Goal: Task Accomplishment & Management: Use online tool/utility

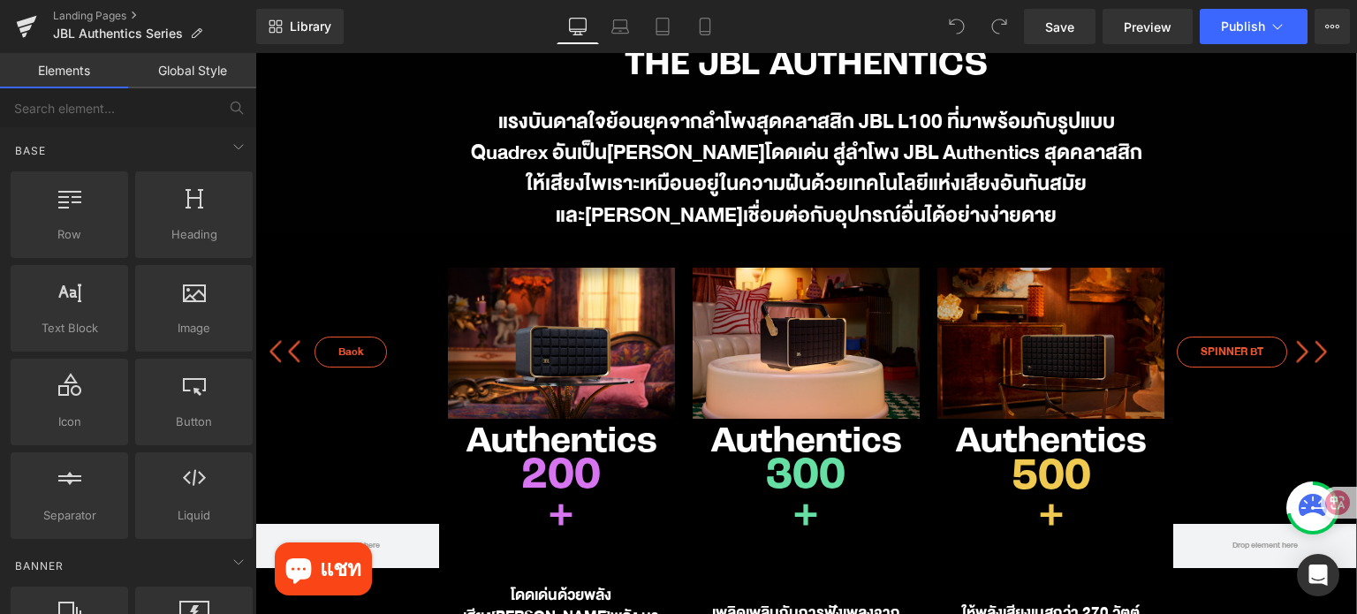
scroll to position [707, 0]
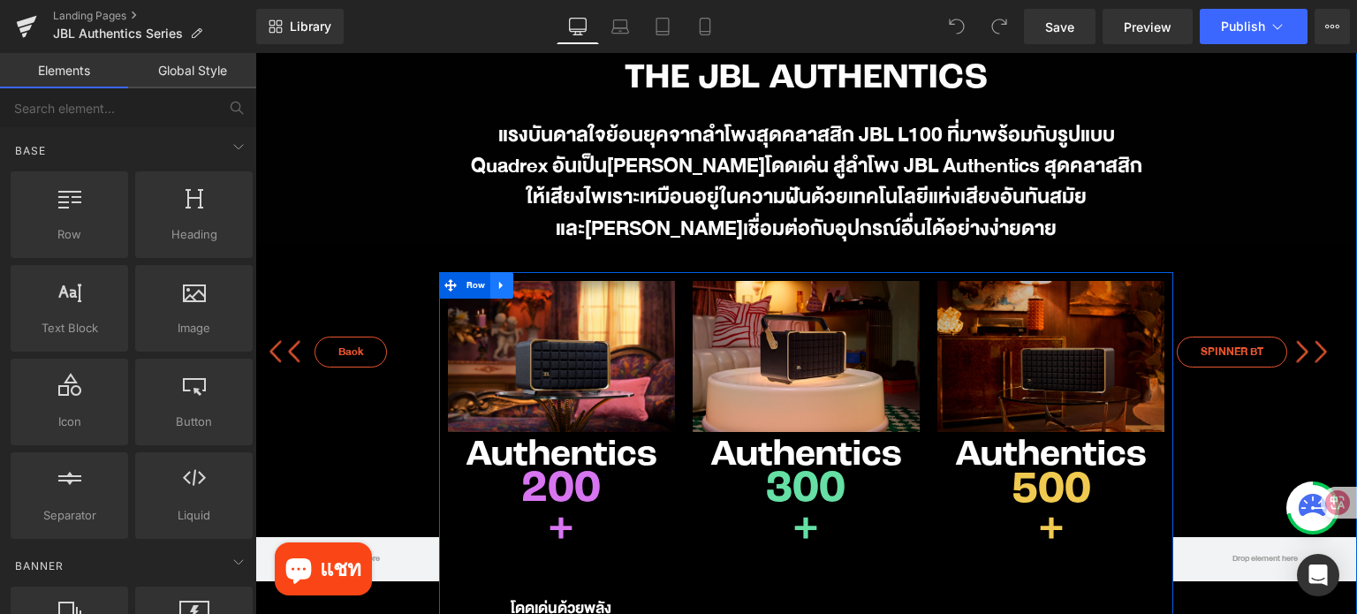
click at [490, 296] on link at bounding box center [501, 285] width 23 height 26
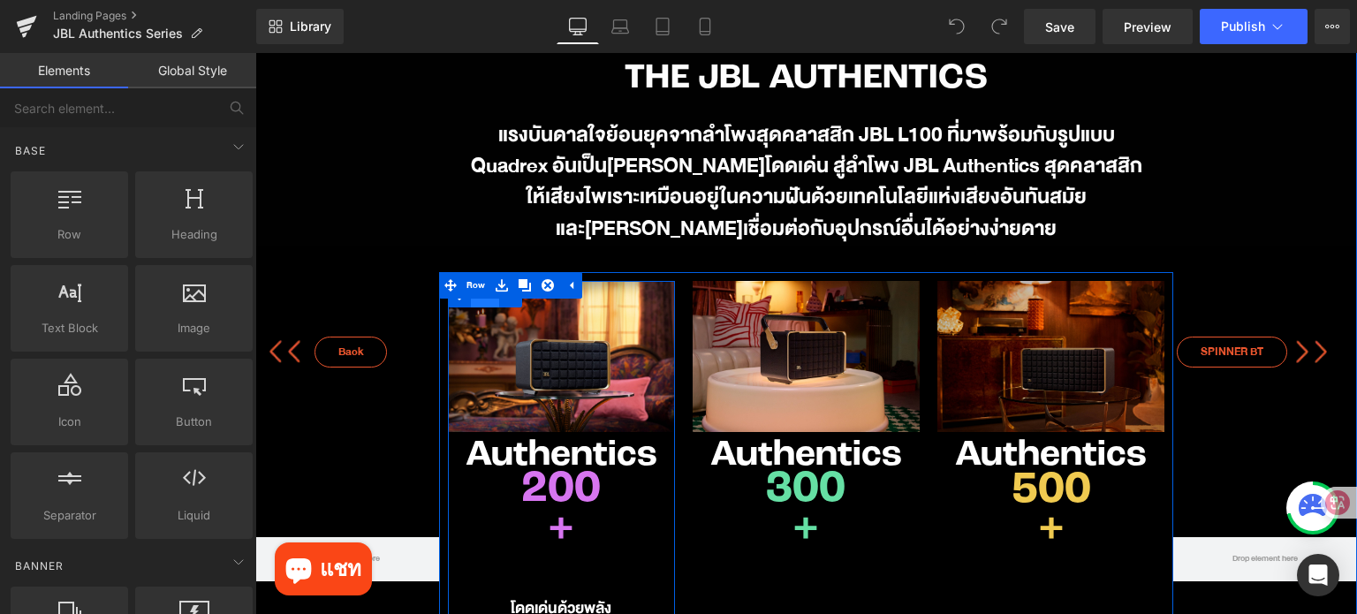
click at [478, 303] on span "Row" at bounding box center [485, 295] width 28 height 26
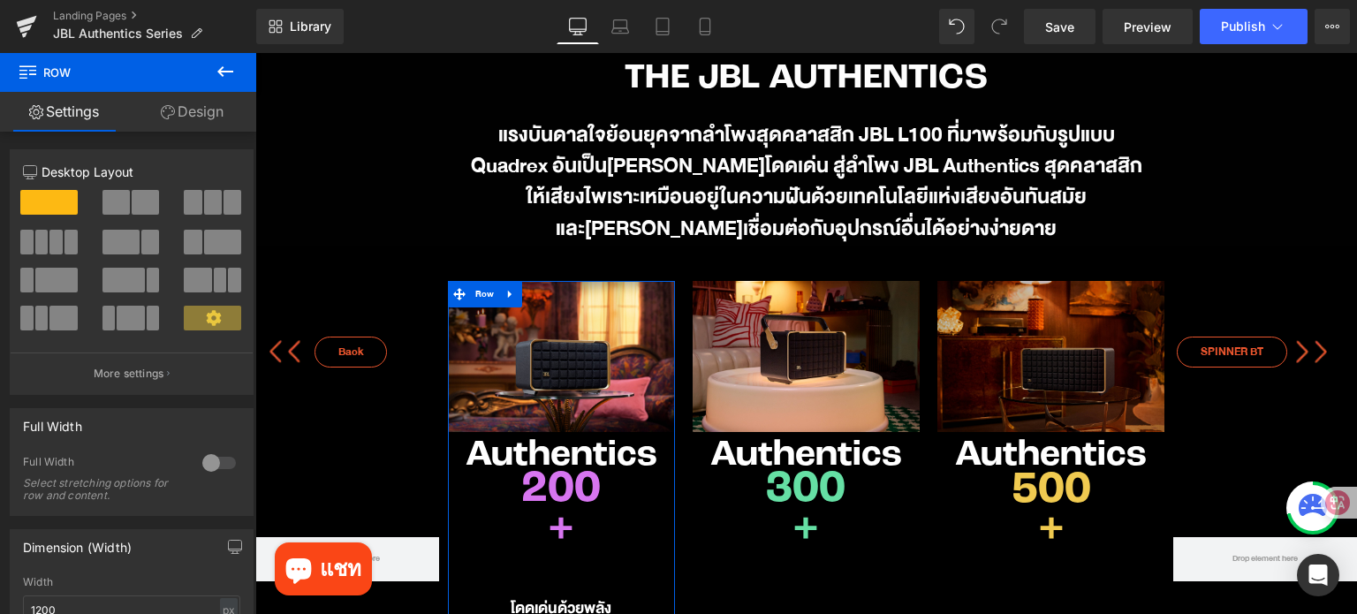
click at [201, 112] on link "Design" at bounding box center [192, 112] width 128 height 40
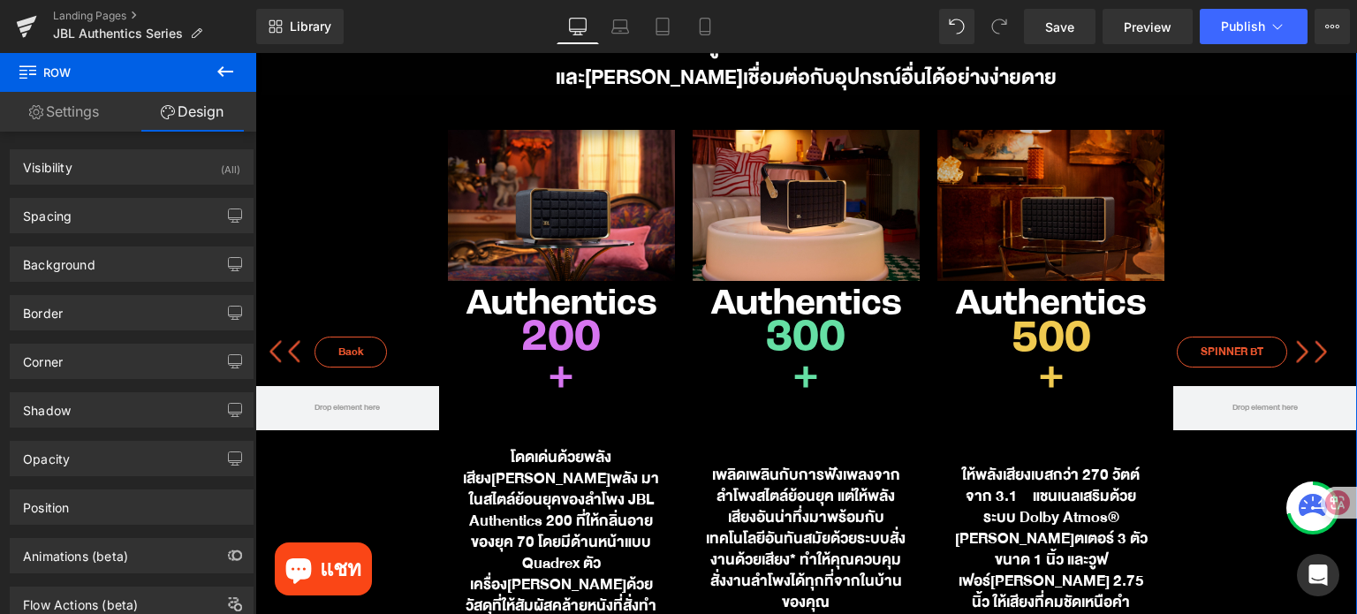
scroll to position [883, 0]
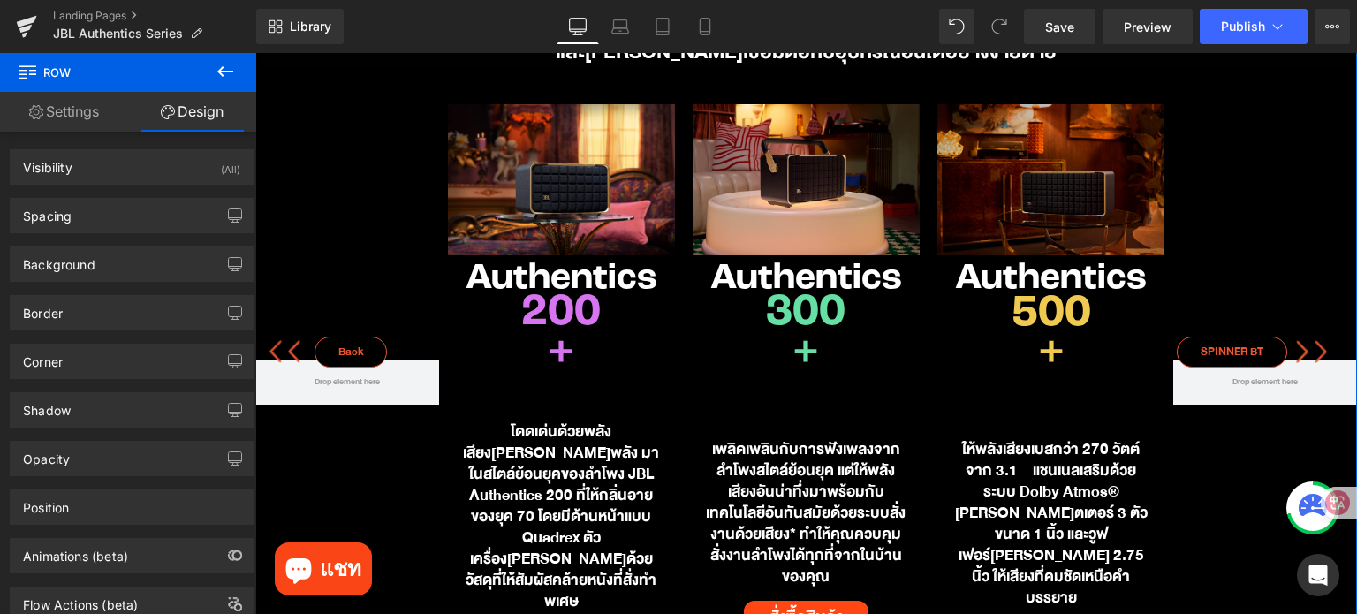
click at [538, 488] on div "โดดเด่นด้วยพลังเสียงอันทรงพลัง มาในสไตล์ย้อนยุคของลำโพง JBL Authentics 200 ที่ใ…" at bounding box center [561, 516] width 201 height 191
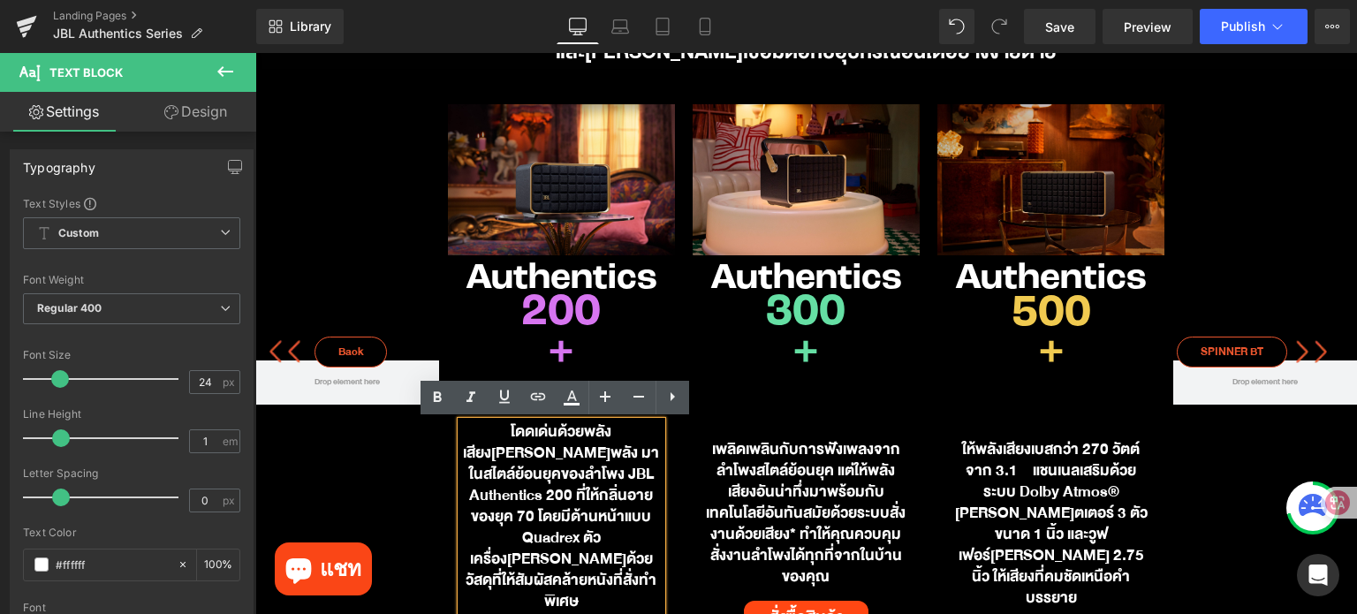
click at [664, 467] on article "โดดเด่นด้วยพลังเสียงอันทรงพลัง มาในสไตล์ย้อนยุคของลำโพง JBL Authentics 200 ที่ใ…" at bounding box center [561, 516] width 227 height 217
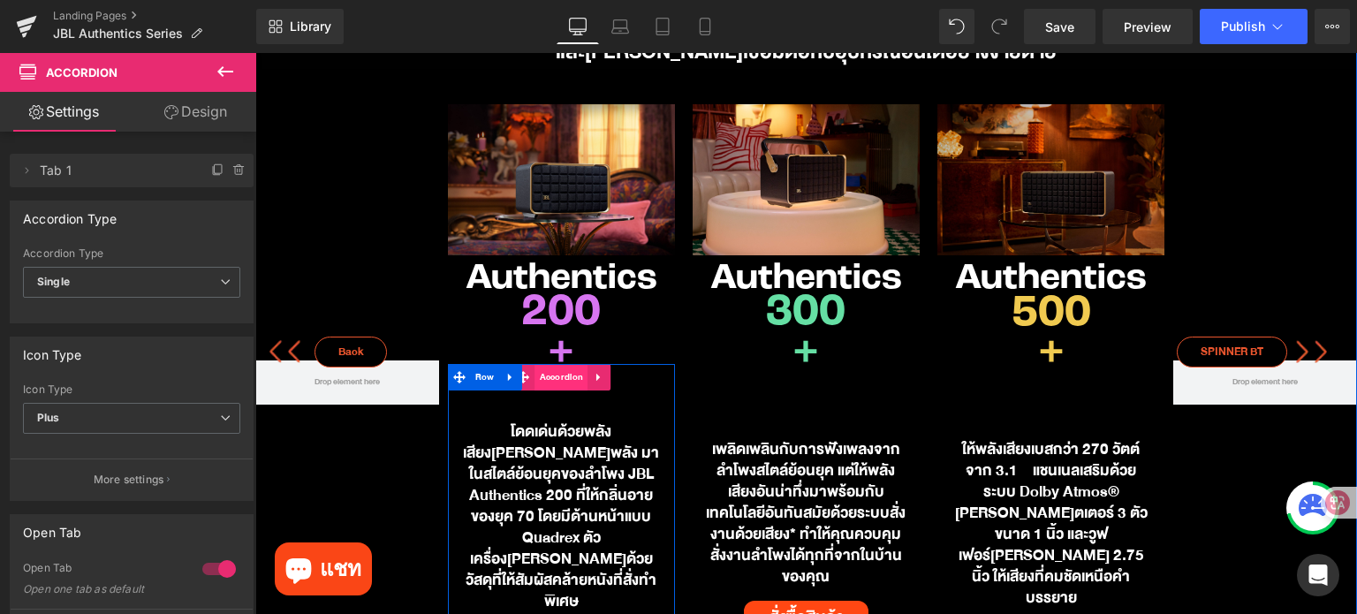
click at [552, 381] on span "Accordion" at bounding box center [561, 377] width 53 height 26
click at [558, 380] on span "Accordion" at bounding box center [561, 378] width 53 height 26
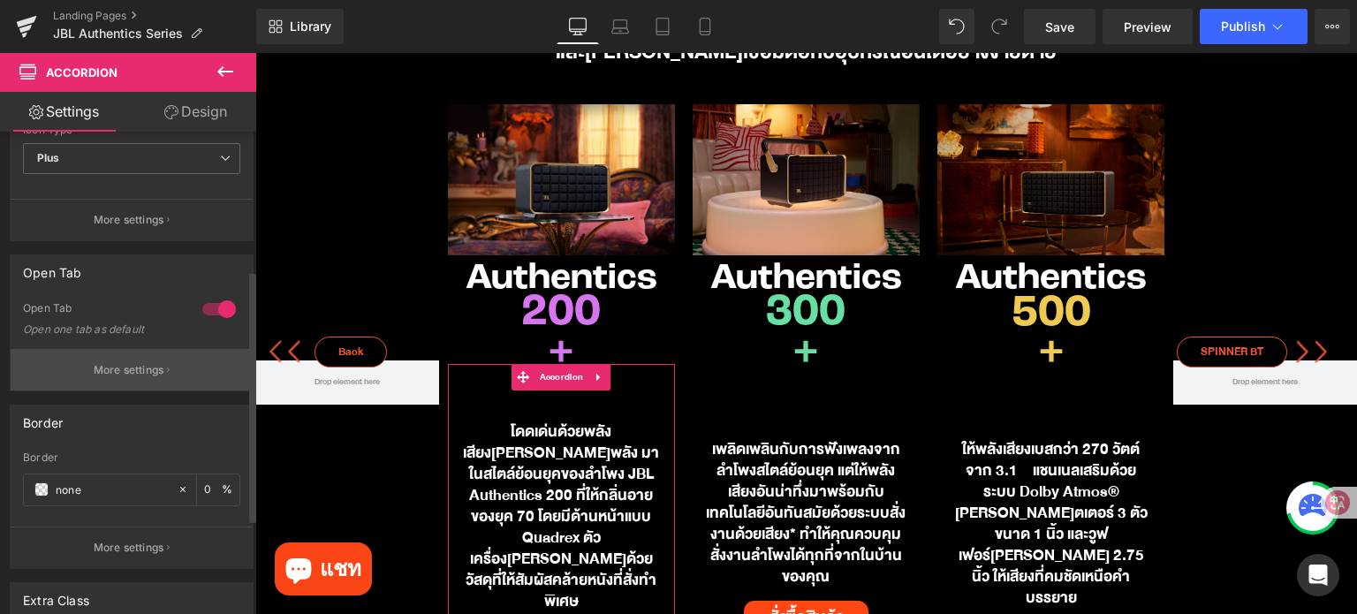
scroll to position [265, 0]
click at [151, 365] on p "More settings" at bounding box center [129, 365] width 71 height 16
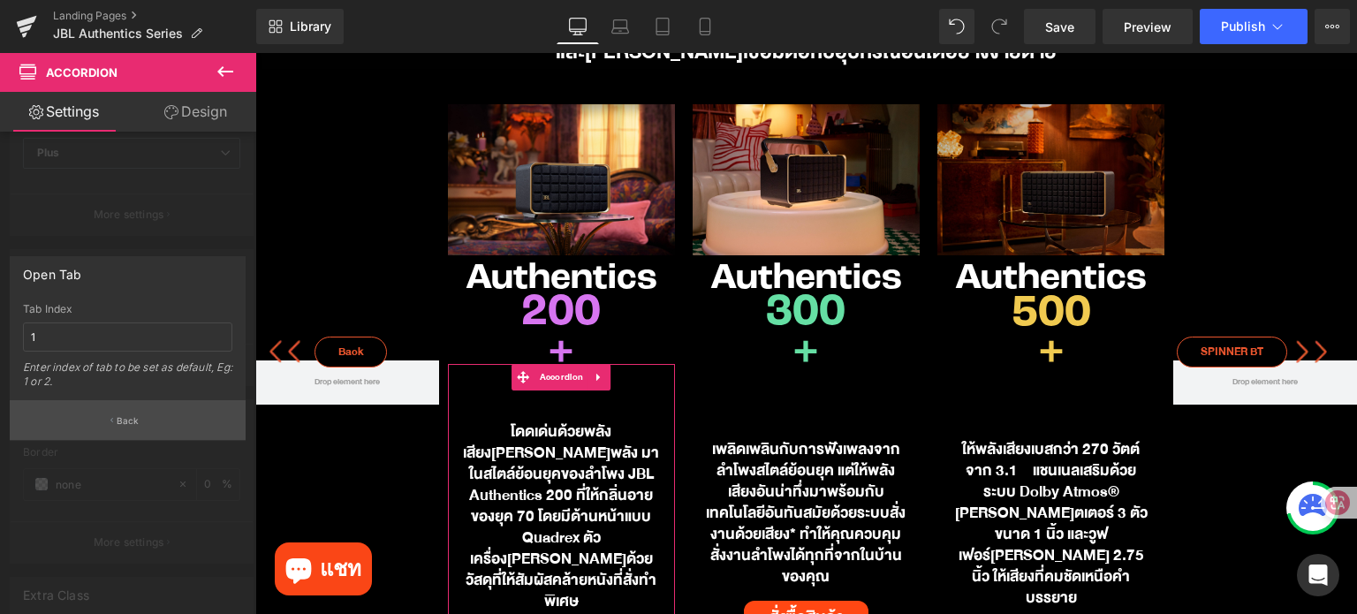
click at [146, 415] on button "Back" at bounding box center [128, 420] width 236 height 40
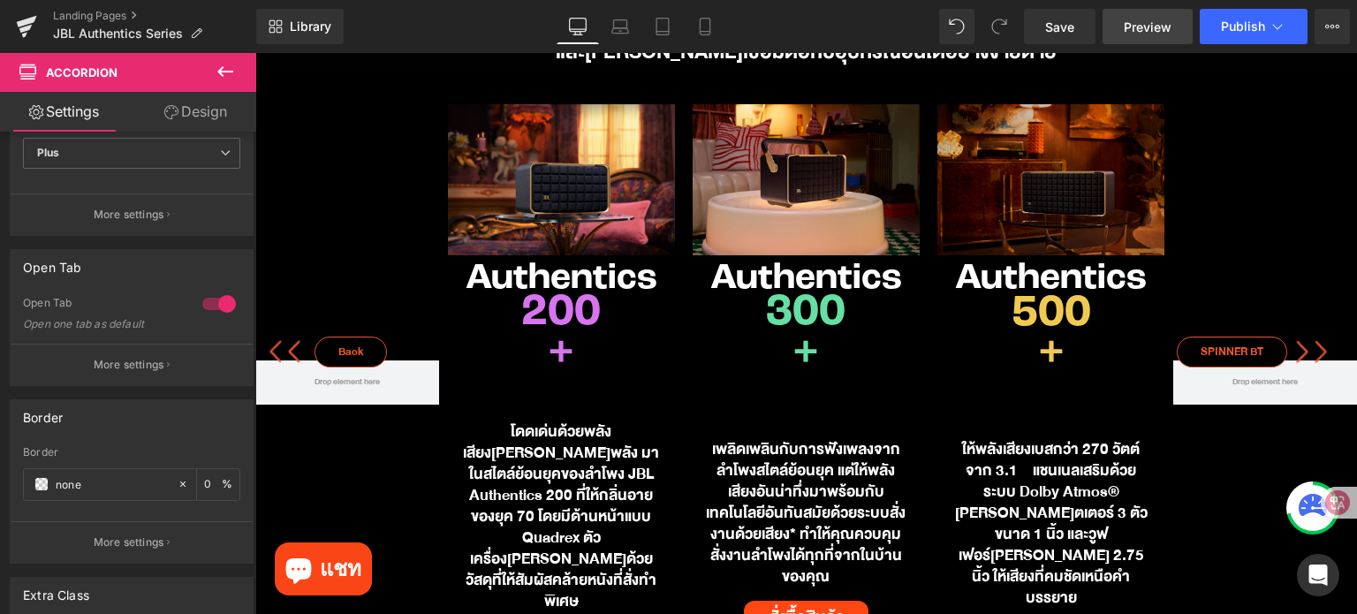
click at [1159, 32] on span "Preview" at bounding box center [1148, 27] width 48 height 19
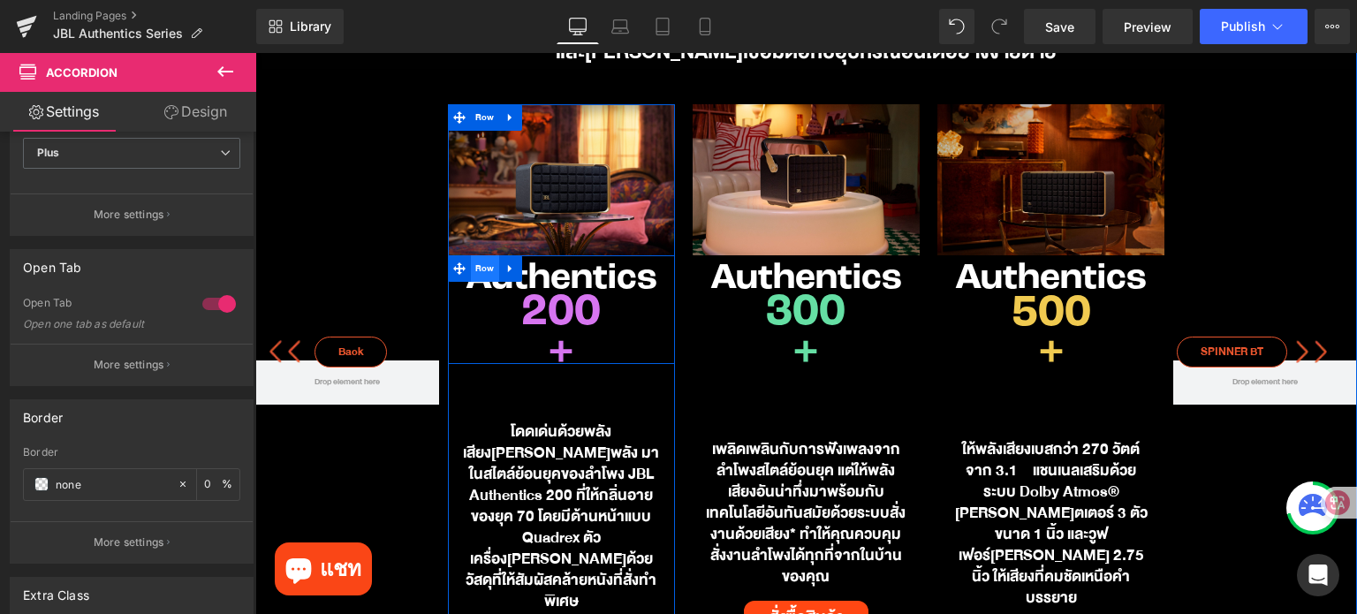
click at [473, 274] on span "Row" at bounding box center [485, 268] width 28 height 26
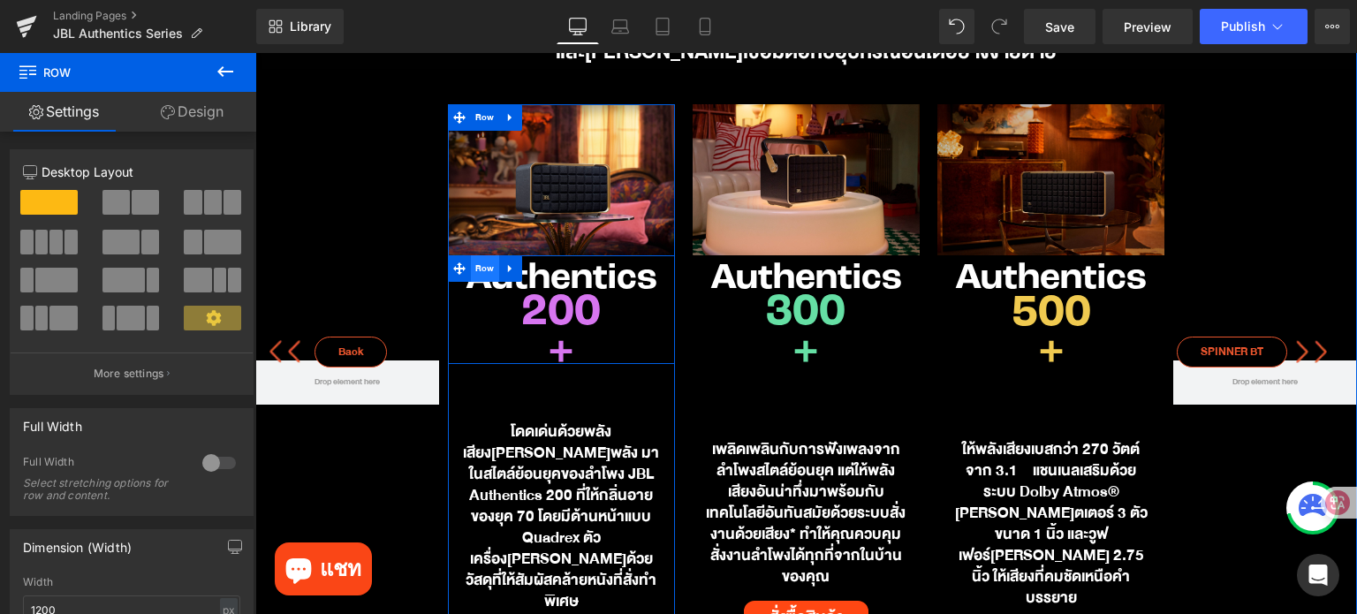
click at [481, 275] on span "Row" at bounding box center [485, 268] width 28 height 26
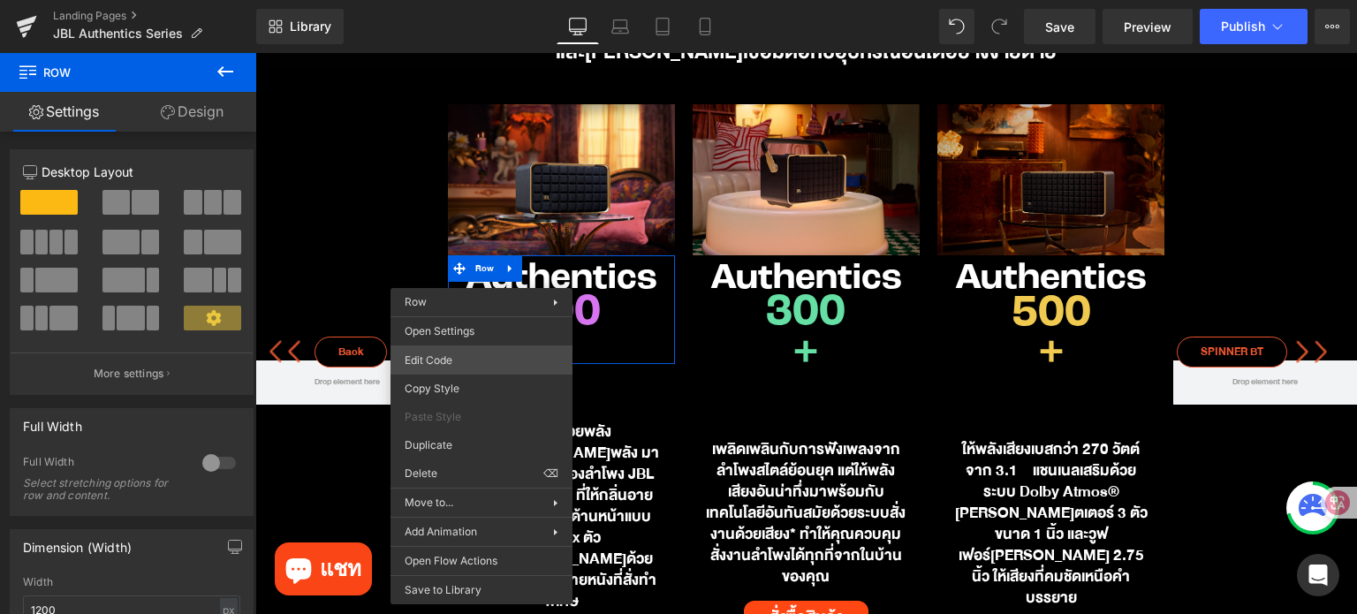
click at [468, 0] on div "Row You are previewing how the will restyle your page. You can not edit Element…" at bounding box center [678, 0] width 1357 height 0
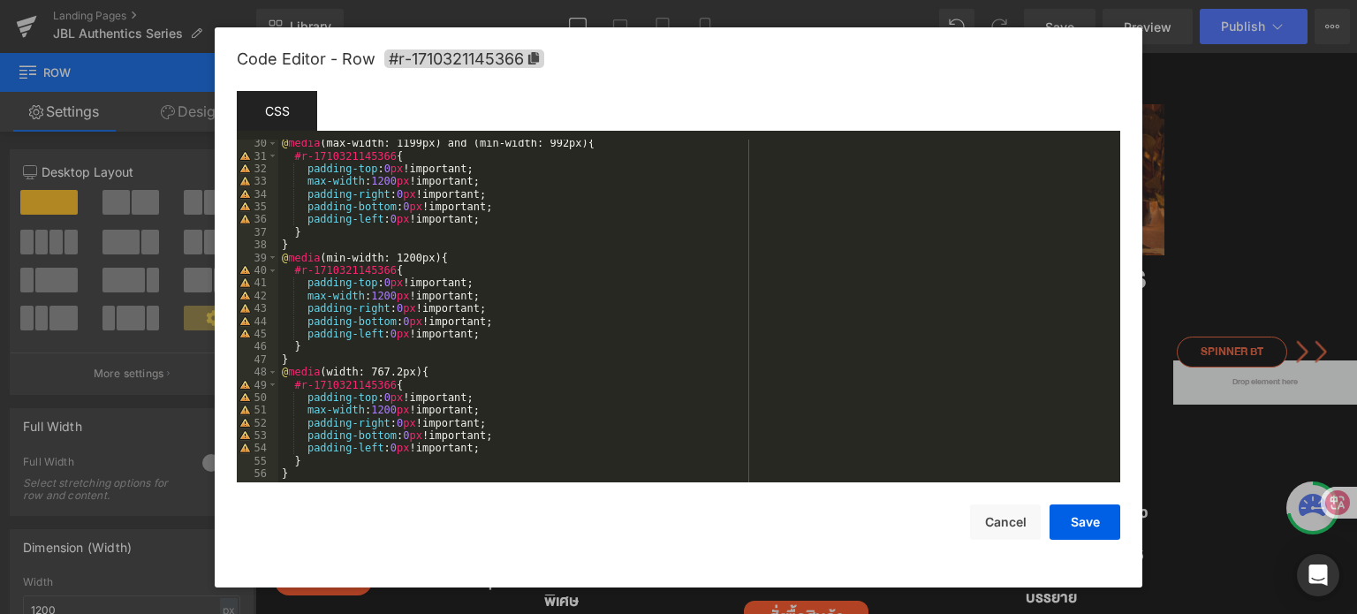
scroll to position [382, 0]
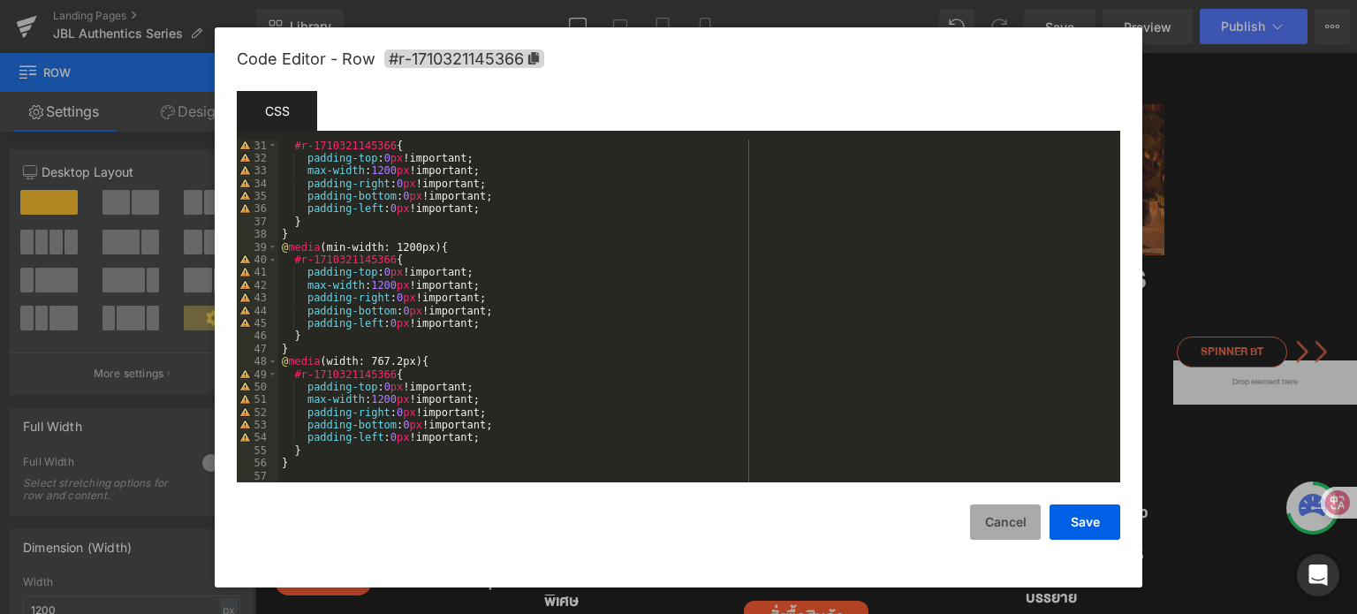
click at [1007, 526] on button "Cancel" at bounding box center [1005, 521] width 71 height 35
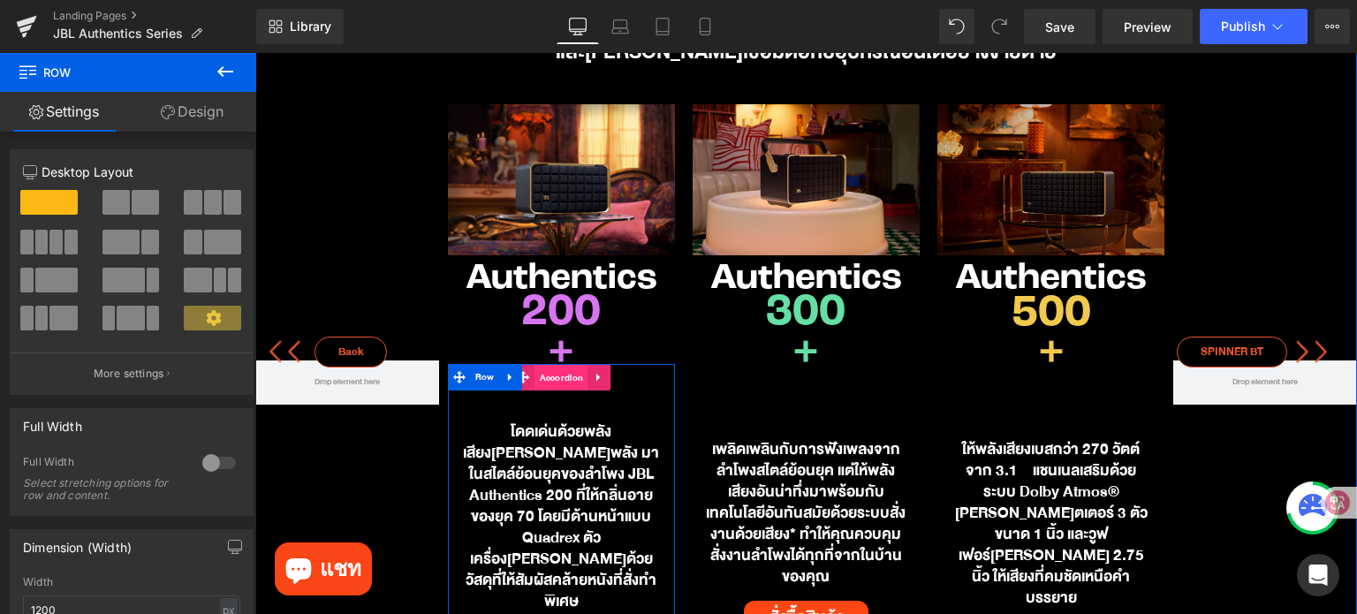
click at [556, 381] on span "Accordion" at bounding box center [561, 378] width 53 height 26
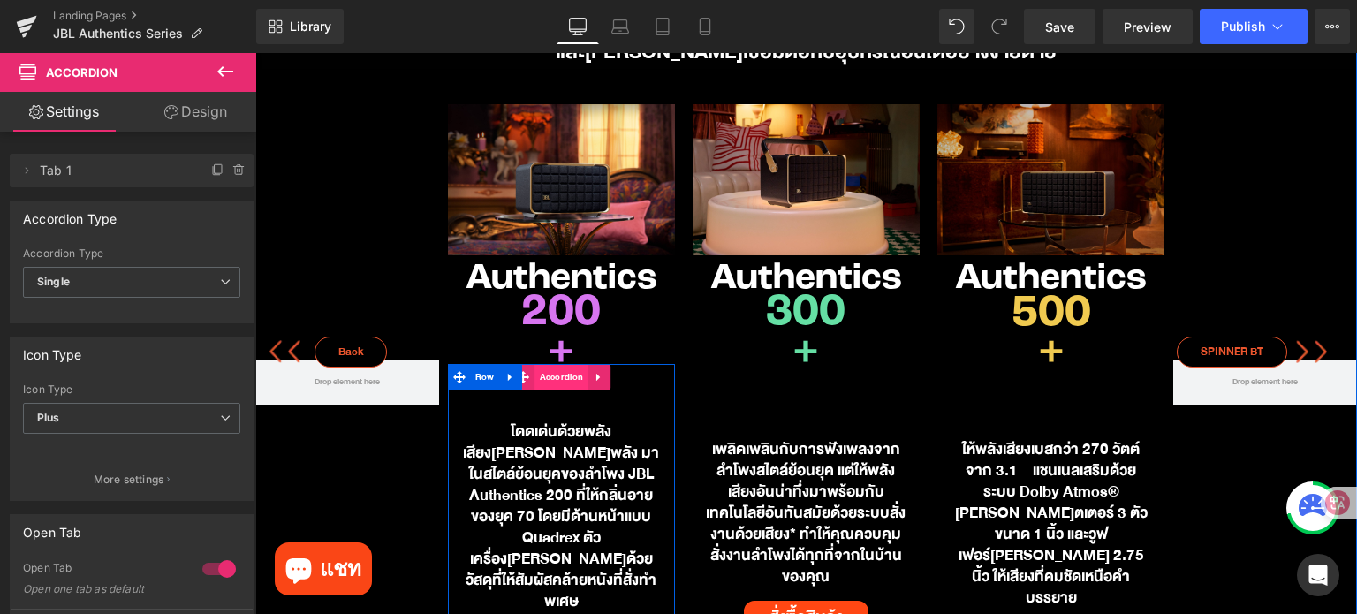
click at [550, 381] on span "Accordion" at bounding box center [561, 377] width 53 height 26
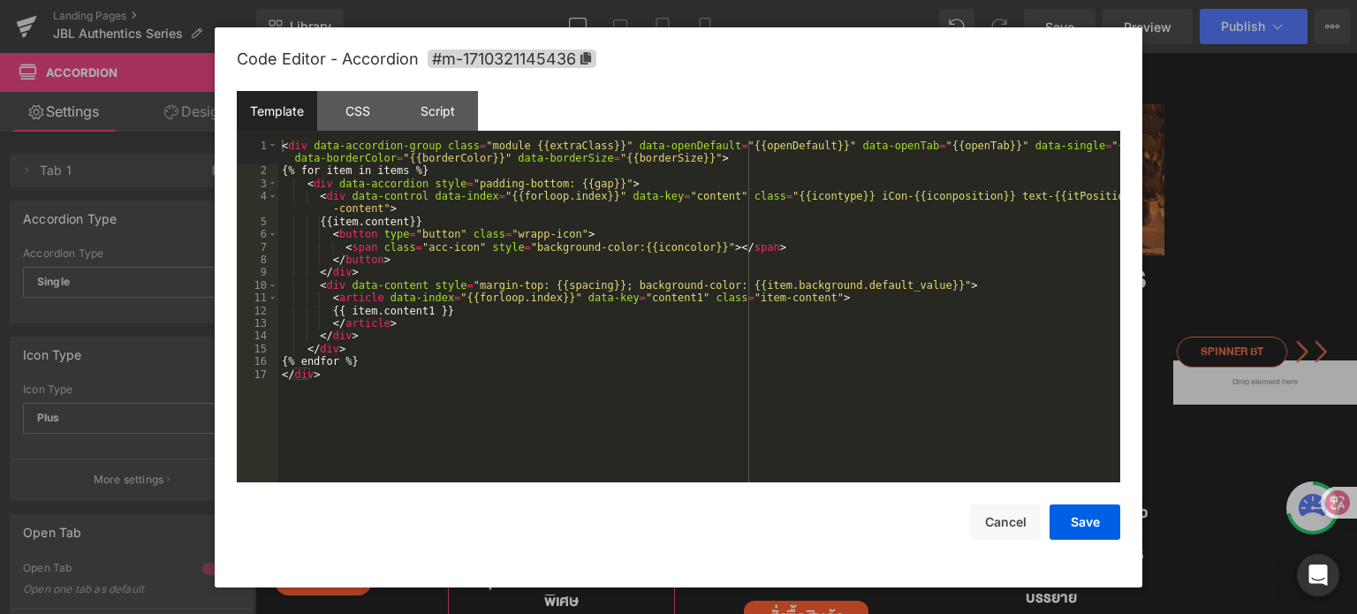
click at [555, 0] on div "Accordion You are previewing how the will restyle your page. You can not edit E…" at bounding box center [678, 0] width 1357 height 0
click at [355, 118] on div "CSS" at bounding box center [357, 111] width 80 height 40
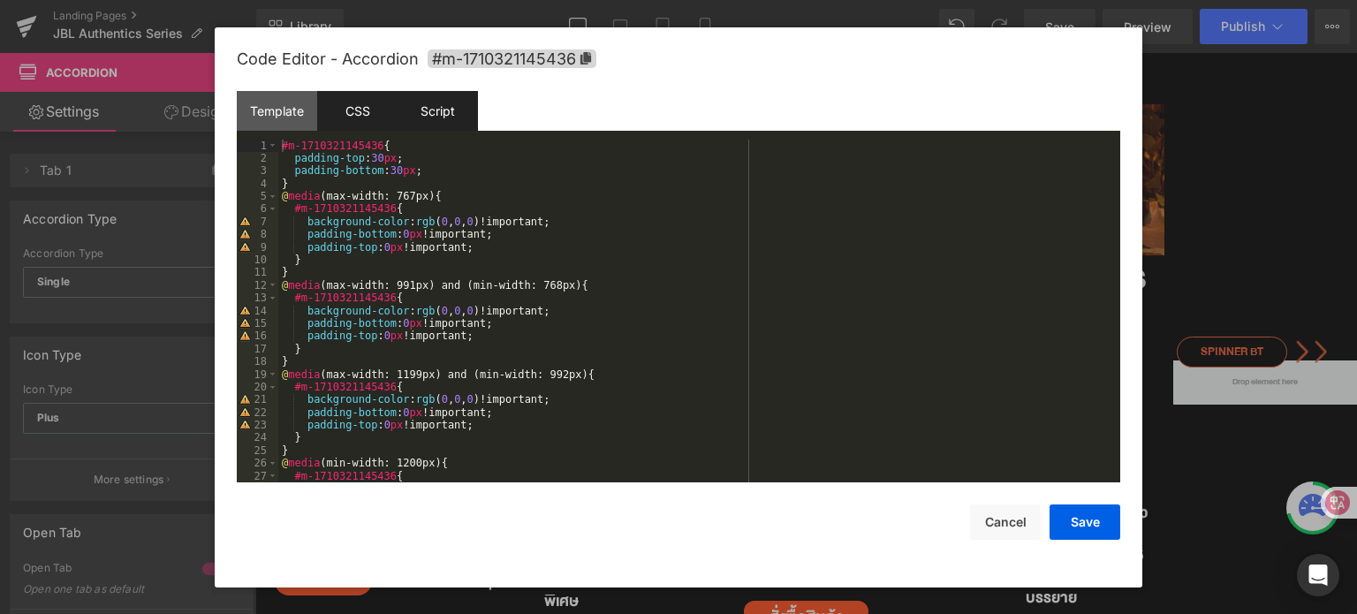
click at [446, 116] on div "Script" at bounding box center [437, 111] width 80 height 40
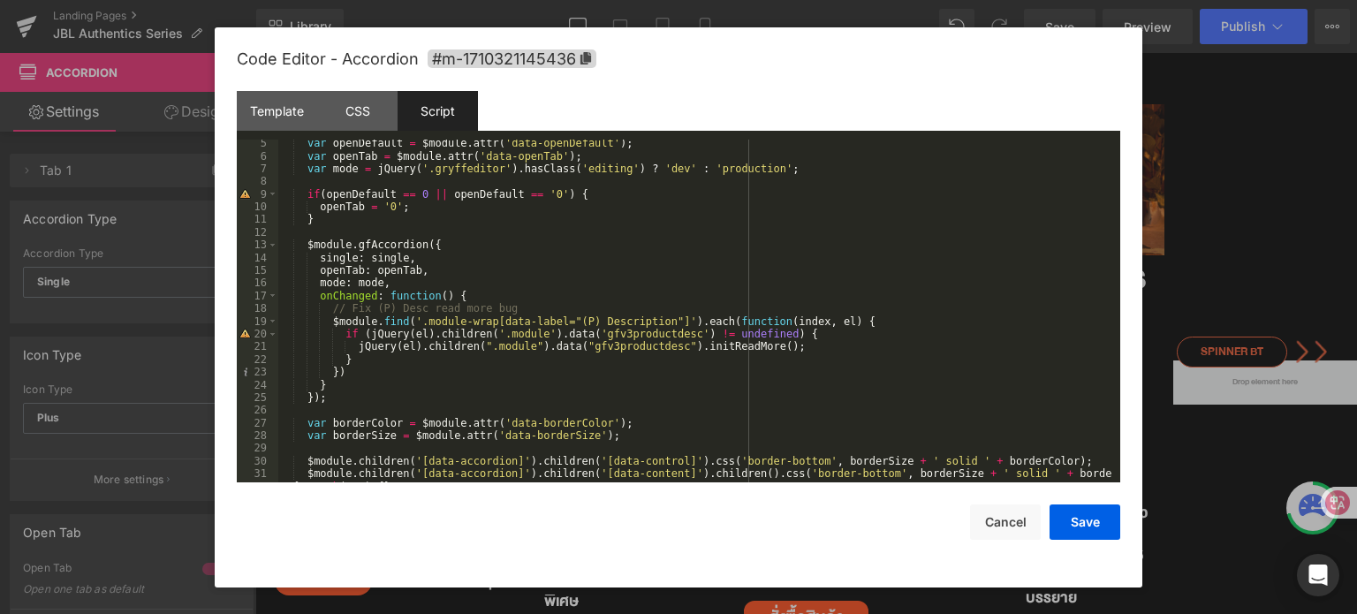
scroll to position [76, 0]
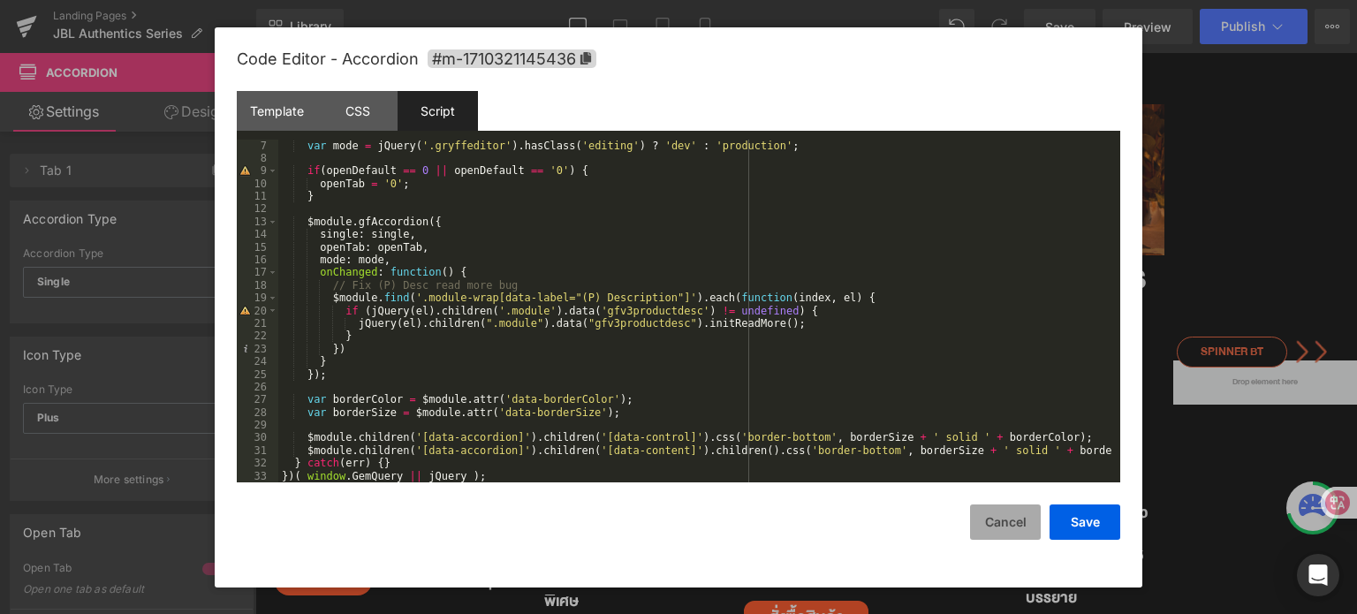
click at [994, 512] on button "Cancel" at bounding box center [1005, 521] width 71 height 35
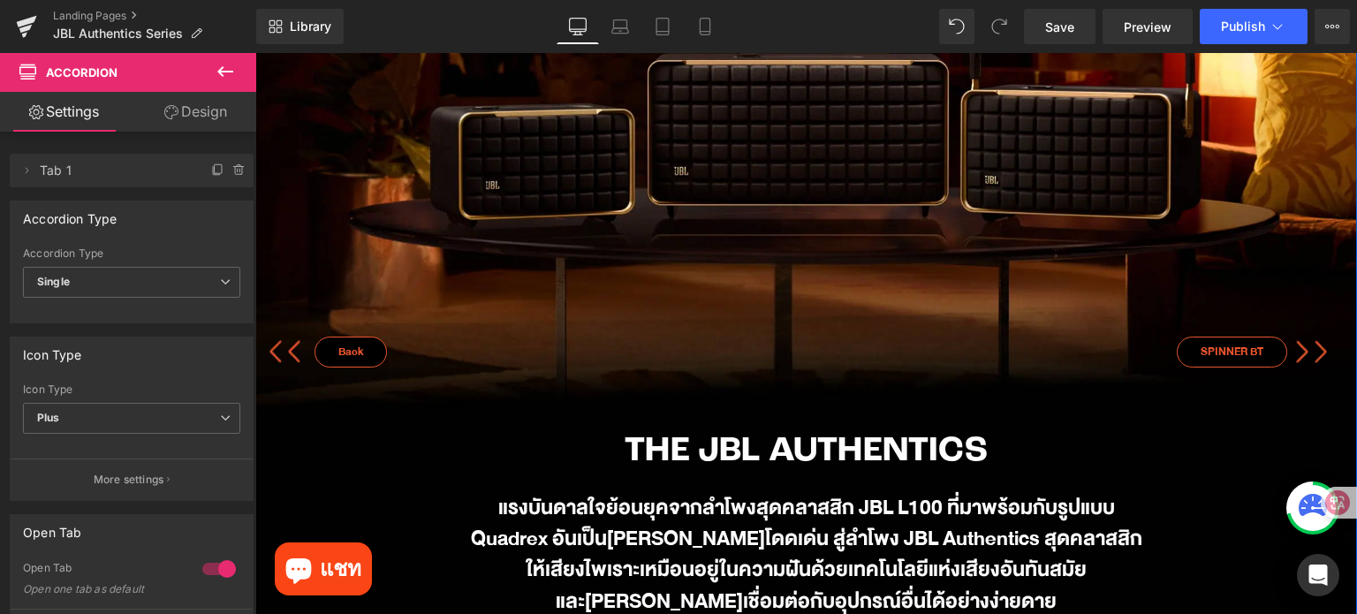
scroll to position [353, 0]
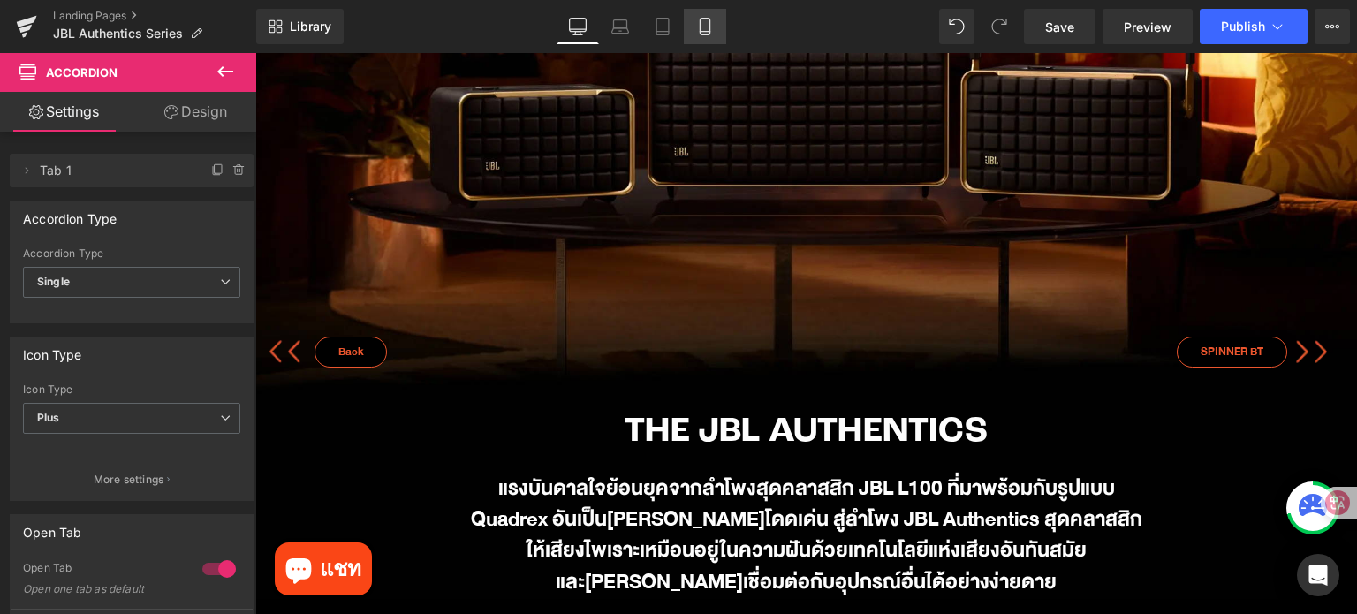
click at [696, 26] on icon at bounding box center [705, 27] width 18 height 18
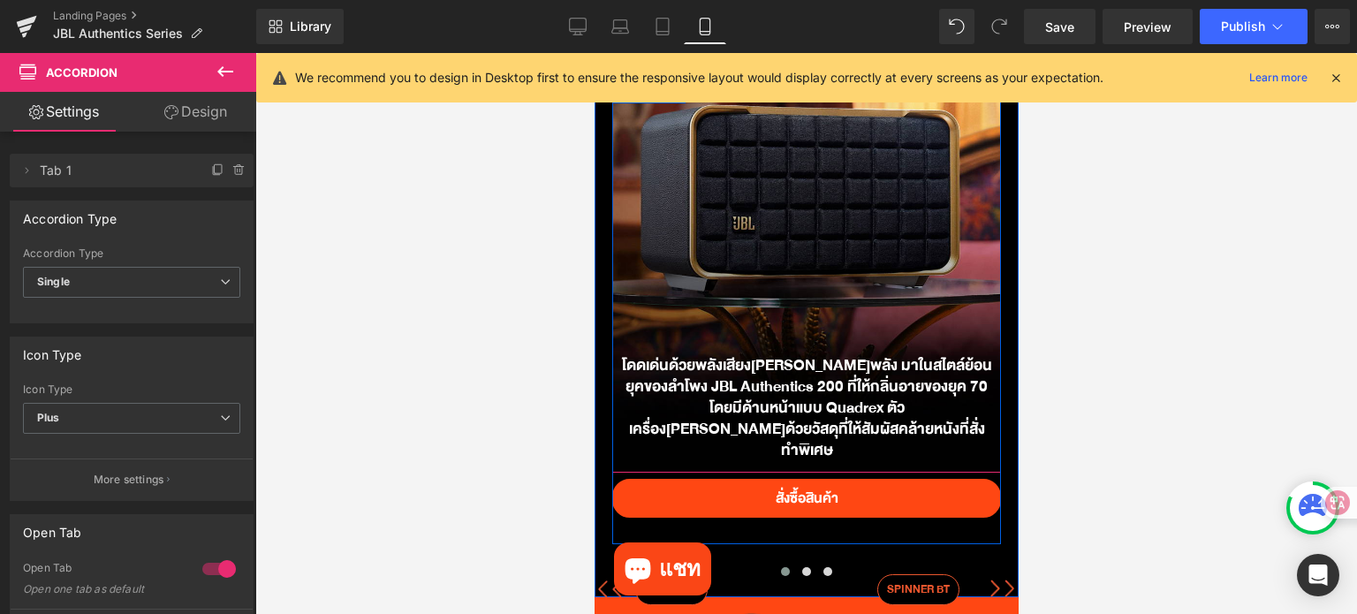
scroll to position [1060, 0]
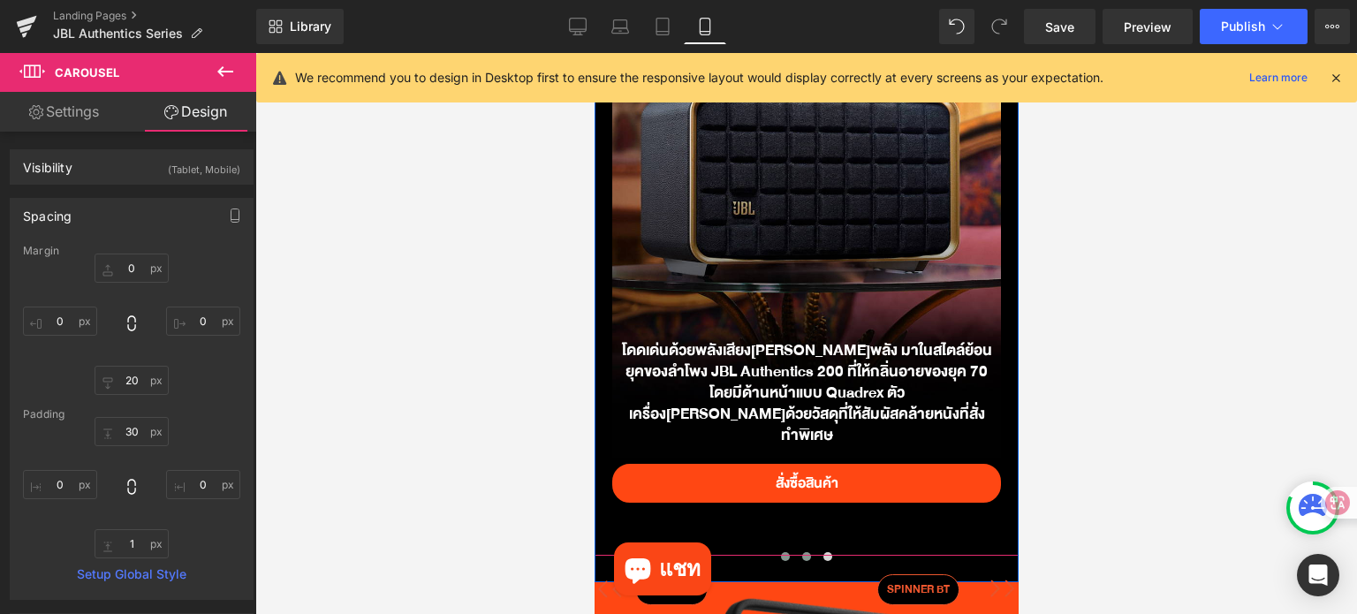
click at [799, 564] on button at bounding box center [805, 557] width 21 height 18
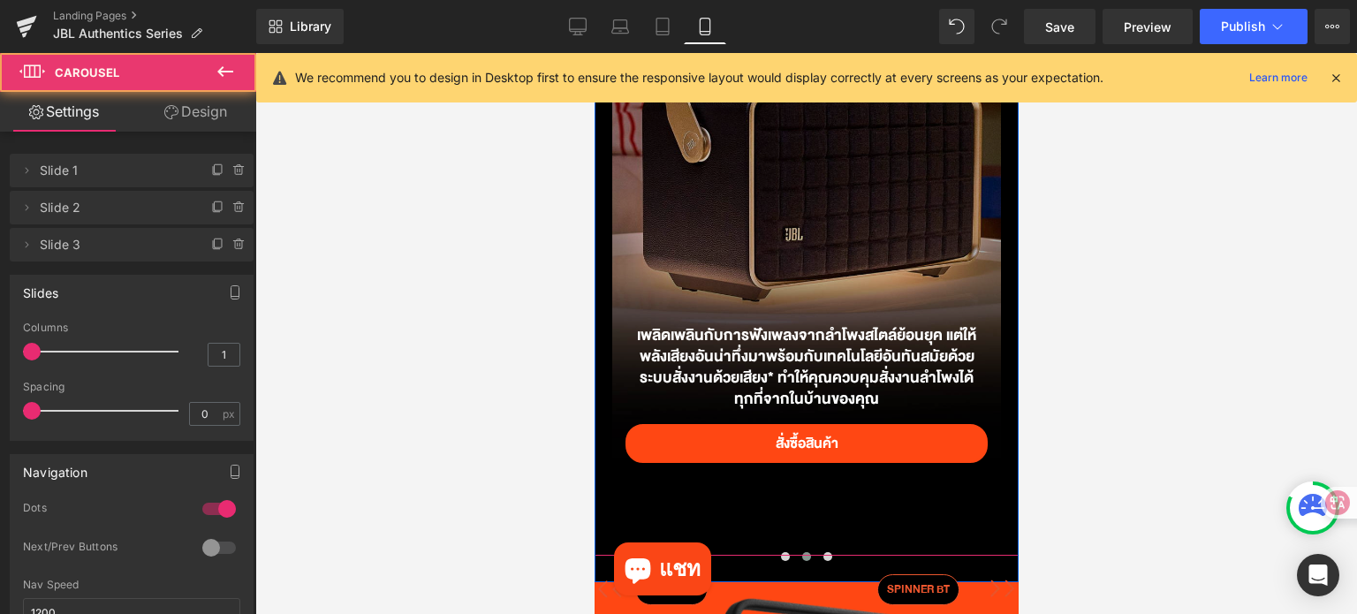
click at [795, 564] on button at bounding box center [805, 557] width 21 height 18
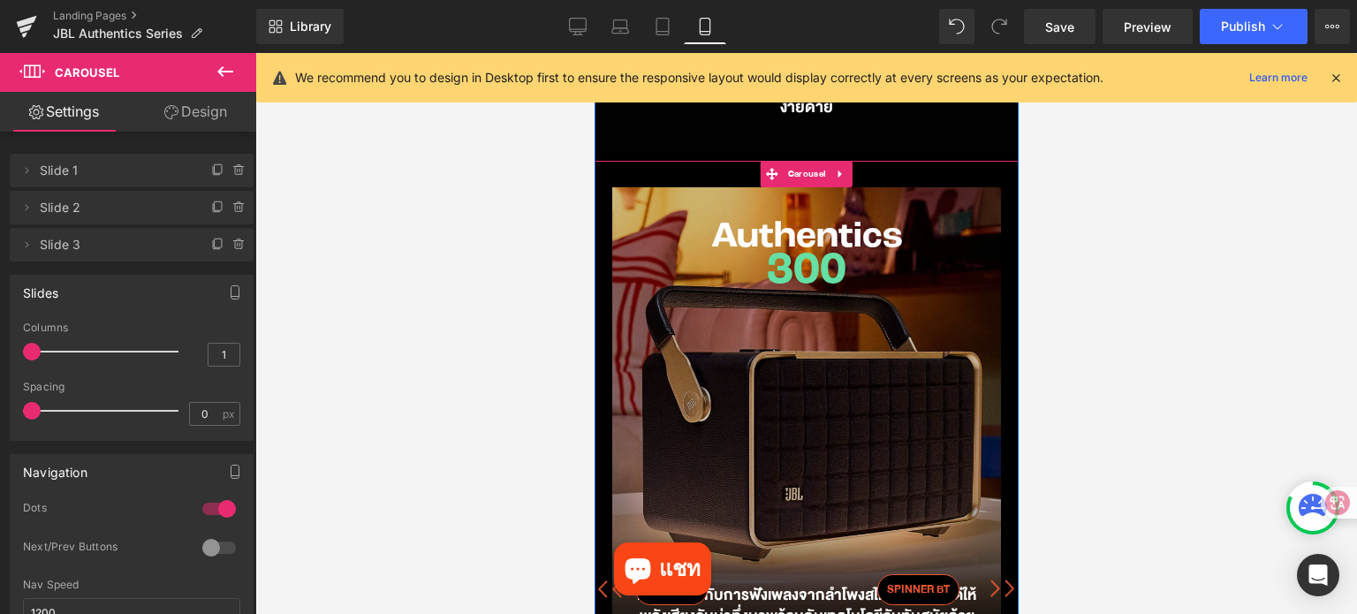
scroll to position [1148, 0]
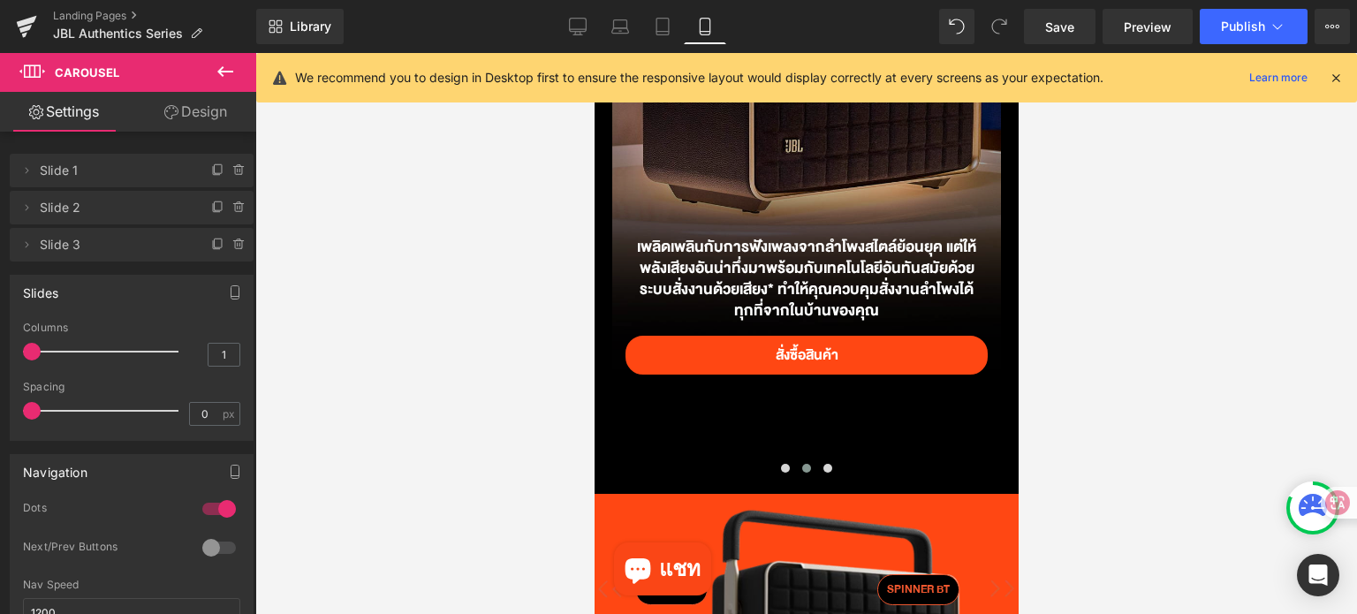
click at [1161, 312] on div at bounding box center [805, 333] width 1101 height 561
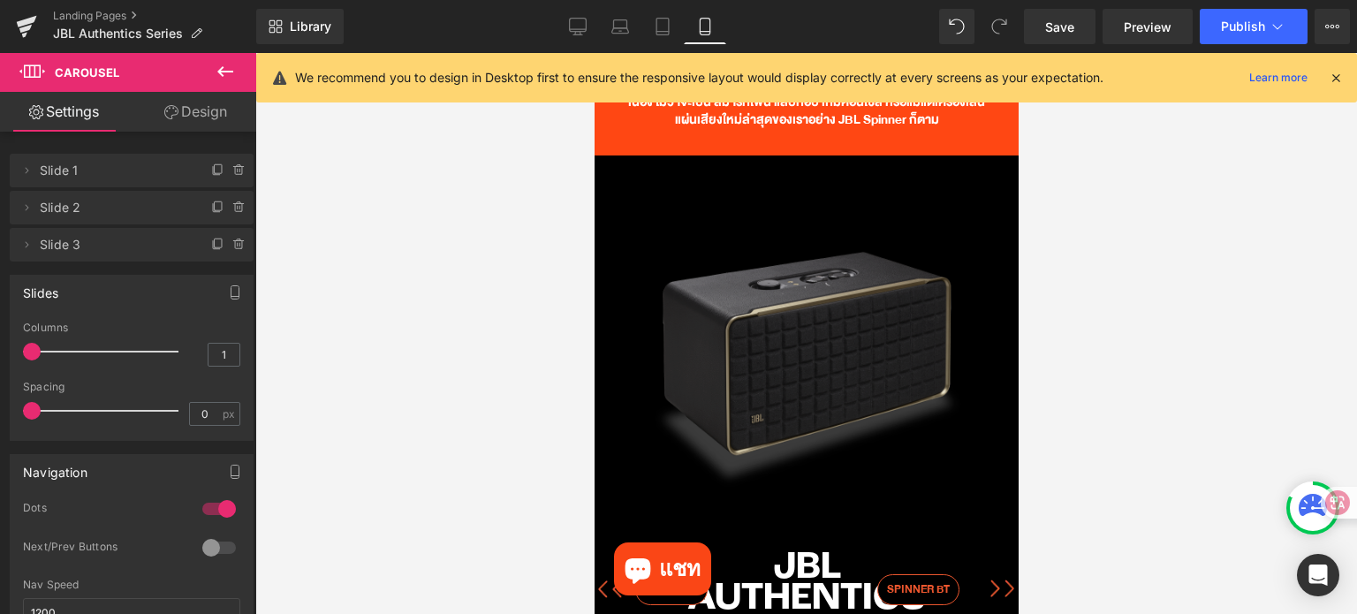
scroll to position [2915, 0]
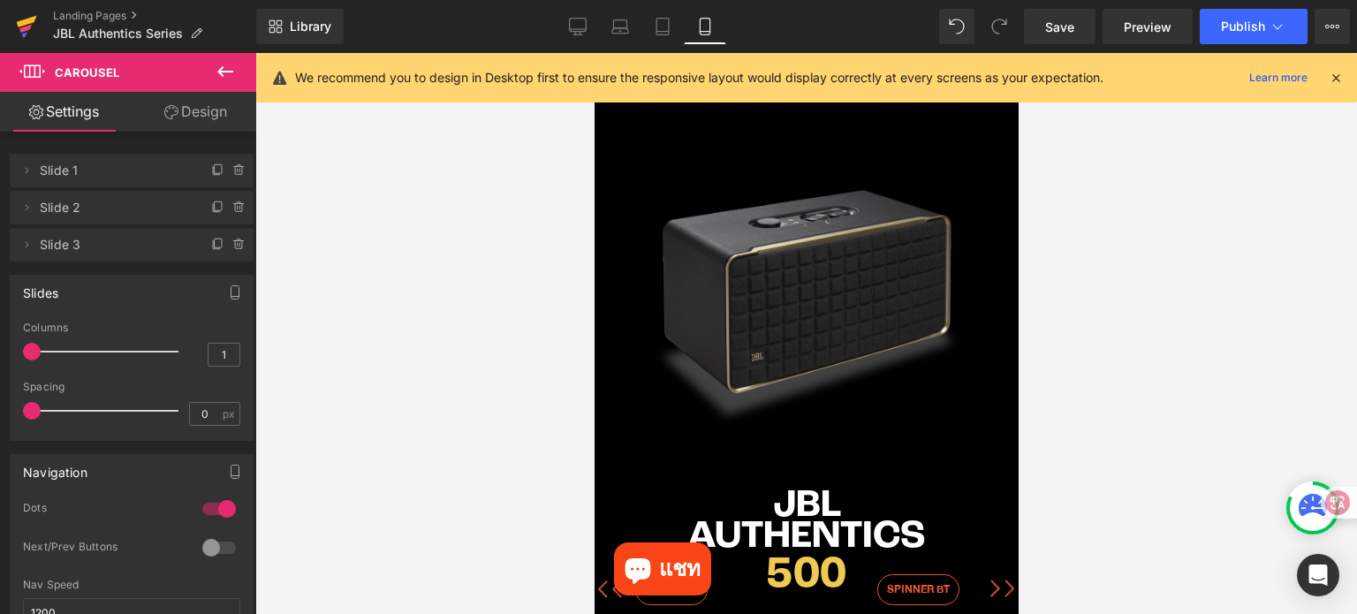
click at [28, 17] on icon at bounding box center [26, 26] width 21 height 44
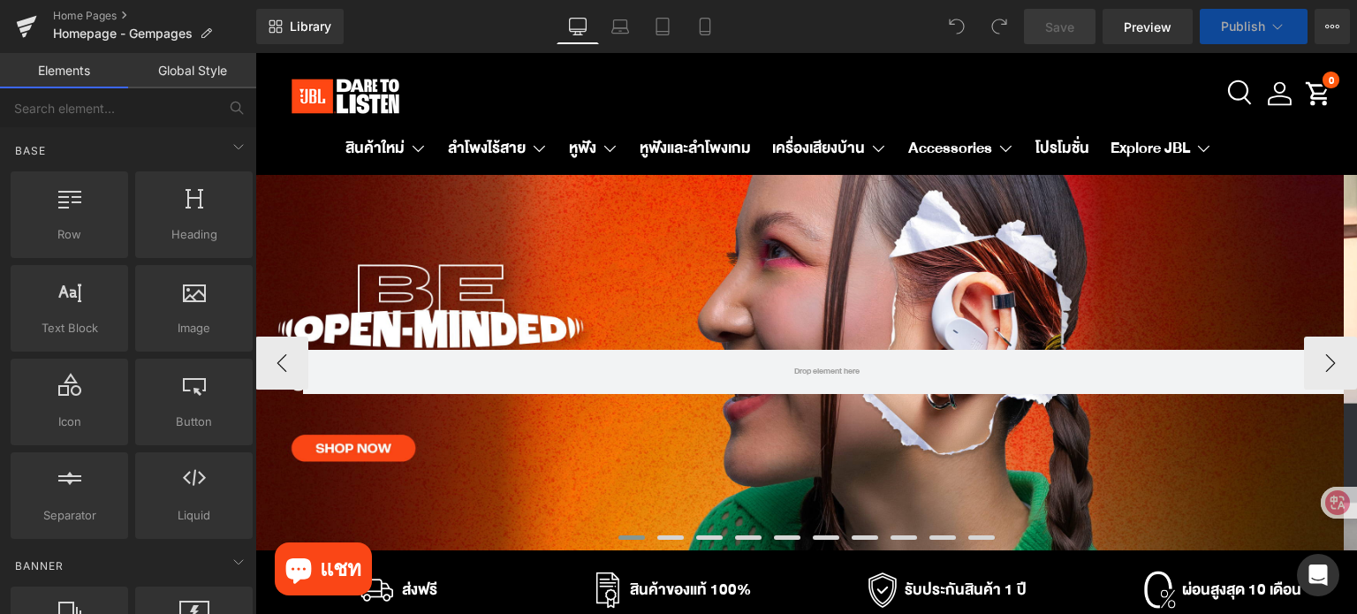
scroll to position [79, 0]
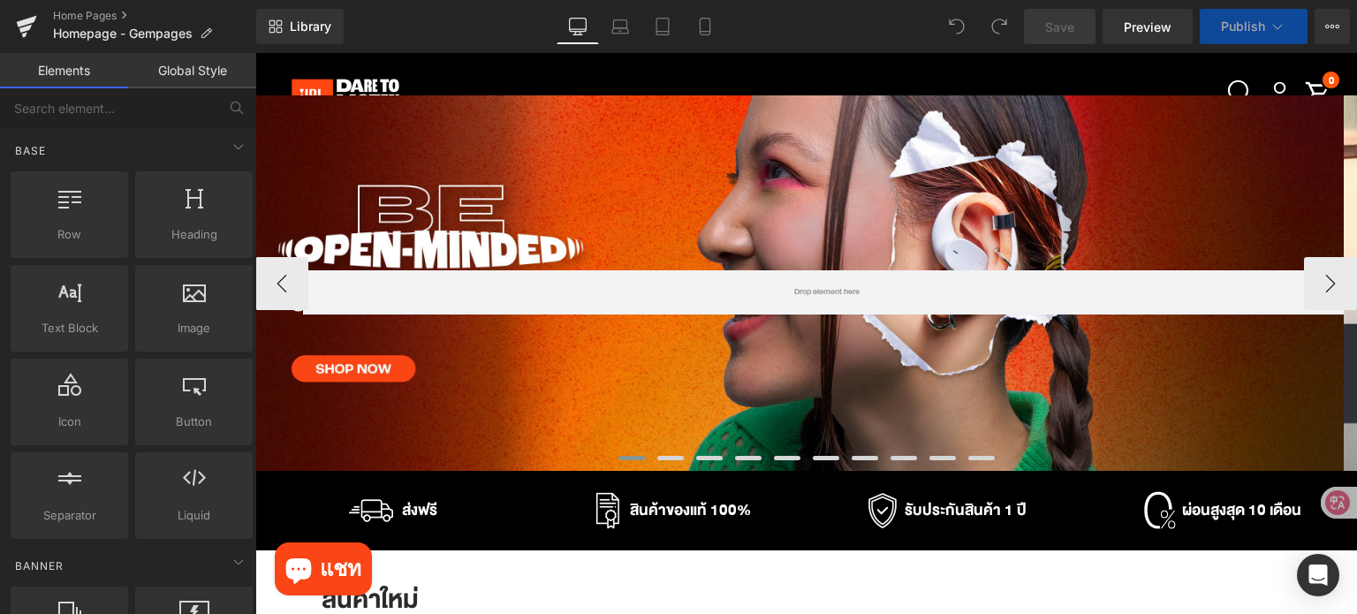
click at [632, 168] on div "Row" at bounding box center [799, 283] width 1088 height 377
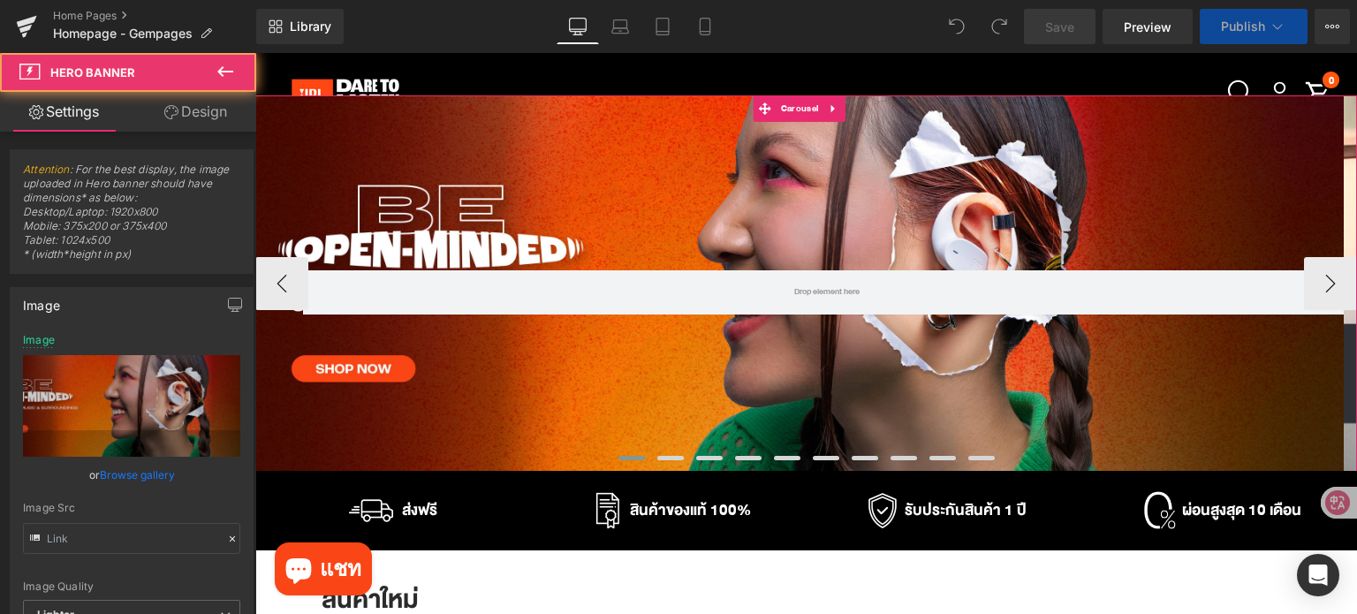
scroll to position [88, 0]
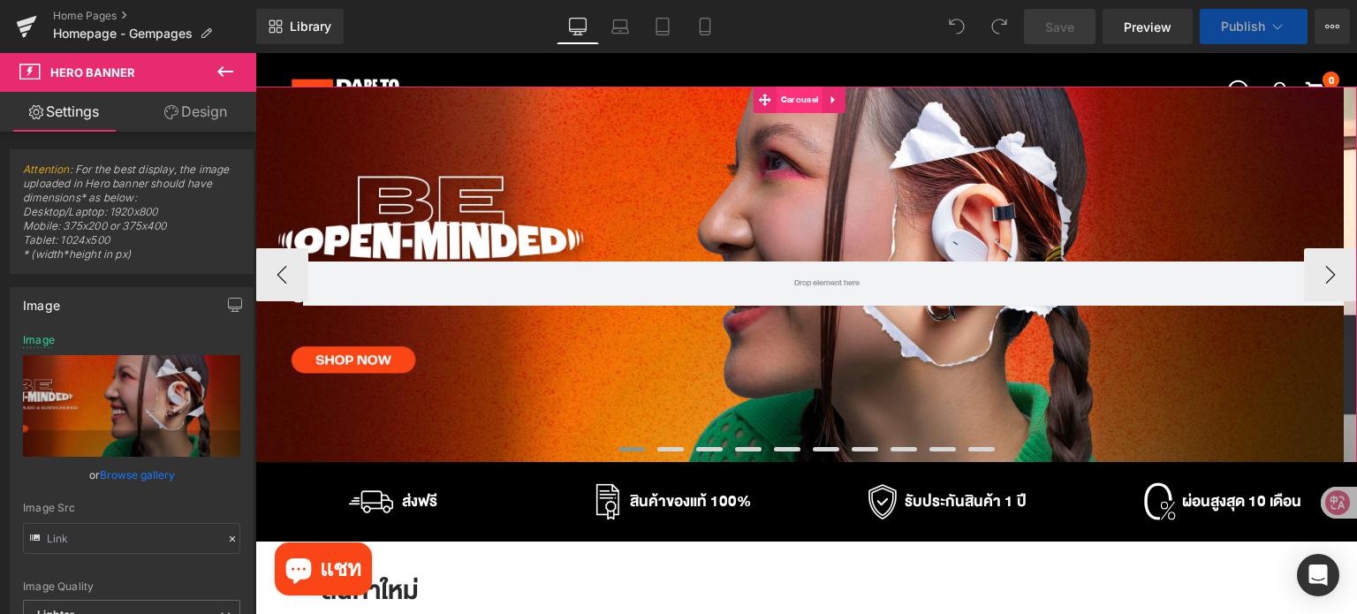
click at [805, 109] on span "Carousel" at bounding box center [799, 100] width 46 height 26
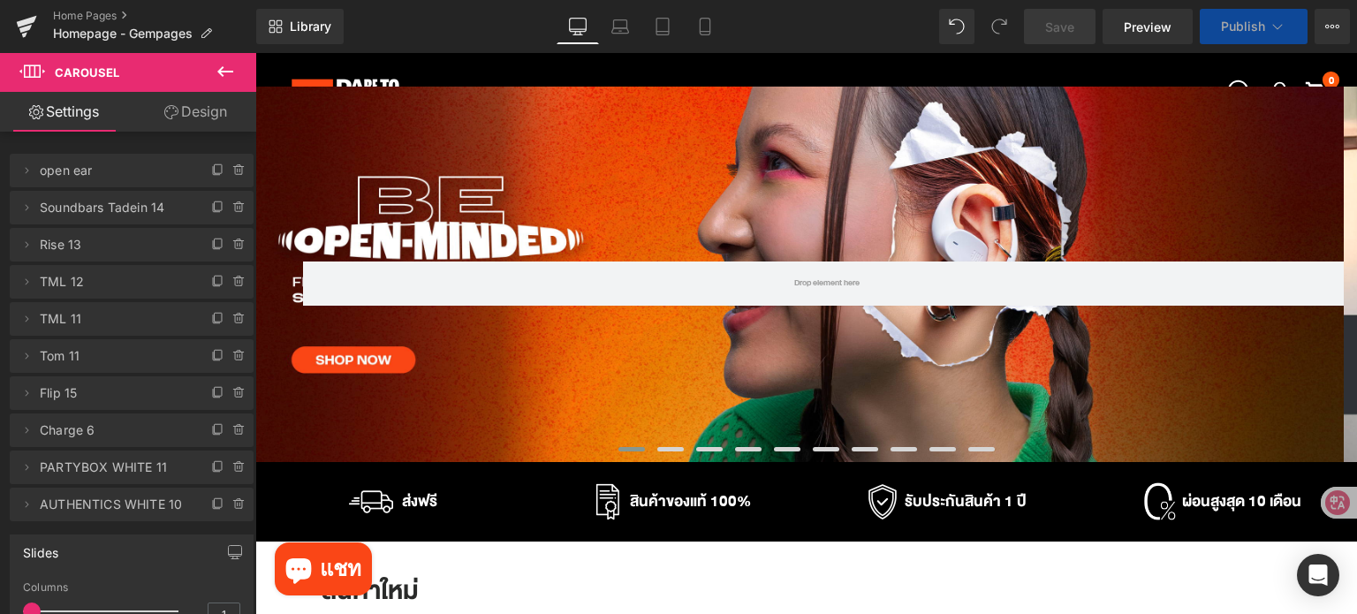
click at [229, 65] on icon at bounding box center [225, 71] width 21 height 21
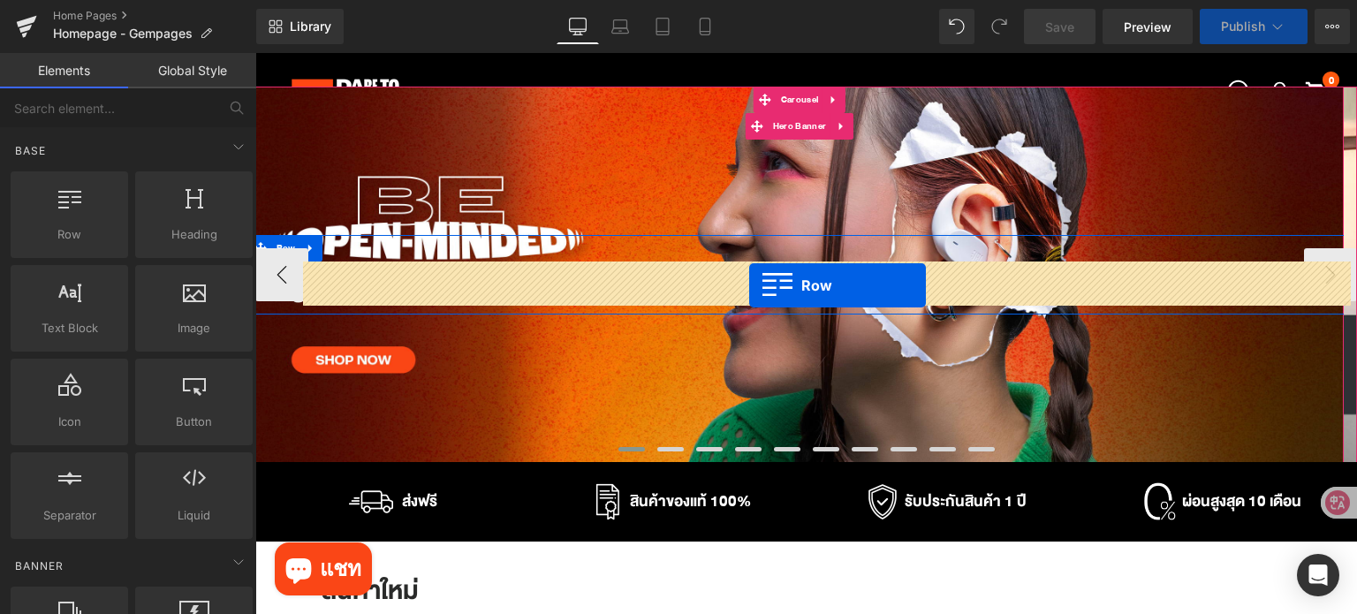
drag, startPoint x: 429, startPoint y: 320, endPoint x: 749, endPoint y: 285, distance: 321.6
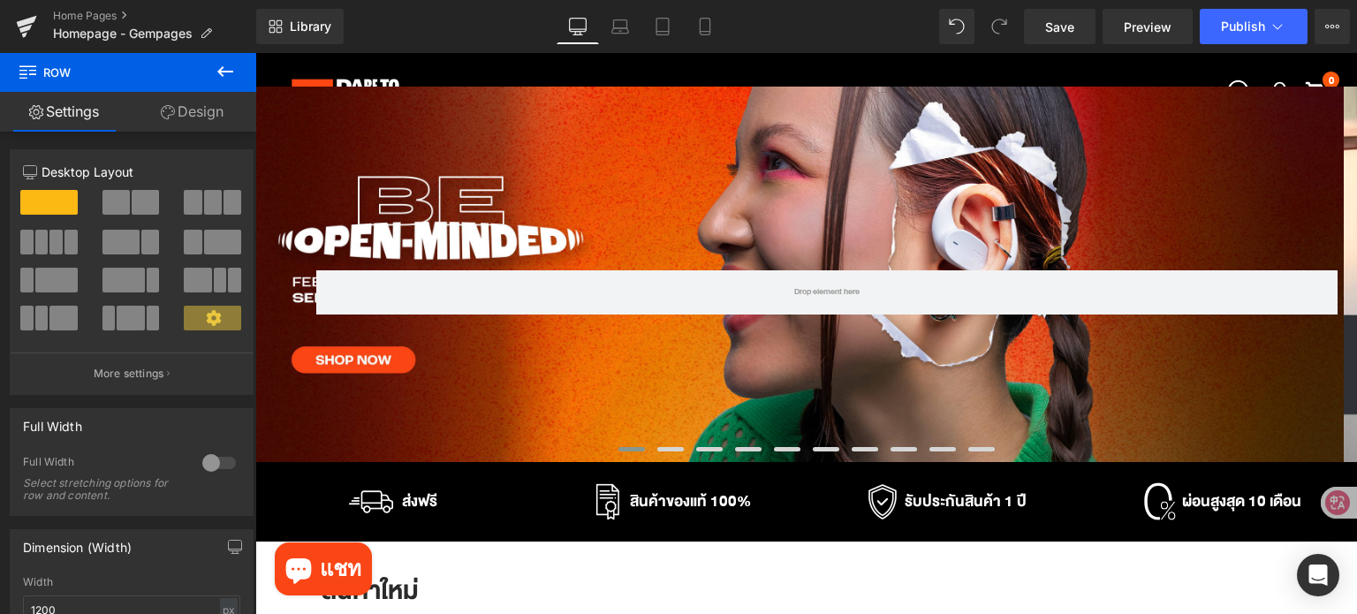
click at [213, 70] on button at bounding box center [225, 72] width 62 height 39
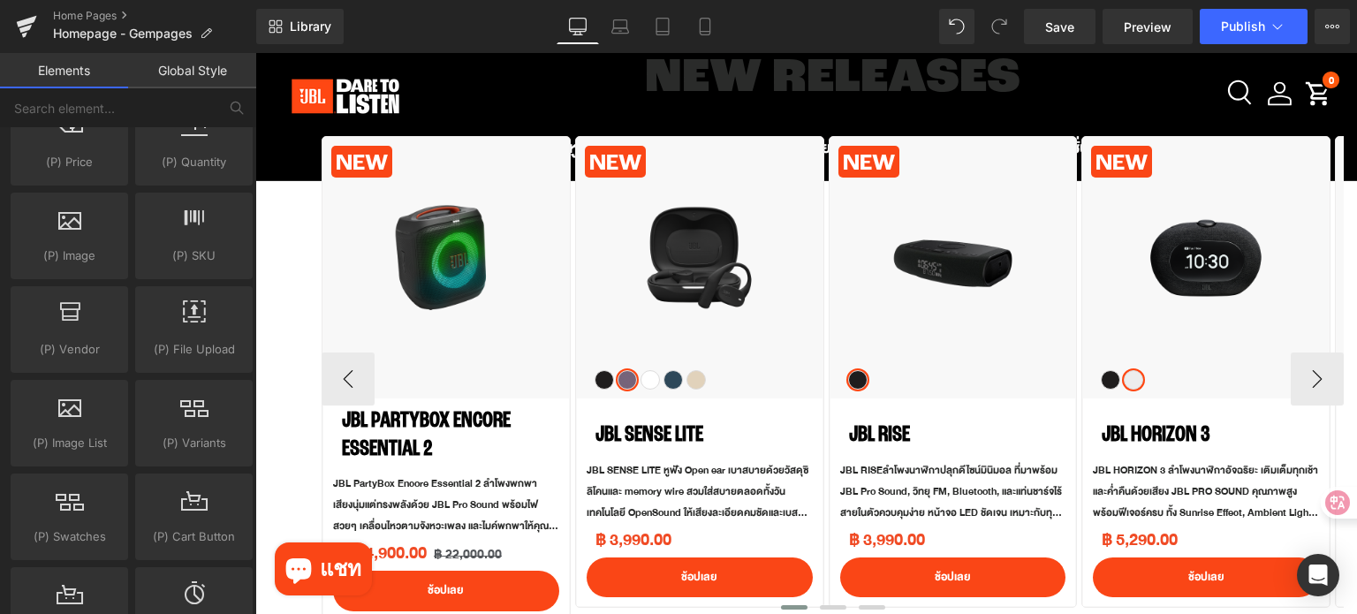
scroll to position [707, 0]
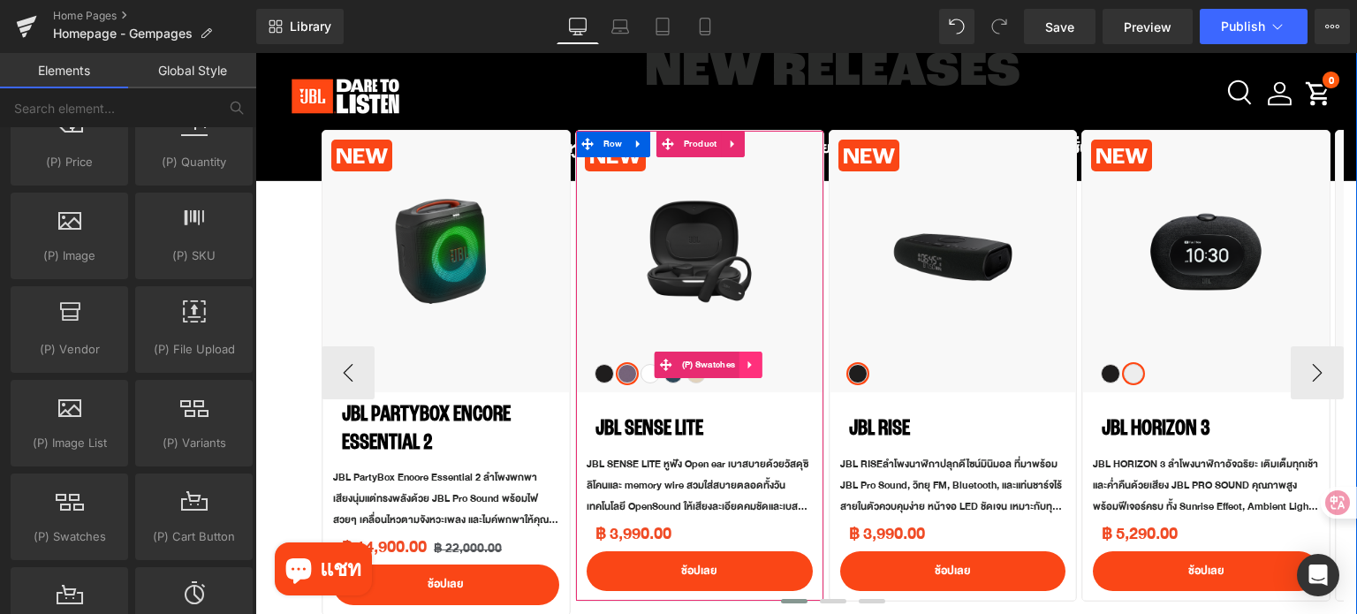
drag, startPoint x: 723, startPoint y: 370, endPoint x: 759, endPoint y: 370, distance: 35.3
click at [723, 370] on span "(P) Swatches" at bounding box center [708, 365] width 63 height 26
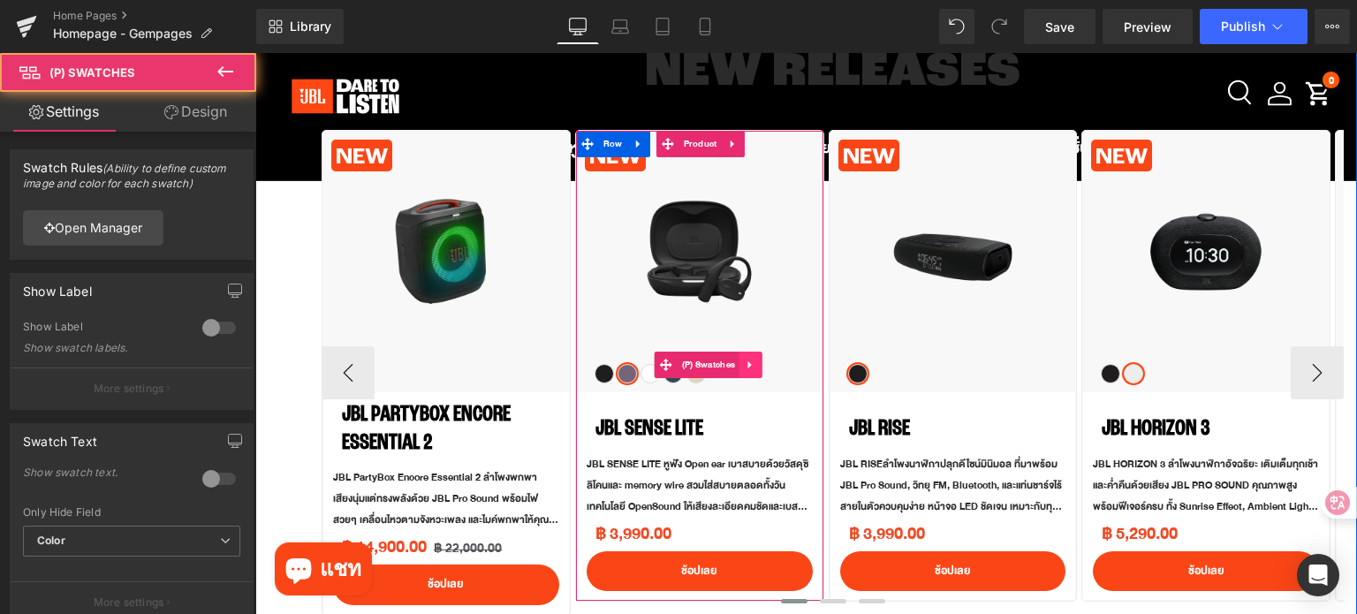
click at [760, 370] on link at bounding box center [750, 365] width 23 height 26
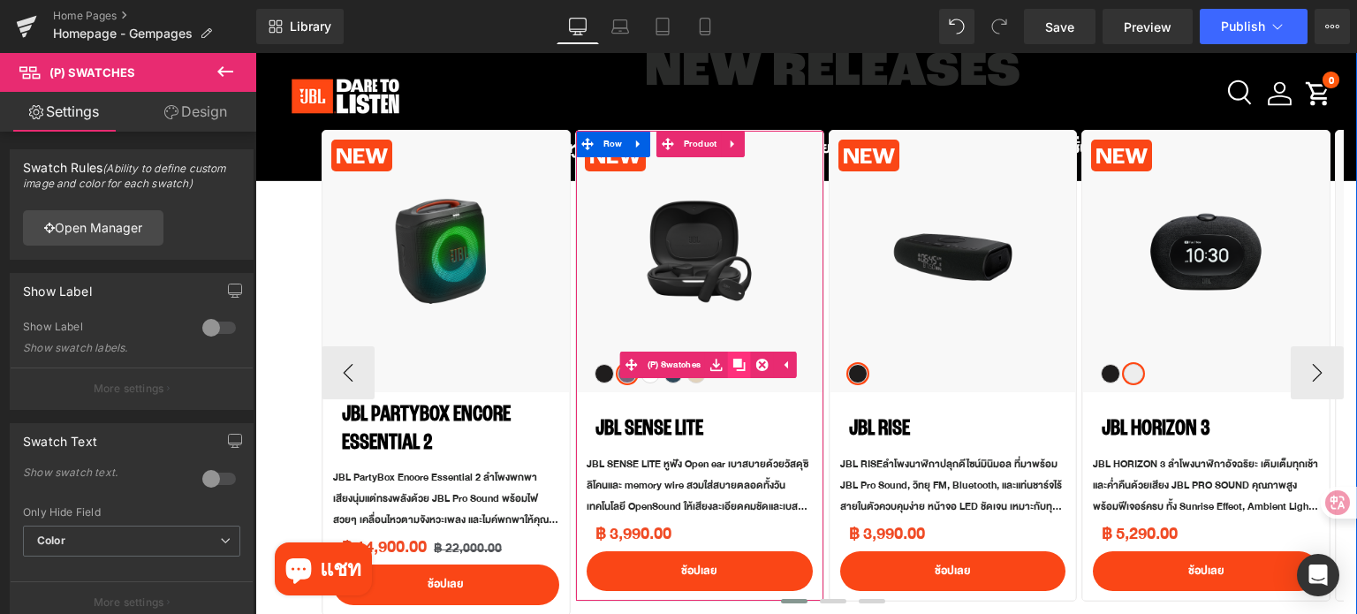
click at [743, 367] on icon at bounding box center [739, 365] width 12 height 13
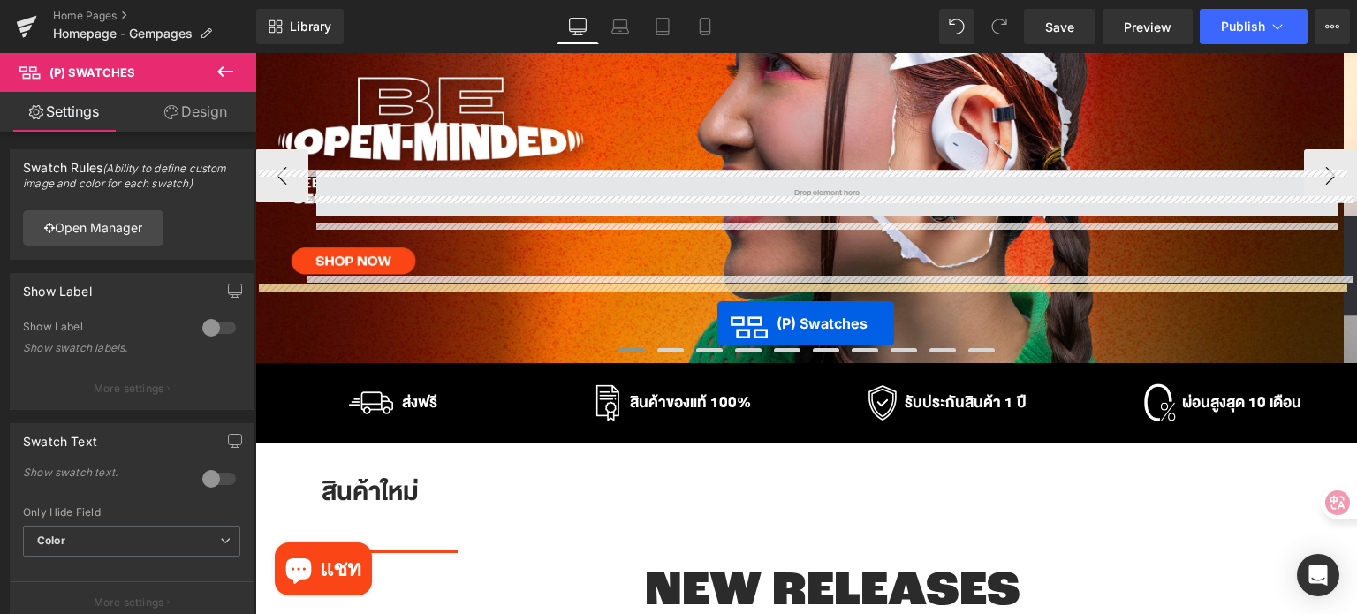
scroll to position [88, 0]
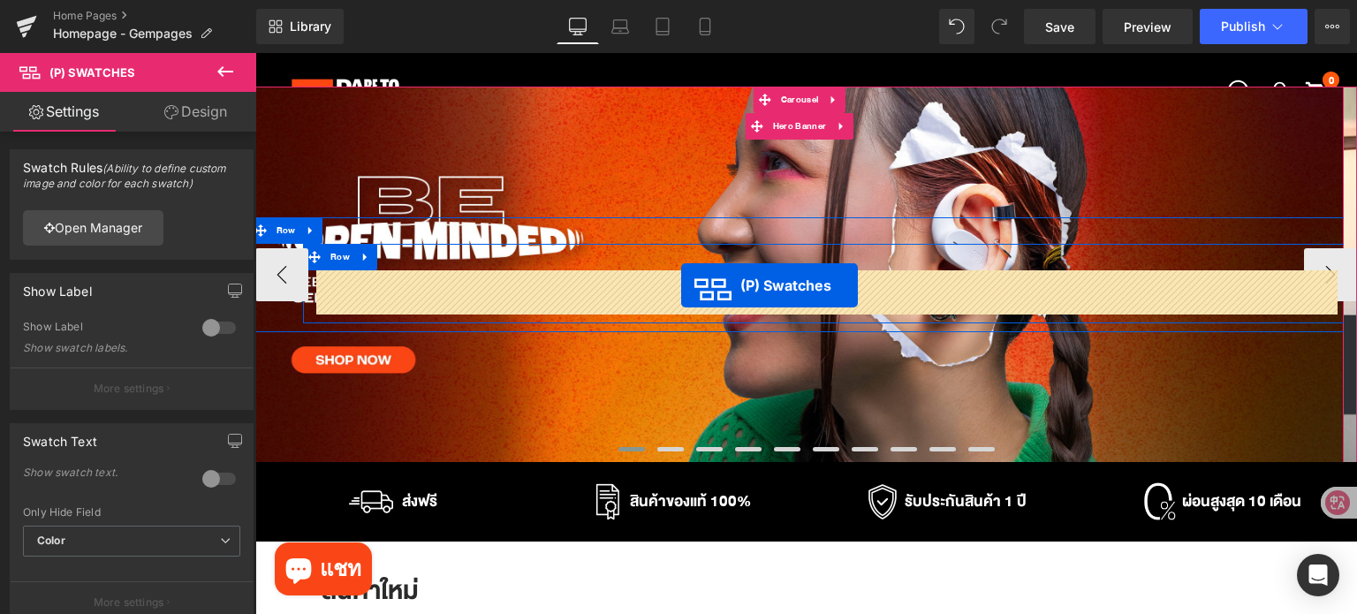
drag, startPoint x: 664, startPoint y: 426, endPoint x: 681, endPoint y: 285, distance: 141.4
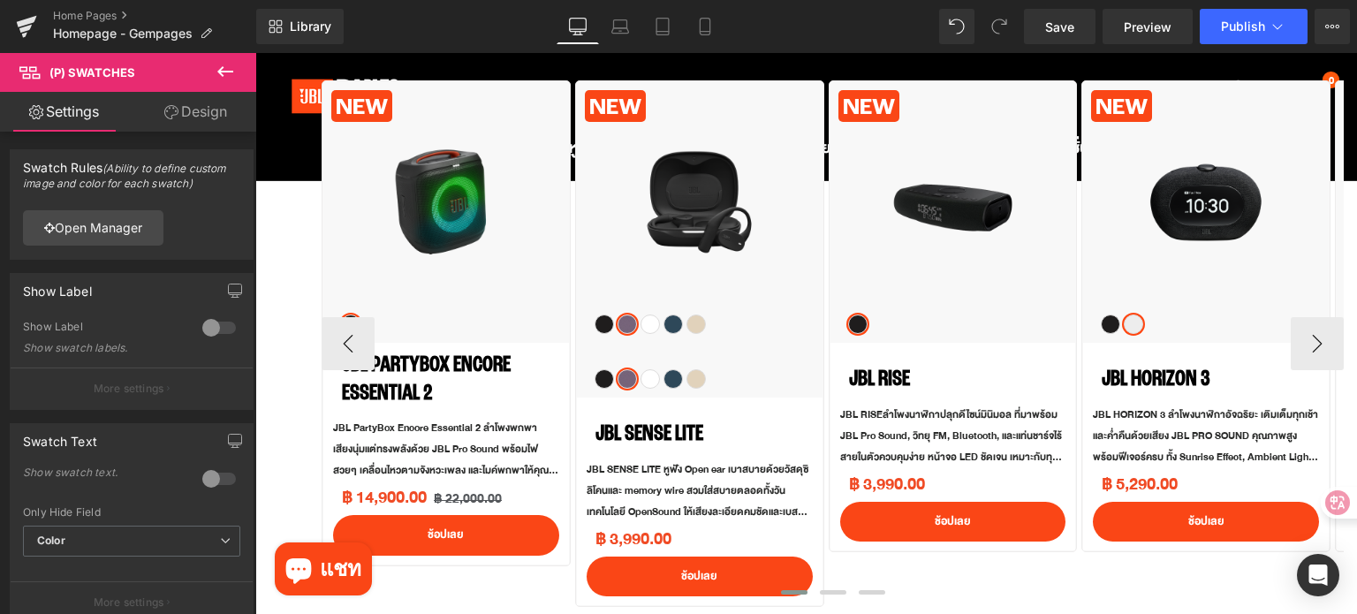
scroll to position [795, 0]
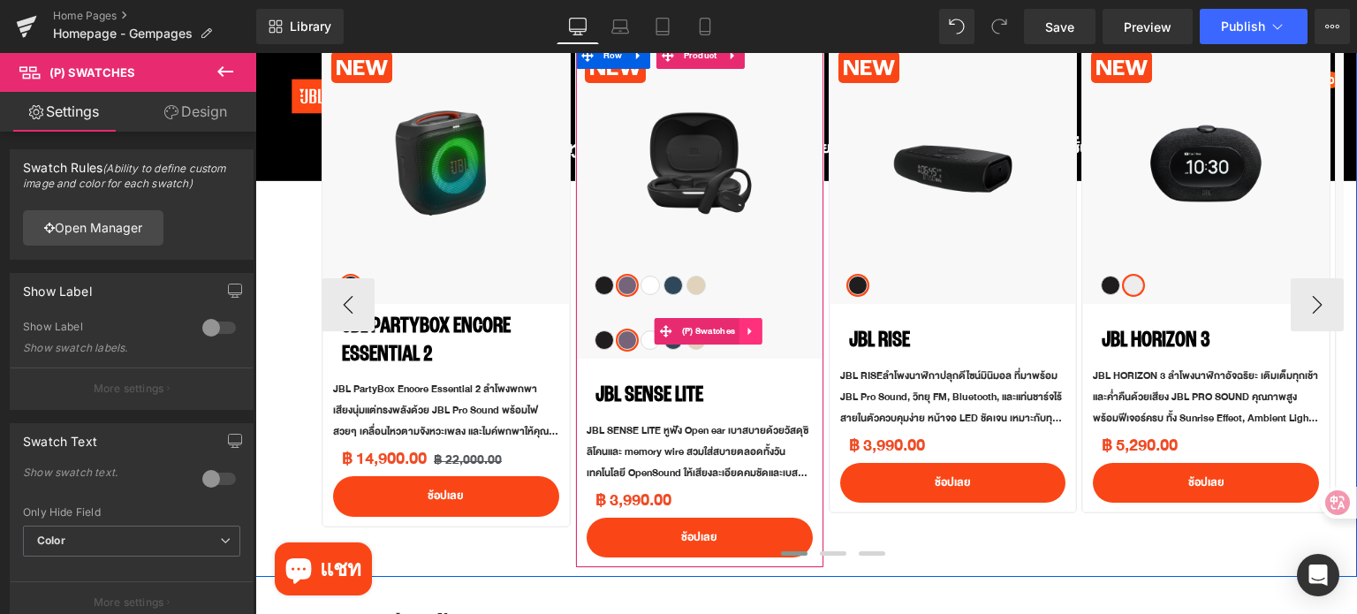
click at [753, 331] on icon at bounding box center [751, 331] width 12 height 13
click at [762, 334] on icon at bounding box center [762, 331] width 12 height 12
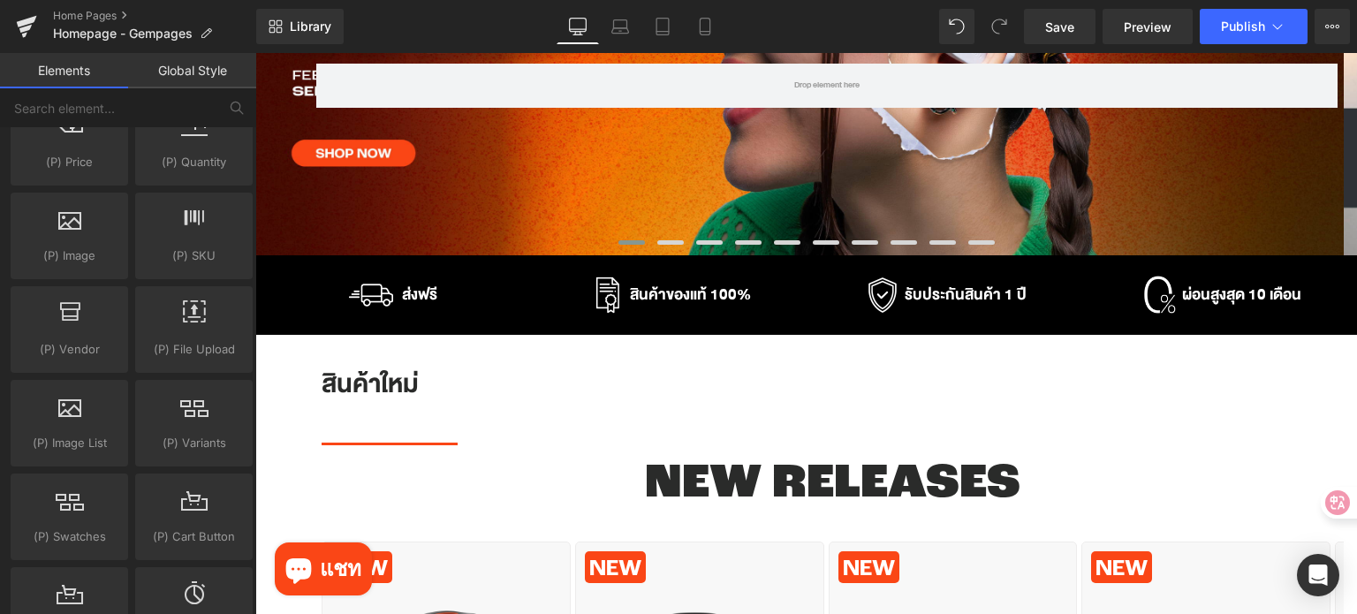
scroll to position [530, 0]
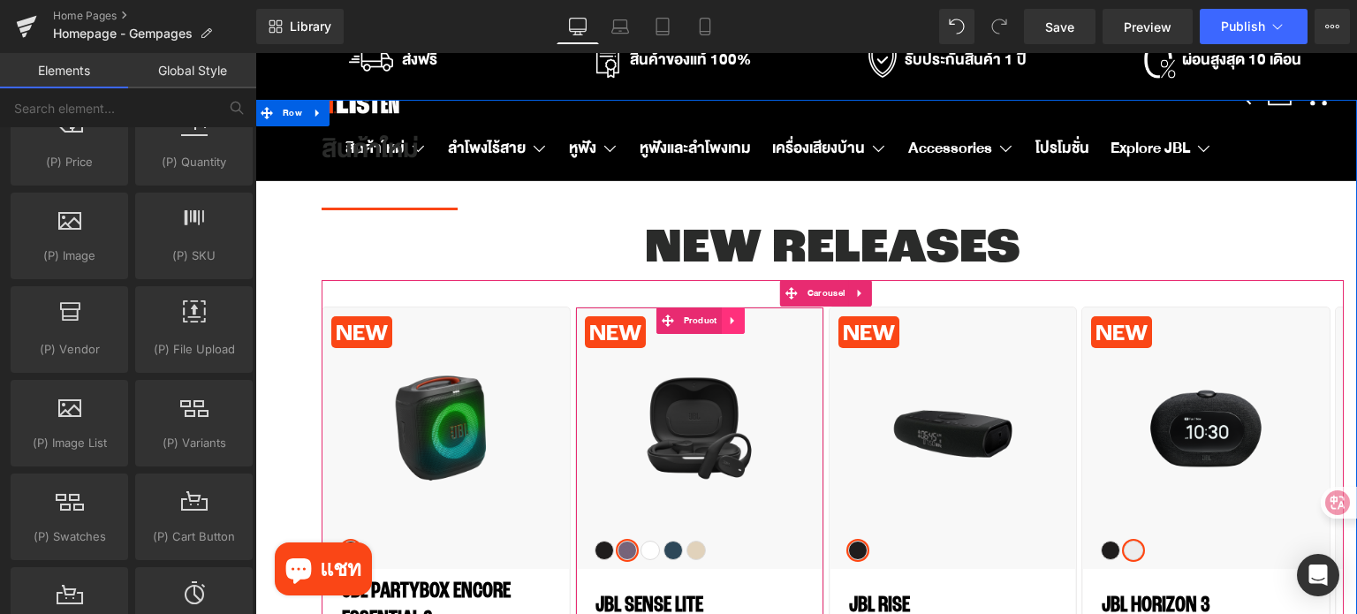
click at [732, 323] on icon at bounding box center [733, 320] width 12 height 13
click at [728, 322] on link at bounding box center [721, 320] width 23 height 26
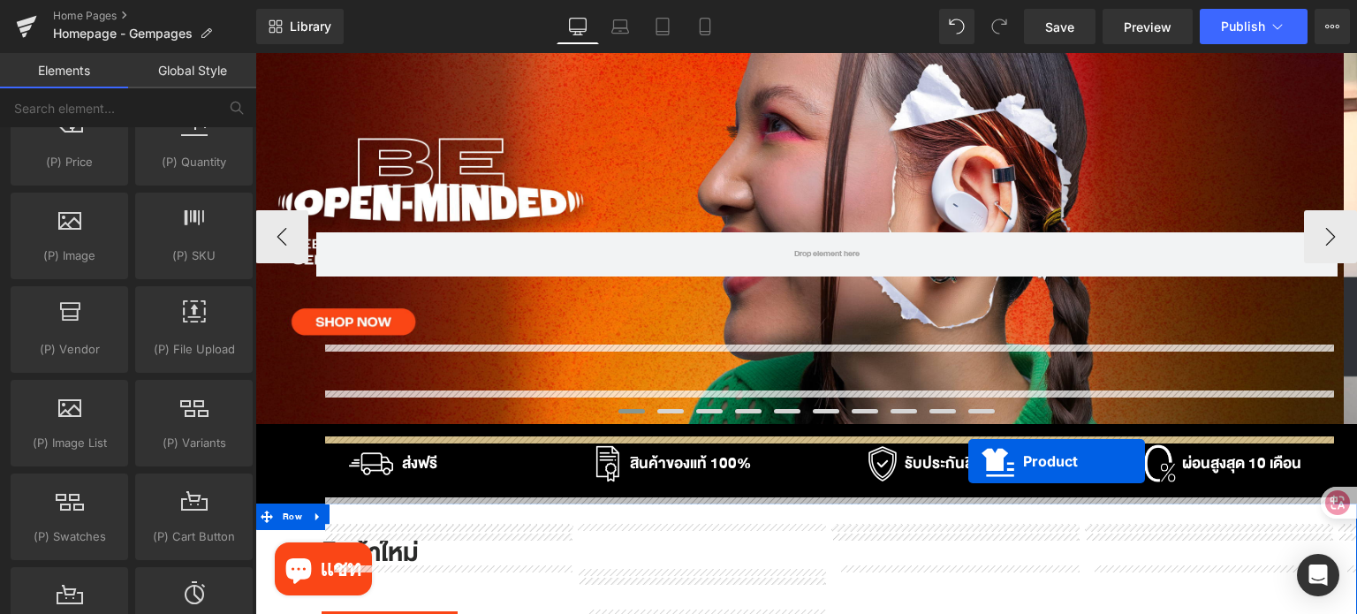
scroll to position [125, 0]
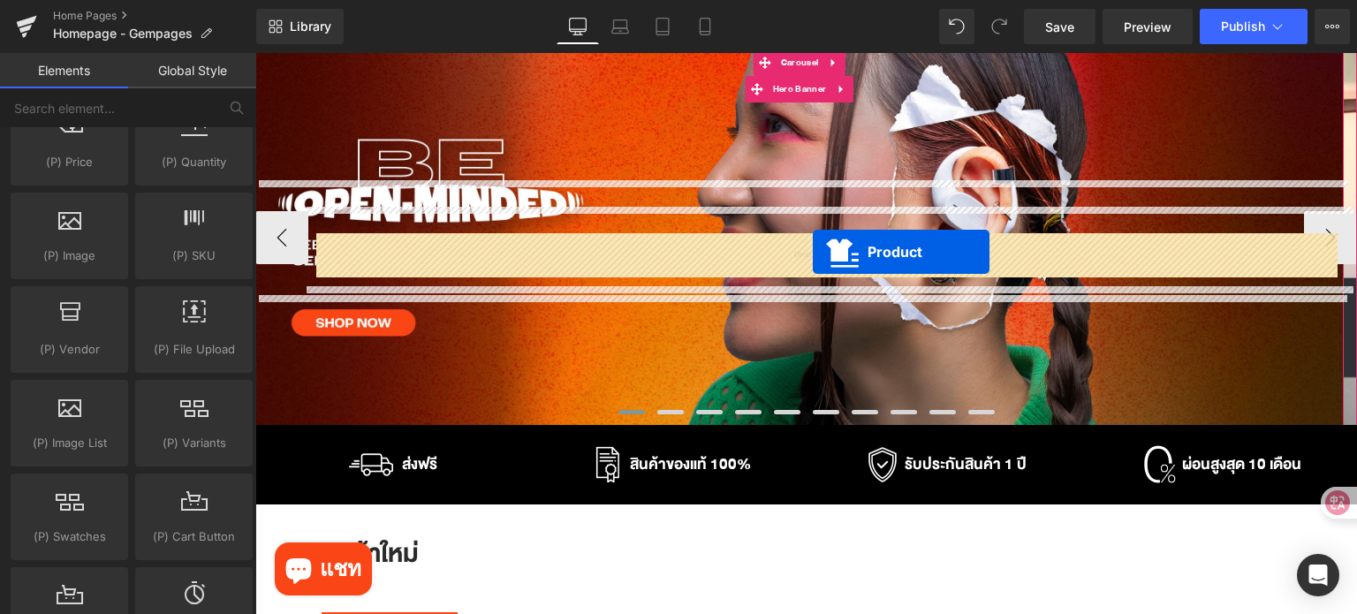
drag, startPoint x: 632, startPoint y: 374, endPoint x: 813, endPoint y: 252, distance: 217.5
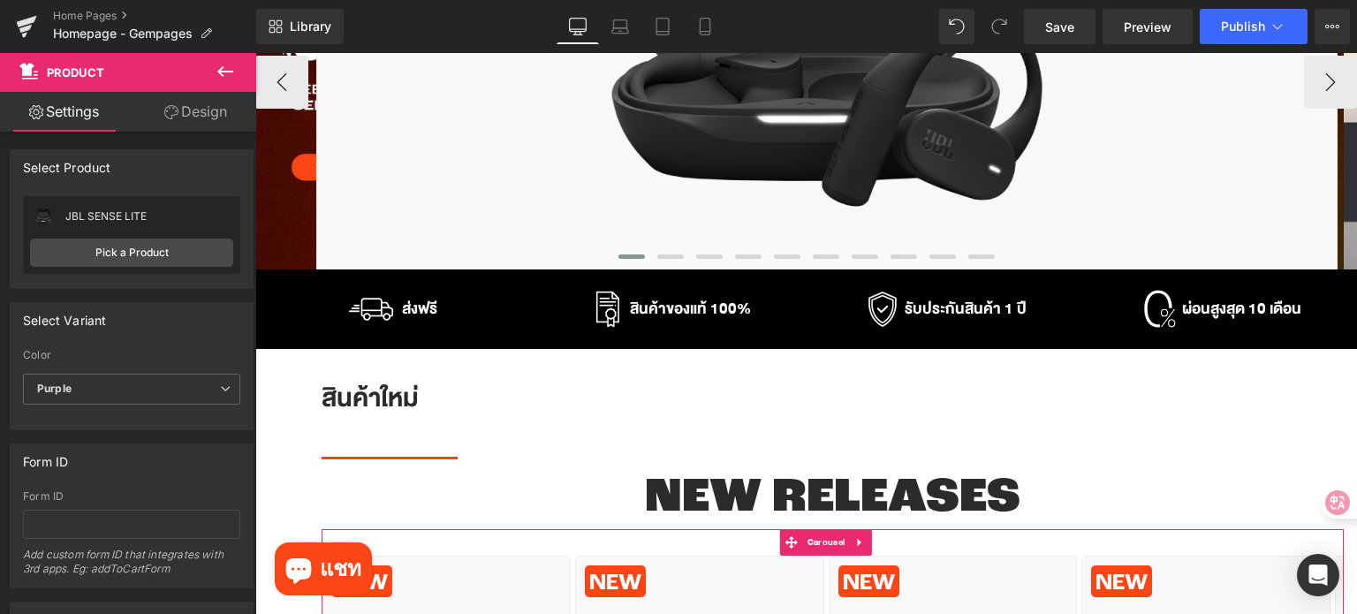
scroll to position [0, 0]
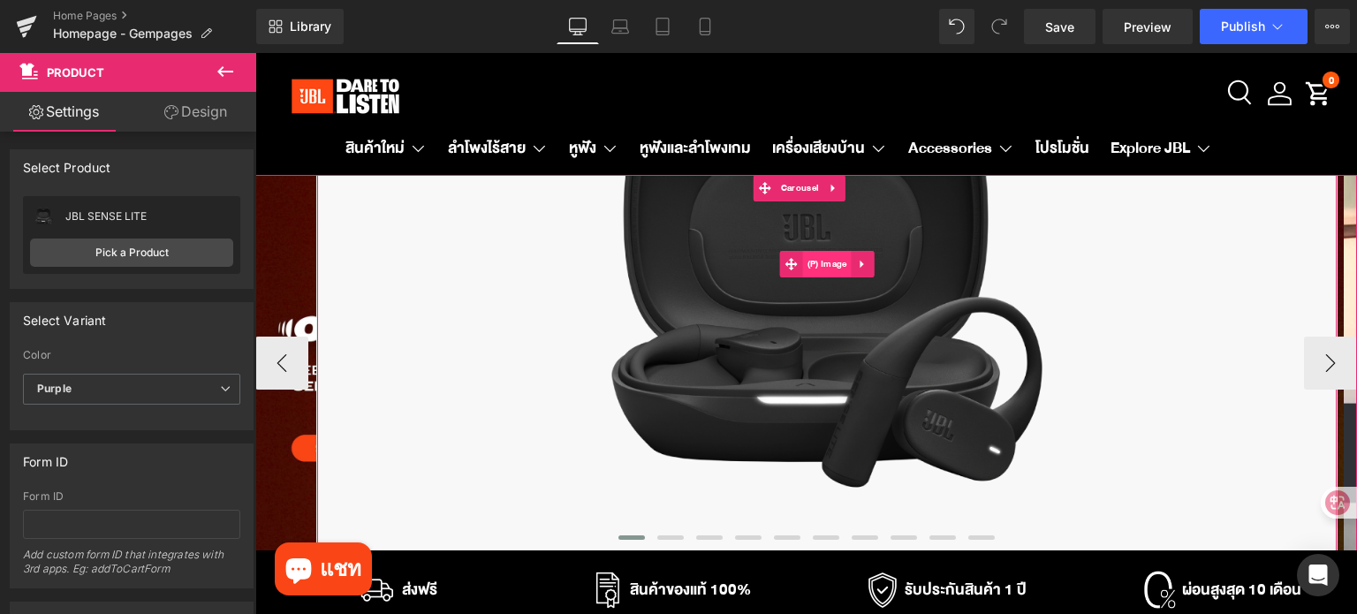
click at [817, 268] on span "(P) Image" at bounding box center [827, 264] width 49 height 26
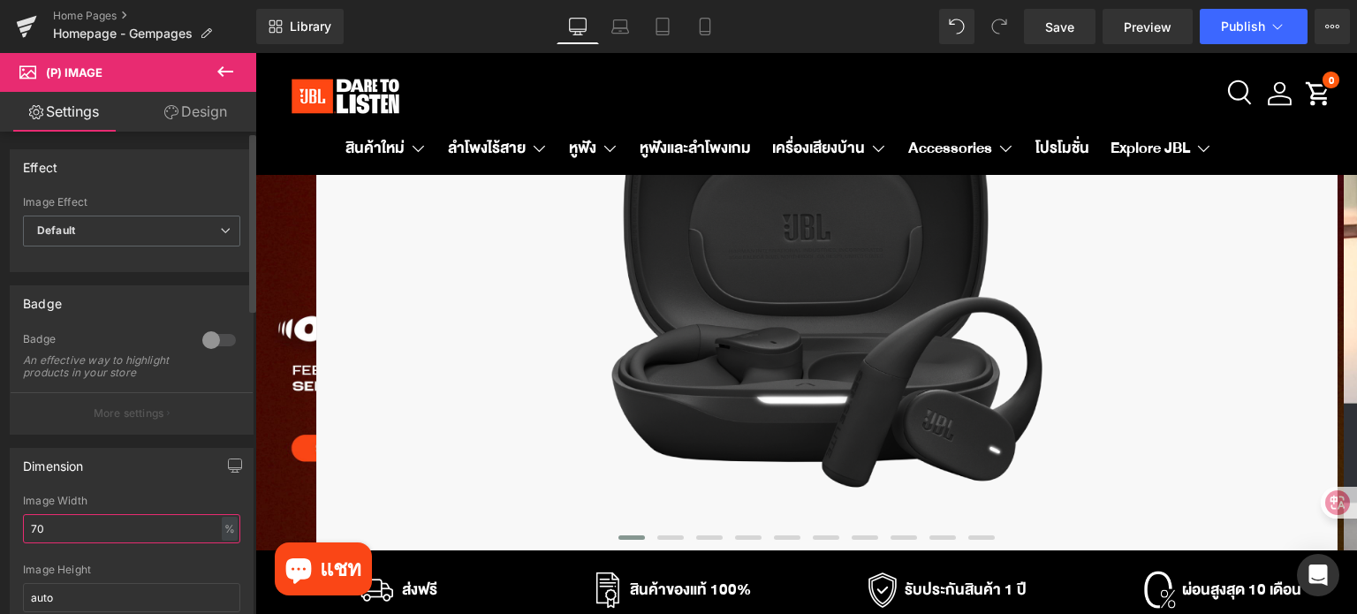
drag, startPoint x: 53, startPoint y: 541, endPoint x: 24, endPoint y: 541, distance: 29.1
click at [24, 541] on input "70" at bounding box center [131, 528] width 217 height 29
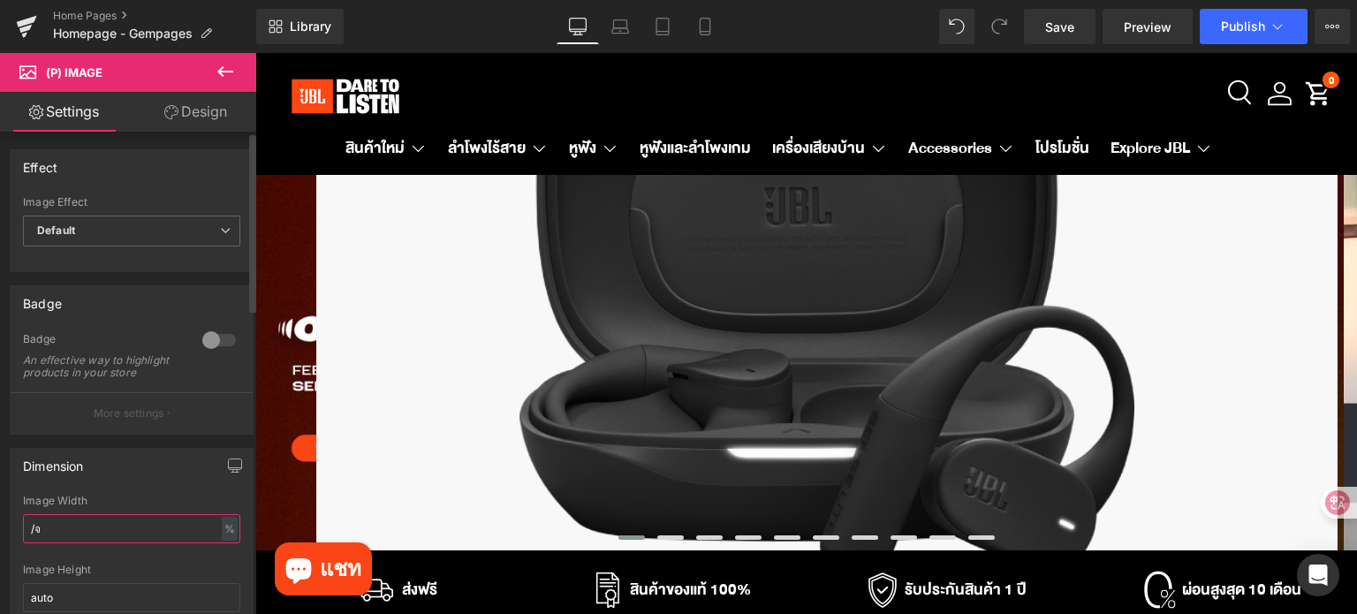
type input "/"
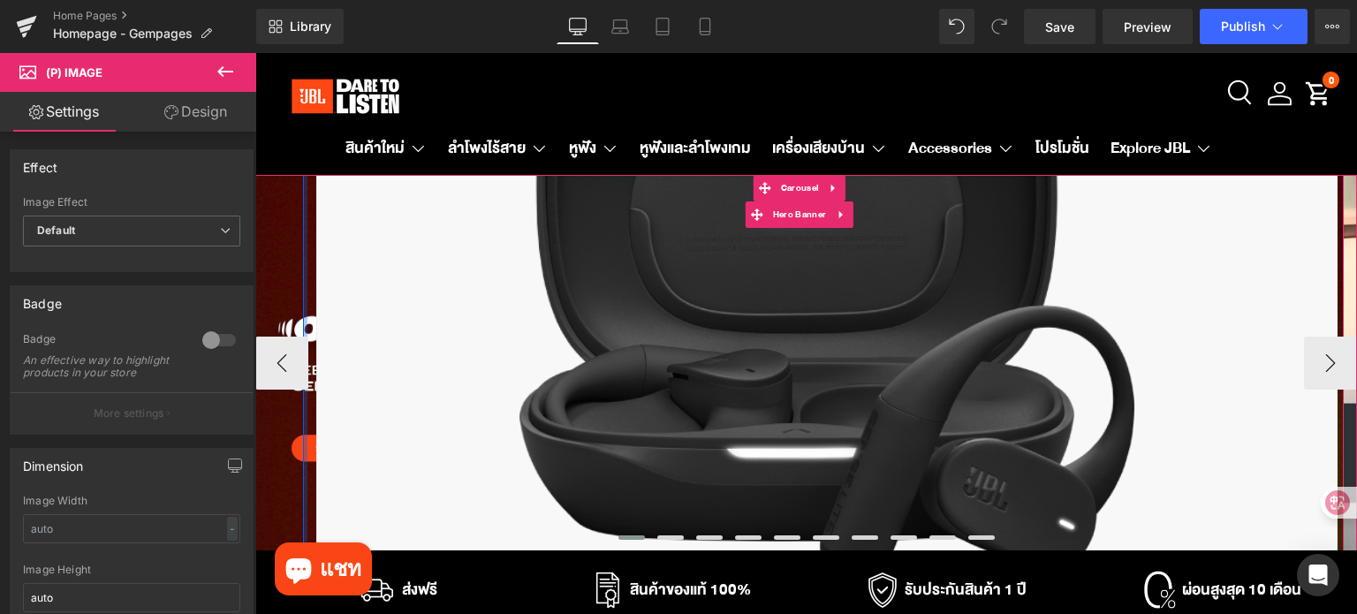
click at [304, 428] on div at bounding box center [305, 372] width 4 height 1331
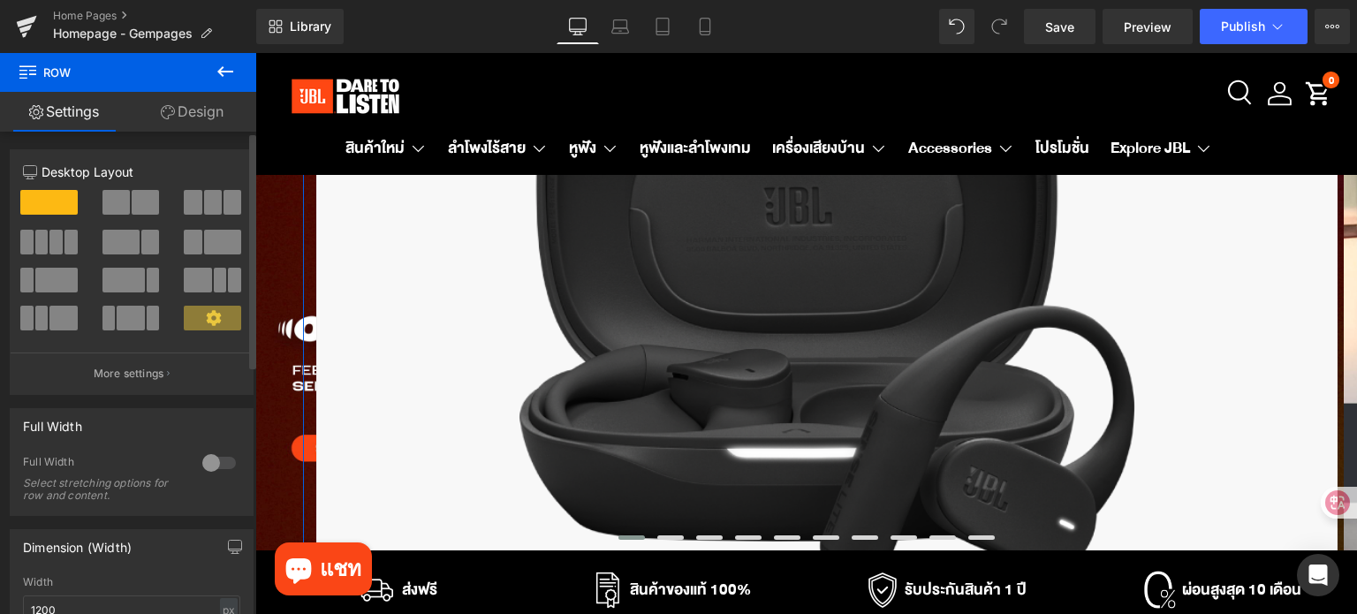
click at [124, 207] on span at bounding box center [115, 202] width 27 height 25
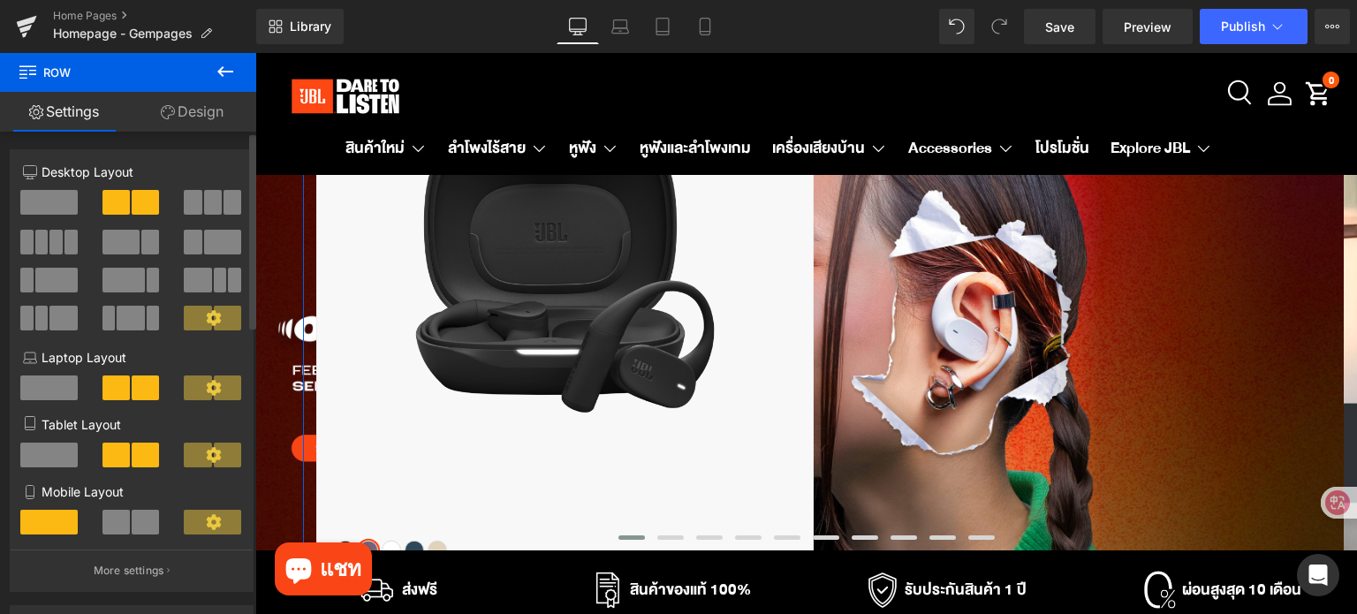
click at [204, 204] on span at bounding box center [213, 202] width 18 height 25
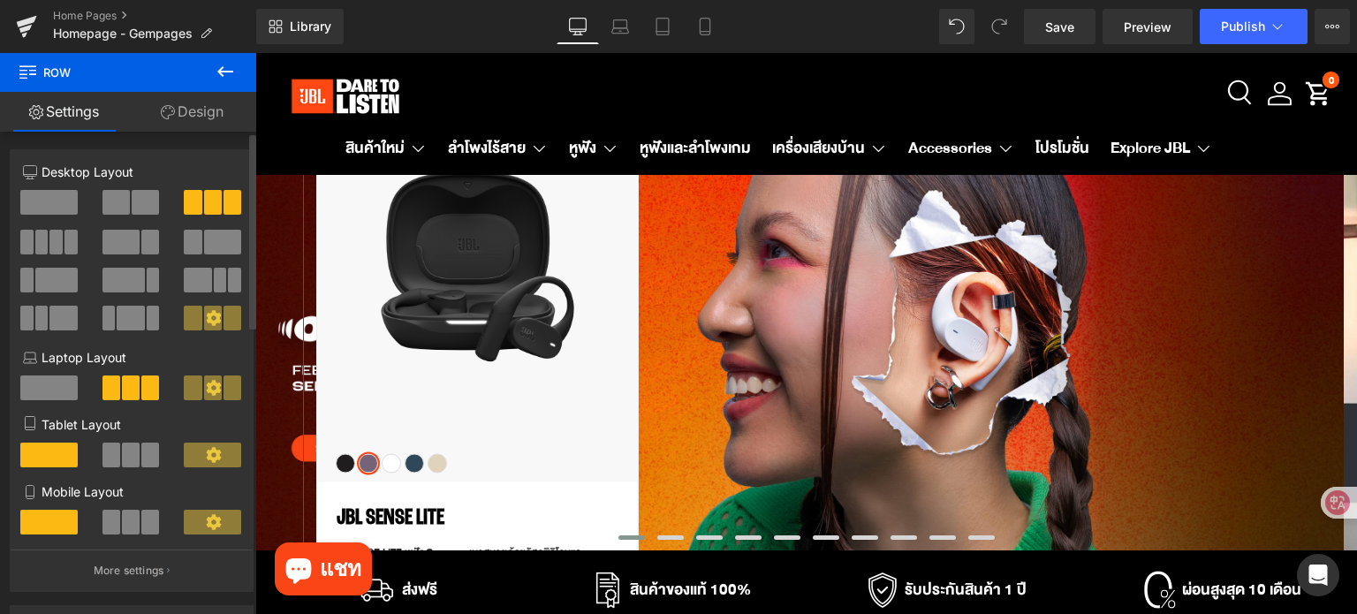
click at [49, 238] on span at bounding box center [55, 242] width 13 height 25
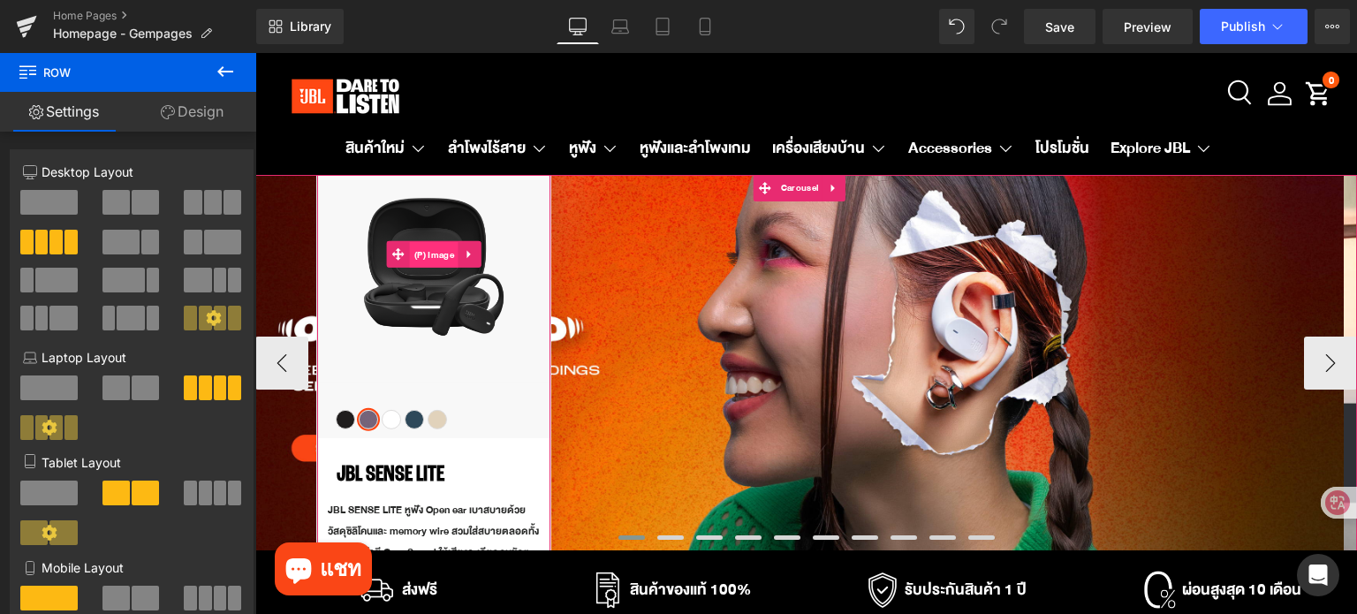
click at [443, 261] on span "(P) Image" at bounding box center [434, 254] width 49 height 26
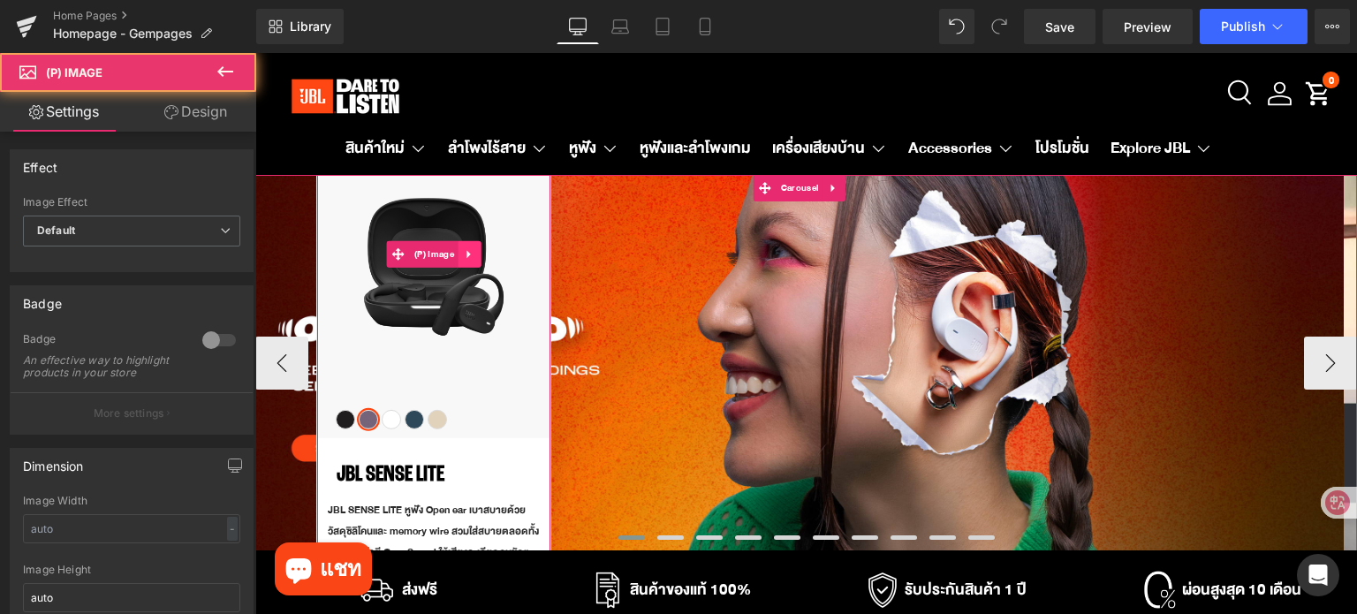
click at [466, 261] on link at bounding box center [469, 253] width 23 height 26
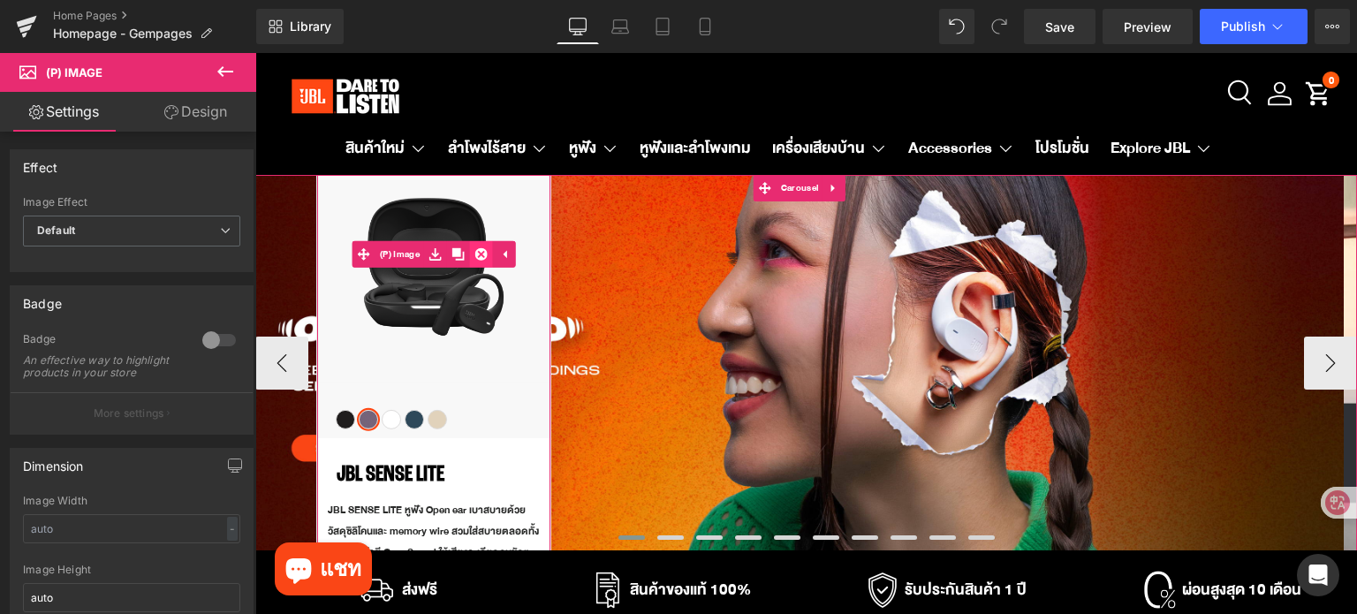
click at [480, 253] on icon at bounding box center [481, 253] width 12 height 12
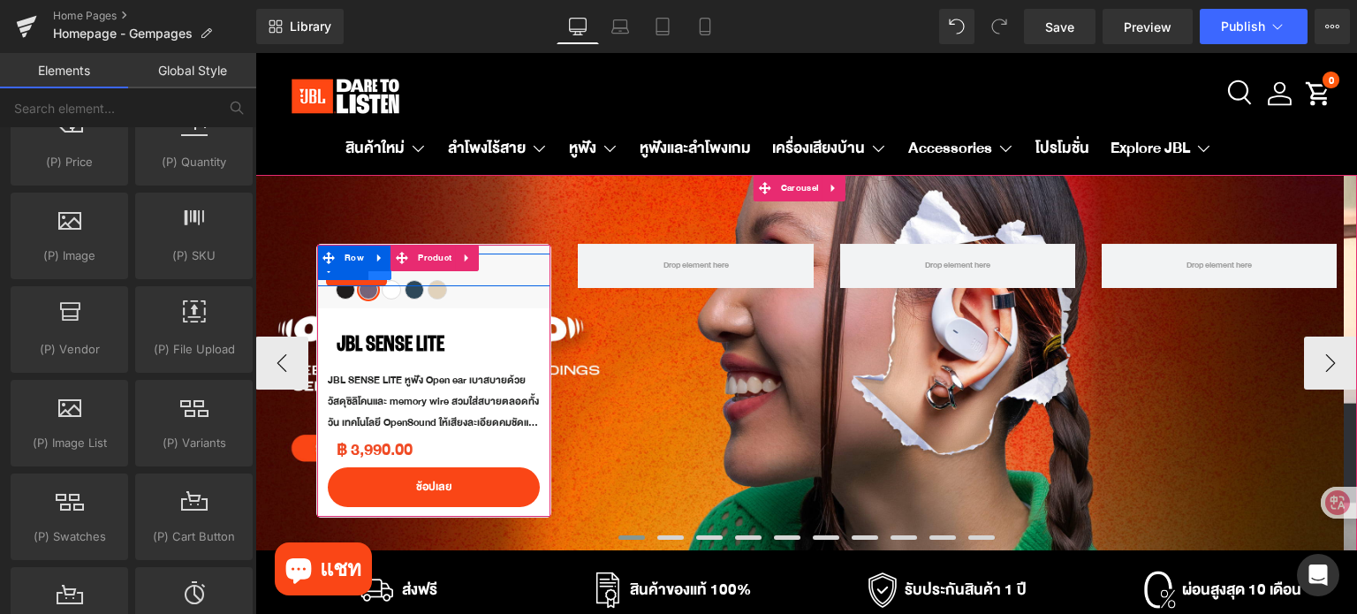
click at [384, 276] on link at bounding box center [379, 266] width 23 height 26
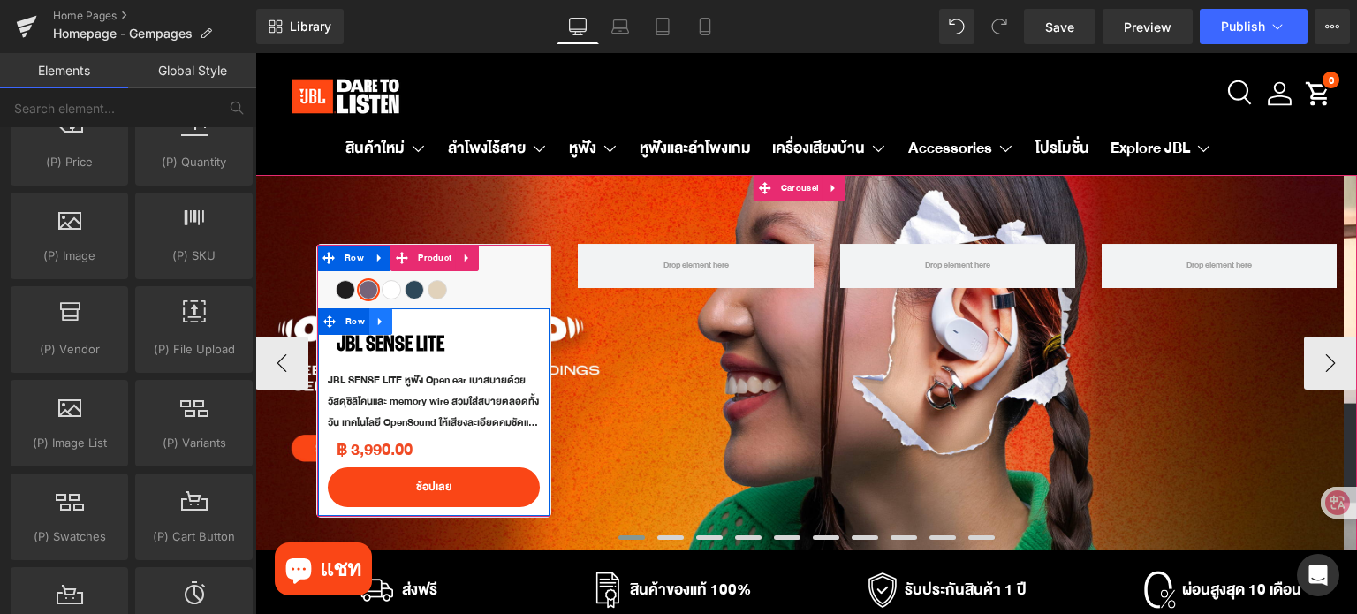
click at [375, 322] on icon at bounding box center [381, 321] width 12 height 13
click at [429, 327] on icon at bounding box center [426, 321] width 12 height 12
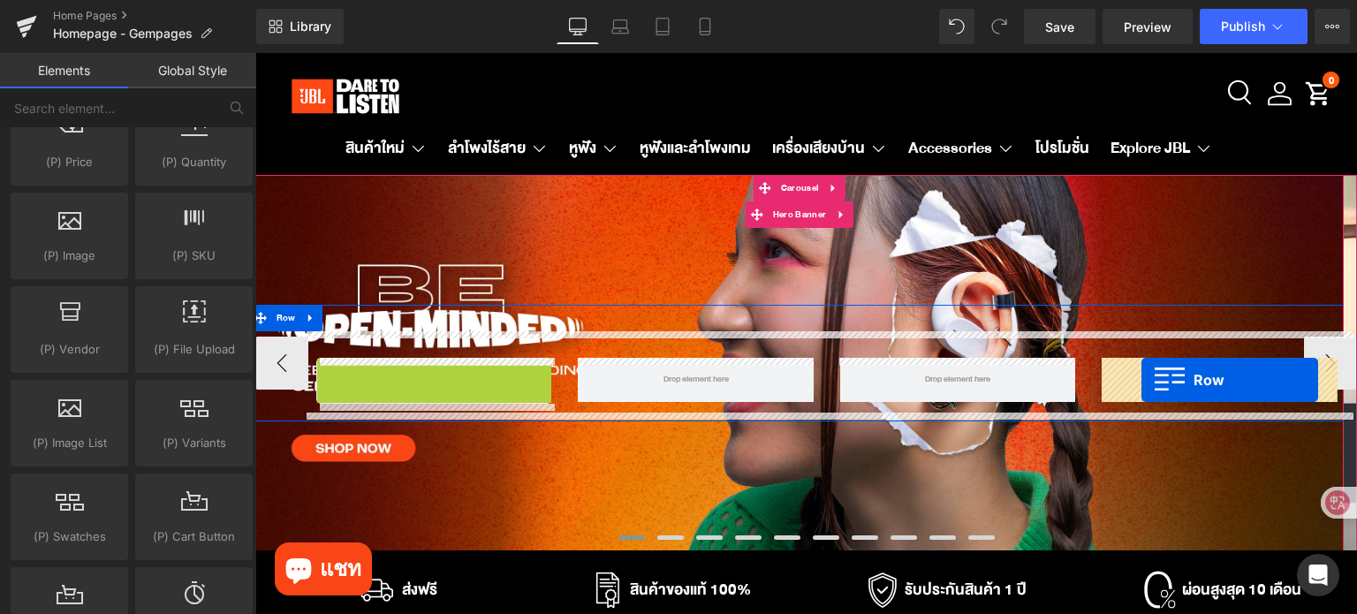
drag, startPoint x: 329, startPoint y: 367, endPoint x: 1141, endPoint y: 382, distance: 811.9
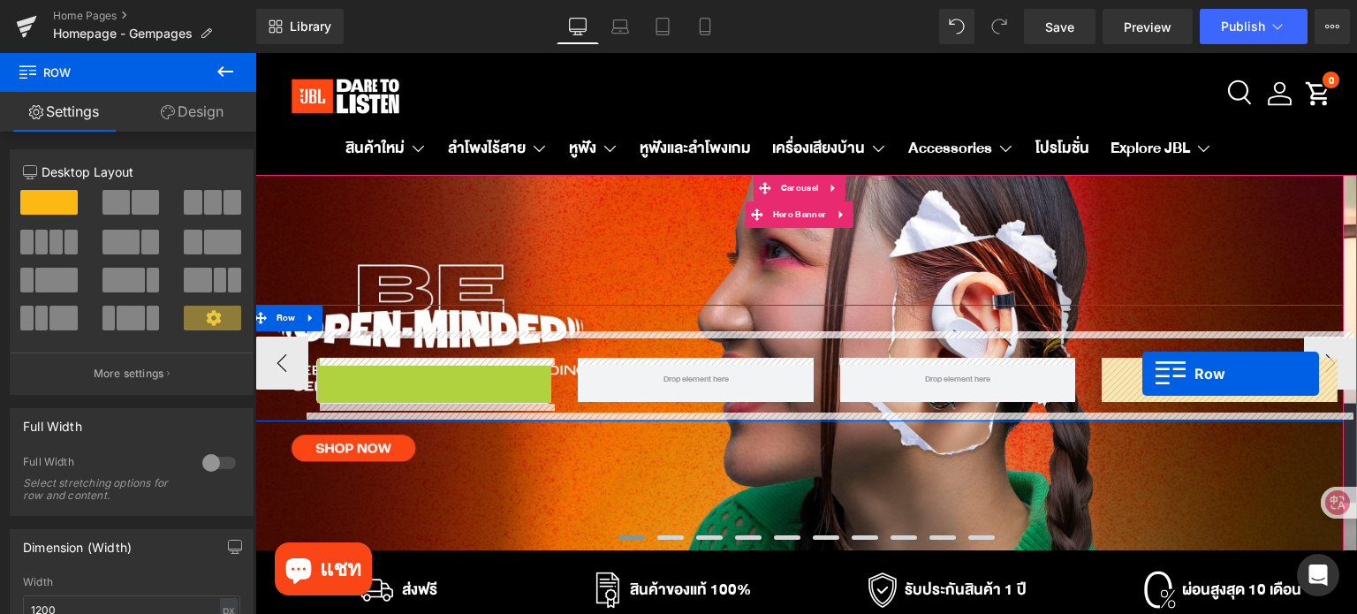
drag, startPoint x: 322, startPoint y: 366, endPoint x: 1142, endPoint y: 374, distance: 820.6
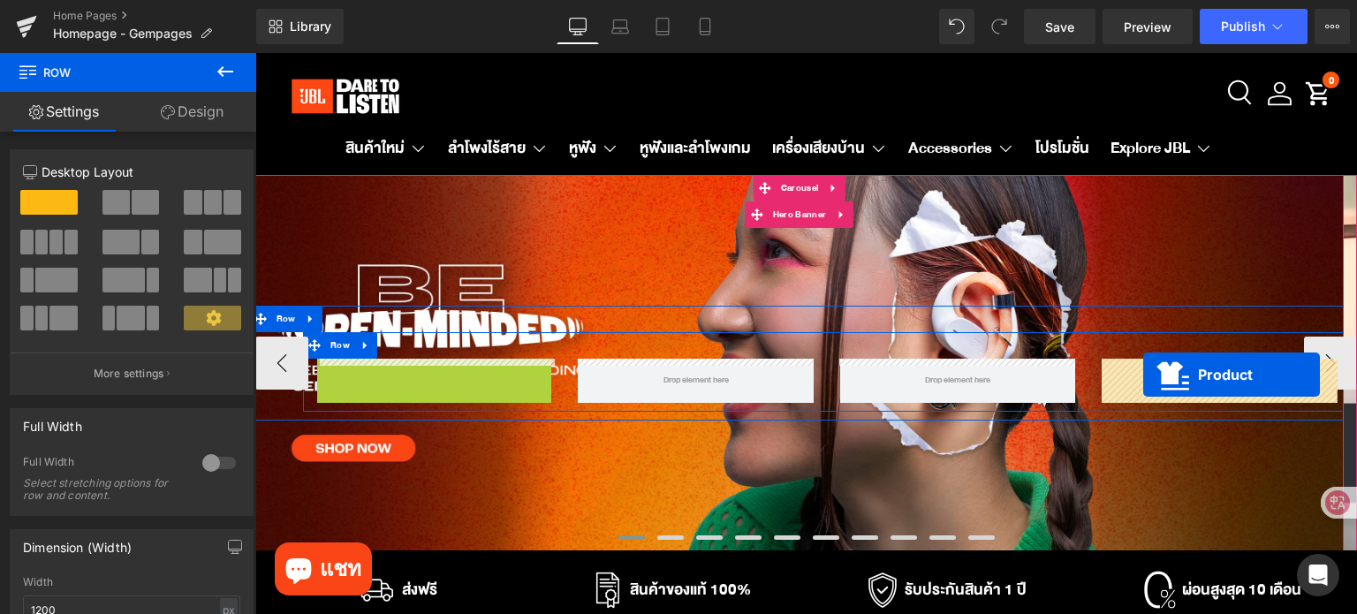
drag, startPoint x: 435, startPoint y: 359, endPoint x: 1143, endPoint y: 375, distance: 708.5
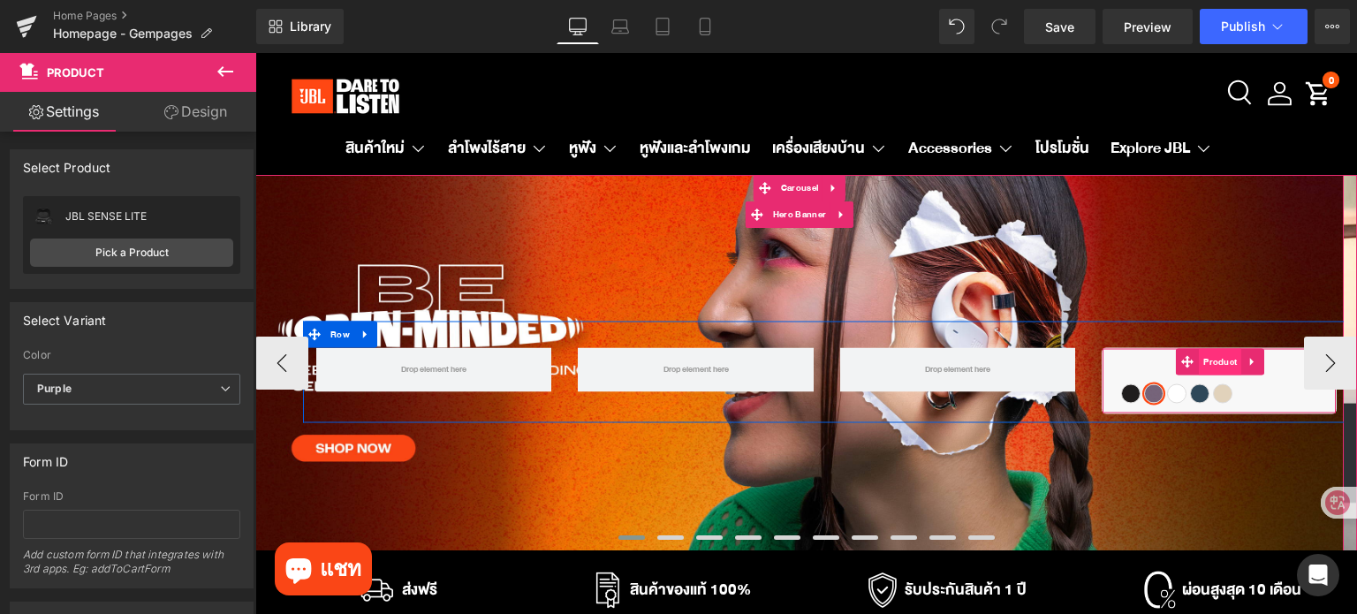
click at [1219, 363] on span "Product" at bounding box center [1220, 362] width 42 height 26
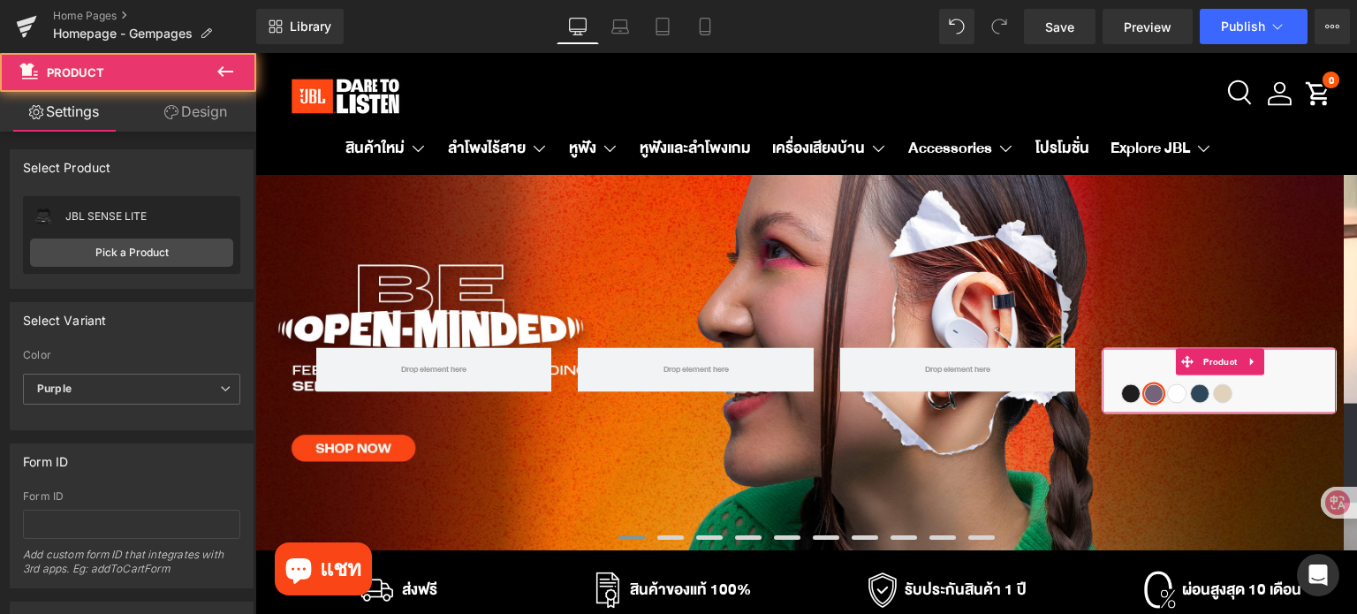
click at [201, 113] on link "Design" at bounding box center [196, 112] width 128 height 40
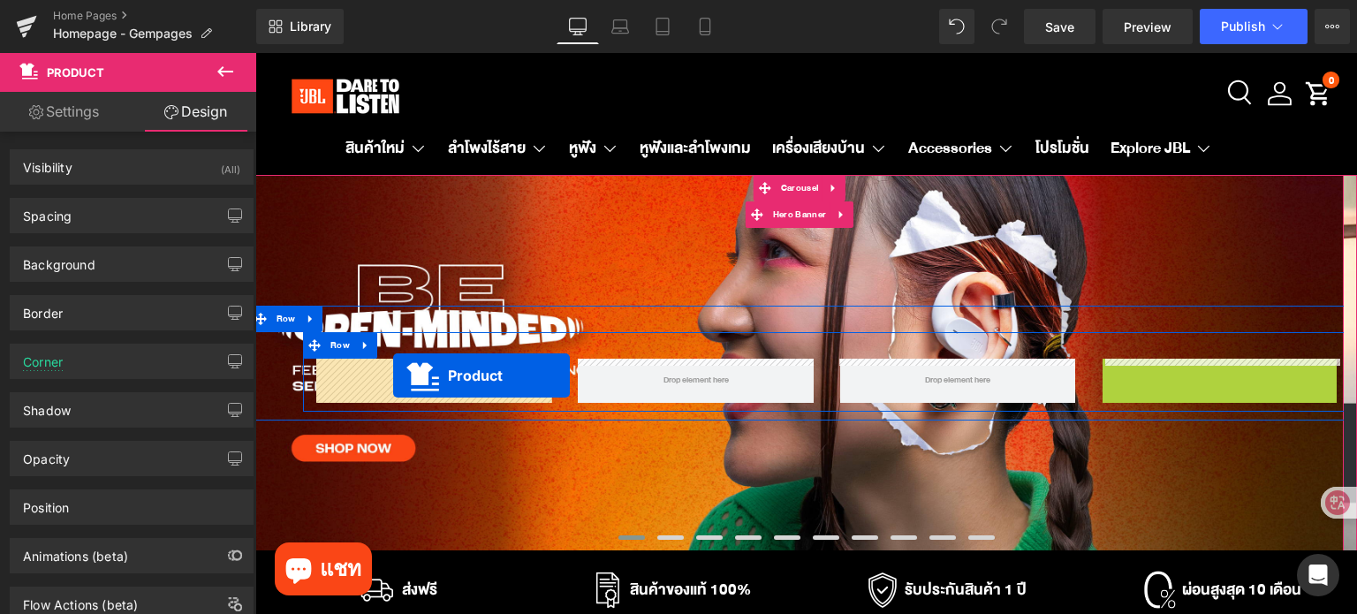
drag, startPoint x: 1217, startPoint y: 369, endPoint x: 393, endPoint y: 375, distance: 824.1
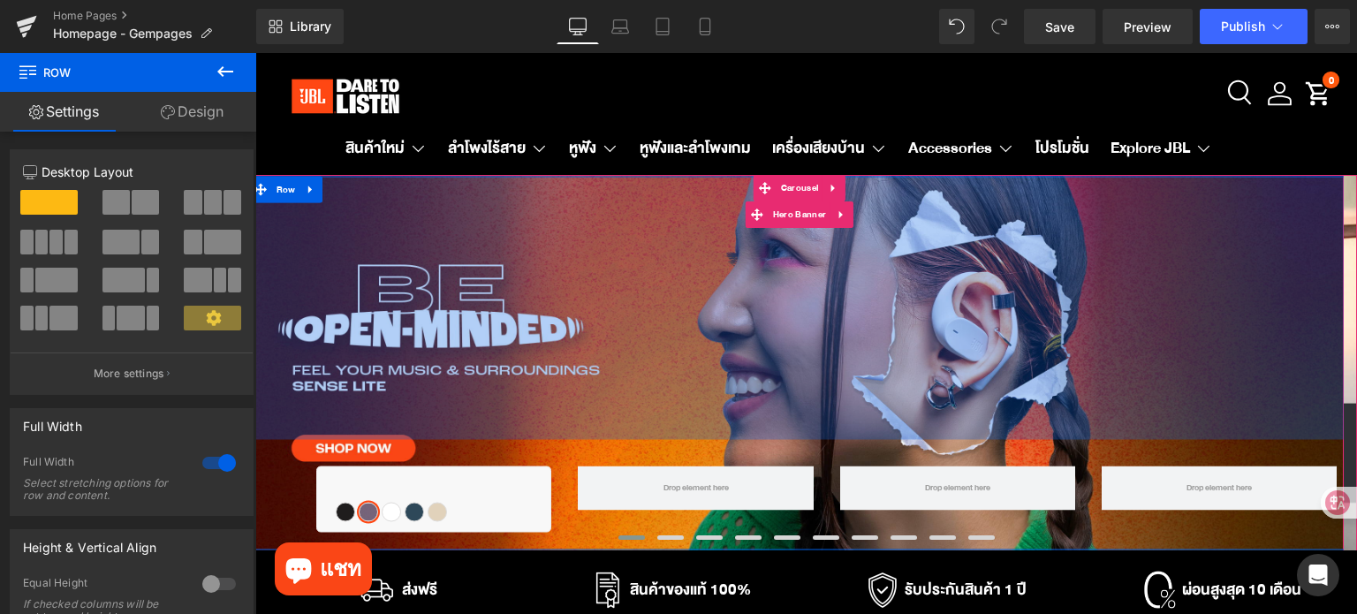
drag, startPoint x: 476, startPoint y: 314, endPoint x: 460, endPoint y: 550, distance: 237.2
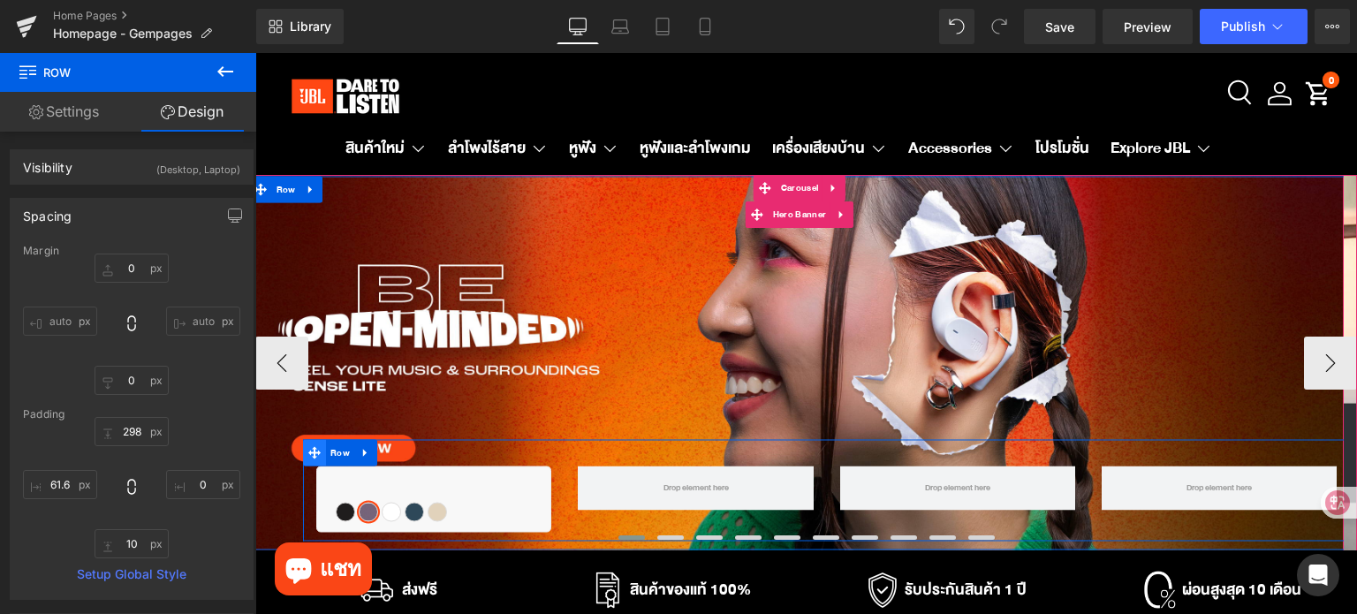
click at [314, 454] on icon at bounding box center [314, 453] width 12 height 12
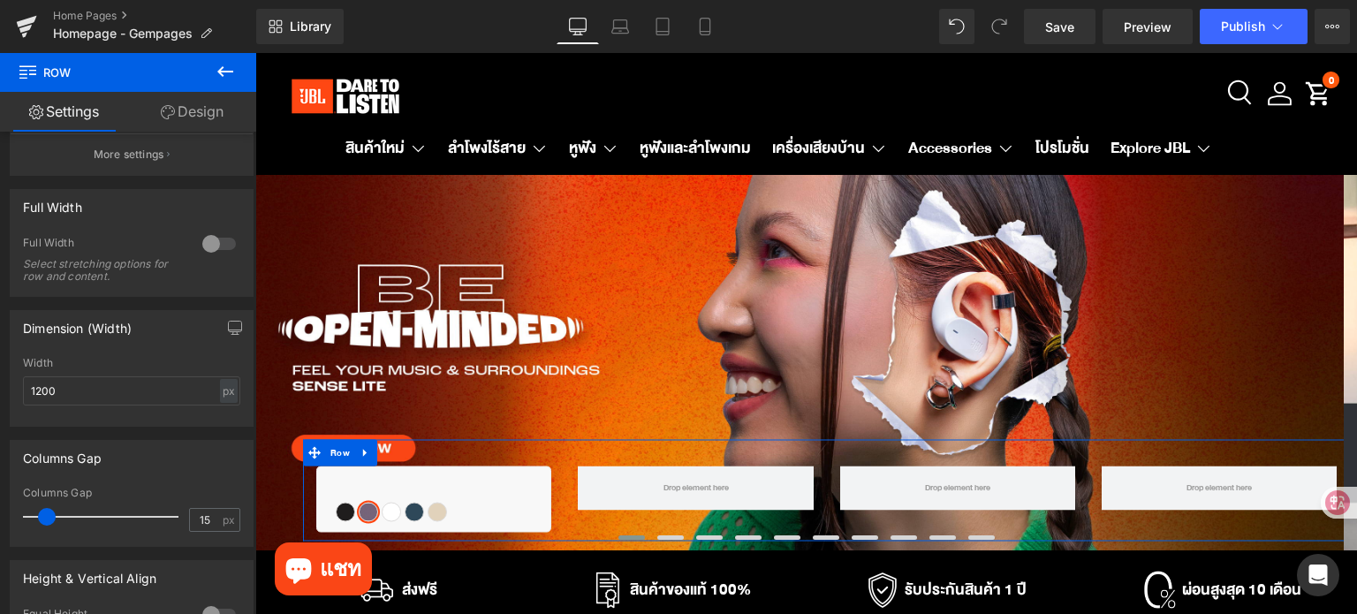
scroll to position [821, 0]
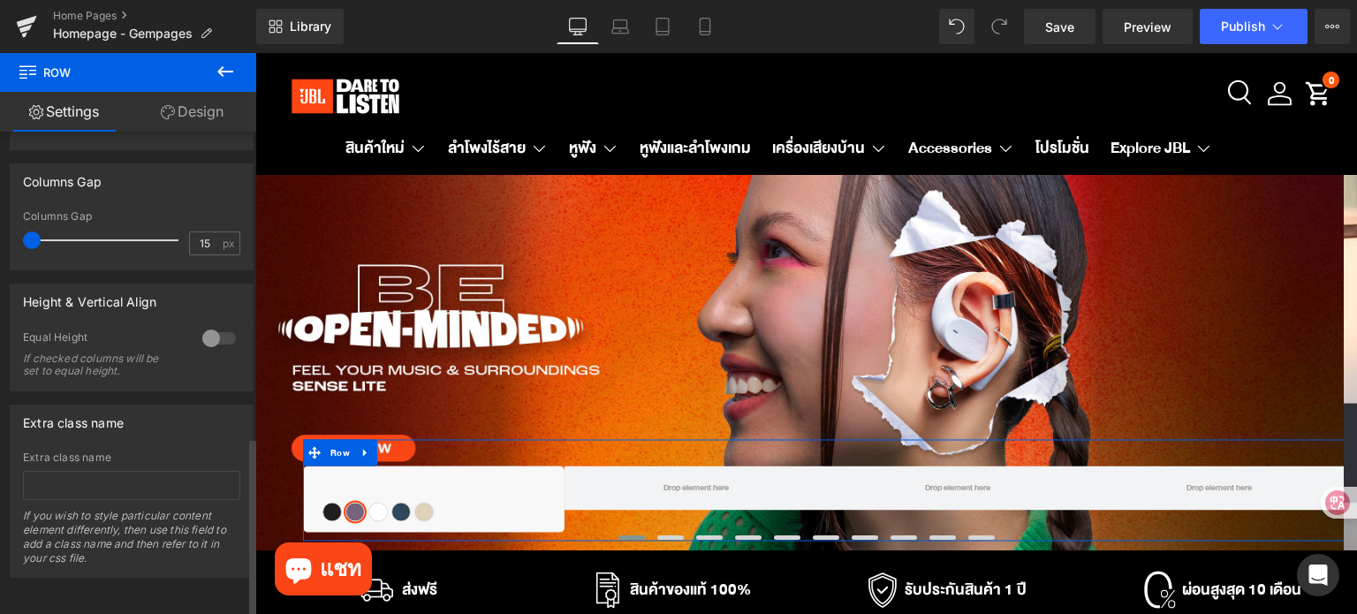
drag, startPoint x: 47, startPoint y: 231, endPoint x: 0, endPoint y: 246, distance: 49.2
click at [0, 246] on div "Columns Gap 15px Columns Gap 15 px" at bounding box center [132, 210] width 264 height 120
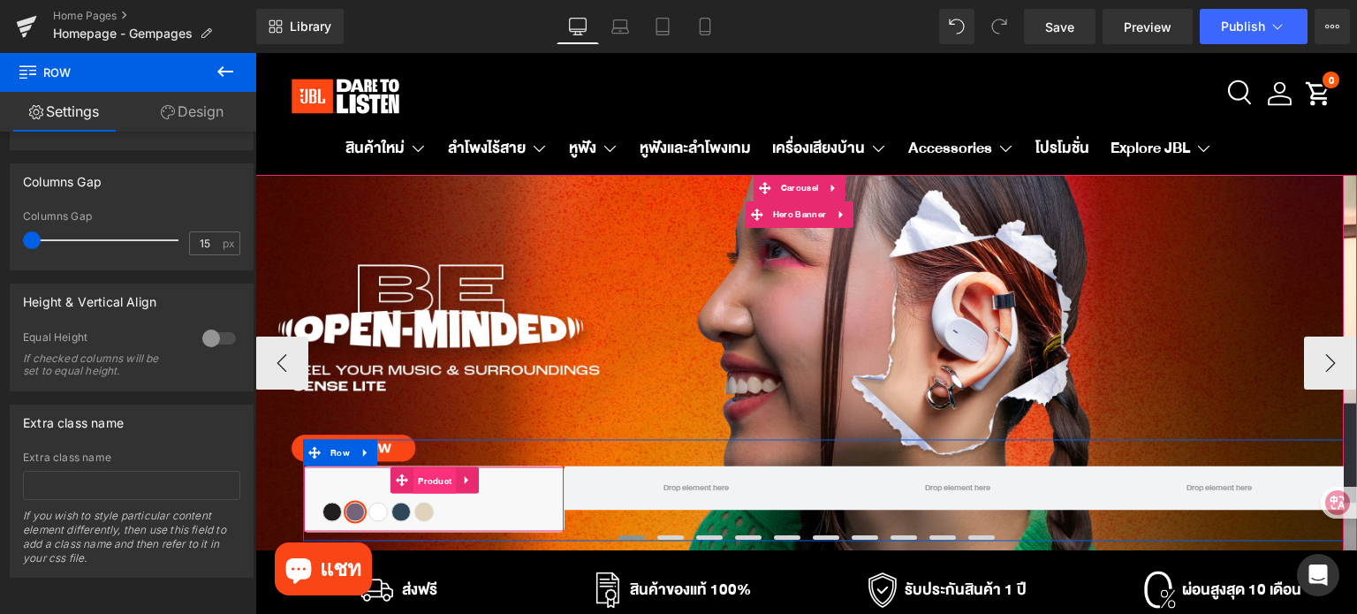
click at [437, 486] on span "Product" at bounding box center [434, 481] width 42 height 26
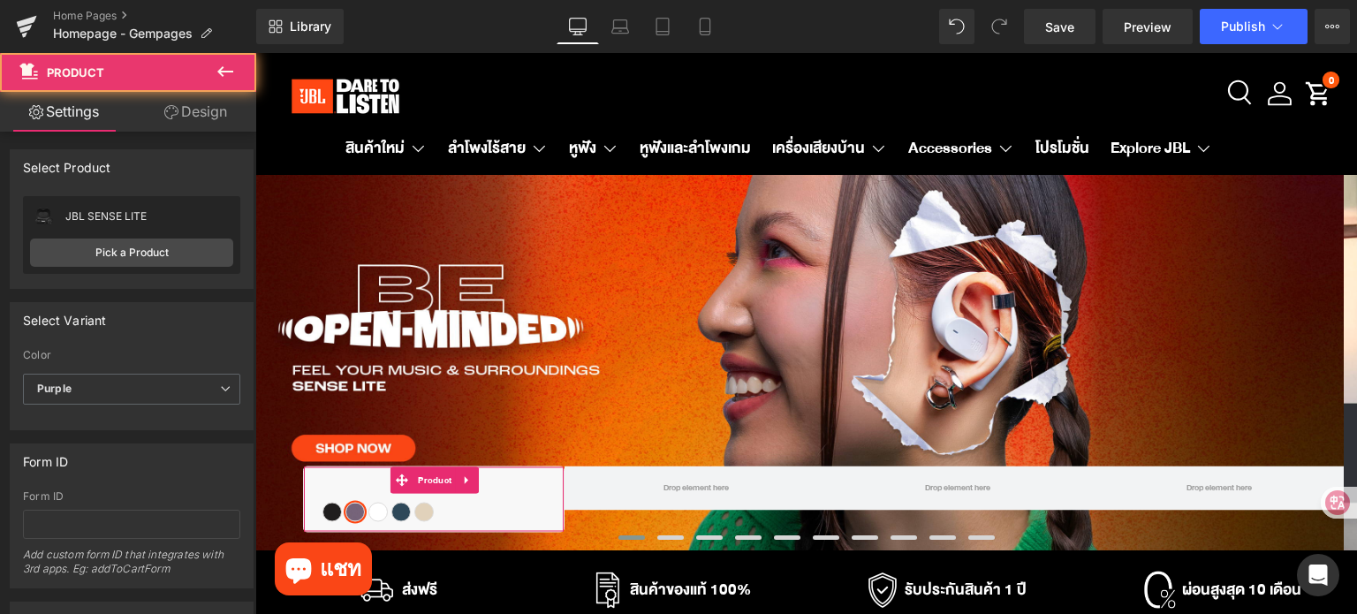
click at [196, 112] on link "Design" at bounding box center [196, 112] width 128 height 40
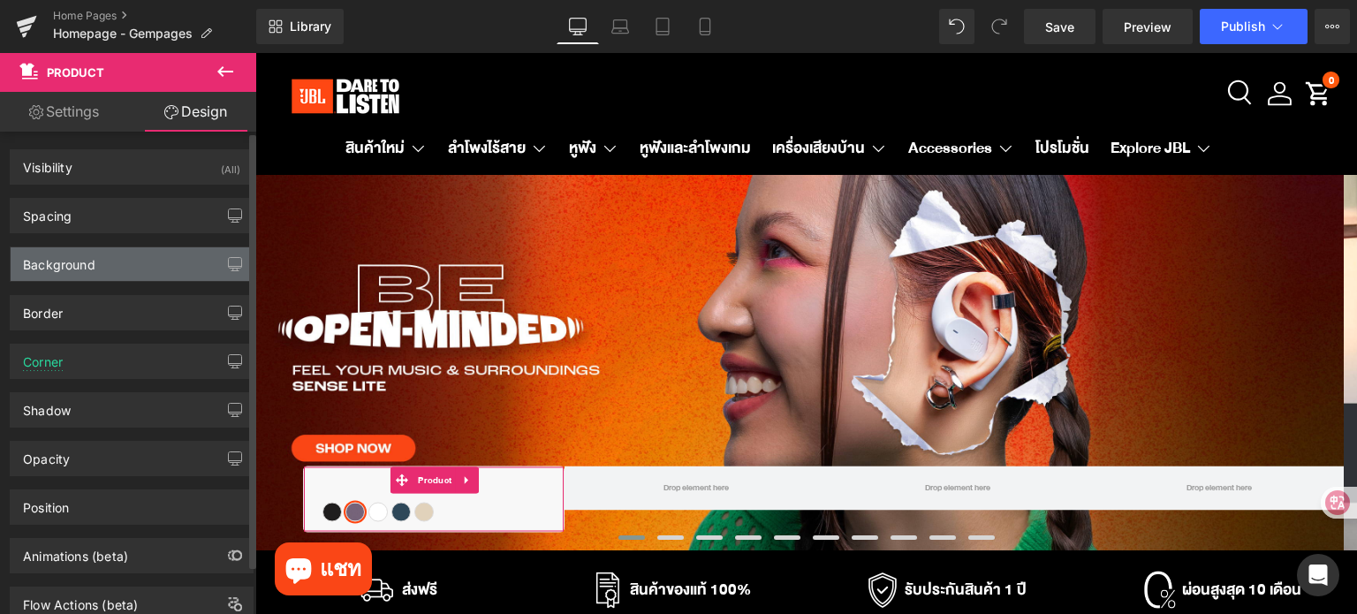
click at [139, 258] on div "Background" at bounding box center [132, 264] width 242 height 34
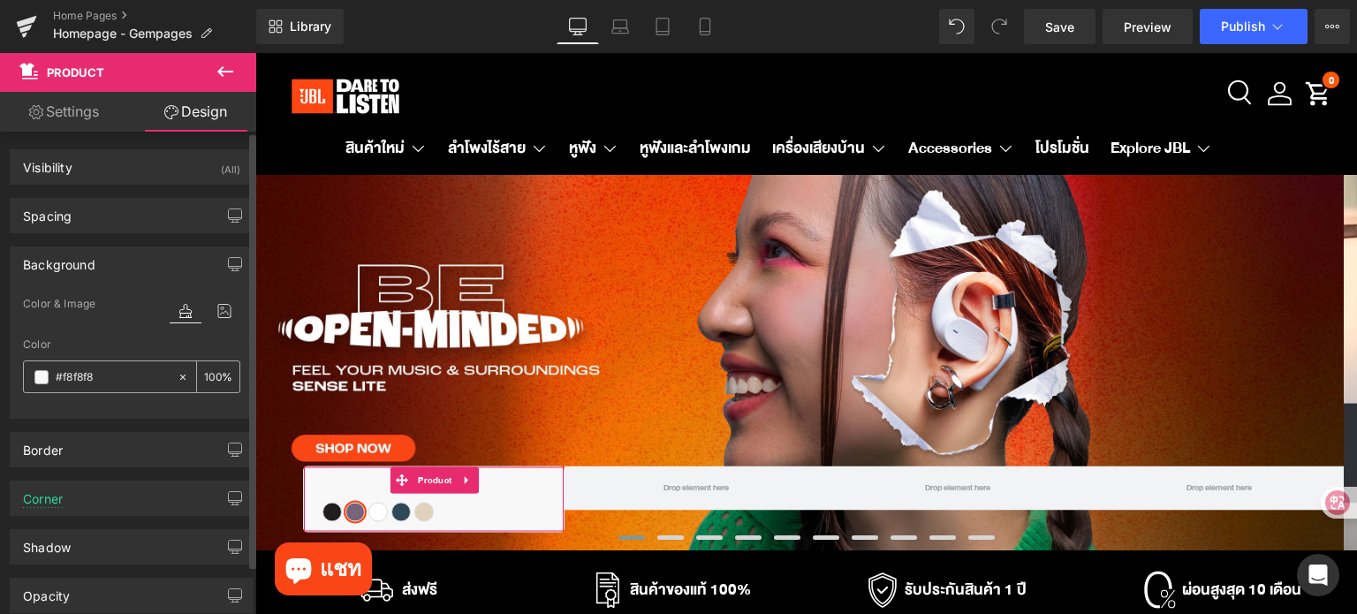
click at [177, 374] on icon at bounding box center [183, 377] width 12 height 12
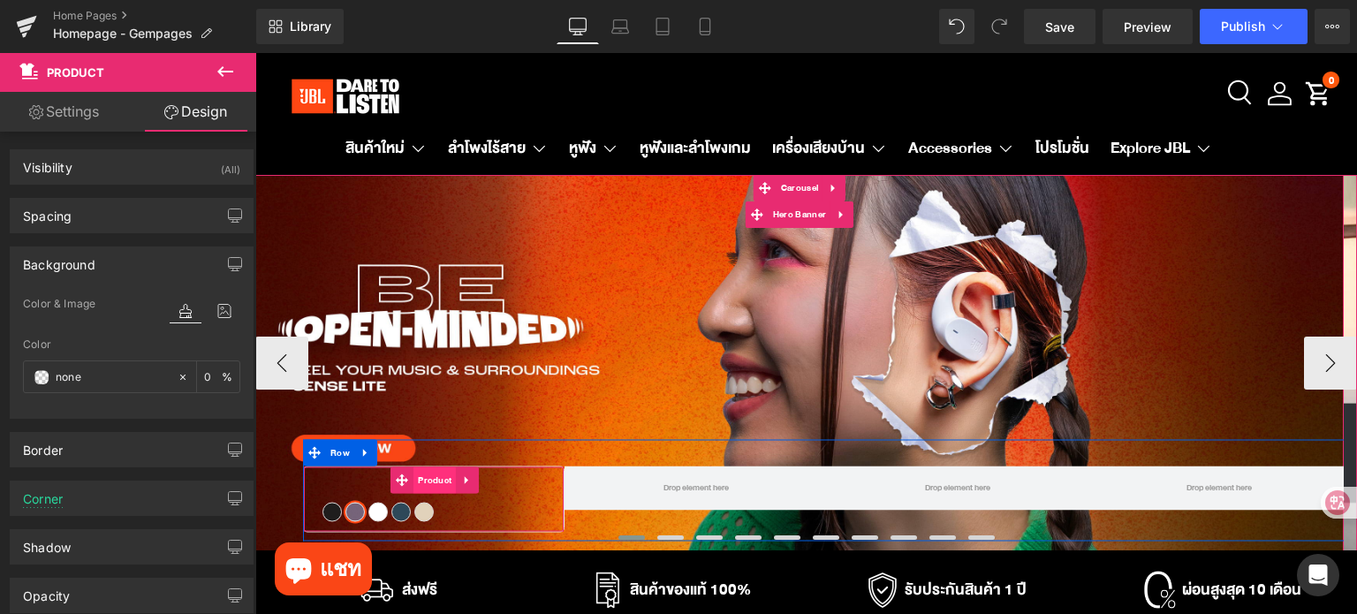
click at [428, 477] on span "Product" at bounding box center [434, 480] width 42 height 26
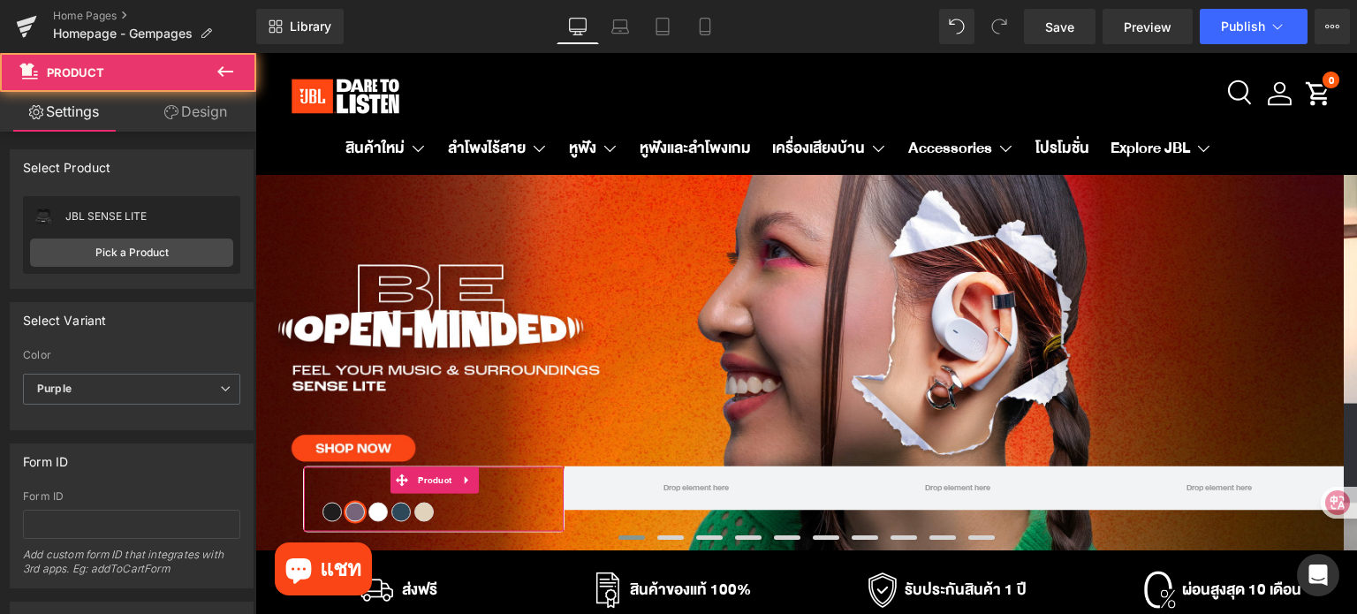
click at [201, 122] on link "Design" at bounding box center [196, 112] width 128 height 40
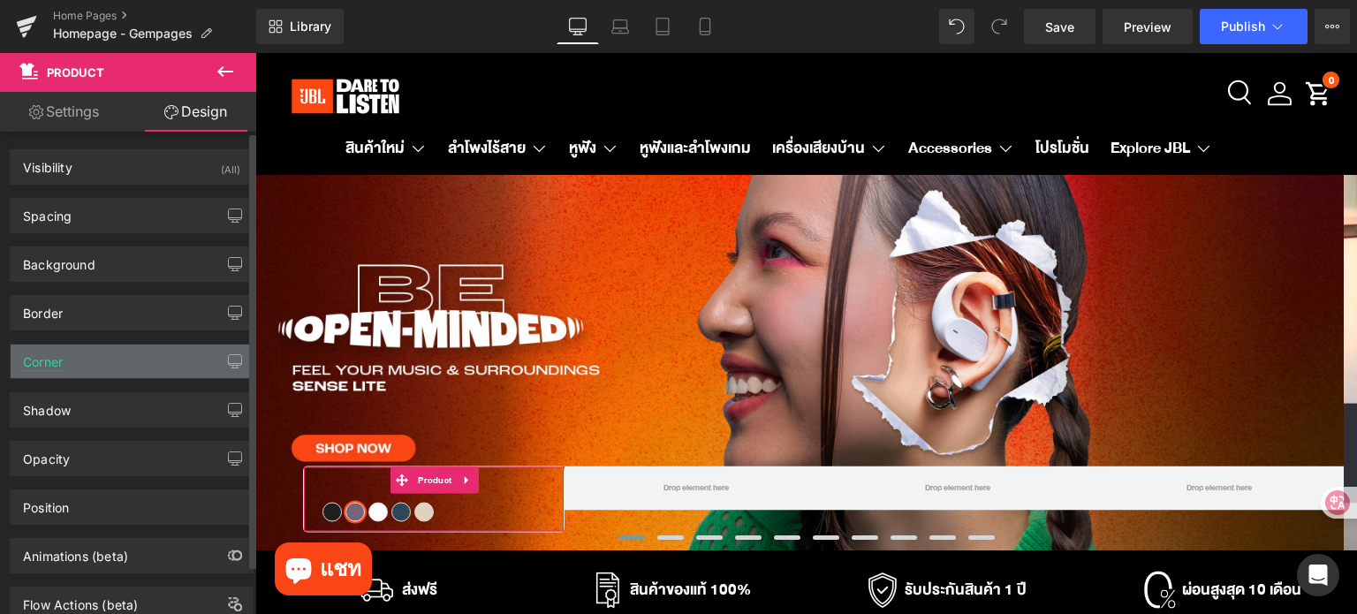
click at [144, 370] on div "Corner" at bounding box center [132, 361] width 242 height 34
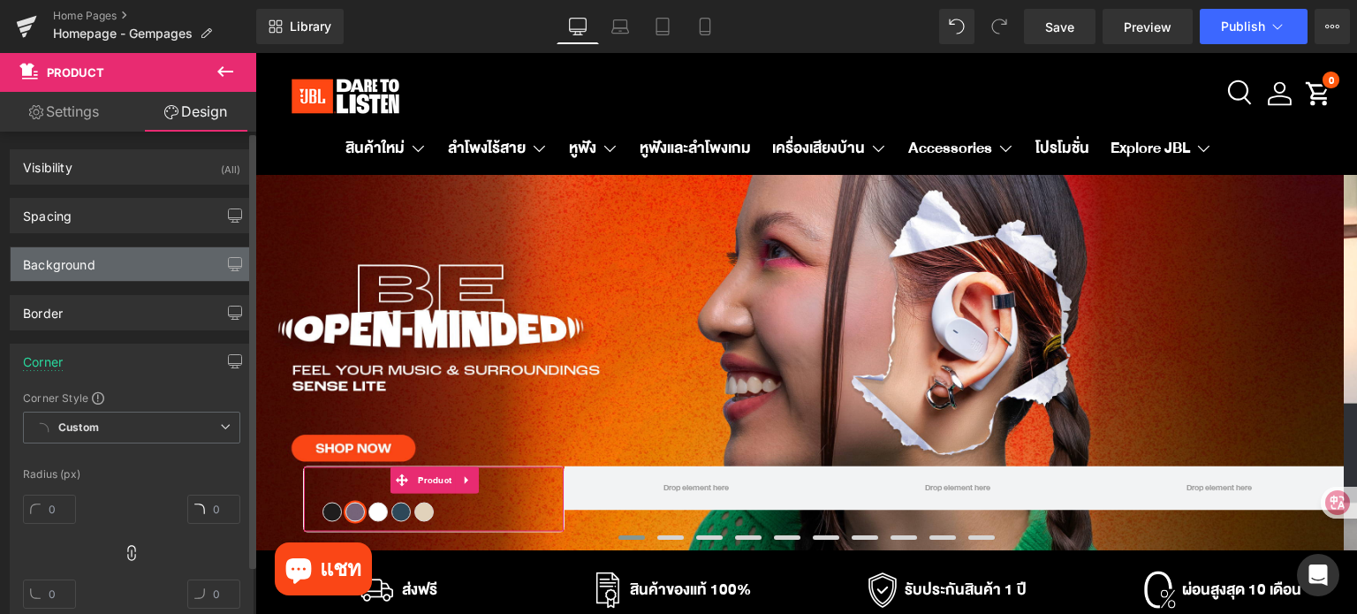
click at [116, 259] on div "Background" at bounding box center [132, 264] width 242 height 34
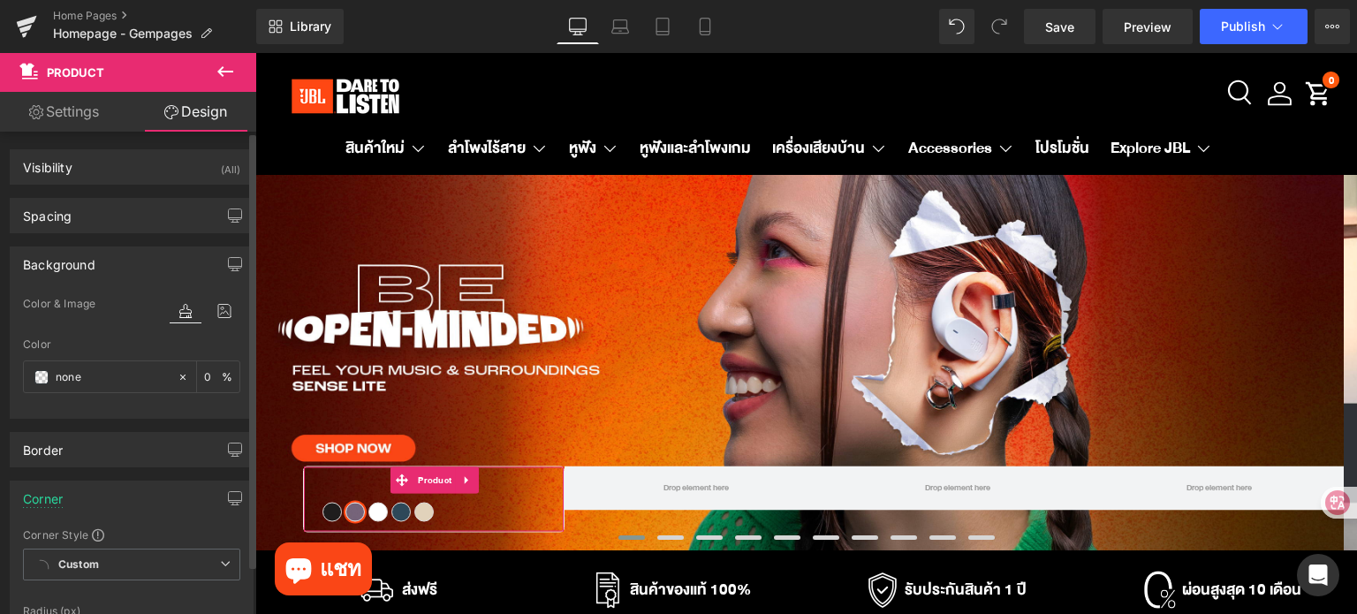
click at [117, 267] on div "Background" at bounding box center [132, 264] width 242 height 34
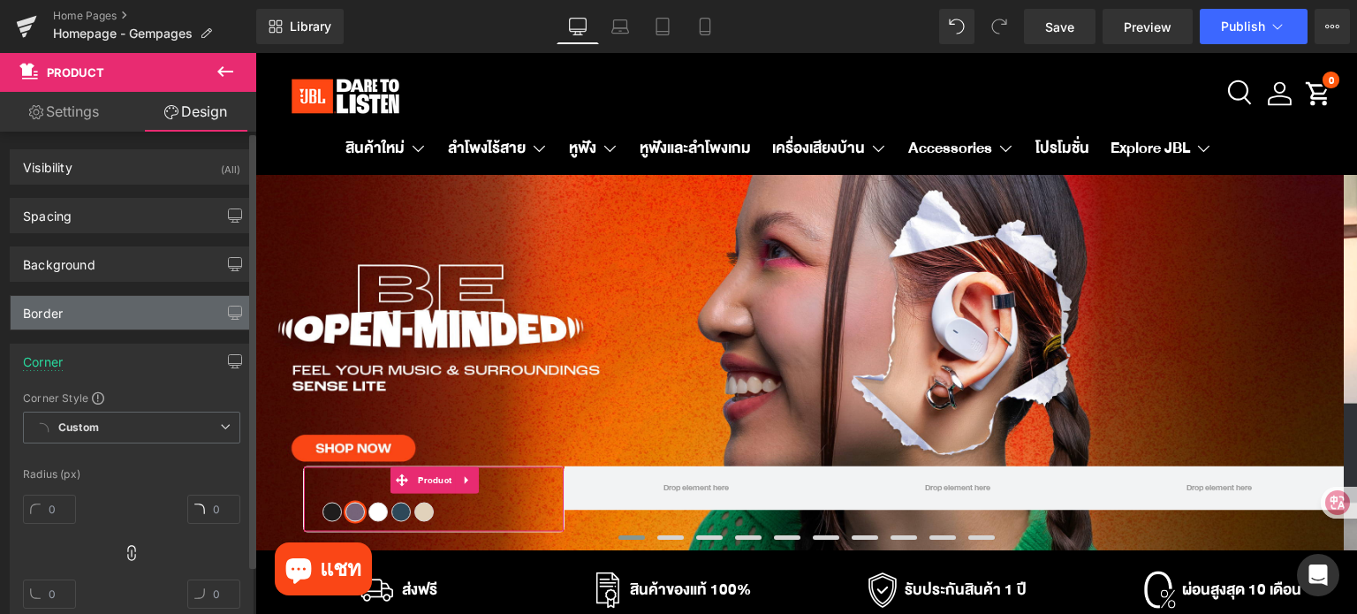
click at [146, 314] on div "Border" at bounding box center [132, 313] width 242 height 34
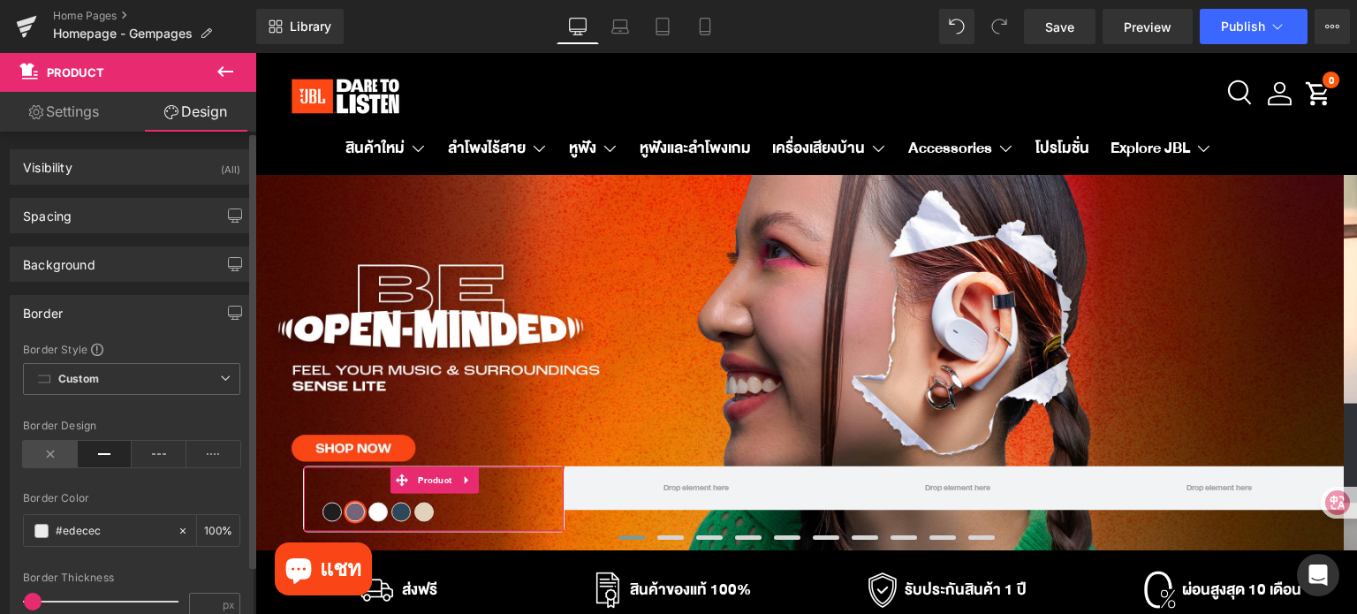
click at [37, 455] on icon at bounding box center [50, 454] width 55 height 26
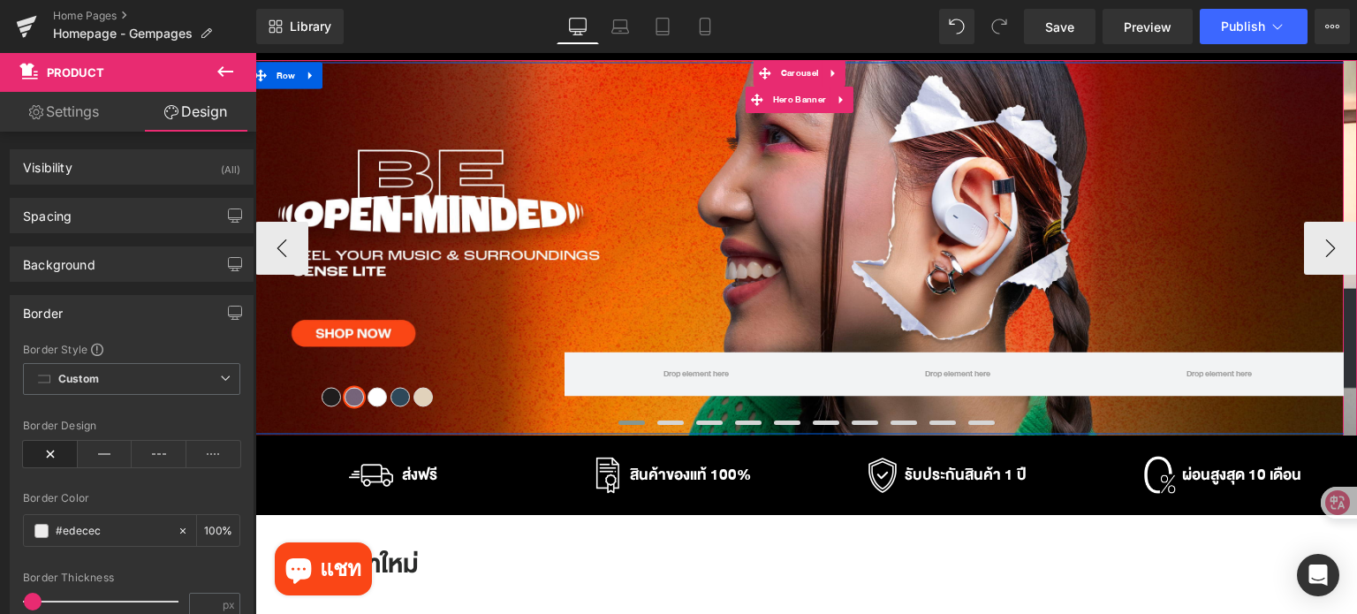
scroll to position [177, 0]
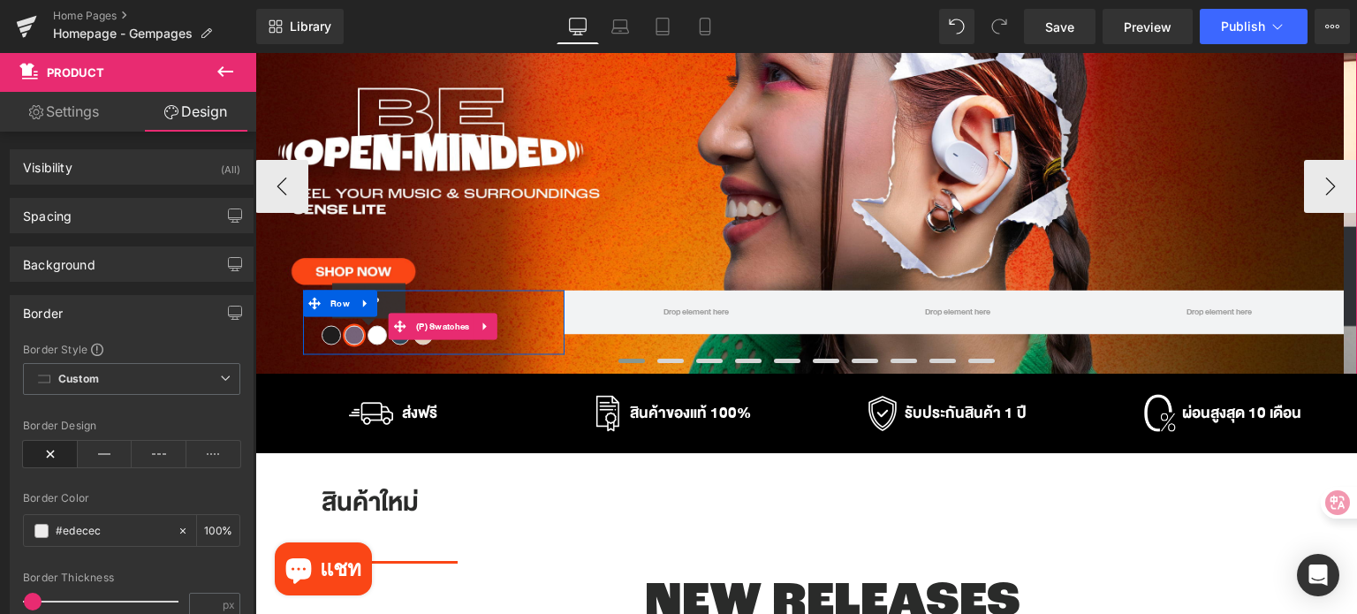
click at [369, 335] on span "White" at bounding box center [376, 335] width 19 height 19
click at [395, 344] on span "Blue" at bounding box center [399, 335] width 19 height 19
click at [420, 344] on span "Beige" at bounding box center [422, 335] width 19 height 19
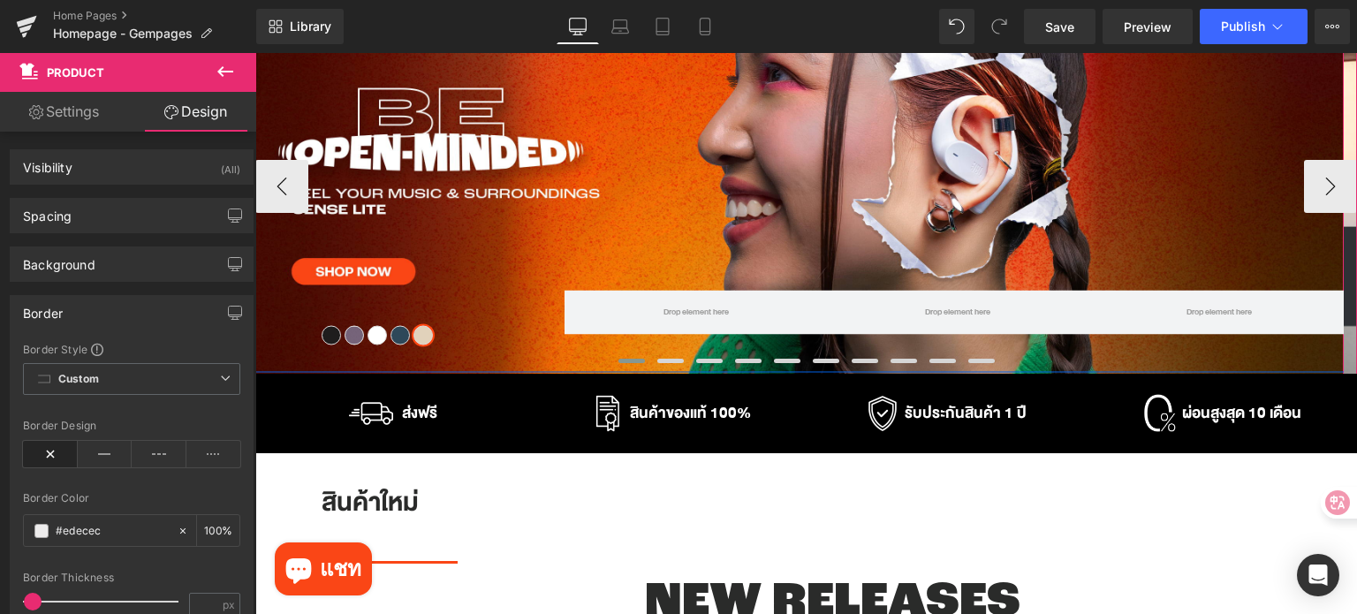
click at [269, 328] on div "Black Purple White Blue Beige" at bounding box center [799, 187] width 1101 height 372
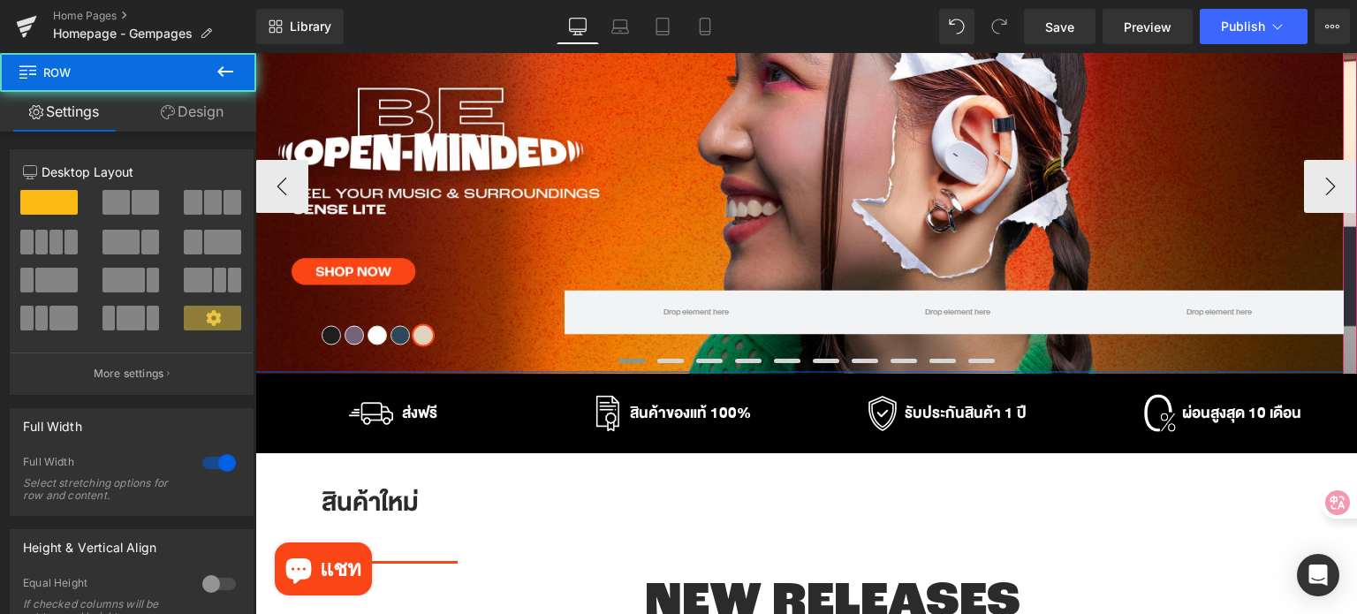
click at [274, 323] on div "Black Purple White Blue Beige" at bounding box center [799, 187] width 1101 height 372
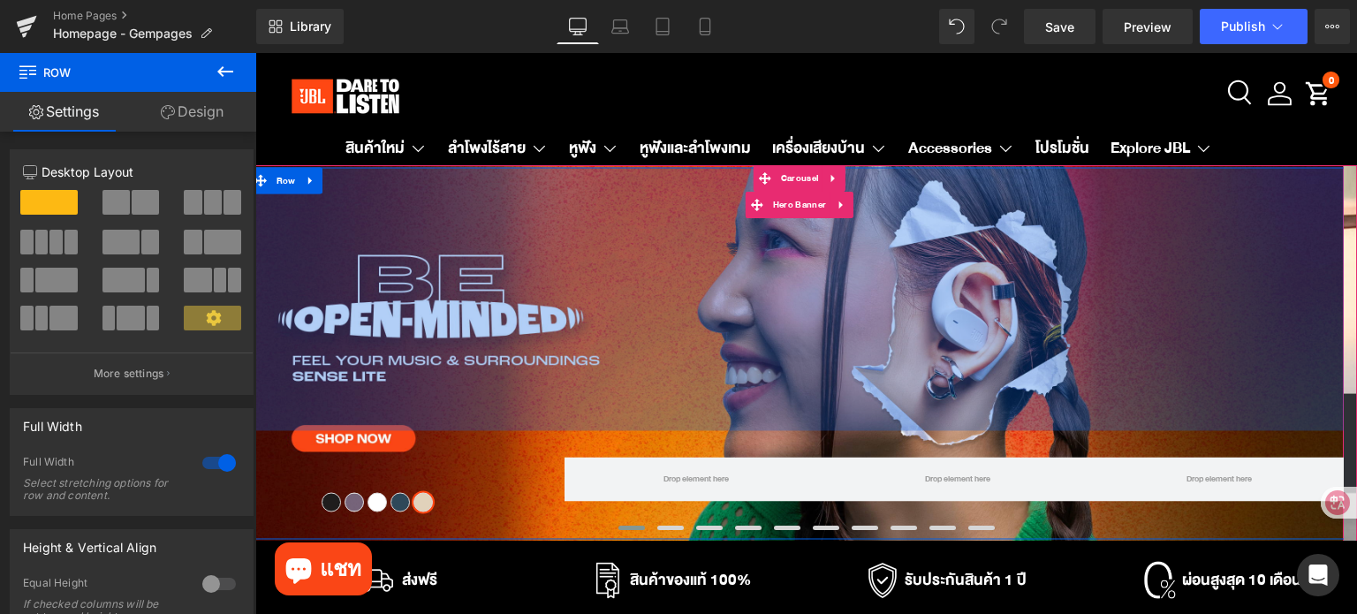
scroll to position [0, 0]
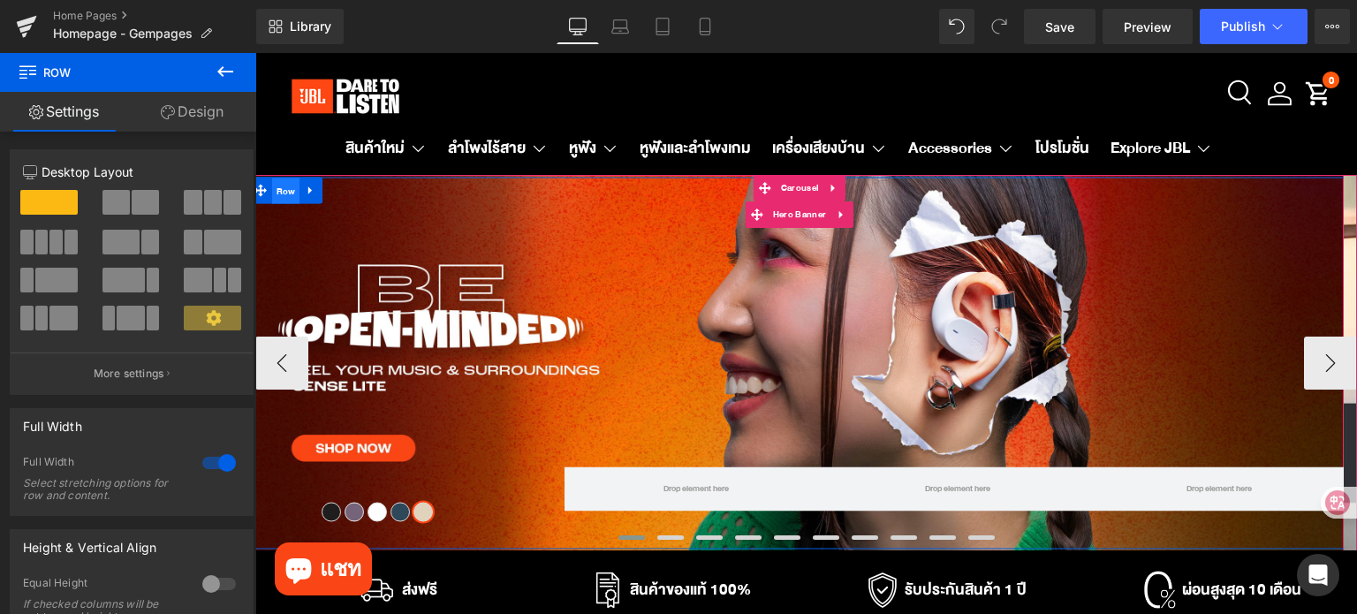
click at [284, 197] on span "Row" at bounding box center [286, 191] width 28 height 26
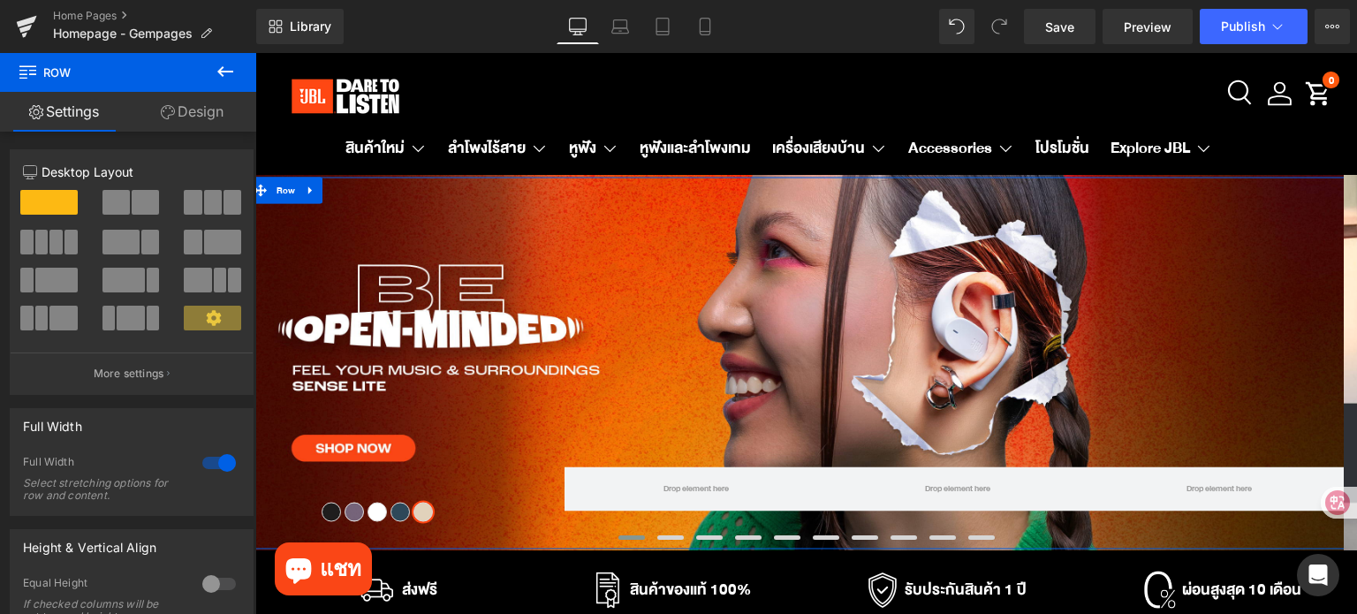
drag, startPoint x: 206, startPoint y: 117, endPoint x: 92, endPoint y: 225, distance: 157.4
click at [205, 117] on link "Design" at bounding box center [192, 112] width 128 height 40
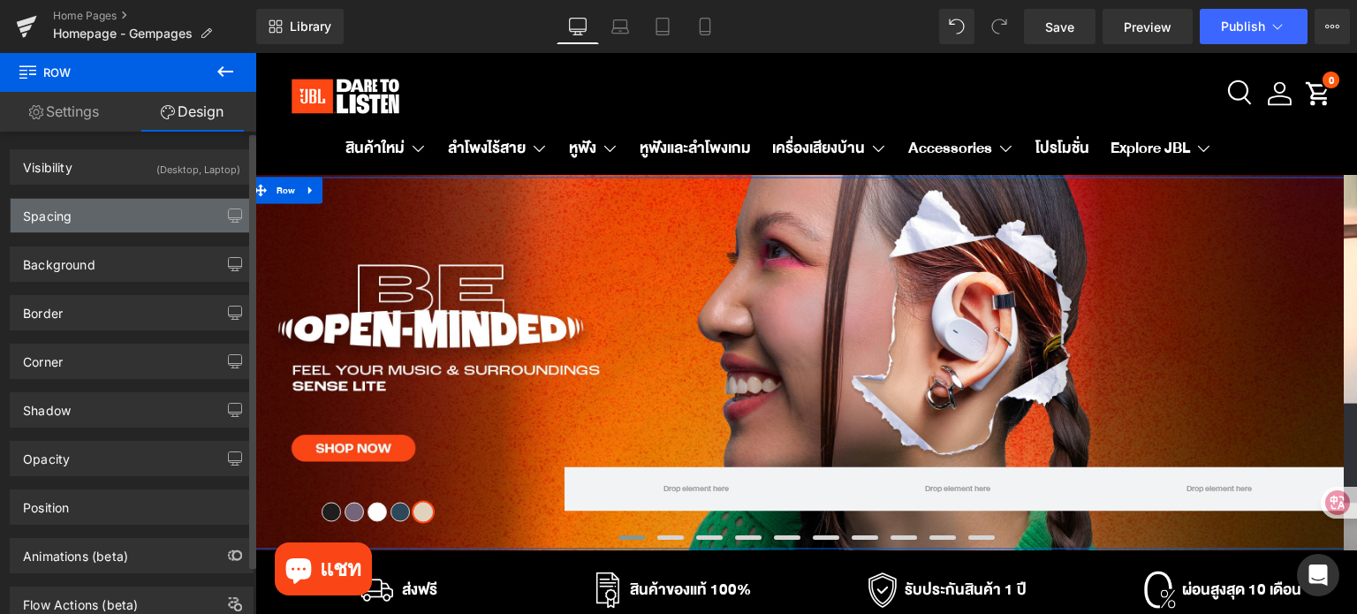
click at [128, 213] on div "Spacing" at bounding box center [132, 216] width 242 height 34
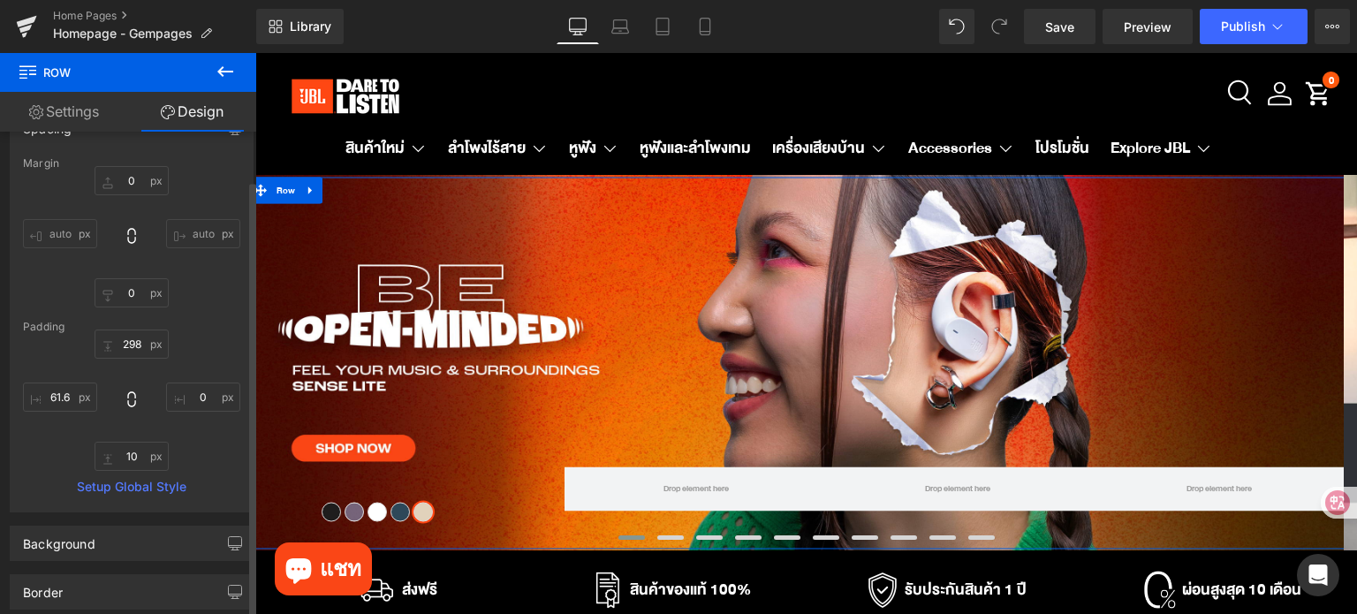
scroll to position [88, 0]
click at [57, 393] on input "text" at bounding box center [60, 396] width 74 height 29
type input "จ"
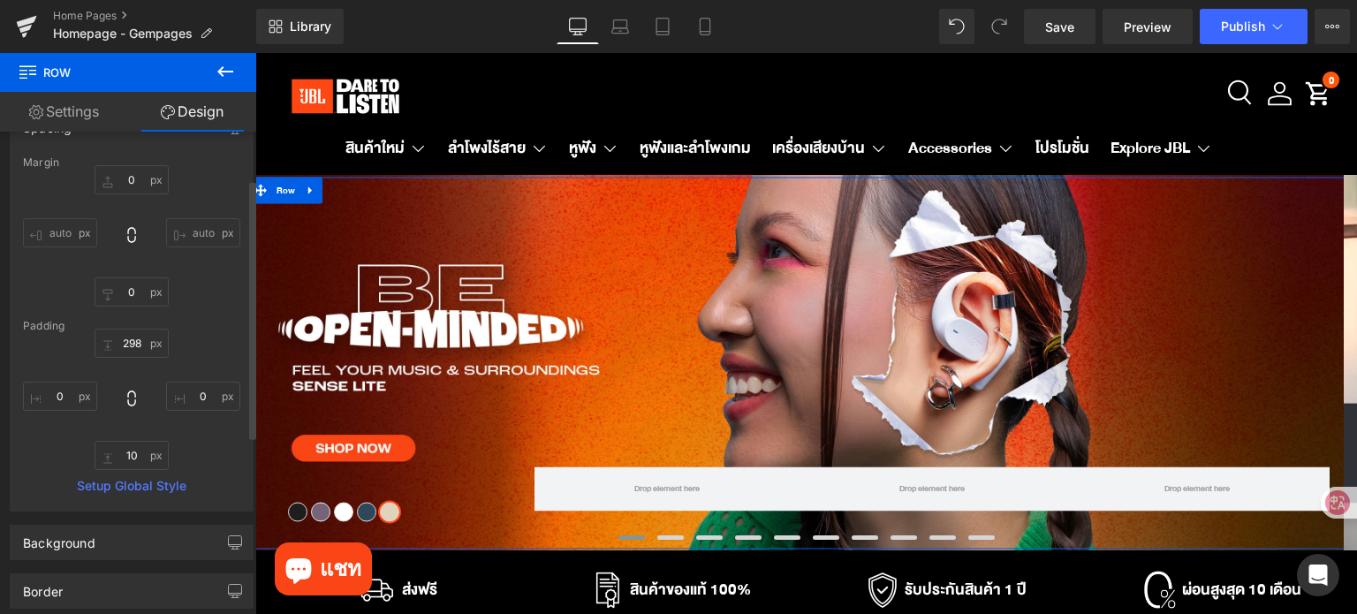
click at [189, 363] on div at bounding box center [131, 399] width 217 height 141
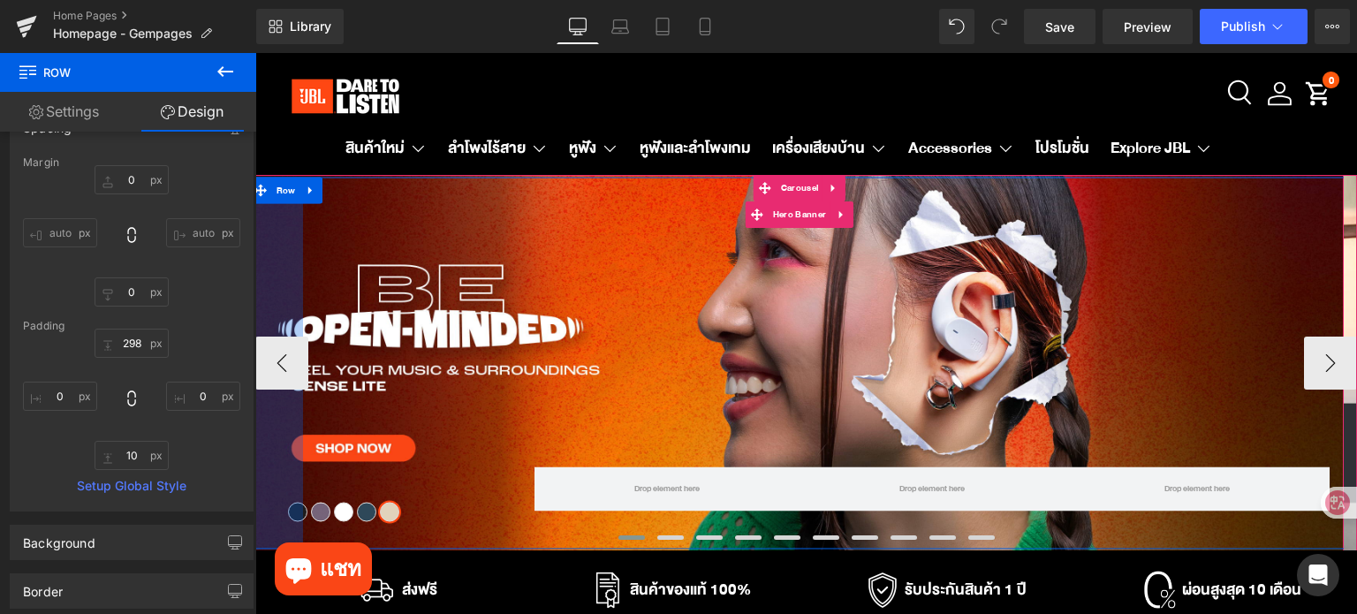
click at [283, 507] on div "NaNpx" at bounding box center [276, 364] width 54 height 372
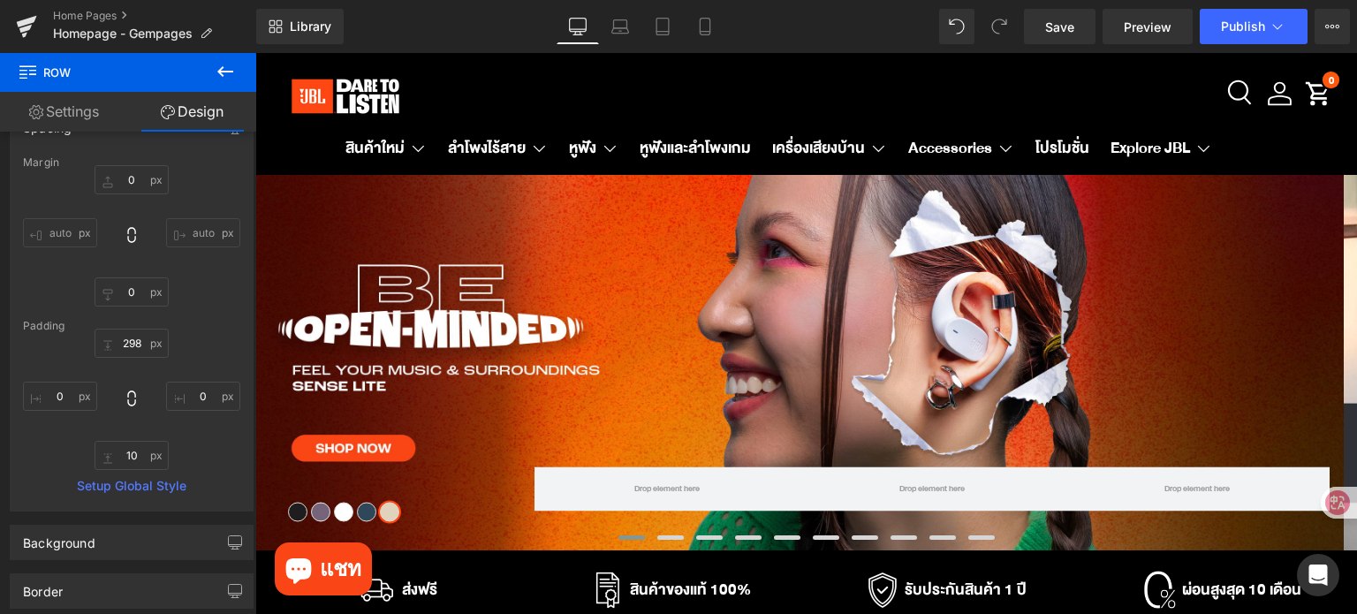
click at [218, 73] on icon at bounding box center [225, 71] width 21 height 21
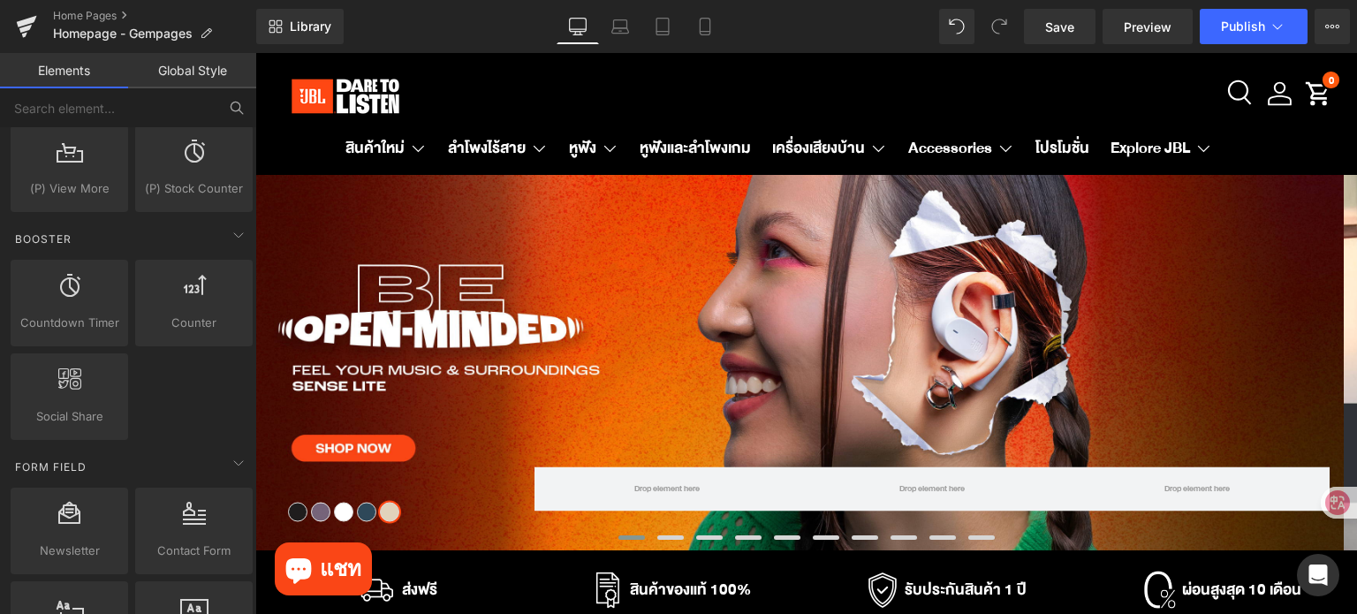
scroll to position [1943, 0]
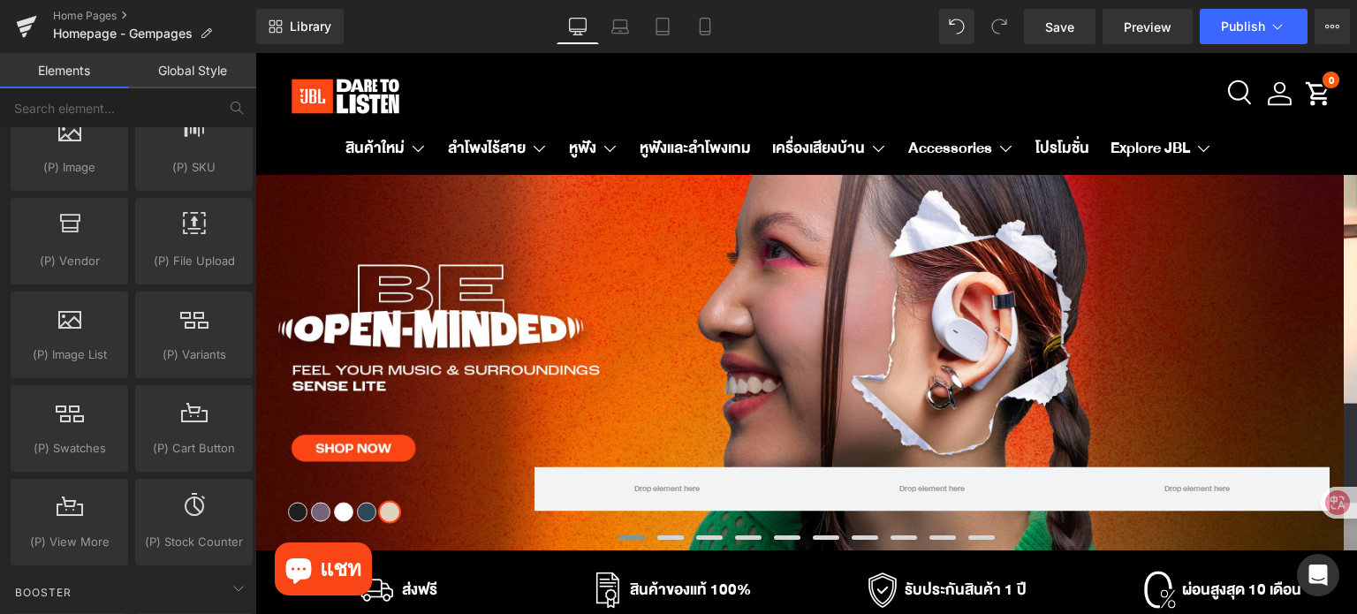
click at [88, 65] on link "Elements" at bounding box center [64, 70] width 128 height 35
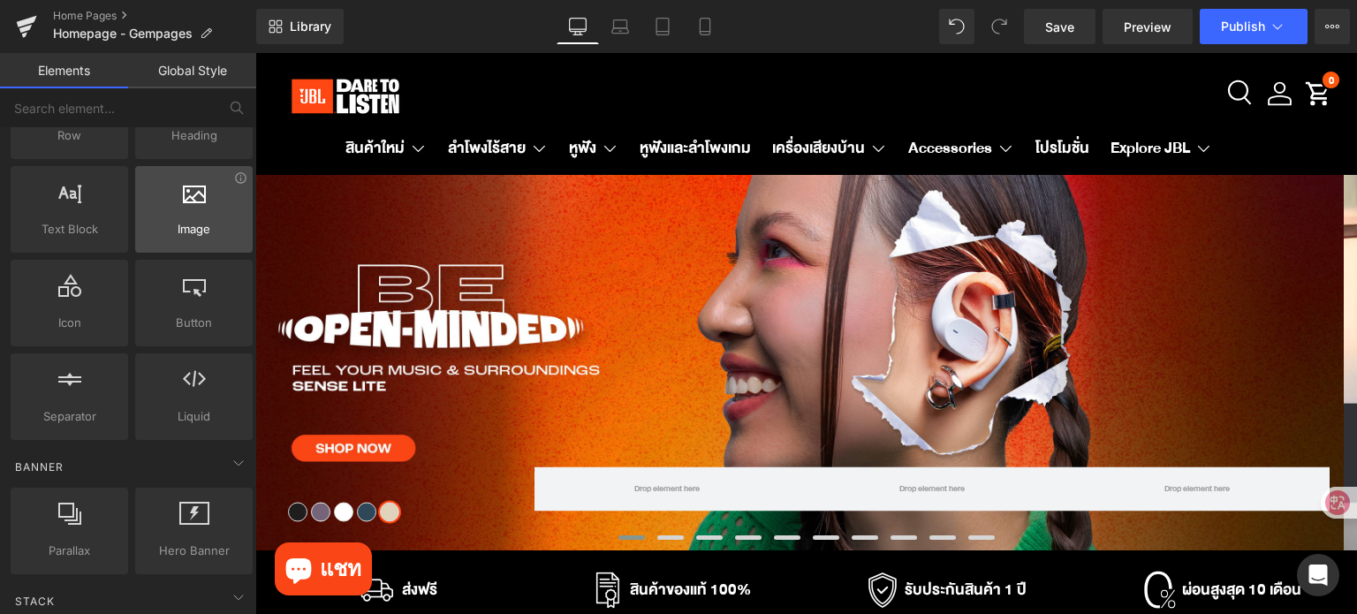
scroll to position [0, 0]
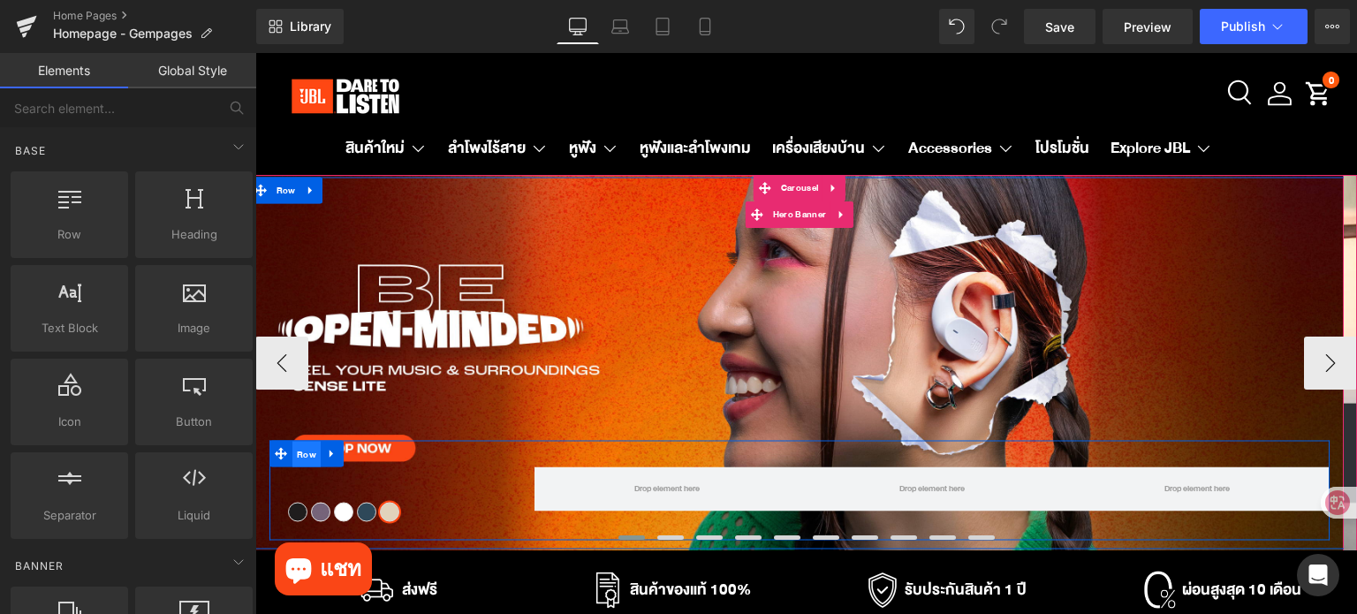
click at [307, 457] on span "Row" at bounding box center [306, 455] width 28 height 26
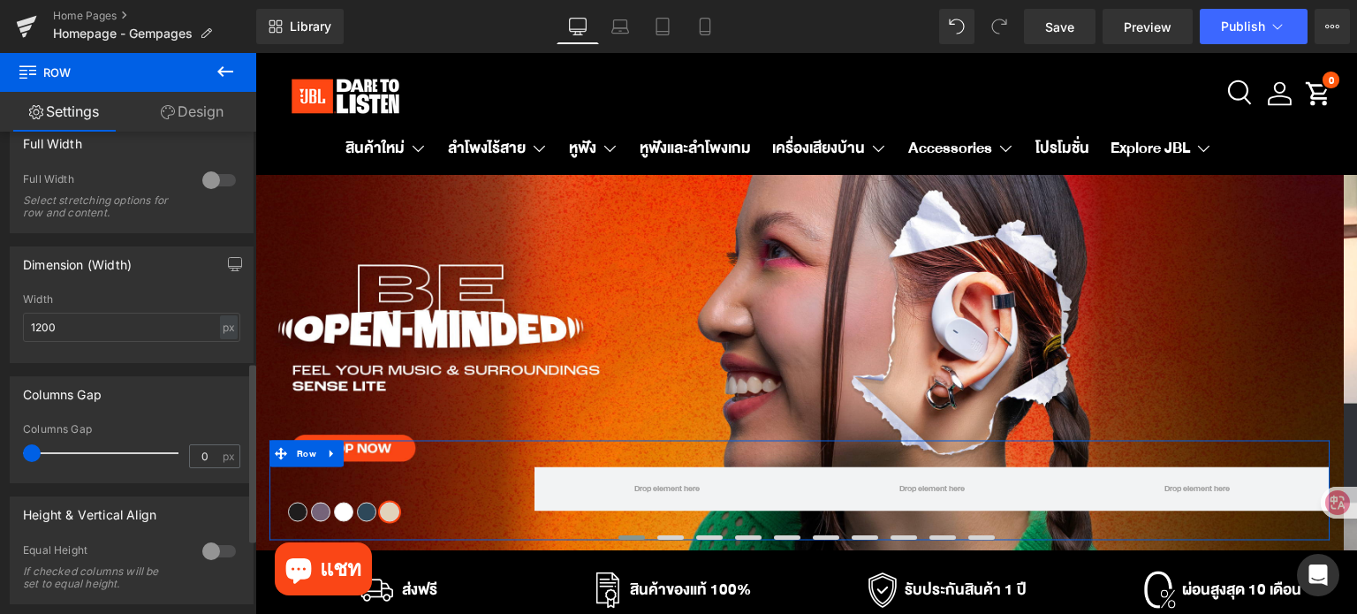
scroll to position [618, 0]
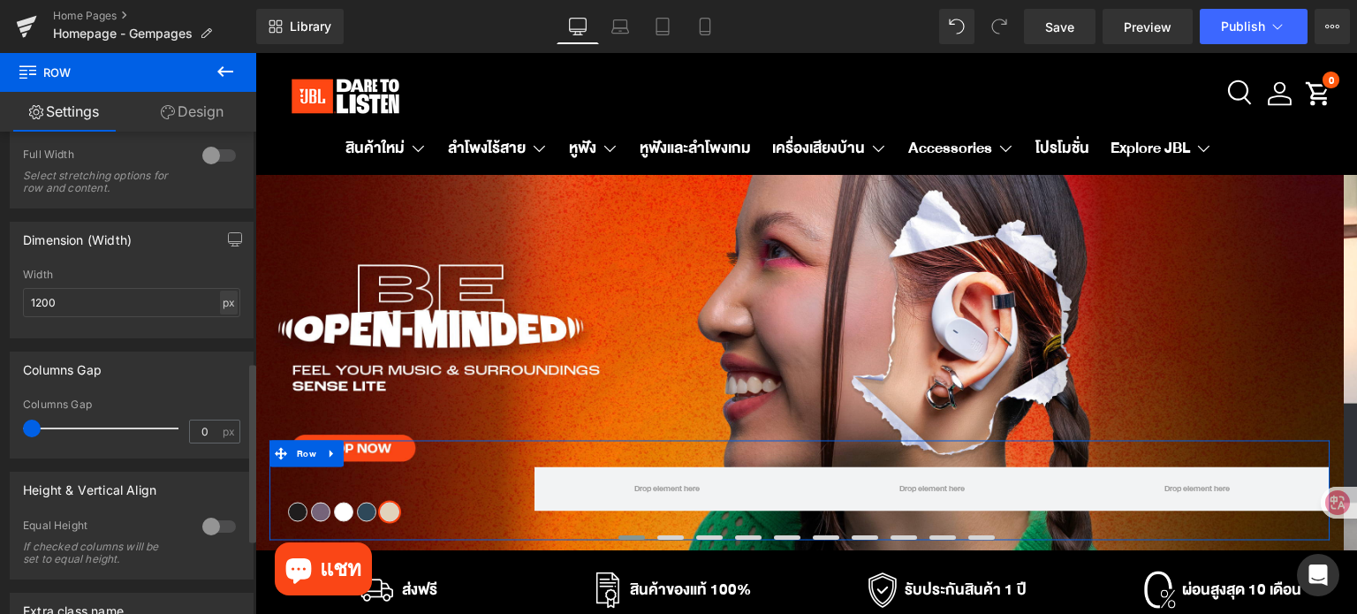
click at [223, 309] on div "px" at bounding box center [229, 303] width 18 height 24
click at [219, 329] on li "%" at bounding box center [228, 330] width 22 height 26
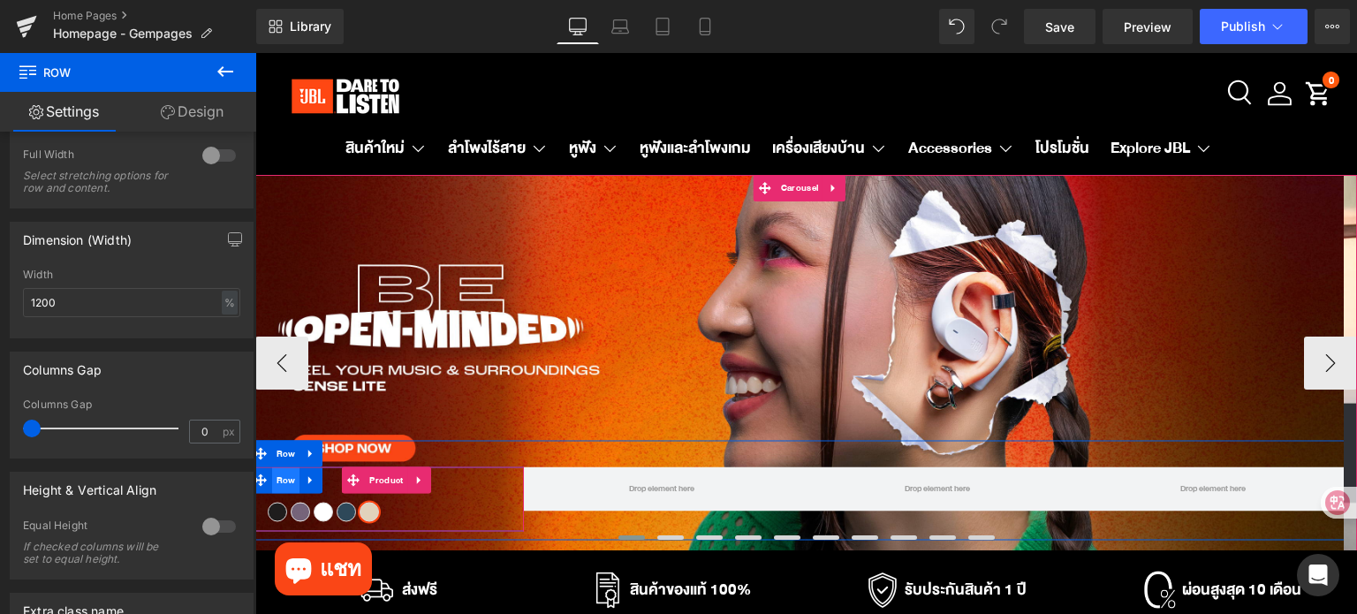
click at [294, 487] on span "Row" at bounding box center [286, 480] width 28 height 26
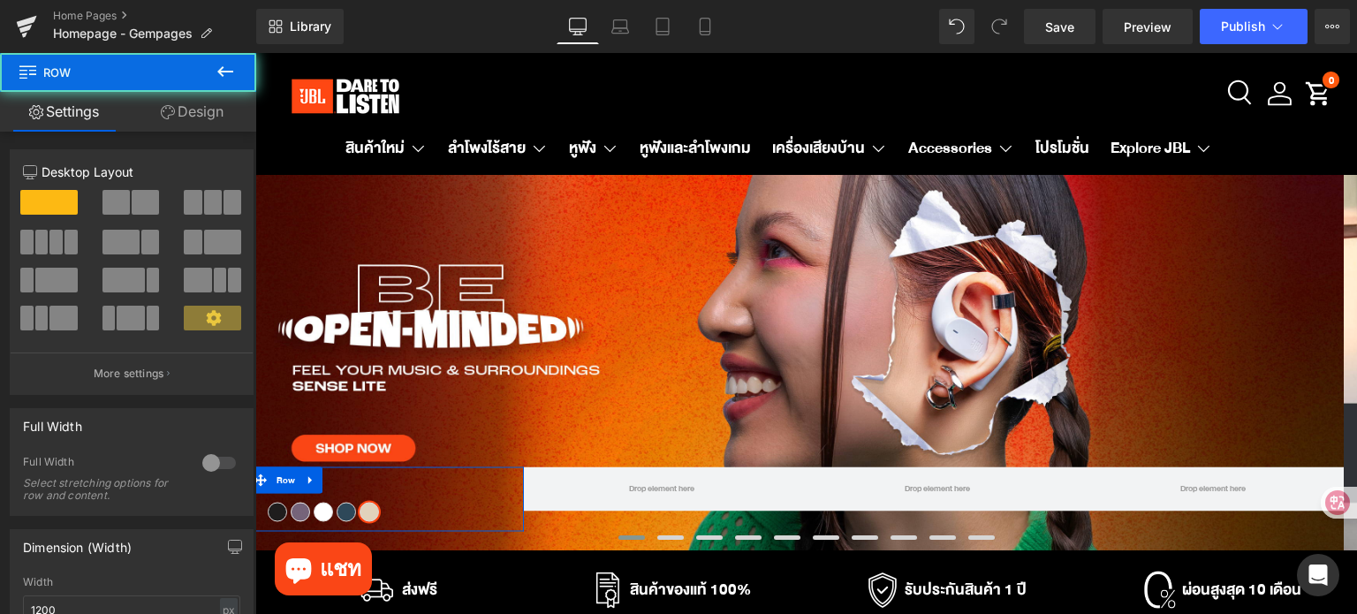
click at [199, 116] on link "Design" at bounding box center [192, 112] width 128 height 40
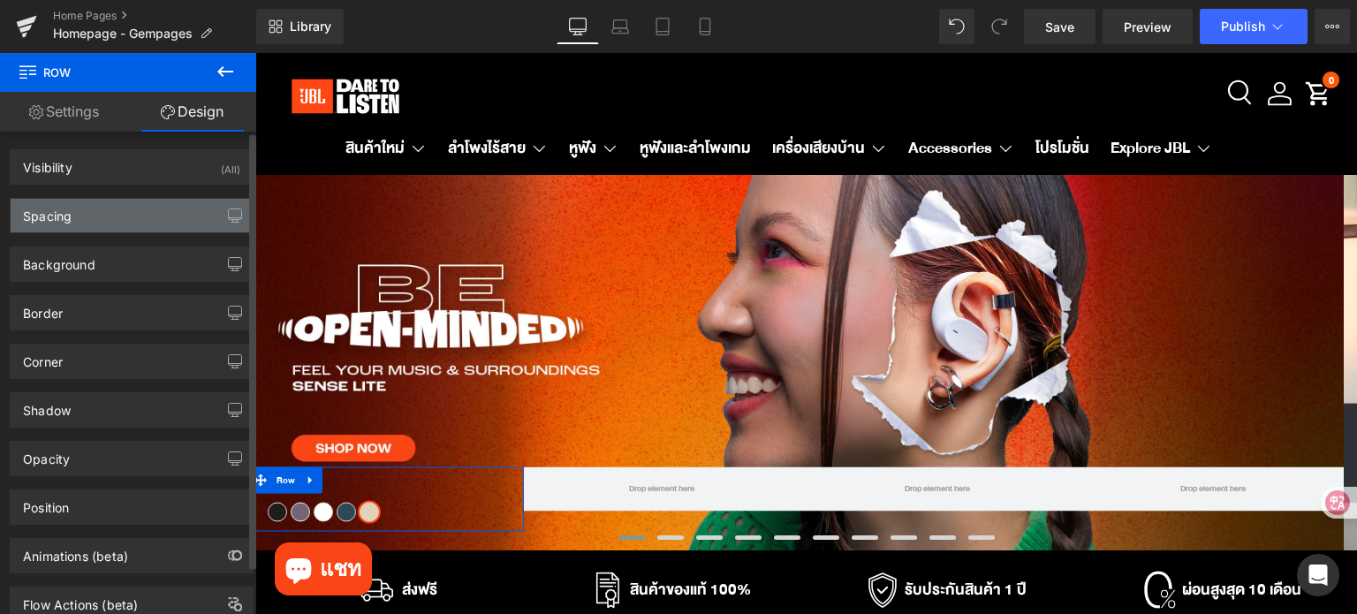
click at [157, 222] on div "Spacing" at bounding box center [132, 216] width 242 height 34
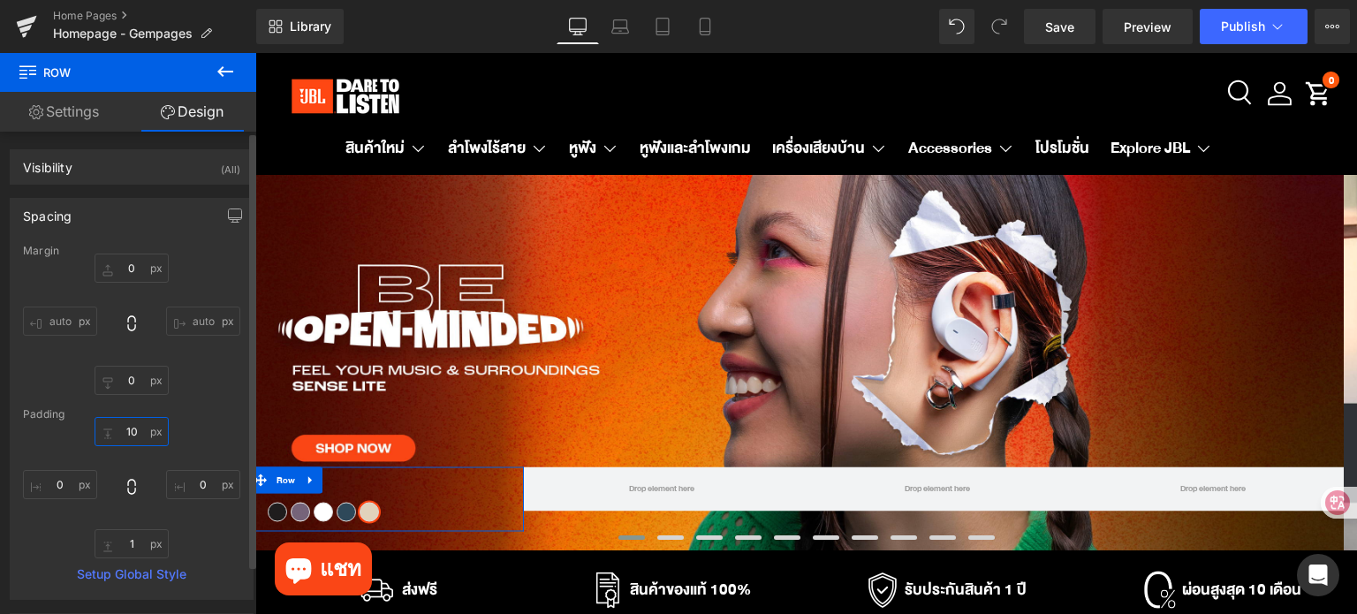
click at [142, 433] on input "text" at bounding box center [132, 431] width 74 height 29
type input "ถ"
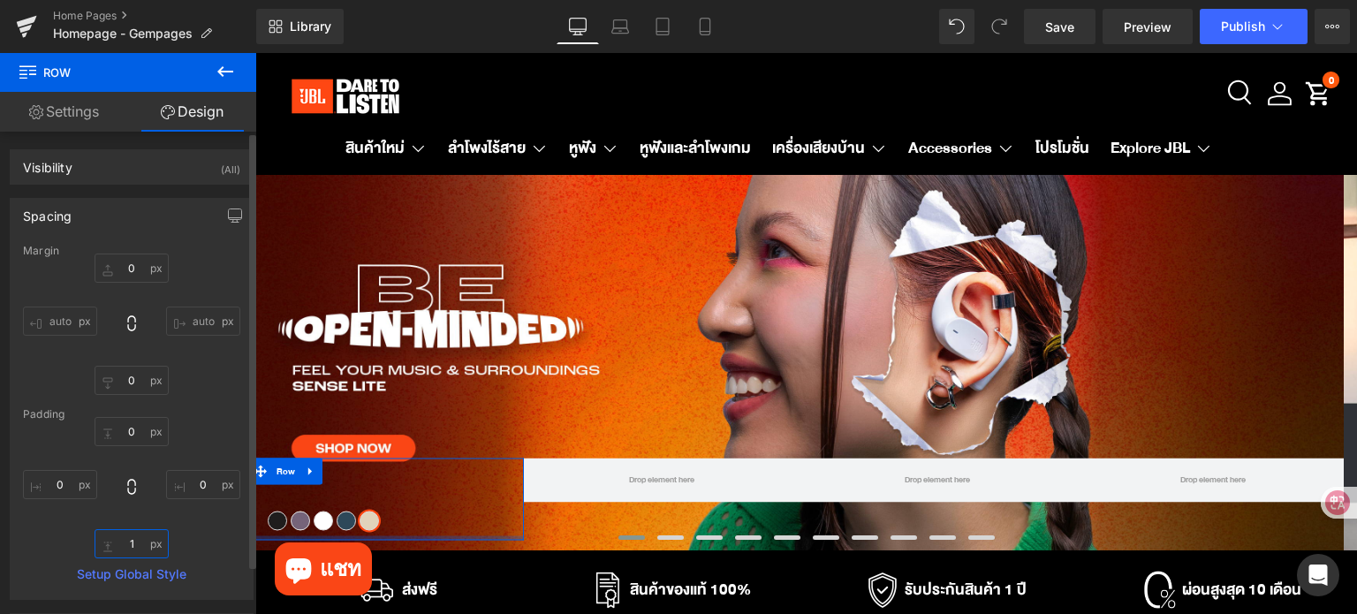
click at [139, 549] on input "text" at bounding box center [132, 543] width 74 height 29
type input "ถ"
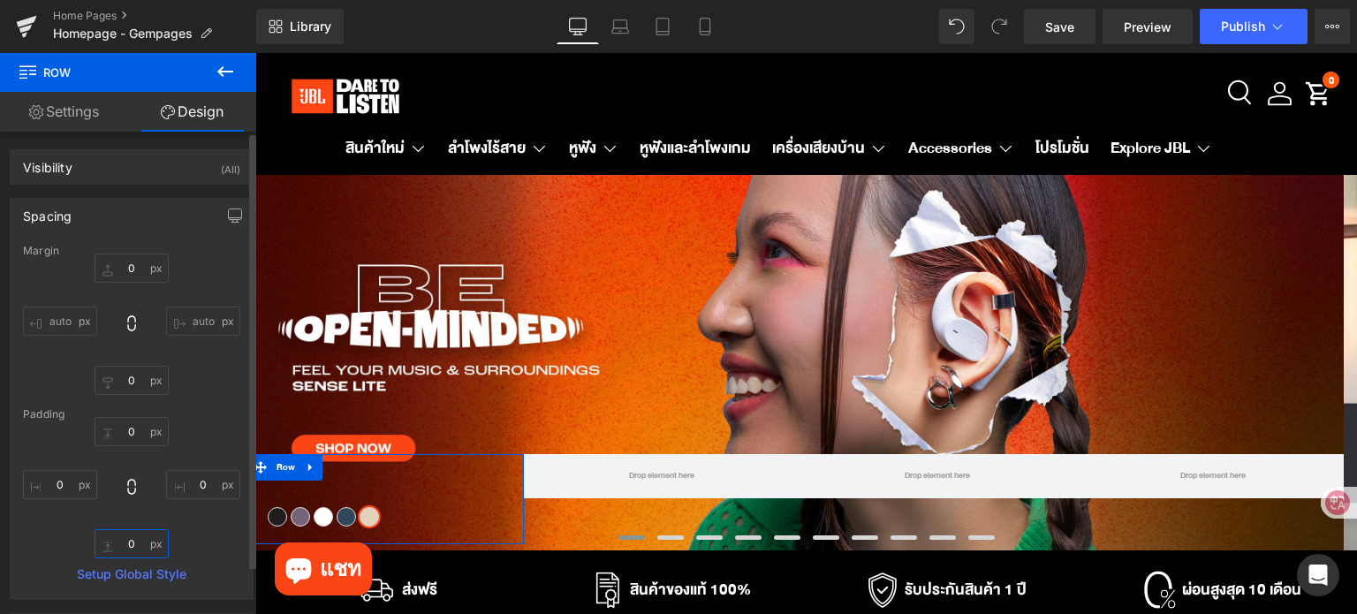
type input "ถ"
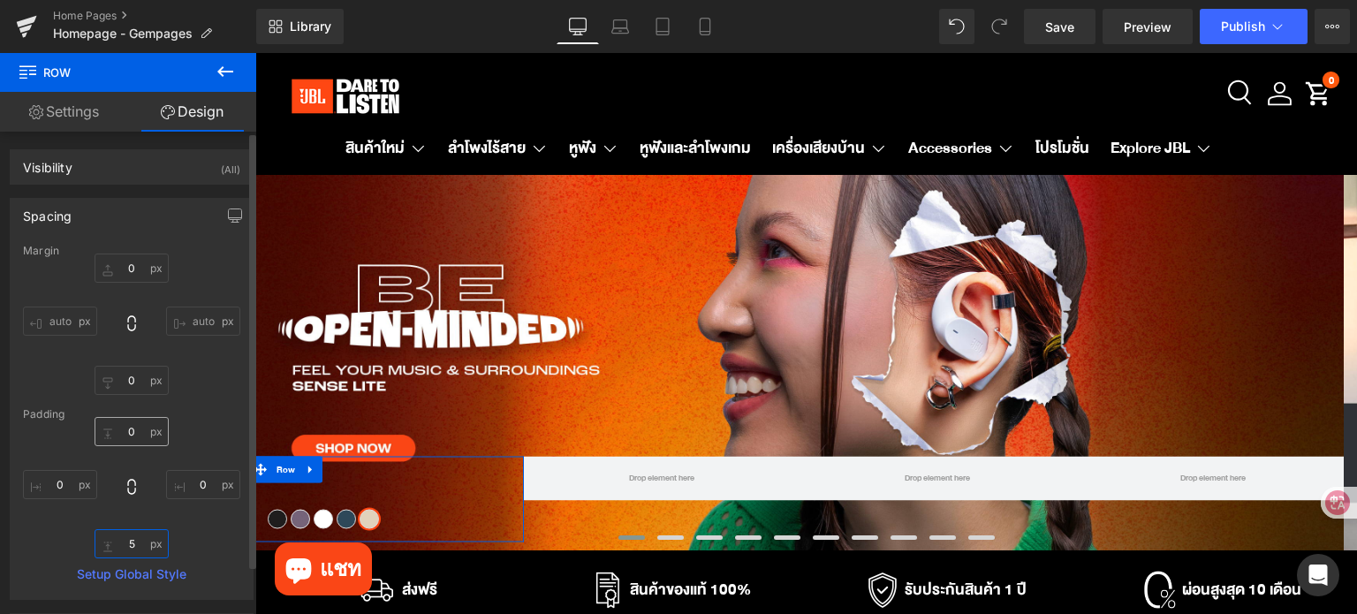
type input "5"
click at [136, 434] on input "text" at bounding box center [132, 431] width 74 height 29
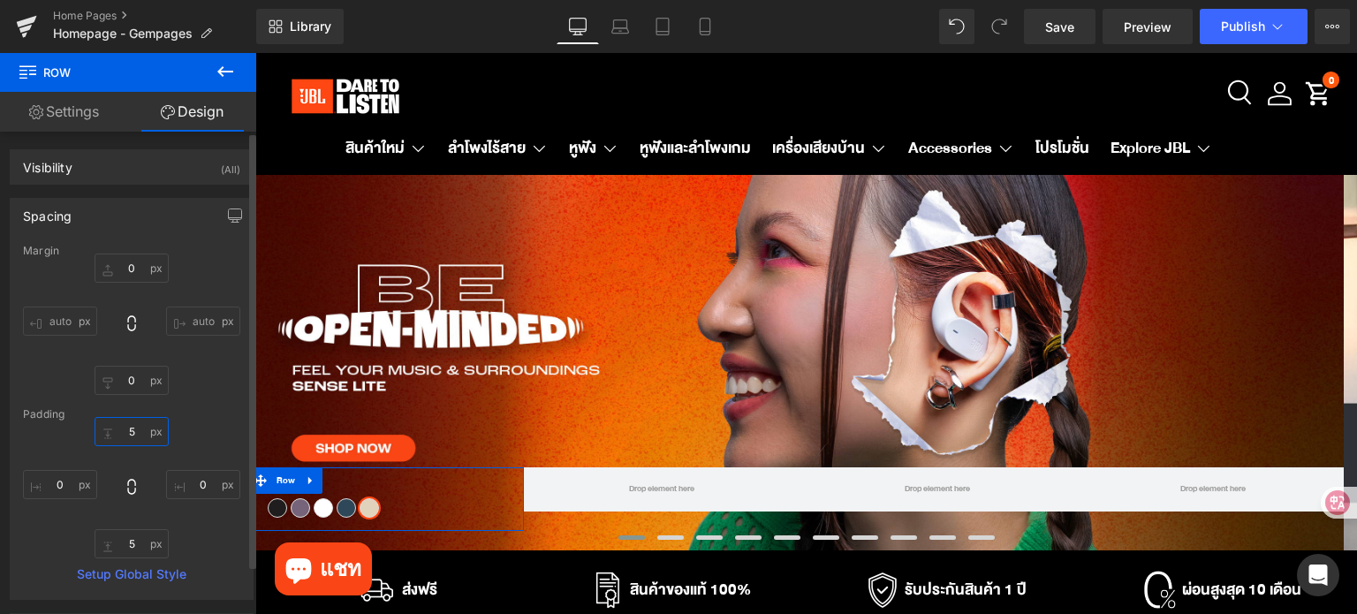
type input "5"
click at [197, 402] on div "Margin auto auto Padding 5 5 Setup Global Style" at bounding box center [132, 422] width 242 height 354
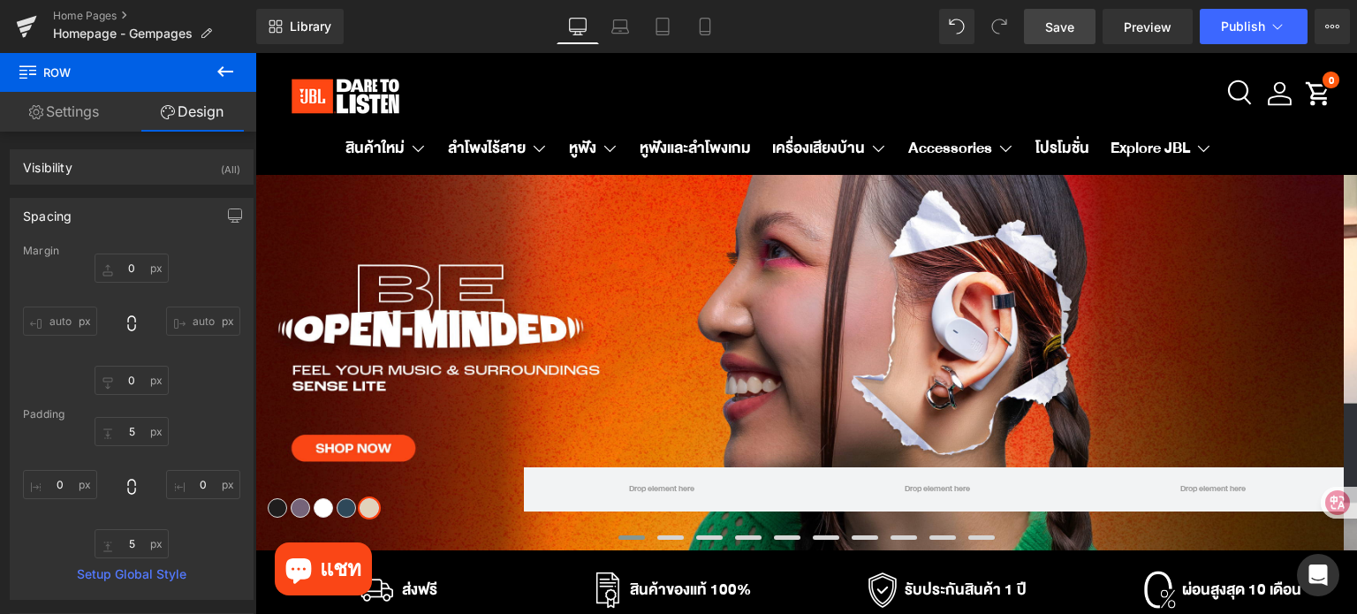
click at [1034, 34] on link "Save" at bounding box center [1060, 26] width 72 height 35
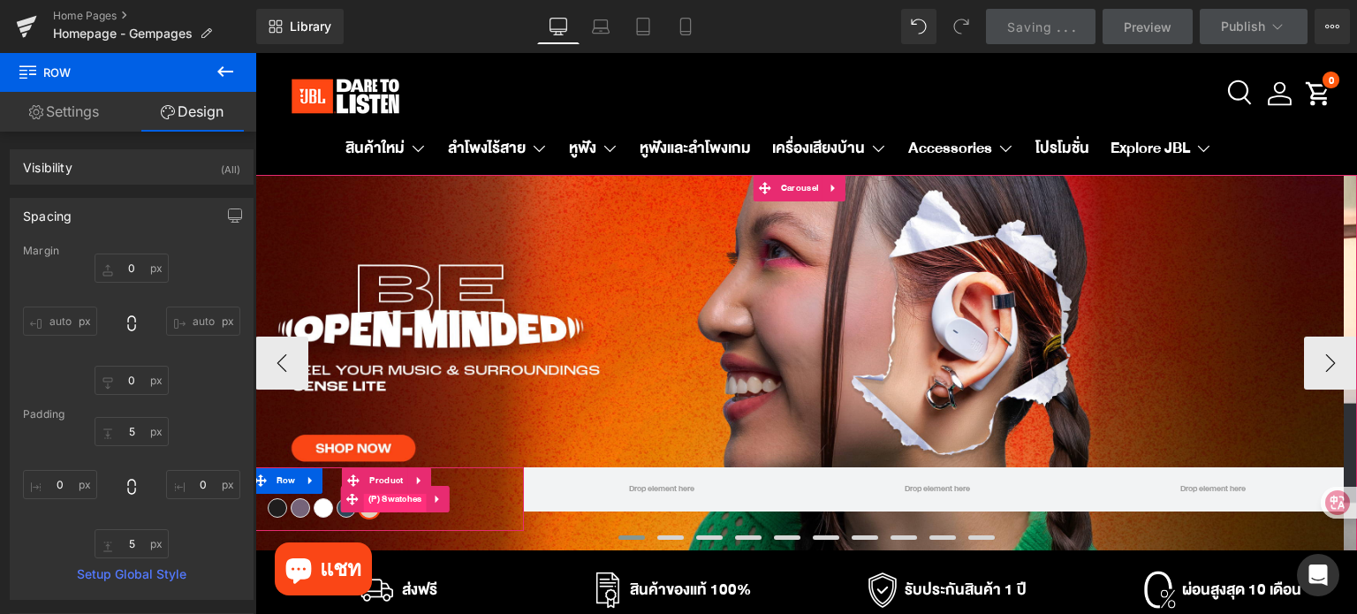
click at [396, 511] on span "(P) Swatches" at bounding box center [395, 499] width 63 height 26
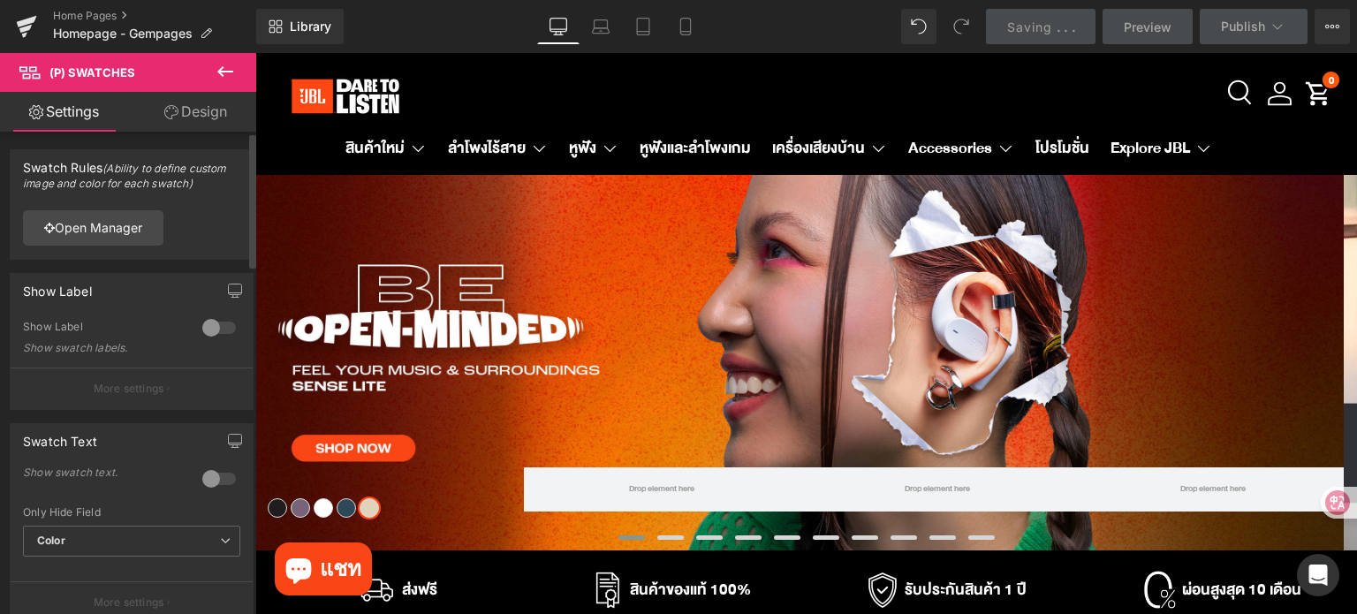
click at [211, 329] on div at bounding box center [219, 328] width 42 height 28
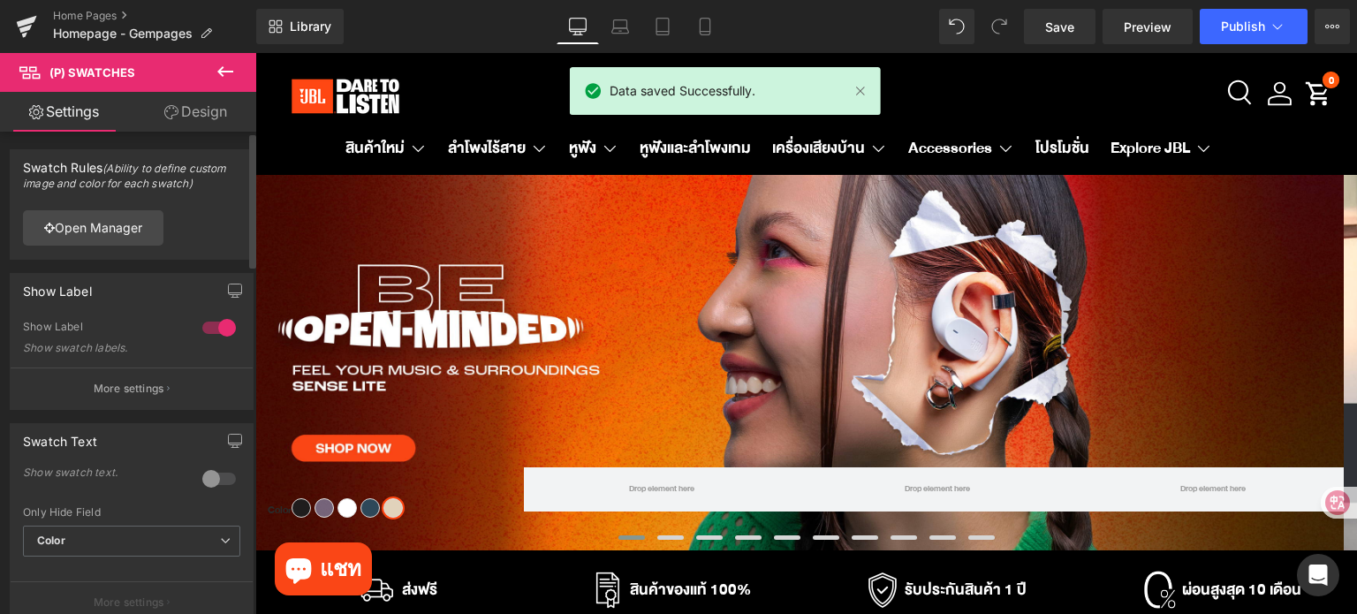
click at [145, 395] on p "More settings" at bounding box center [129, 389] width 71 height 16
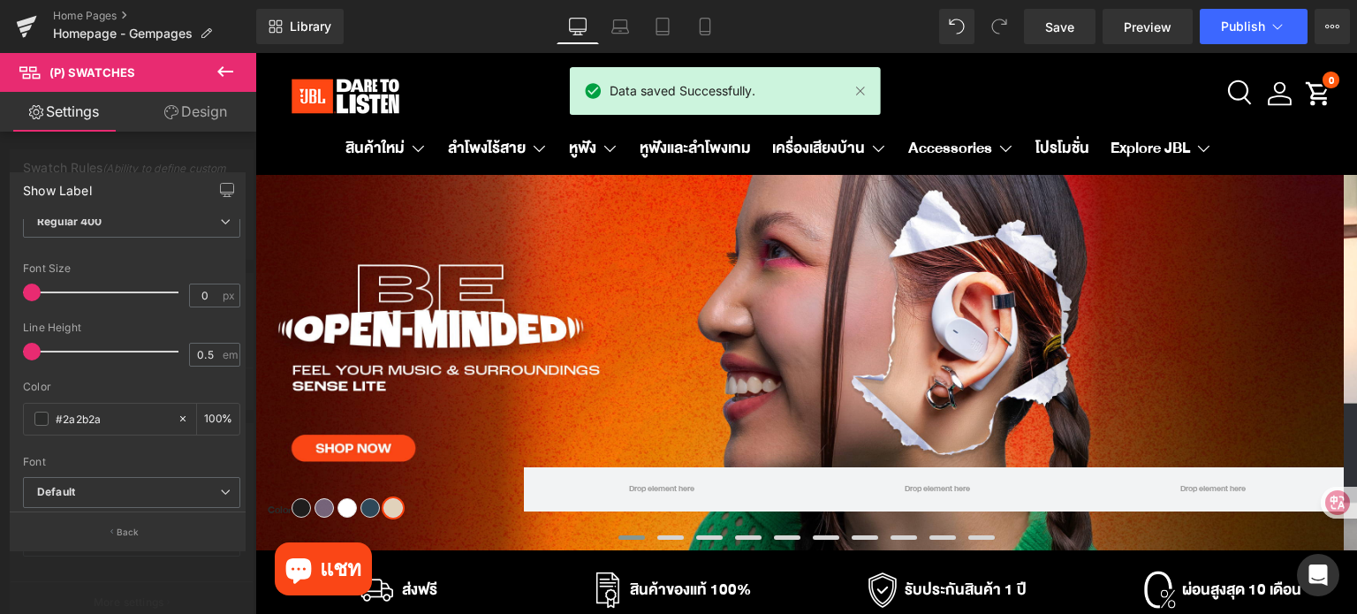
scroll to position [111, 0]
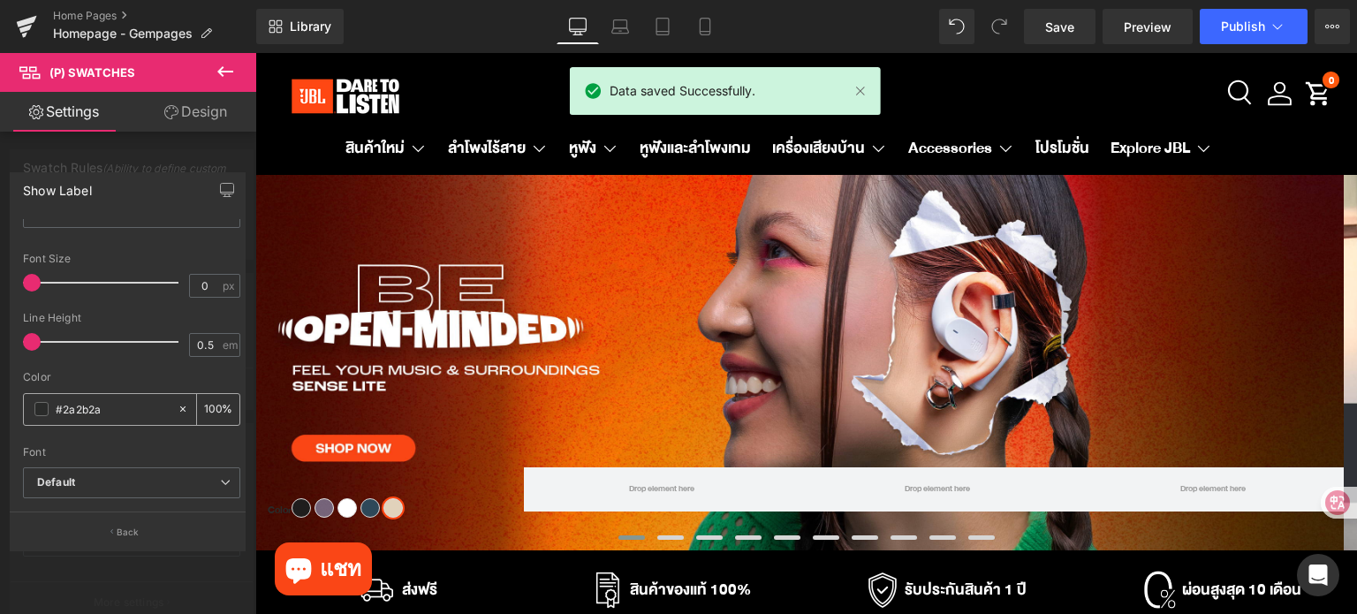
click at [46, 402] on span at bounding box center [41, 409] width 14 height 14
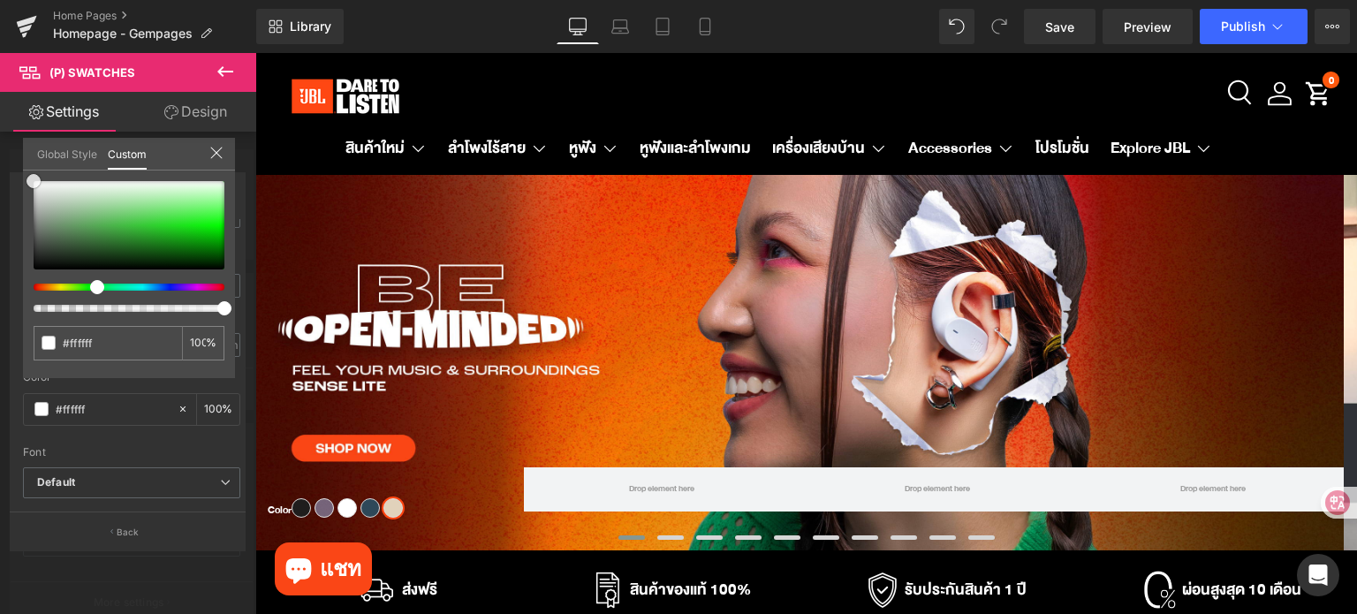
drag, startPoint x: 67, startPoint y: 211, endPoint x: 0, endPoint y: 132, distance: 103.4
click at [0, 159] on div "Show Label 0px Margin bottom 0 px Thin 100 Semi Thin 200 Light 300 Regular 400 …" at bounding box center [128, 354] width 256 height 390
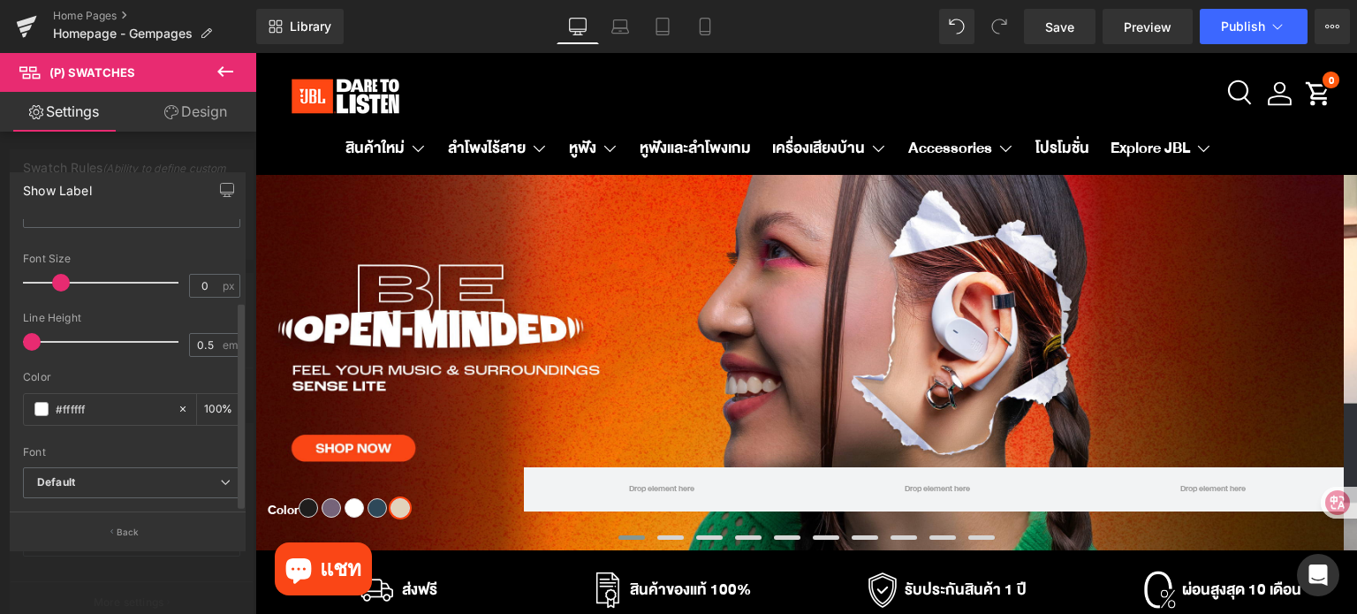
drag, startPoint x: 32, startPoint y: 272, endPoint x: 60, endPoint y: 274, distance: 28.3
click at [60, 274] on span at bounding box center [61, 283] width 18 height 18
click at [140, 478] on span "Default" at bounding box center [131, 482] width 217 height 31
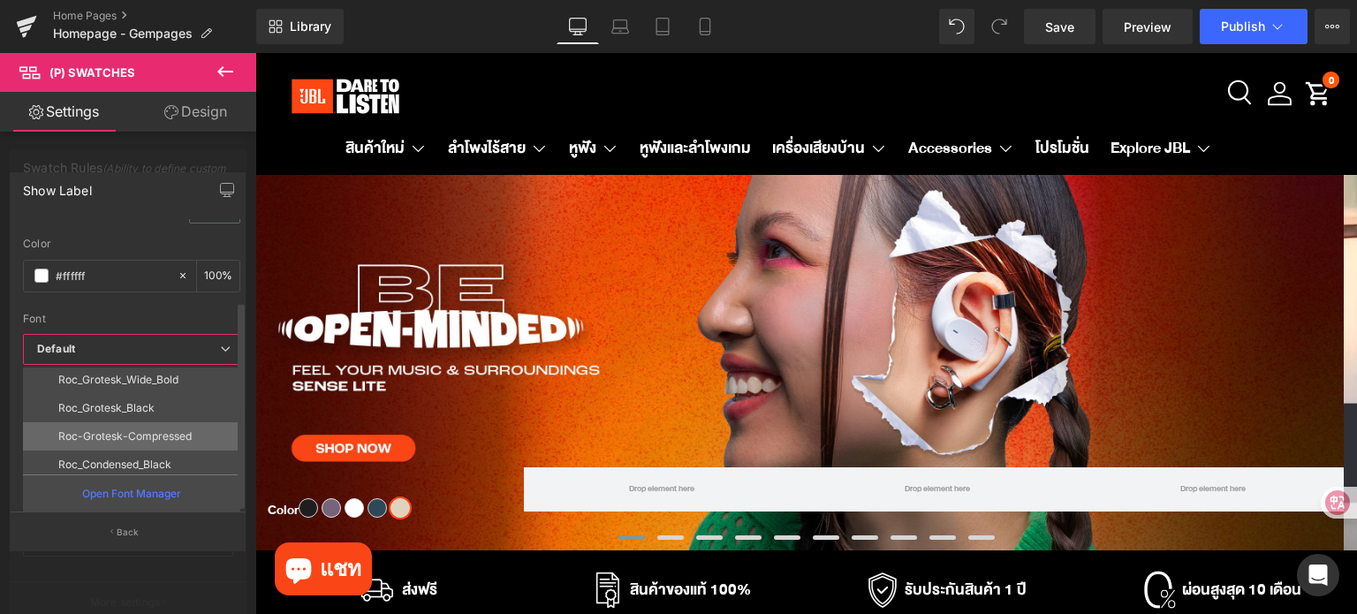
scroll to position [88, 0]
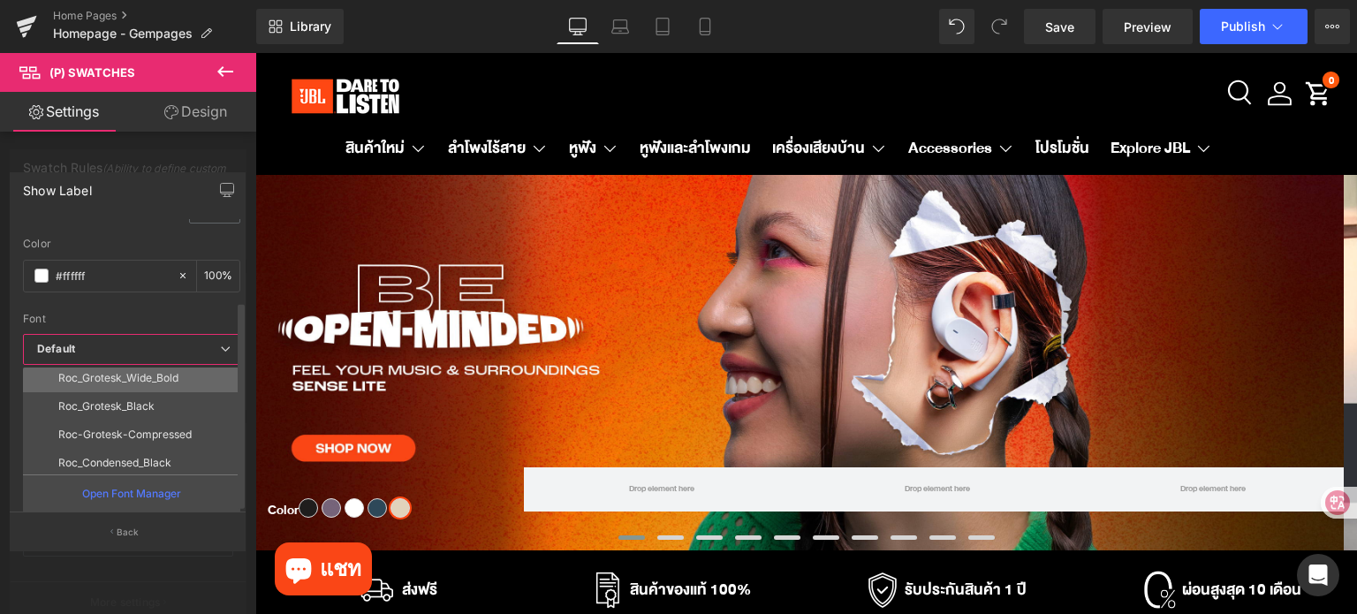
click at [148, 374] on li "Roc_Grotesk_Wide_Bold" at bounding box center [135, 378] width 225 height 28
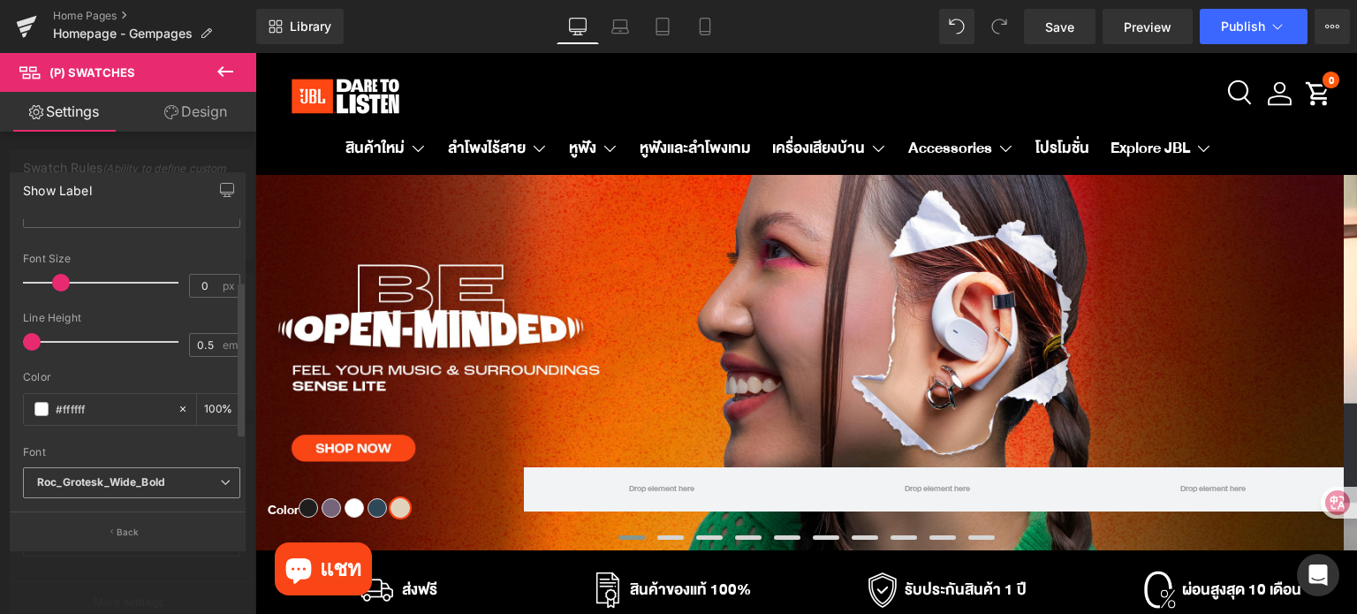
scroll to position [112, 0]
click at [138, 475] on icon "Roc_Grotesk_Wide_Bold" at bounding box center [101, 482] width 128 height 15
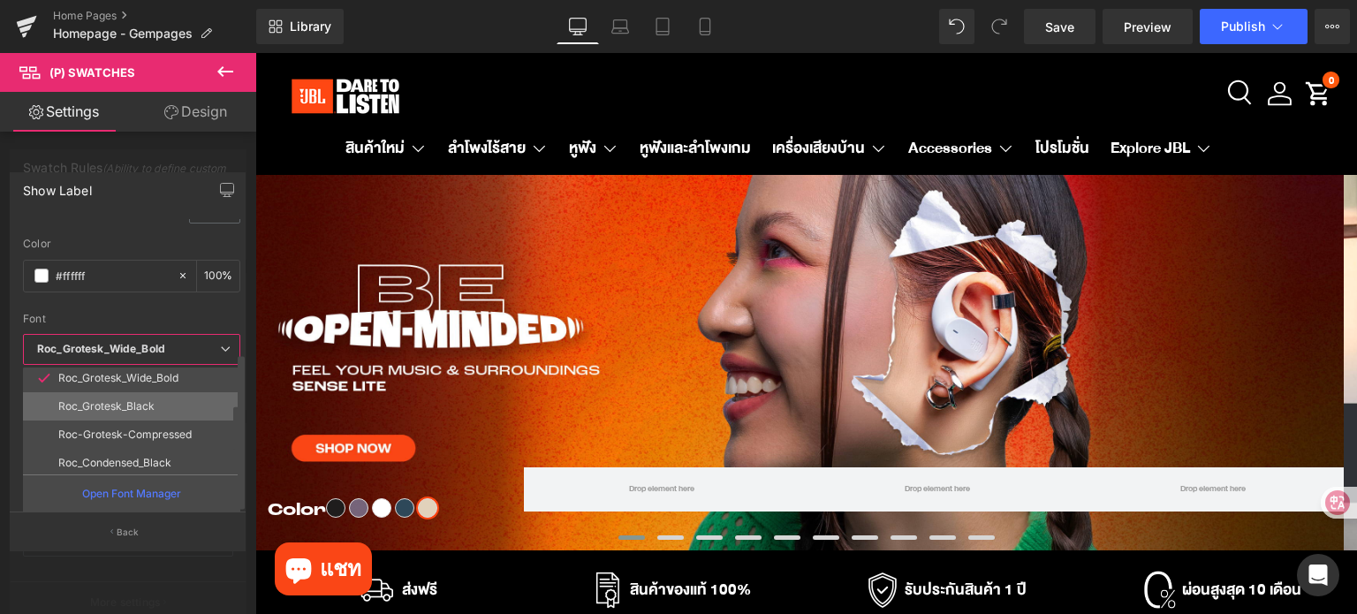
click at [139, 400] on p "Roc_Grotesk_Black" at bounding box center [106, 406] width 96 height 12
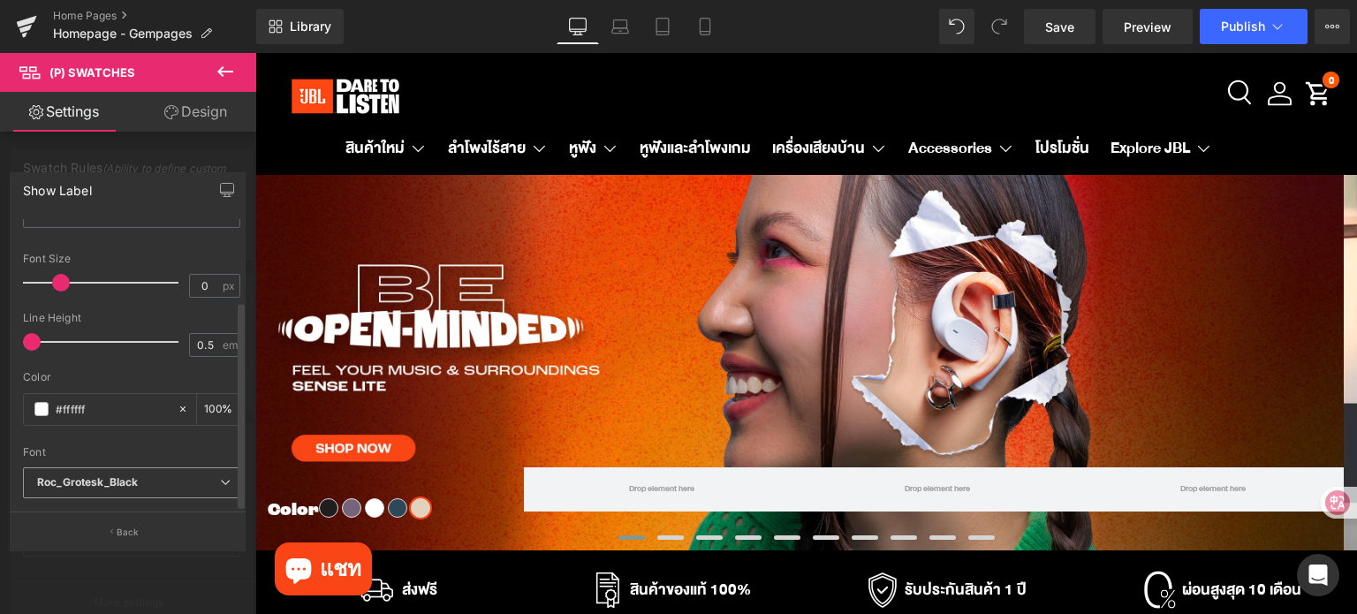
click at [110, 475] on icon "Roc_Grotesk_Black" at bounding box center [87, 482] width 101 height 15
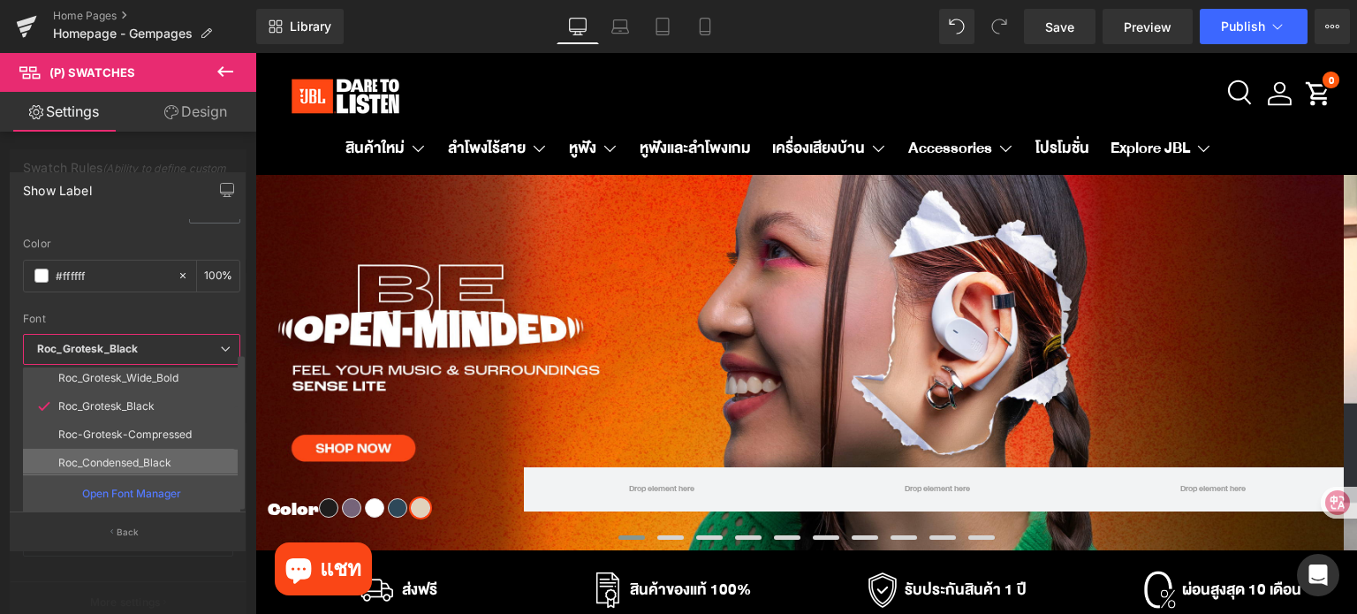
click at [131, 449] on li "Roc_Condensed_Black" at bounding box center [135, 463] width 225 height 28
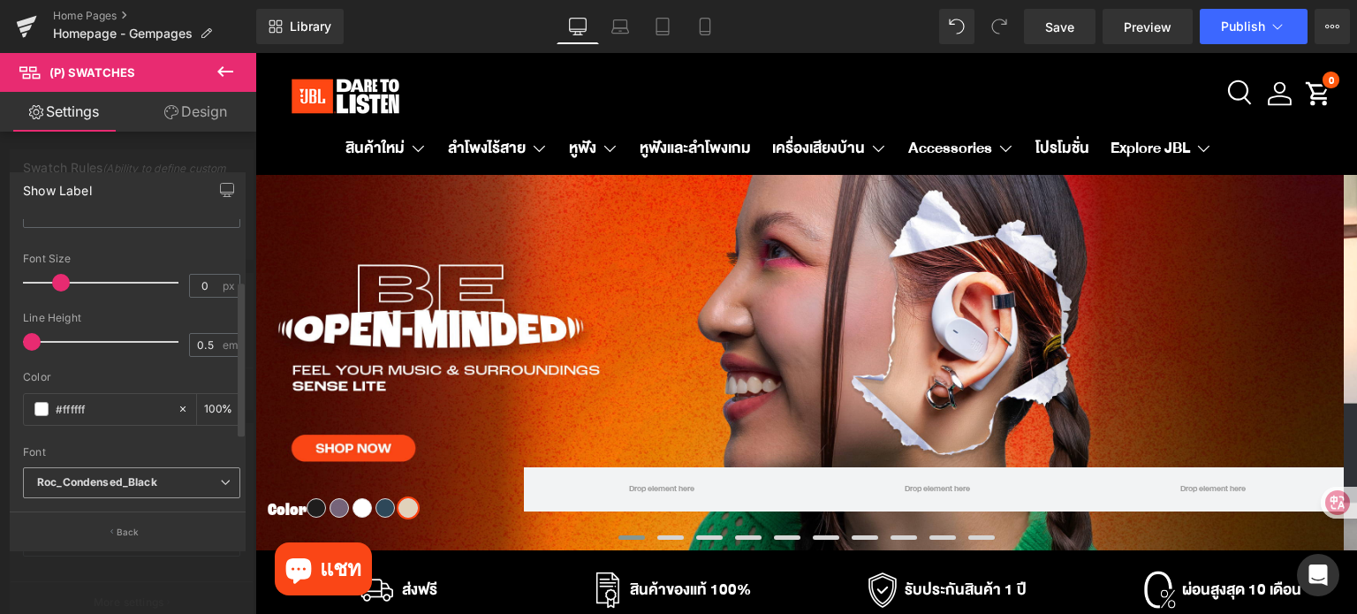
scroll to position [112, 0]
click at [117, 475] on icon "Roc_Condensed_Black" at bounding box center [97, 482] width 120 height 15
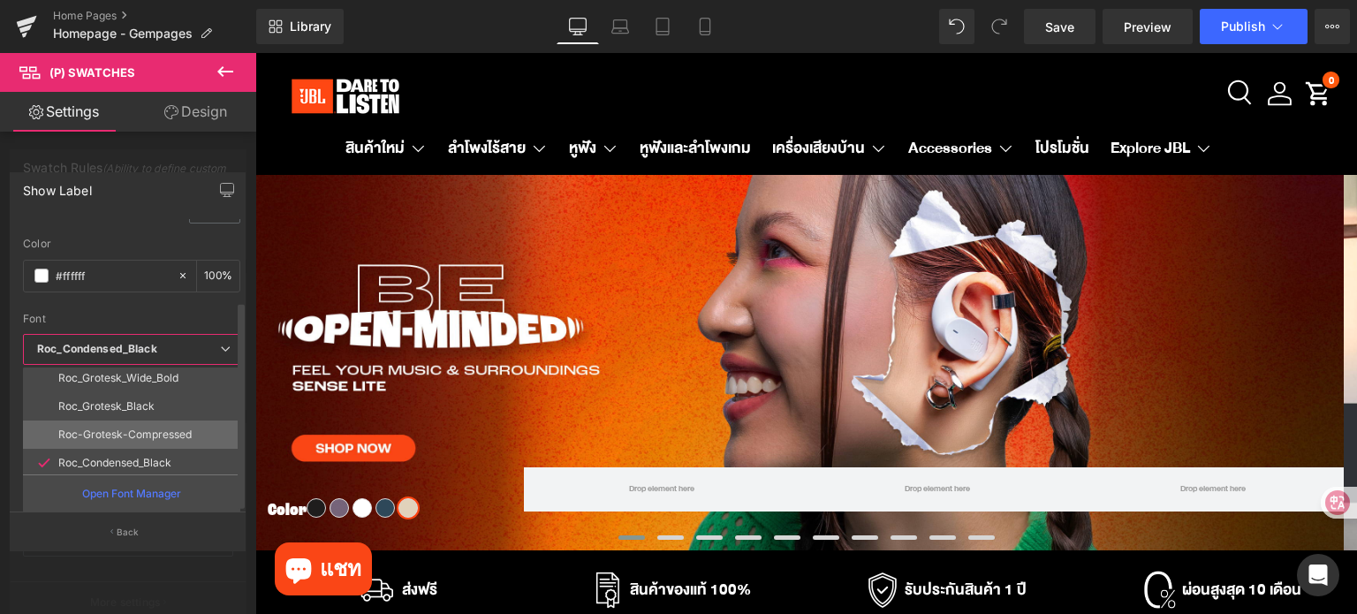
click at [129, 428] on p "Roc-Grotesk-Compressed" at bounding box center [124, 434] width 133 height 12
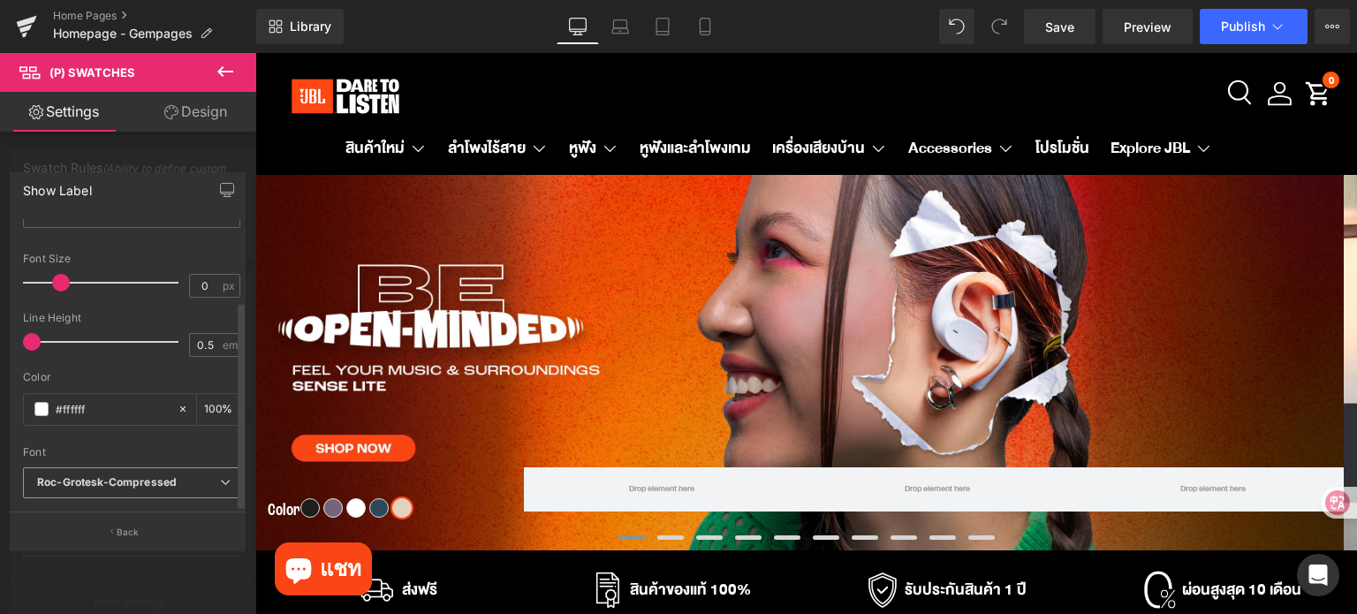
click at [124, 475] on icon "Roc-Grotesk-Compressed" at bounding box center [107, 482] width 140 height 15
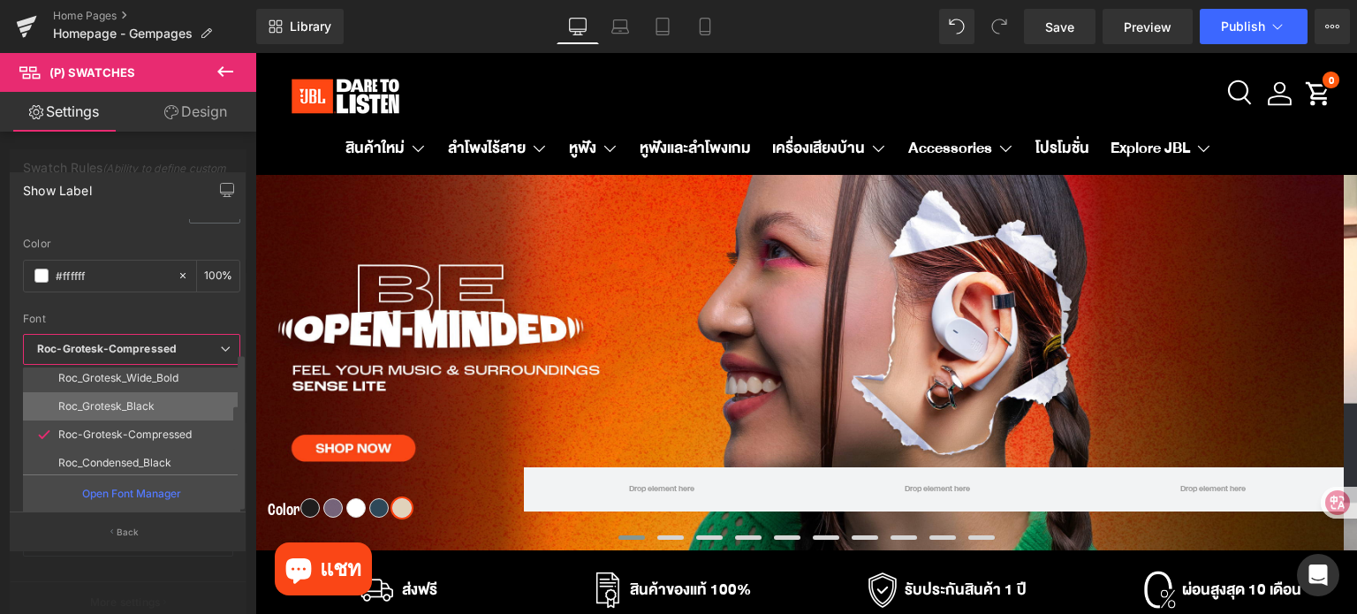
click at [116, 400] on p "Roc_Grotesk_Black" at bounding box center [106, 406] width 96 height 12
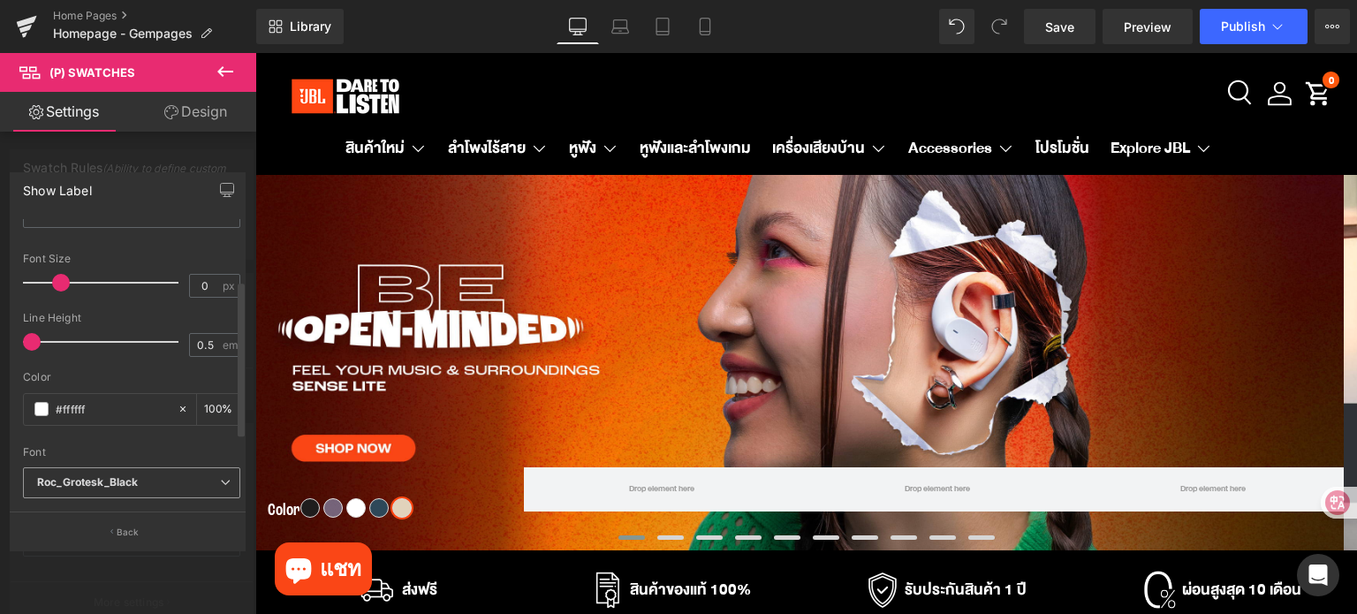
scroll to position [112, 0]
click at [134, 475] on icon "Roc_Grotesk_Black" at bounding box center [87, 482] width 101 height 15
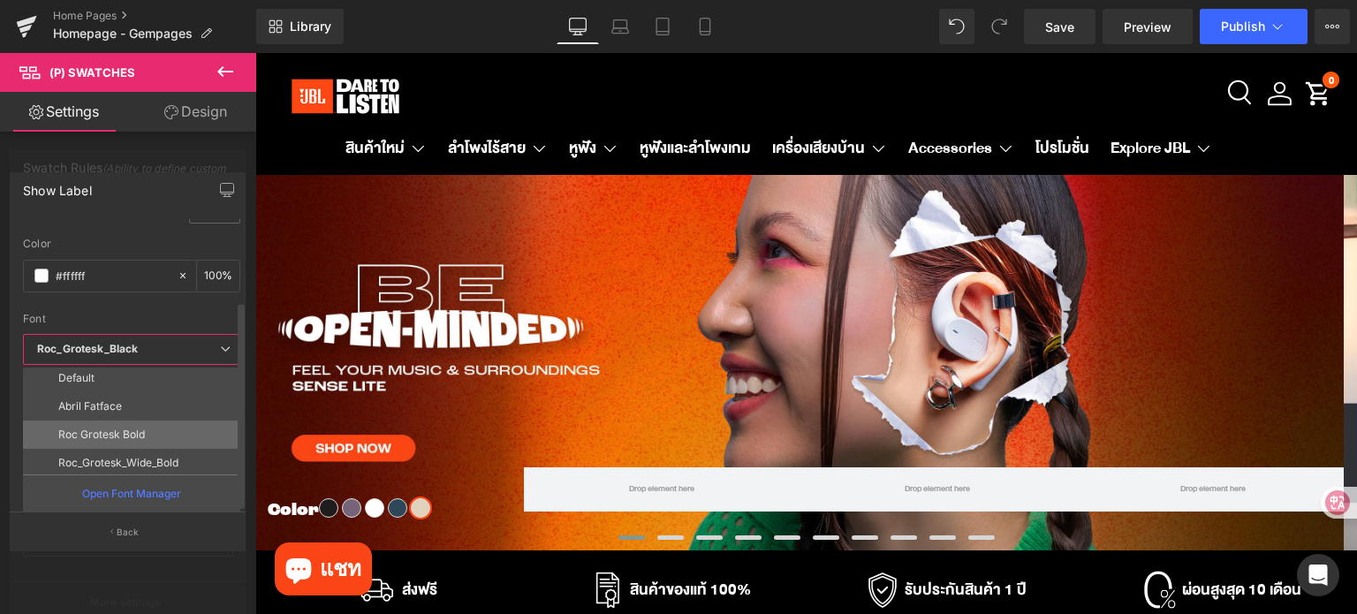
scroll to position [0, 0]
click at [132, 432] on p "Roc Grotesk Bold" at bounding box center [101, 438] width 87 height 12
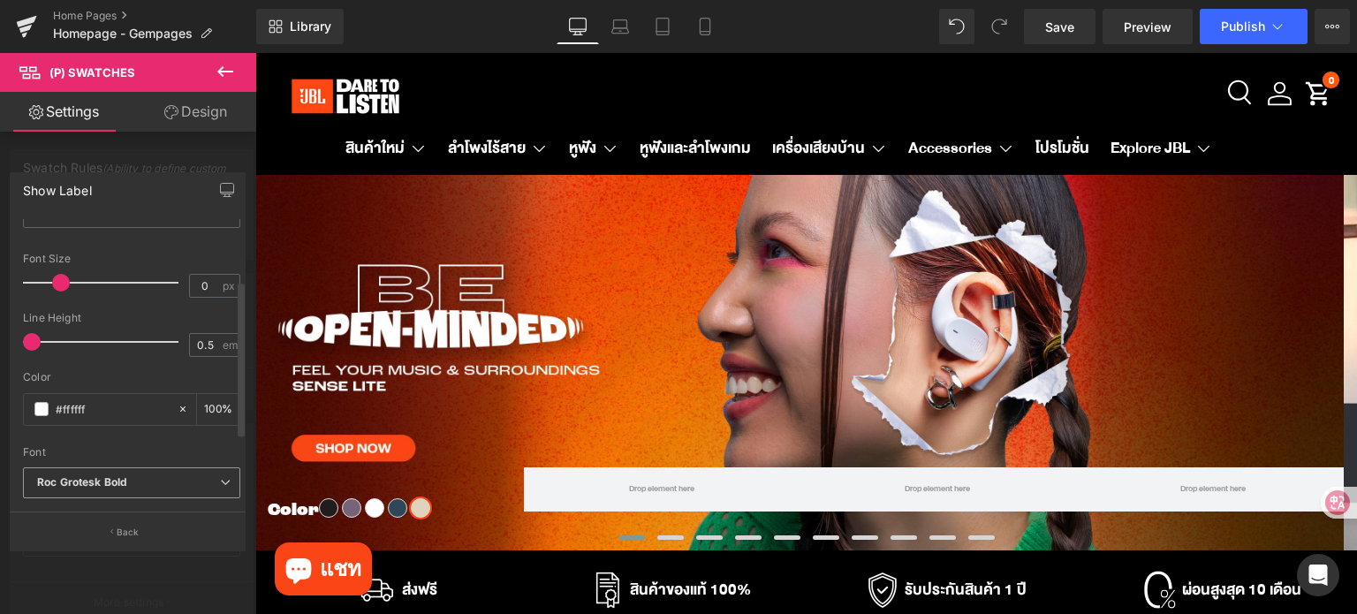
scroll to position [112, 0]
click at [133, 475] on b "Roc Grotesk Bold" at bounding box center [128, 482] width 183 height 15
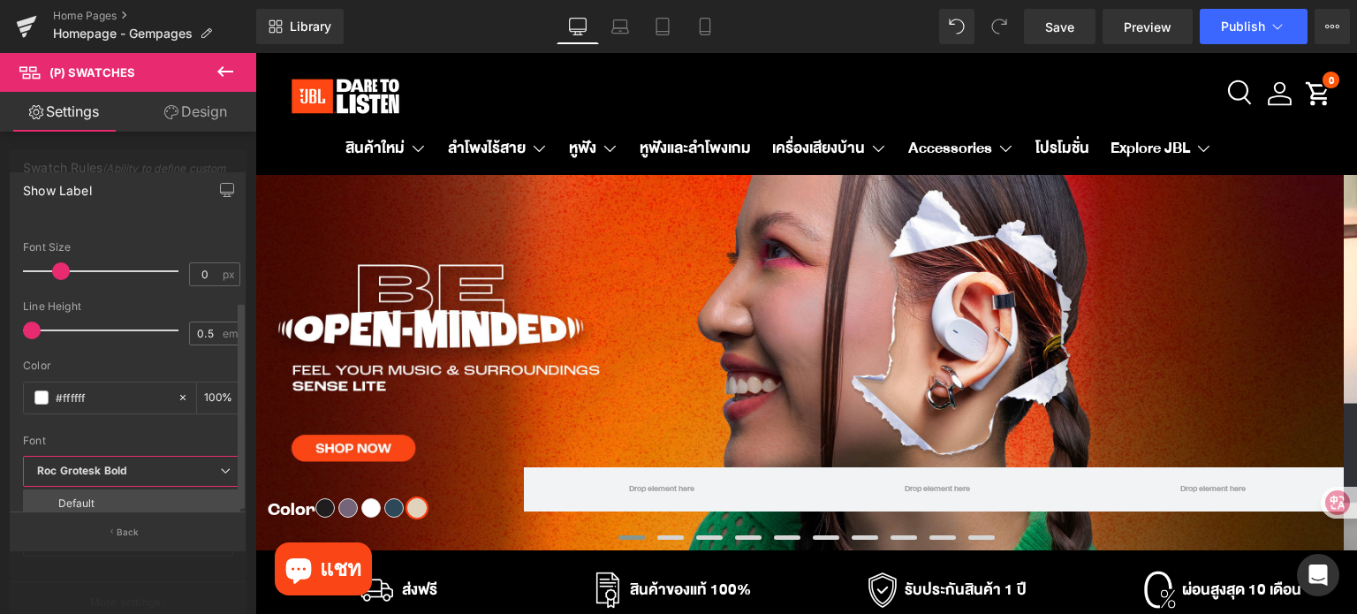
scroll to position [245, 0]
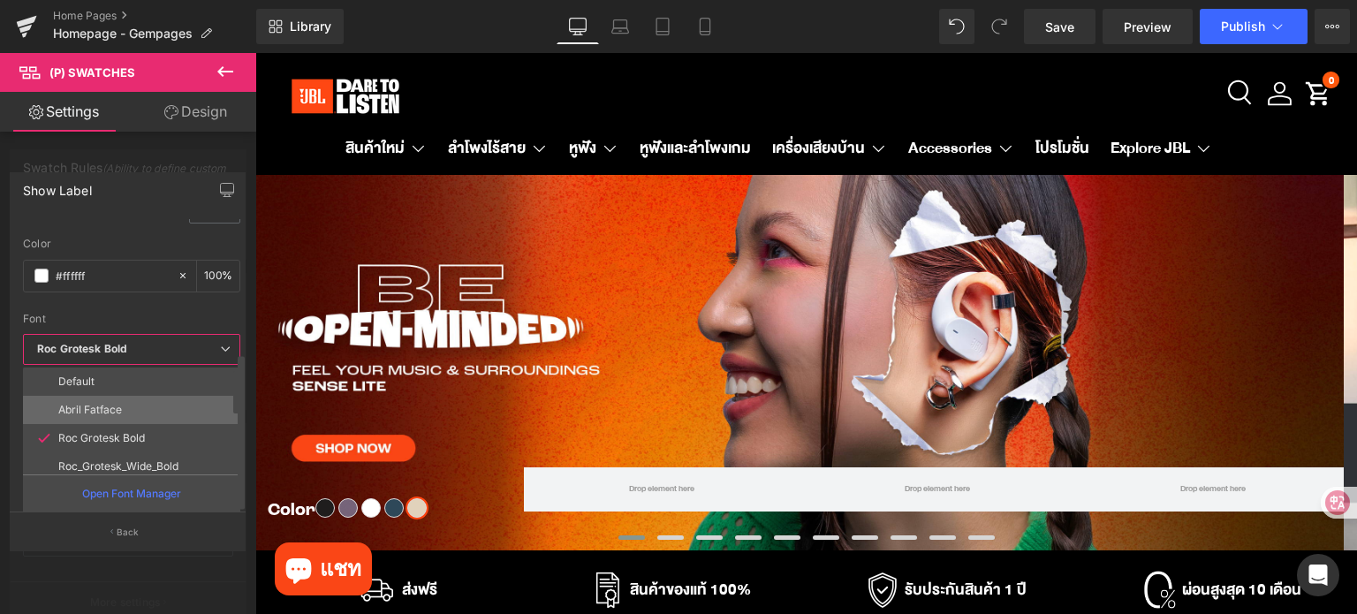
click at [135, 396] on li "Abril Fatface" at bounding box center [135, 410] width 225 height 28
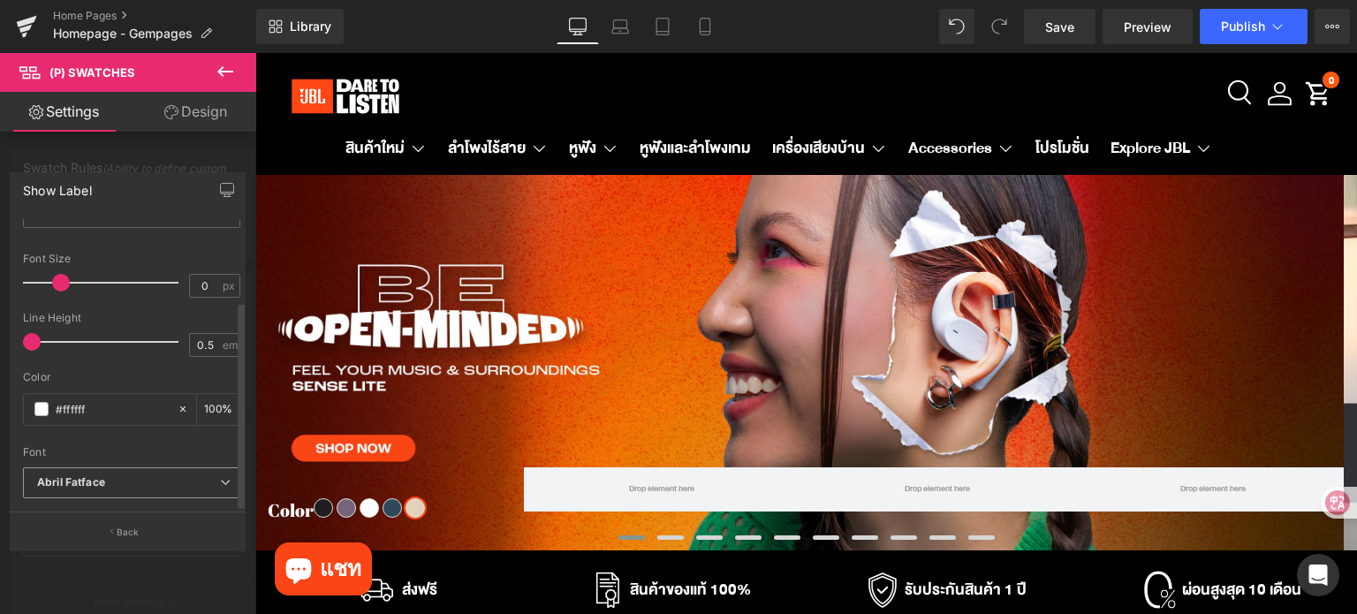
click at [132, 475] on b "Abril Fatface" at bounding box center [128, 482] width 183 height 15
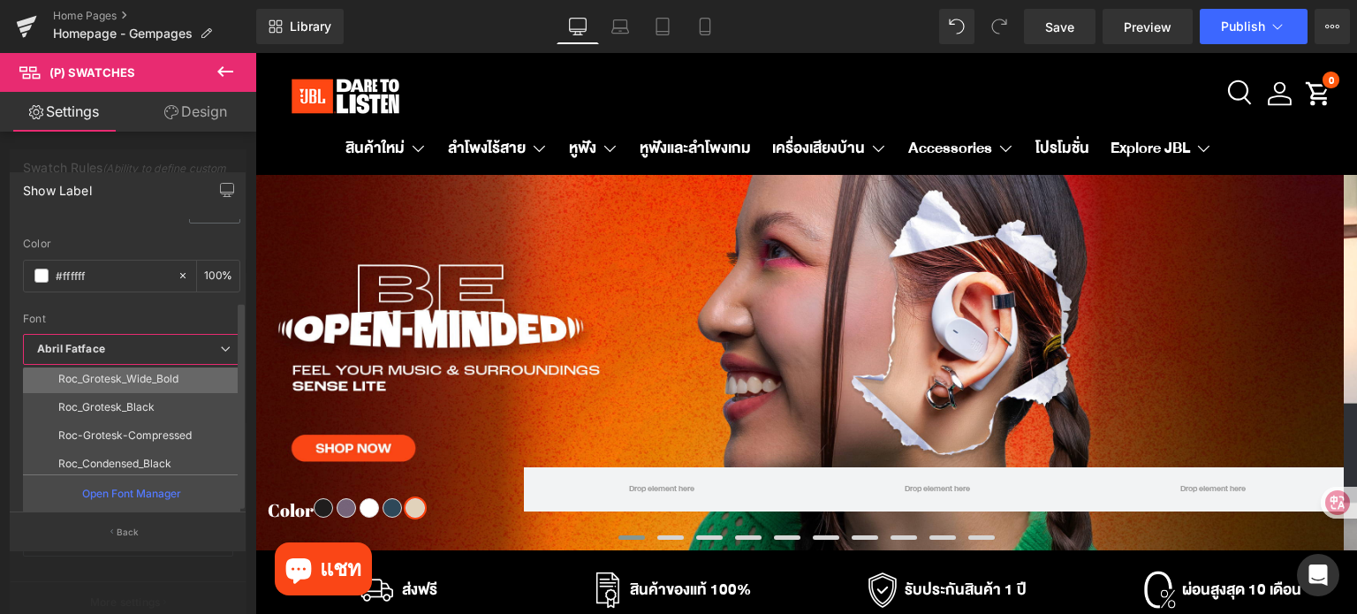
scroll to position [88, 0]
click at [132, 400] on p "Roc_Grotesk_Black" at bounding box center [106, 406] width 96 height 12
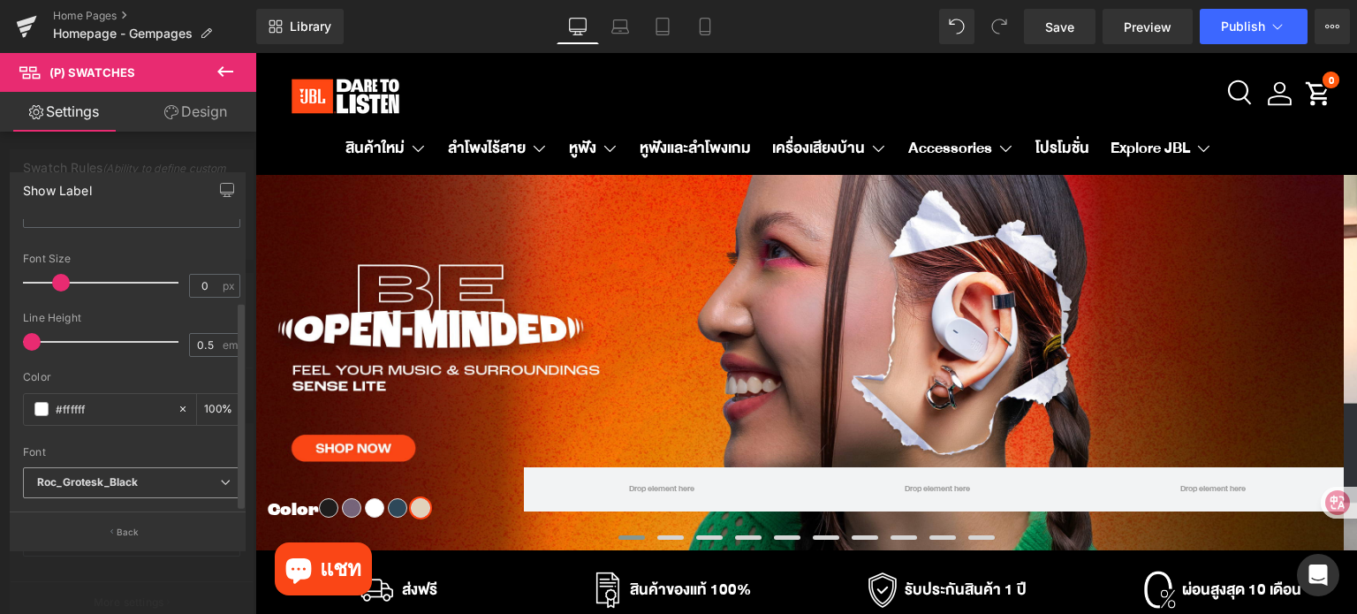
scroll to position [112, 0]
click at [126, 475] on icon "Roc_Grotesk_Black" at bounding box center [87, 482] width 101 height 15
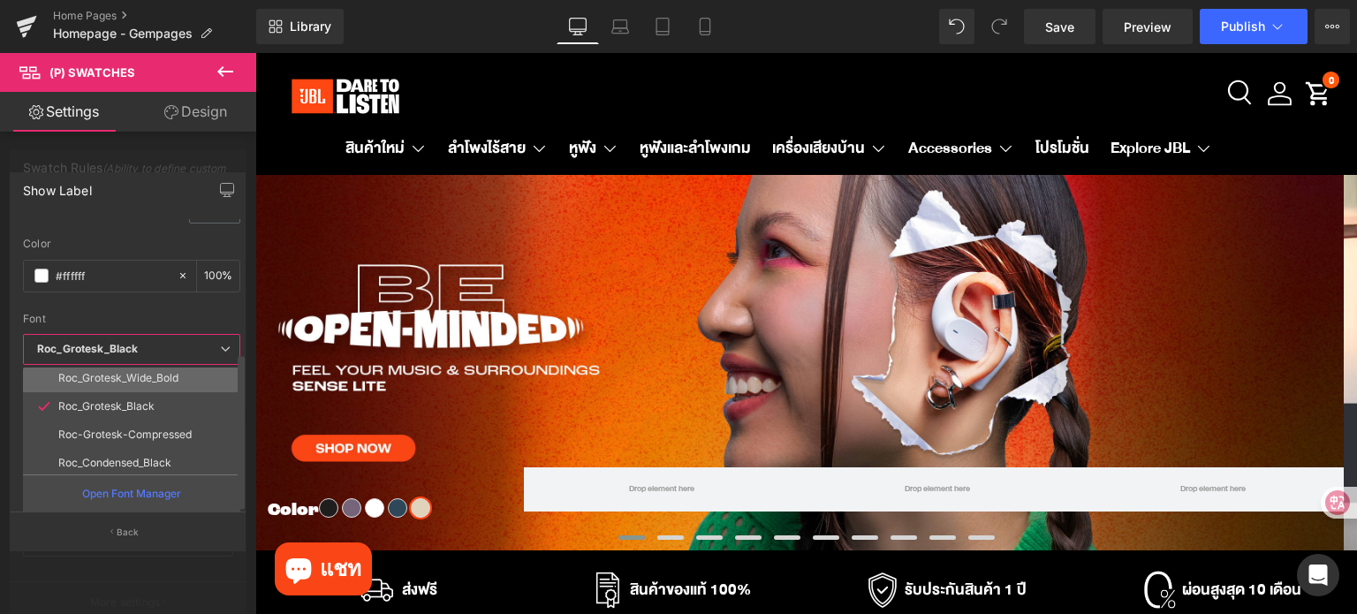
click at [140, 374] on li "Roc_Grotesk_Wide_Bold" at bounding box center [135, 378] width 225 height 28
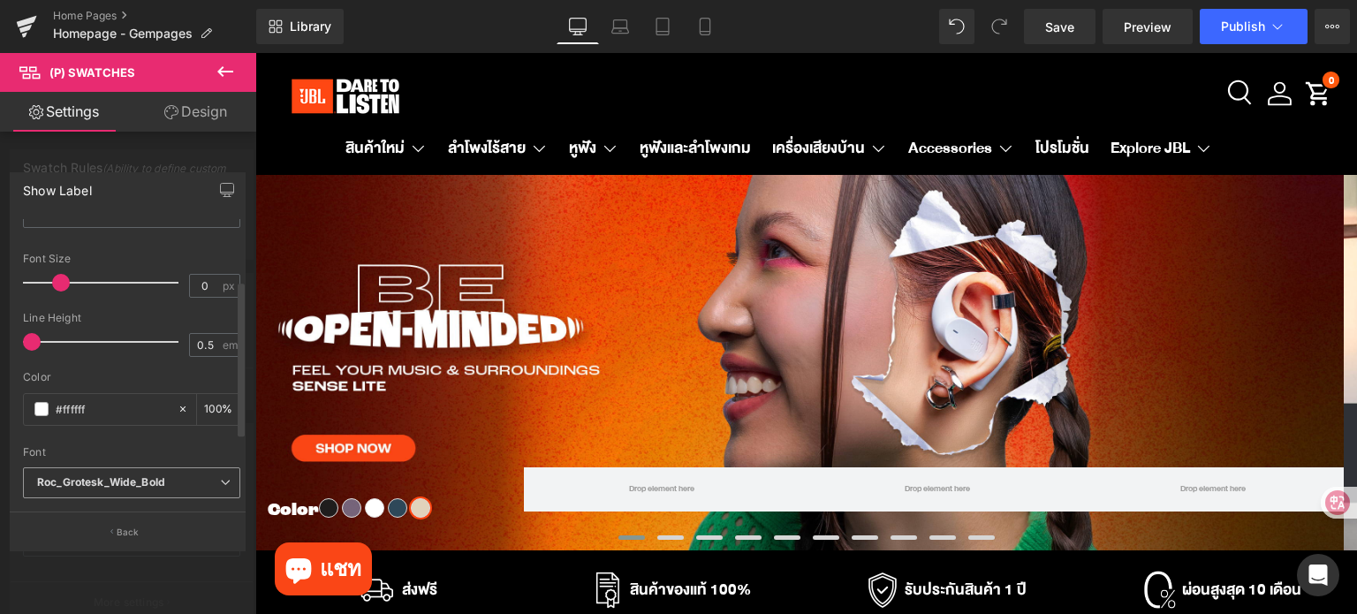
scroll to position [112, 0]
click at [53, 274] on span at bounding box center [56, 283] width 18 height 18
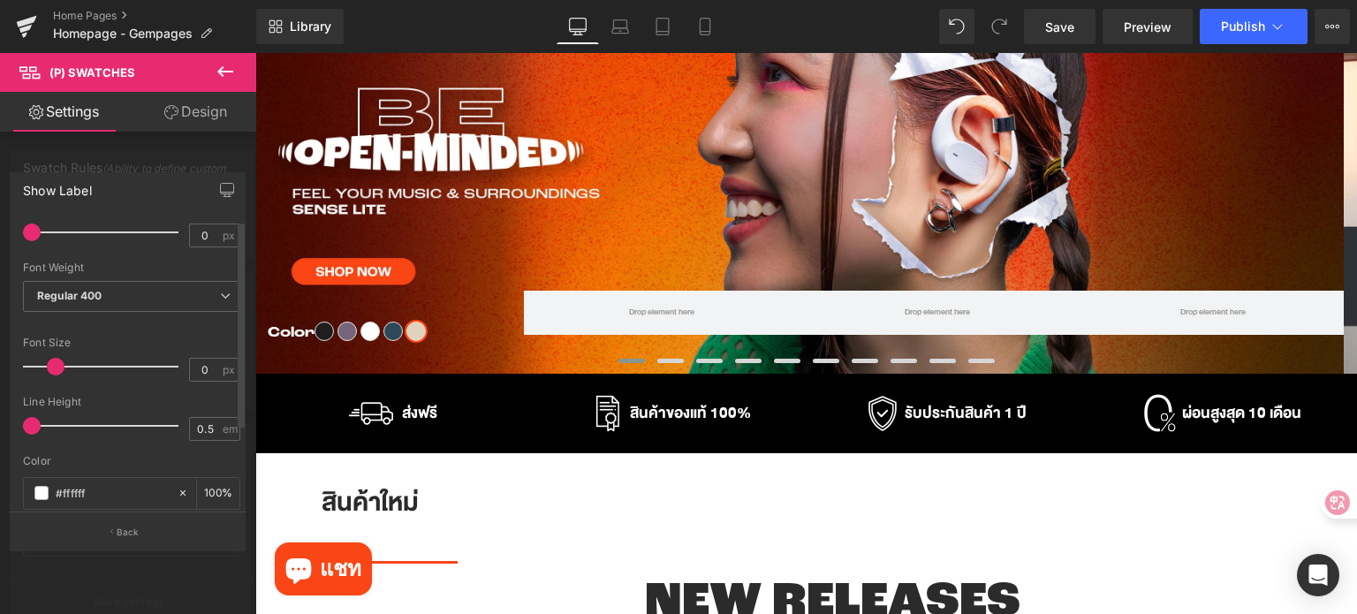
scroll to position [0, 0]
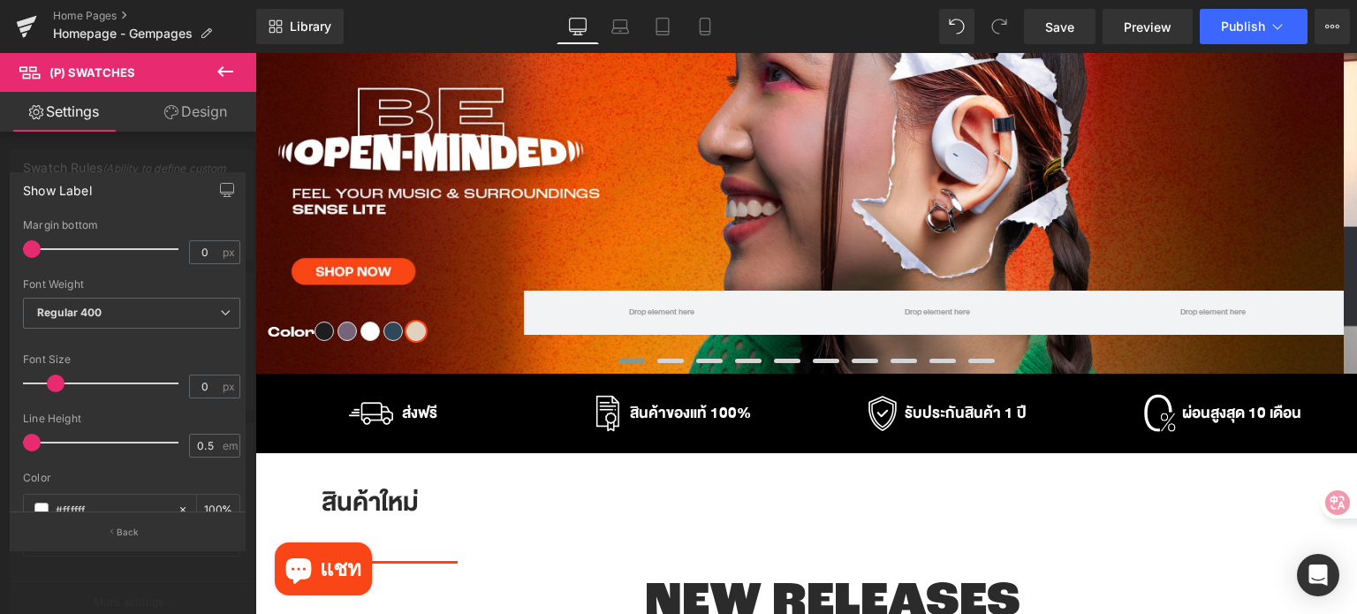
drag, startPoint x: 30, startPoint y: 244, endPoint x: 20, endPoint y: 246, distance: 9.9
click at [20, 245] on div "0px Margin bottom 0 px Thin 100 Semi Thin 200 Light 300 Regular 400 Medium 500 …" at bounding box center [132, 365] width 242 height 293
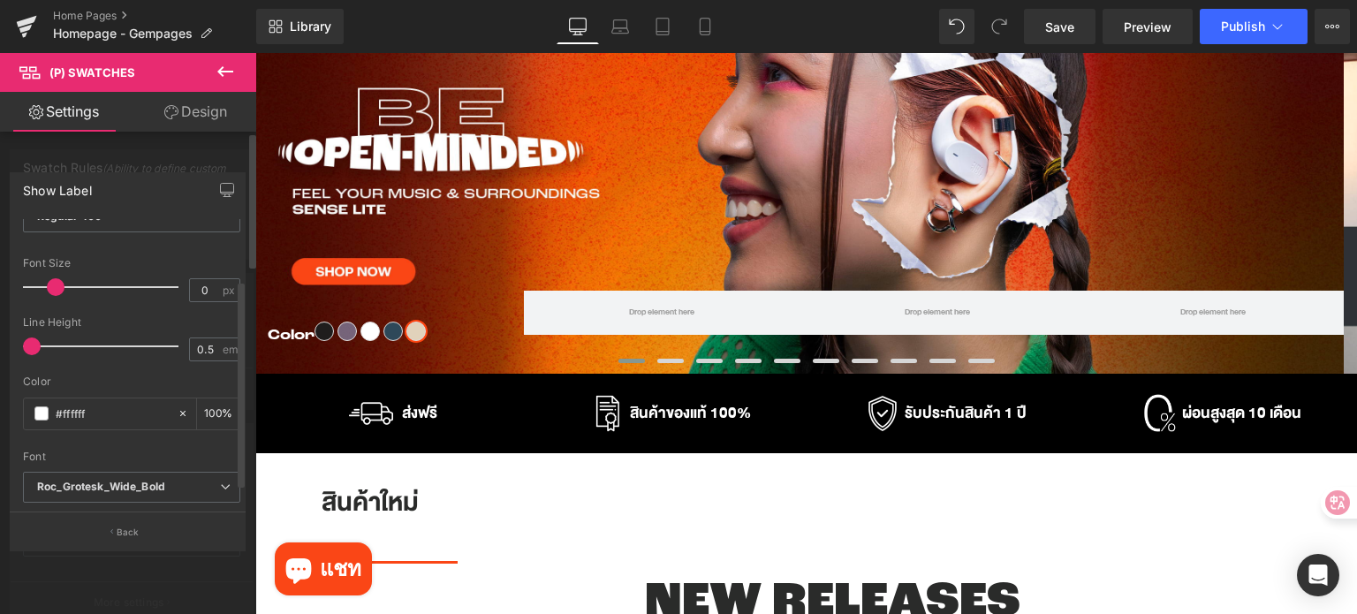
scroll to position [111, 0]
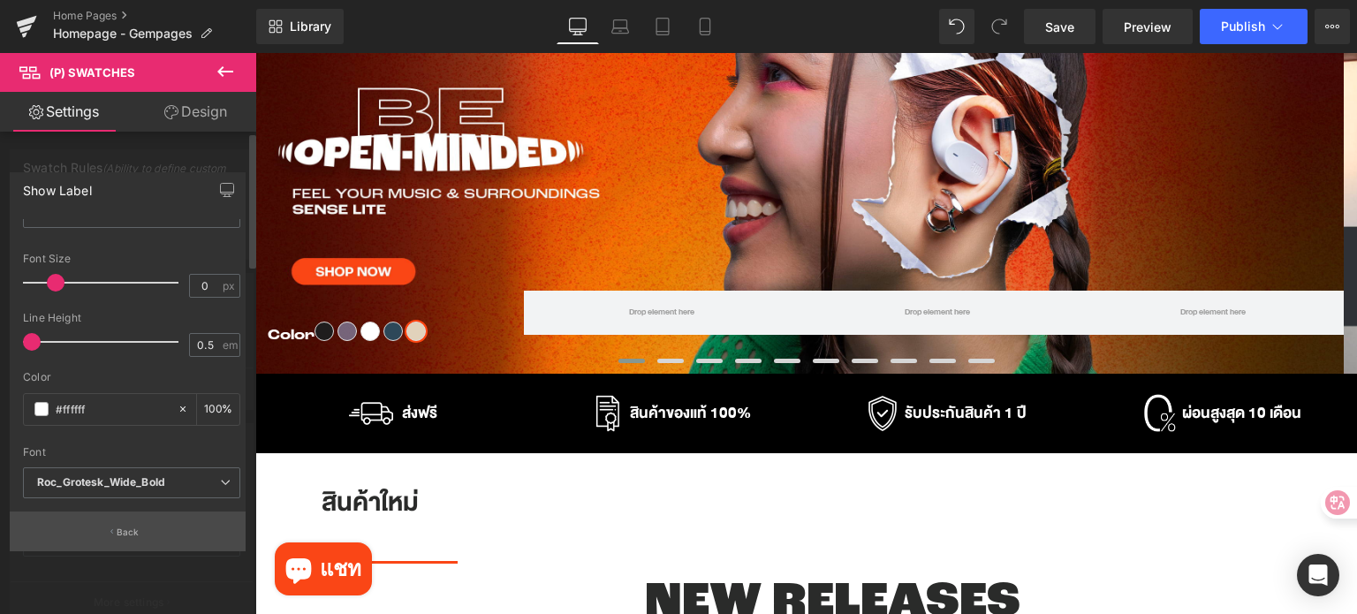
click at [110, 533] on icon "button" at bounding box center [111, 531] width 3 height 9
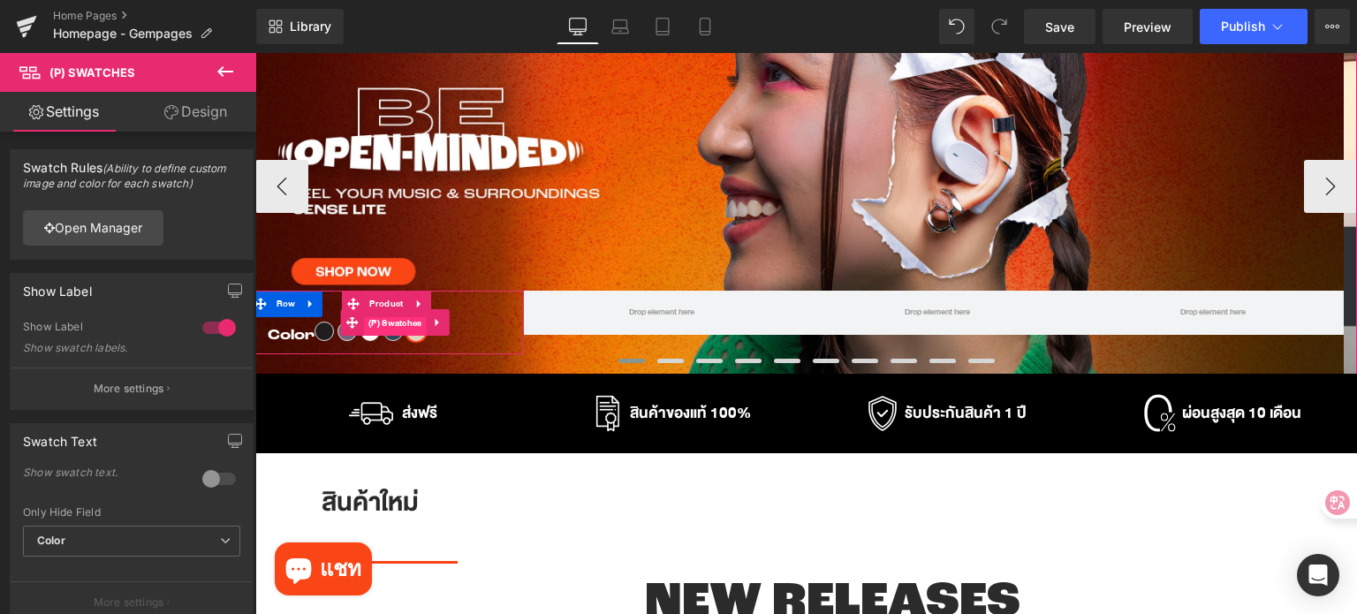
click at [396, 327] on span "(P) Swatches" at bounding box center [395, 323] width 63 height 26
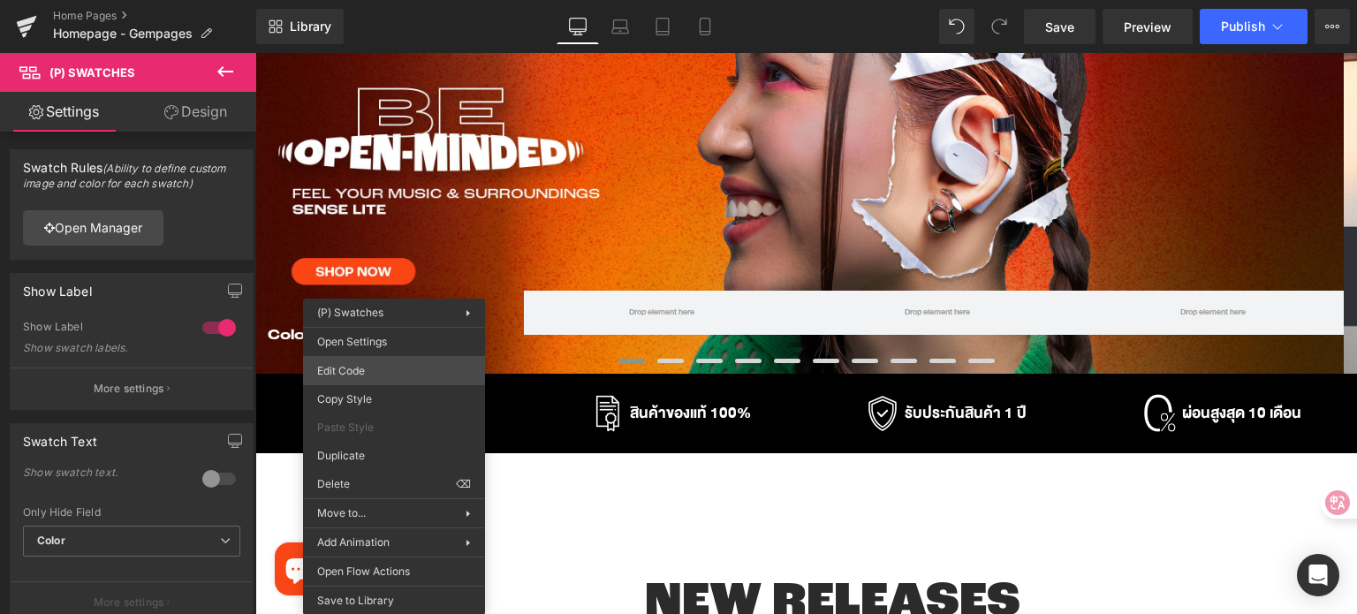
click at [385, 0] on div "(P) Swatches You are previewing how the will restyle your page. You can not edi…" at bounding box center [678, 0] width 1357 height 0
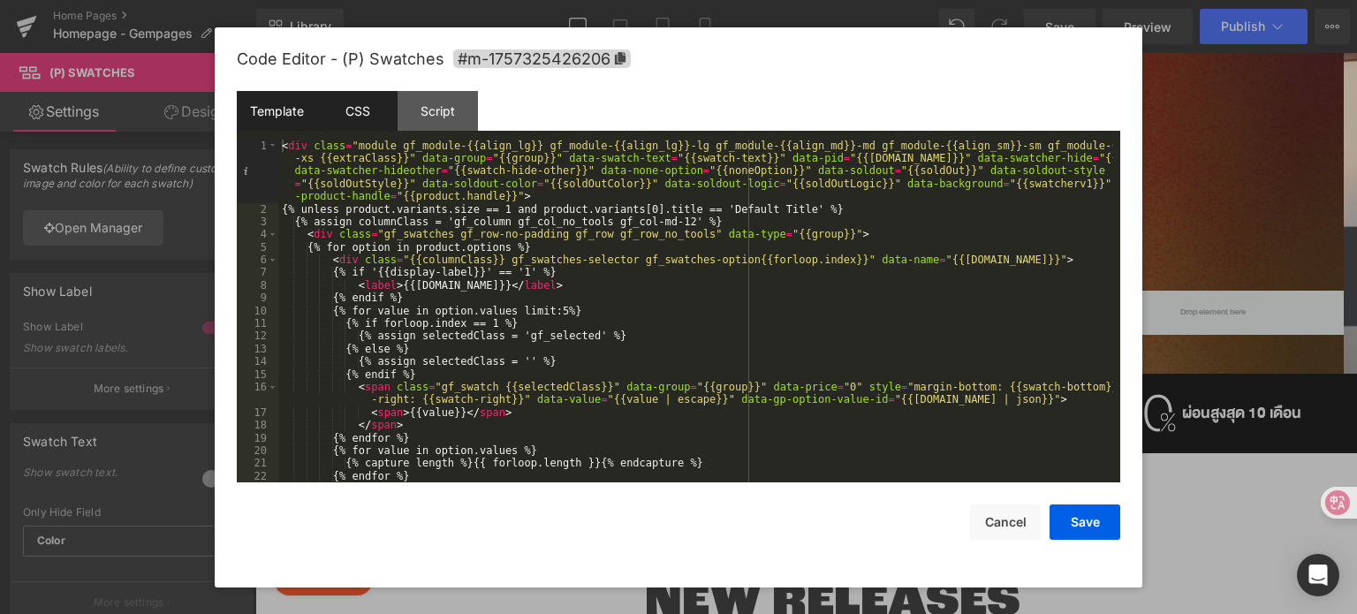
click at [362, 105] on div "CSS" at bounding box center [357, 111] width 80 height 40
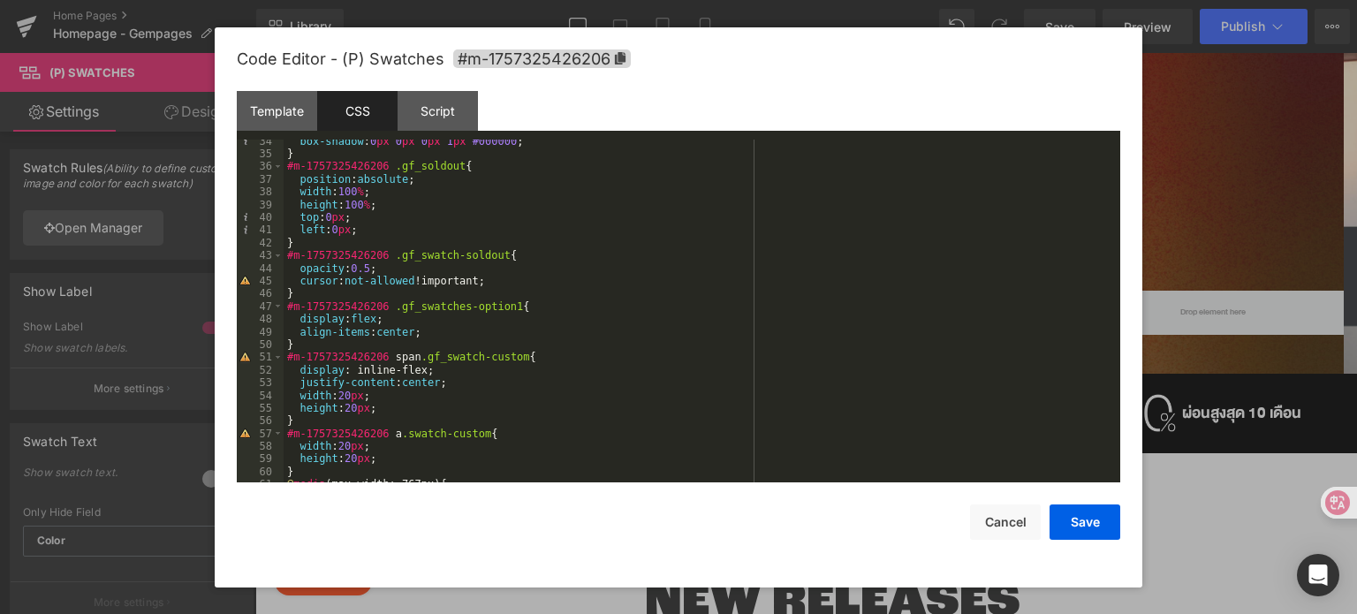
scroll to position [583, 0]
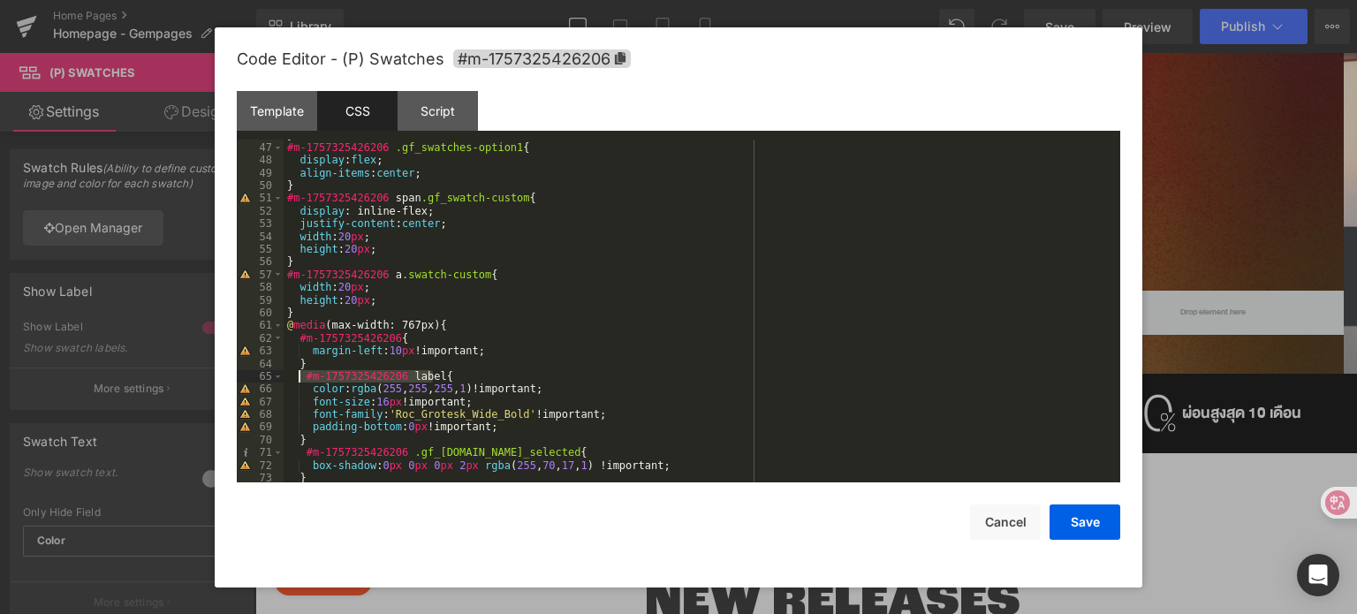
drag, startPoint x: 406, startPoint y: 377, endPoint x: 299, endPoint y: 378, distance: 106.9
click at [299, 378] on div "} #m-1757325426206 .gf_swatches-option1 { display : flex ; align-items : center…" at bounding box center [698, 313] width 829 height 369
click at [654, 277] on div "} #m-1757325426206 .gf_swatches-option1 { display : flex ; align-items : center…" at bounding box center [698, 313] width 829 height 369
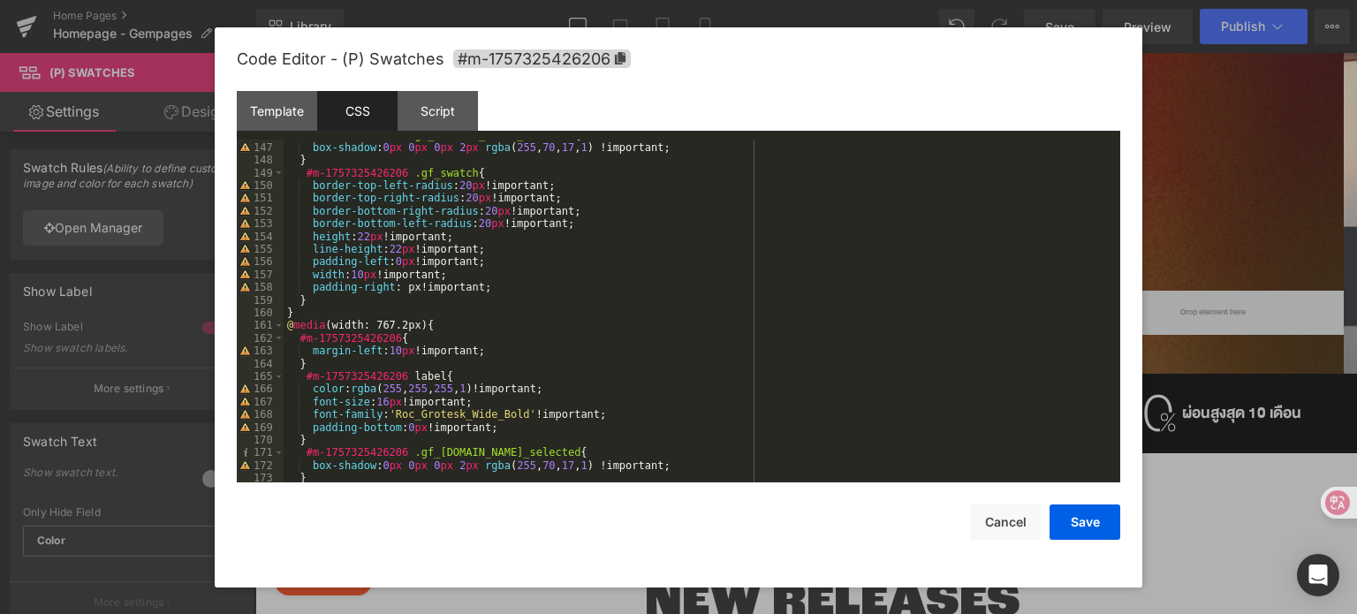
scroll to position [2022, 0]
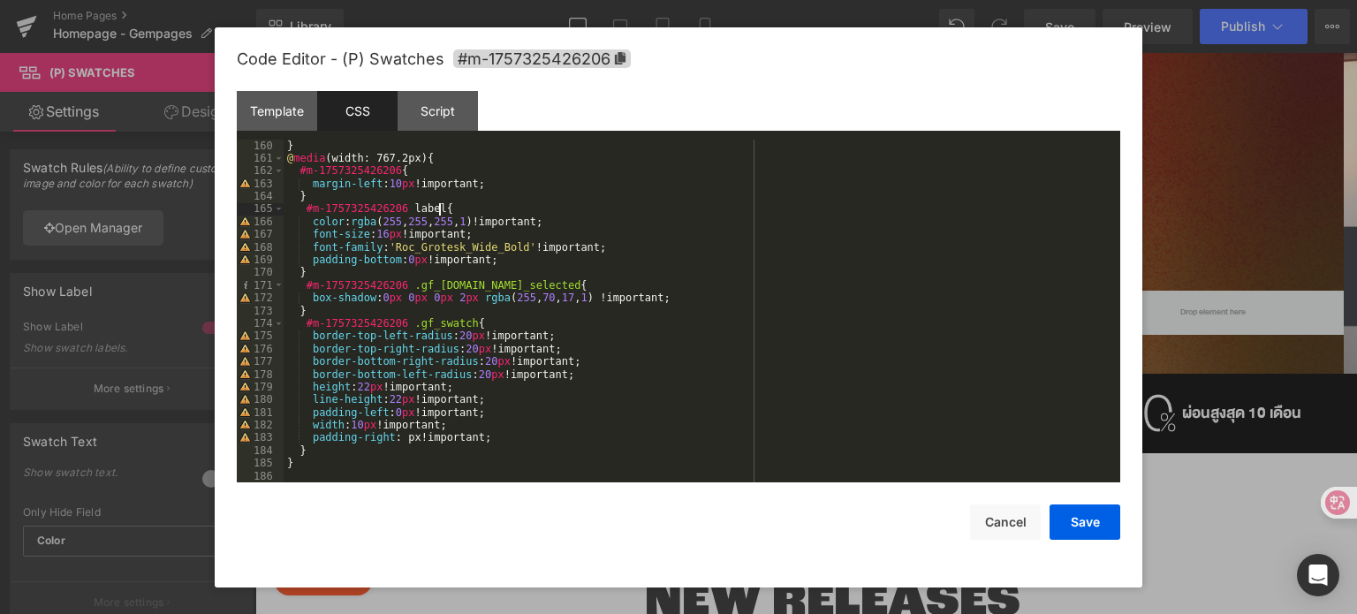
click at [465, 205] on div "} @ media (width: 767.2px) { #m-1757325426206 { margin-left : 10 px !important;…" at bounding box center [698, 324] width 829 height 369
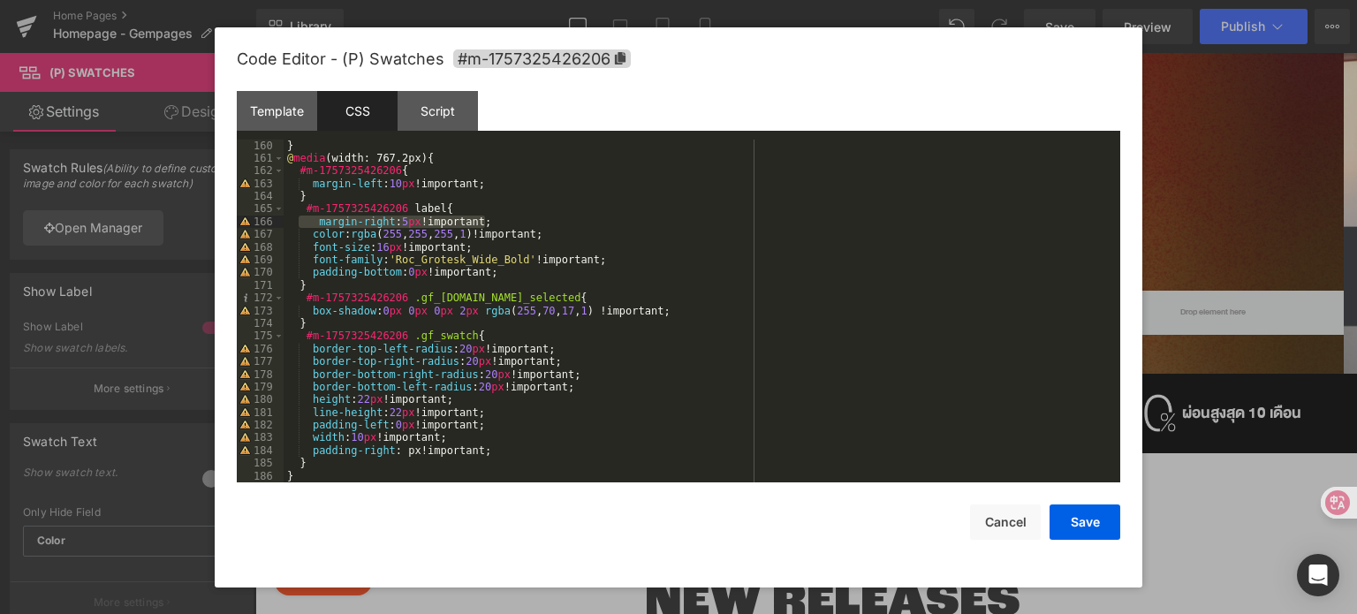
drag, startPoint x: 500, startPoint y: 219, endPoint x: 299, endPoint y: 219, distance: 201.4
click at [299, 219] on div "} @ media (width: 767.2px) { #m-1757325426206 { margin-left : 10 px !important;…" at bounding box center [698, 324] width 829 height 369
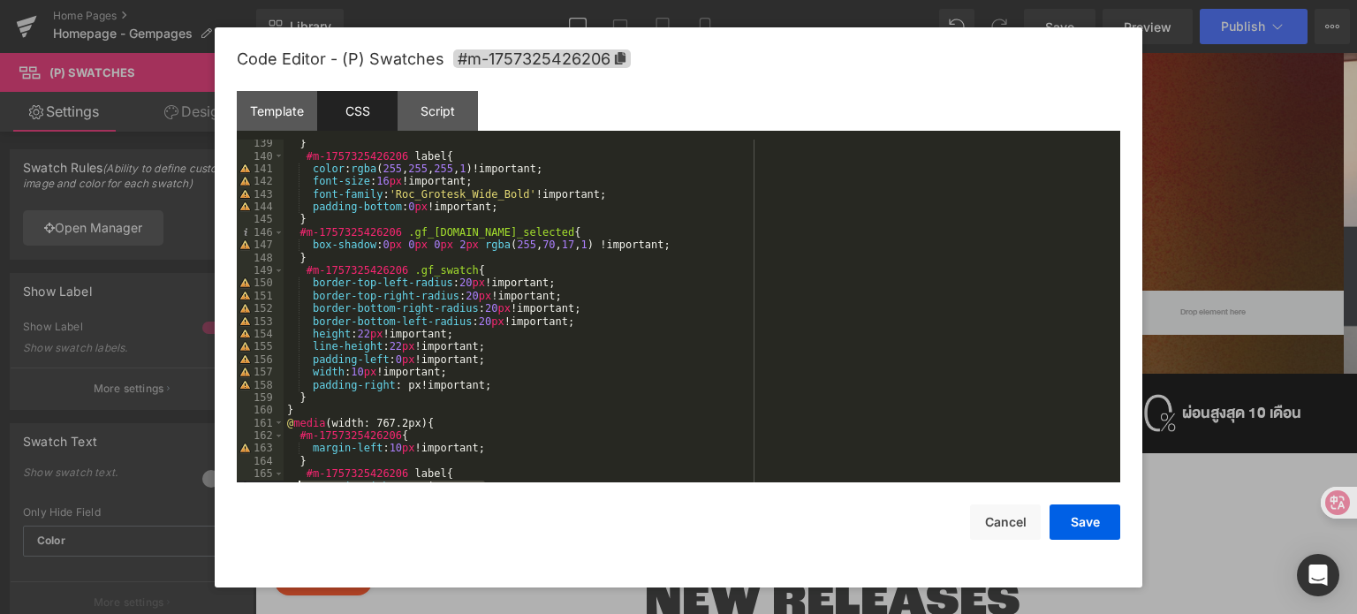
scroll to position [1651, 0]
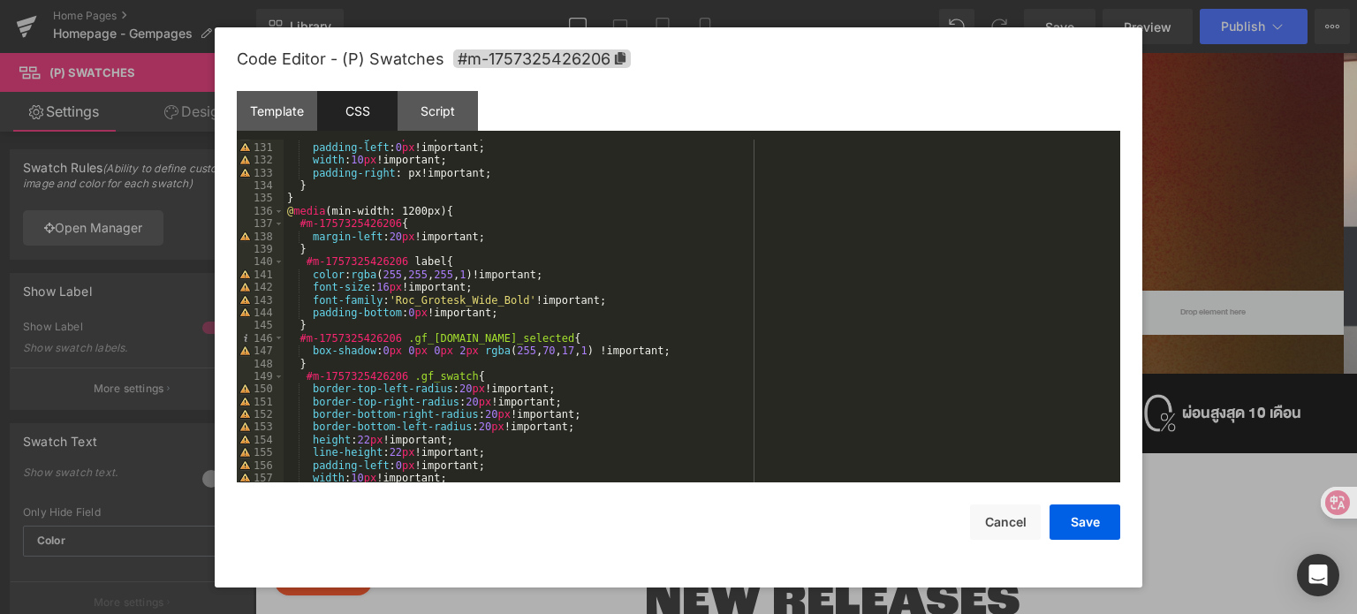
click at [473, 259] on div "line-height : 22 px !important; padding-left : 0 px !important; width : 10 px !…" at bounding box center [698, 313] width 829 height 369
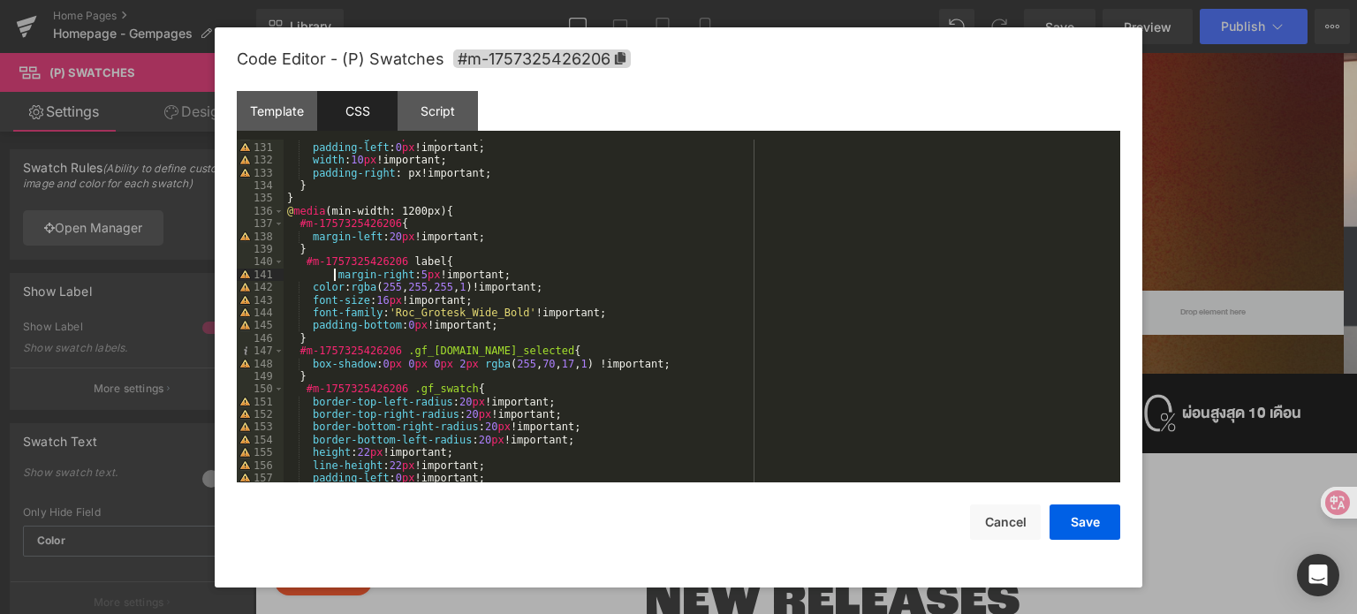
click at [333, 278] on div "line-height : 22 px !important; padding-left : 0 px !important; width : 10 px !…" at bounding box center [698, 313] width 829 height 369
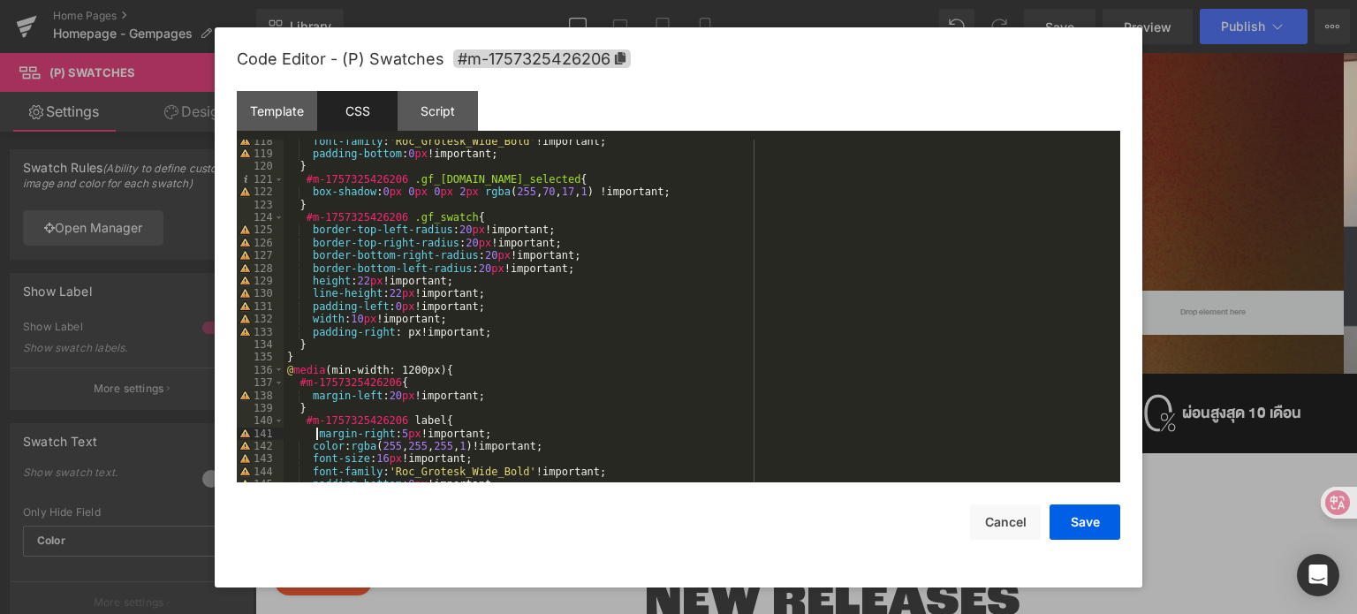
scroll to position [1492, 0]
click at [1072, 514] on button "Save" at bounding box center [1084, 521] width 71 height 35
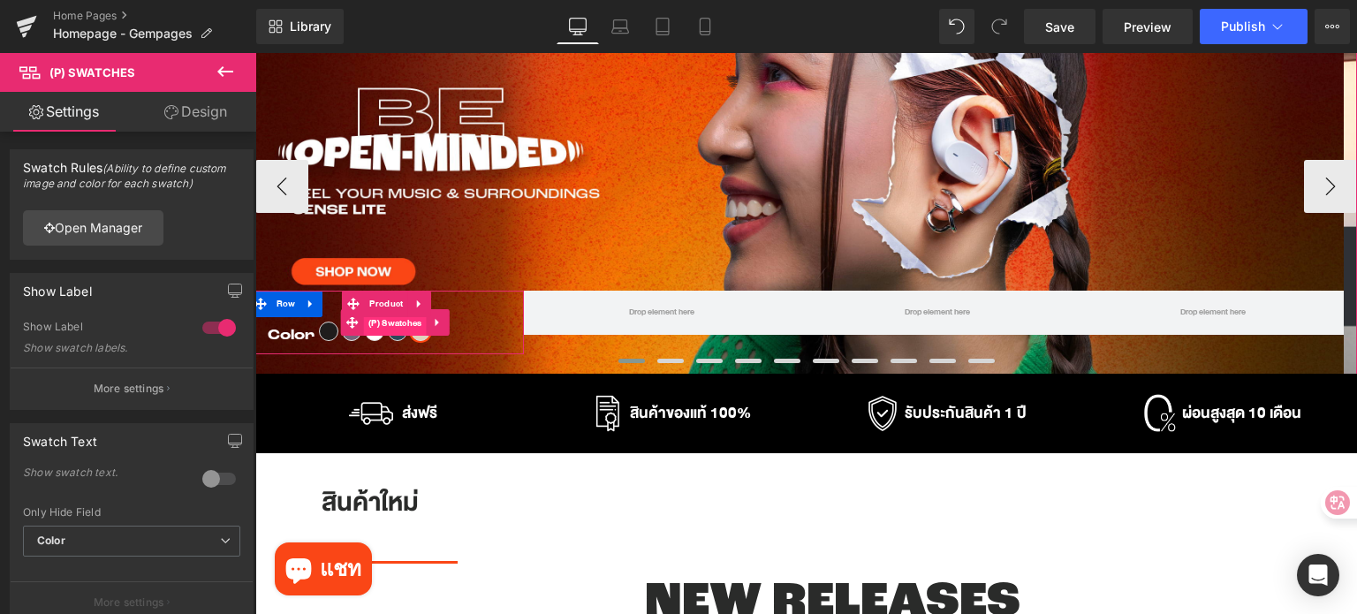
click at [390, 329] on span "(P) Swatches" at bounding box center [395, 323] width 63 height 26
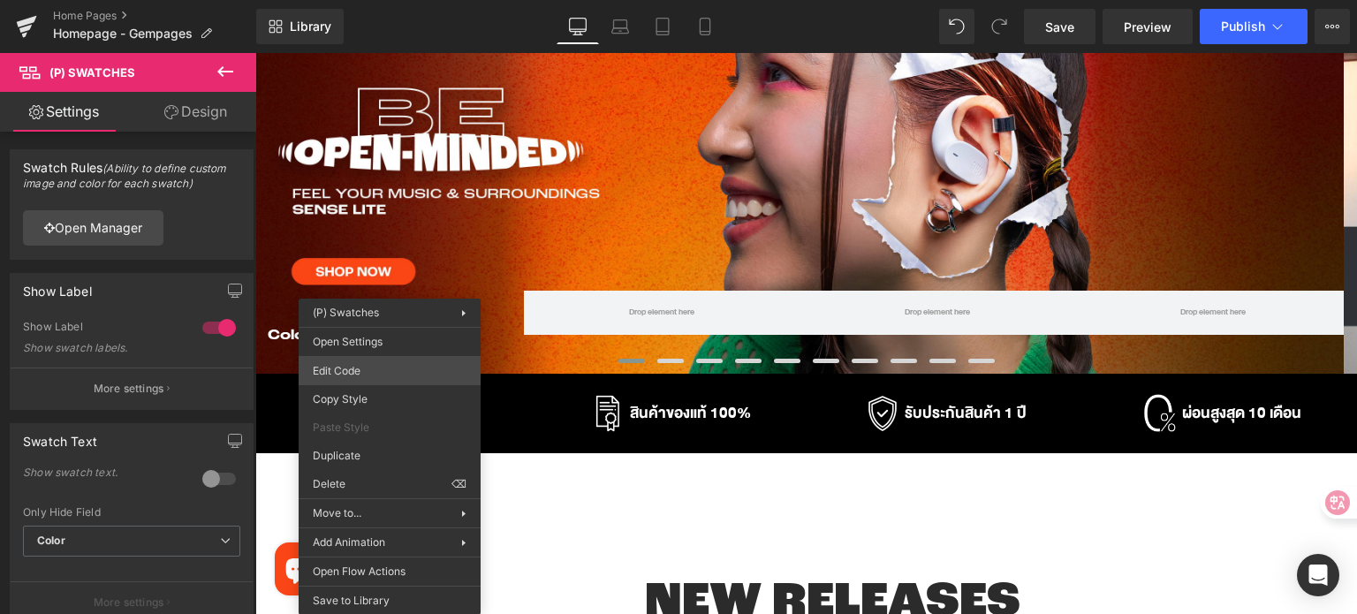
click at [366, 0] on div "(P) Swatches You are previewing how the will restyle your page. You can not edi…" at bounding box center [678, 0] width 1357 height 0
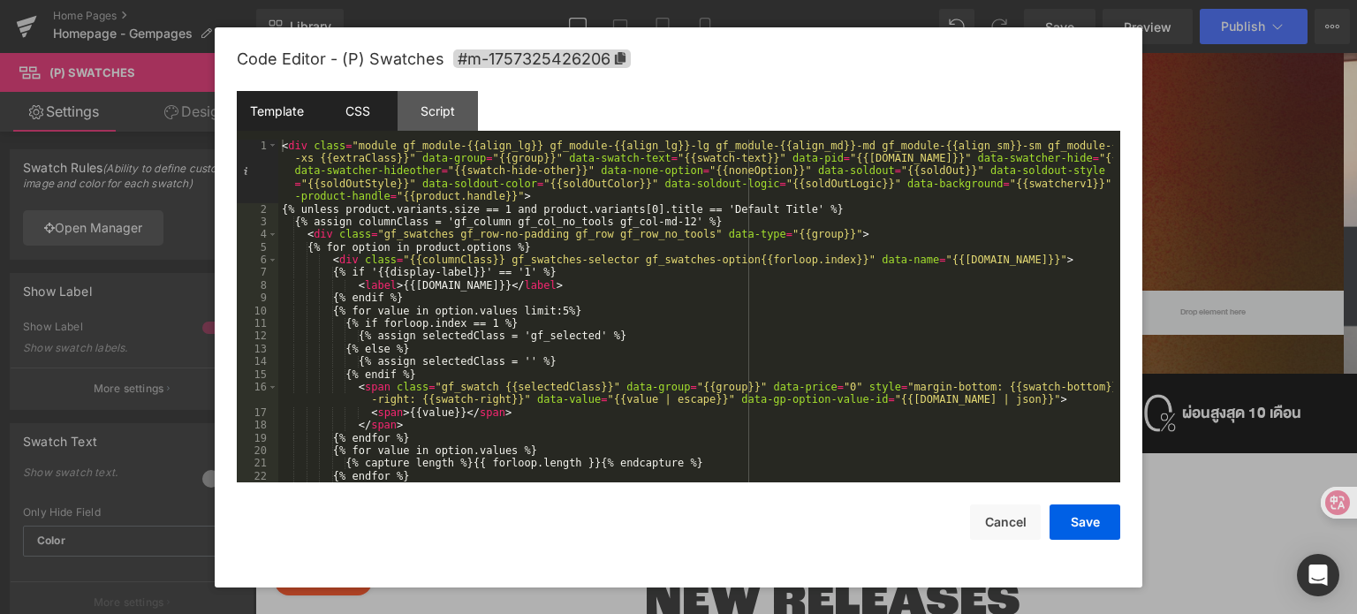
click at [371, 110] on div "CSS" at bounding box center [357, 111] width 80 height 40
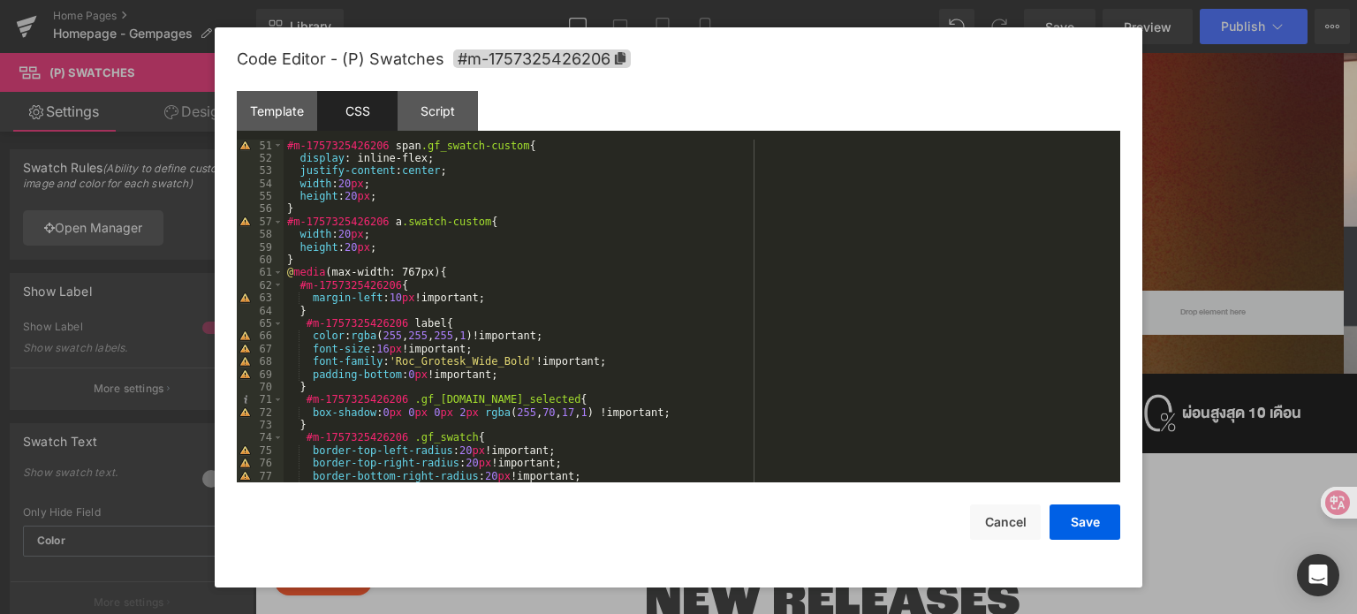
scroll to position [689, 0]
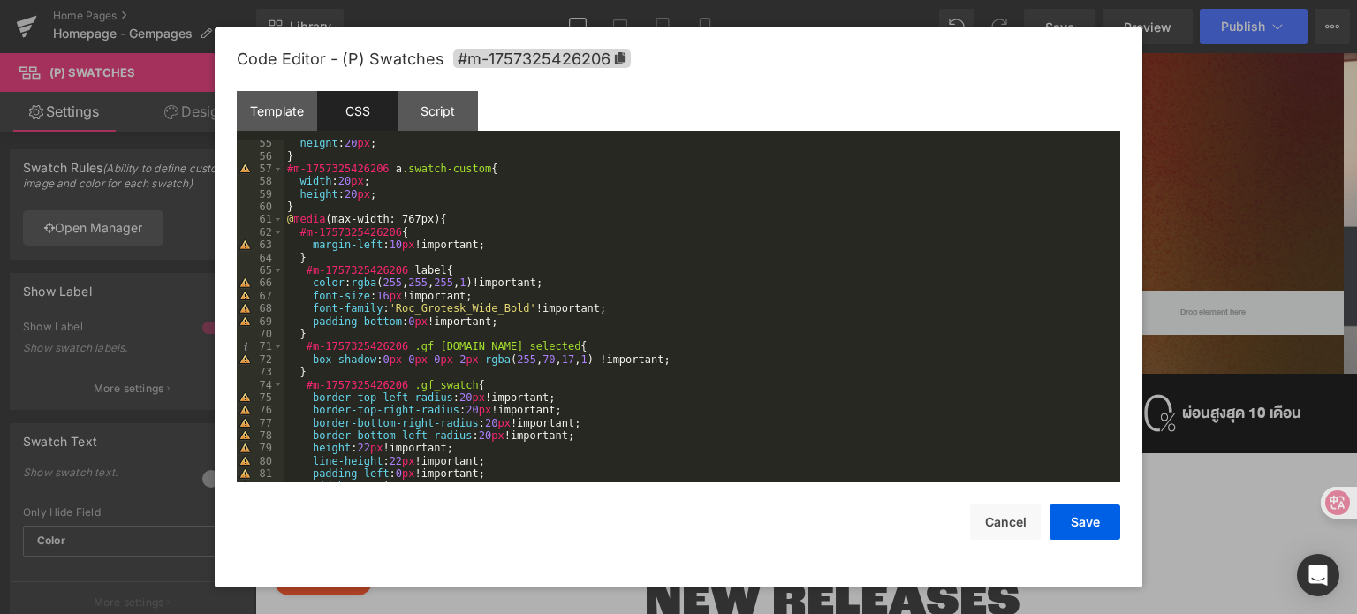
click at [463, 270] on div "height : 20 px ; } #m-1757325426206 a .swatch-custom { width : 20 px ; height :…" at bounding box center [698, 321] width 829 height 369
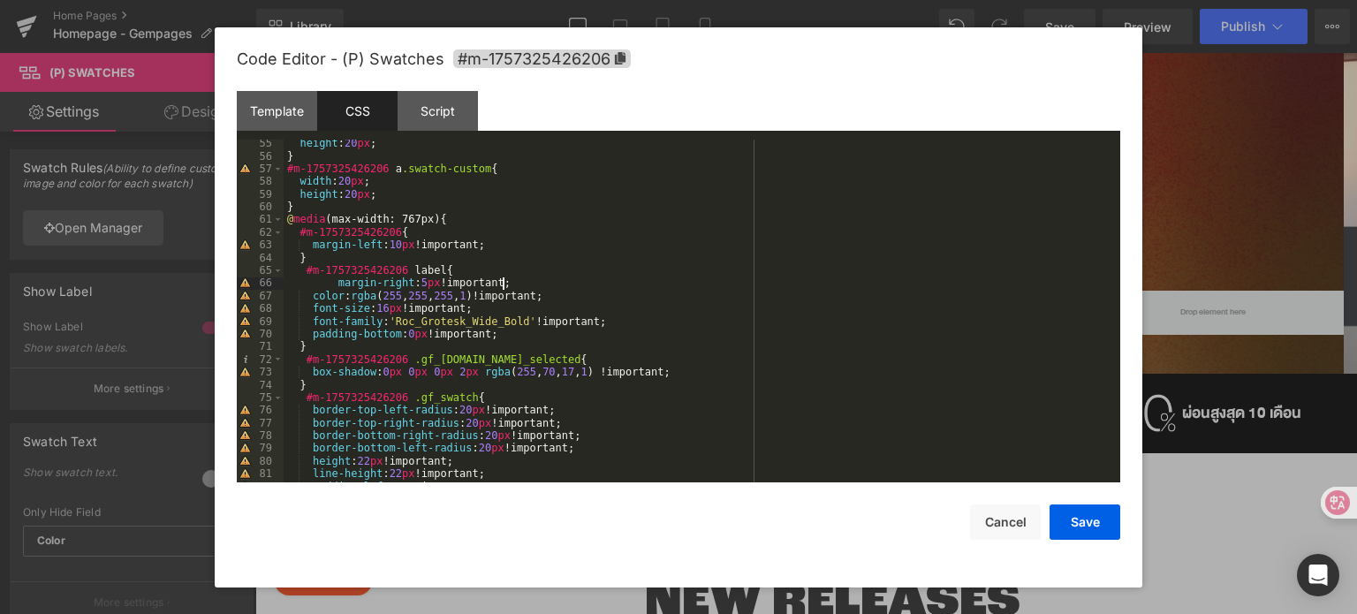
scroll to position [795, 0]
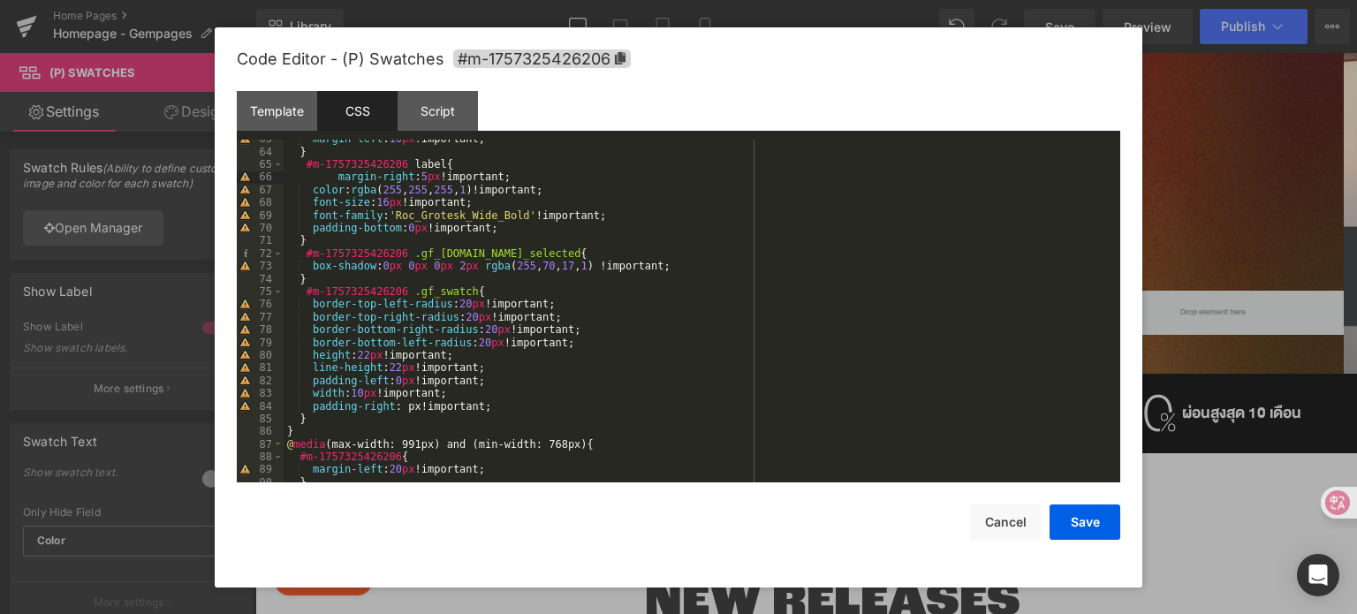
click at [498, 291] on div "margin-left : 10 px !important; } #m-1757325426206 label { margin-right : 5 px …" at bounding box center [698, 316] width 829 height 369
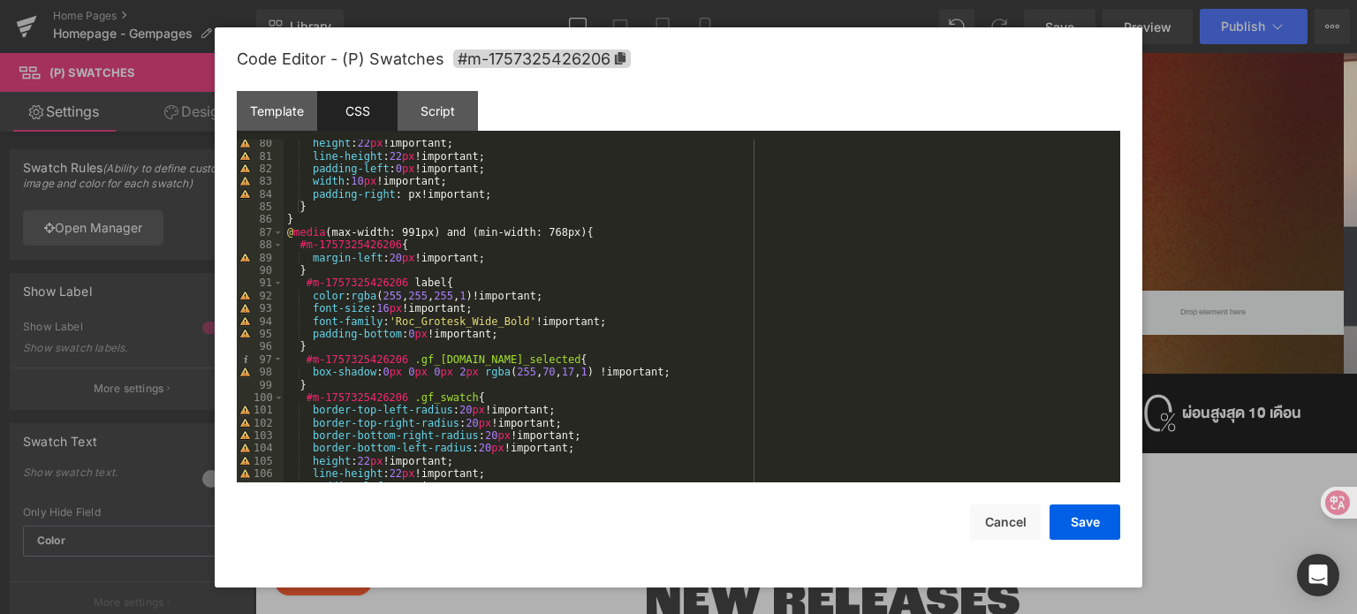
scroll to position [1007, 0]
click at [477, 277] on div "height : 22 px !important; line-height : 22 px !important; padding-left : 0 px …" at bounding box center [698, 321] width 829 height 369
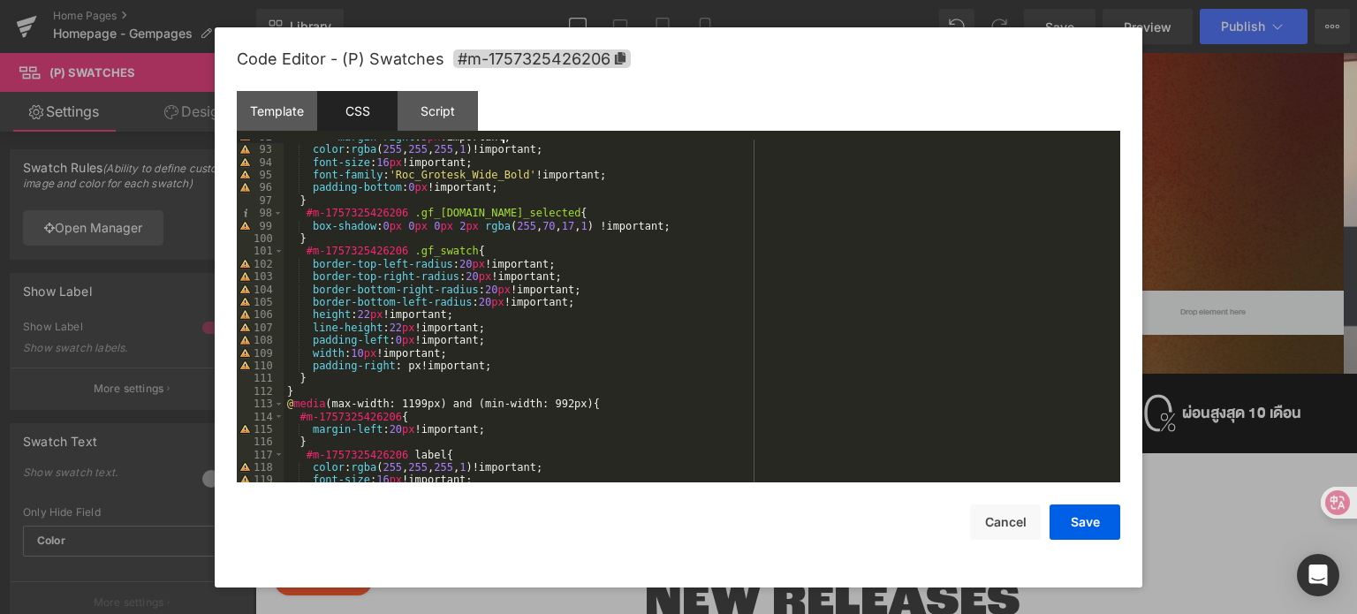
scroll to position [1325, 0]
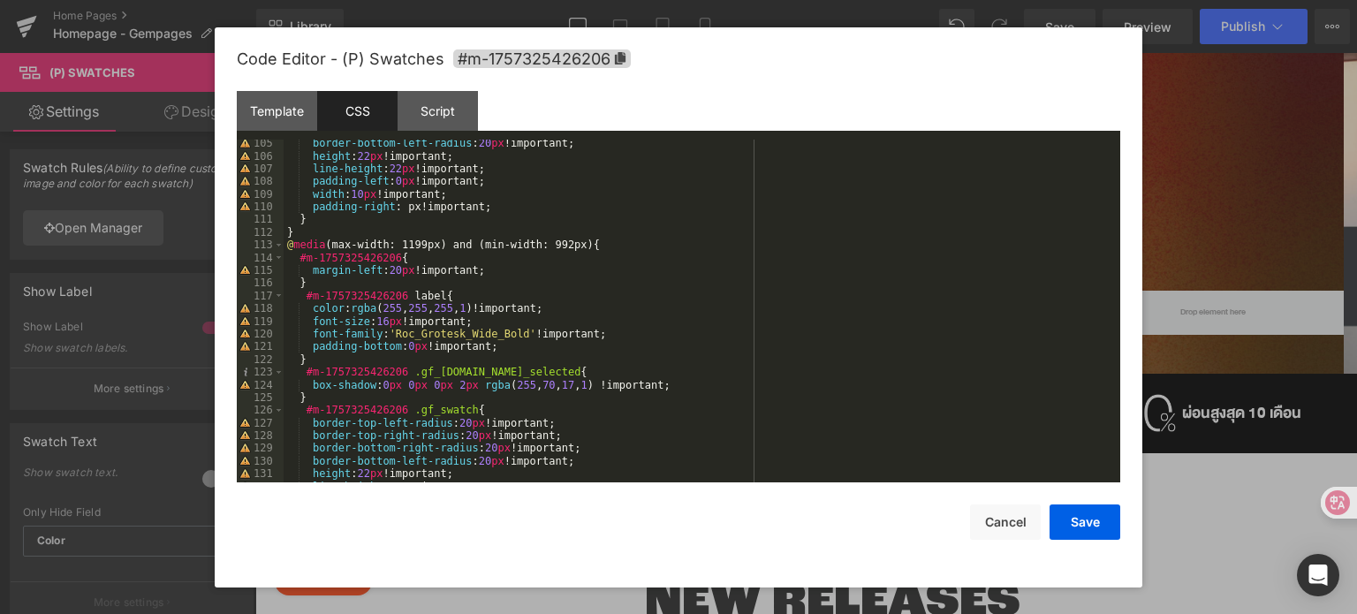
click at [474, 294] on div "border-bottom-left-radius : 20 px !important; height : 22 px !important; line-h…" at bounding box center [698, 321] width 829 height 369
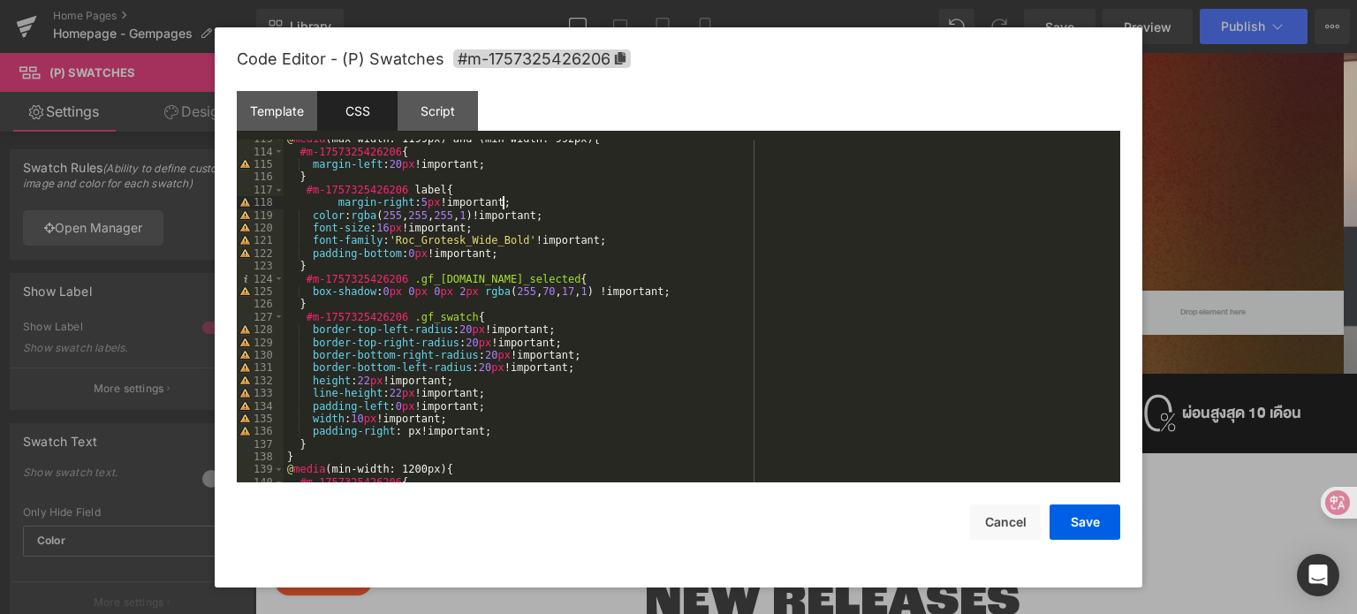
scroll to position [1590, 0]
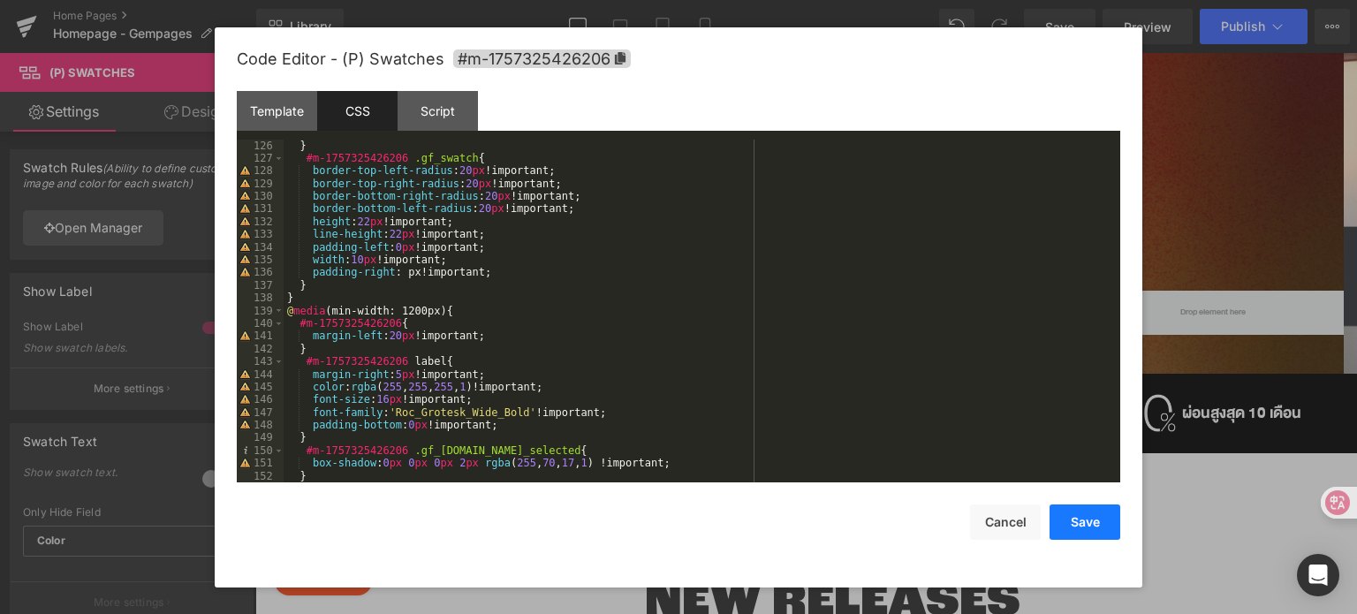
click at [1068, 519] on button "Save" at bounding box center [1084, 521] width 71 height 35
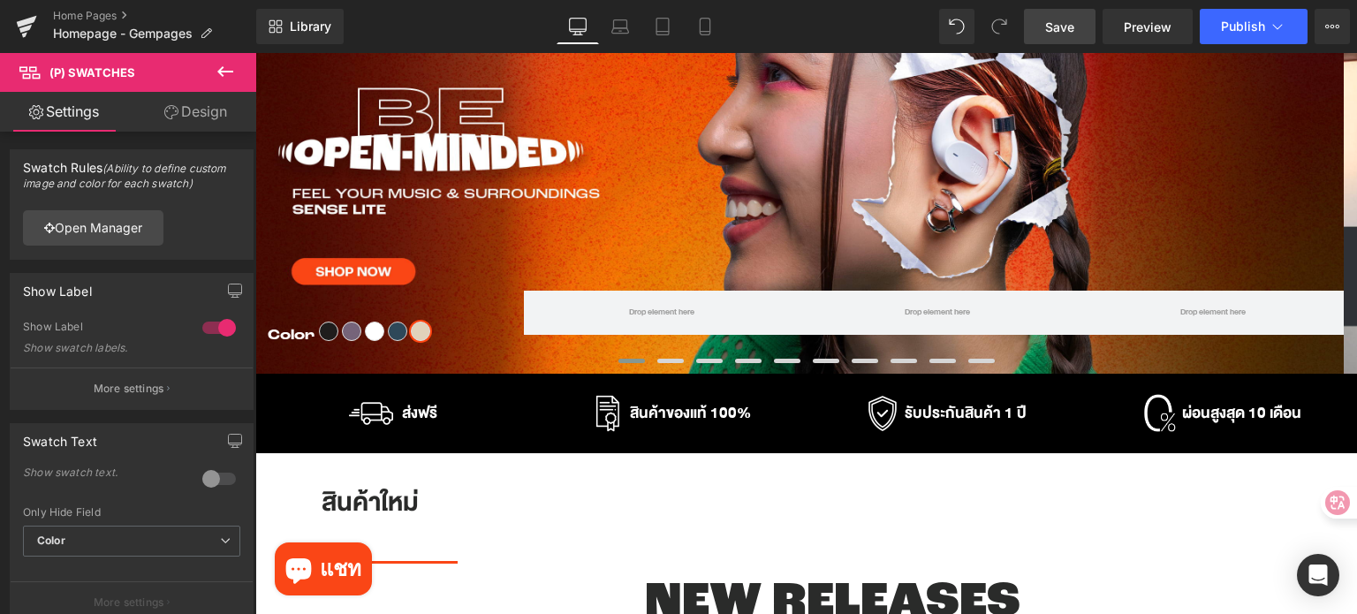
click at [1049, 34] on span "Save" at bounding box center [1059, 27] width 29 height 19
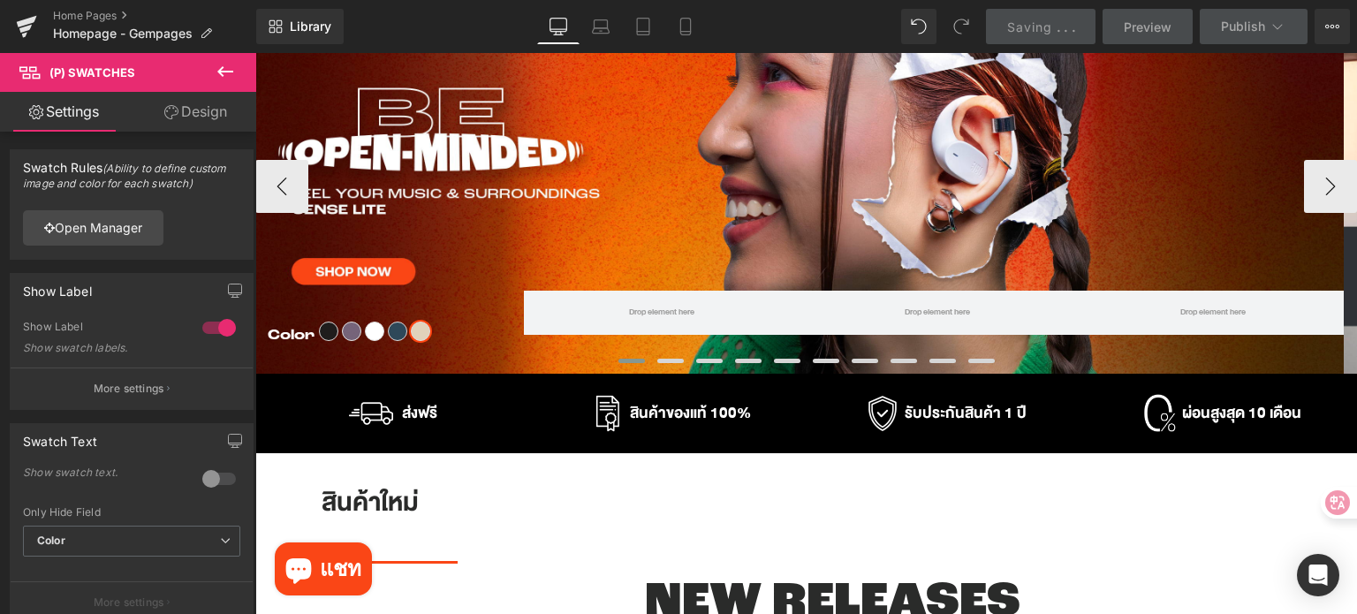
scroll to position [88, 0]
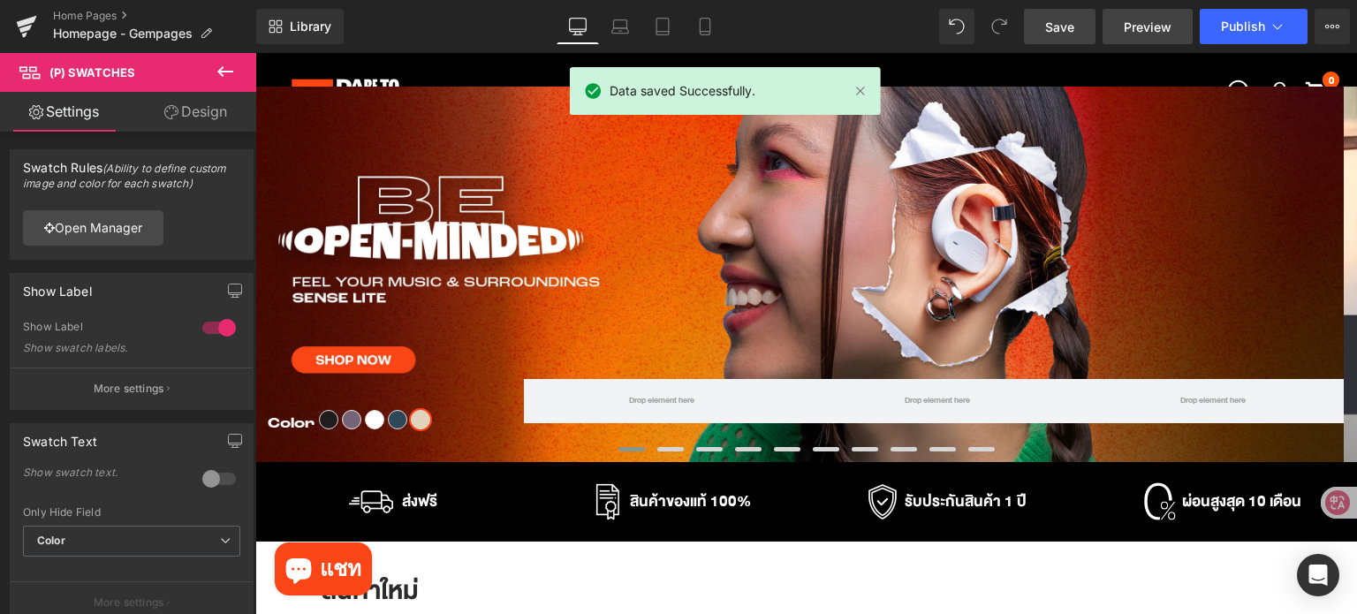
click at [1124, 29] on link "Preview" at bounding box center [1147, 26] width 90 height 35
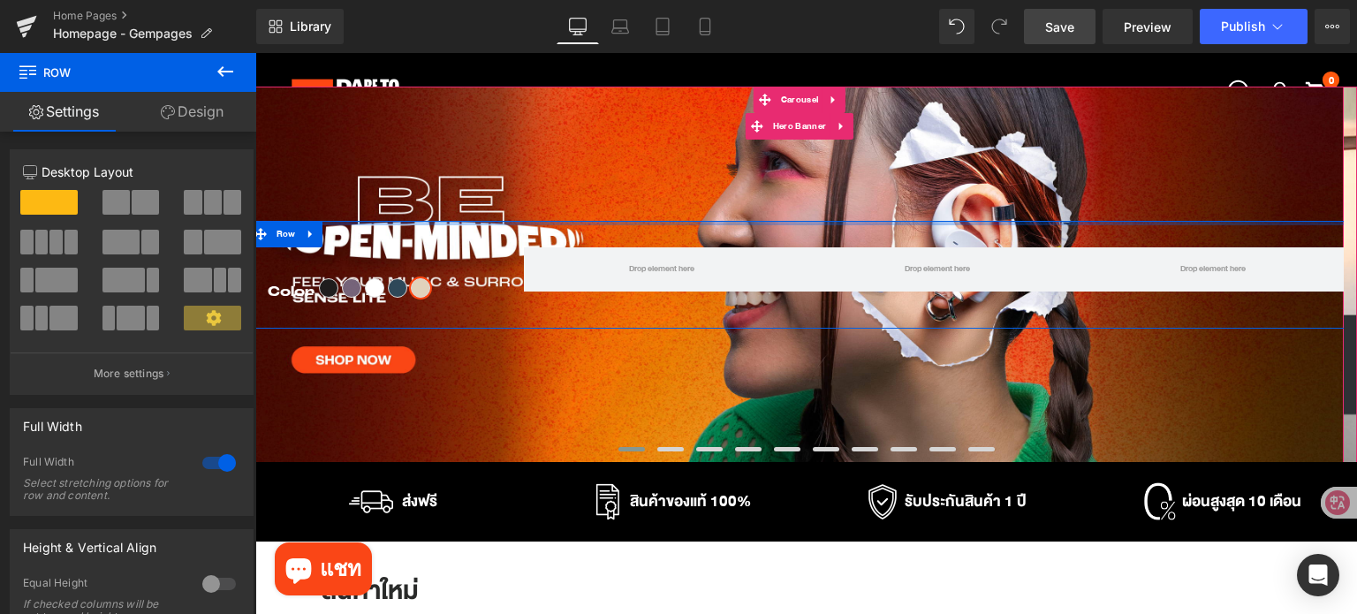
drag, startPoint x: 410, startPoint y: 328, endPoint x: 432, endPoint y: 27, distance: 301.1
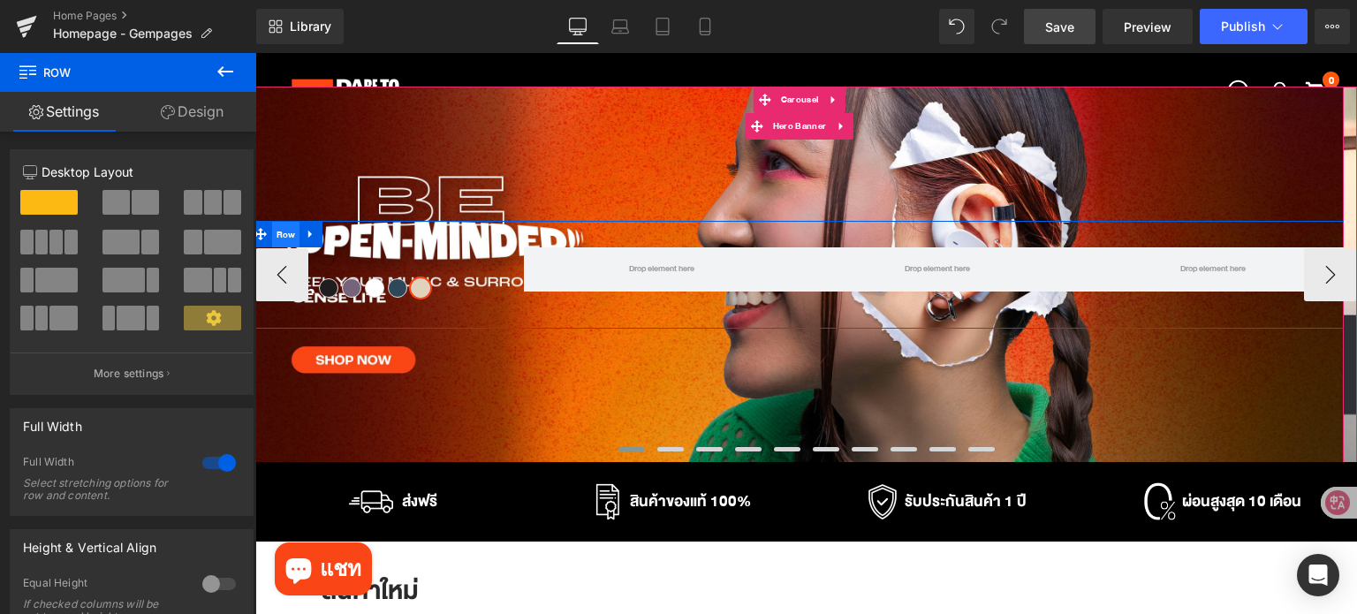
click at [289, 230] on span "Row" at bounding box center [286, 235] width 28 height 26
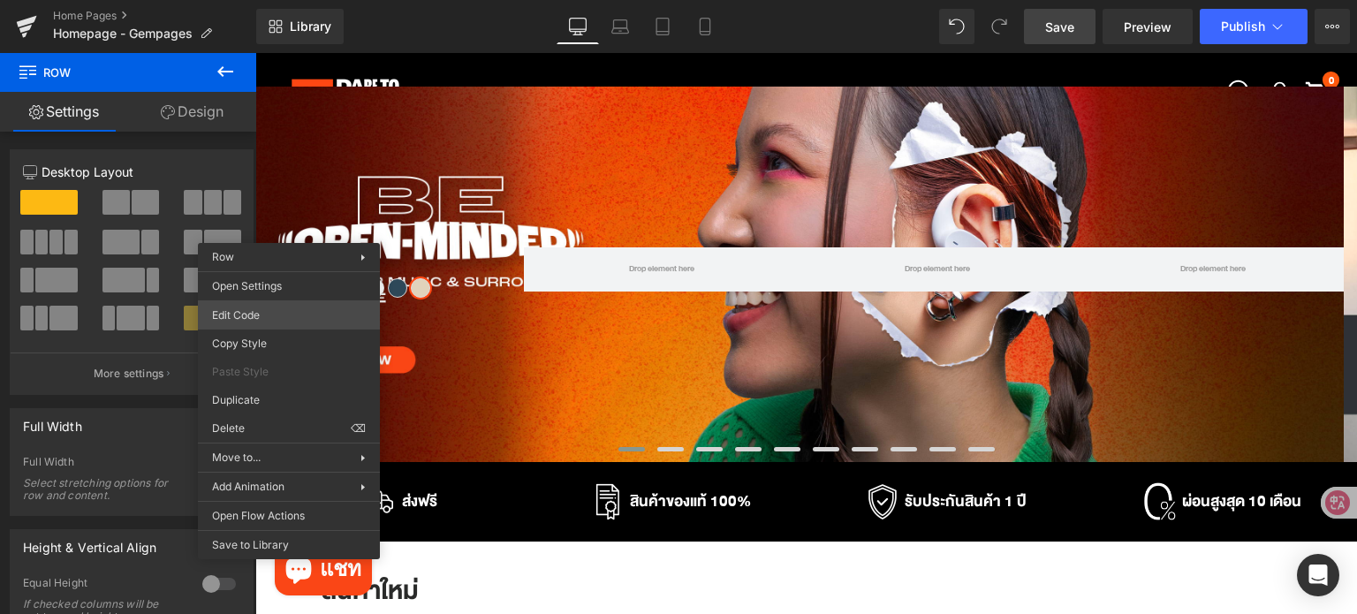
click at [292, 0] on div "Row You are previewing how the will restyle your page. You can not edit Element…" at bounding box center [678, 0] width 1357 height 0
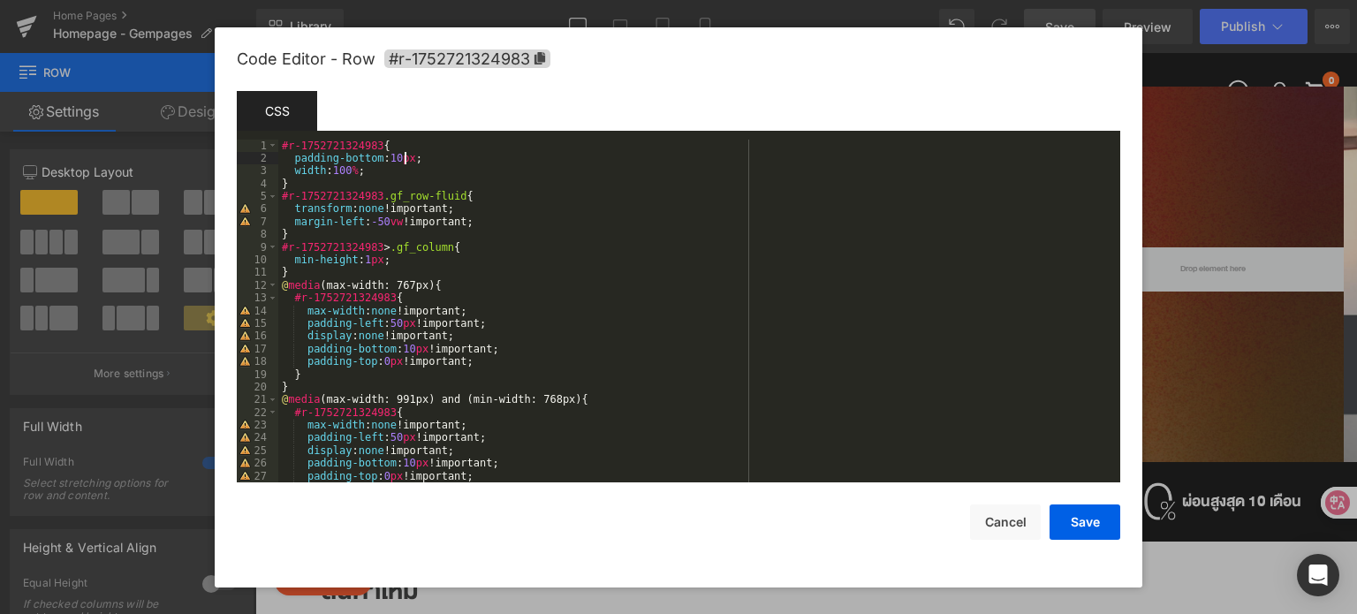
click at [406, 163] on div "#r-1752721324983 { padding-bottom : 10 px ; width : 100 % ; } #r-1752721324983 …" at bounding box center [695, 324] width 835 height 369
click at [412, 178] on div "#r-1752721324983 { padding-bottom : 10 px ; width : 100 % ; } #r-1752721324983 …" at bounding box center [695, 324] width 835 height 369
click at [412, 169] on div "#r-1752721324983 { padding-bottom : 10 px ; width : 100 % ; } #r-1752721324983 …" at bounding box center [695, 324] width 835 height 369
click at [406, 171] on div "#r-1752721324983 { padding-bottom : 10 px ; width : 100 % ; } #r-1752721324983 …" at bounding box center [695, 324] width 835 height 369
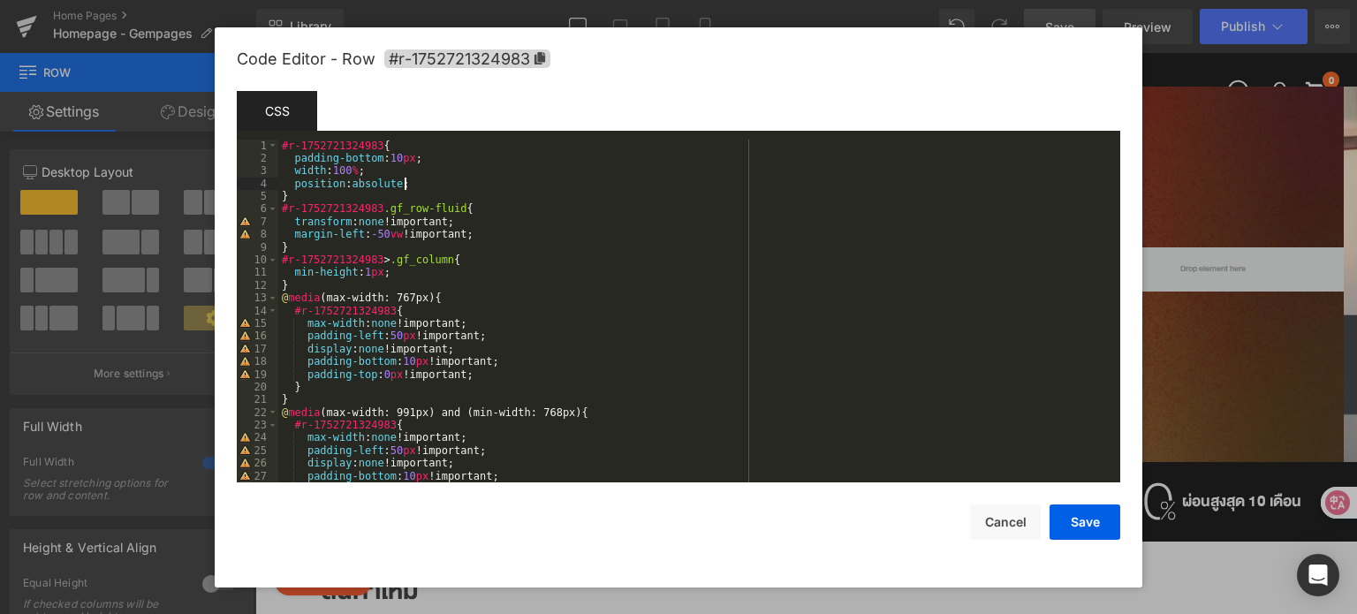
click at [438, 187] on div "#r-1752721324983 { padding-bottom : 10 px ; width : 100 % ; position : absolute…" at bounding box center [695, 324] width 835 height 369
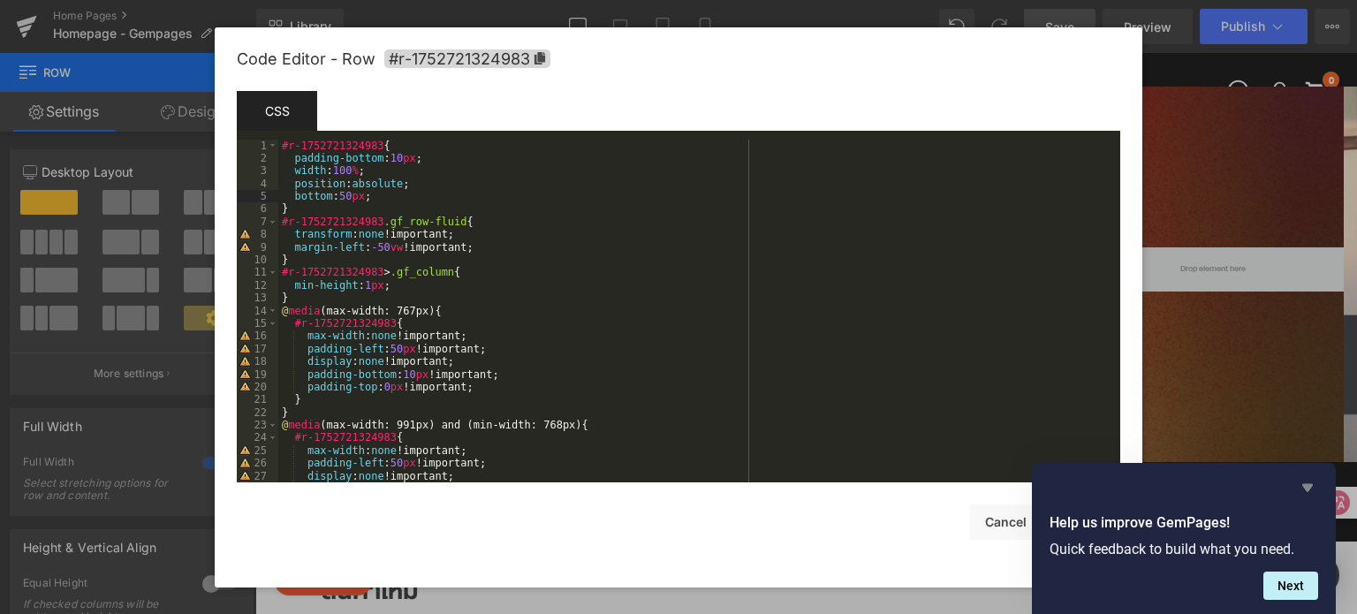
click at [1310, 484] on icon "Hide survey" at bounding box center [1307, 488] width 11 height 8
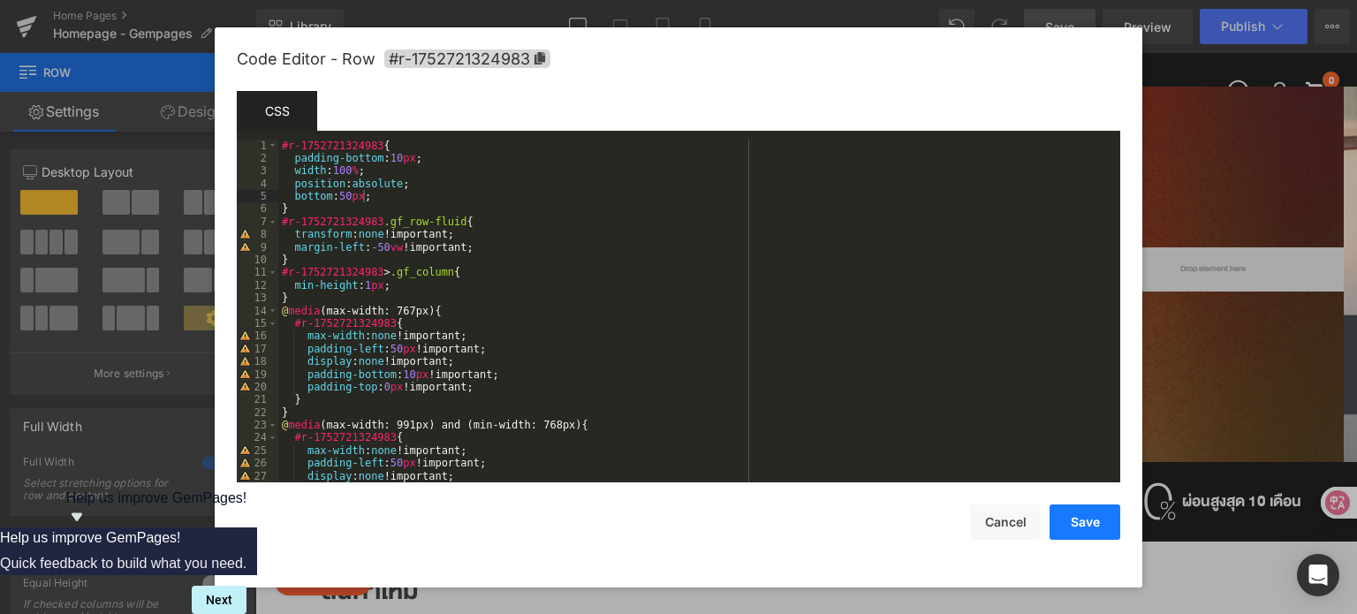
click at [1089, 513] on button "Save" at bounding box center [1084, 521] width 71 height 35
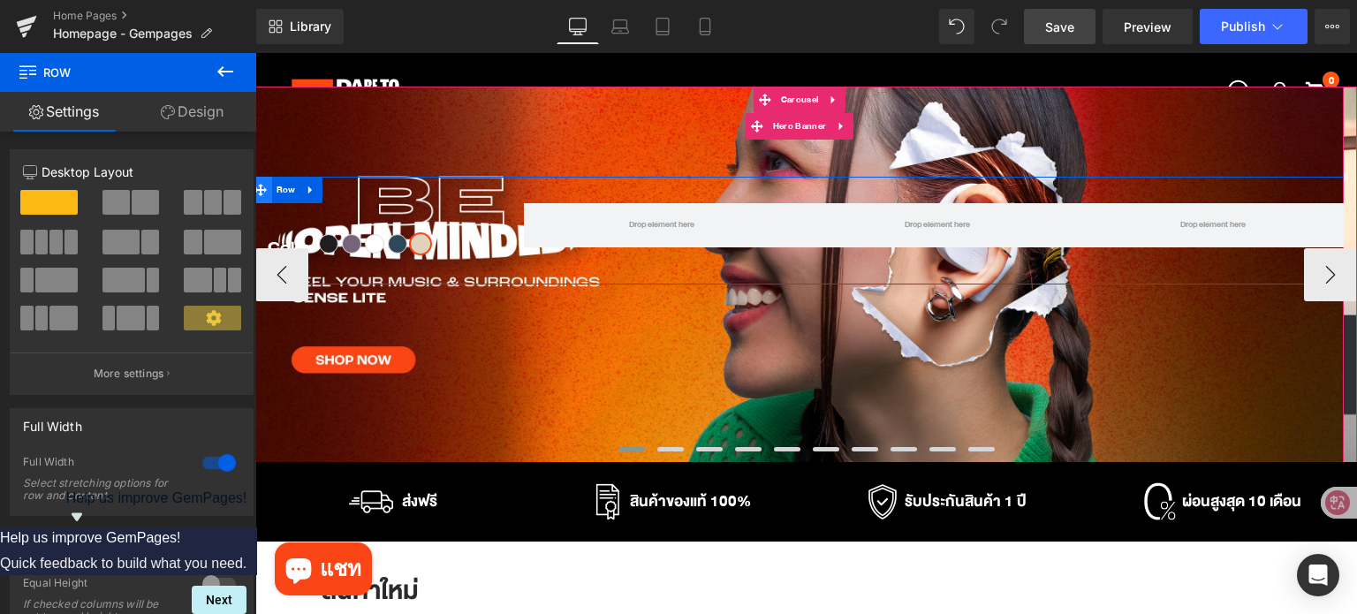
click at [261, 190] on icon at bounding box center [260, 190] width 12 height 12
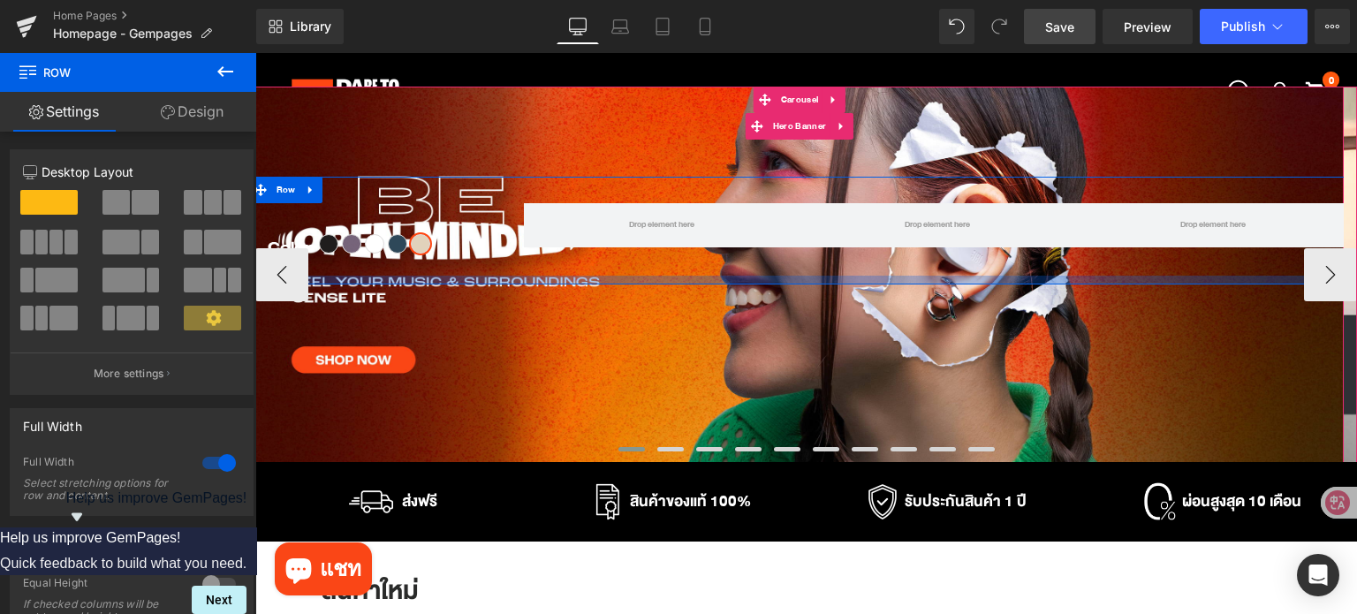
click at [572, 280] on div at bounding box center [799, 280] width 1101 height 9
click at [424, 276] on div at bounding box center [799, 280] width 1101 height 9
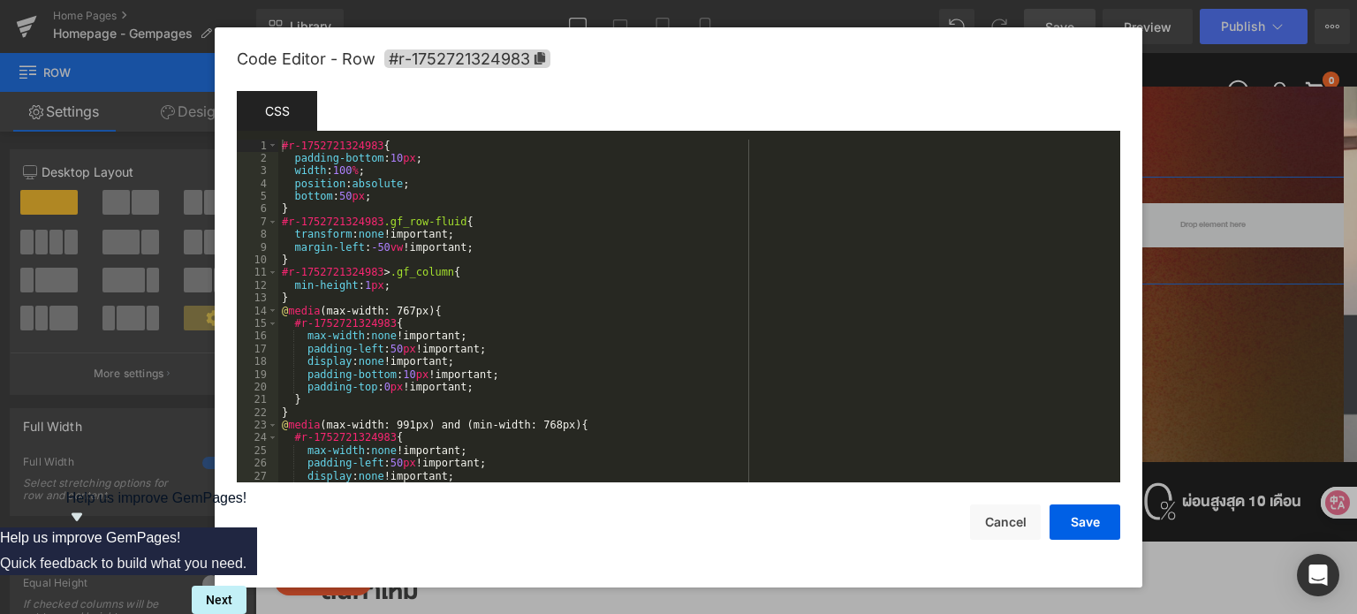
click at [412, 0] on div "Row You are previewing how the will restyle your page. You can not edit Element…" at bounding box center [678, 0] width 1357 height 0
click at [358, 179] on div "#r-1752721324983 { padding-bottom : 10 px ; width : 100 % ; position : absolute…" at bounding box center [695, 324] width 835 height 369
click at [441, 183] on div "#r-1752721324983 { padding-bottom : 10 px ; width : 100 % ; position : absolute…" at bounding box center [695, 324] width 835 height 369
click at [341, 194] on div "#r-1752721324983 { padding-bottom : 10 px ; width : 100 % ; position : absolute…" at bounding box center [695, 324] width 835 height 369
click at [1093, 518] on button "Save" at bounding box center [1084, 521] width 71 height 35
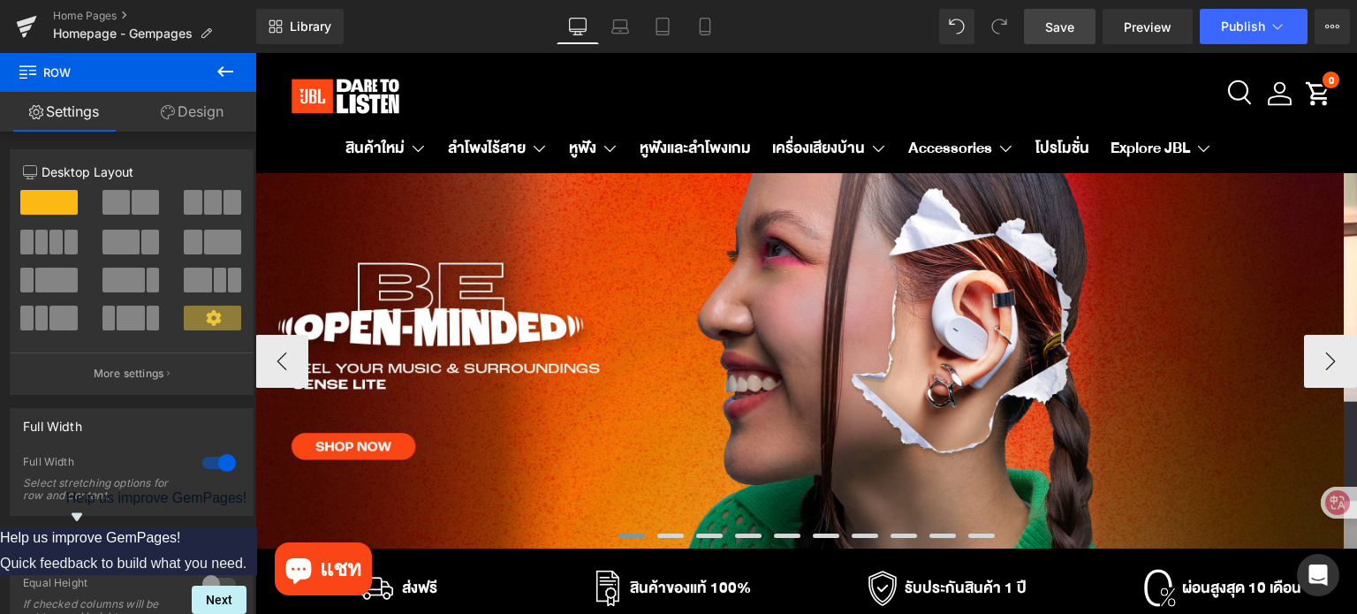
scroll to position [0, 0]
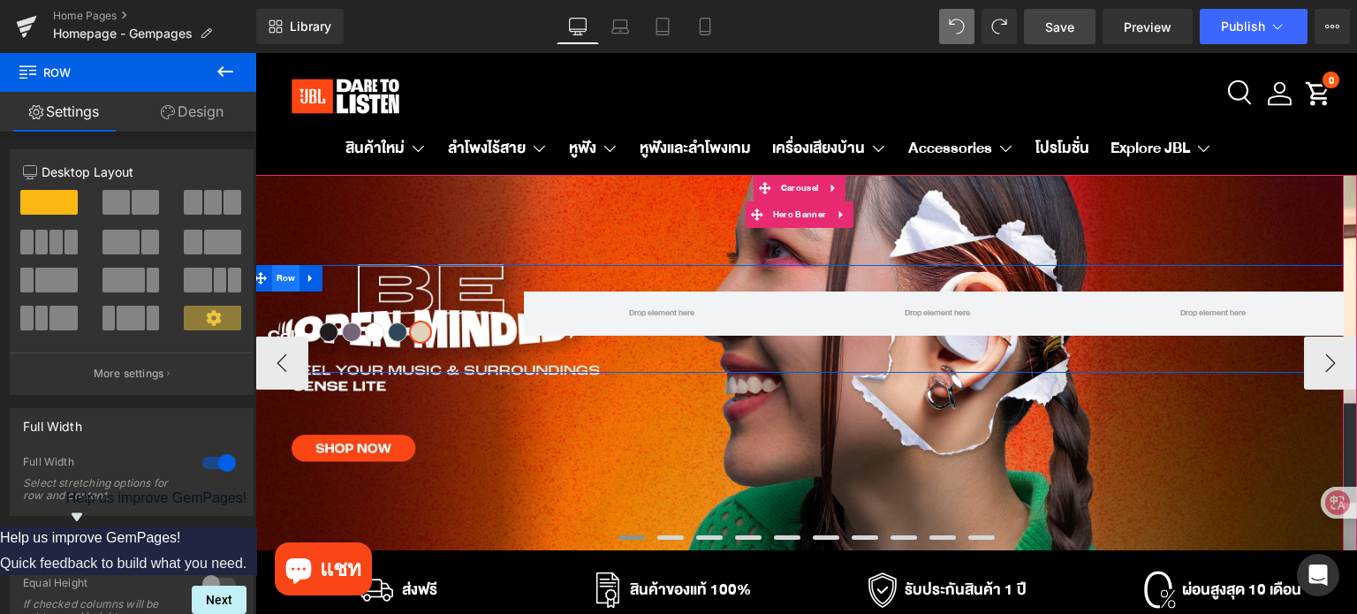
click at [293, 280] on span "Row" at bounding box center [286, 278] width 28 height 26
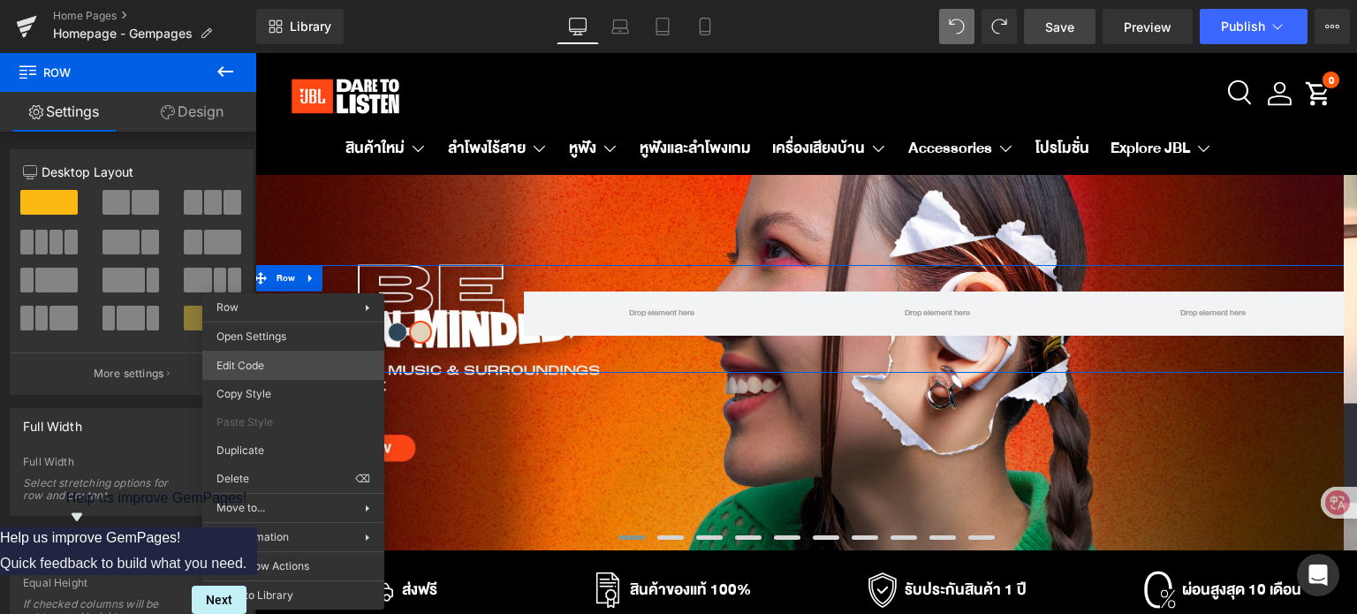
click at [307, 0] on div "Row You are previewing how the will restyle your page. You can not edit Element…" at bounding box center [678, 0] width 1357 height 0
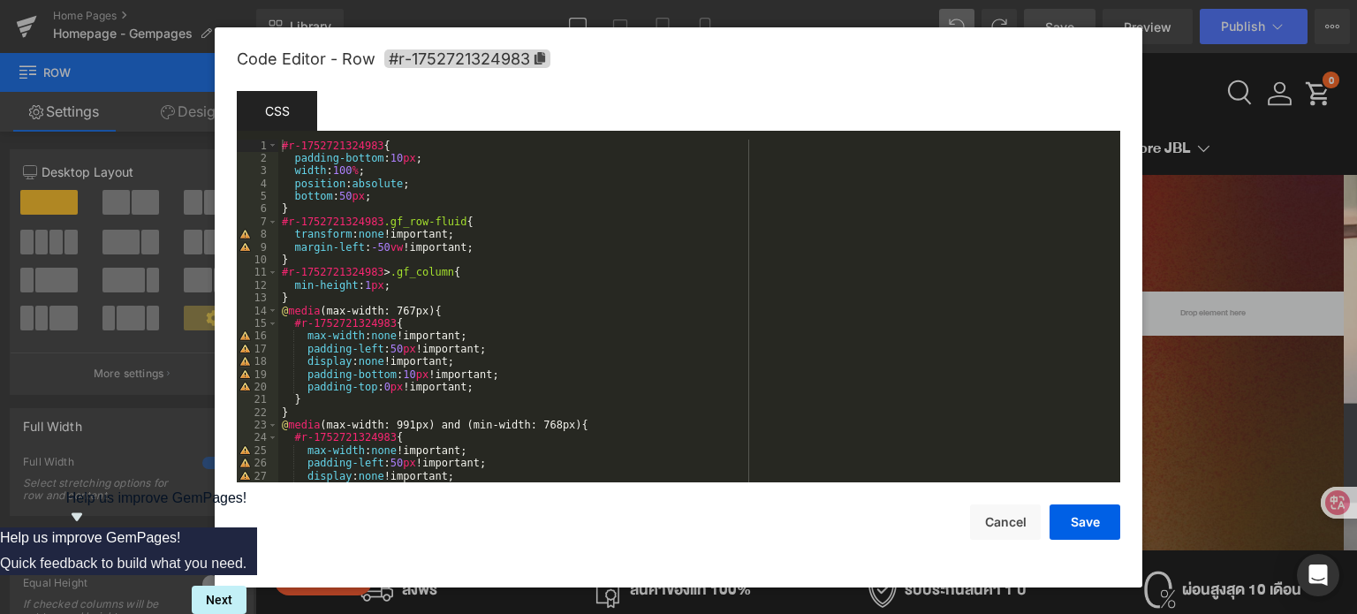
click at [345, 195] on div "#r-1752721324983 { padding-bottom : 10 px ; width : 100 % ; position : absolute…" at bounding box center [695, 324] width 835 height 369
click at [1086, 523] on button "Save" at bounding box center [1084, 521] width 71 height 35
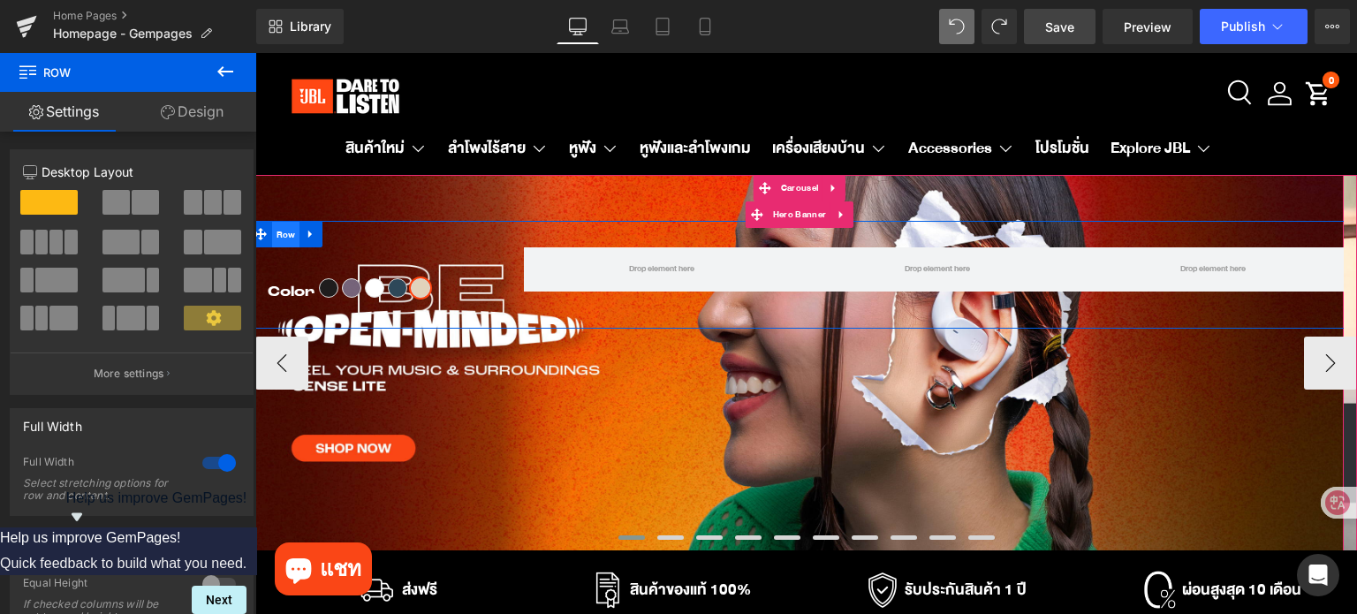
click at [294, 239] on span "Row" at bounding box center [286, 235] width 28 height 26
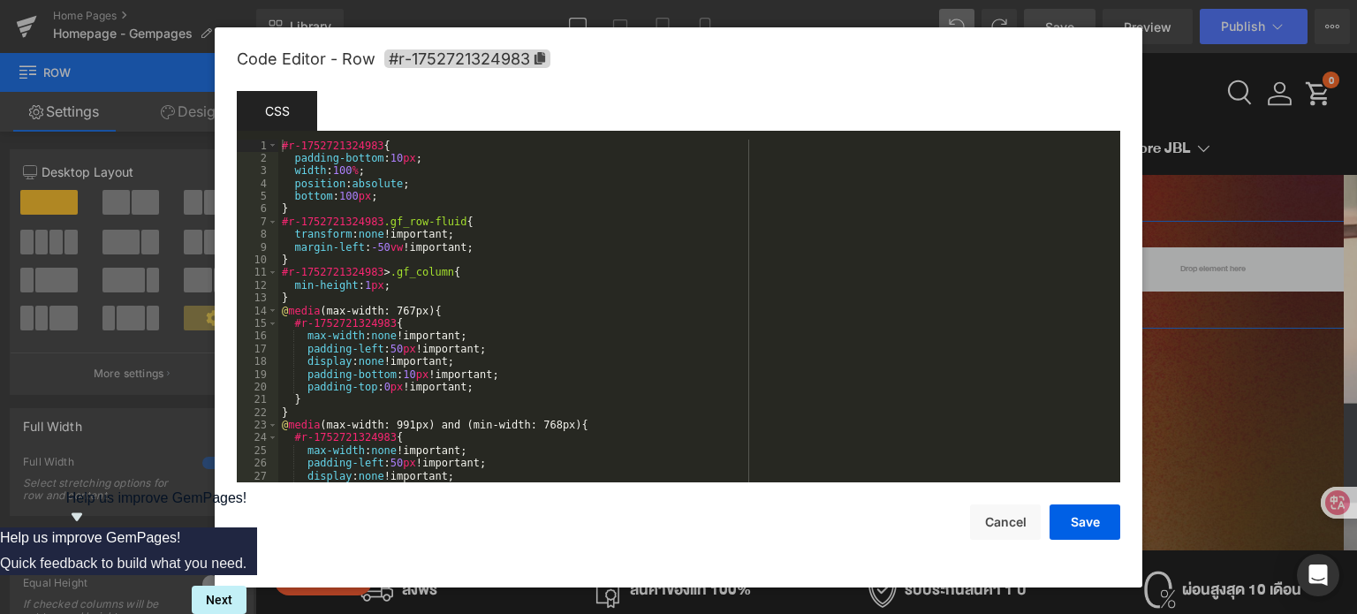
click at [294, 0] on div "Row You are previewing how the will restyle your page. You can not edit Element…" at bounding box center [678, 0] width 1357 height 0
click at [343, 200] on div "#r-1752721324983 { padding-bottom : 10 px ; width : 100 % ; position : absolute…" at bounding box center [695, 324] width 835 height 369
click at [1081, 522] on button "Save" at bounding box center [1084, 521] width 71 height 35
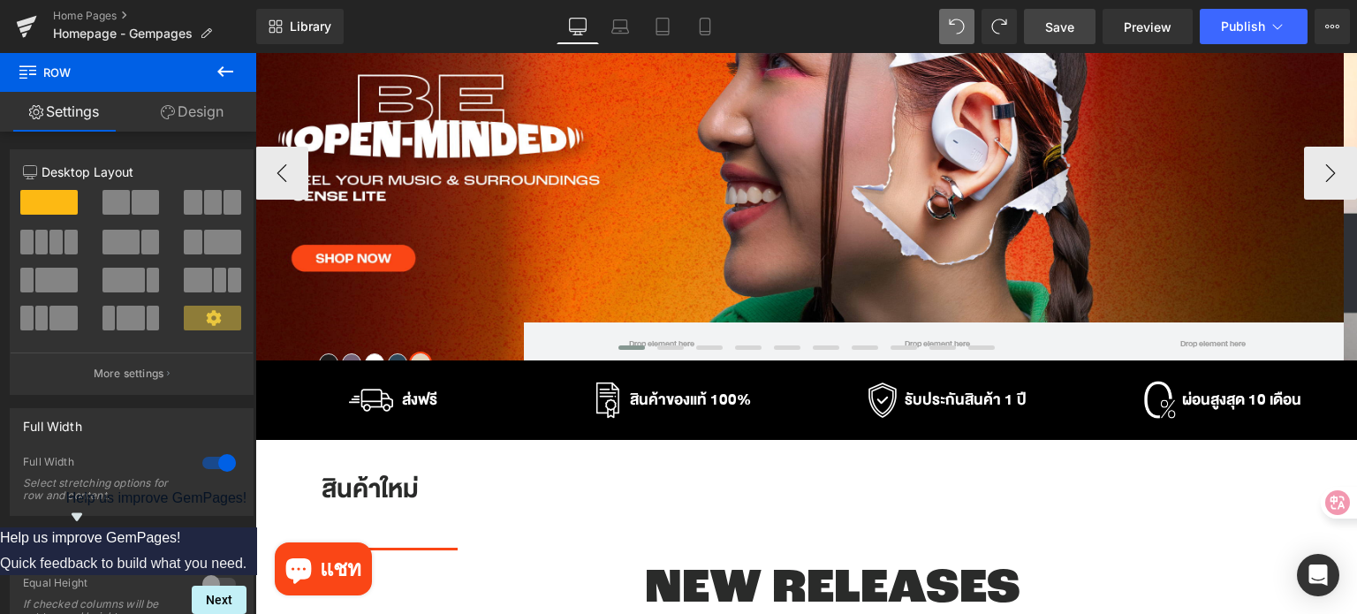
scroll to position [177, 0]
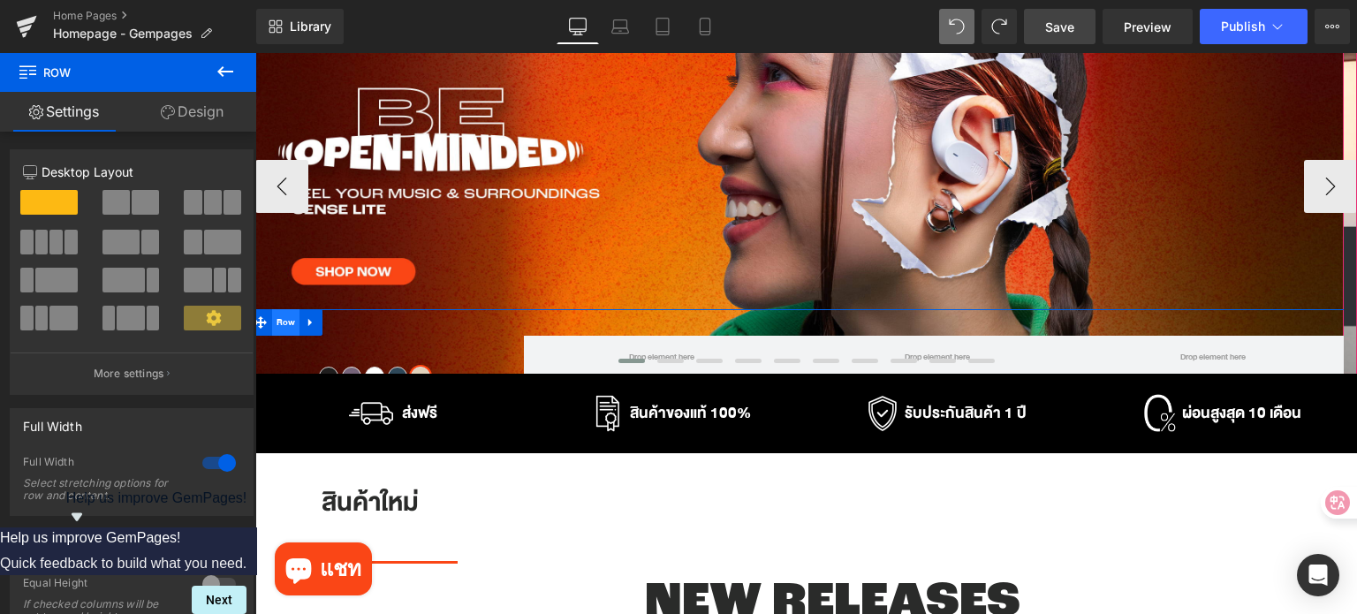
click at [286, 322] on span "Row" at bounding box center [286, 322] width 28 height 26
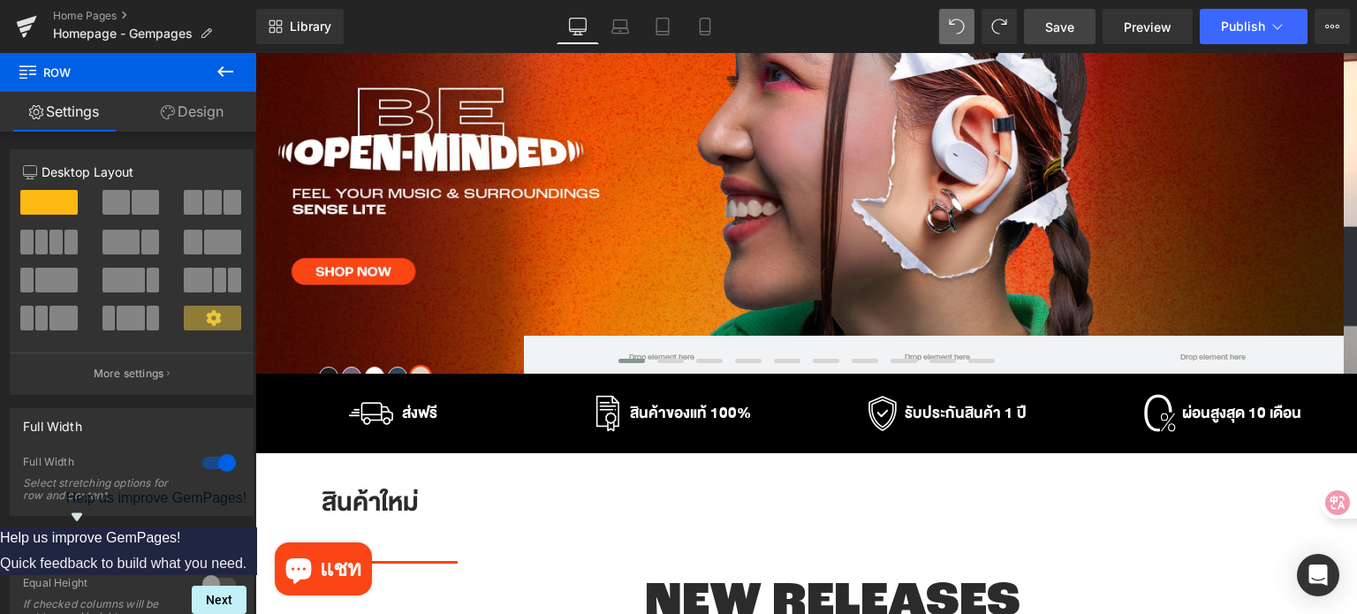
click at [1052, 22] on span "Save" at bounding box center [1059, 27] width 29 height 19
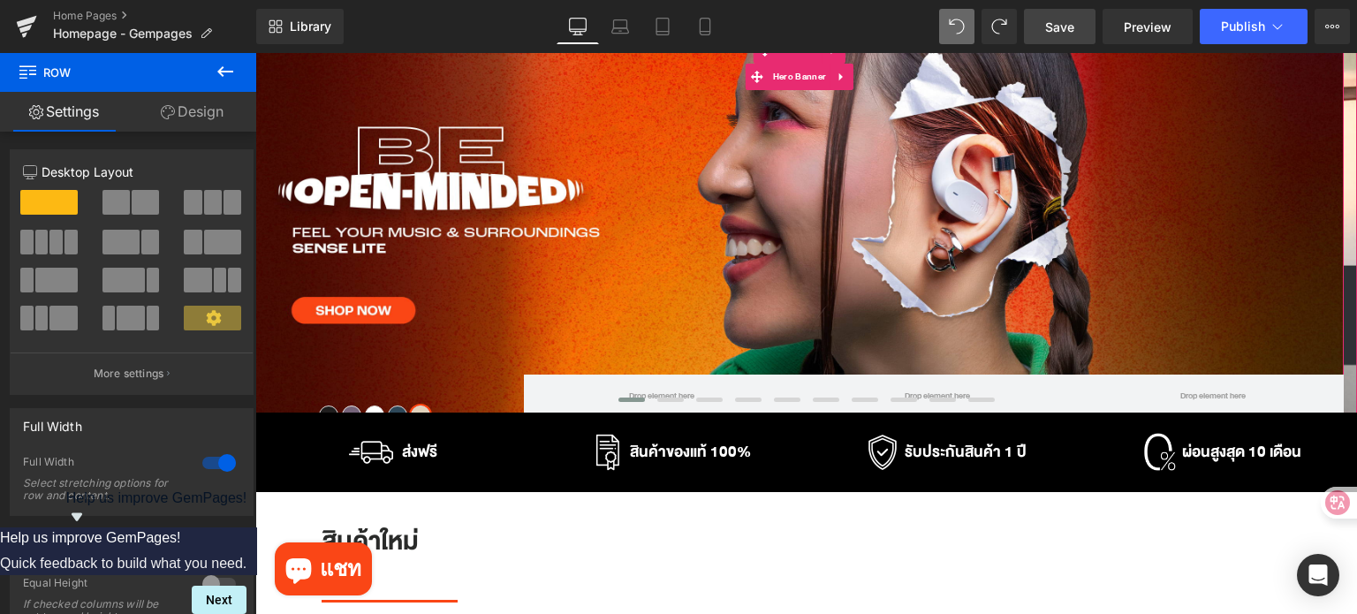
scroll to position [0, 0]
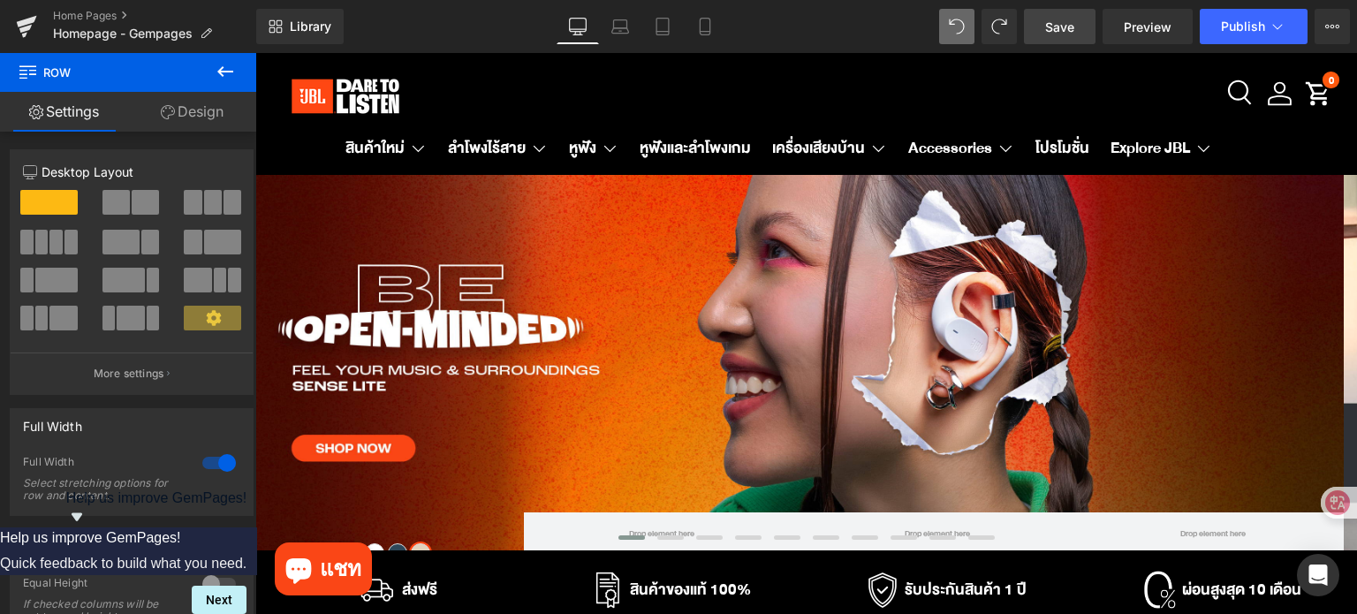
click at [247, 505] on span "Help us improve GemPages!" at bounding box center [156, 497] width 181 height 15
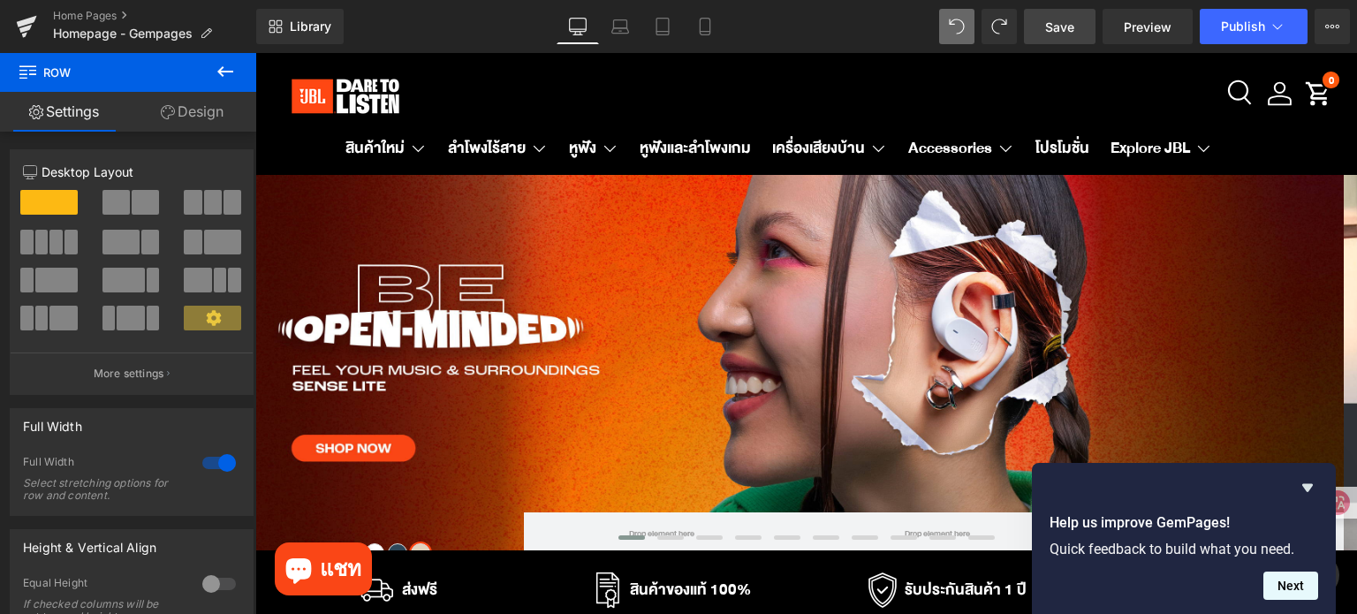
click at [1286, 592] on button "Next" at bounding box center [1290, 585] width 55 height 28
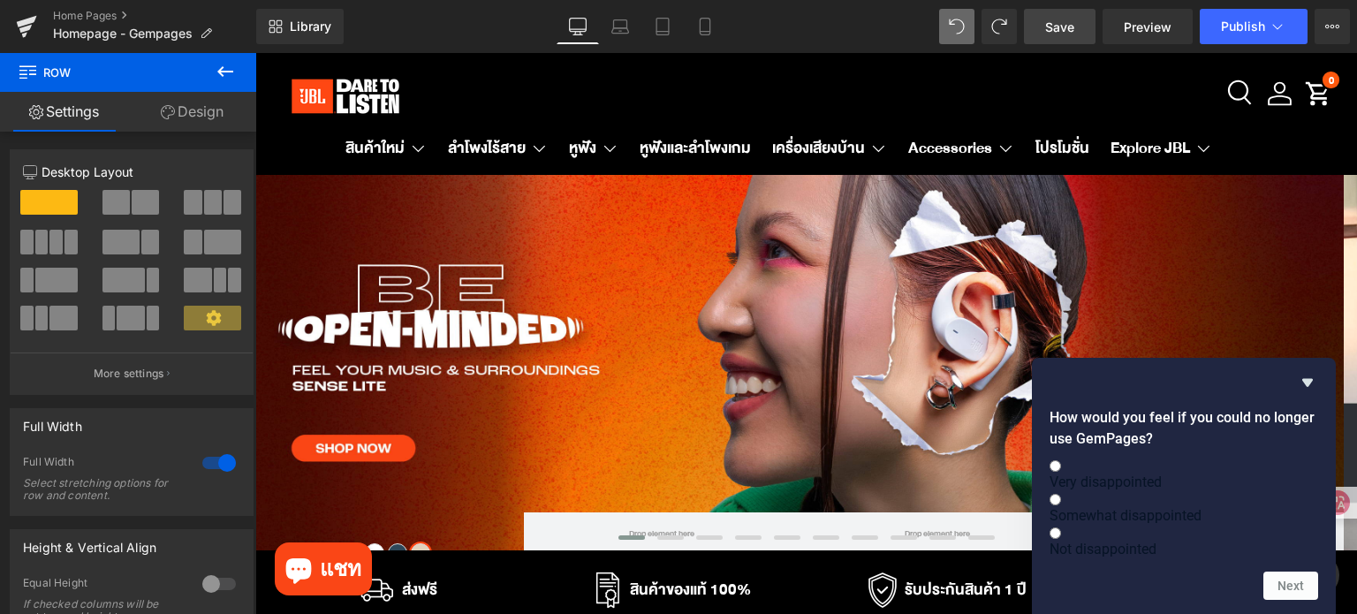
click at [1187, 536] on label "Not disappointed" at bounding box center [1183, 541] width 269 height 34
click at [1061, 536] on input "Not disappointed" at bounding box center [1054, 532] width 11 height 11
radio input "true"
click at [1303, 577] on button "Next" at bounding box center [1290, 585] width 55 height 28
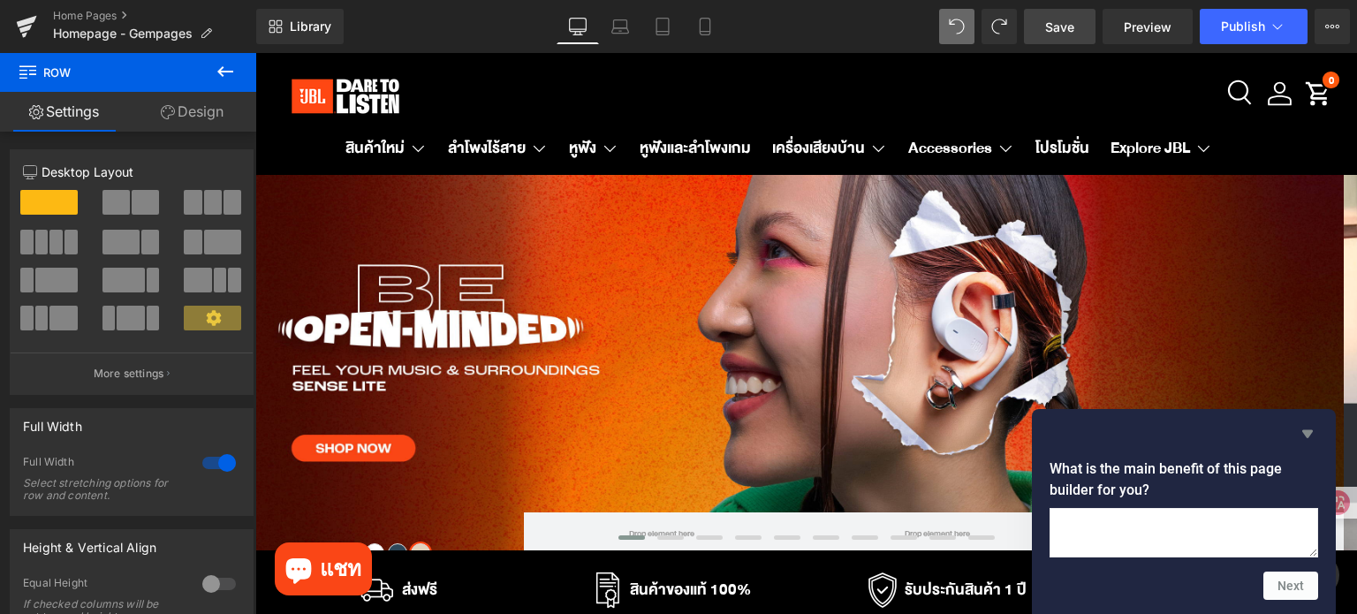
click at [1311, 423] on icon "Hide survey" at bounding box center [1307, 433] width 21 height 21
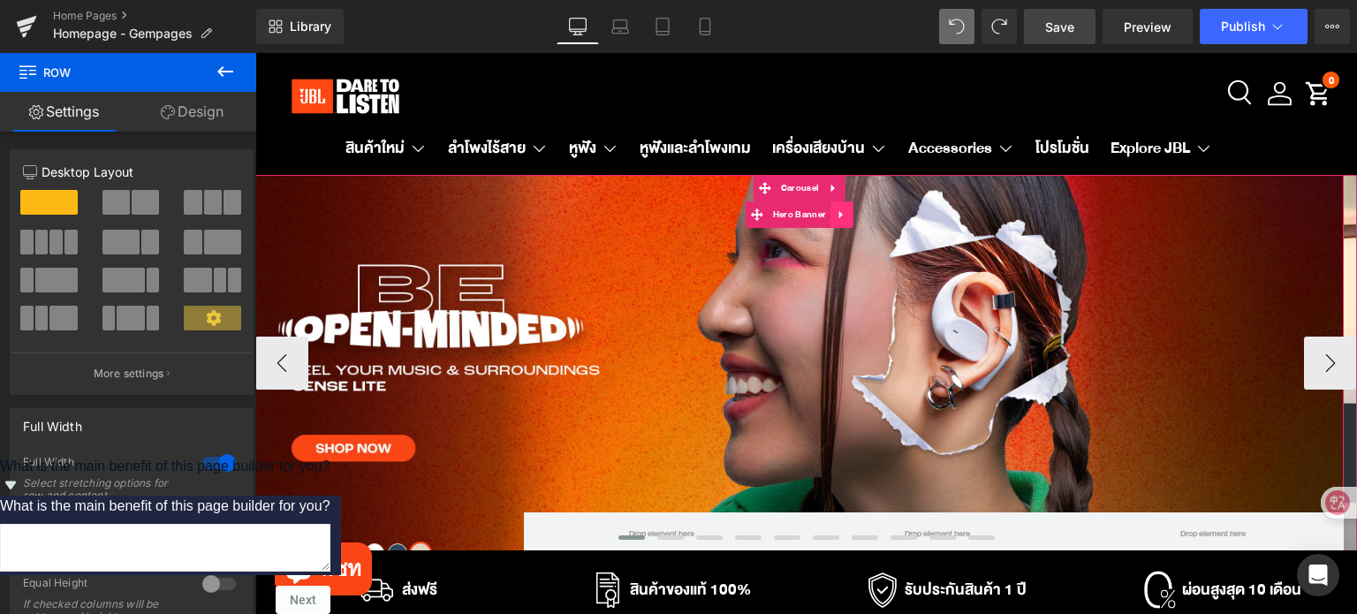
click at [840, 222] on link at bounding box center [841, 214] width 23 height 26
click at [626, 315] on span "Color Black Purple White Blue Beige" at bounding box center [799, 363] width 1088 height 108
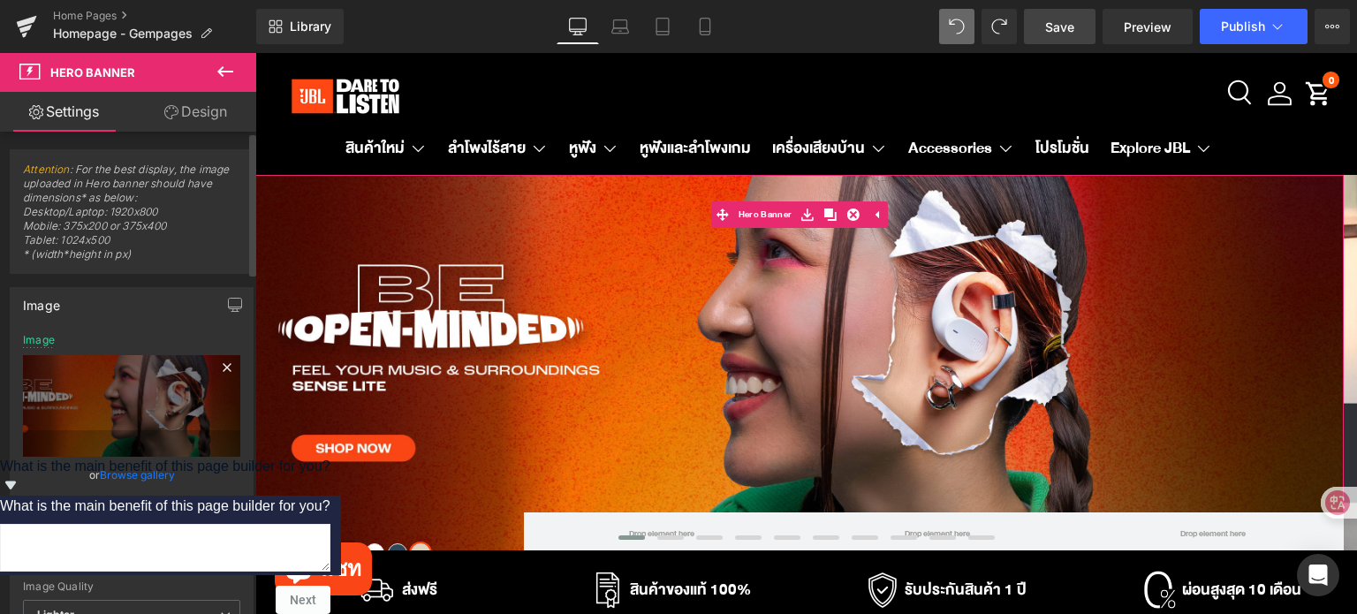
click at [217, 361] on icon at bounding box center [226, 367] width 21 height 21
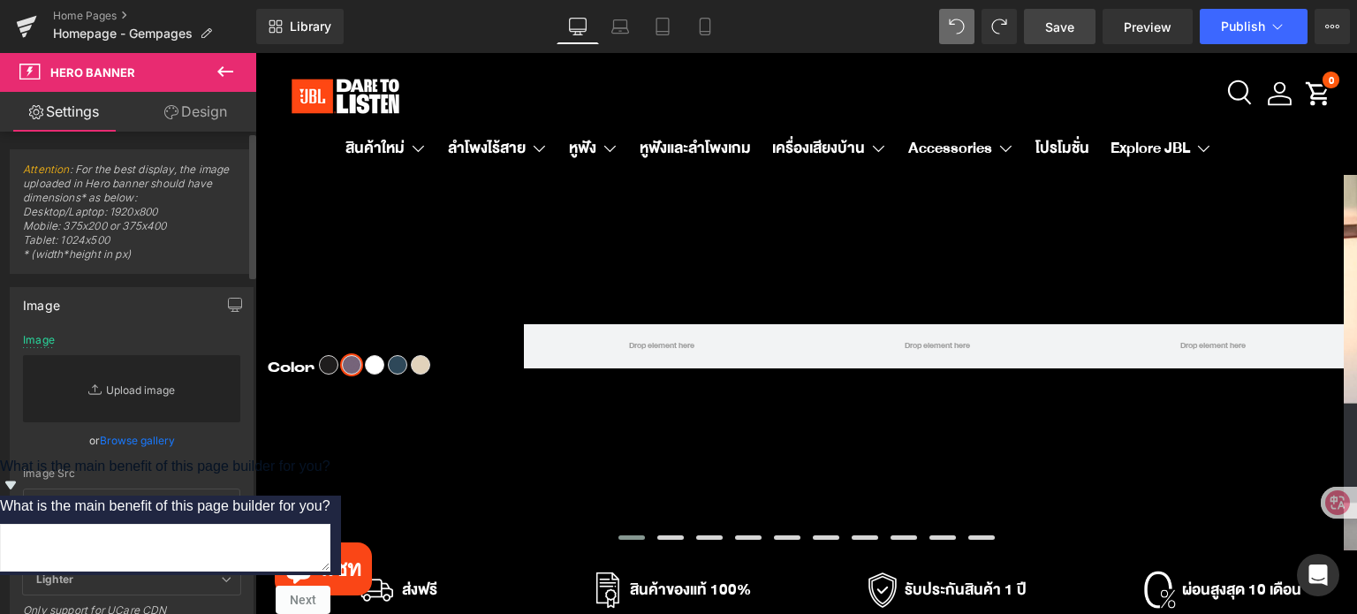
click at [155, 390] on link "Replace Image" at bounding box center [131, 388] width 217 height 67
type input "C:\fakepath\Desktop Banner.jpg"
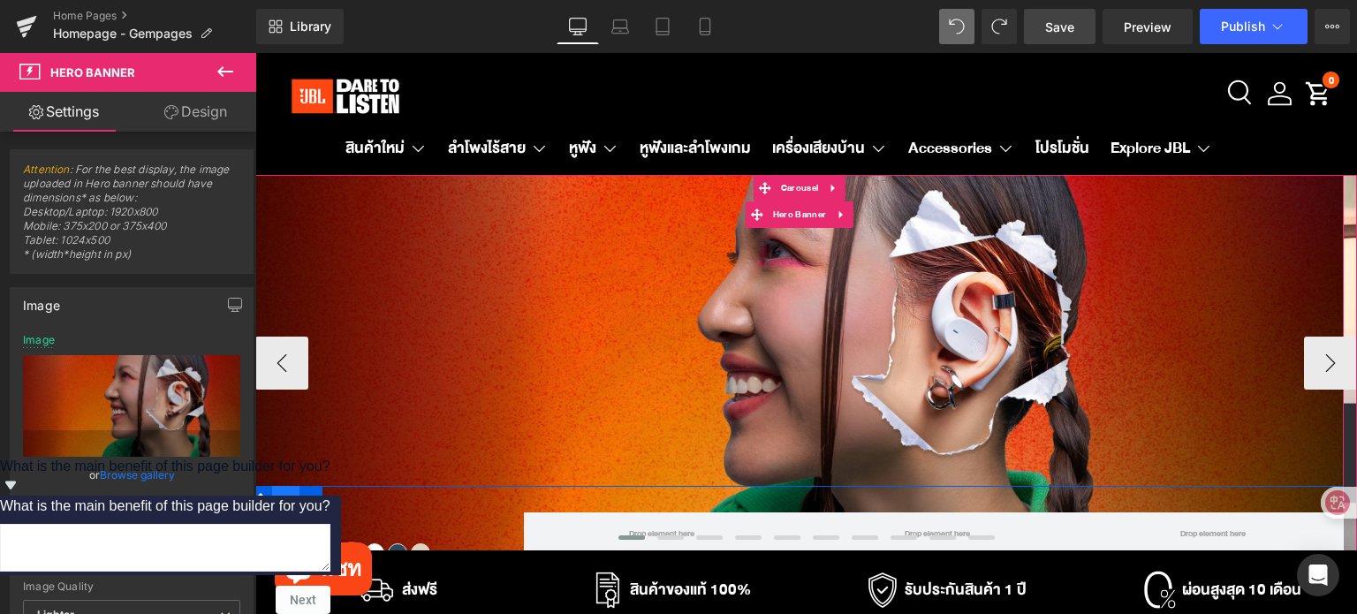
click at [291, 506] on span "Row" at bounding box center [286, 499] width 28 height 26
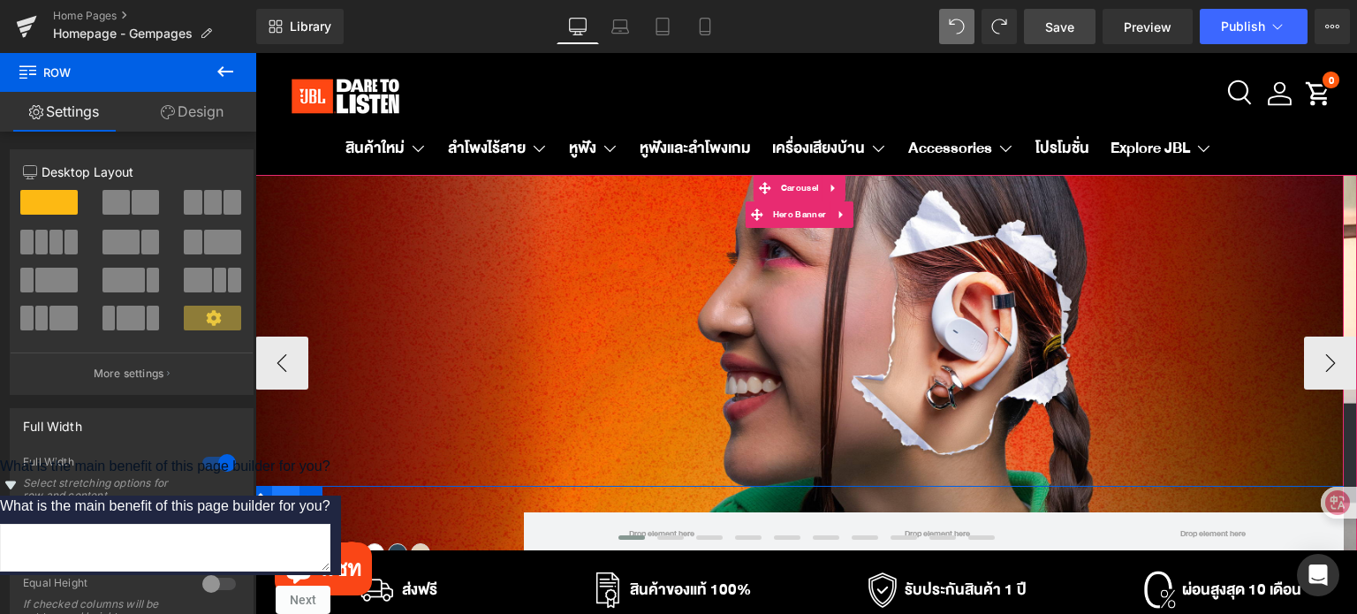
click at [289, 505] on span "Row" at bounding box center [286, 499] width 28 height 26
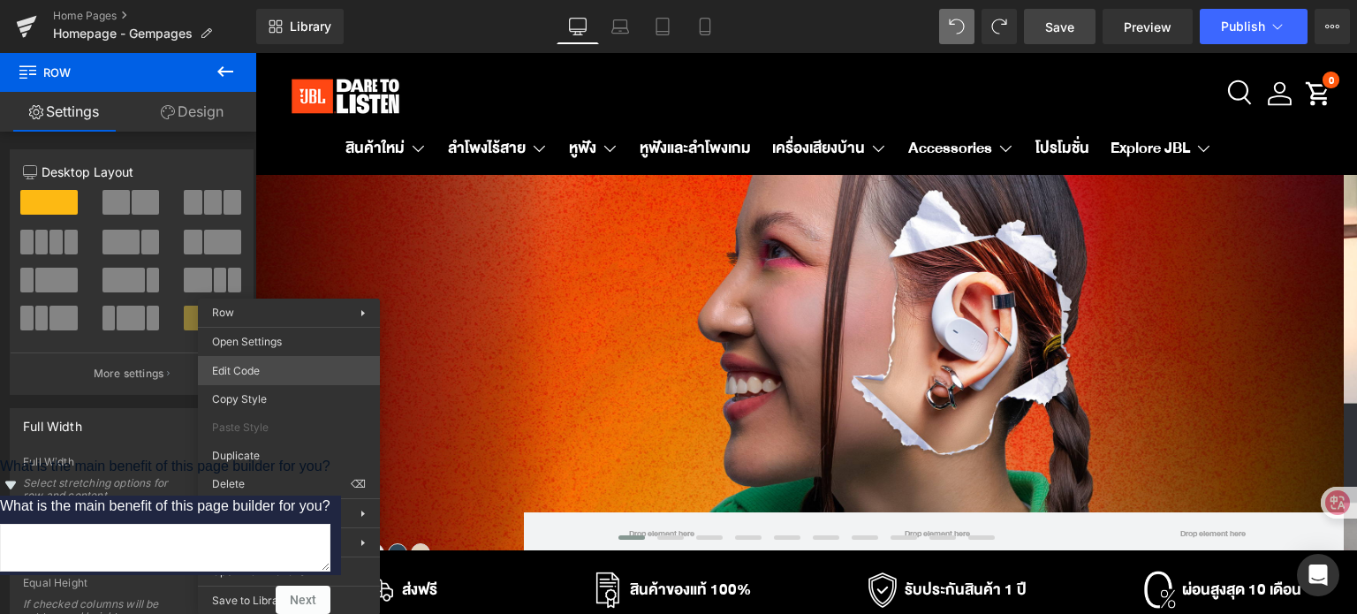
click at [272, 0] on div "Row You are previewing how the will restyle your page. You can not edit Element…" at bounding box center [678, 0] width 1357 height 0
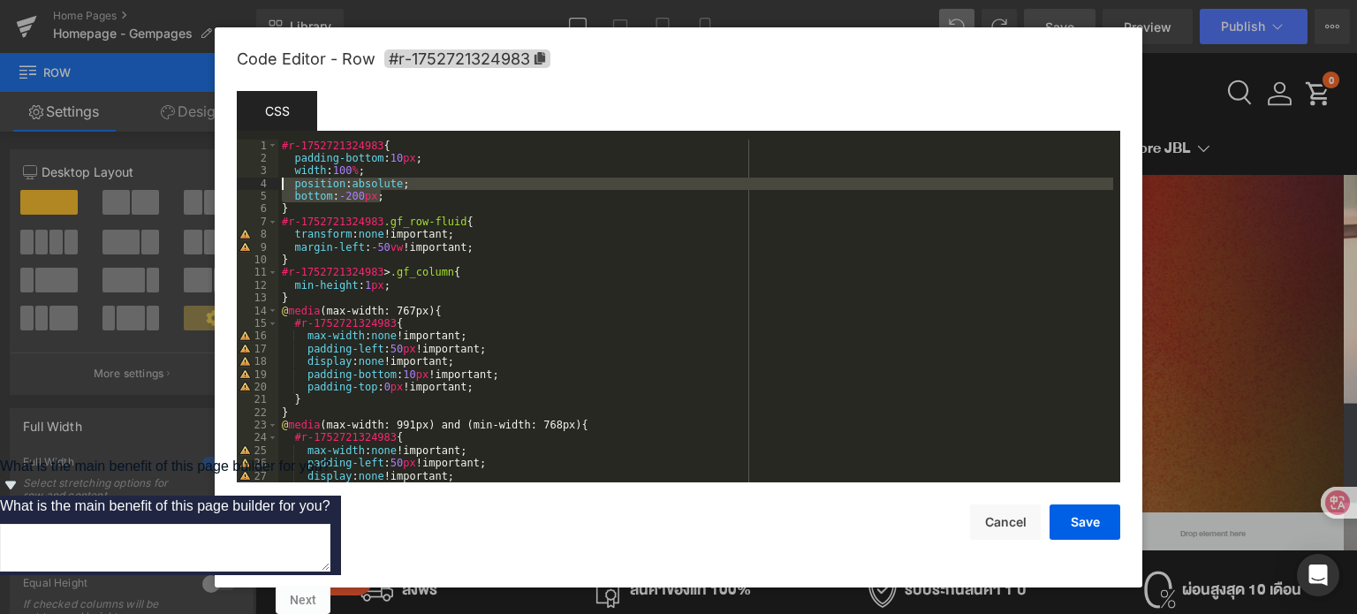
drag, startPoint x: 400, startPoint y: 201, endPoint x: 284, endPoint y: 190, distance: 116.2
click at [284, 190] on div "#r-1752721324983 { padding-bottom : 10 px ; width : 100 % ; position : absolute…" at bounding box center [695, 324] width 835 height 369
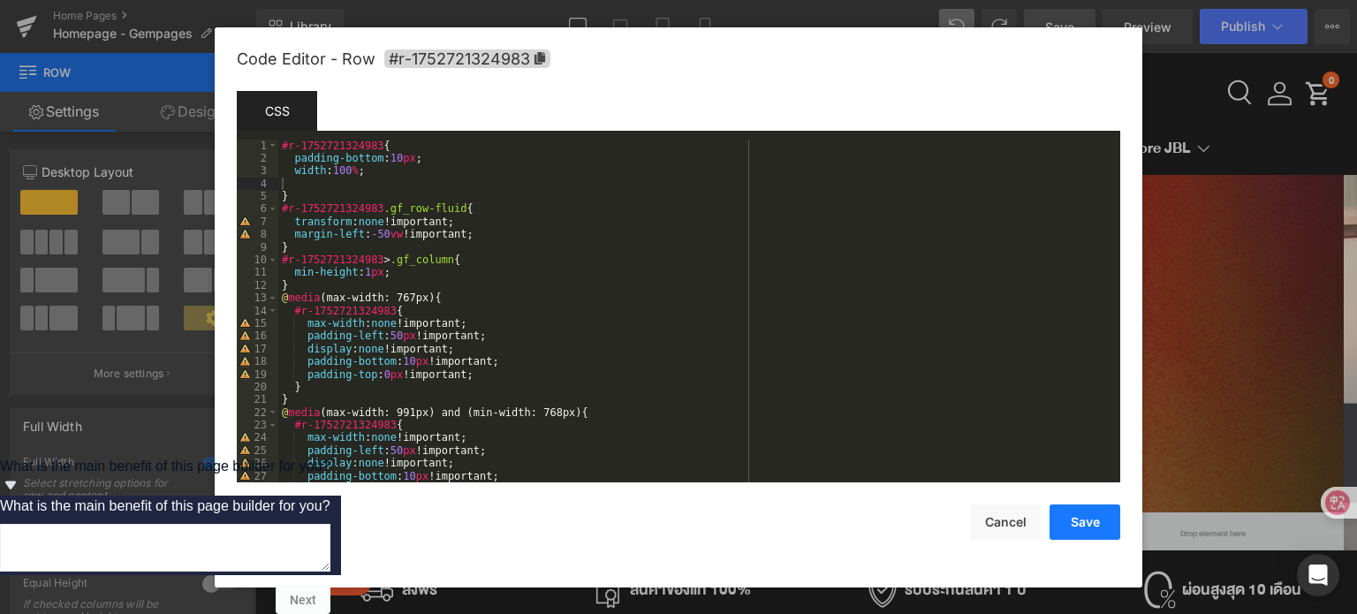
click at [1062, 508] on button "Save" at bounding box center [1084, 521] width 71 height 35
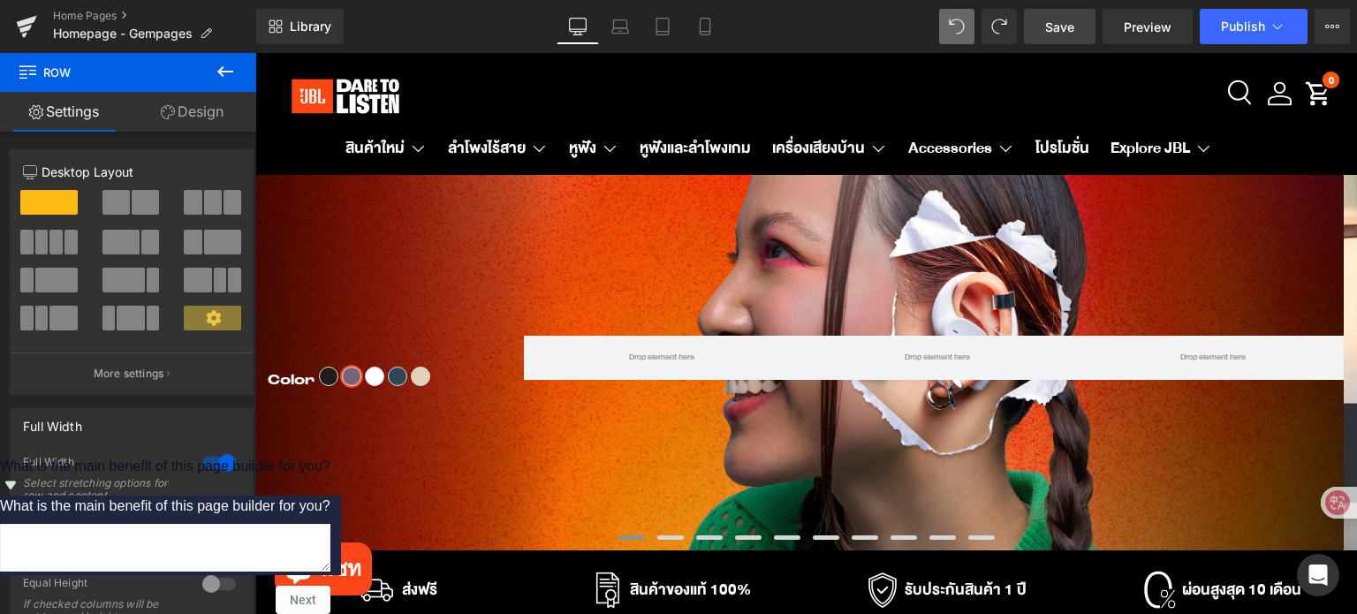
click at [223, 74] on icon at bounding box center [225, 71] width 21 height 21
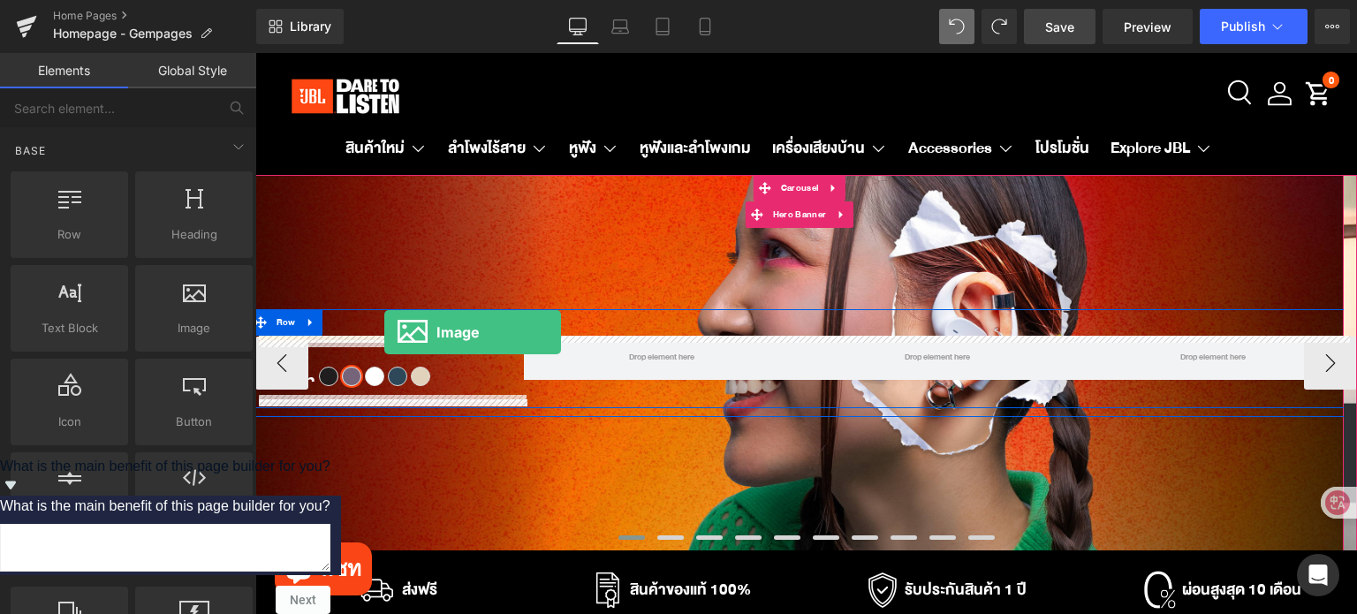
drag, startPoint x: 452, startPoint y: 361, endPoint x: 384, endPoint y: 332, distance: 74.0
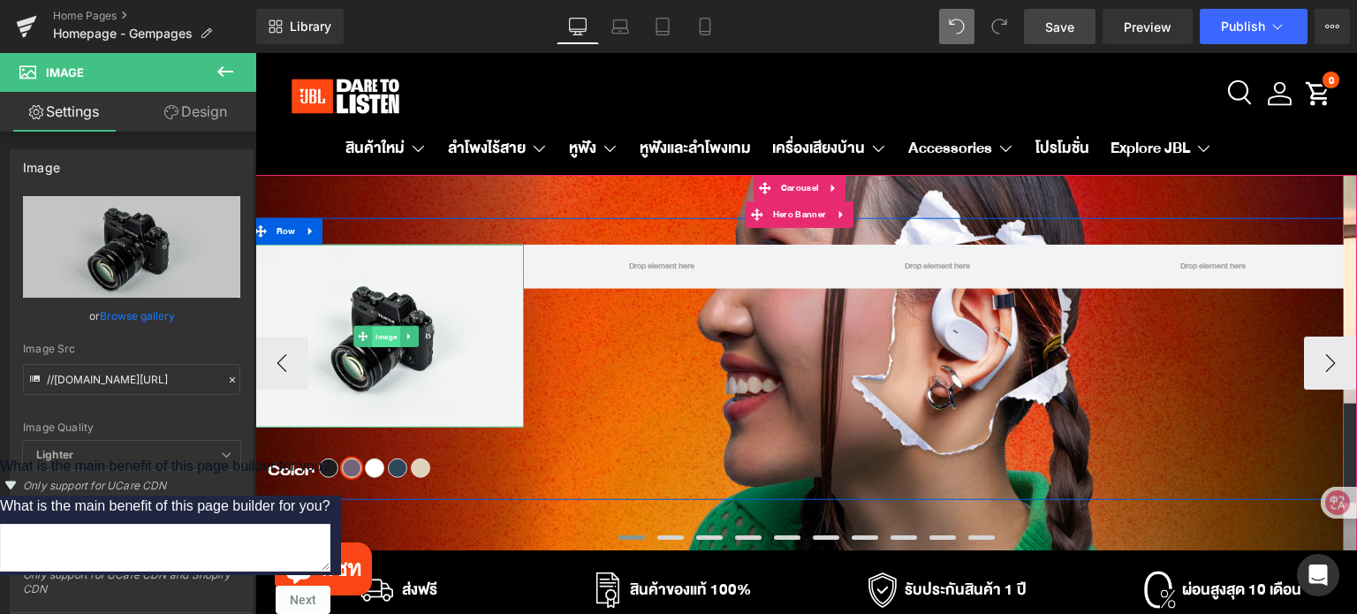
click at [388, 341] on span "Image" at bounding box center [387, 336] width 28 height 21
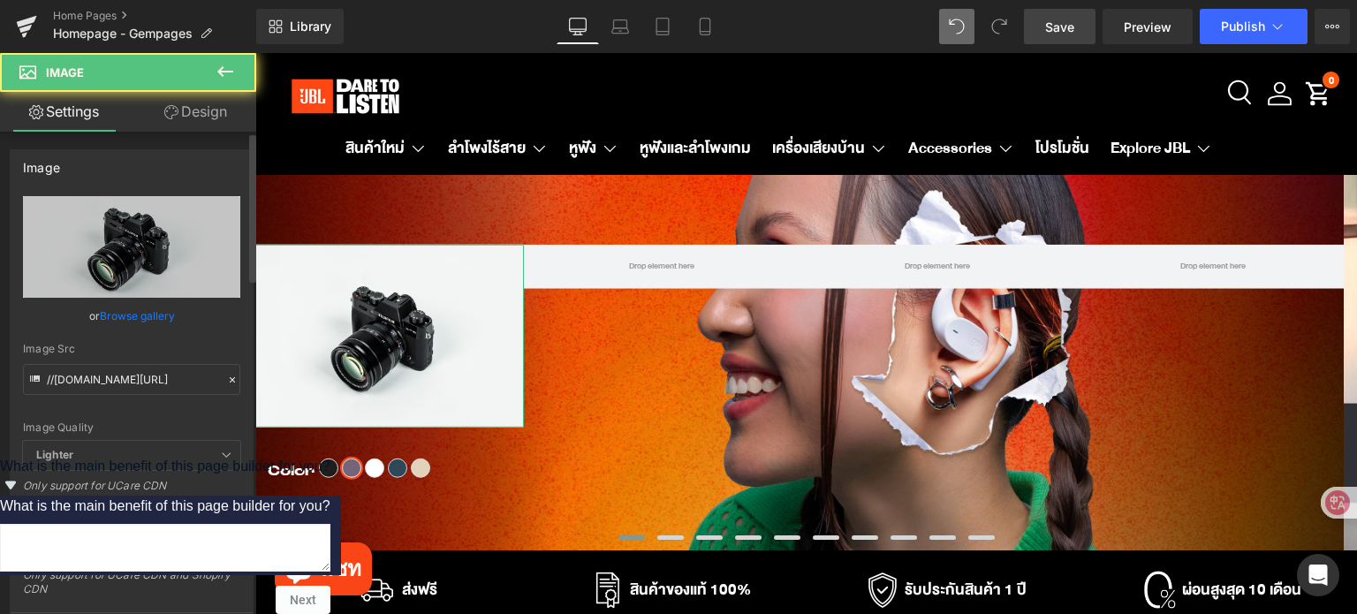
click at [226, 378] on icon at bounding box center [232, 380] width 12 height 12
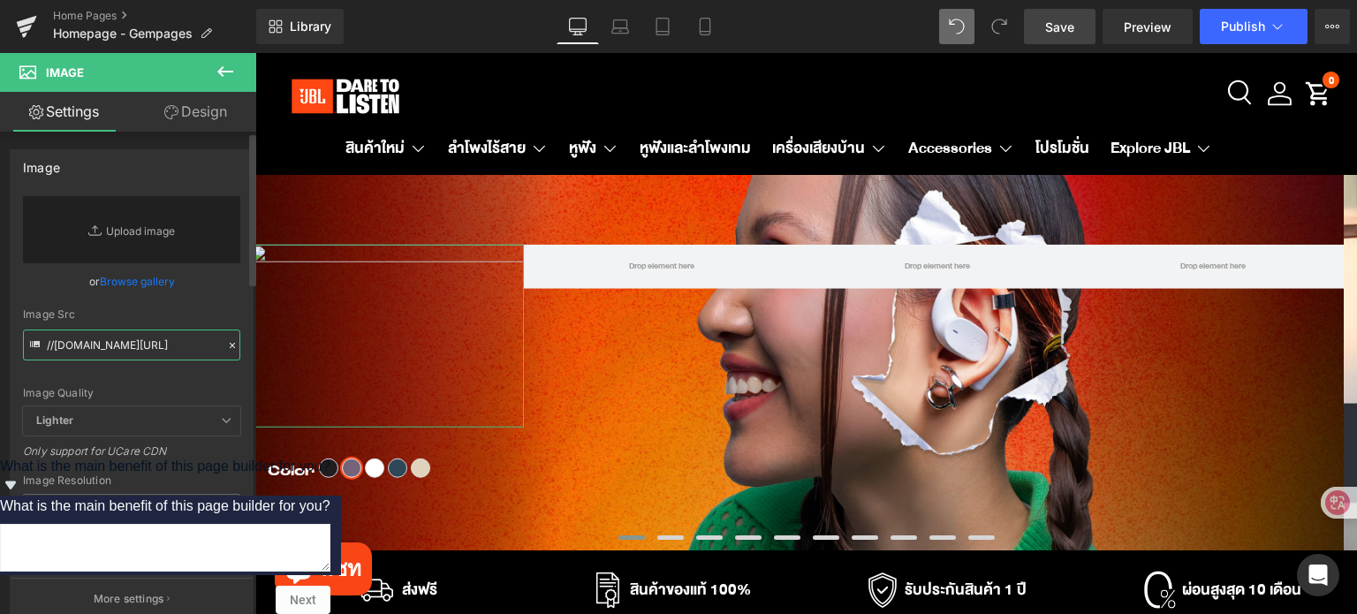
click at [125, 338] on input "//d1um8515vdn9kb.cloudfront.net/images/parallax.jpg" at bounding box center [131, 344] width 217 height 31
paste input "[URL][DOMAIN_NAME]"
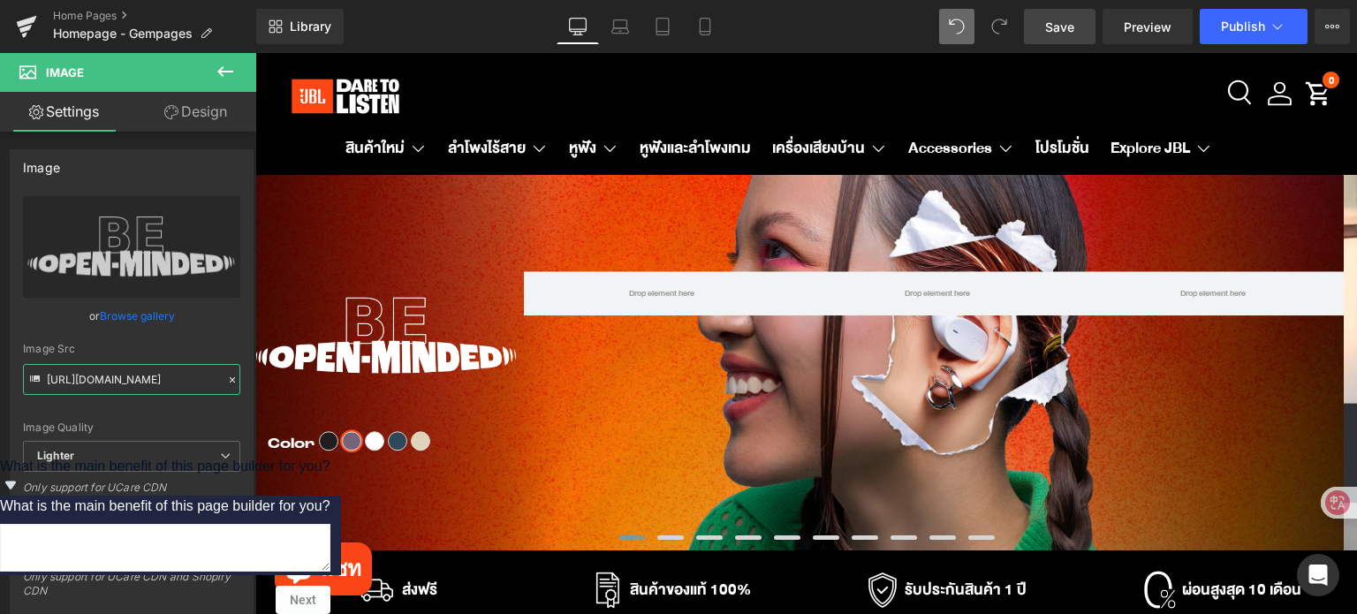
type input "[URL][DOMAIN_NAME]"
click at [212, 68] on button at bounding box center [225, 72] width 62 height 39
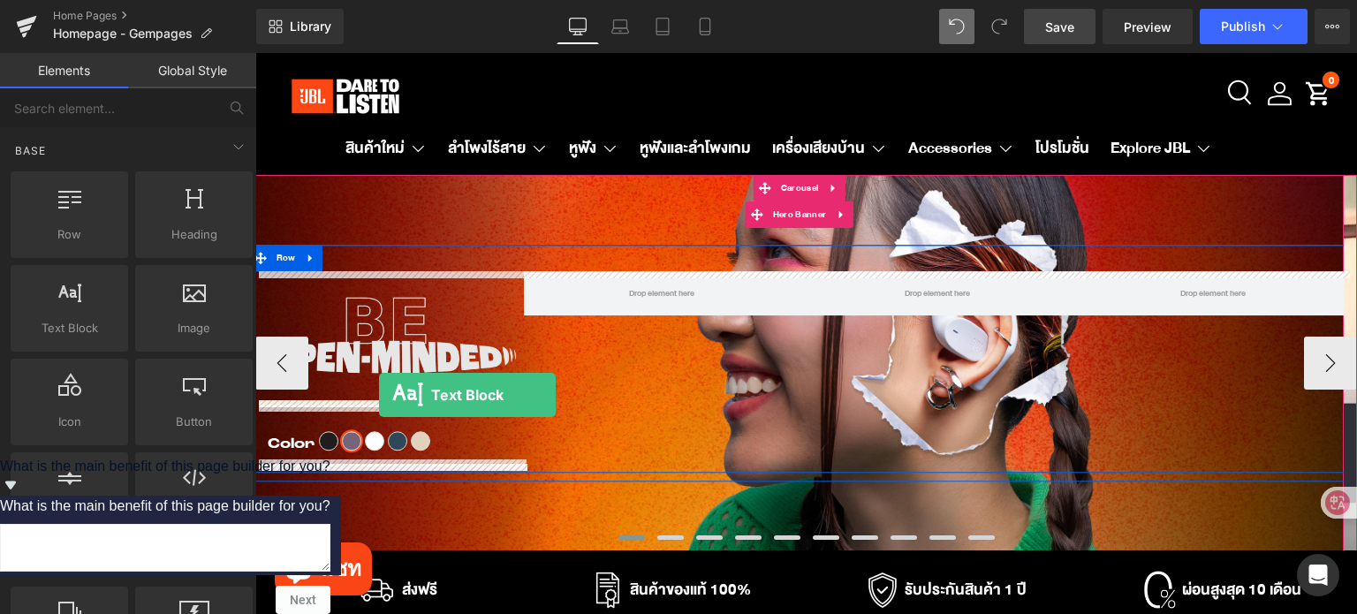
drag, startPoint x: 483, startPoint y: 417, endPoint x: 379, endPoint y: 395, distance: 106.5
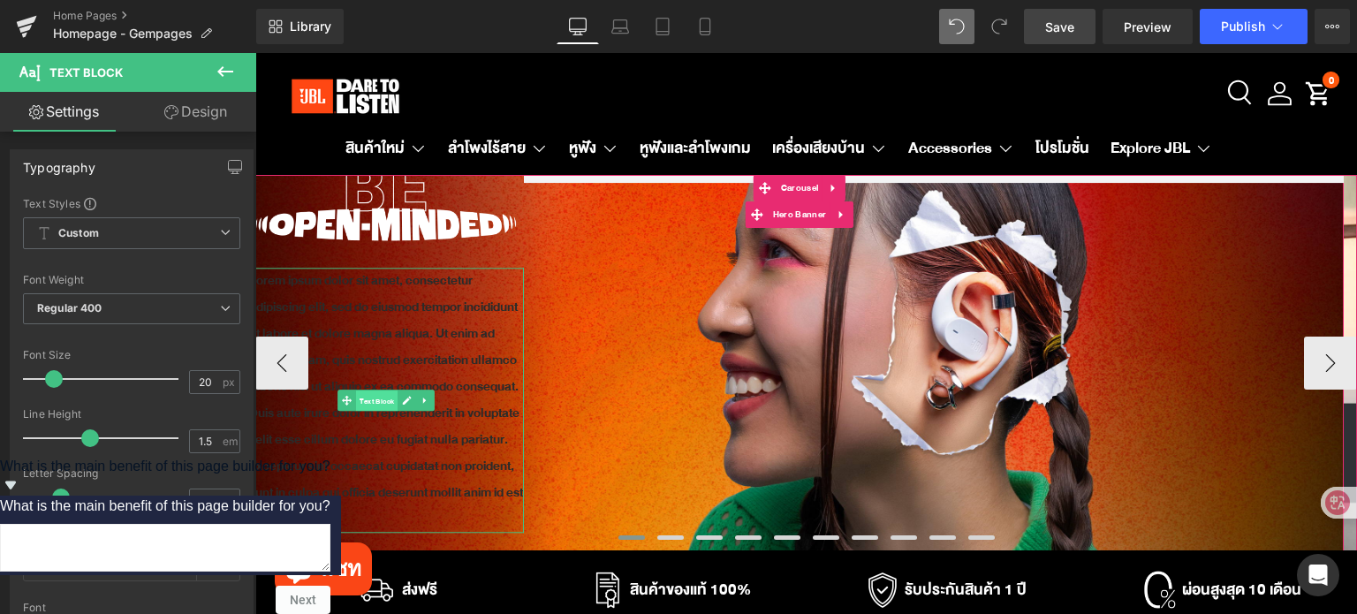
click at [370, 406] on span "Text Block" at bounding box center [377, 400] width 42 height 21
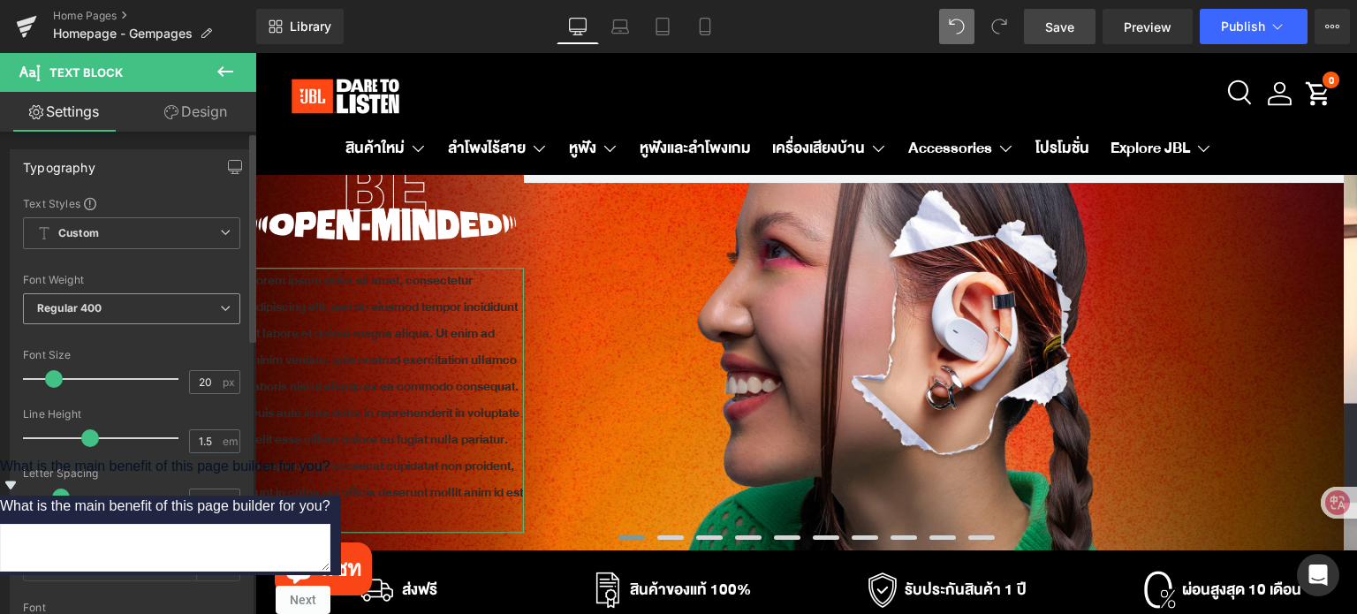
click at [148, 310] on span "Regular 400" at bounding box center [131, 308] width 217 height 31
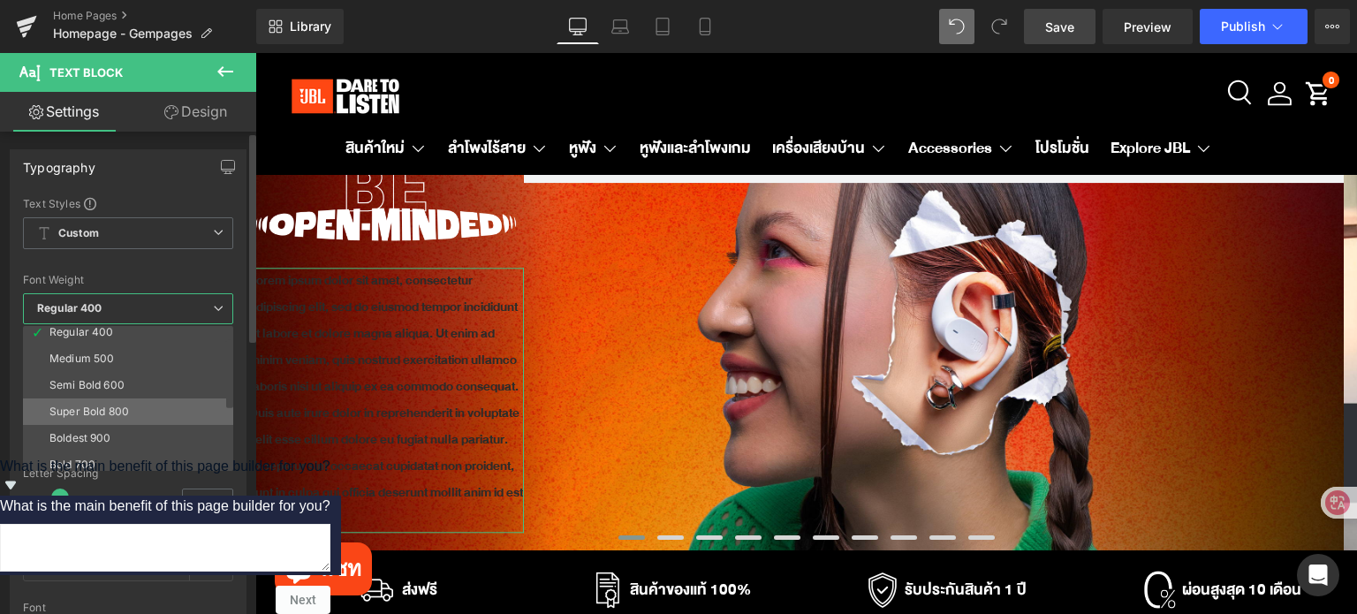
scroll to position [88, 0]
click at [127, 385] on li "Semi Bold 600" at bounding box center [132, 383] width 218 height 26
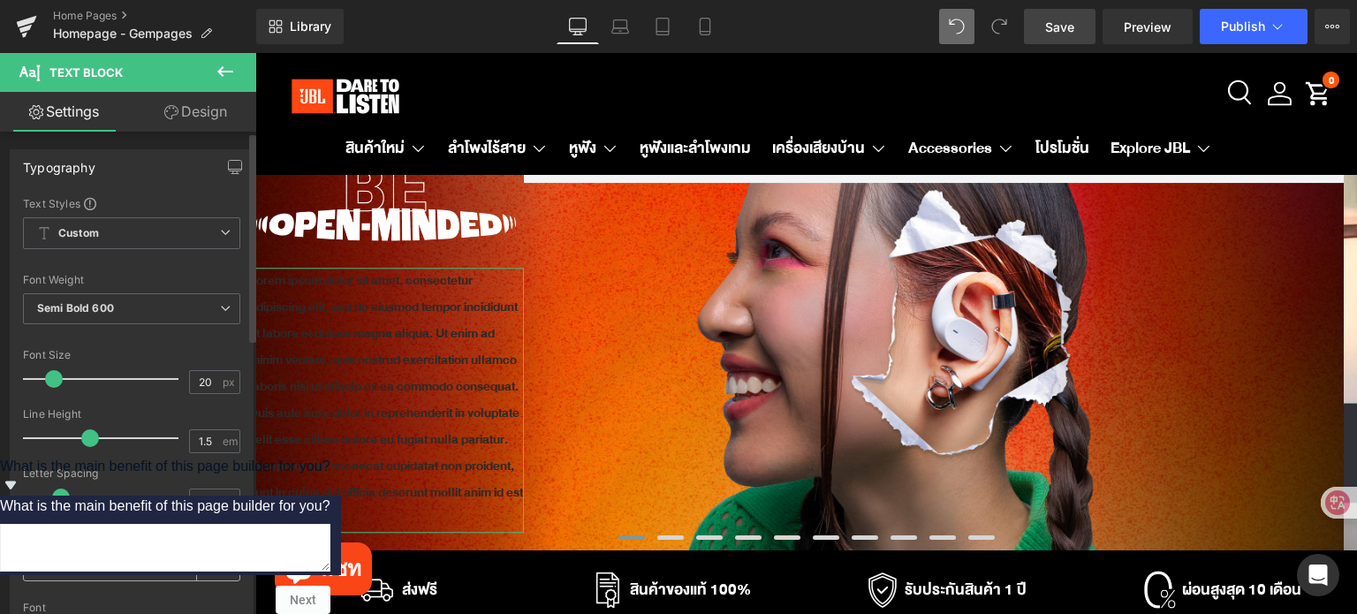
click at [43, 564] on span at bounding box center [41, 564] width 14 height 14
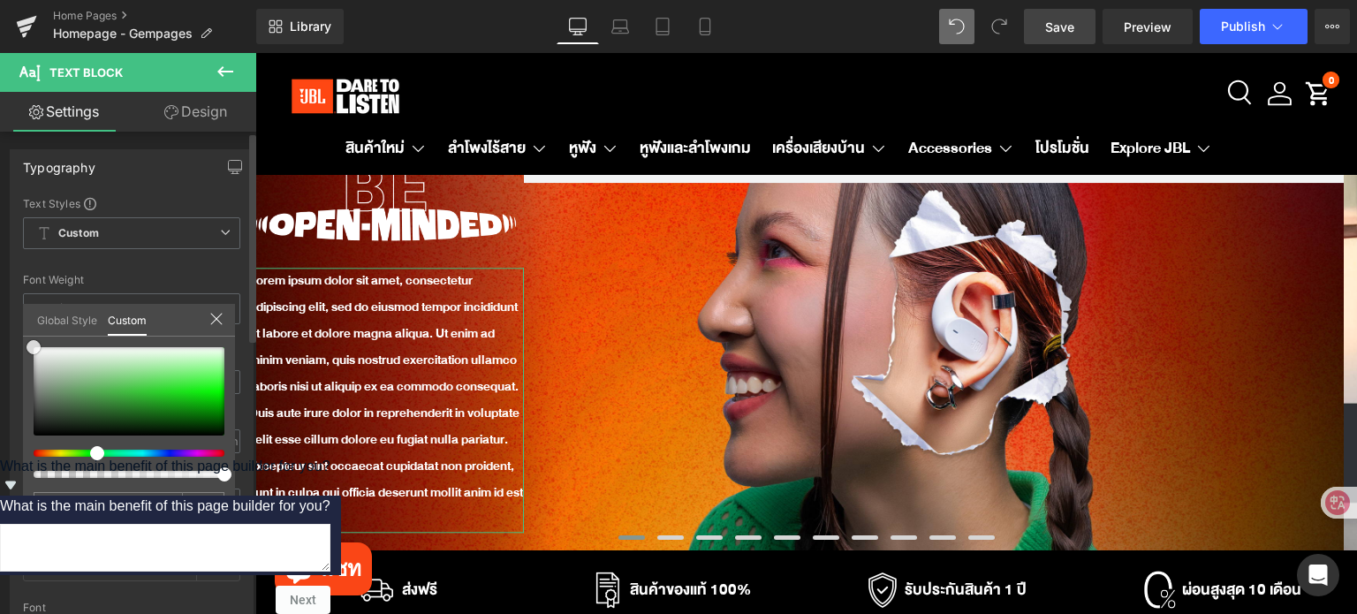
drag, startPoint x: 54, startPoint y: 389, endPoint x: 0, endPoint y: 285, distance: 116.5
click at [0, 285] on div "Typography Text Styles Custom Custom Setup Global Style Custom Setup Global Sty…" at bounding box center [132, 439] width 264 height 607
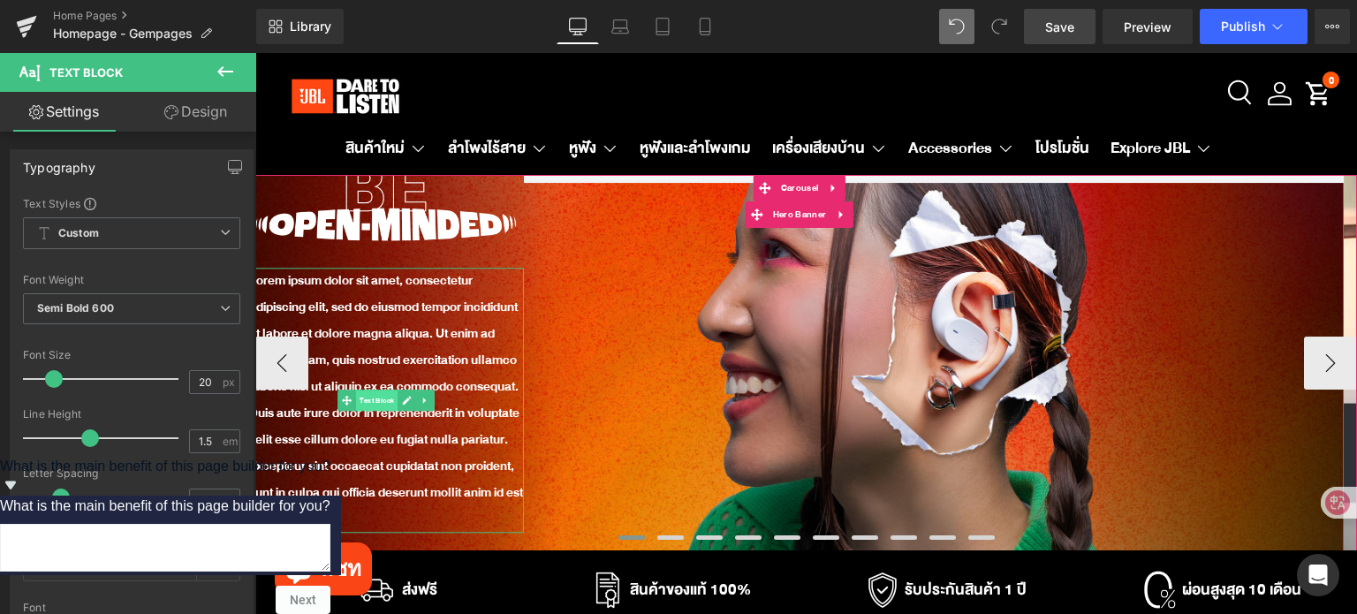
click at [370, 404] on span "Text Block" at bounding box center [377, 400] width 42 height 21
click at [396, 349] on p "Lorem ipsum dolor sit amet, consectetur adipiscing elit, sed do eiusmod tempor …" at bounding box center [387, 400] width 276 height 265
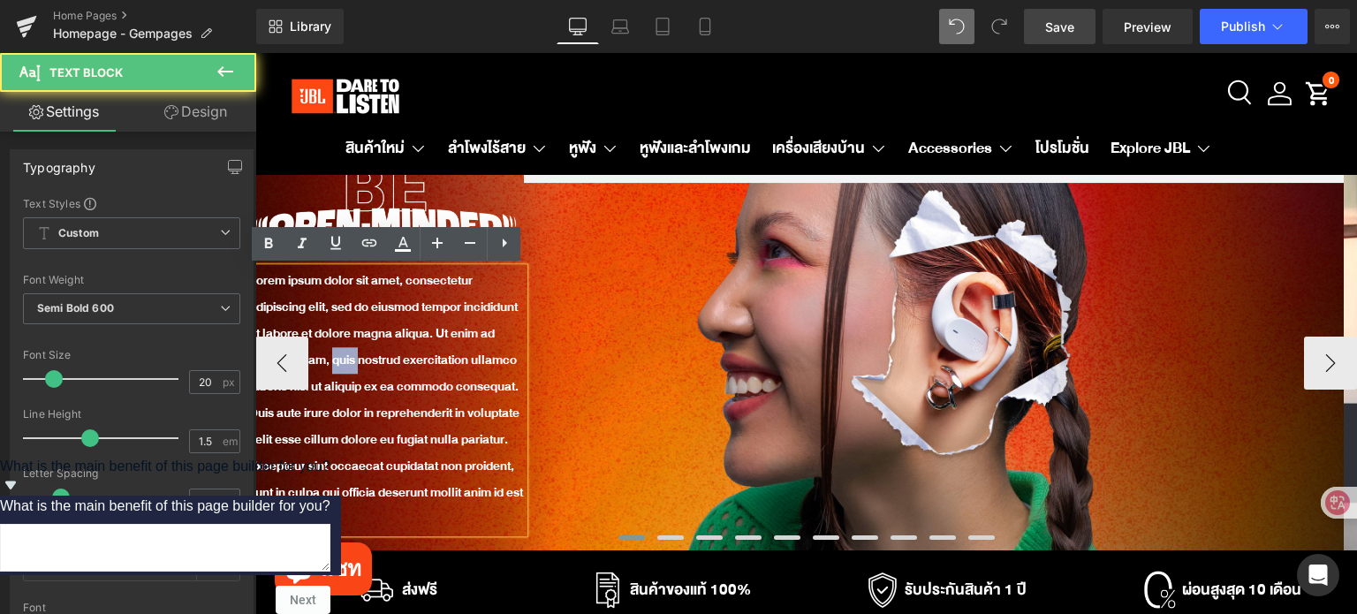
click at [396, 349] on p "Lorem ipsum dolor sit amet, consectetur adipiscing elit, sed do eiusmod tempor …" at bounding box center [387, 400] width 276 height 265
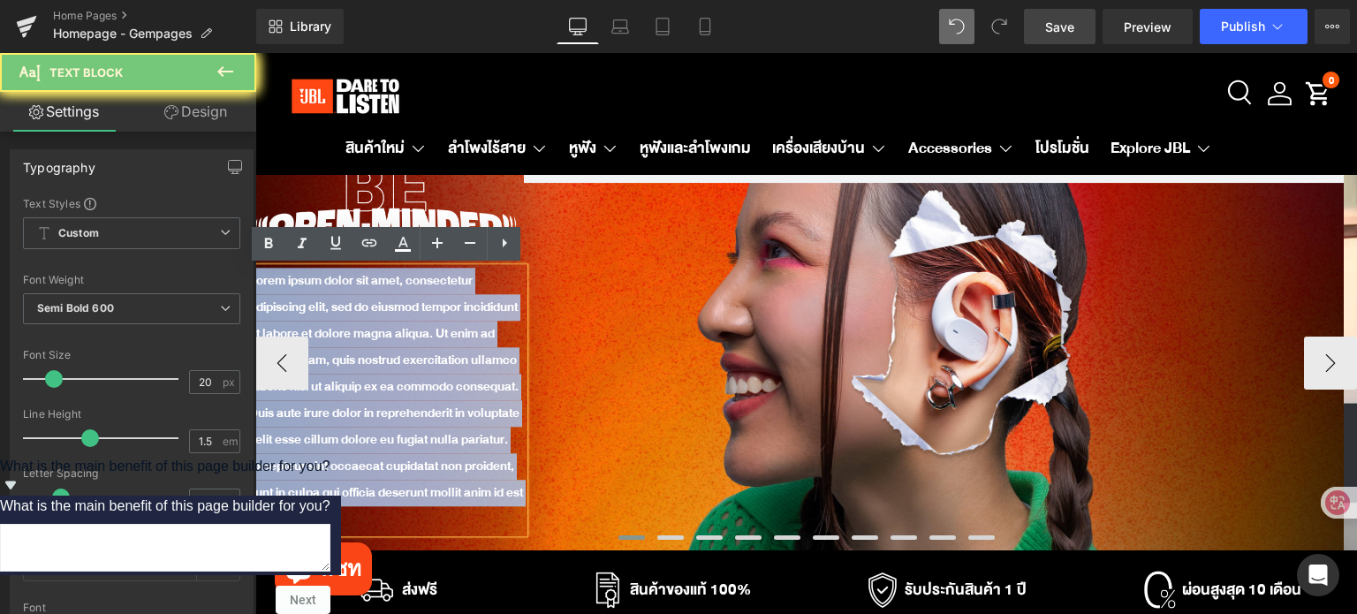
click at [396, 349] on p "Lorem ipsum dolor sit amet, consectetur adipiscing elit, sed do eiusmod tempor …" at bounding box center [387, 400] width 276 height 265
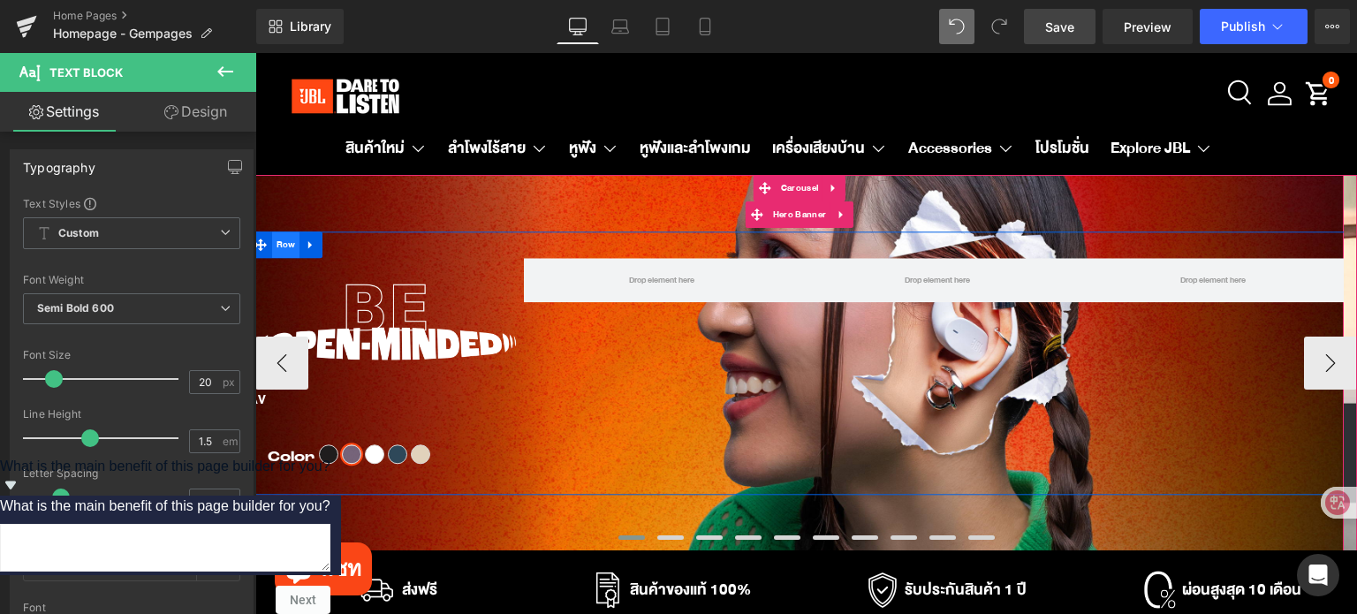
click at [276, 241] on span "Row" at bounding box center [286, 245] width 28 height 26
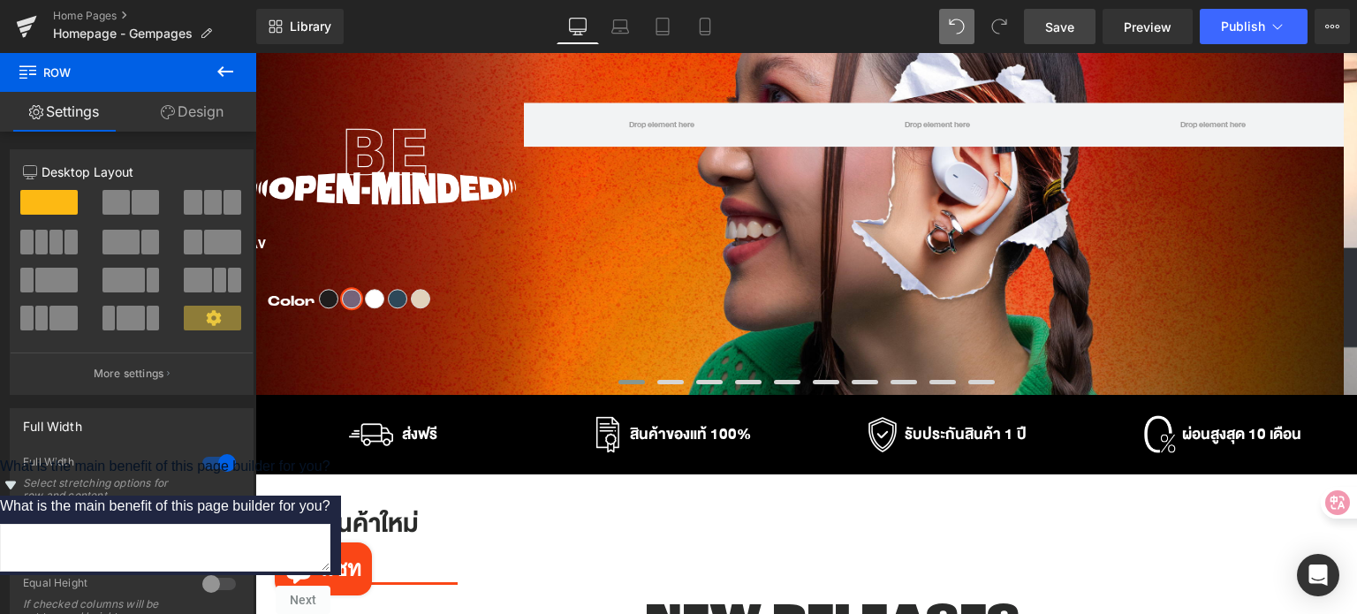
scroll to position [177, 0]
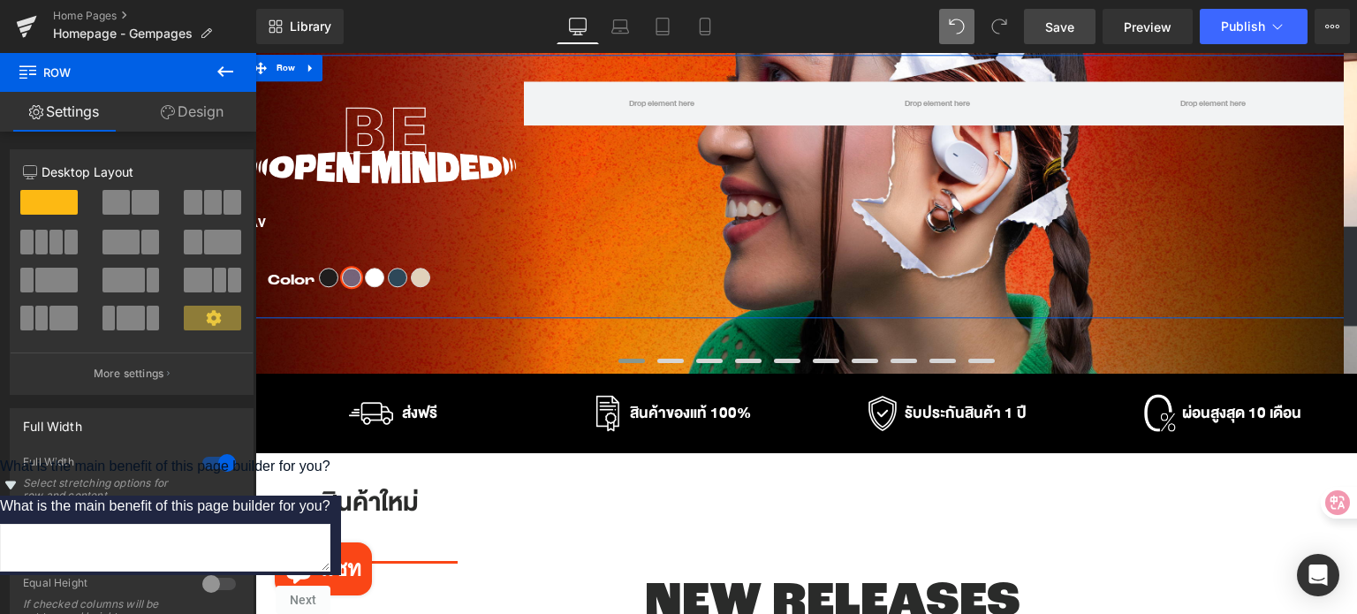
click at [202, 115] on link "Design" at bounding box center [192, 112] width 128 height 40
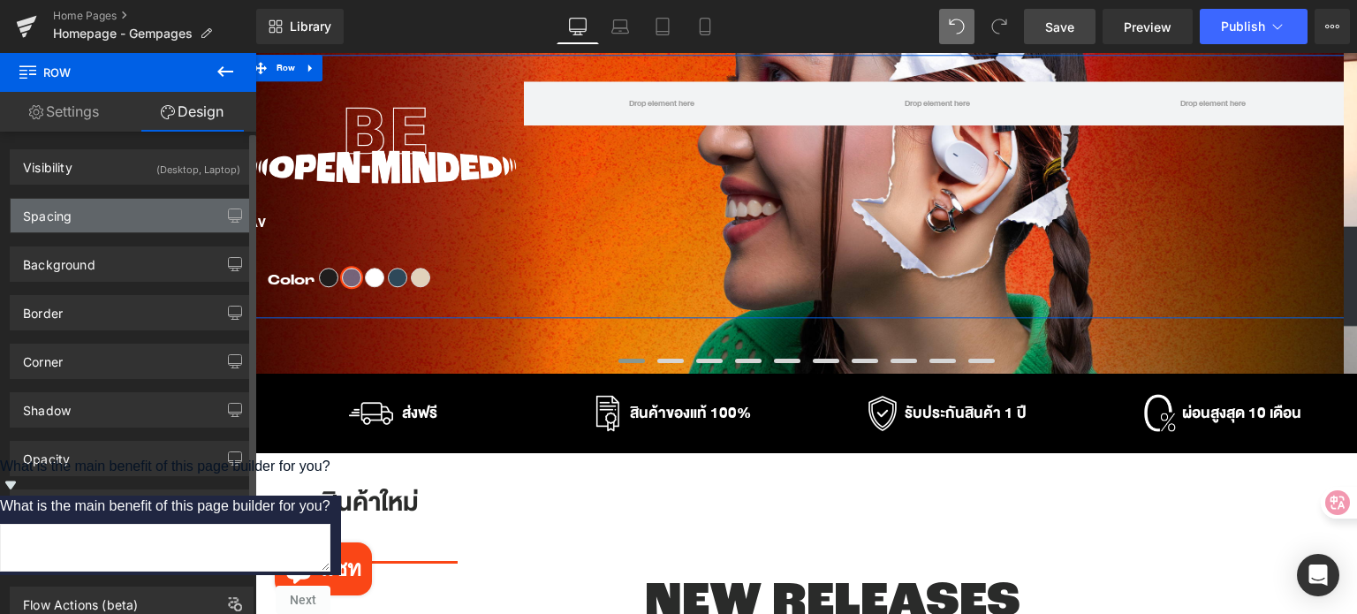
click at [163, 220] on div "Spacing" at bounding box center [132, 216] width 242 height 34
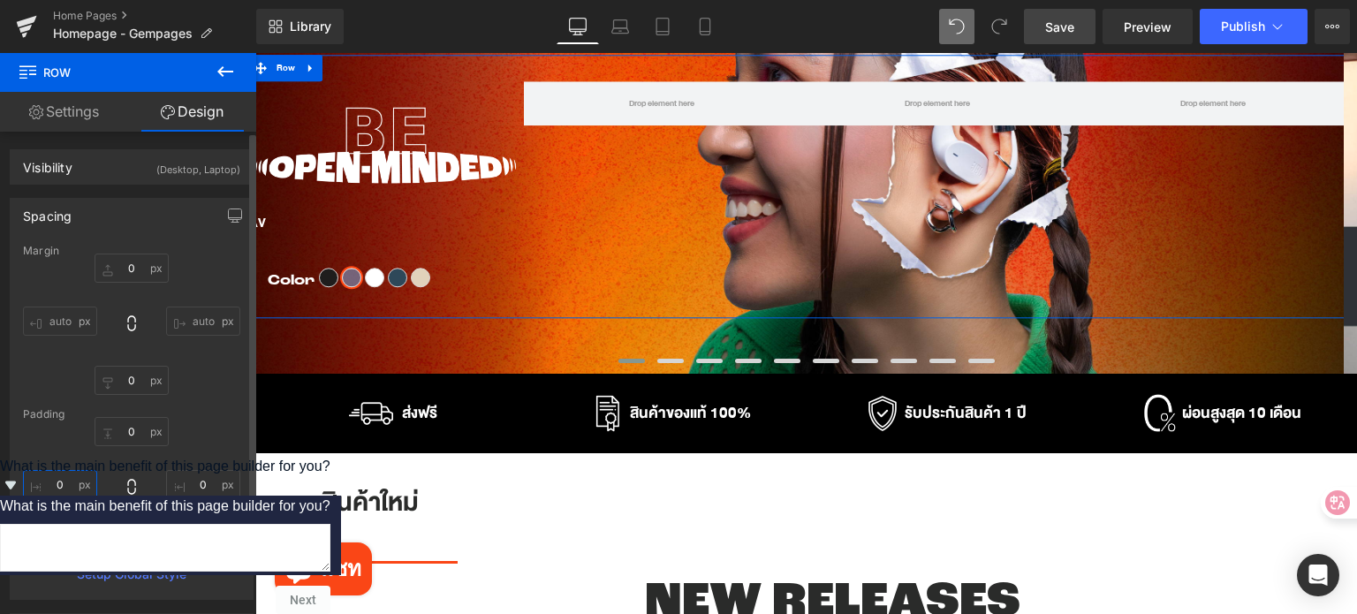
click at [70, 483] on input "text" at bounding box center [60, 484] width 74 height 29
click at [42, 115] on link "Settings" at bounding box center [64, 112] width 128 height 40
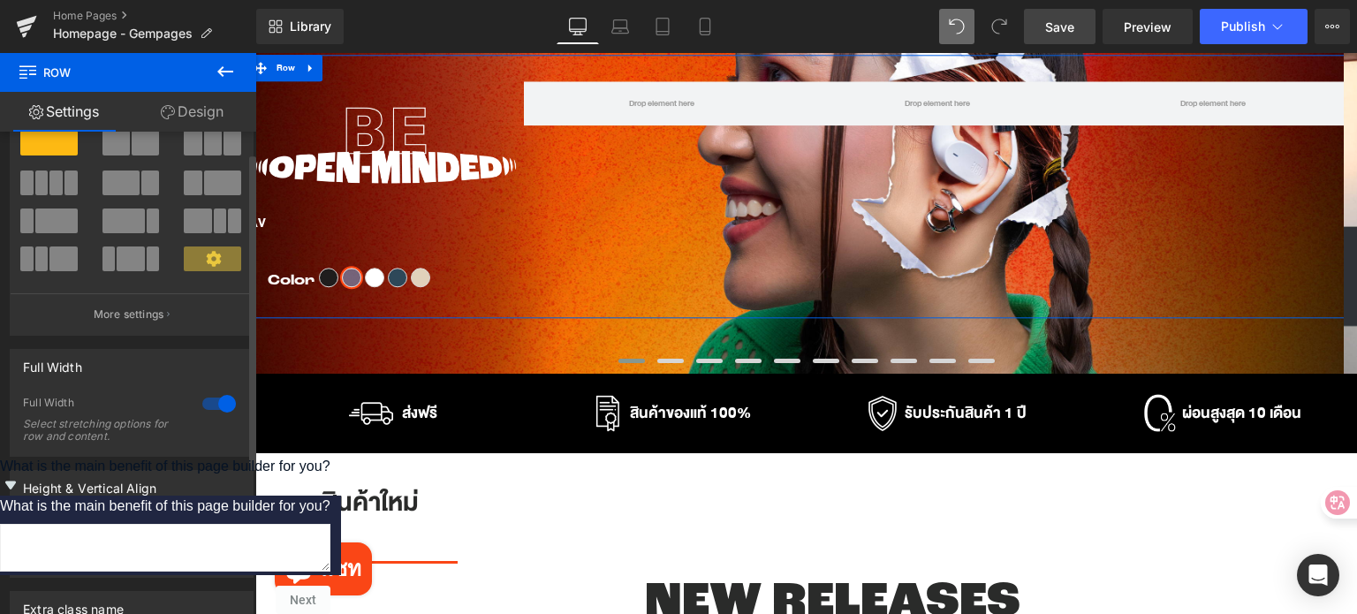
scroll to position [0, 0]
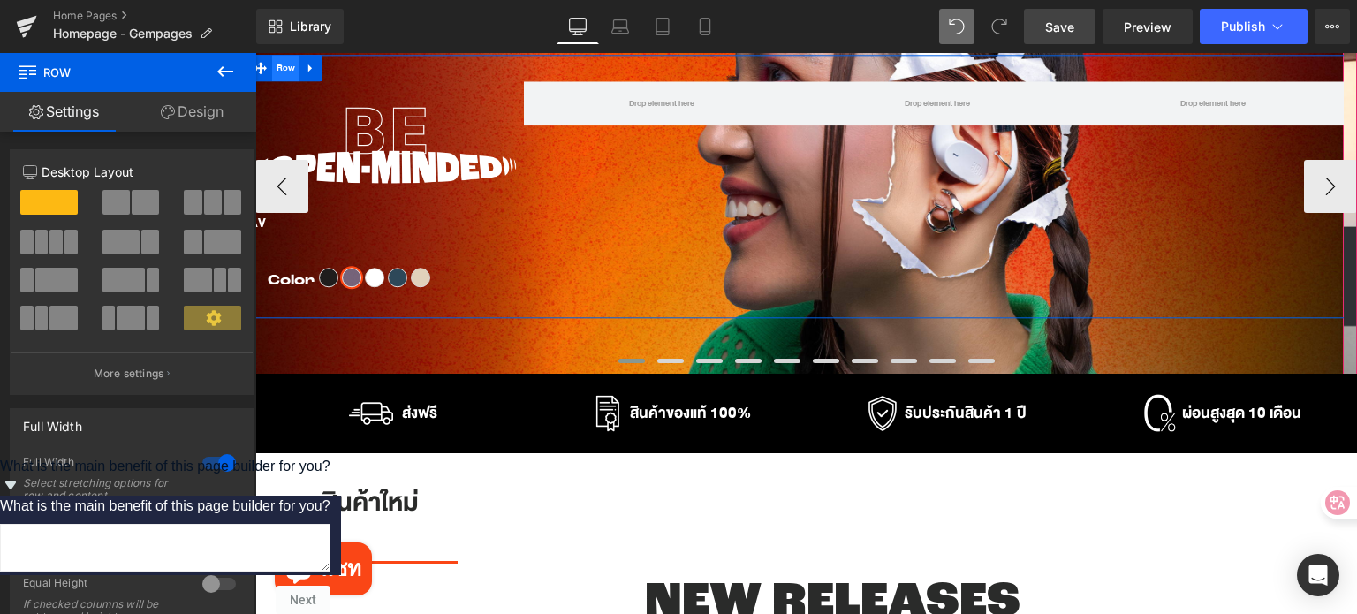
click at [278, 70] on span "Row" at bounding box center [286, 69] width 28 height 26
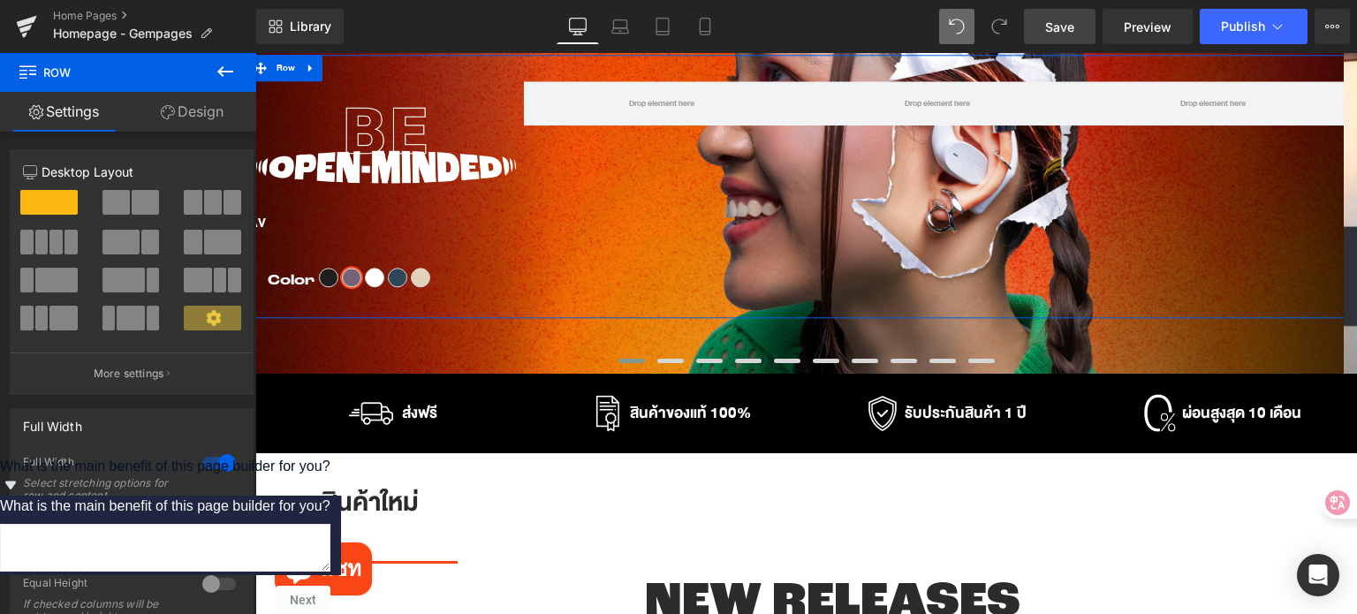
click at [205, 108] on link "Design" at bounding box center [192, 112] width 128 height 40
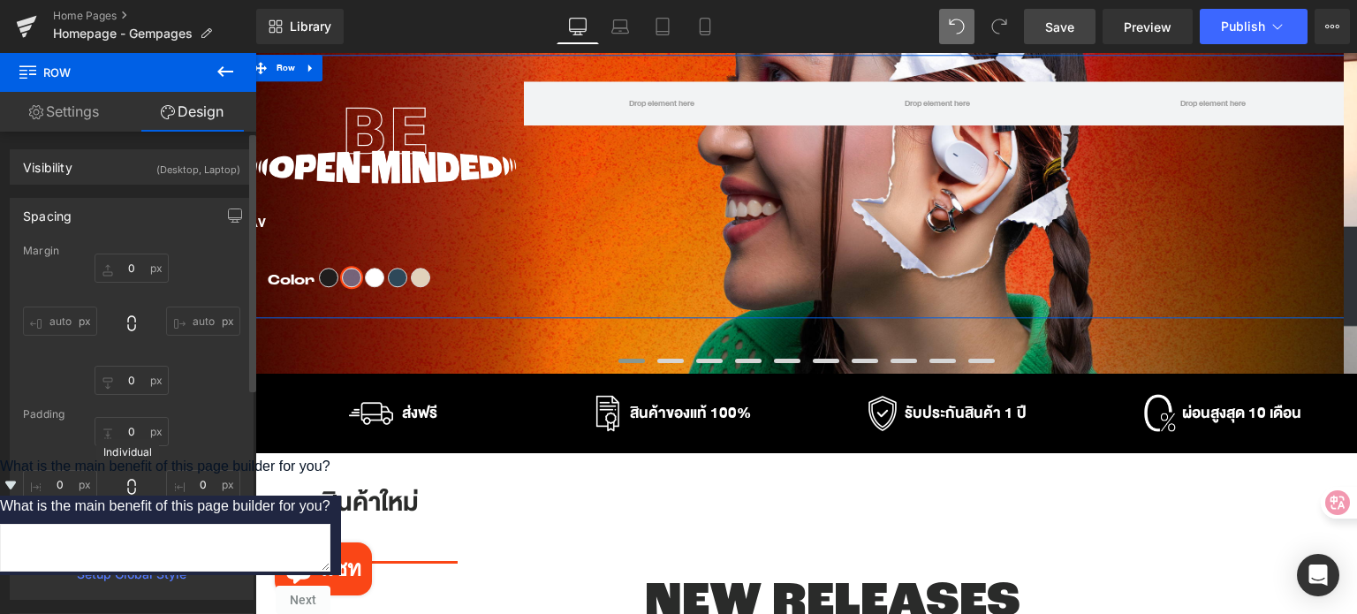
click at [132, 483] on icon at bounding box center [132, 487] width 18 height 18
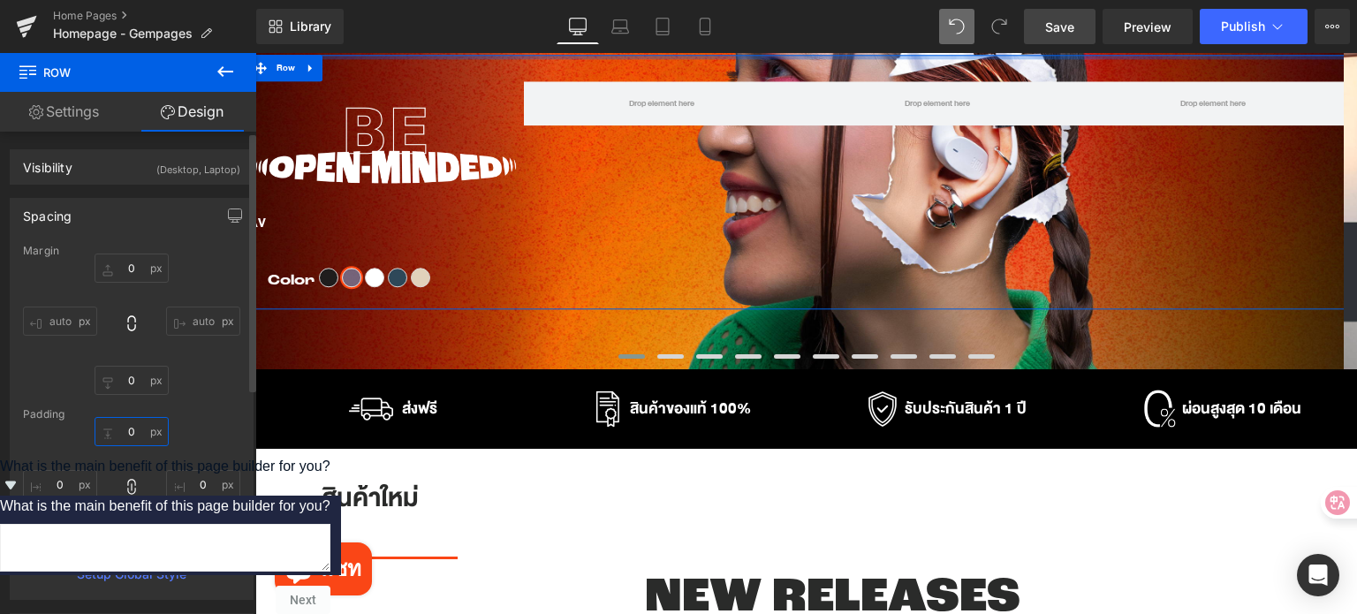
click at [127, 424] on input "text" at bounding box center [132, 431] width 74 height 29
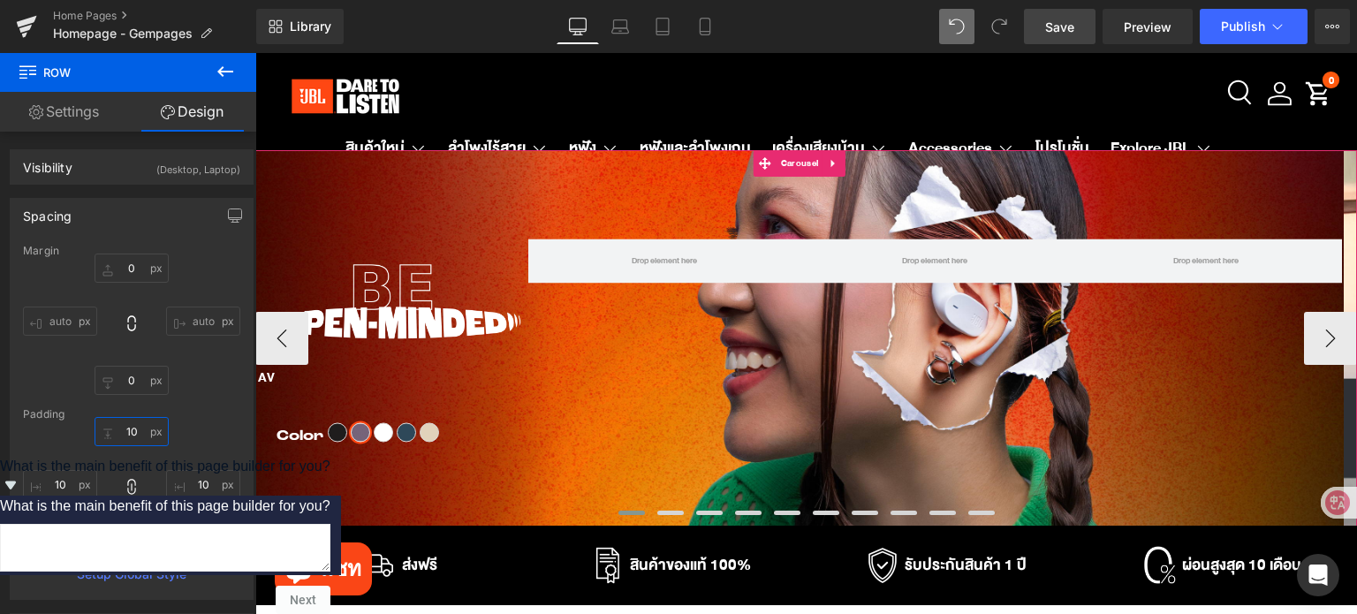
scroll to position [0, 0]
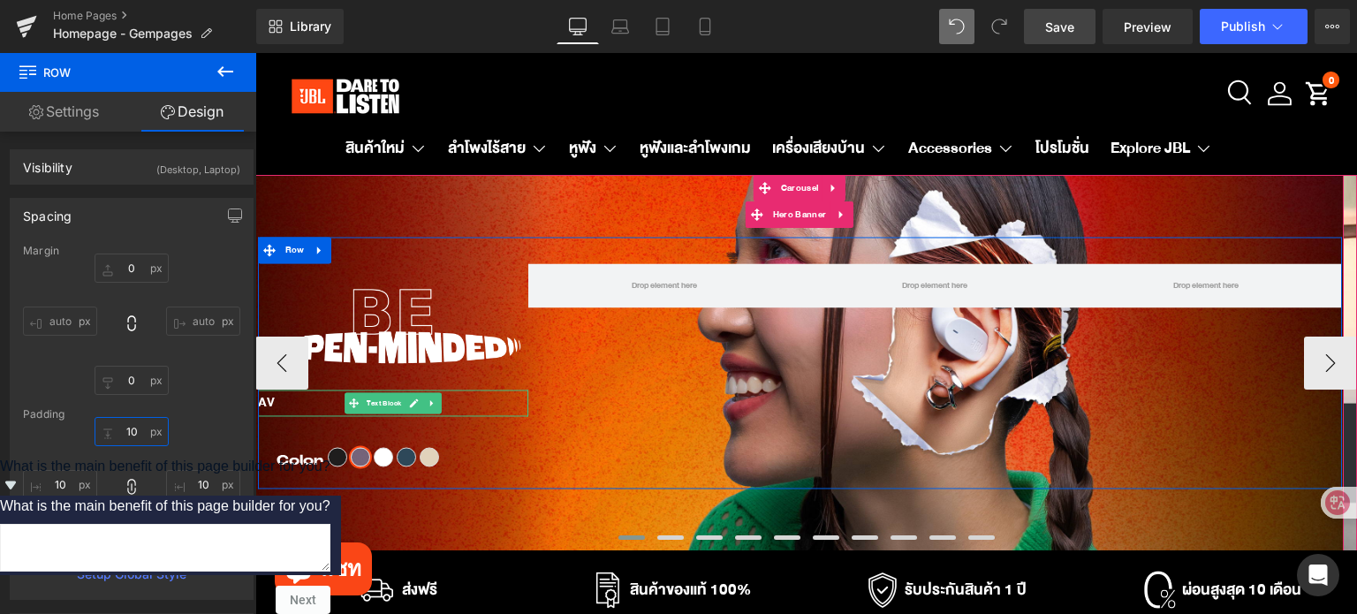
type input "10"
click at [410, 404] on icon at bounding box center [414, 403] width 10 height 11
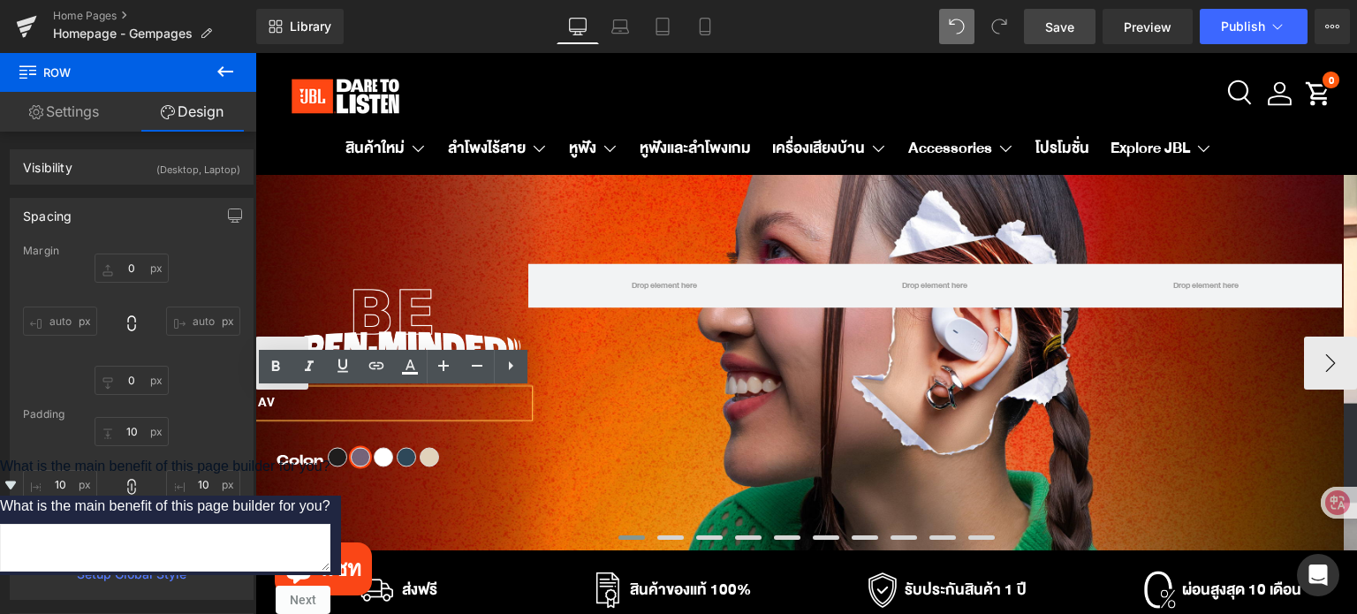
click at [358, 397] on p "AV" at bounding box center [393, 403] width 271 height 26
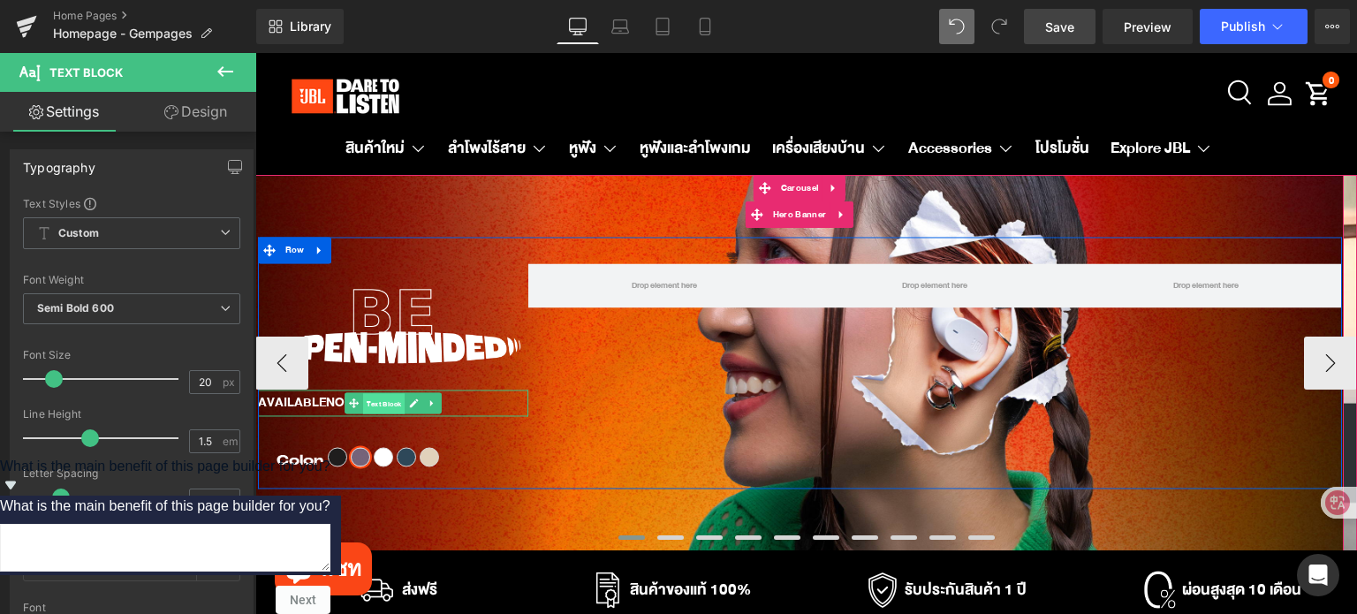
click at [371, 405] on span "Text Block" at bounding box center [384, 404] width 42 height 21
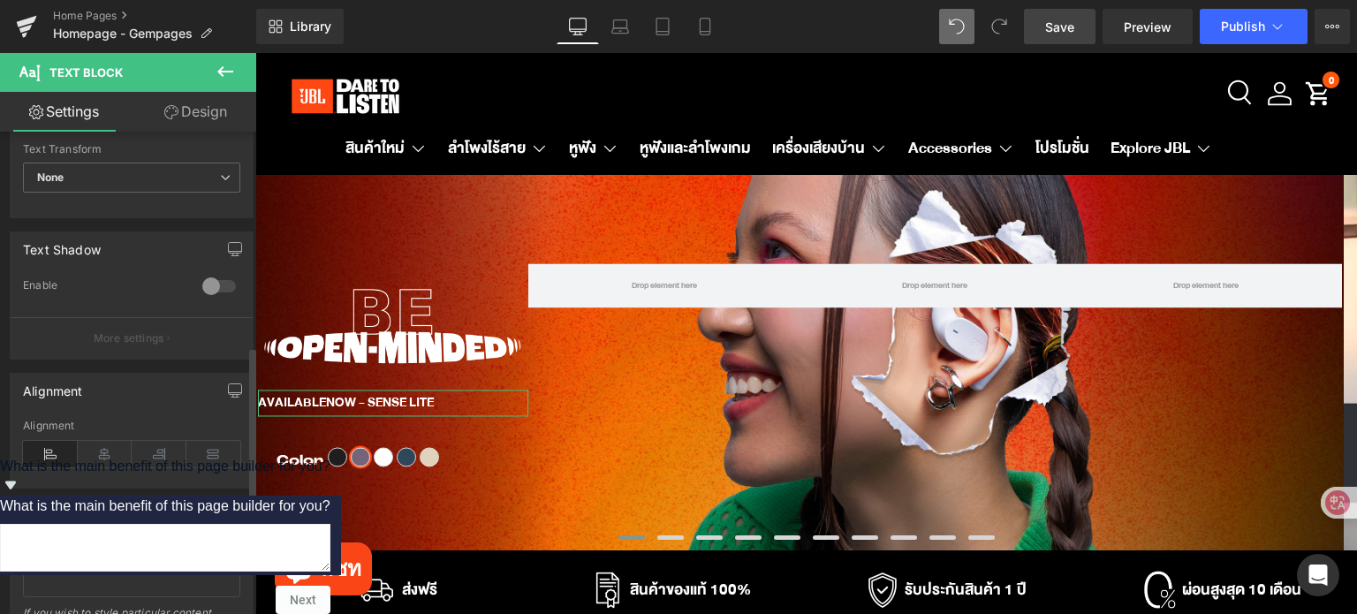
scroll to position [530, 0]
click at [92, 444] on icon at bounding box center [105, 448] width 55 height 26
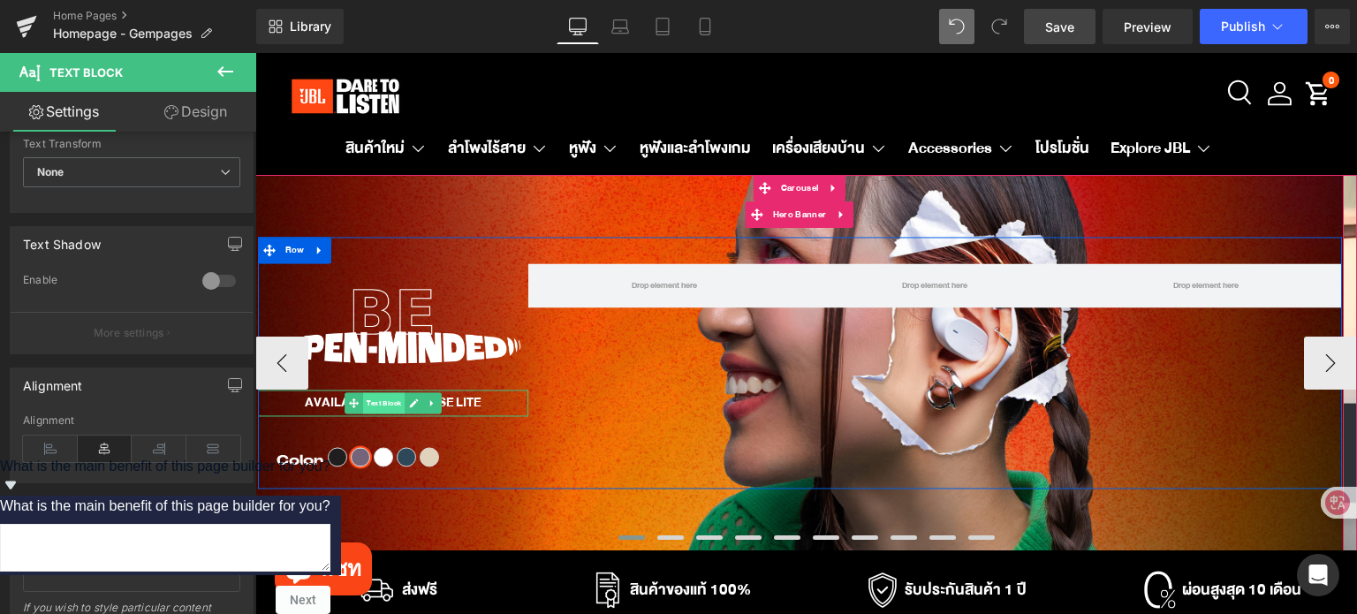
click at [383, 405] on span "Text Block" at bounding box center [384, 403] width 42 height 21
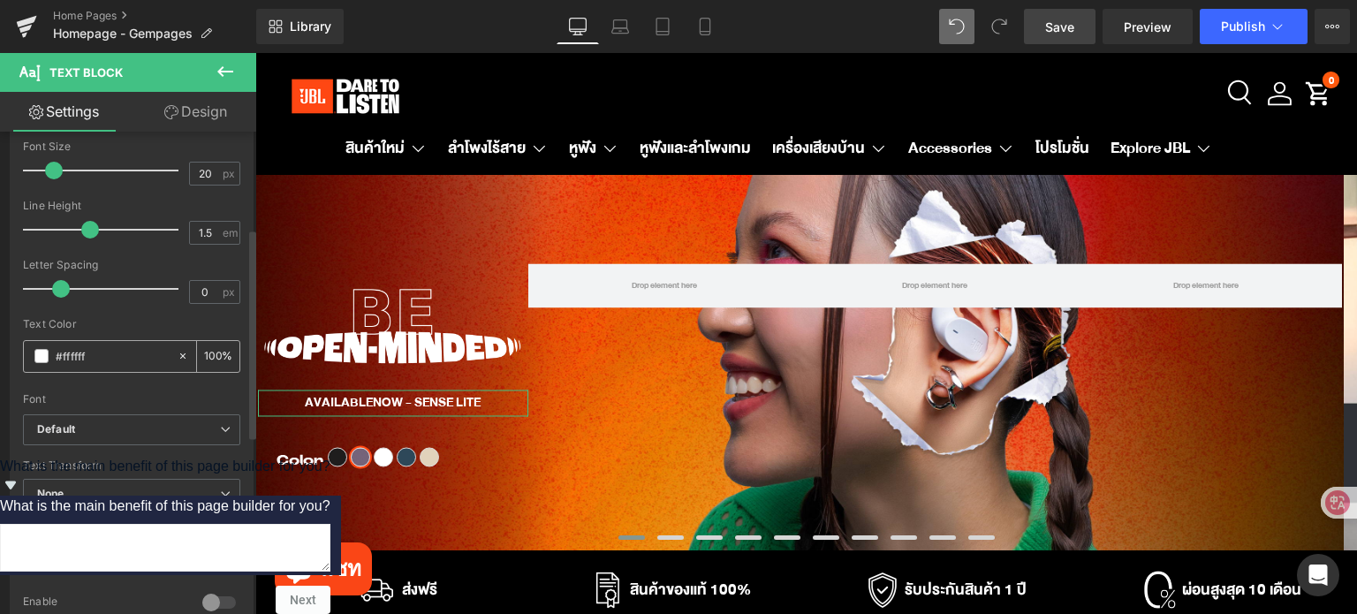
scroll to position [265, 0]
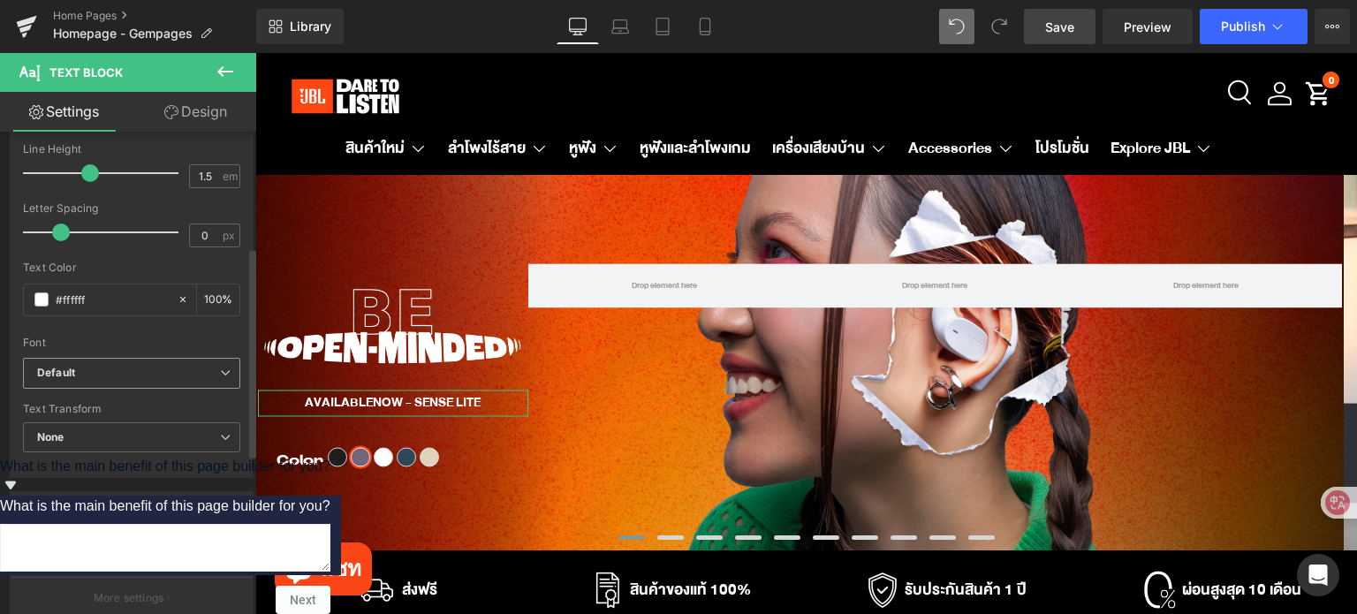
click at [111, 371] on b "Default" at bounding box center [128, 373] width 183 height 15
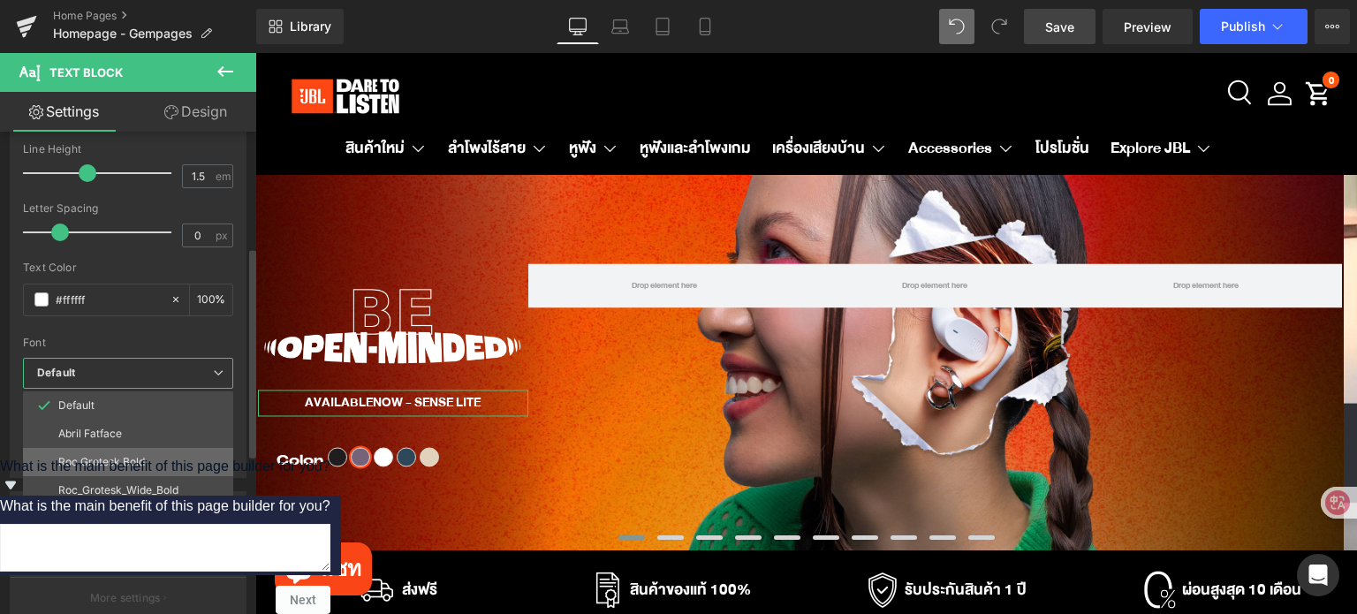
click at [146, 450] on li "Roc Grotesk Bold" at bounding box center [132, 462] width 218 height 28
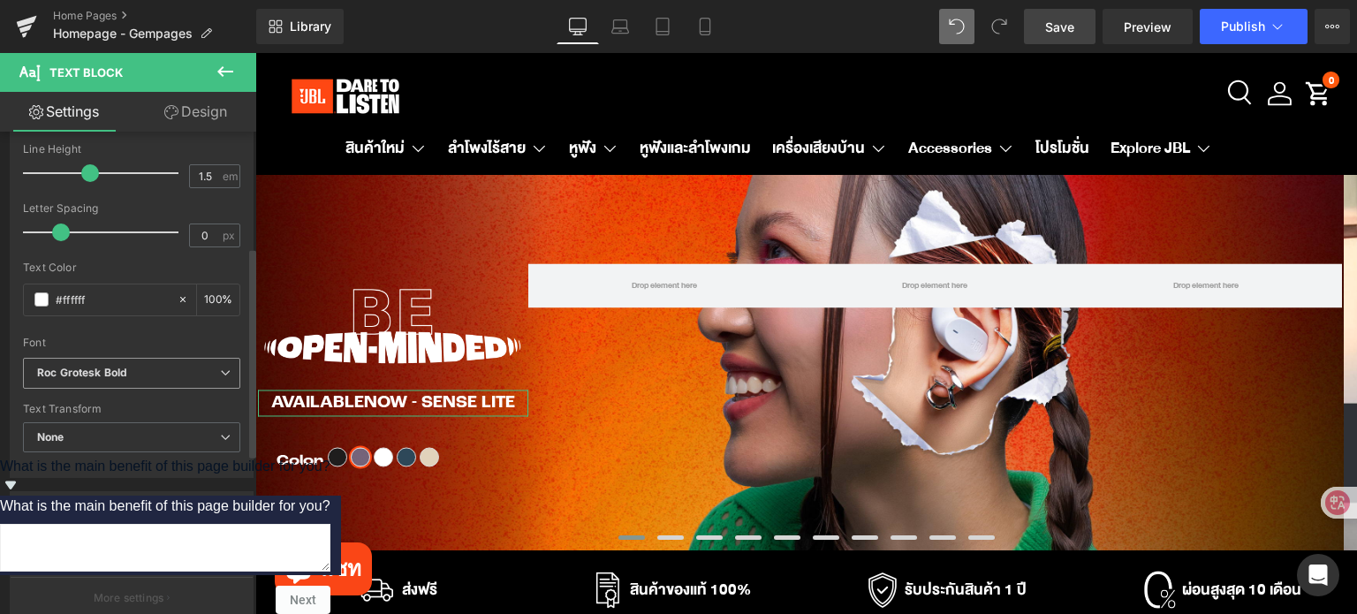
click at [131, 372] on b "Roc Grotesk Bold" at bounding box center [128, 373] width 183 height 15
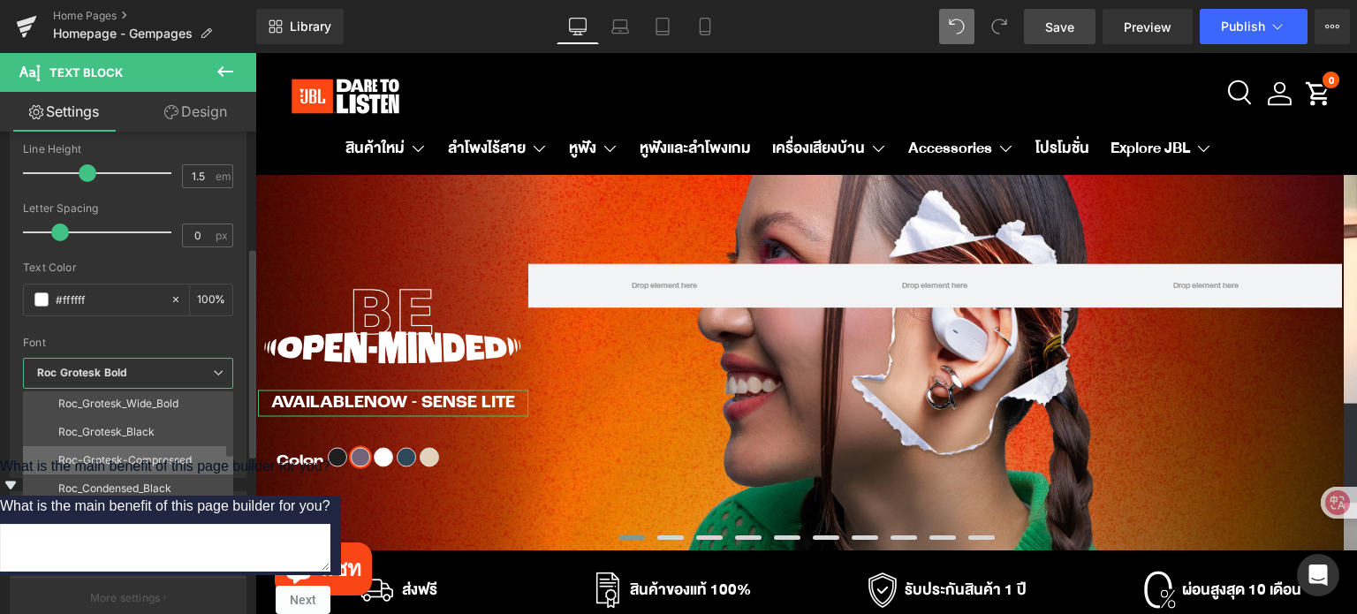
scroll to position [88, 0]
click at [161, 452] on p "Roc-Grotesk-Compressed" at bounding box center [124, 458] width 133 height 12
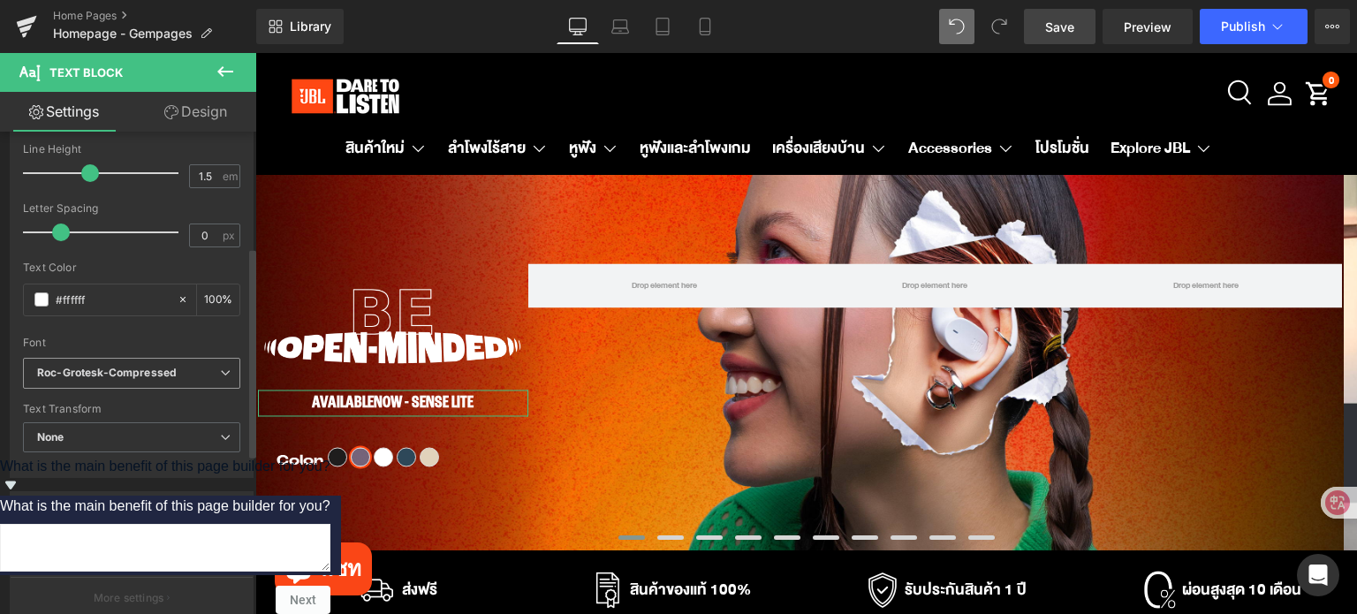
click at [143, 359] on span "Roc-Grotesk-Compressed" at bounding box center [131, 373] width 217 height 31
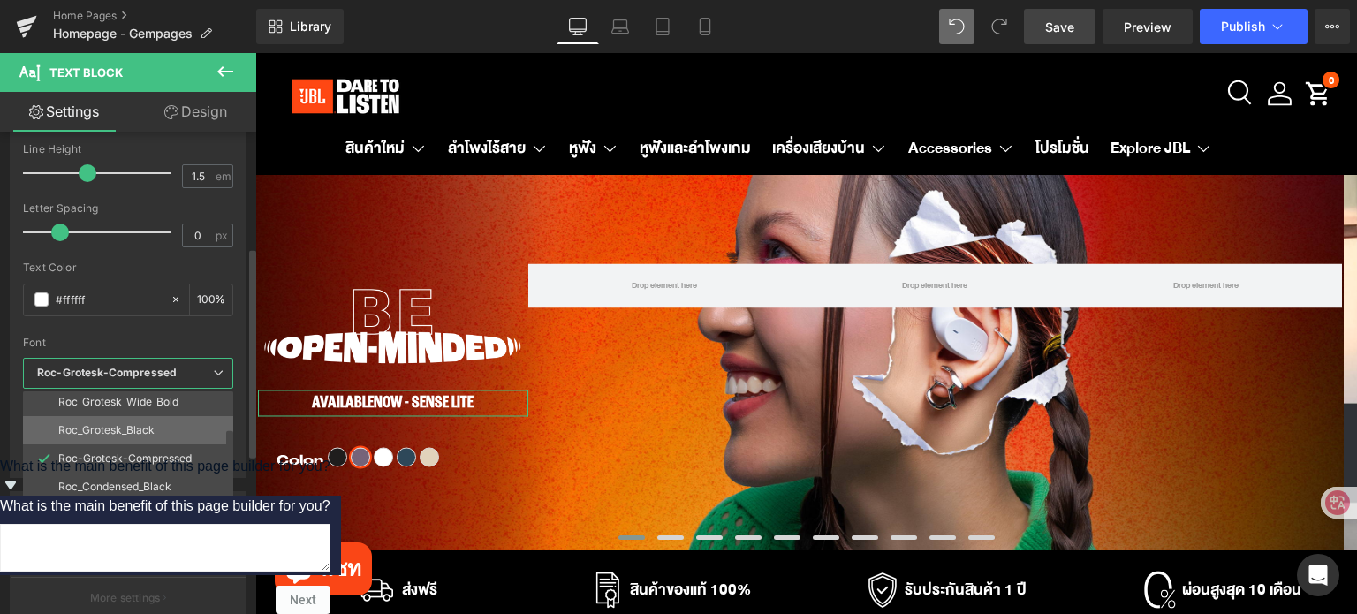
click at [147, 424] on p "Roc_Grotesk_Black" at bounding box center [106, 430] width 96 height 12
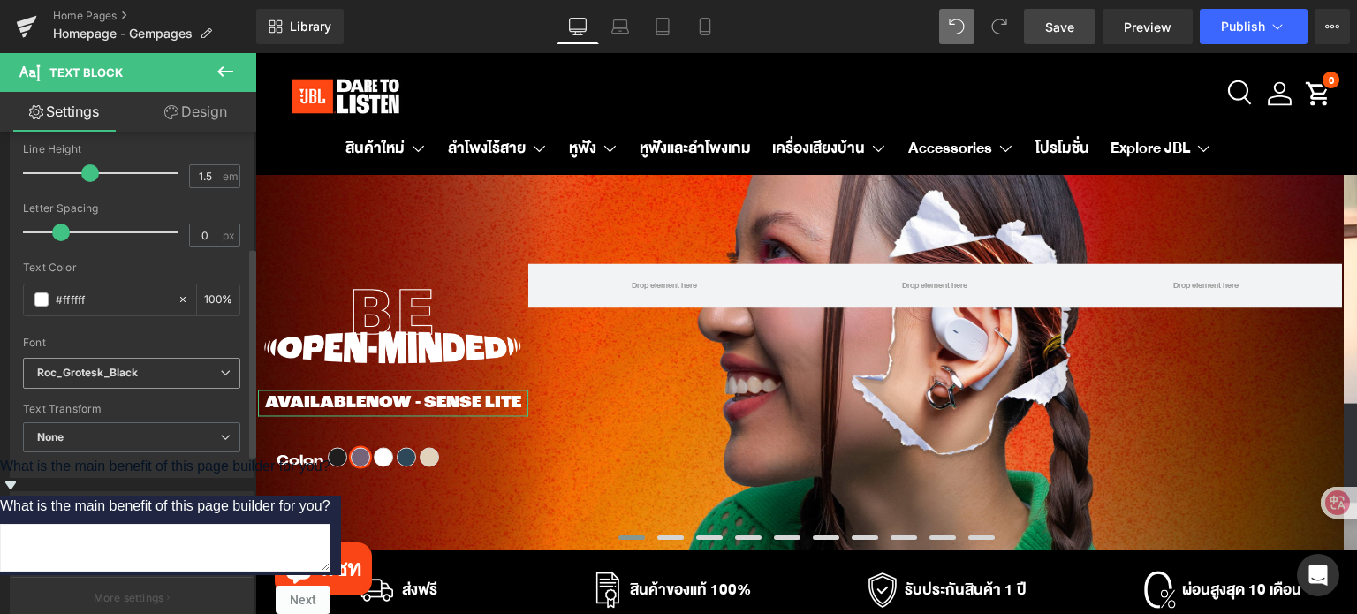
click at [151, 366] on b "Roc_Grotesk_Black" at bounding box center [128, 373] width 183 height 15
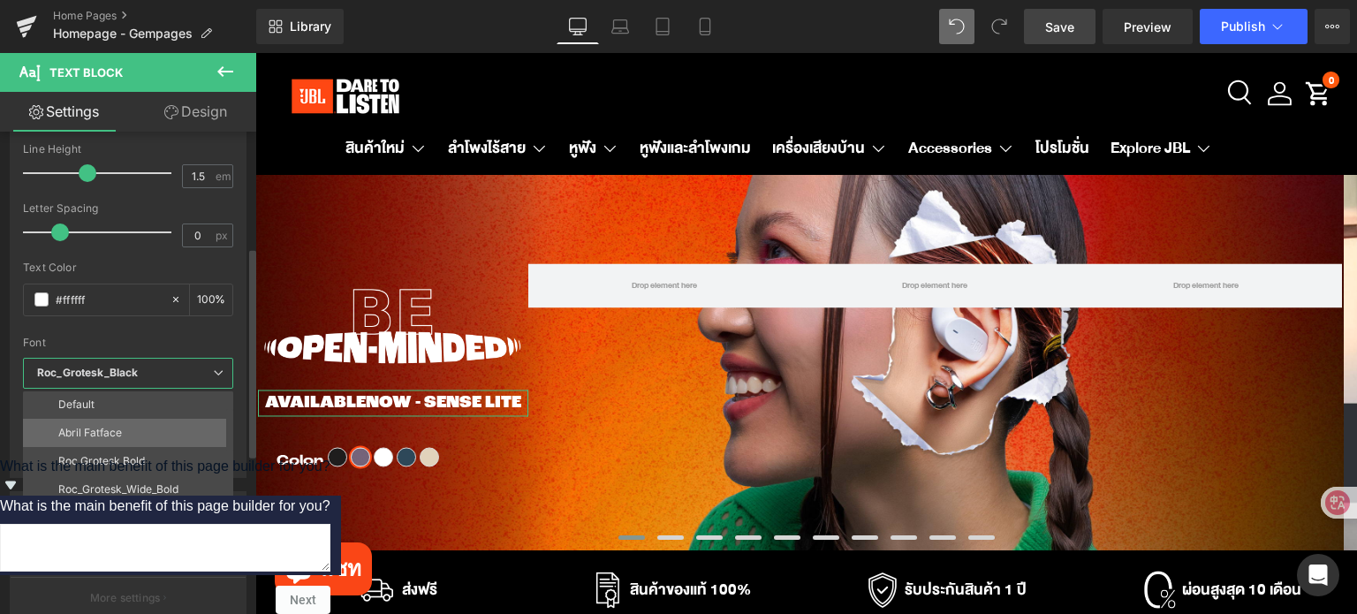
scroll to position [0, 0]
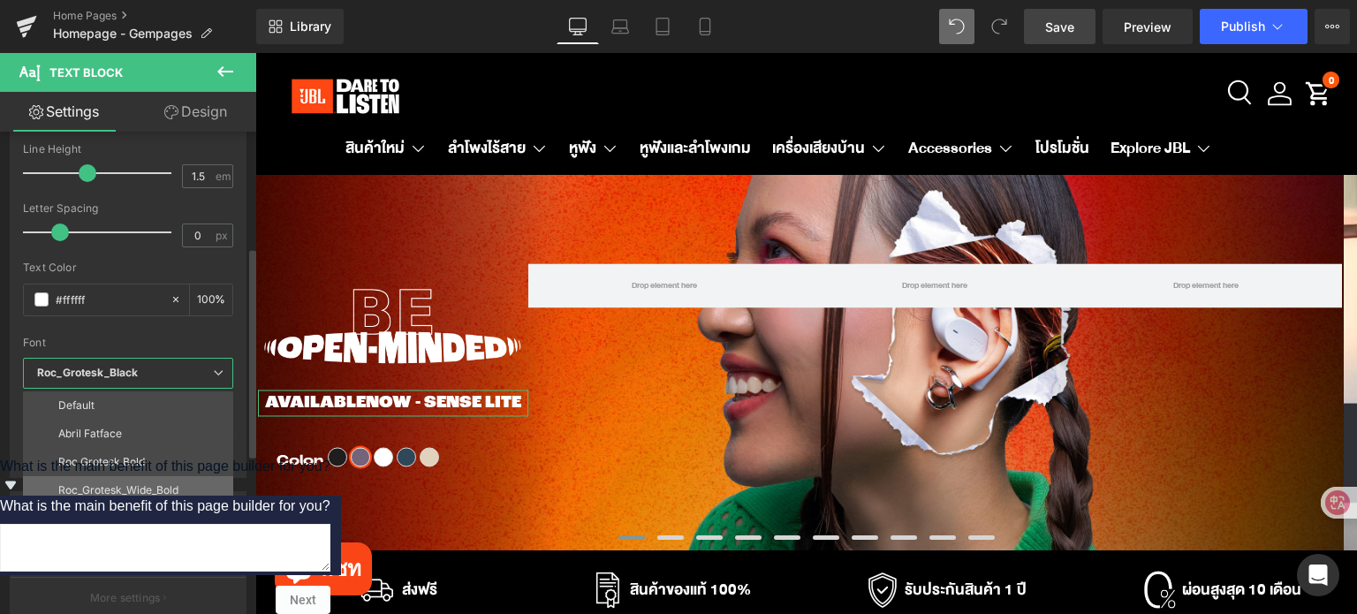
click at [150, 476] on li "Roc_Grotesk_Wide_Bold" at bounding box center [132, 490] width 218 height 28
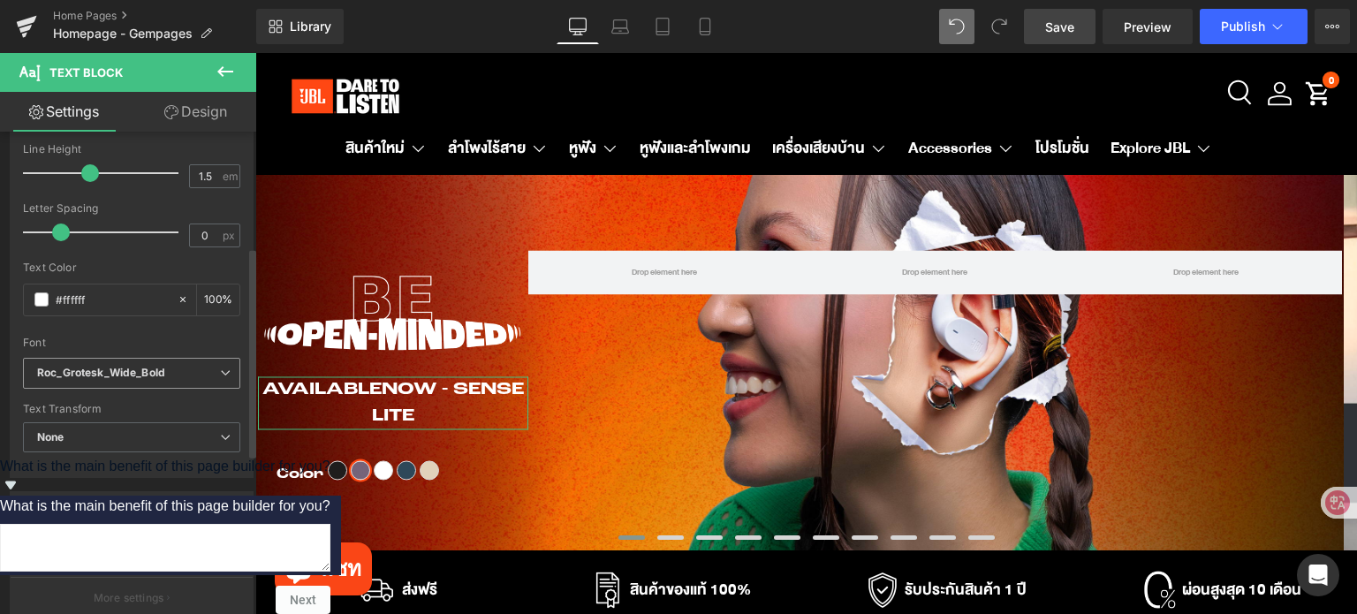
click at [143, 376] on icon "Roc_Grotesk_Wide_Bold" at bounding box center [101, 373] width 128 height 15
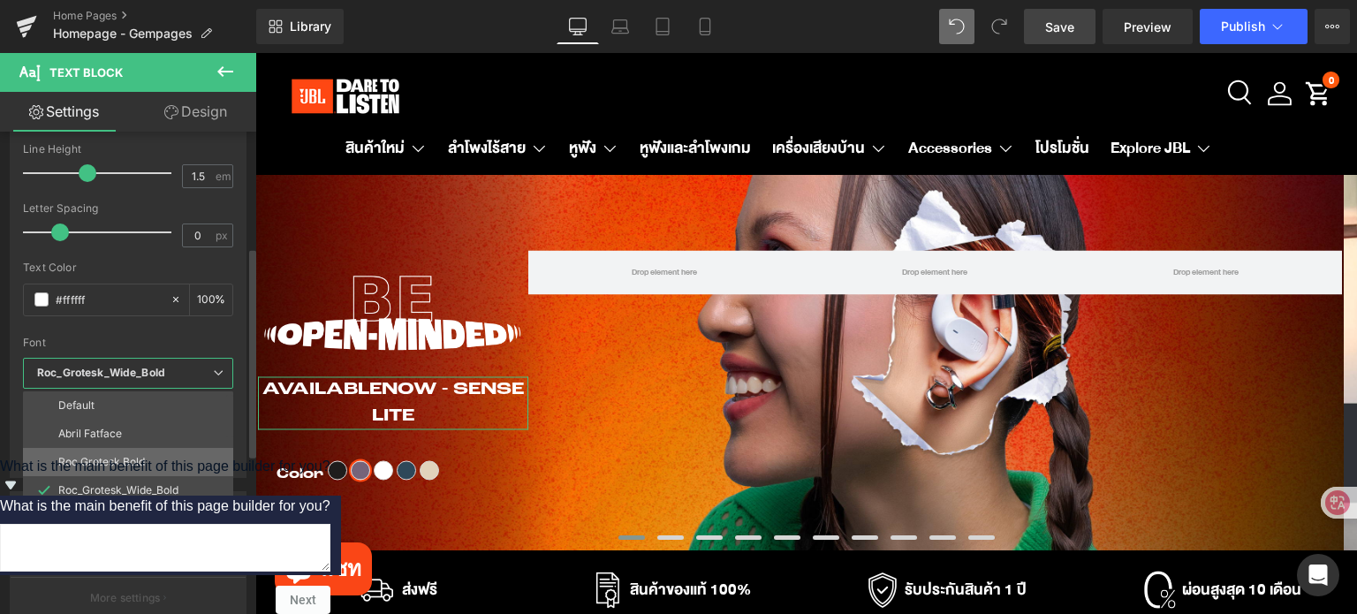
click at [145, 456] on li "Roc Grotesk Bold" at bounding box center [132, 462] width 218 height 28
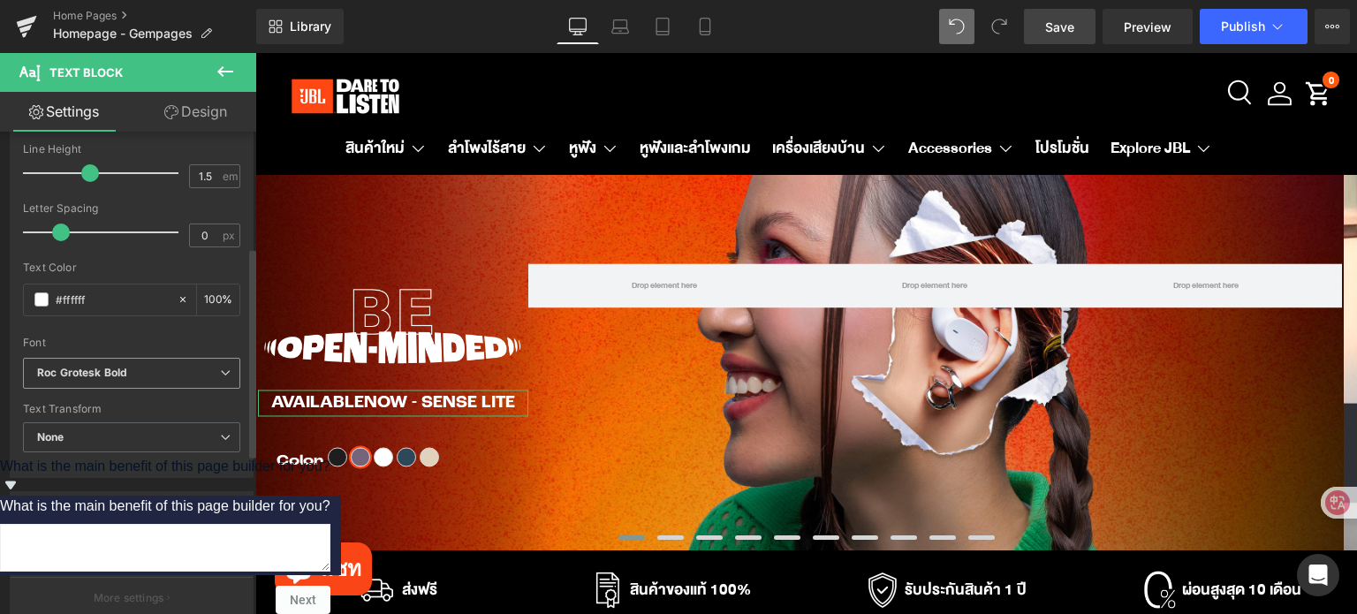
click at [141, 370] on b "Roc Grotesk Bold" at bounding box center [128, 373] width 183 height 15
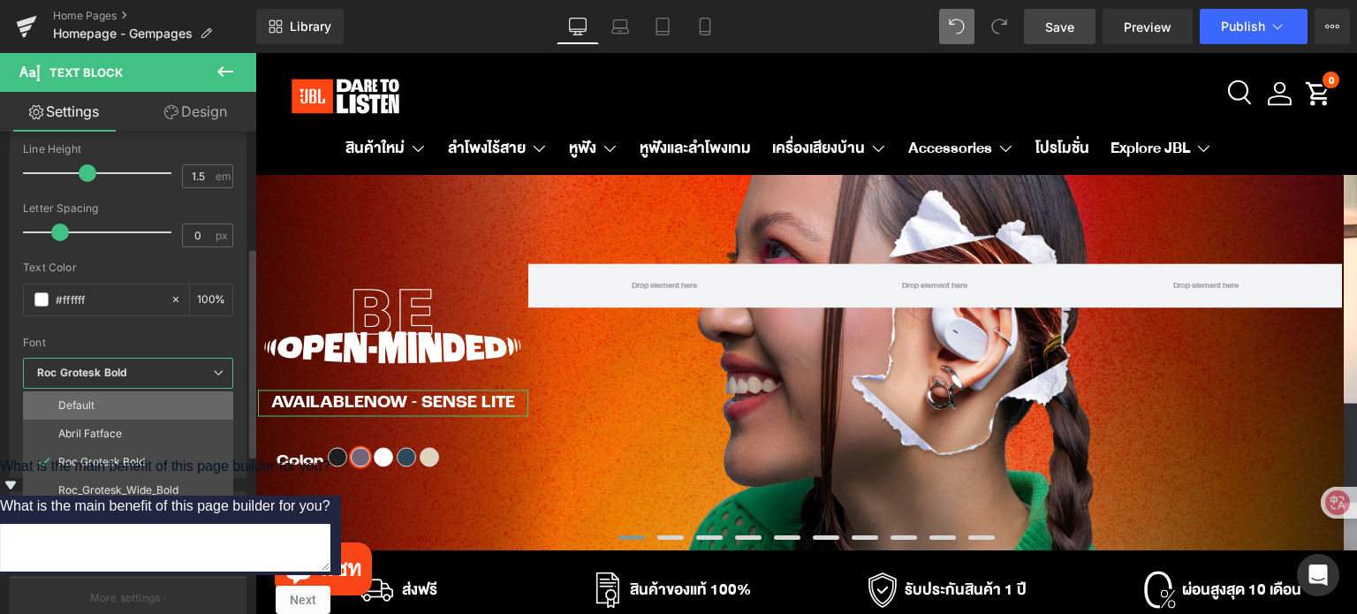
click at [134, 400] on li "Default" at bounding box center [132, 405] width 218 height 28
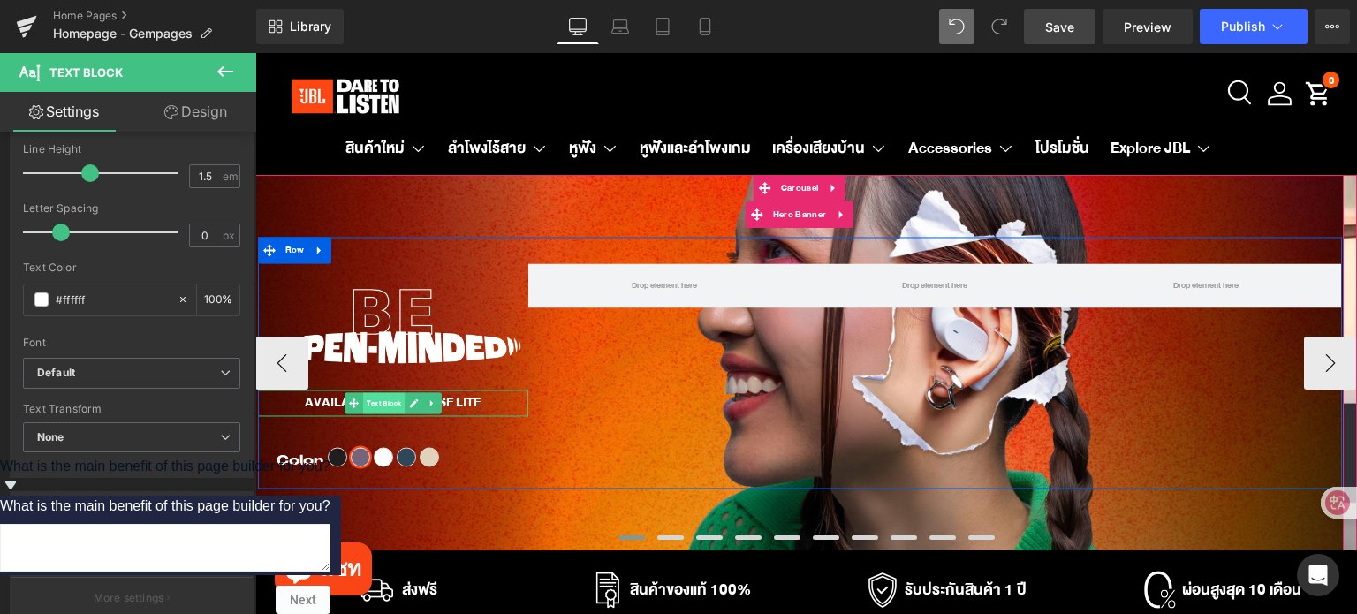
click at [381, 404] on span "Text Block" at bounding box center [384, 403] width 42 height 21
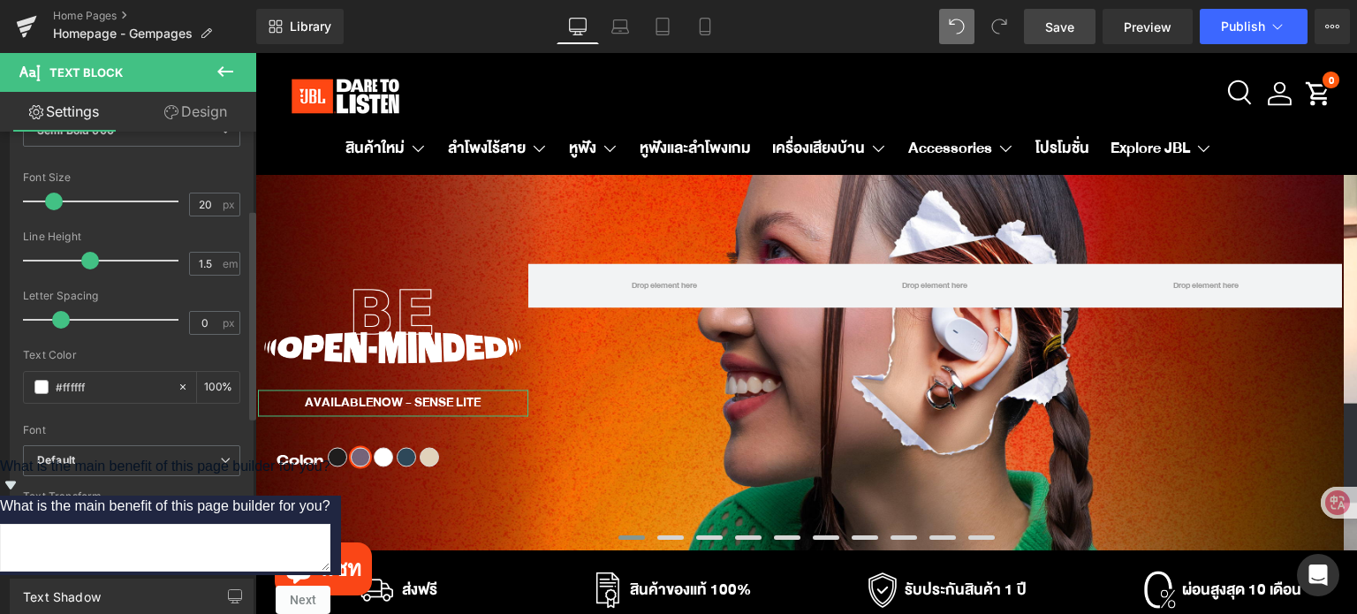
scroll to position [177, 0]
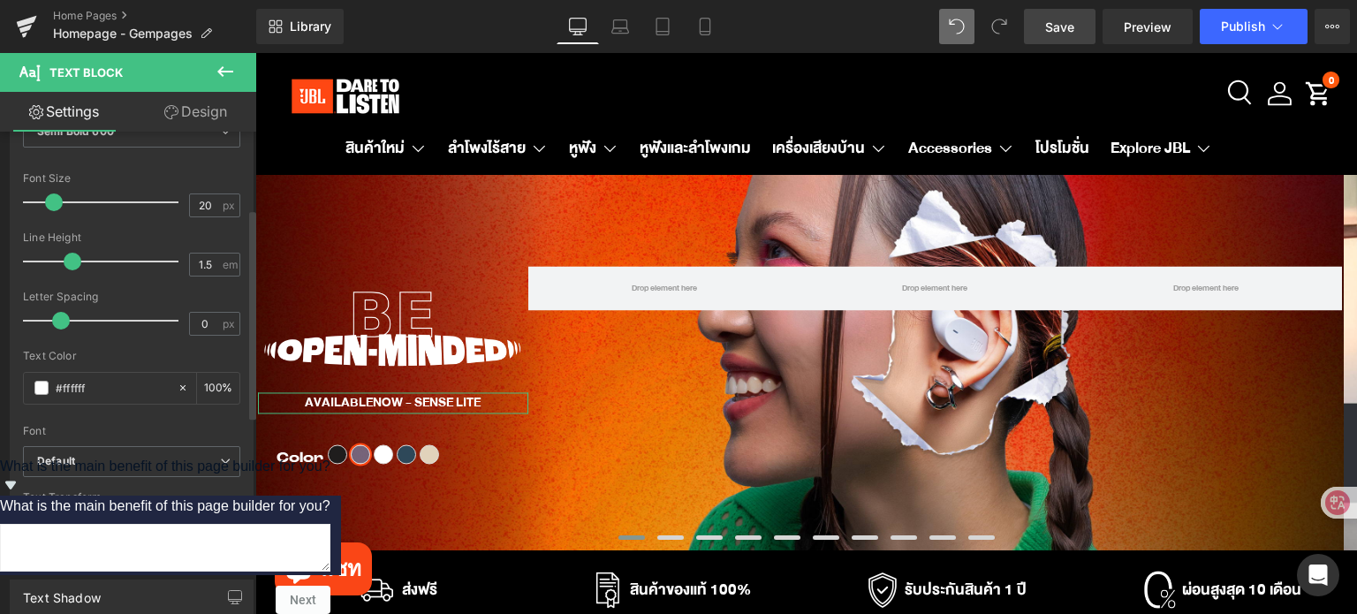
drag, startPoint x: 88, startPoint y: 256, endPoint x: 71, endPoint y: 256, distance: 17.7
click at [71, 256] on span at bounding box center [73, 262] width 18 height 18
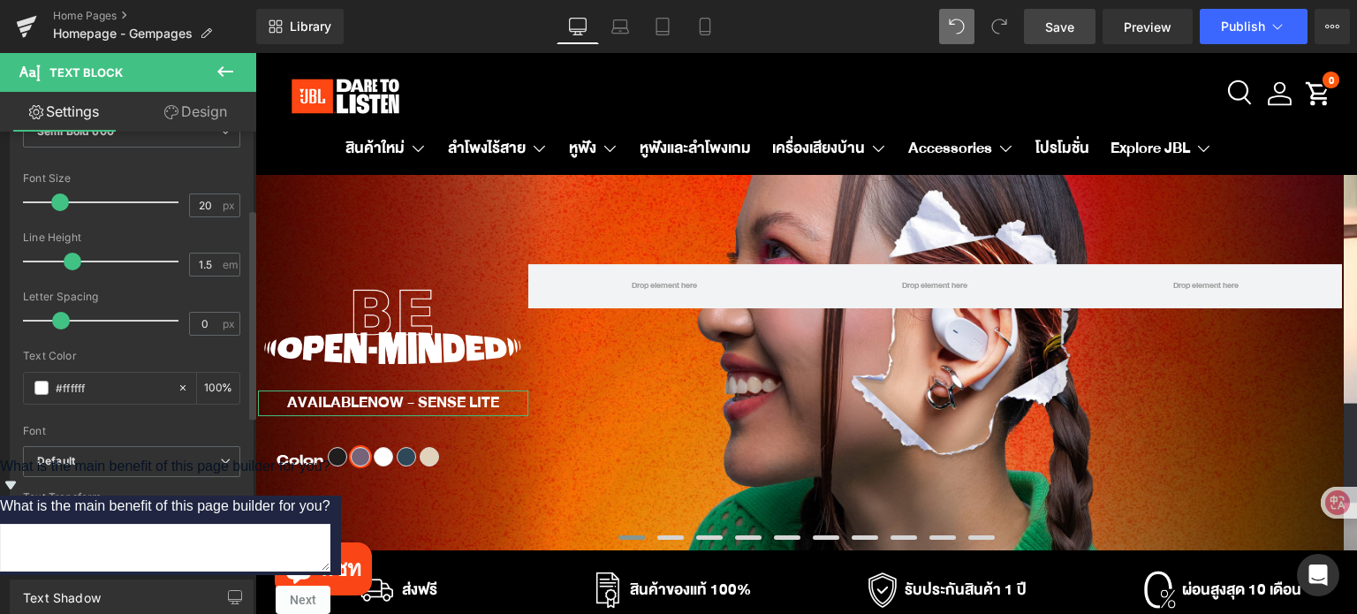
click at [55, 195] on span at bounding box center [60, 202] width 18 height 18
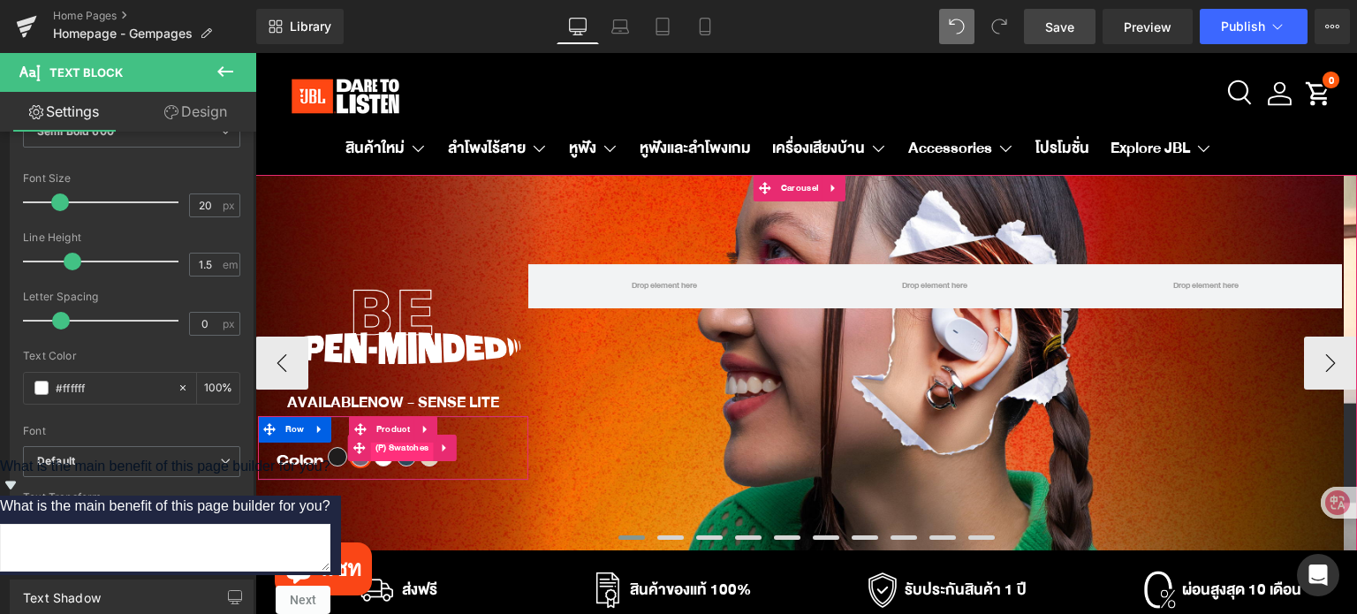
click at [393, 457] on span "(P) Swatches" at bounding box center [402, 448] width 63 height 26
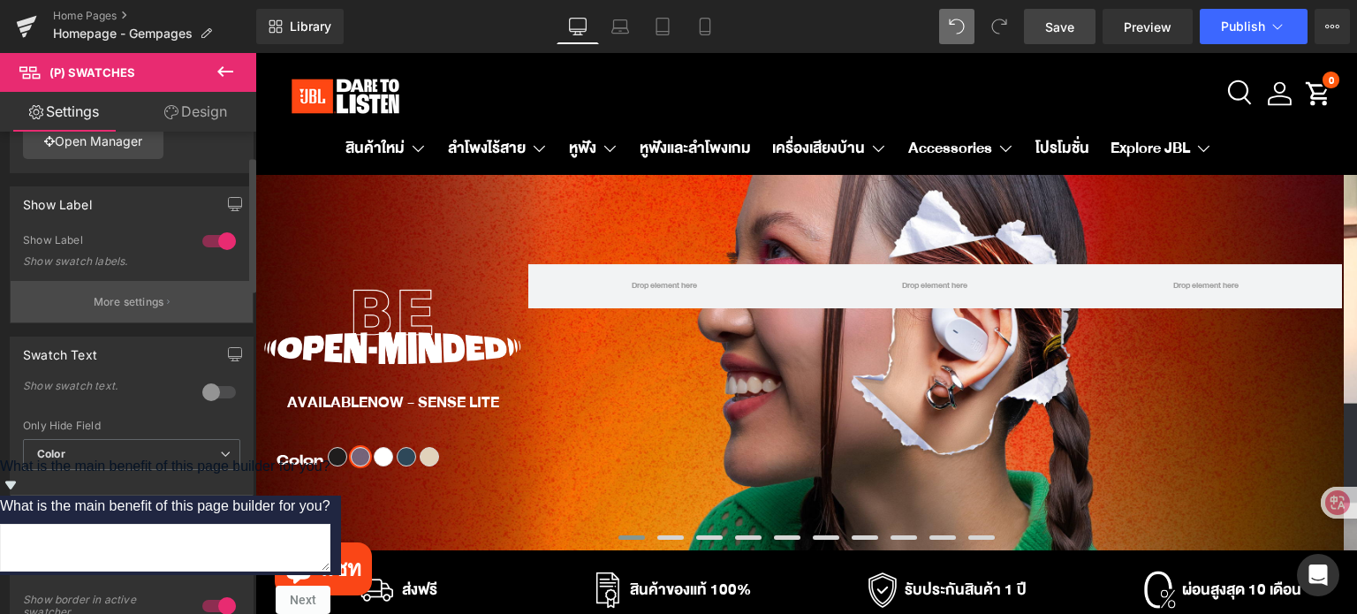
scroll to position [88, 0]
click at [148, 295] on p "More settings" at bounding box center [129, 300] width 71 height 16
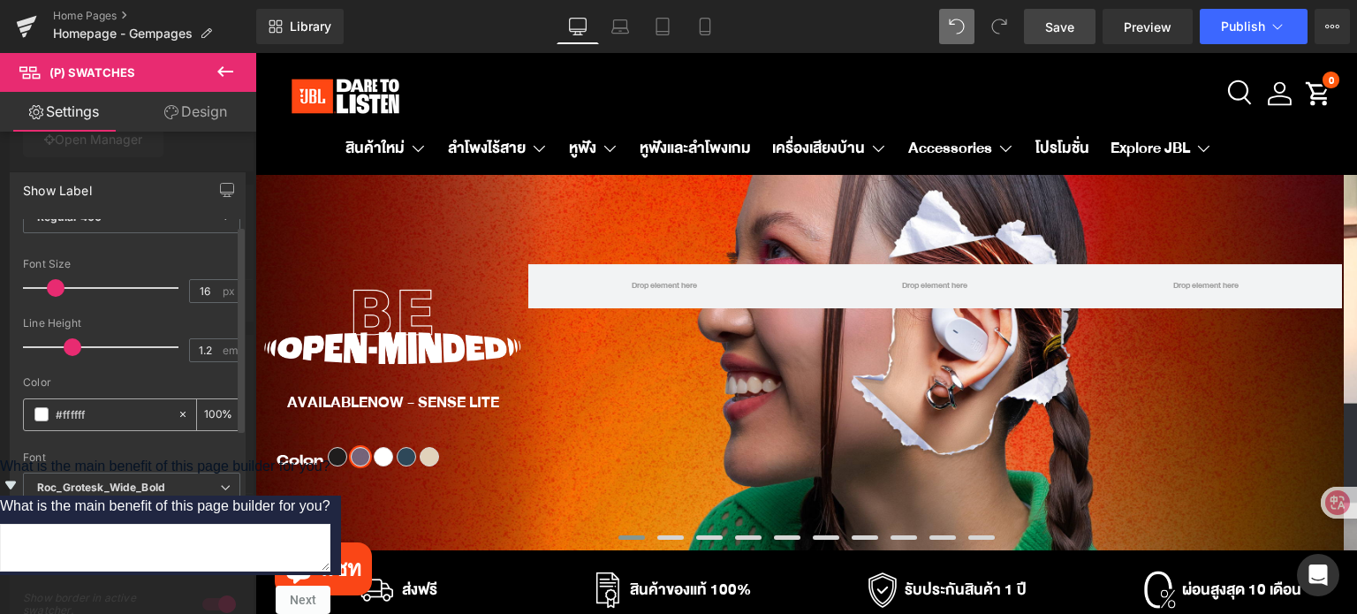
scroll to position [111, 0]
click at [98, 475] on icon "Roc_Grotesk_Wide_Bold" at bounding box center [101, 482] width 128 height 15
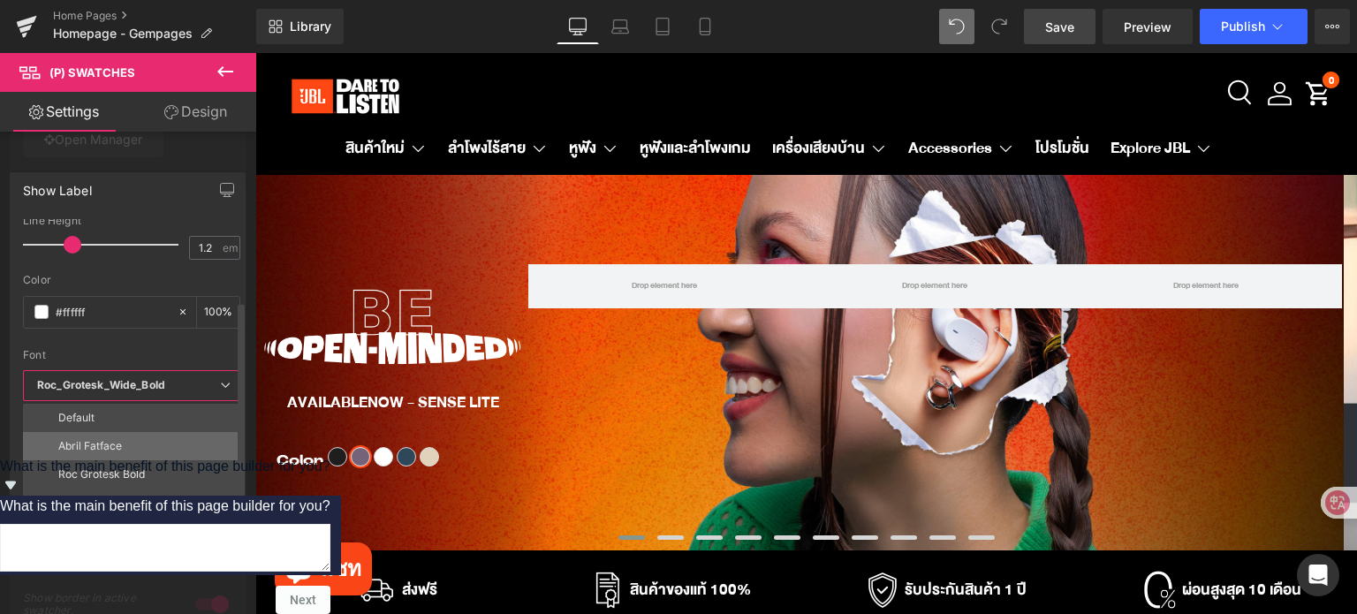
scroll to position [200, 0]
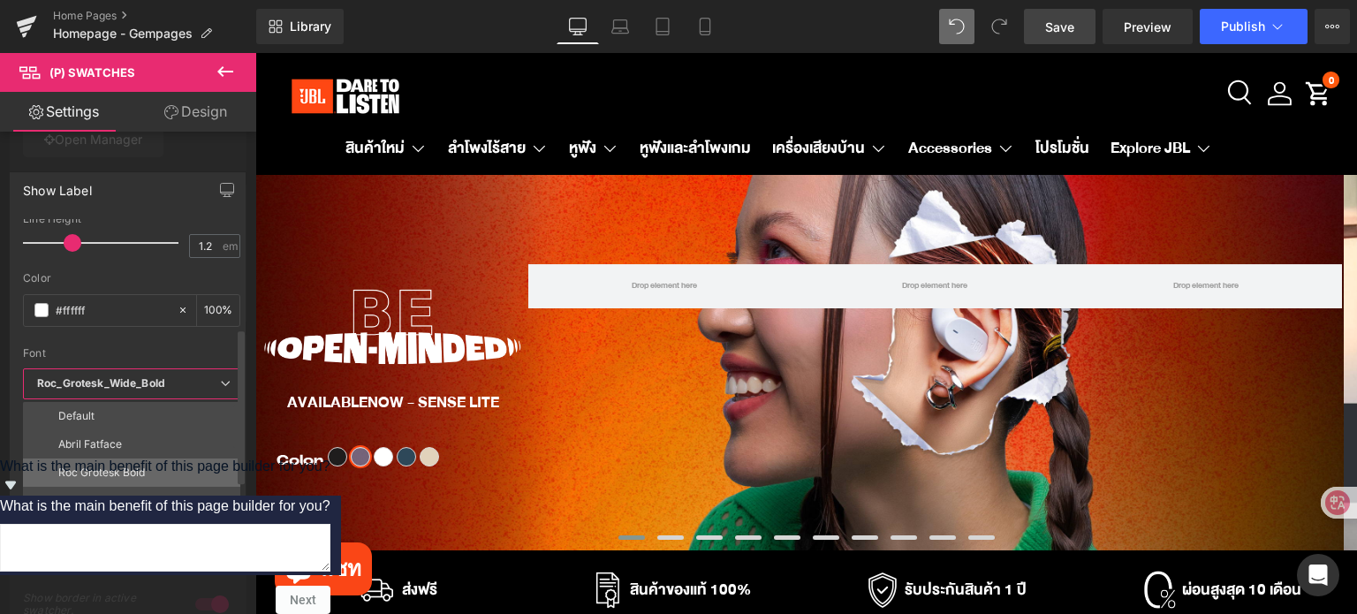
click at [105, 462] on li "Roc Grotesk Bold" at bounding box center [135, 472] width 225 height 28
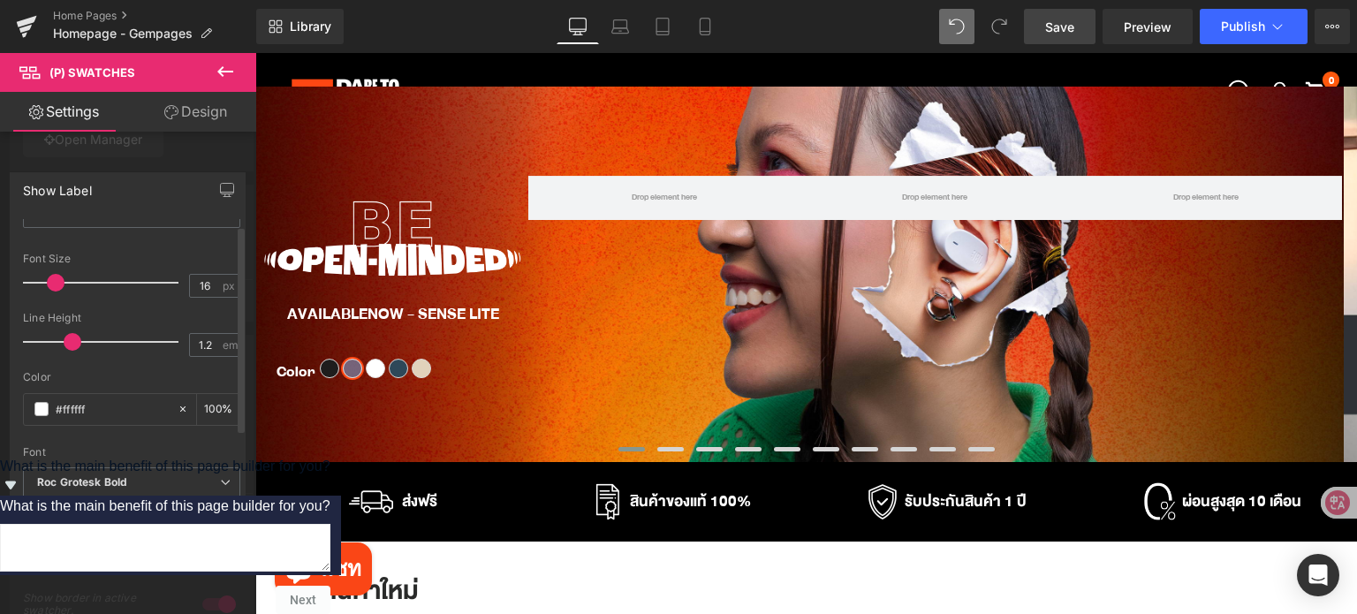
scroll to position [111, 0]
click at [195, 161] on div at bounding box center [128, 338] width 256 height 570
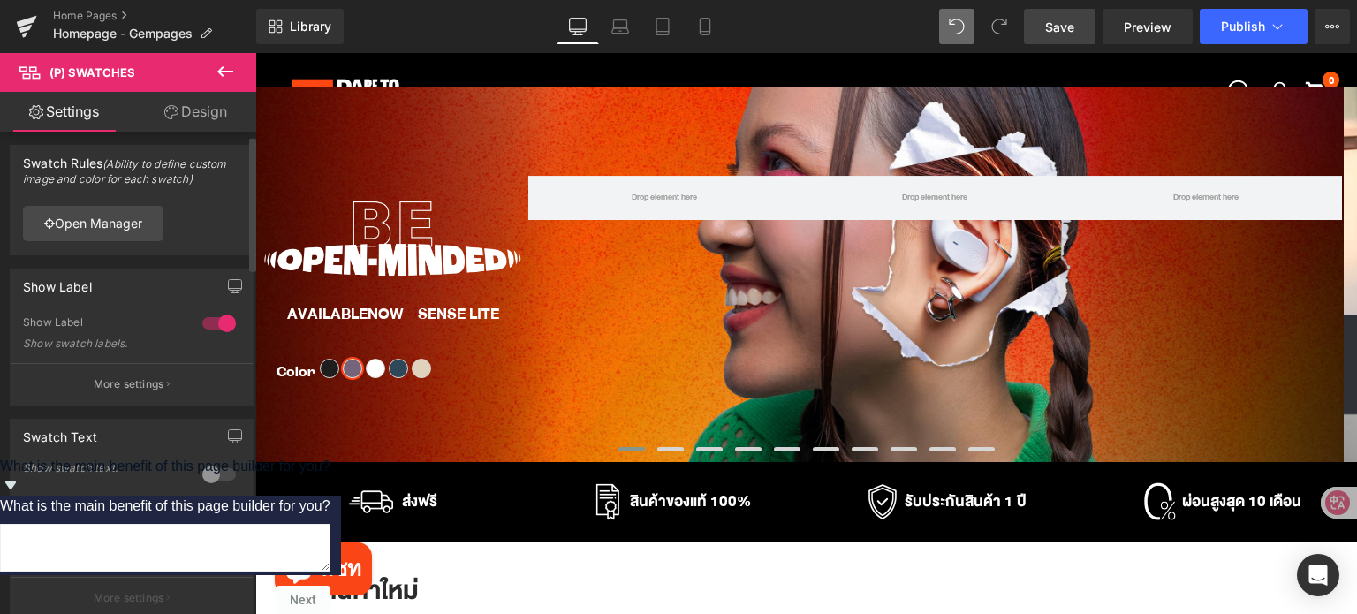
scroll to position [0, 0]
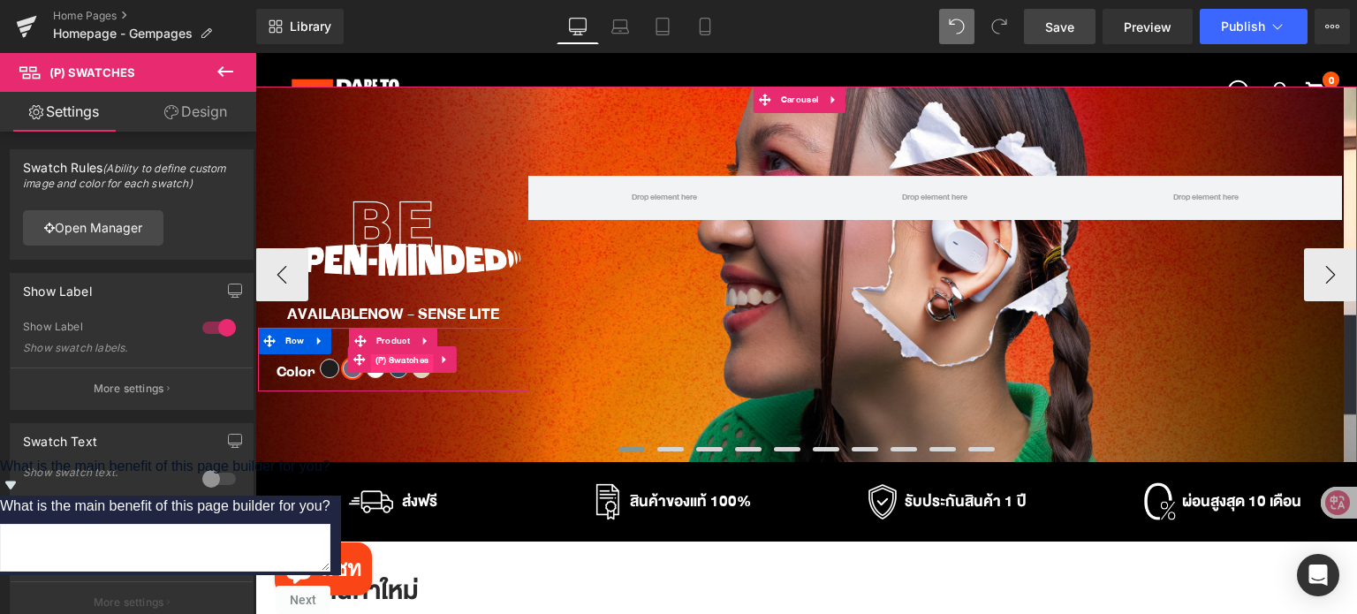
click at [394, 364] on span "(P) Swatches" at bounding box center [402, 360] width 63 height 26
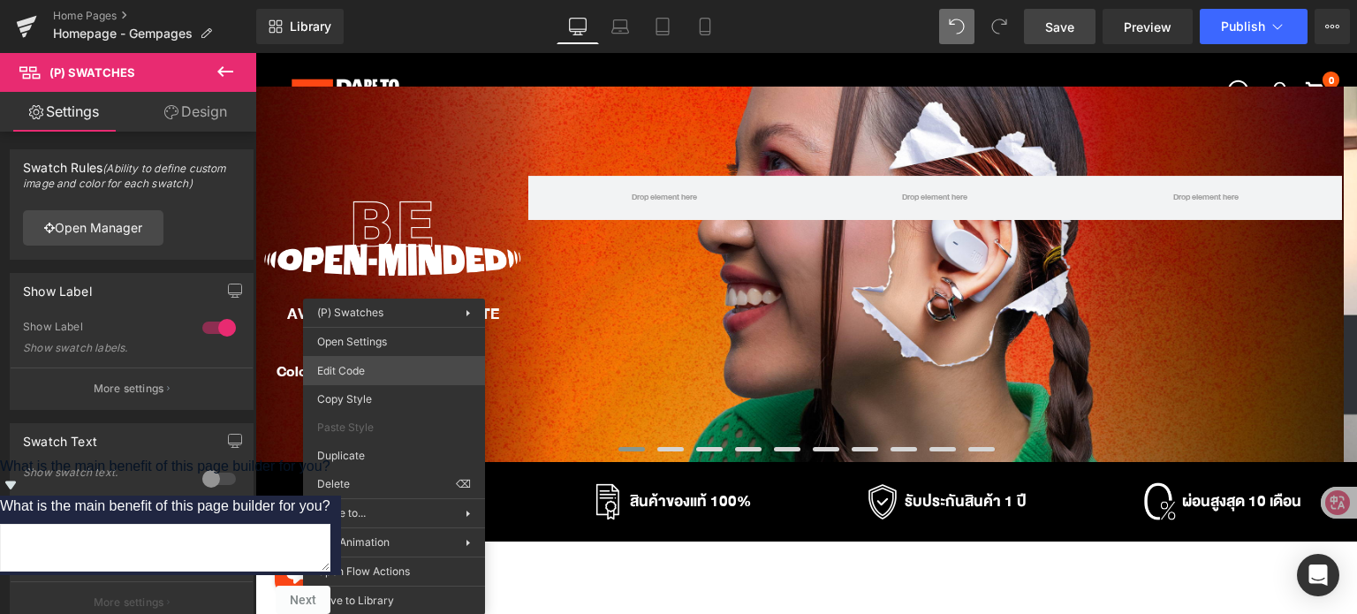
click at [386, 0] on div "(P) Swatches You are previewing how the will restyle your page. You can not edi…" at bounding box center [678, 0] width 1357 height 0
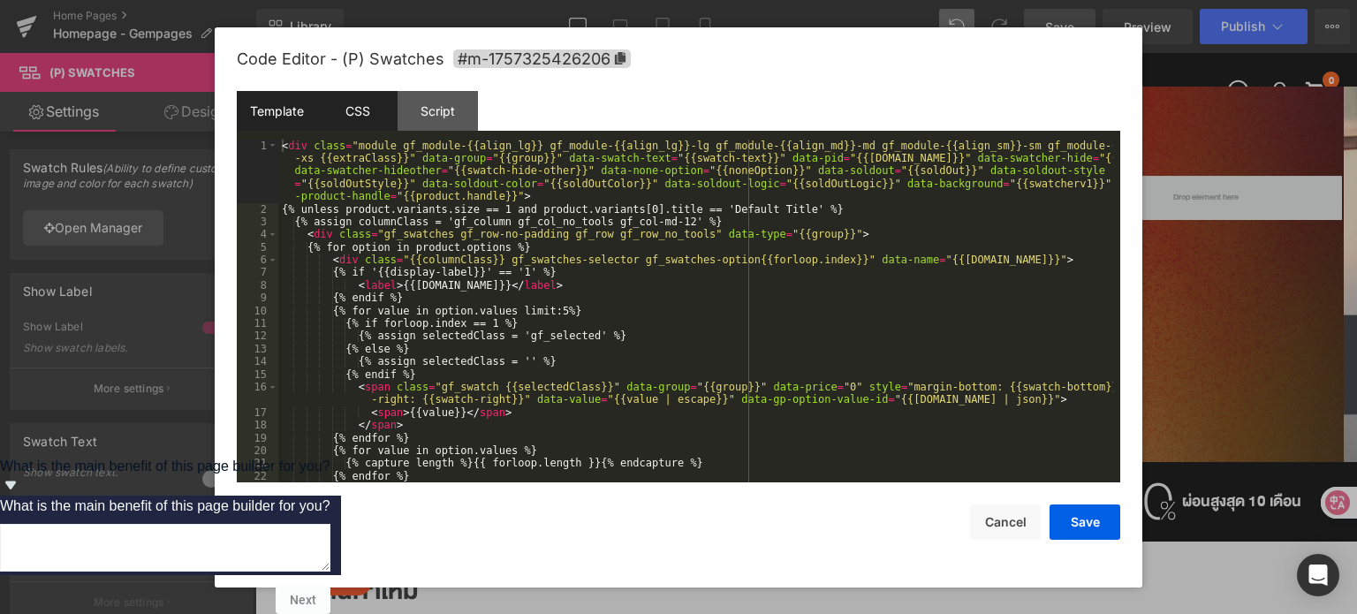
click at [371, 106] on div "CSS" at bounding box center [357, 111] width 80 height 40
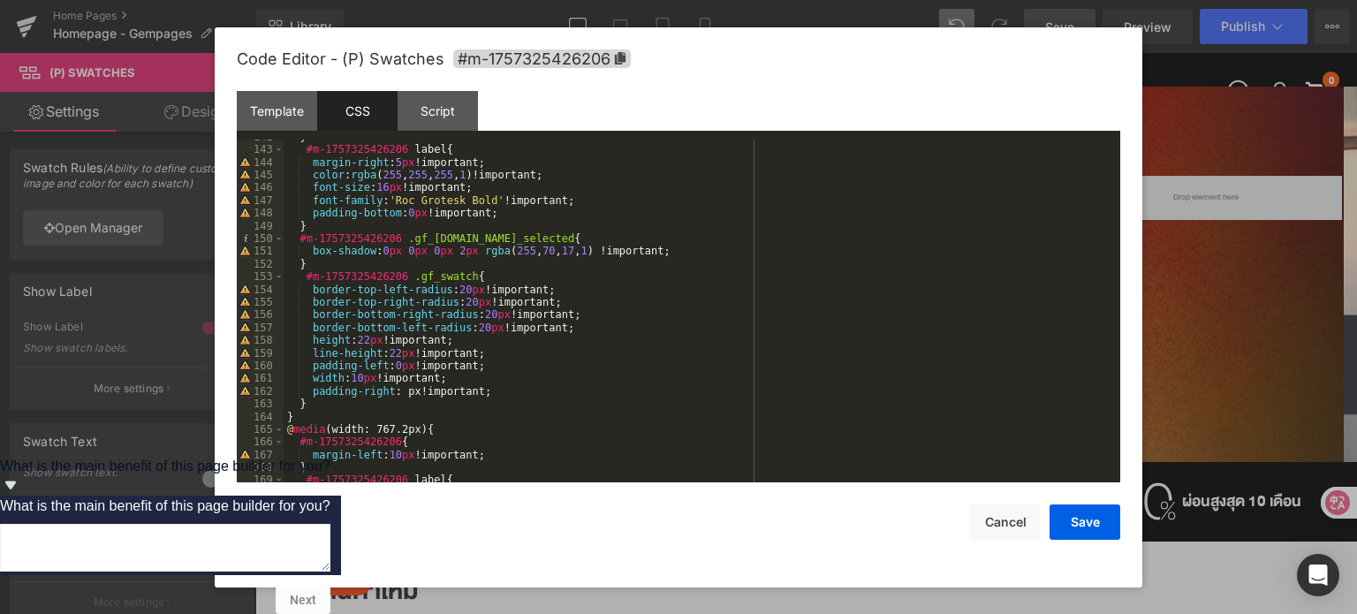
scroll to position [1749, 0]
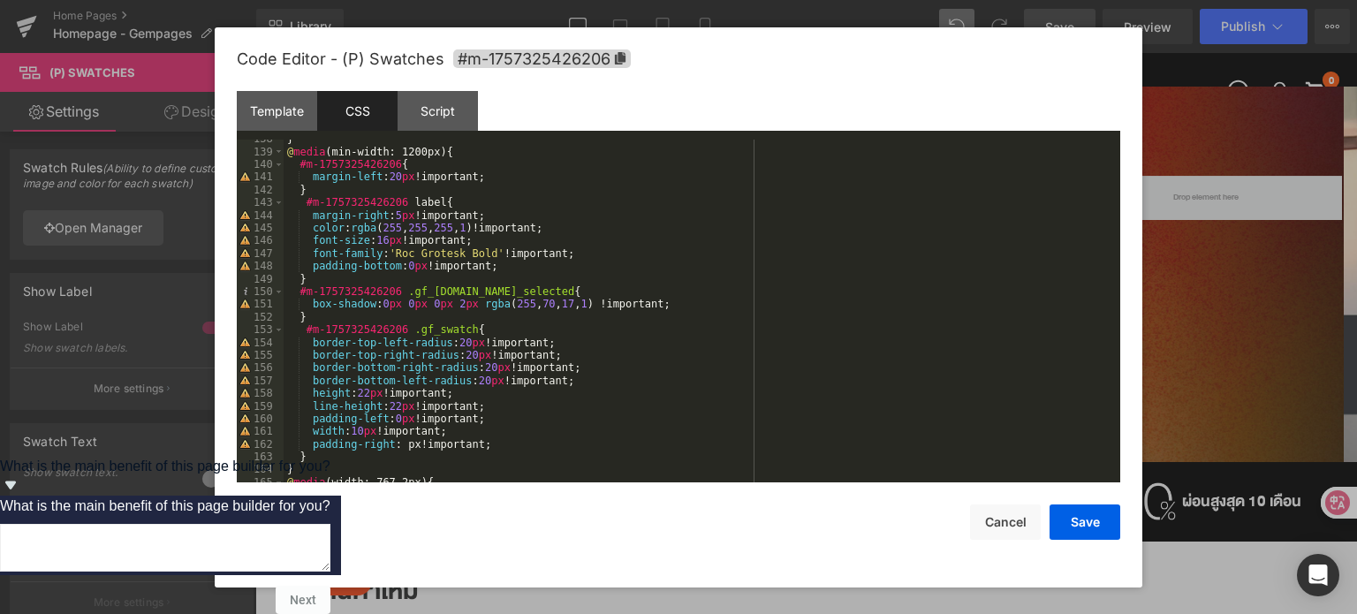
click at [504, 270] on div "} @ media (min-width: 1200px) { #m-1757325426206 { margin-left : 20 px !importa…" at bounding box center [698, 316] width 829 height 369
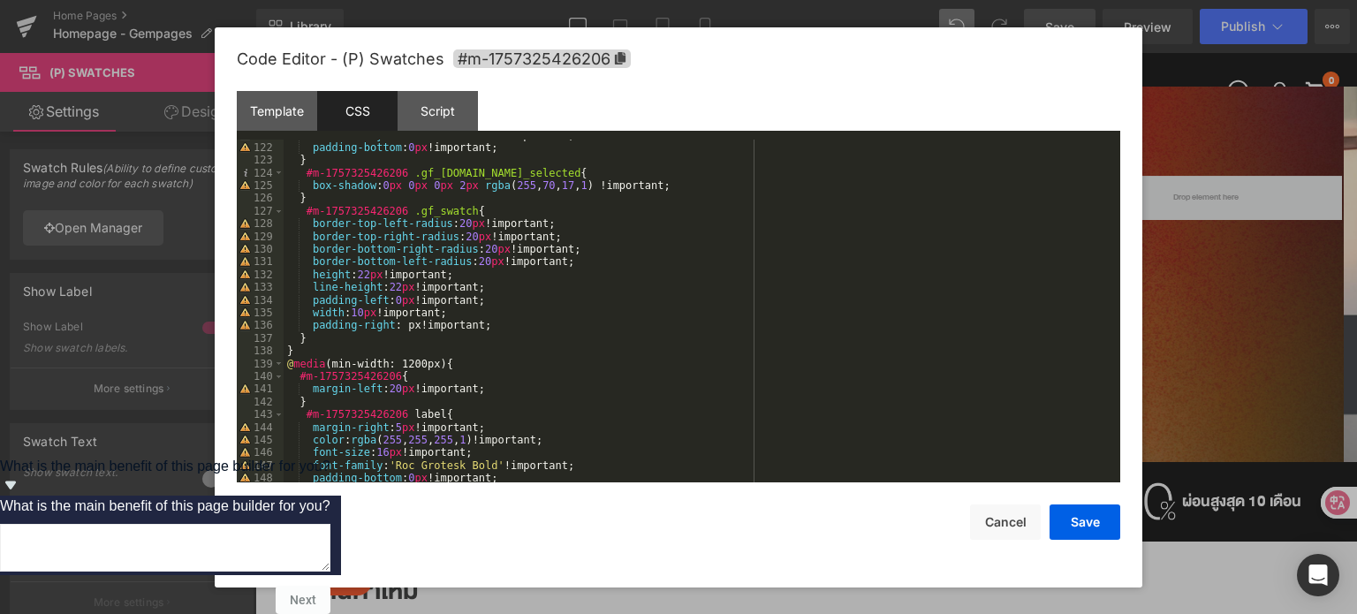
scroll to position [1484, 0]
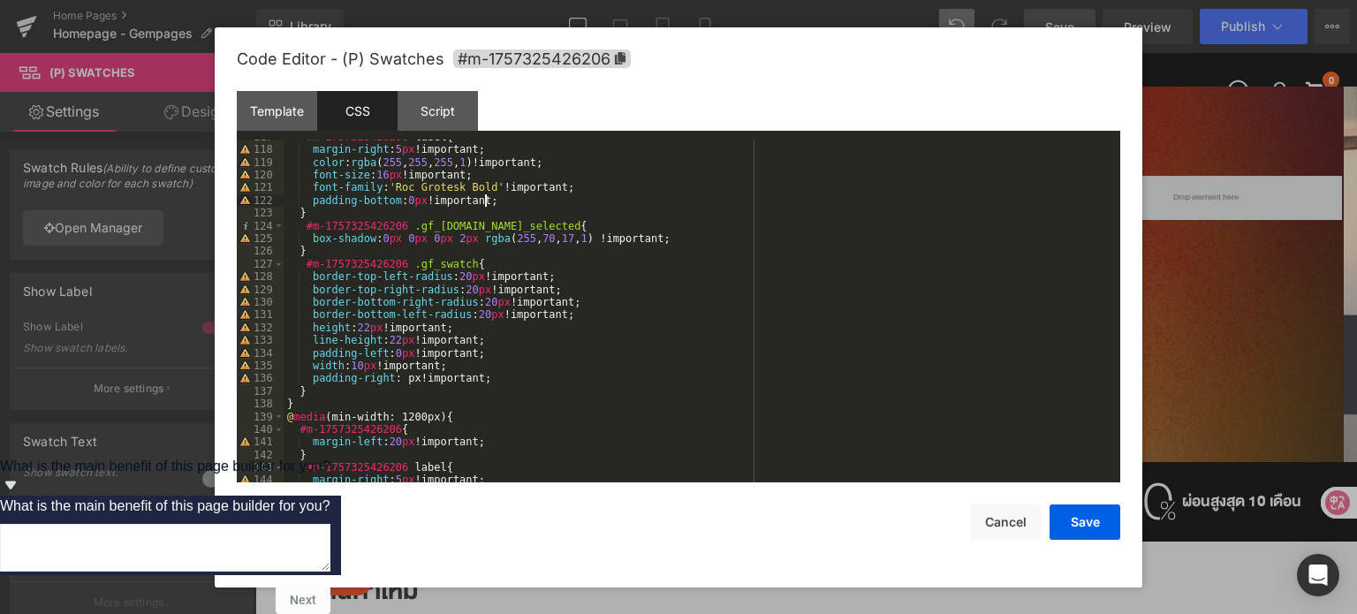
click at [526, 198] on div "#m-1757325426206 label { margin-right : 5 px !important; color : rgba ( 255 , 2…" at bounding box center [698, 315] width 829 height 369
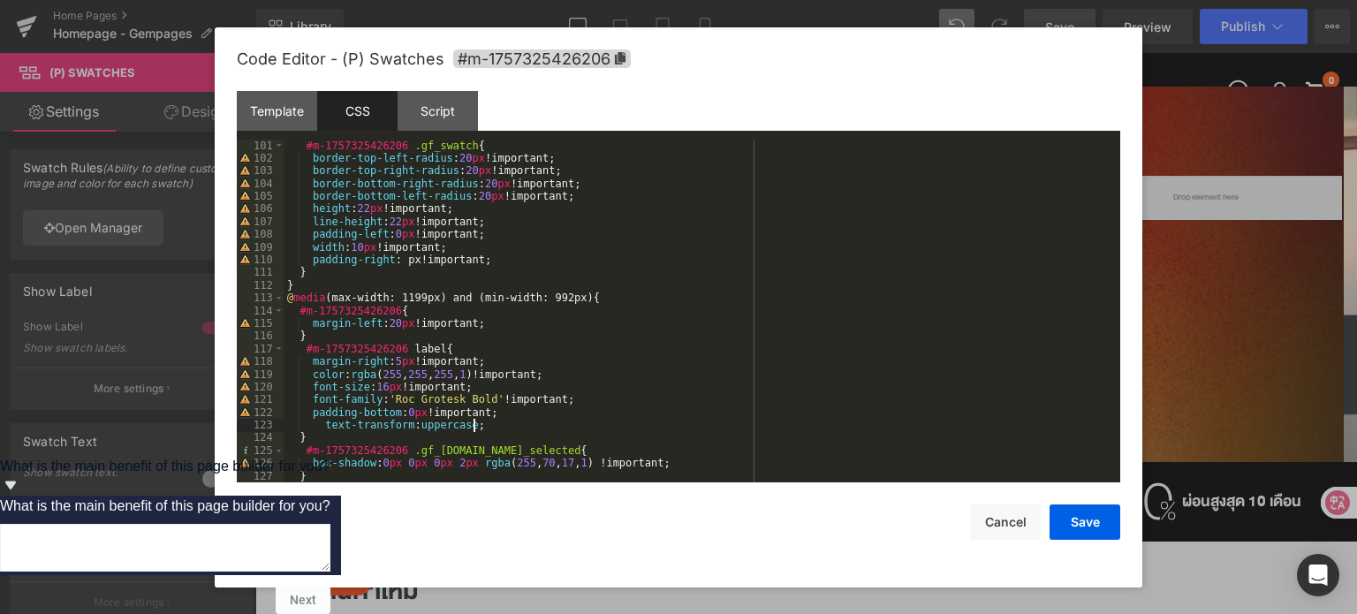
scroll to position [1272, 0]
click at [507, 256] on div "} #m-1757325426206 .gf_swatch { border-top-left-radius : 20 px !important; bord…" at bounding box center [698, 310] width 829 height 369
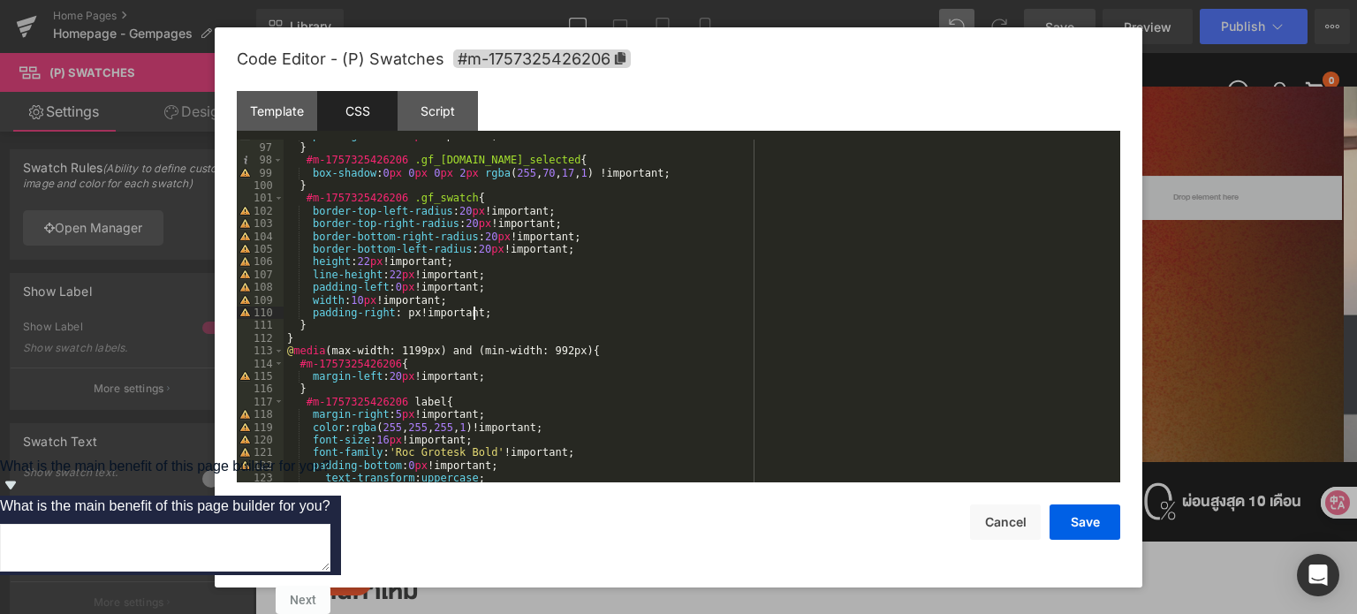
scroll to position [1060, 0]
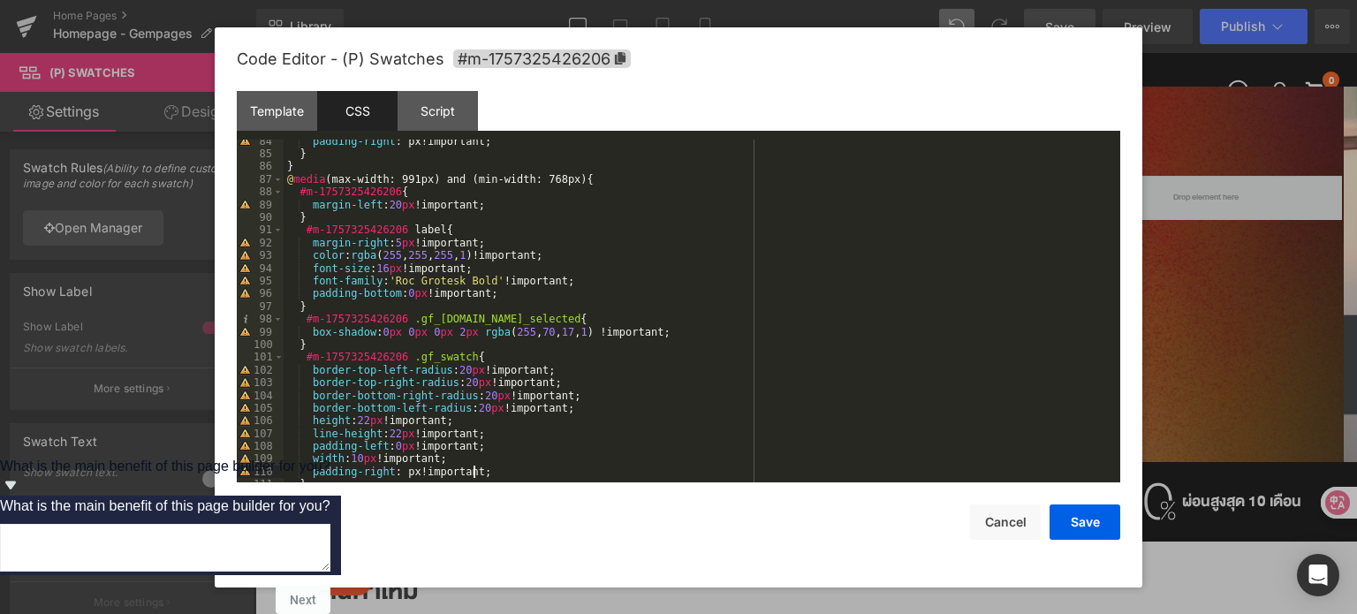
click at [488, 292] on div "padding-right : px!important; } } @ media (max-width: 991px) and (min-width: 76…" at bounding box center [698, 319] width 829 height 369
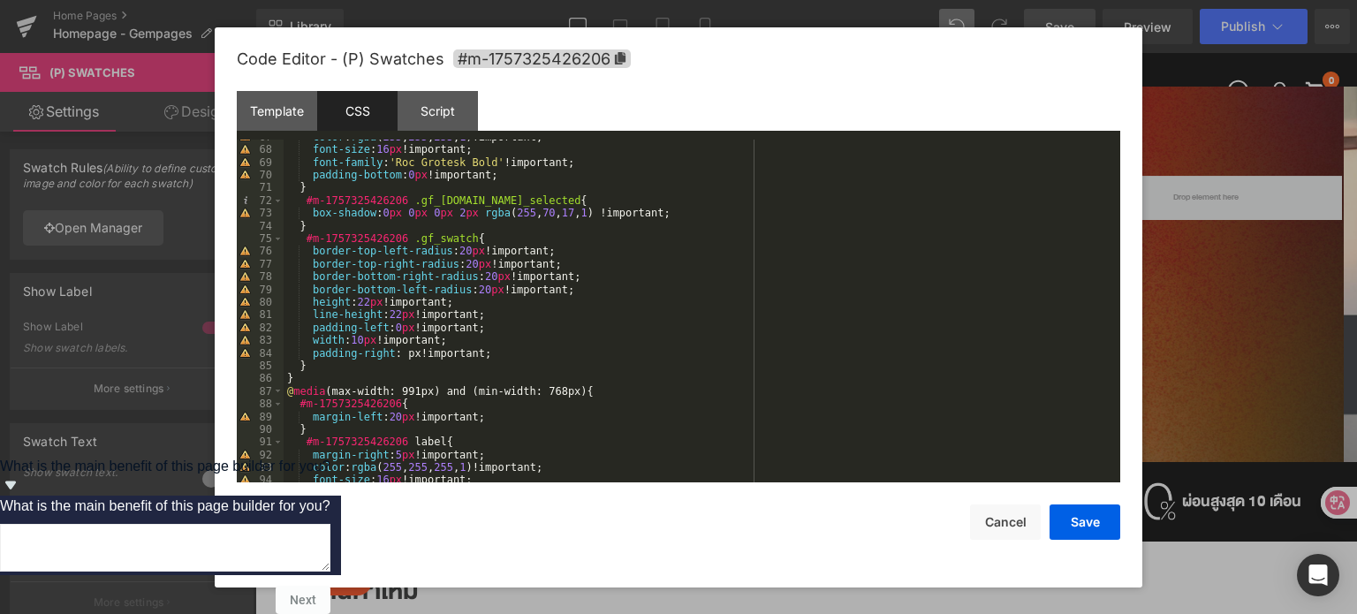
scroll to position [742, 0]
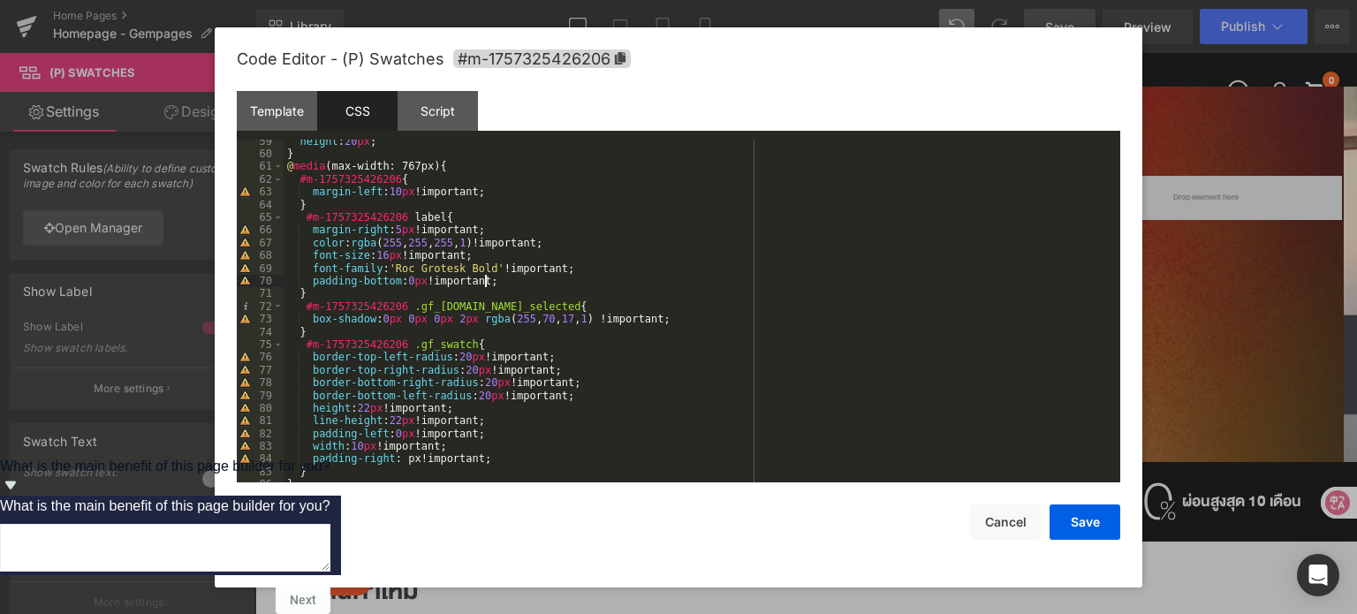
click at [508, 286] on div "height : 20 px ; } @ media (max-width: 767px) { #m-1757325426206 { margin-left …" at bounding box center [698, 319] width 829 height 369
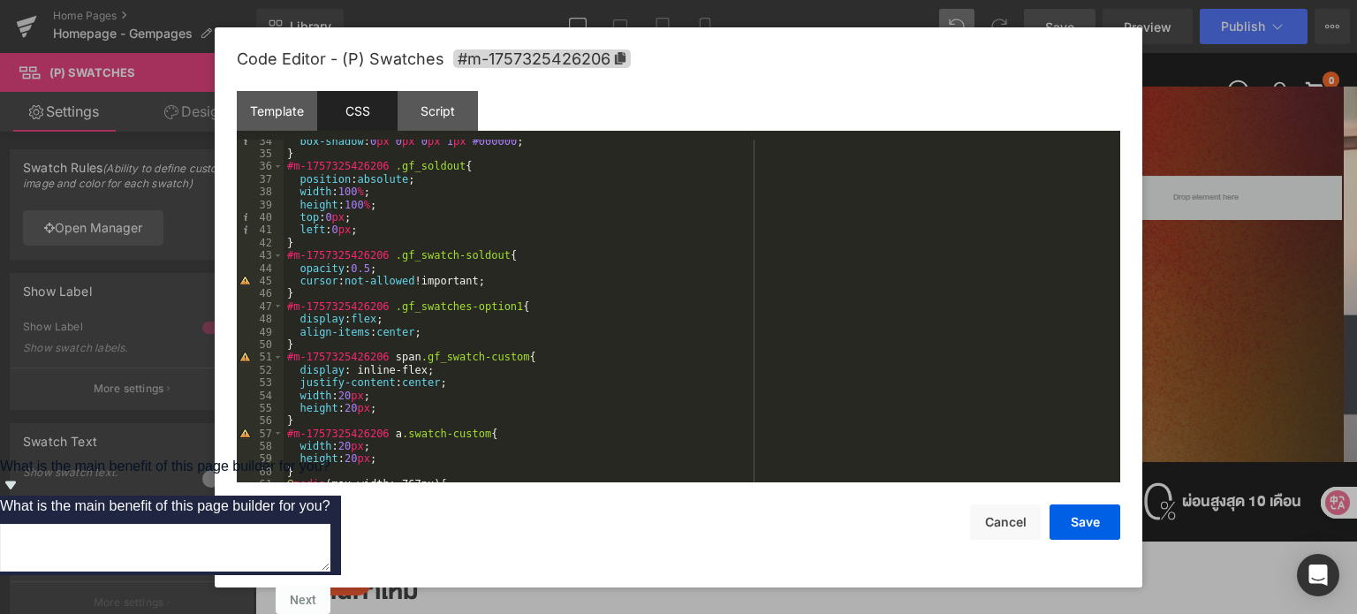
scroll to position [424, 0]
click at [1065, 515] on button "Save" at bounding box center [1084, 521] width 71 height 35
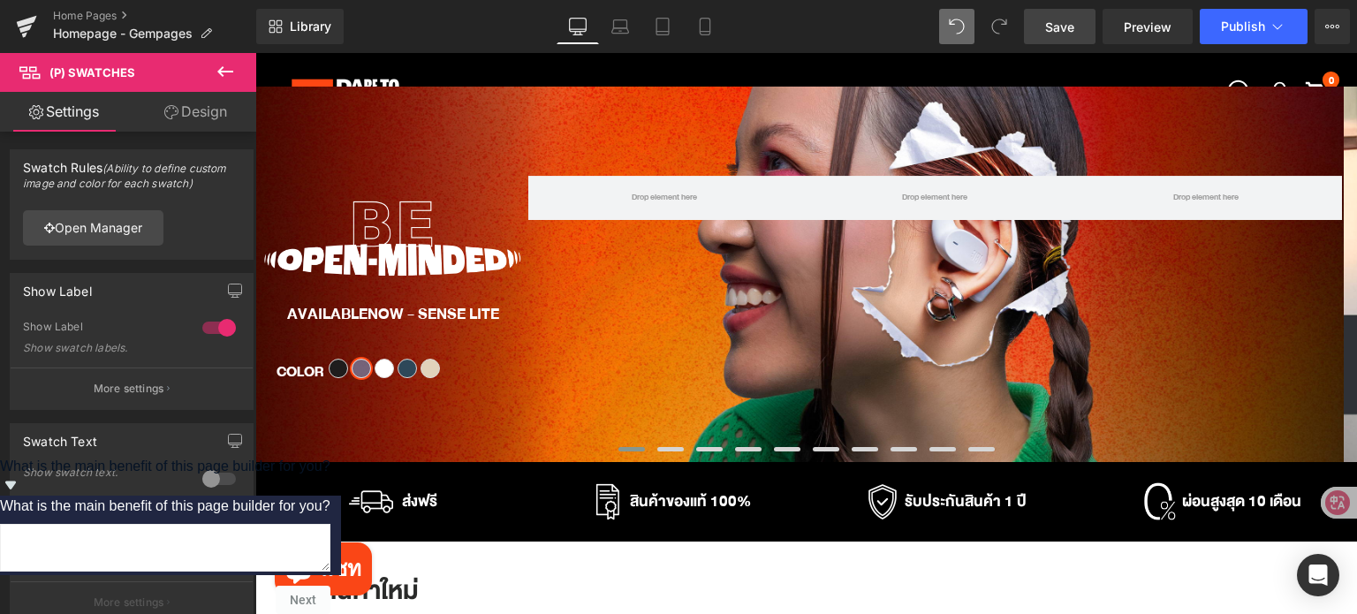
click at [231, 64] on icon at bounding box center [225, 71] width 21 height 21
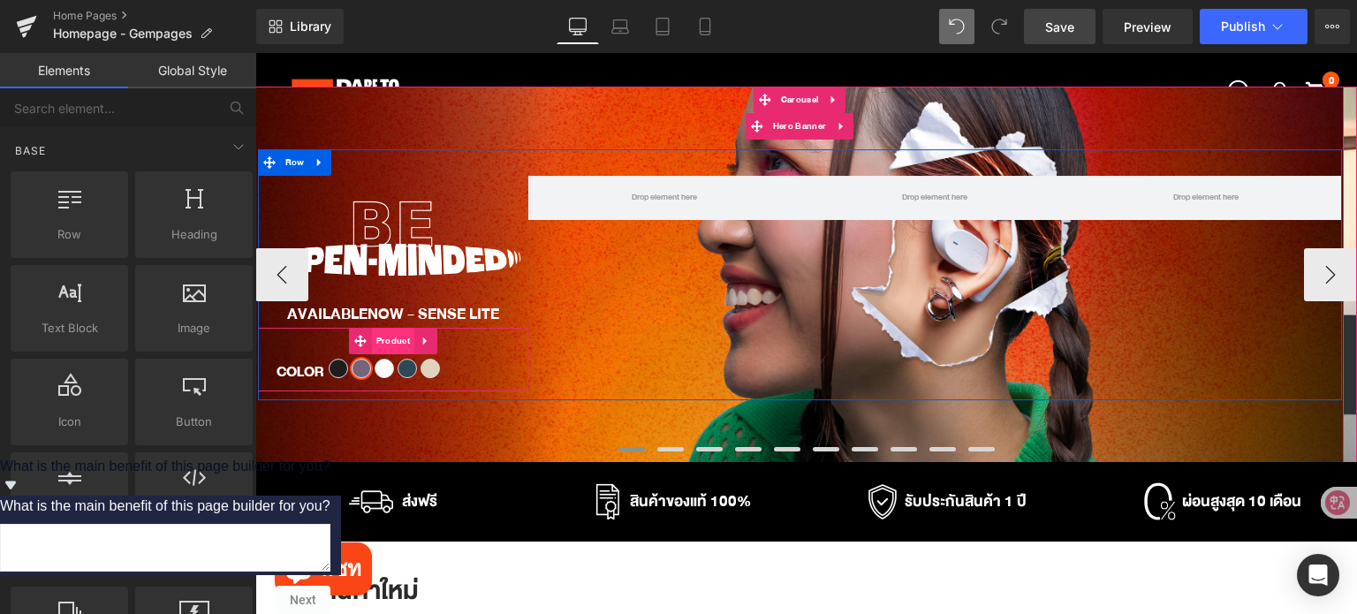
click at [391, 344] on span "Product" at bounding box center [393, 341] width 42 height 26
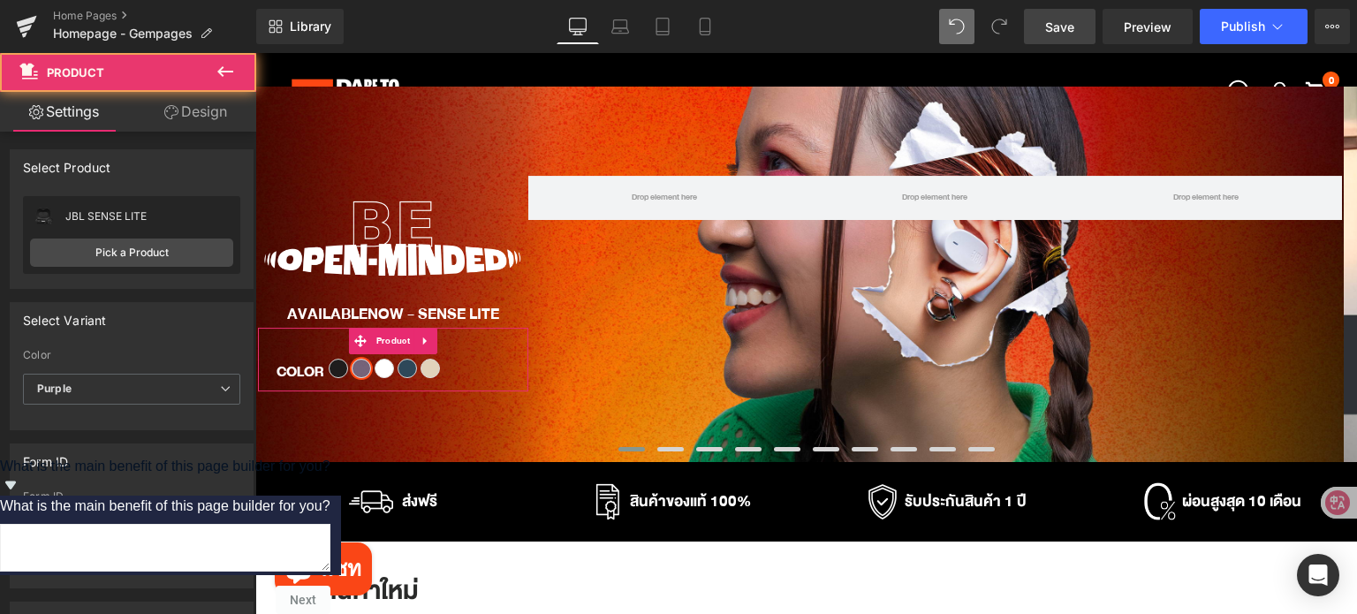
click at [194, 118] on link "Design" at bounding box center [196, 112] width 128 height 40
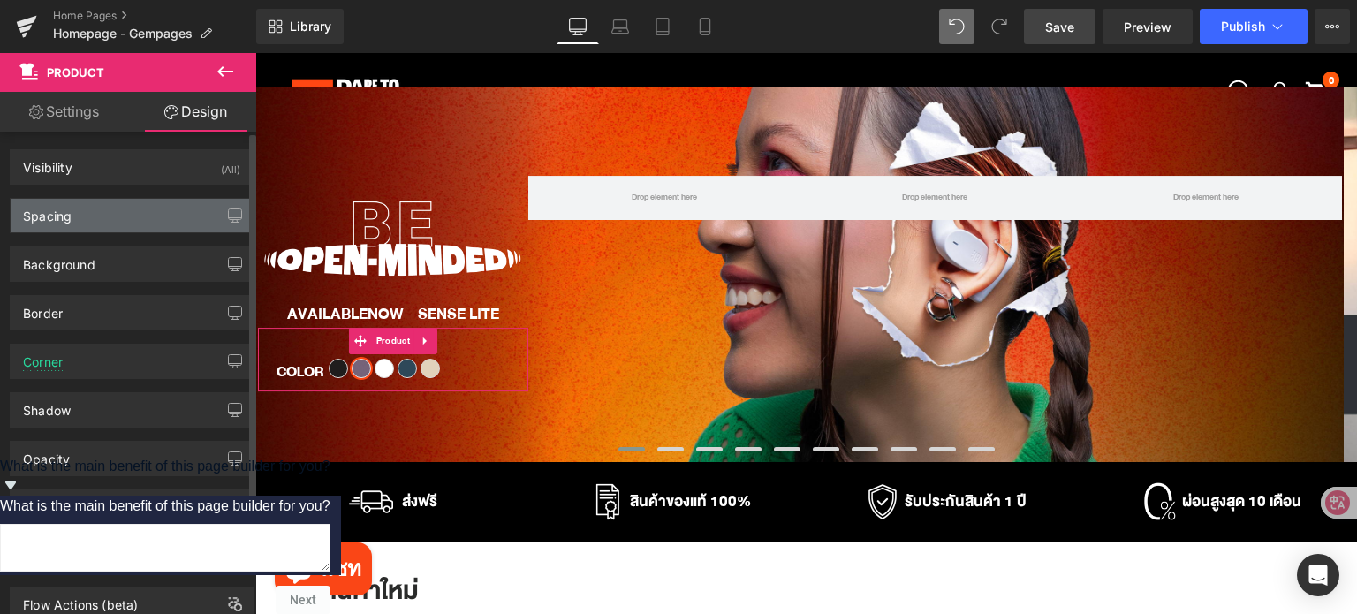
click at [100, 218] on div "Spacing" at bounding box center [132, 216] width 242 height 34
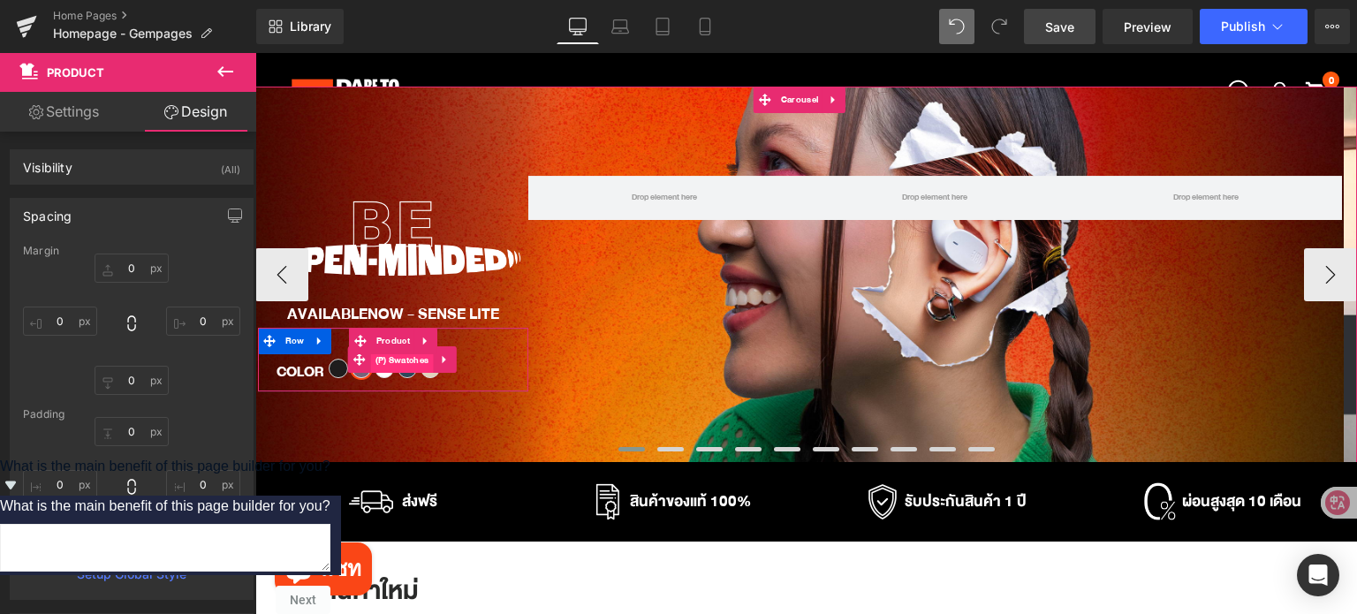
click at [393, 365] on span "(P) Swatches" at bounding box center [402, 360] width 63 height 26
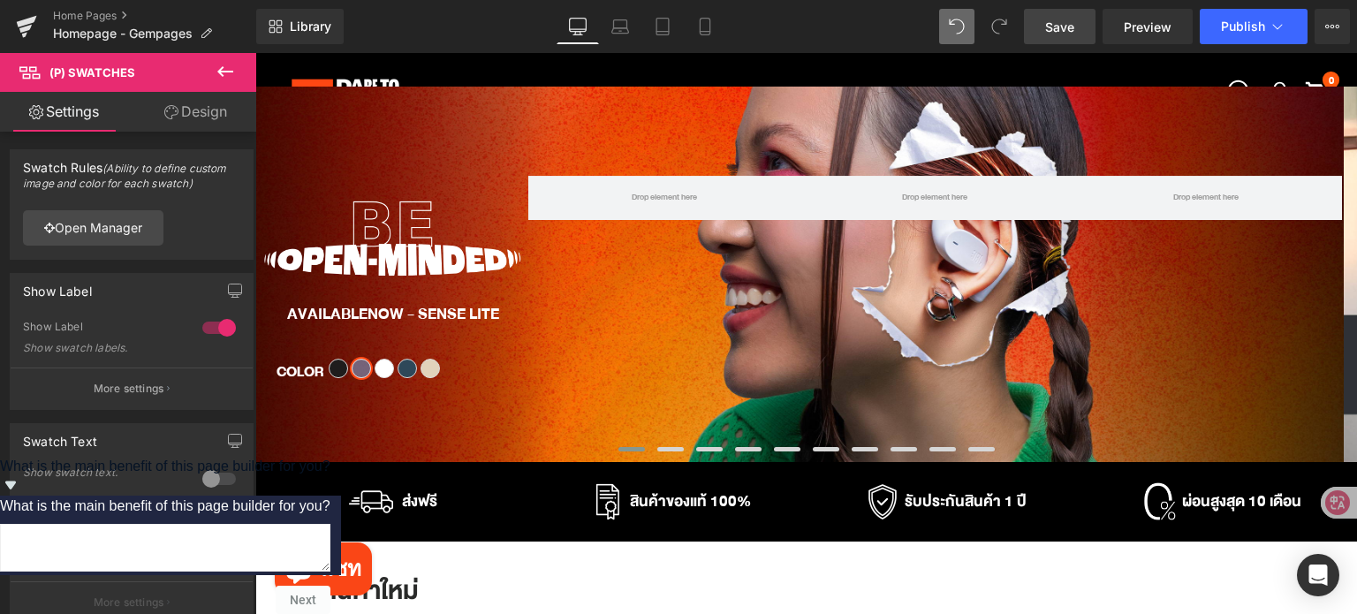
click at [202, 121] on link "Design" at bounding box center [196, 112] width 128 height 40
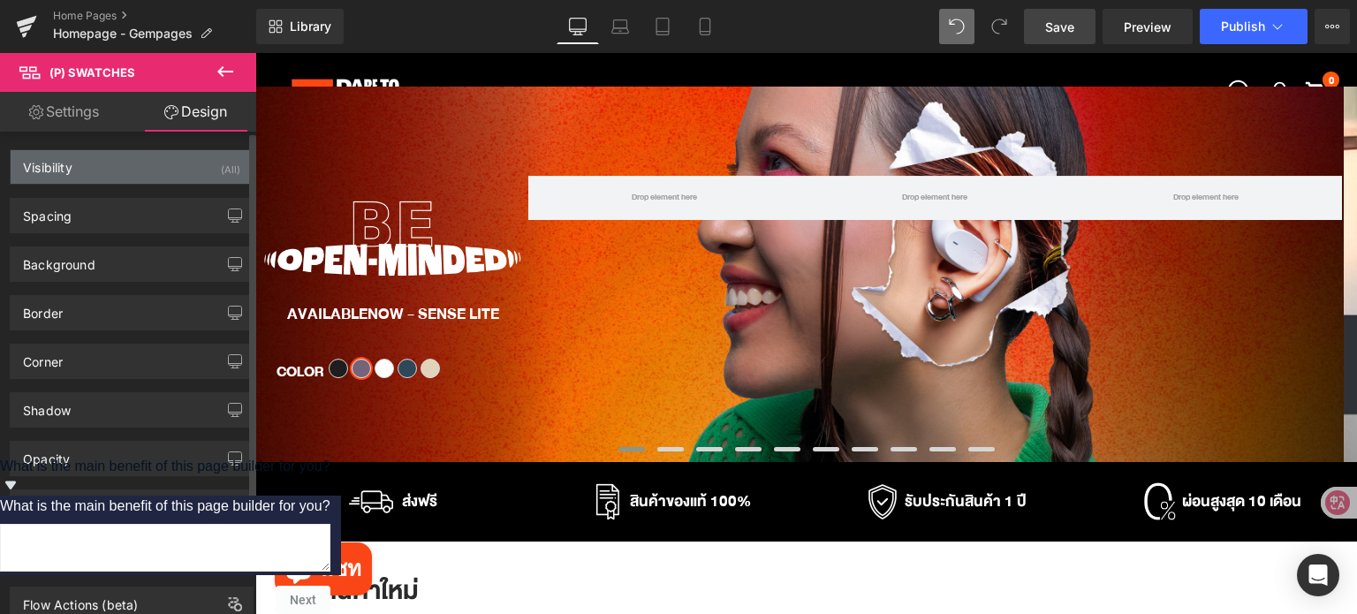
click at [132, 179] on div "Visibility (All)" at bounding box center [132, 167] width 242 height 34
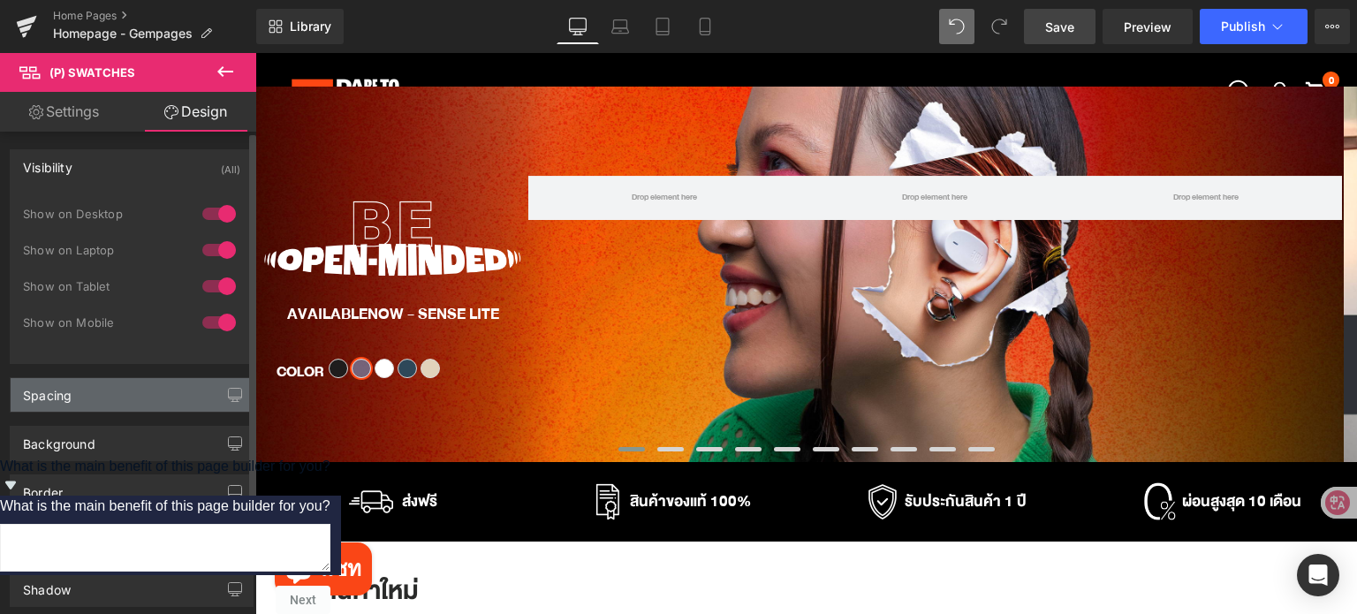
click at [97, 397] on div "Spacing" at bounding box center [132, 395] width 242 height 34
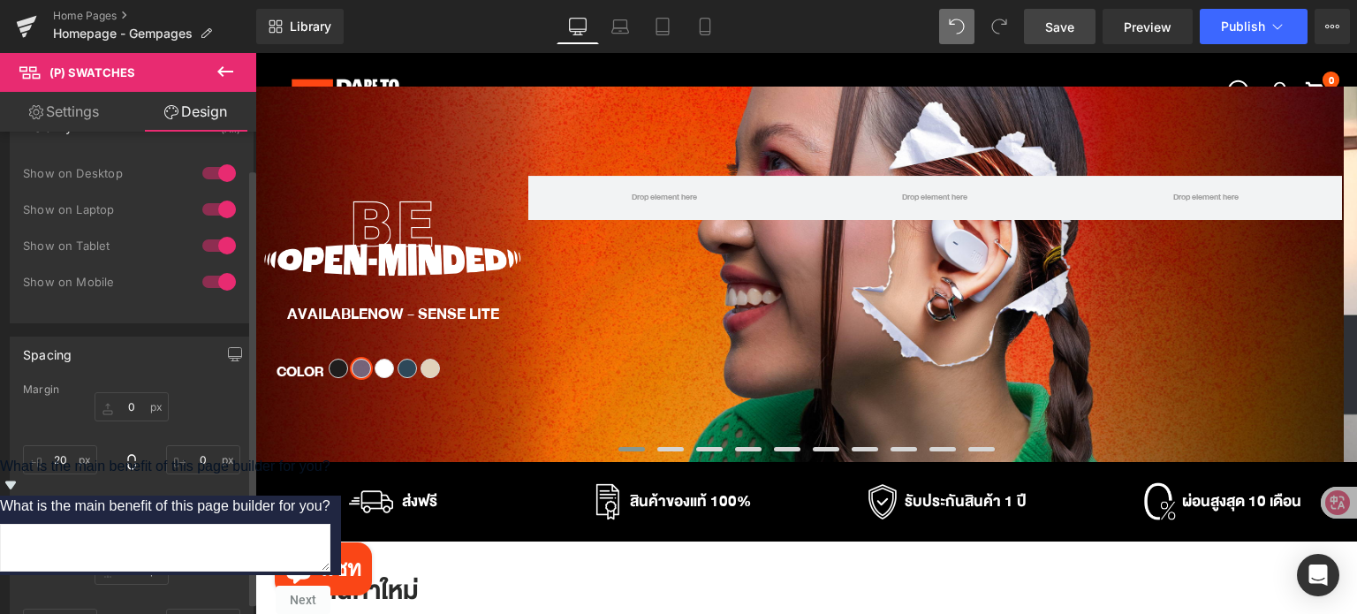
scroll to position [88, 0]
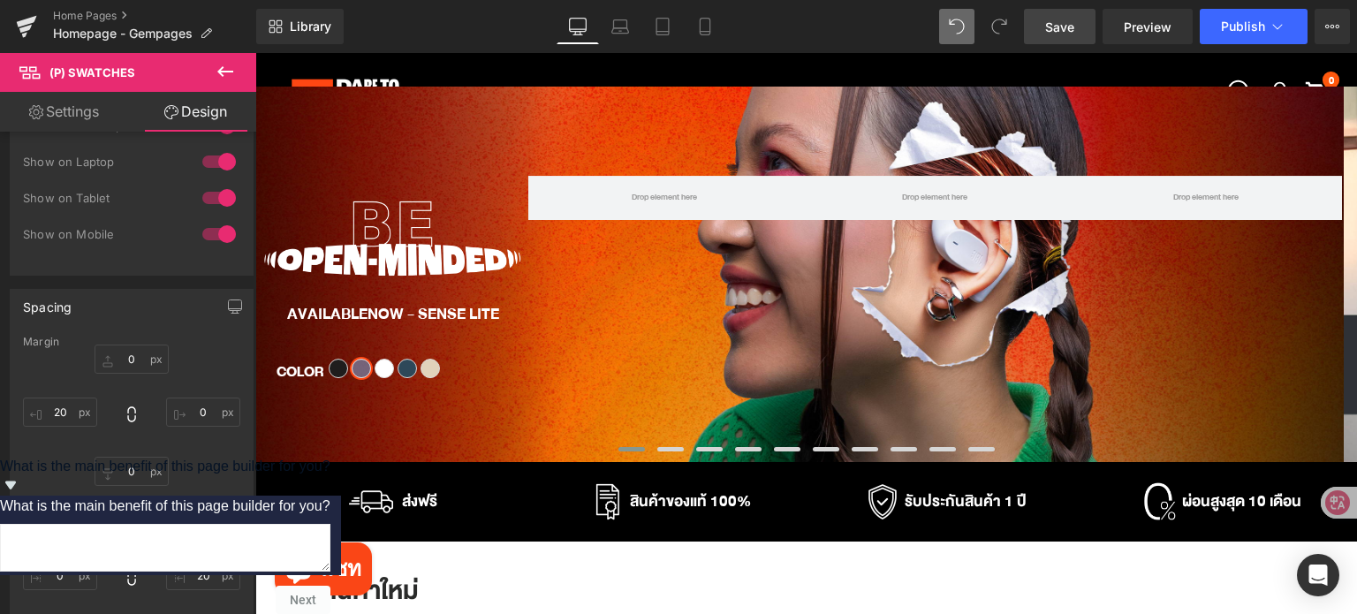
click at [231, 64] on icon at bounding box center [225, 71] width 21 height 21
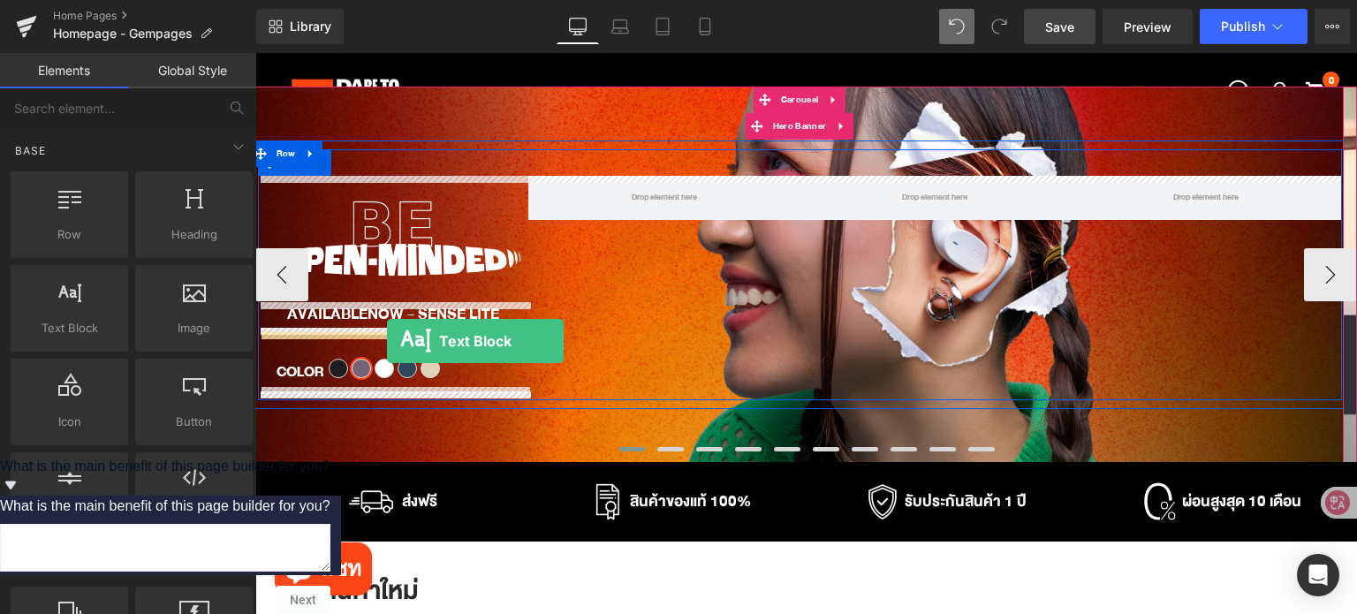
drag, startPoint x: 335, startPoint y: 356, endPoint x: 387, endPoint y: 341, distance: 54.2
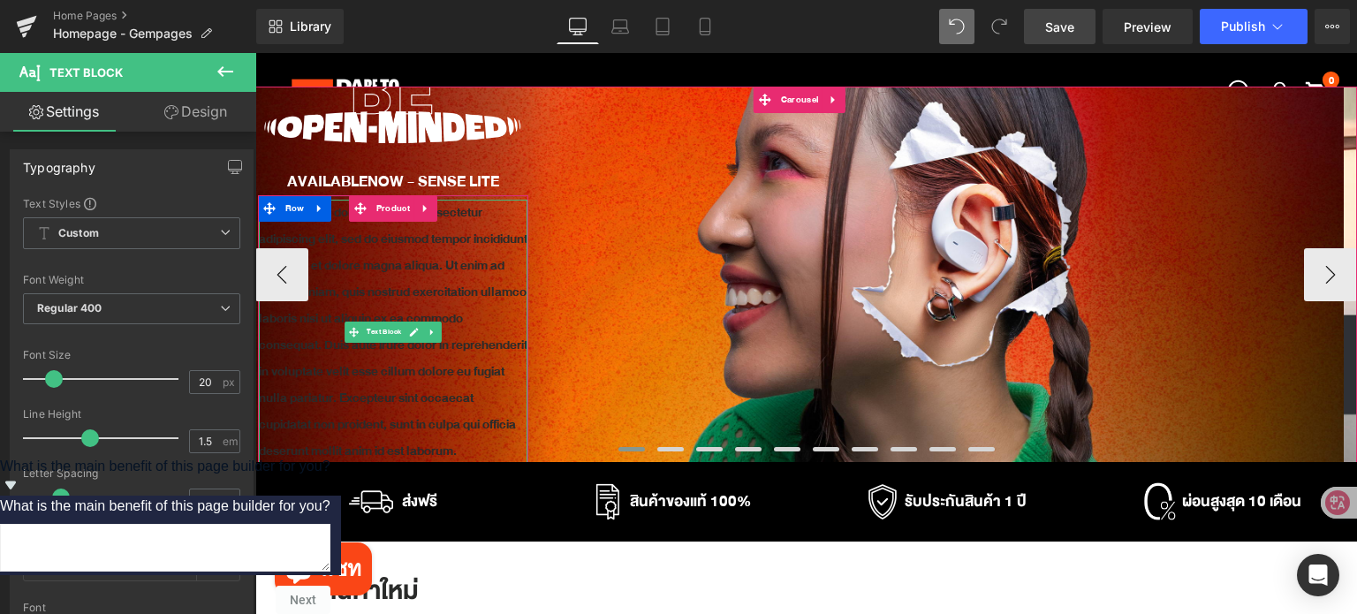
click at [415, 313] on p "Lorem ipsum dolor sit amet, consectetur adipiscing elit, sed do eiusmod tempor …" at bounding box center [393, 332] width 269 height 265
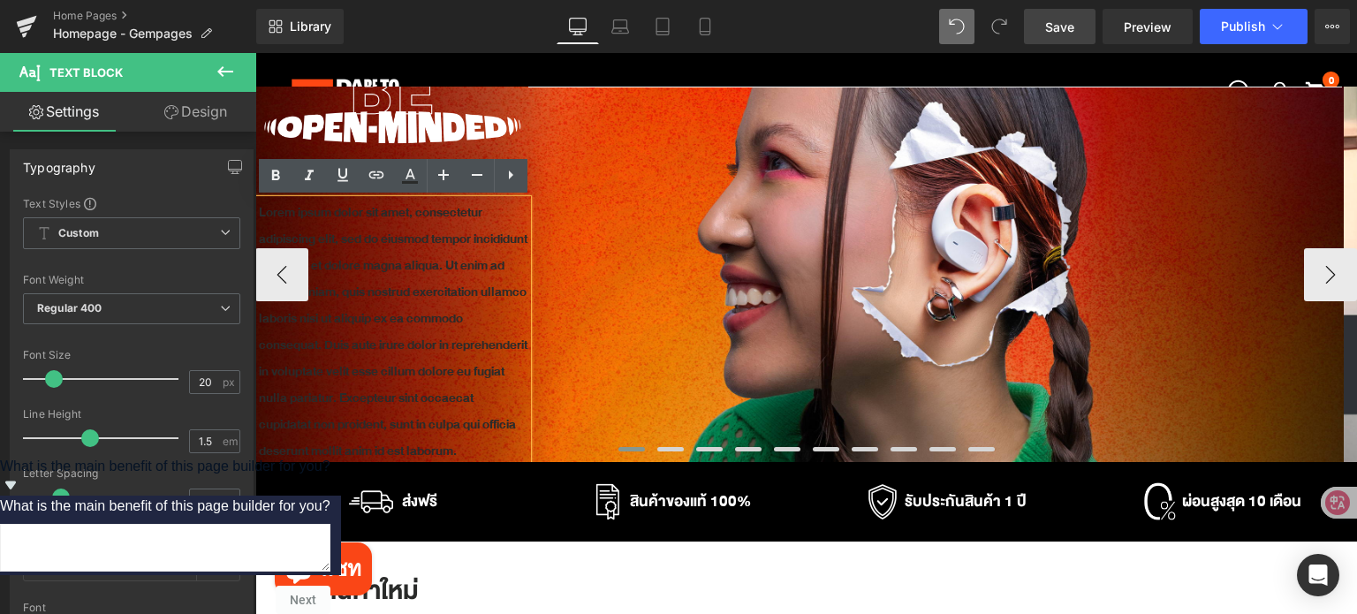
click at [418, 299] on p "Lorem ipsum dolor sit amet, consectetur adipiscing elit, sed do eiusmod tempor …" at bounding box center [393, 332] width 269 height 265
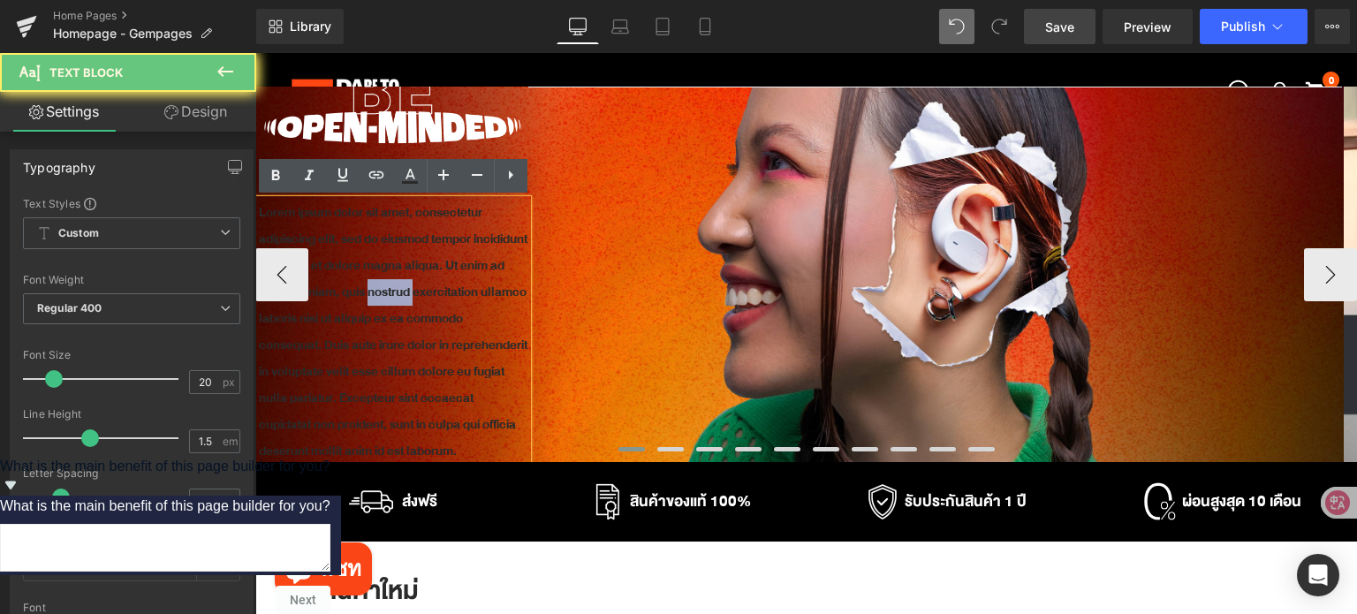
click at [418, 299] on p "Lorem ipsum dolor sit amet, consectetur adipiscing elit, sed do eiusmod tempor …" at bounding box center [393, 332] width 269 height 265
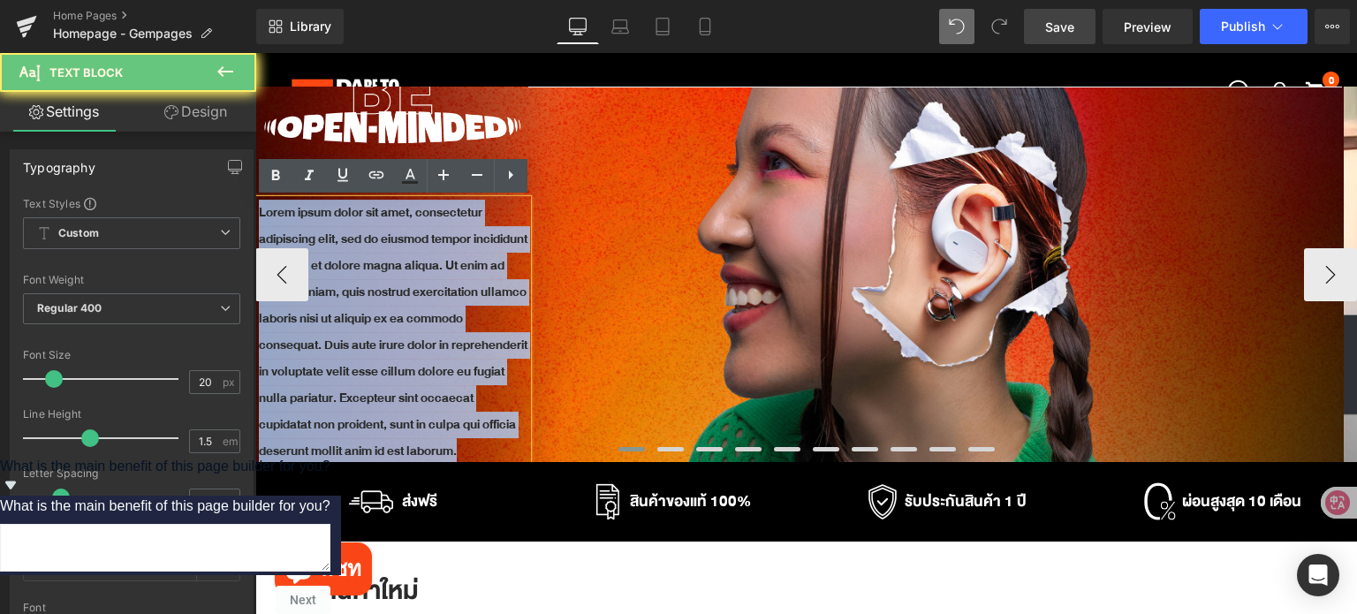
click at [418, 299] on p "Lorem ipsum dolor sit amet, consectetur adipiscing elit, sed do eiusmod tempor …" at bounding box center [393, 332] width 269 height 265
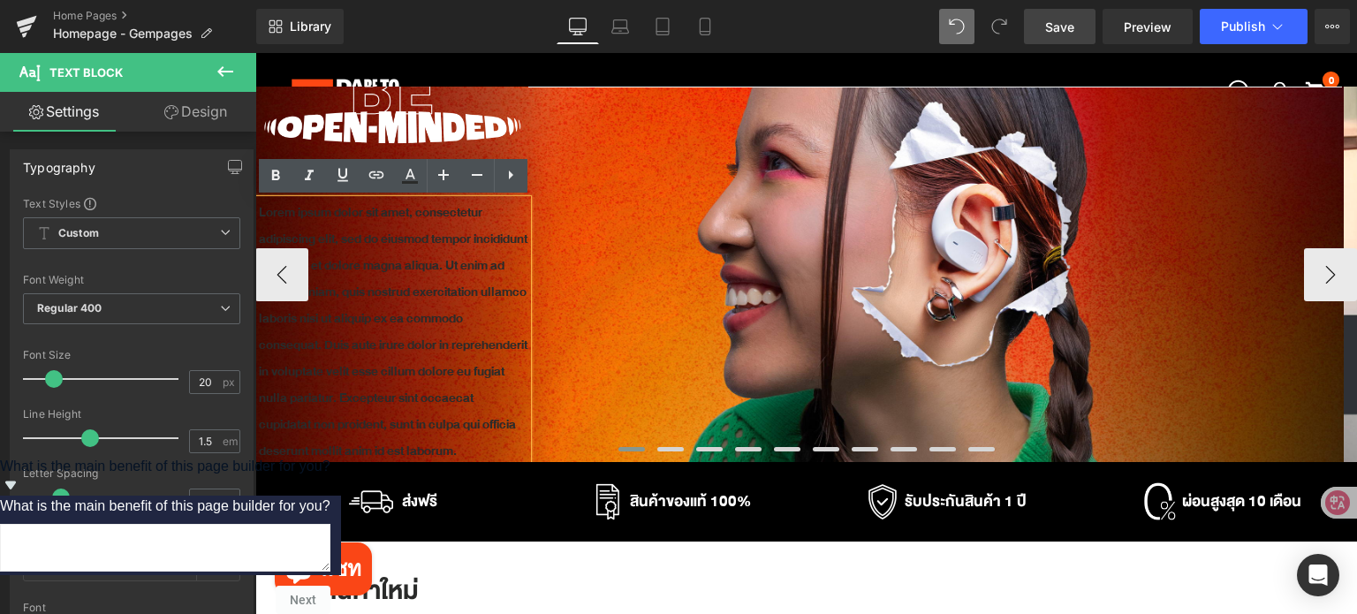
scroll to position [208, 0]
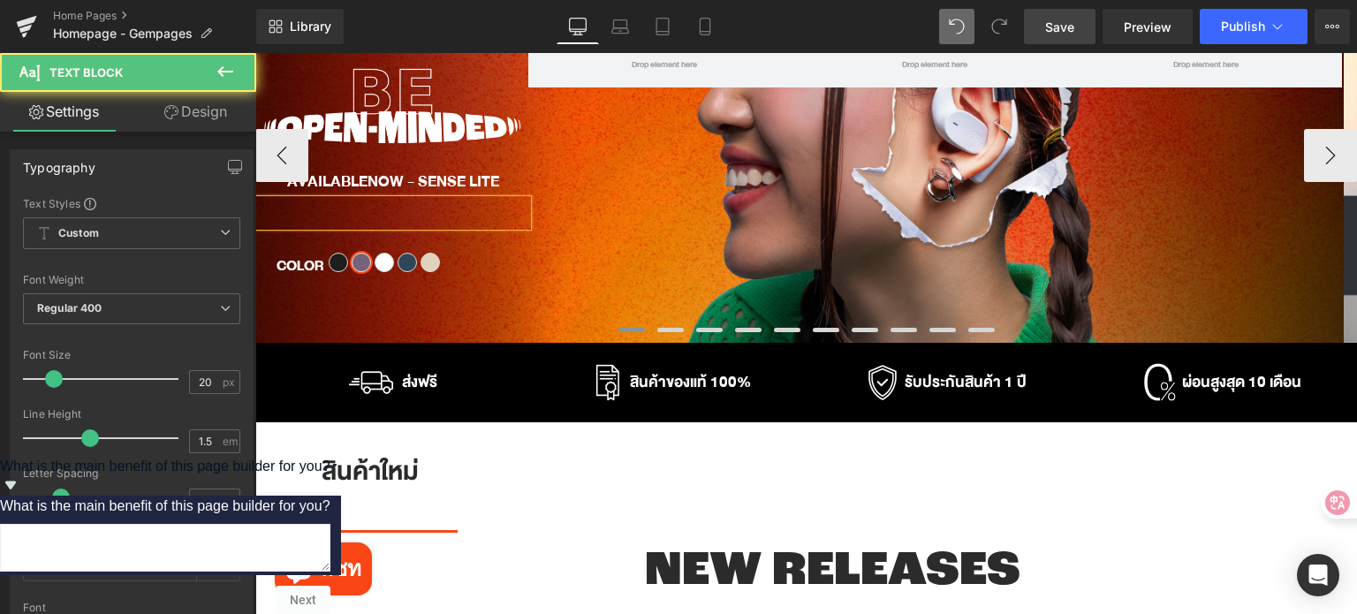
click at [385, 207] on p at bounding box center [393, 213] width 269 height 26
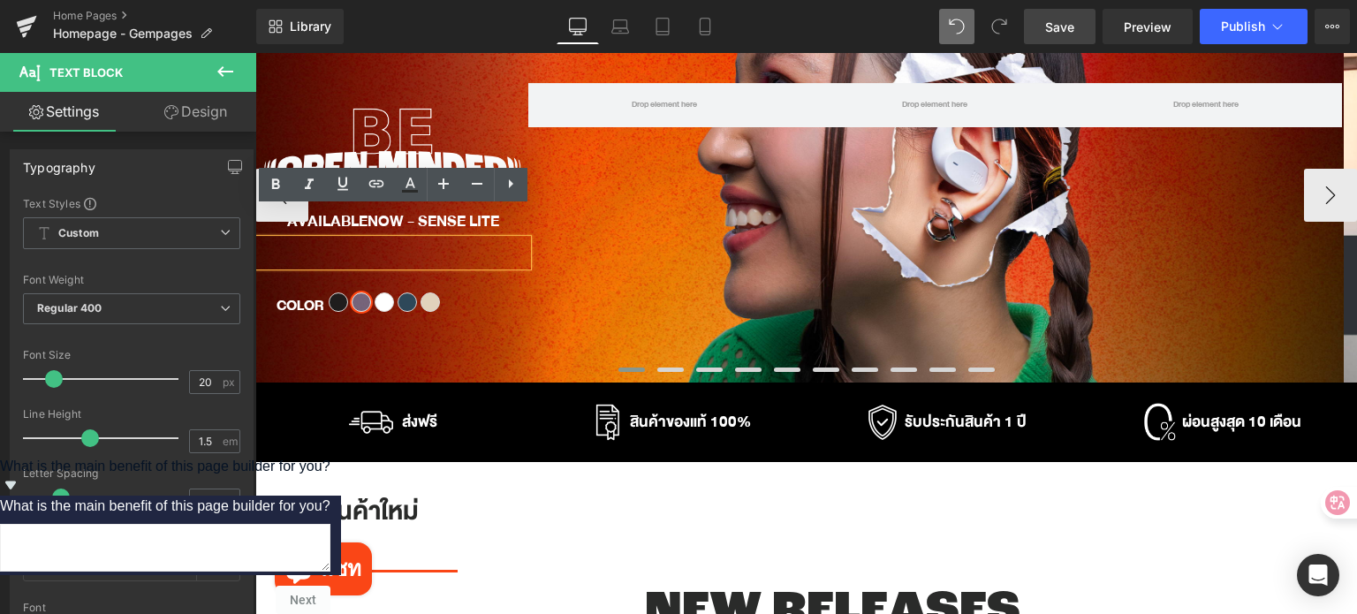
scroll to position [119, 0]
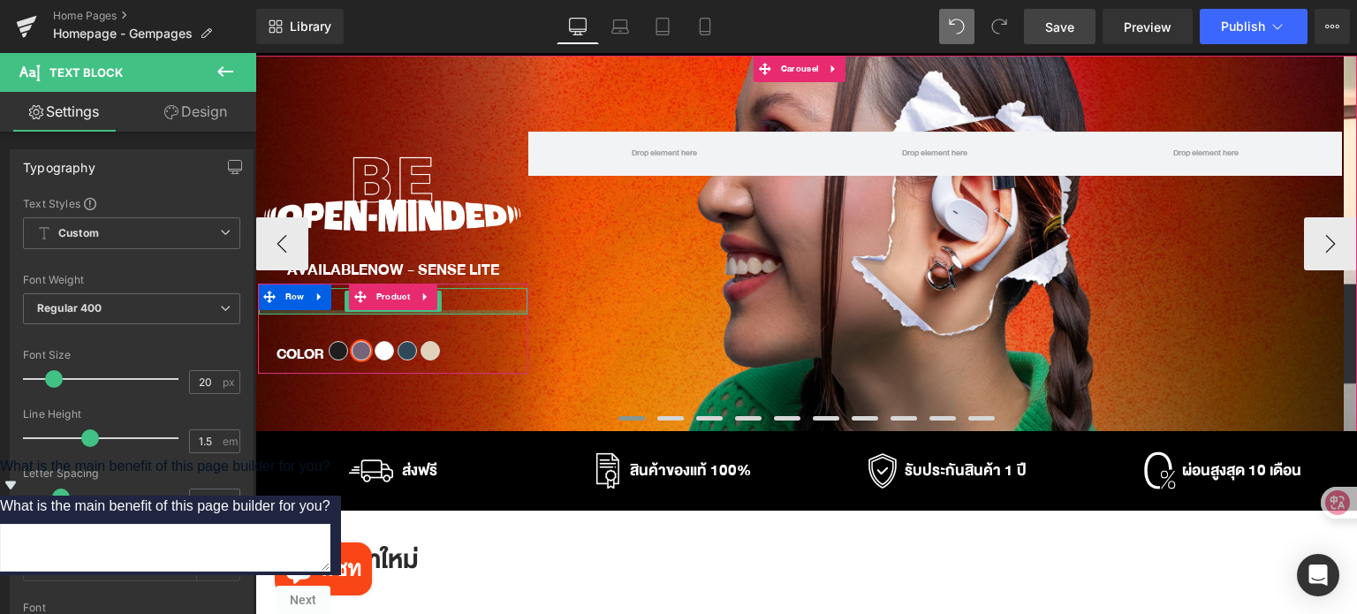
click at [498, 314] on div at bounding box center [393, 312] width 269 height 4
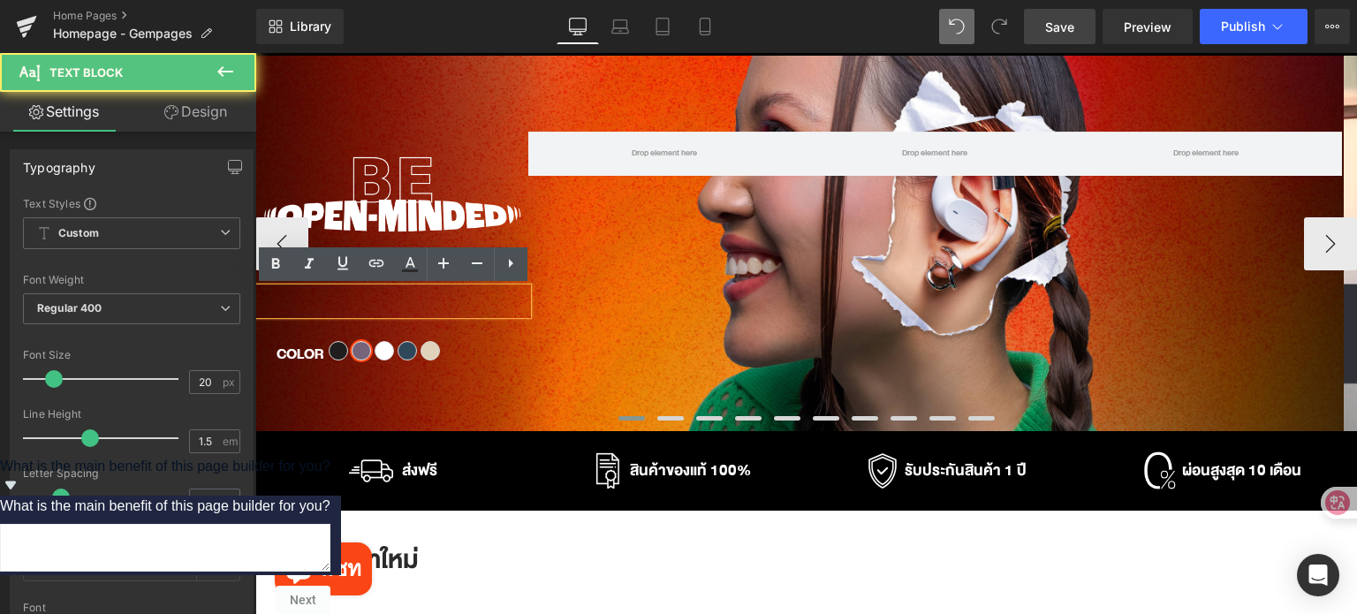
click at [496, 311] on p at bounding box center [393, 301] width 269 height 26
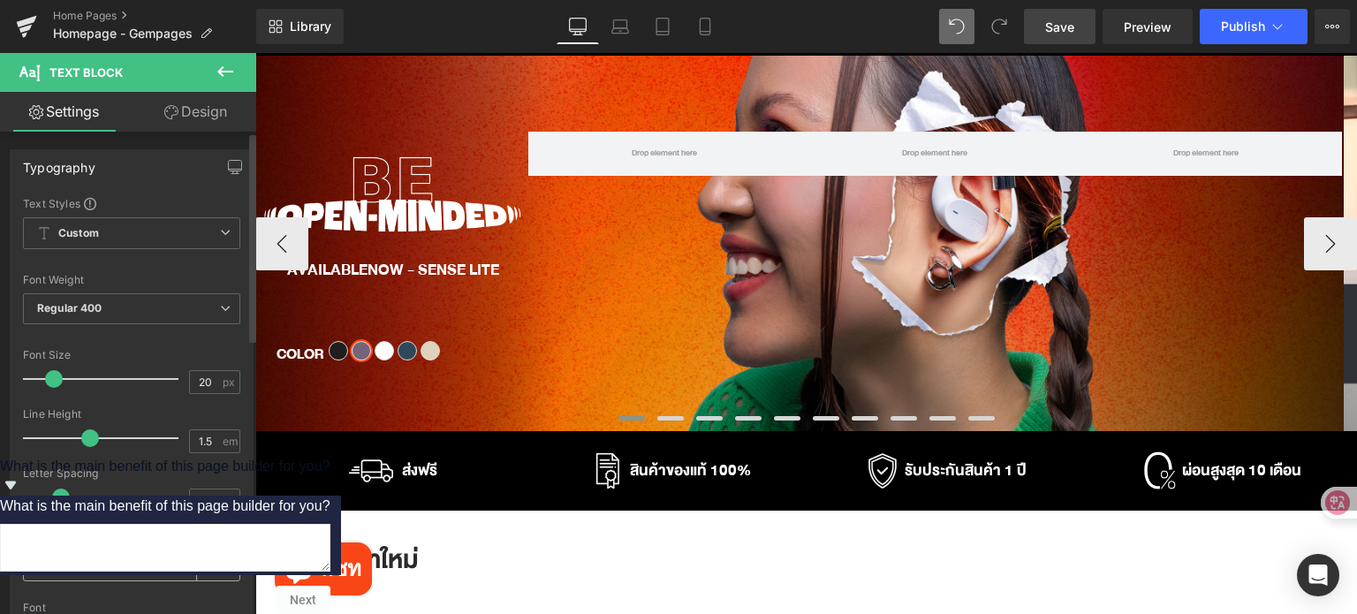
click at [46, 570] on span at bounding box center [41, 564] width 14 height 14
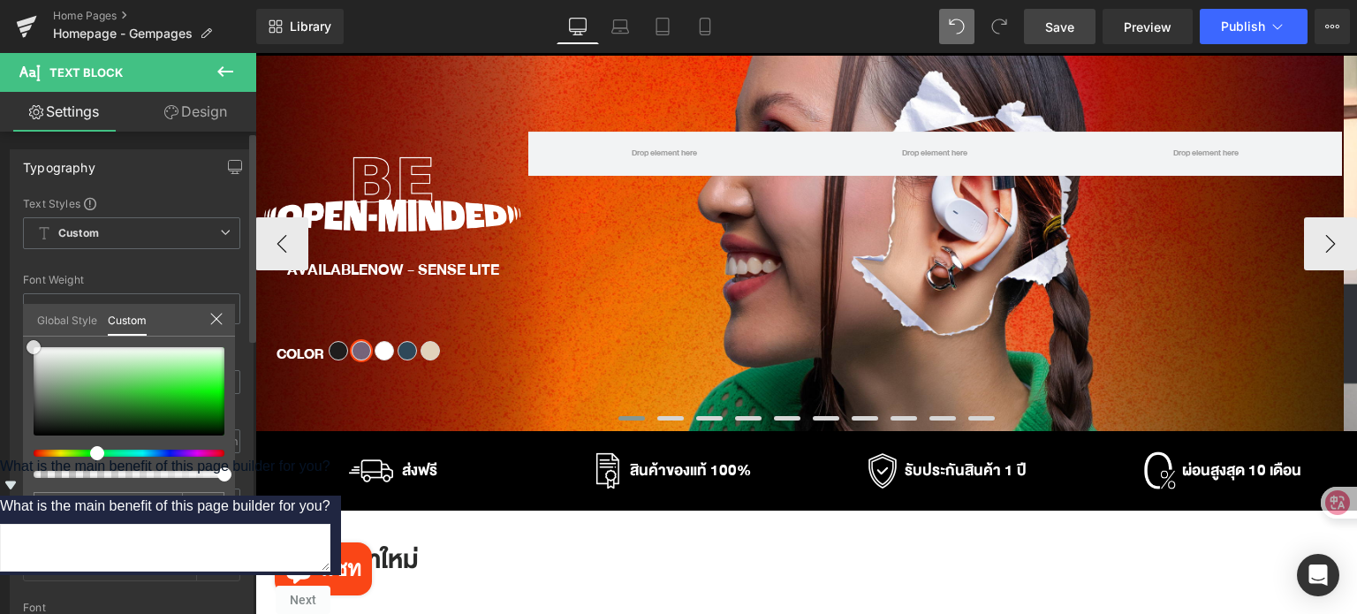
drag, startPoint x: 47, startPoint y: 367, endPoint x: 0, endPoint y: 299, distance: 81.8
click at [0, 299] on div "Typography Text Styles Custom Custom Setup Global Style Custom Setup Global Sty…" at bounding box center [132, 439] width 264 height 607
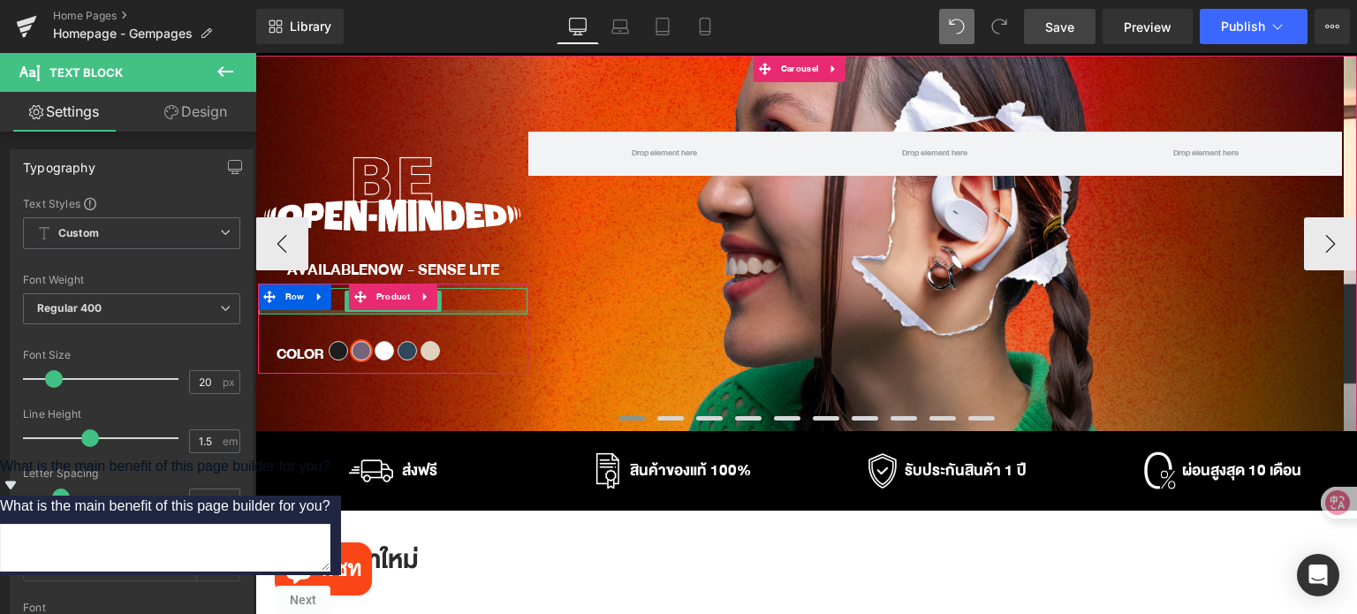
click at [474, 310] on div at bounding box center [393, 312] width 269 height 4
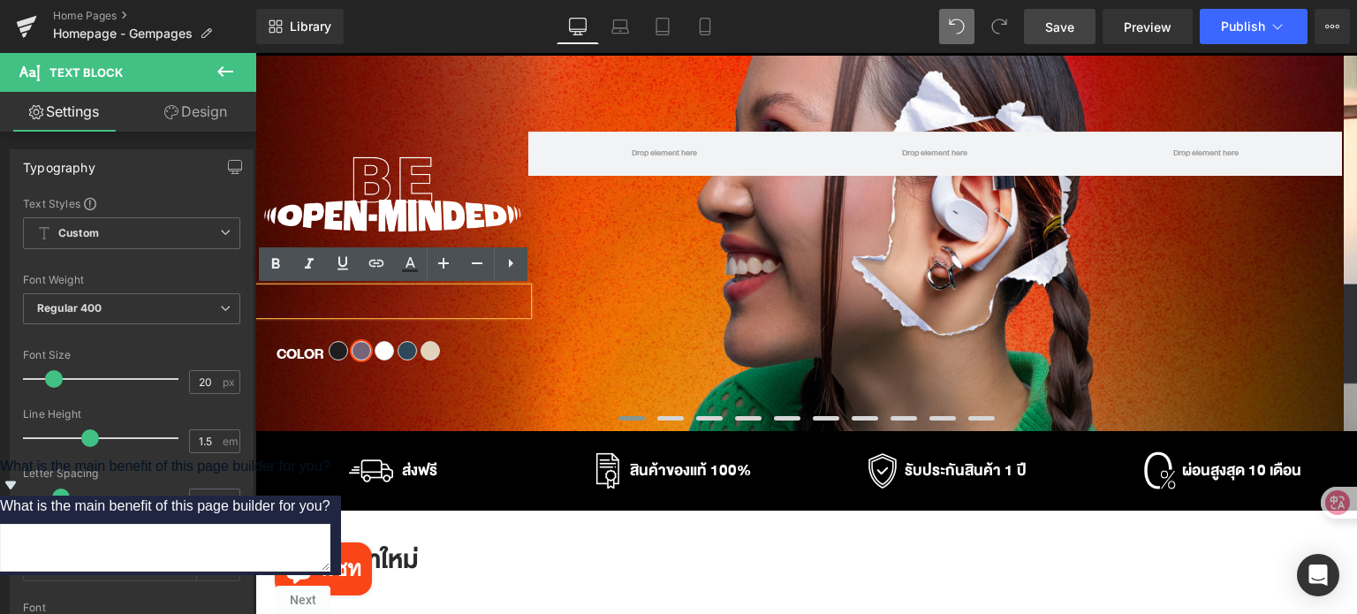
click at [475, 306] on div at bounding box center [393, 301] width 269 height 26
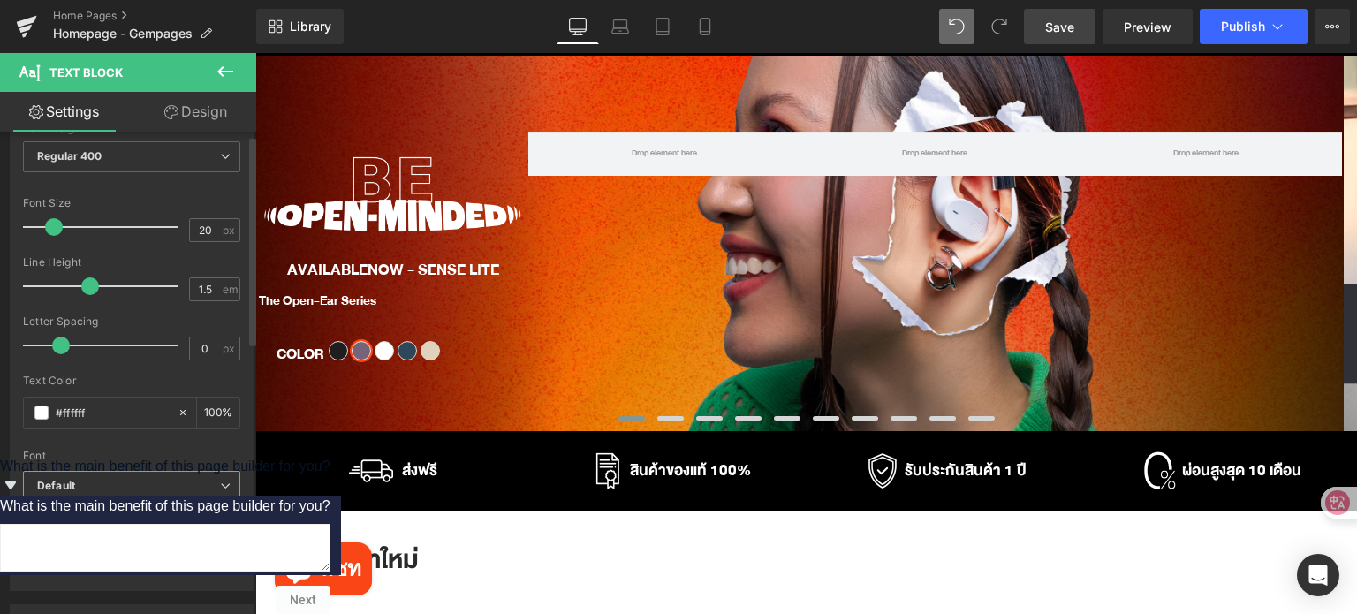
scroll to position [177, 0]
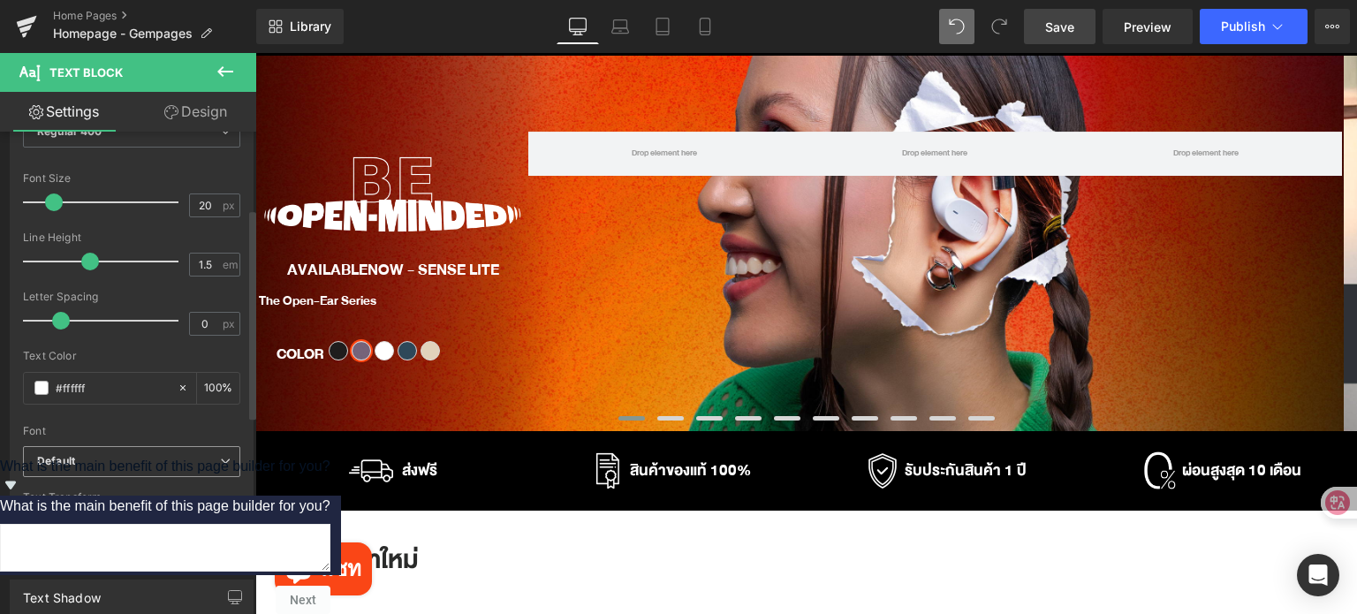
click at [127, 469] on span "Default" at bounding box center [131, 461] width 217 height 31
click at [129, 425] on div "Font" at bounding box center [131, 431] width 217 height 12
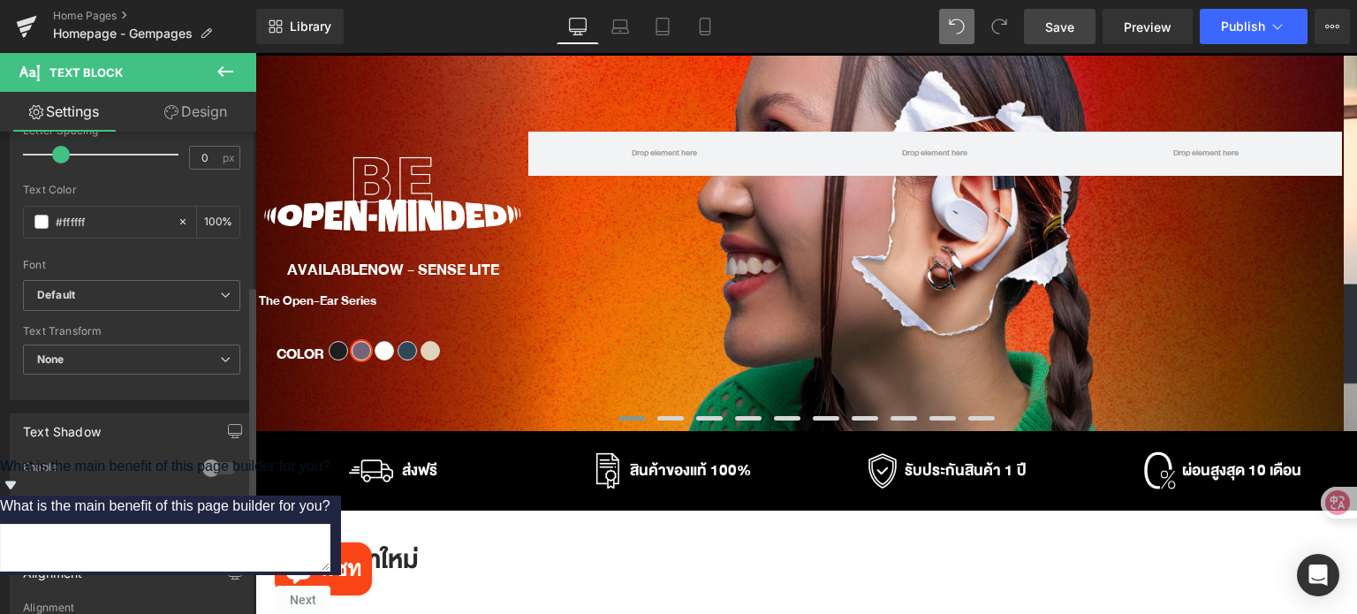
scroll to position [353, 0]
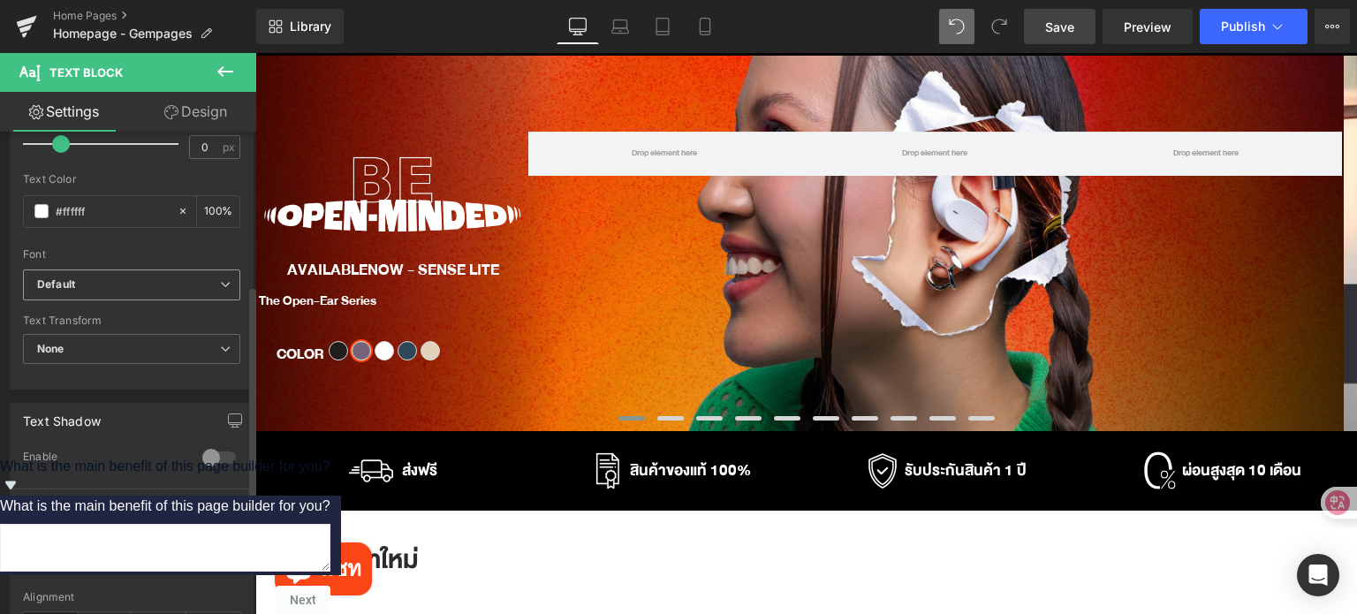
click at [119, 285] on b "Default" at bounding box center [128, 284] width 183 height 15
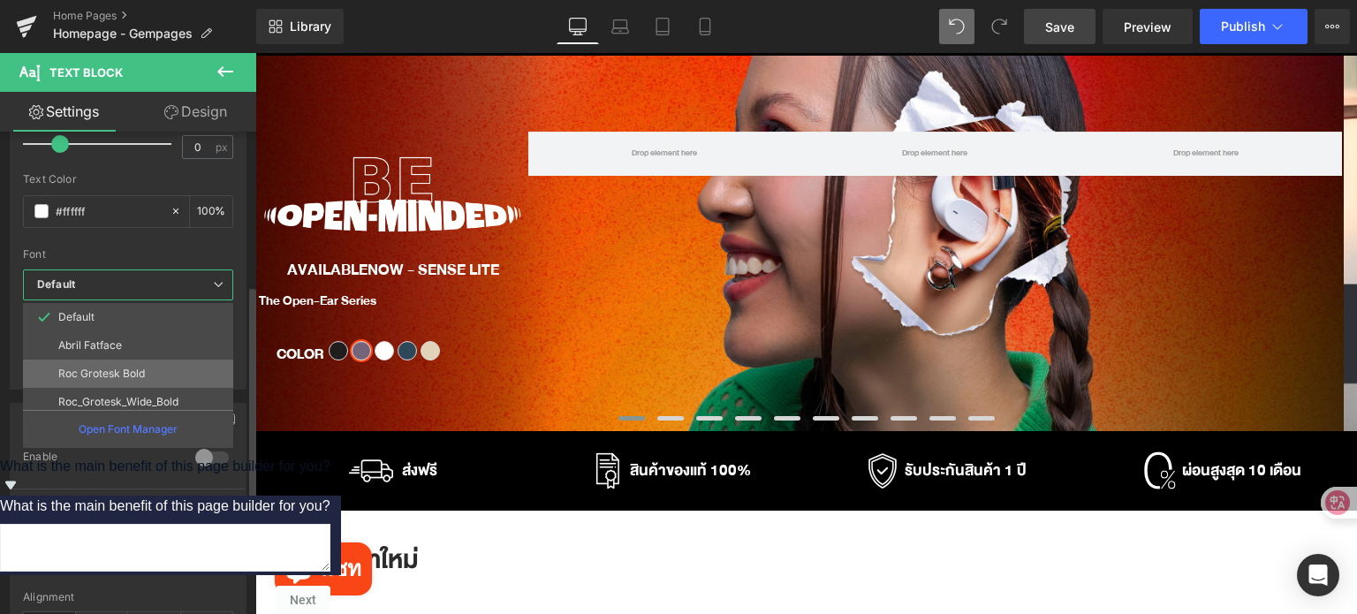
click at [140, 361] on li "Roc Grotesk Bold" at bounding box center [132, 373] width 218 height 28
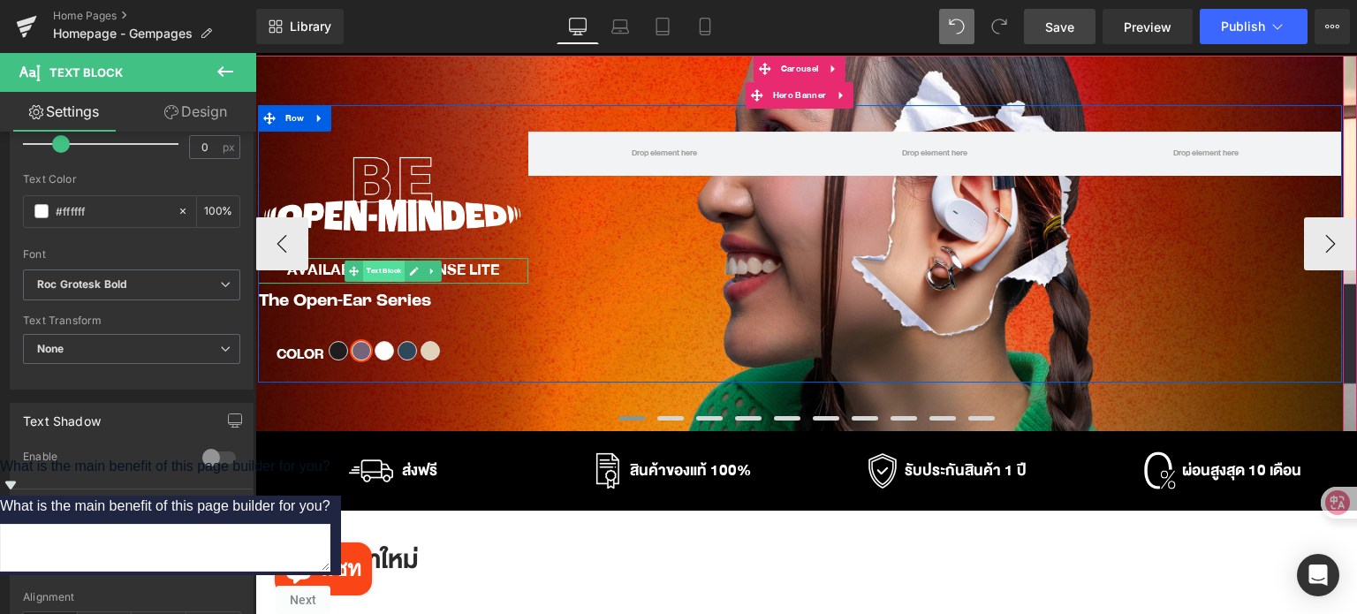
click at [390, 270] on span "Text Block" at bounding box center [384, 271] width 42 height 21
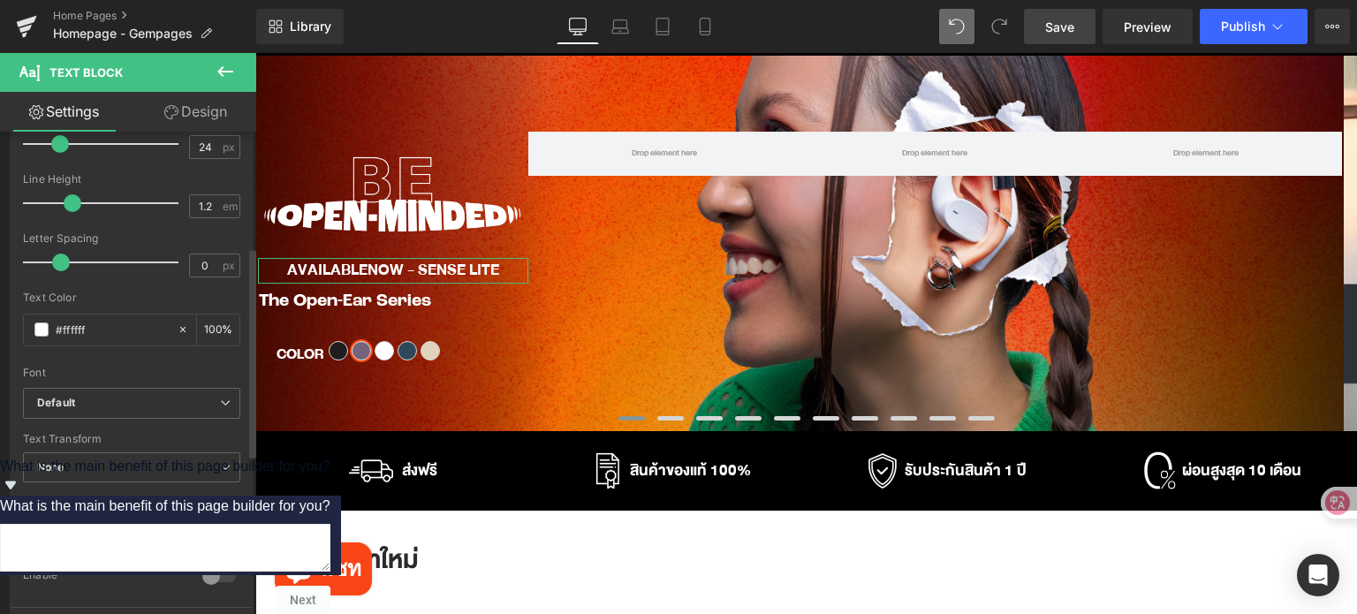
scroll to position [265, 0]
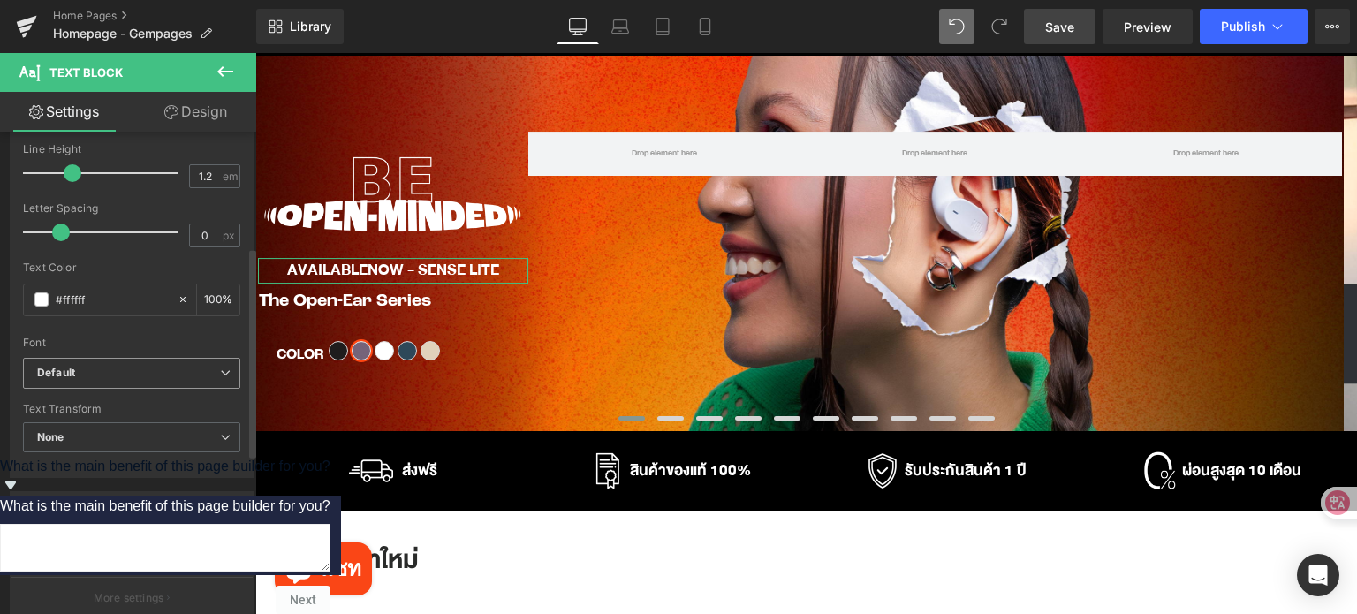
click at [127, 375] on b "Default" at bounding box center [128, 373] width 183 height 15
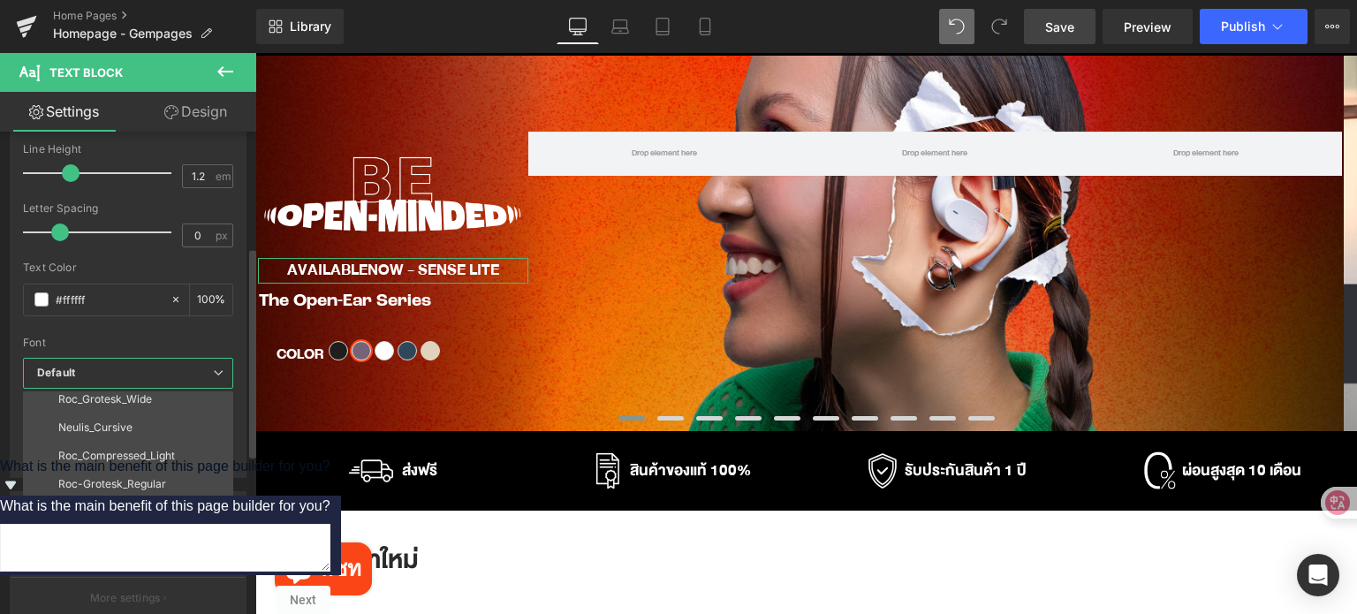
scroll to position [233, 0]
click at [173, 477] on li "Roc-Grotesk_Regular" at bounding box center [132, 483] width 218 height 28
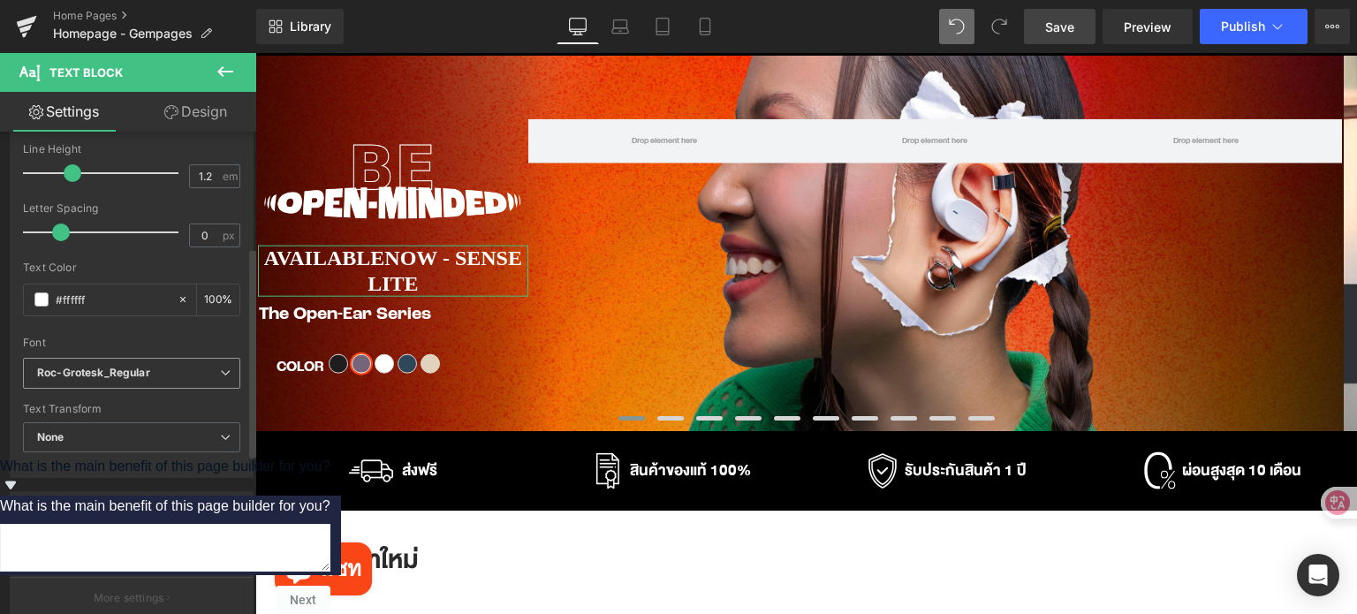
click at [163, 366] on b "Roc-Grotesk_Regular" at bounding box center [128, 373] width 183 height 15
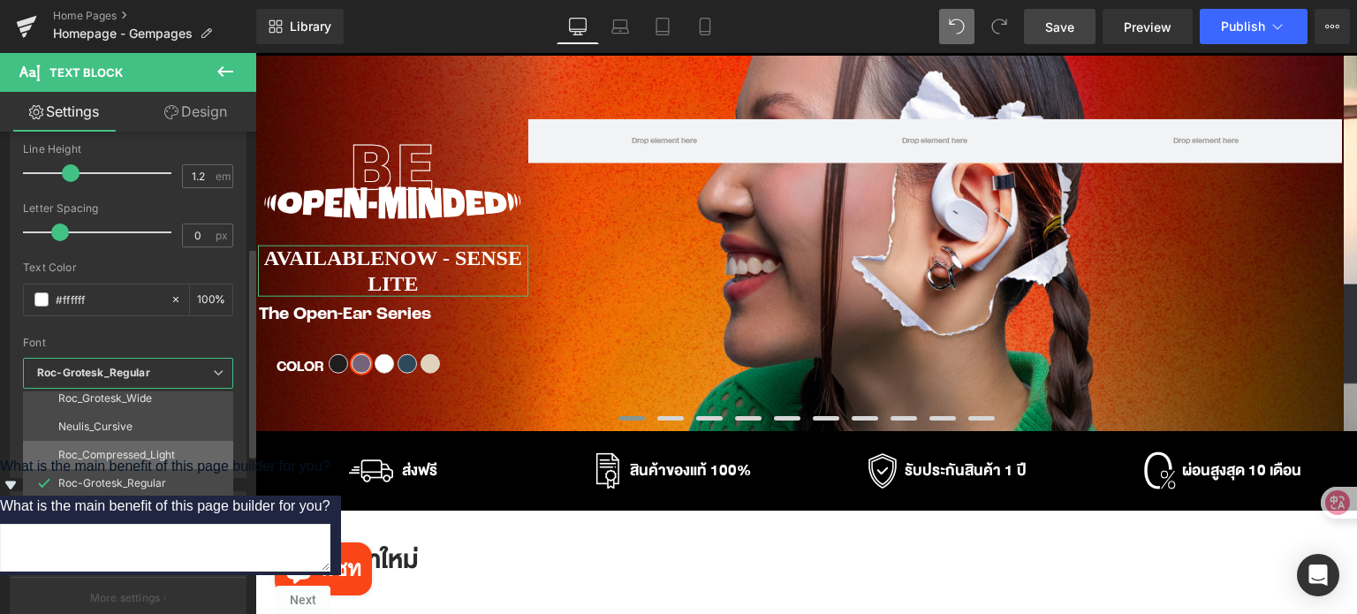
click at [177, 456] on li "Roc_Compressed_Light" at bounding box center [132, 455] width 218 height 28
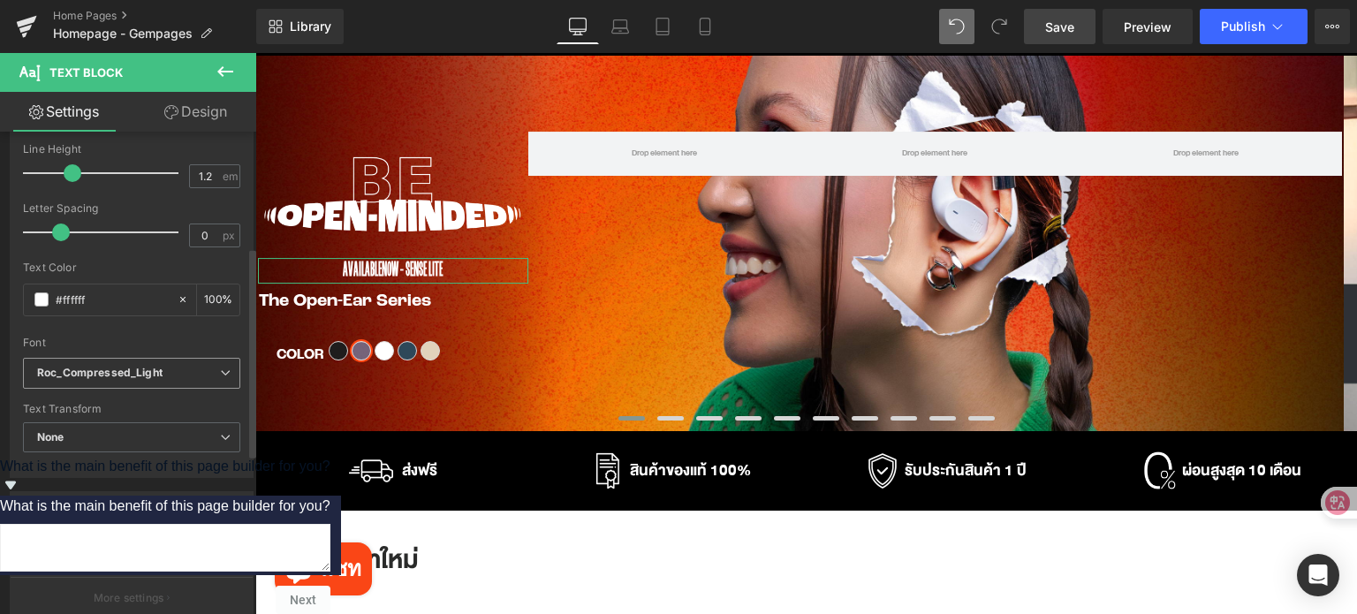
click at [162, 375] on b "Roc_Compressed_Light" at bounding box center [128, 373] width 183 height 15
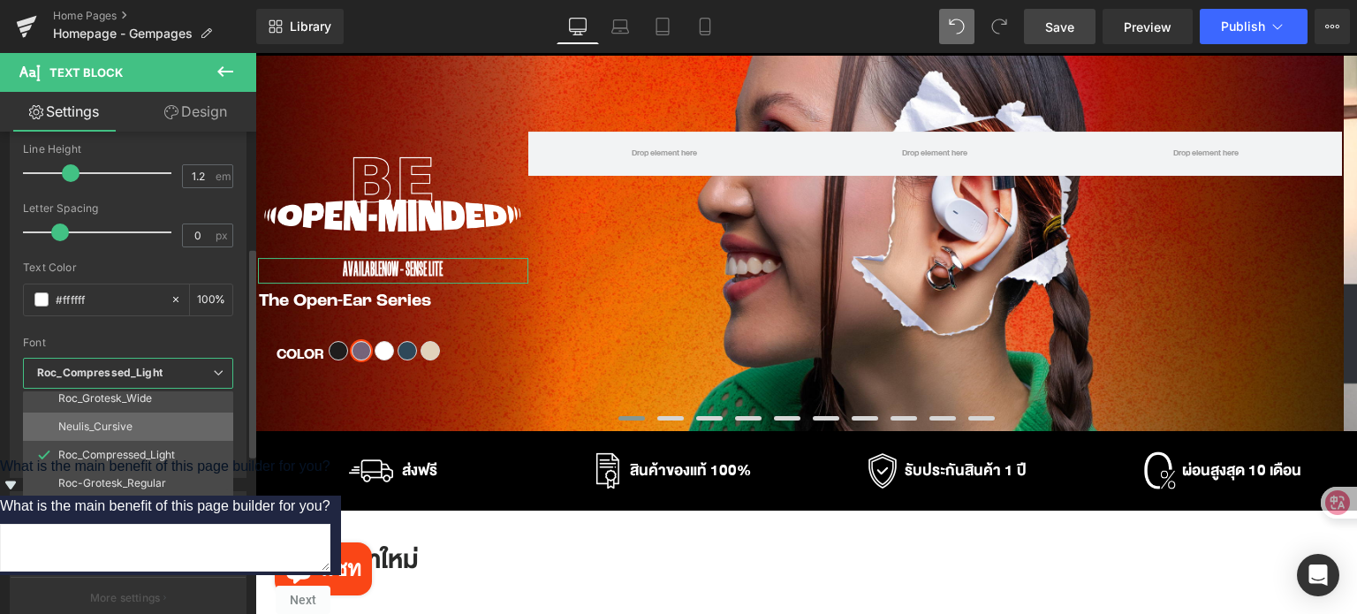
click at [148, 423] on li "Neulis_Cursive" at bounding box center [132, 426] width 218 height 28
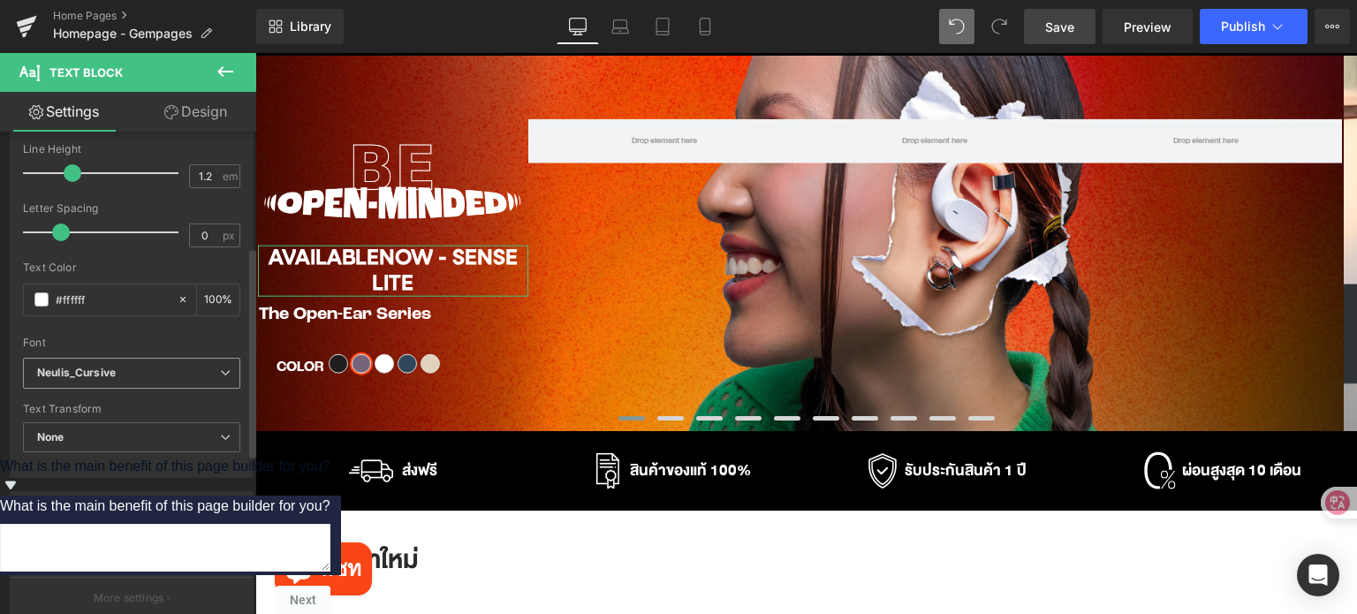
click at [163, 369] on b "Neulis_Cursive" at bounding box center [128, 373] width 183 height 15
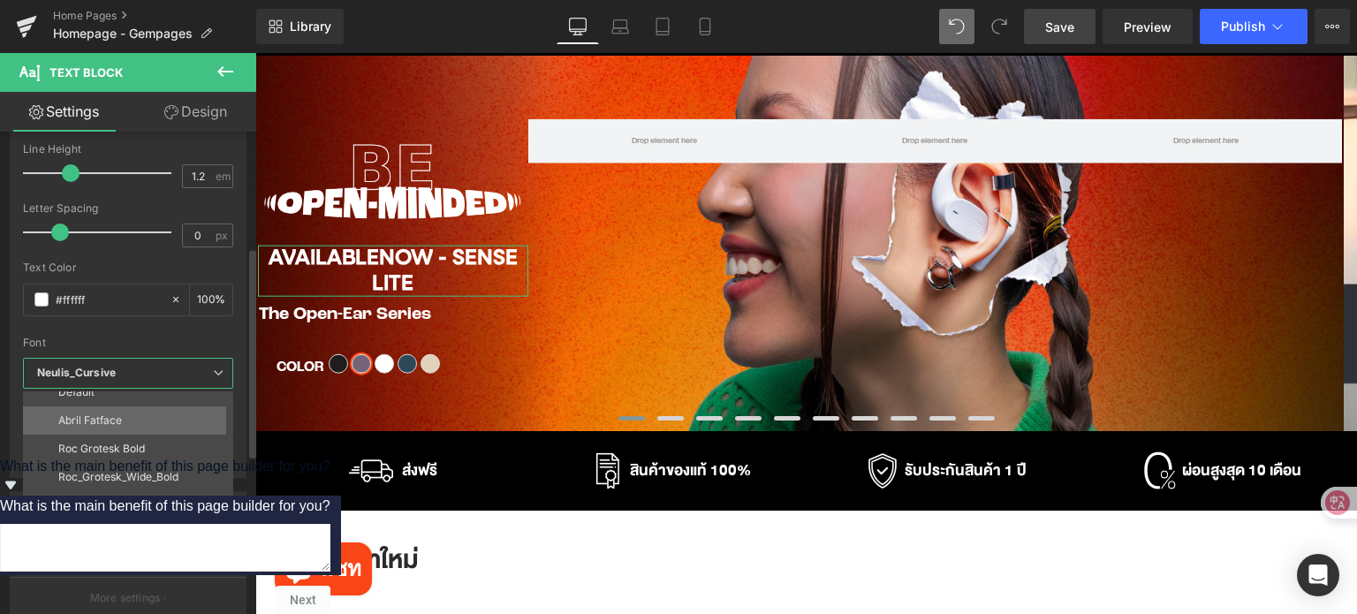
scroll to position [0, 0]
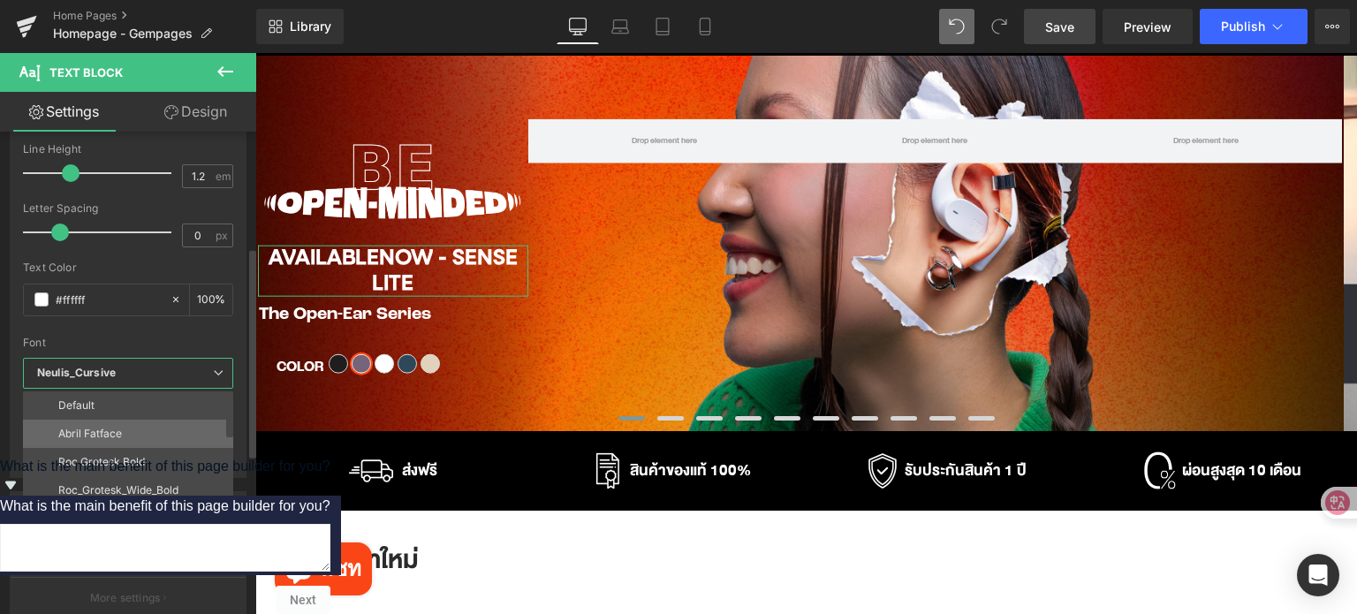
click at [150, 435] on li "Abril Fatface" at bounding box center [132, 434] width 218 height 28
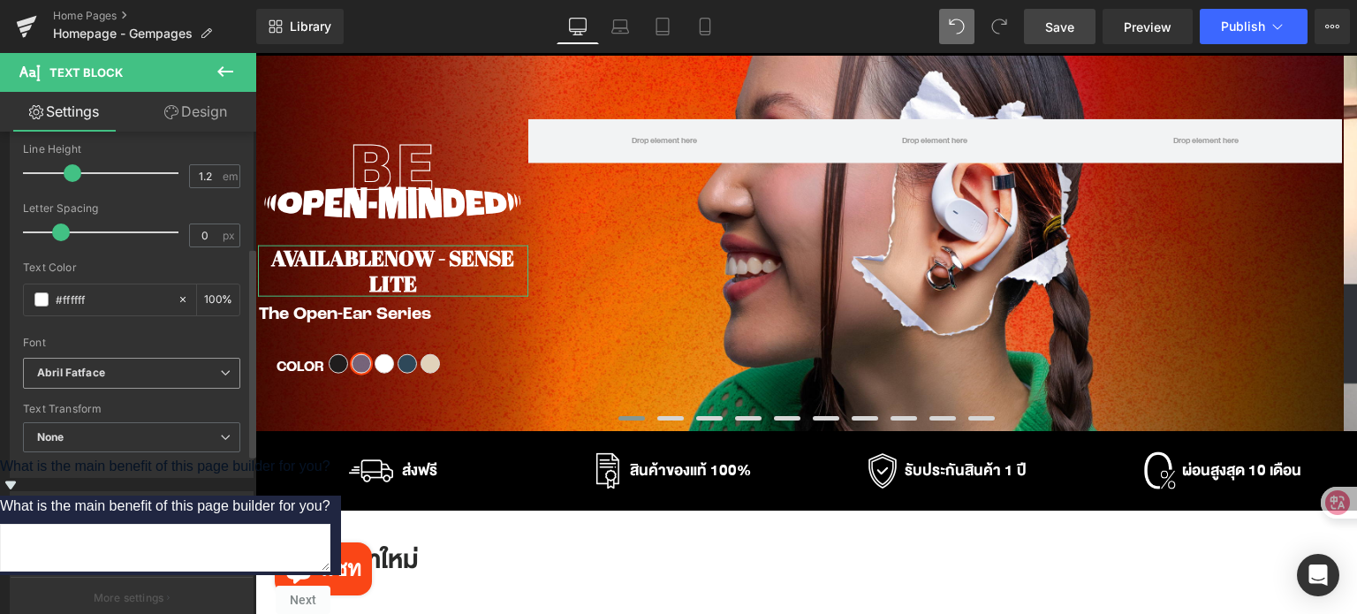
click at [167, 371] on b "Abril Fatface" at bounding box center [128, 373] width 183 height 15
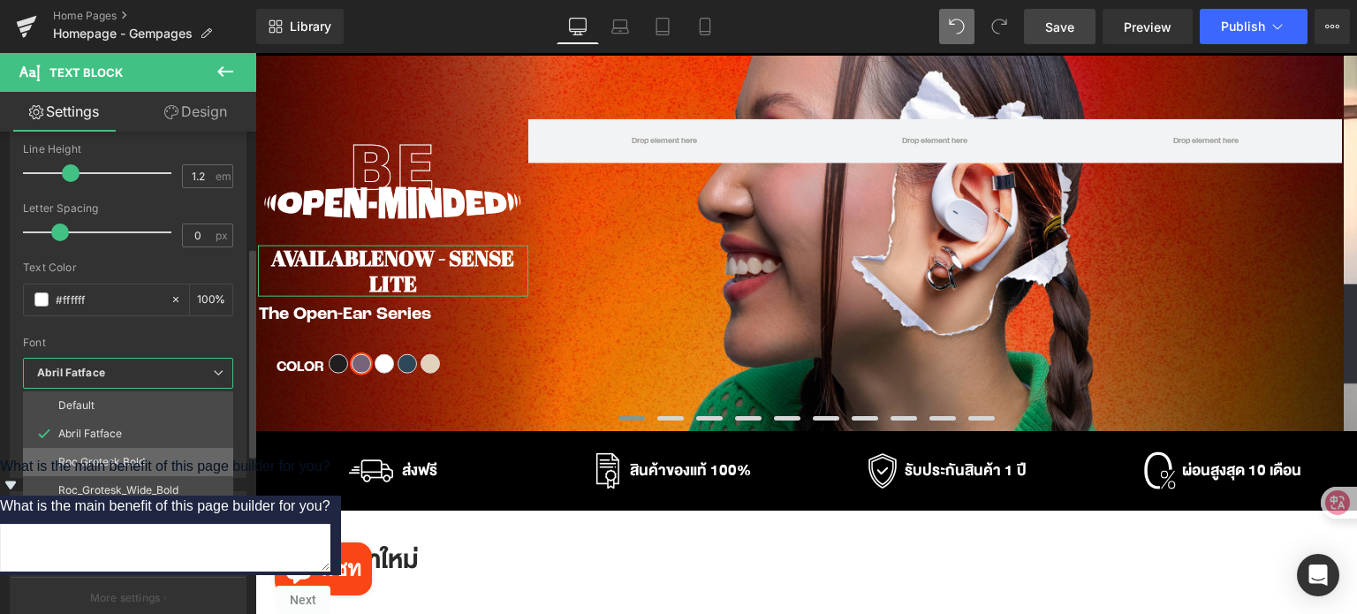
click at [155, 450] on li "Roc Grotesk Bold" at bounding box center [132, 462] width 218 height 28
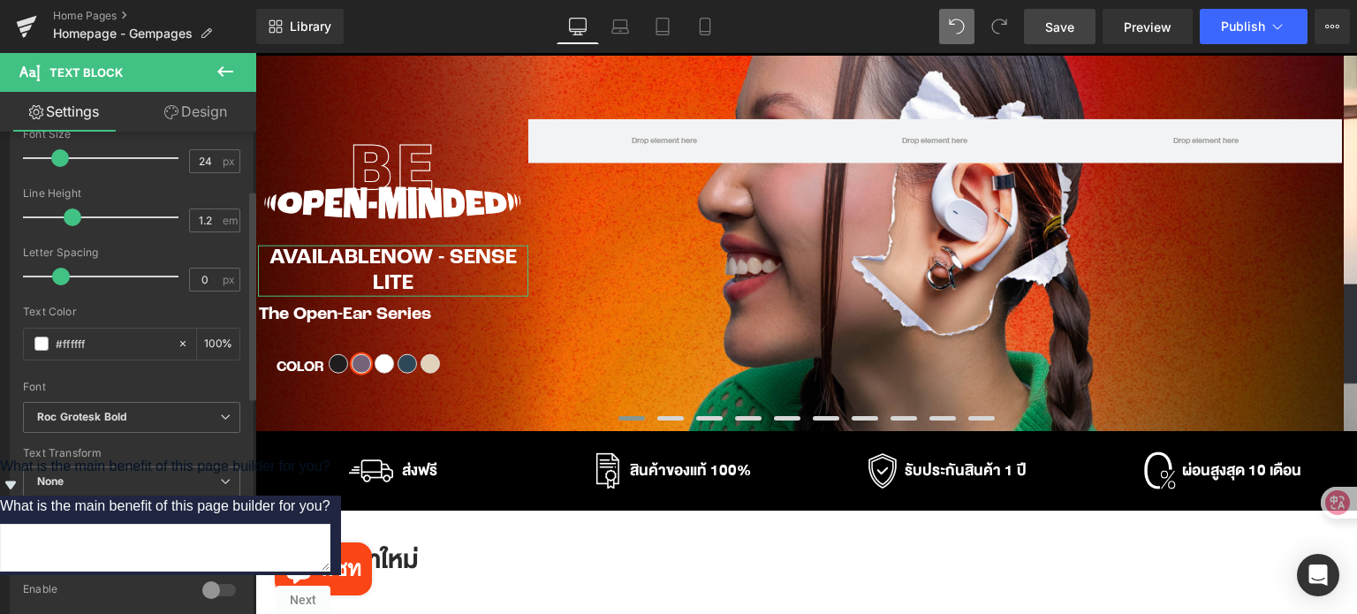
scroll to position [88, 0]
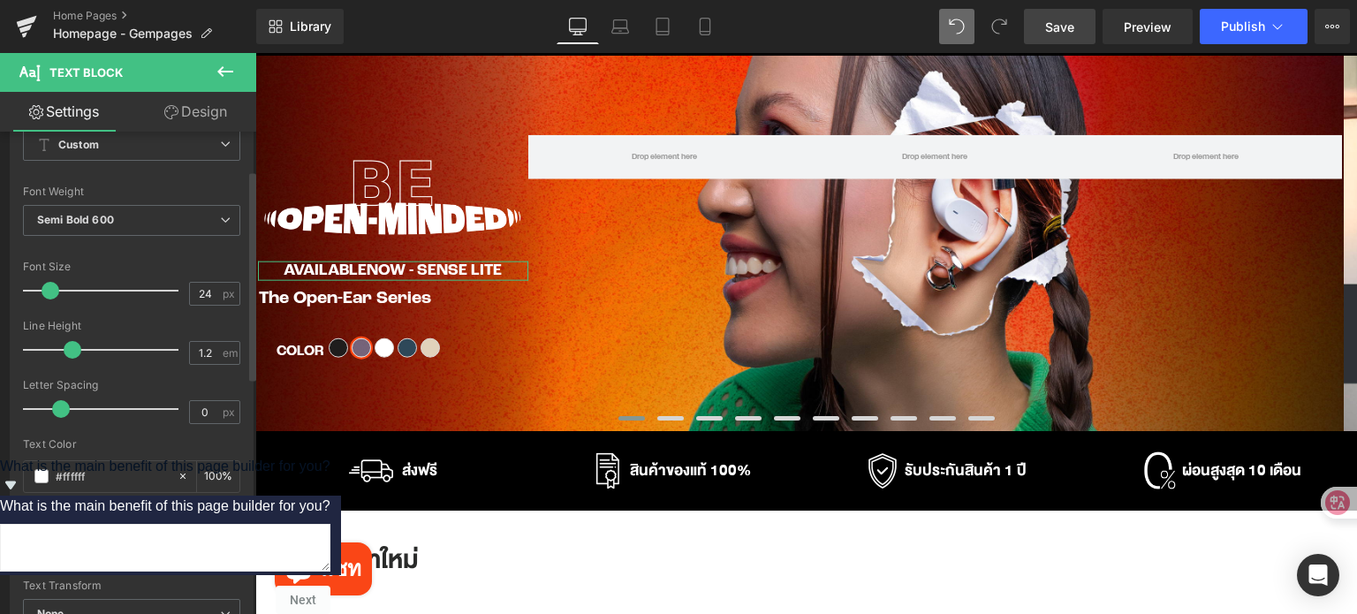
drag, startPoint x: 57, startPoint y: 287, endPoint x: 48, endPoint y: 288, distance: 8.9
click at [48, 288] on span at bounding box center [51, 291] width 18 height 18
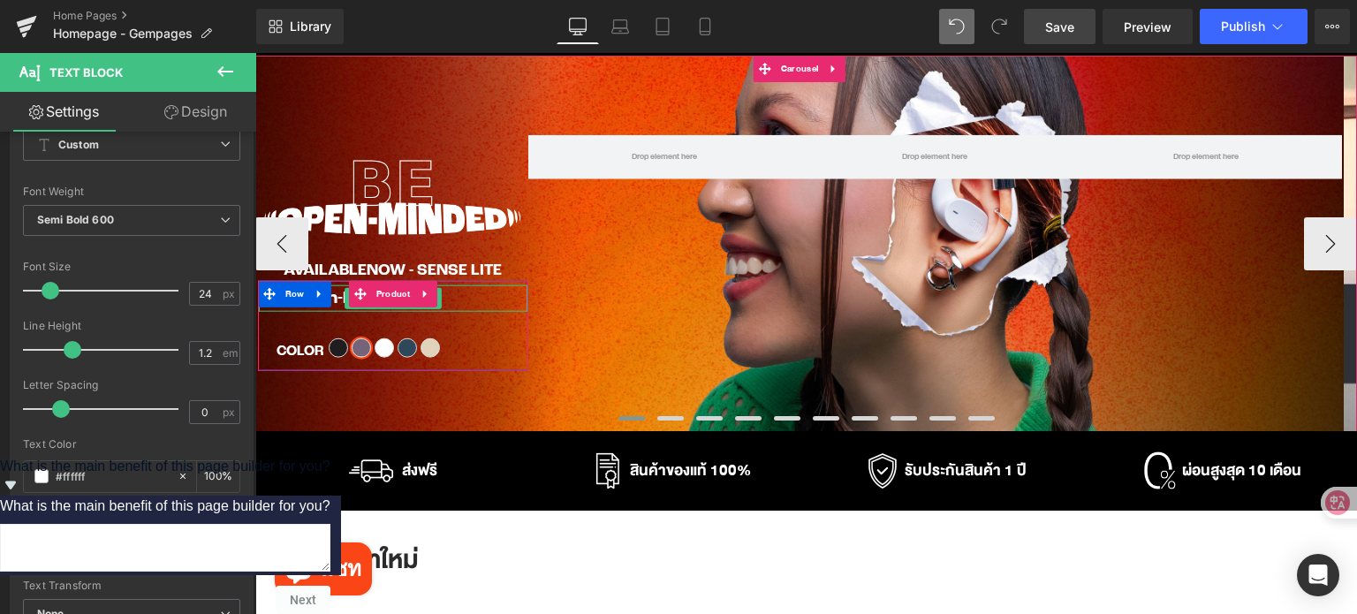
click at [485, 299] on div "The Open-Ear Series" at bounding box center [393, 298] width 269 height 26
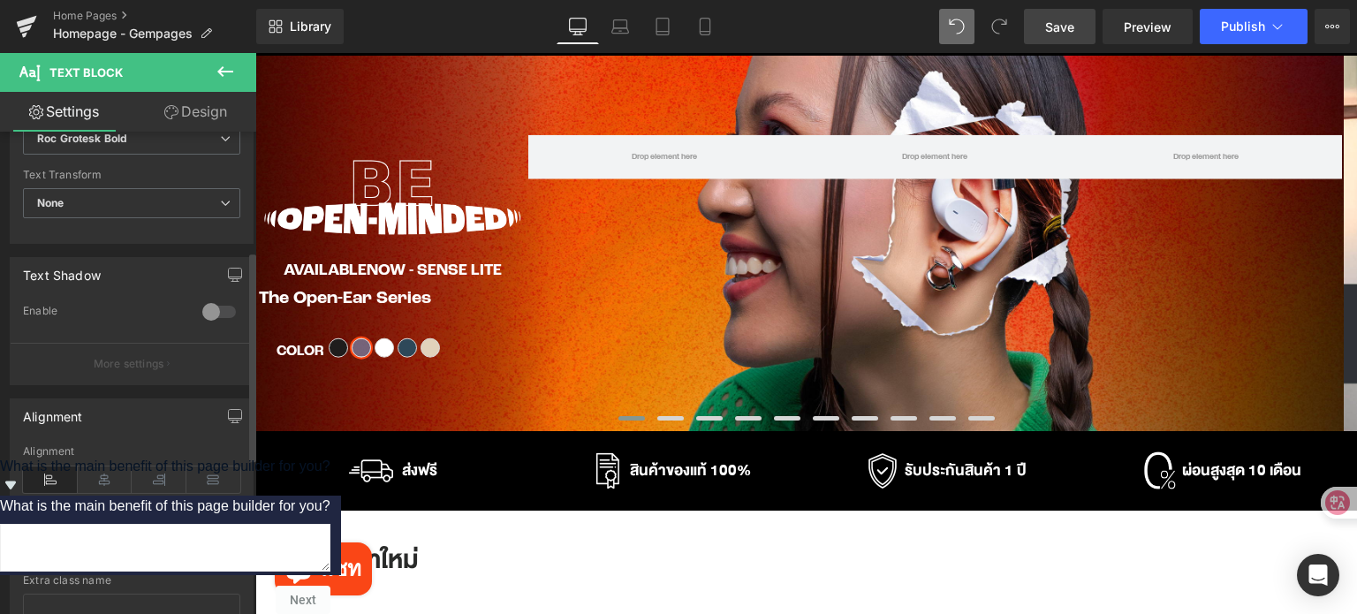
scroll to position [530, 0]
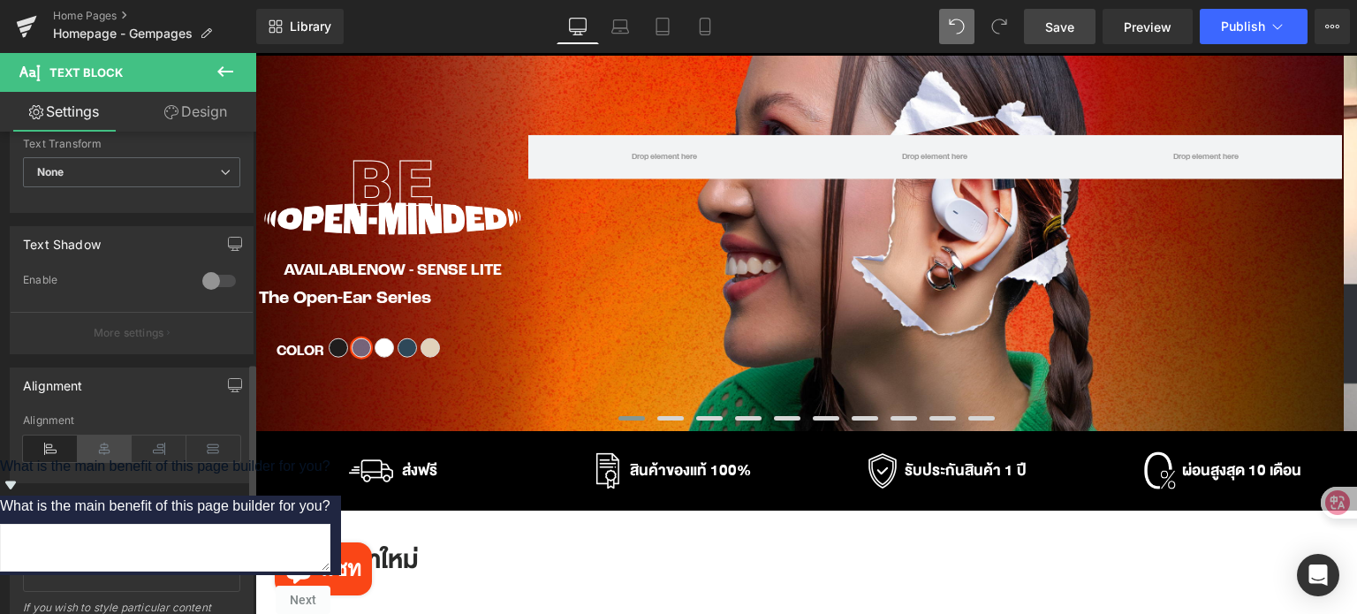
click at [105, 440] on icon at bounding box center [105, 448] width 55 height 26
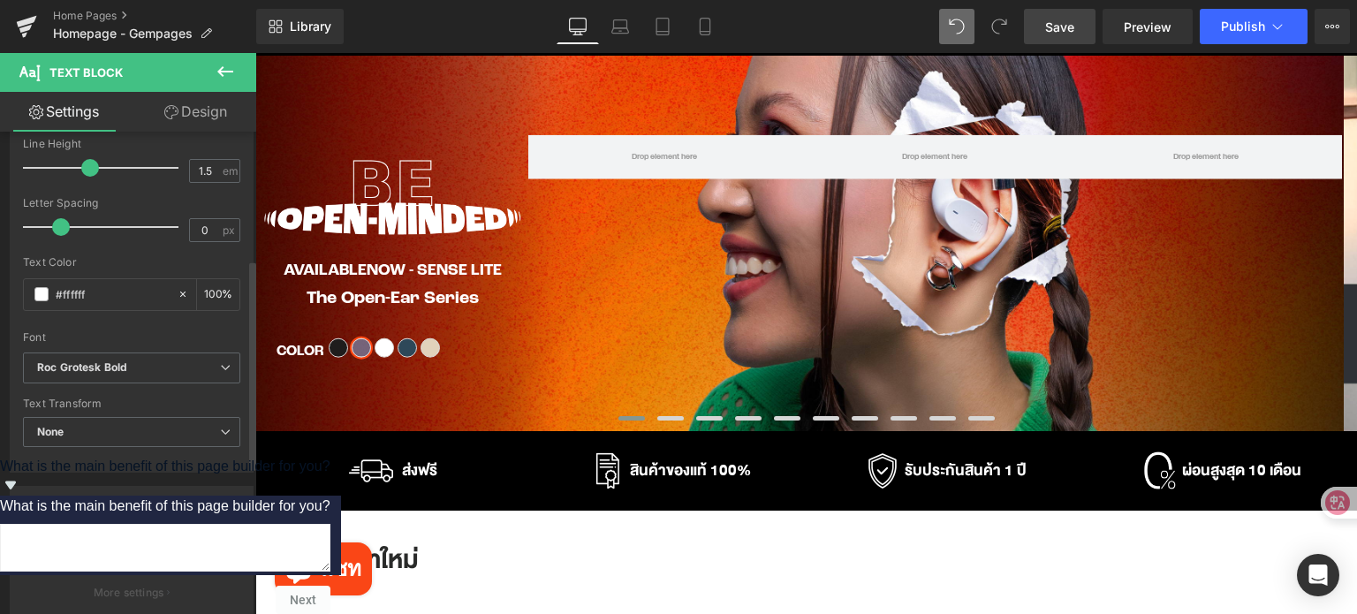
scroll to position [265, 0]
click at [139, 422] on span "None" at bounding box center [131, 437] width 217 height 31
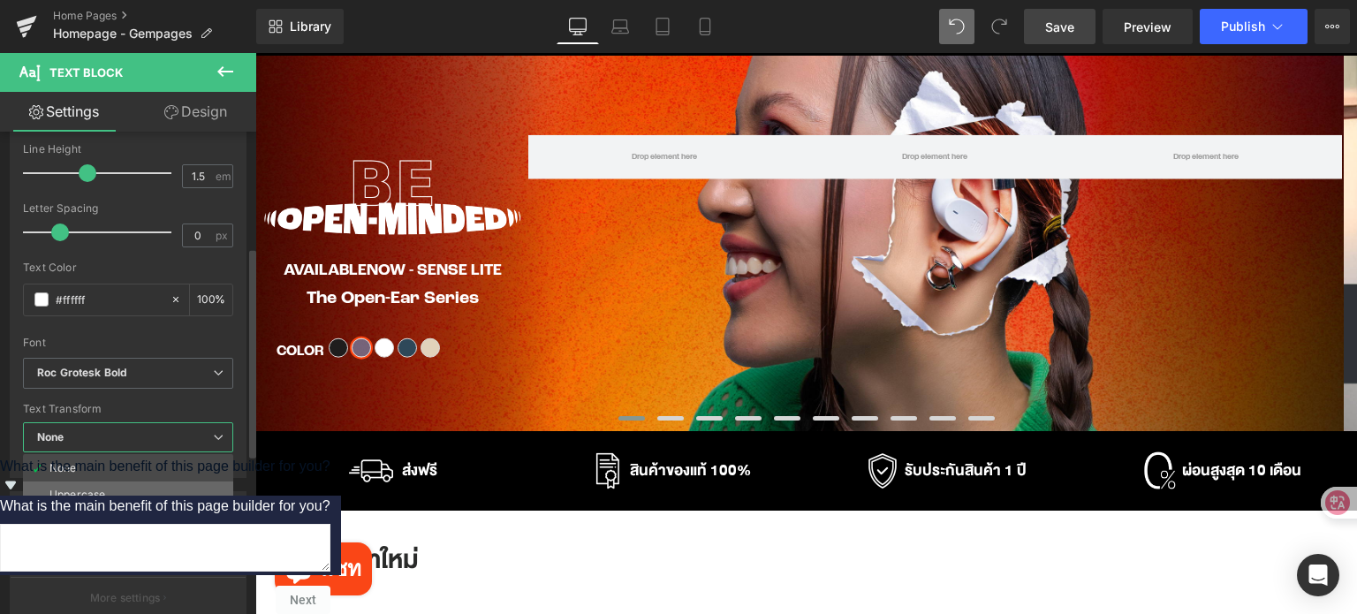
click at [131, 487] on li "Uppercase" at bounding box center [128, 494] width 210 height 26
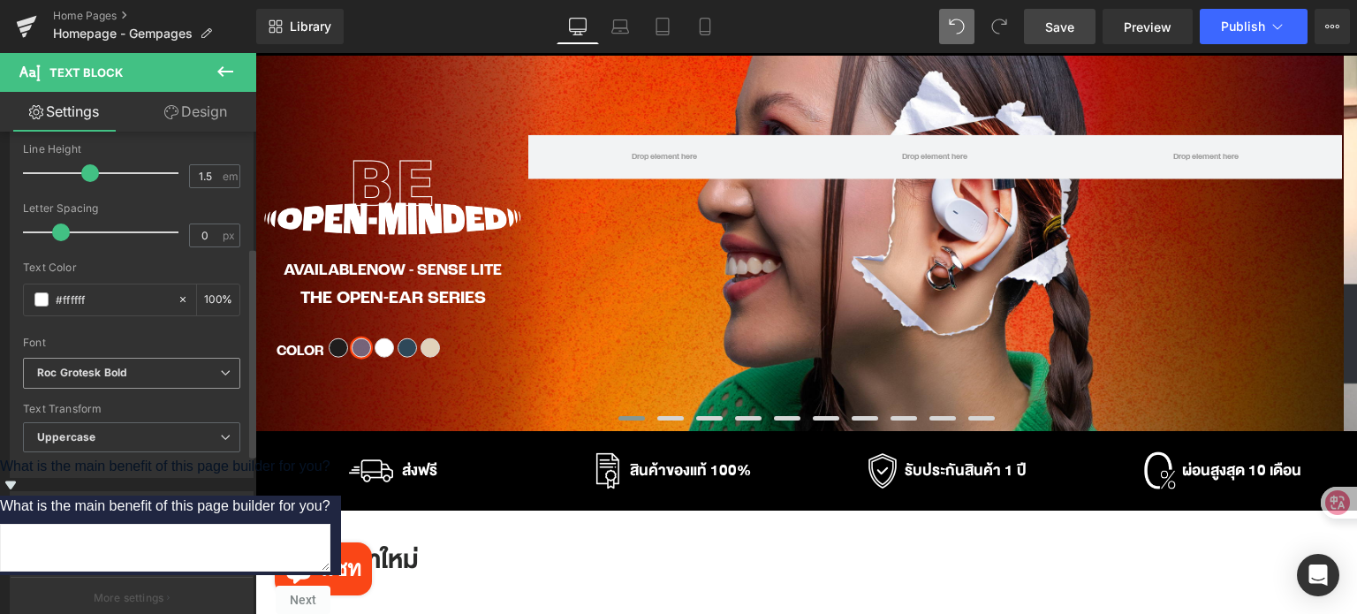
click at [150, 370] on b "Roc Grotesk Bold" at bounding box center [128, 373] width 183 height 15
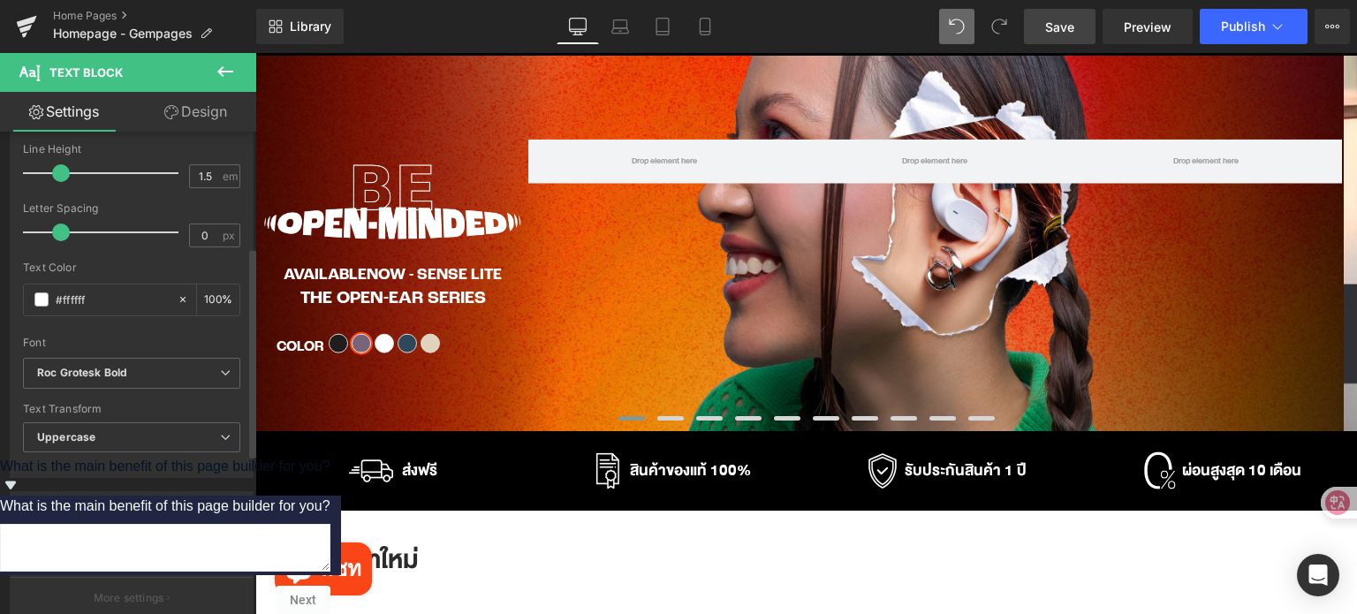
drag, startPoint x: 83, startPoint y: 175, endPoint x: 55, endPoint y: 175, distance: 28.3
click at [55, 175] on span at bounding box center [61, 173] width 18 height 18
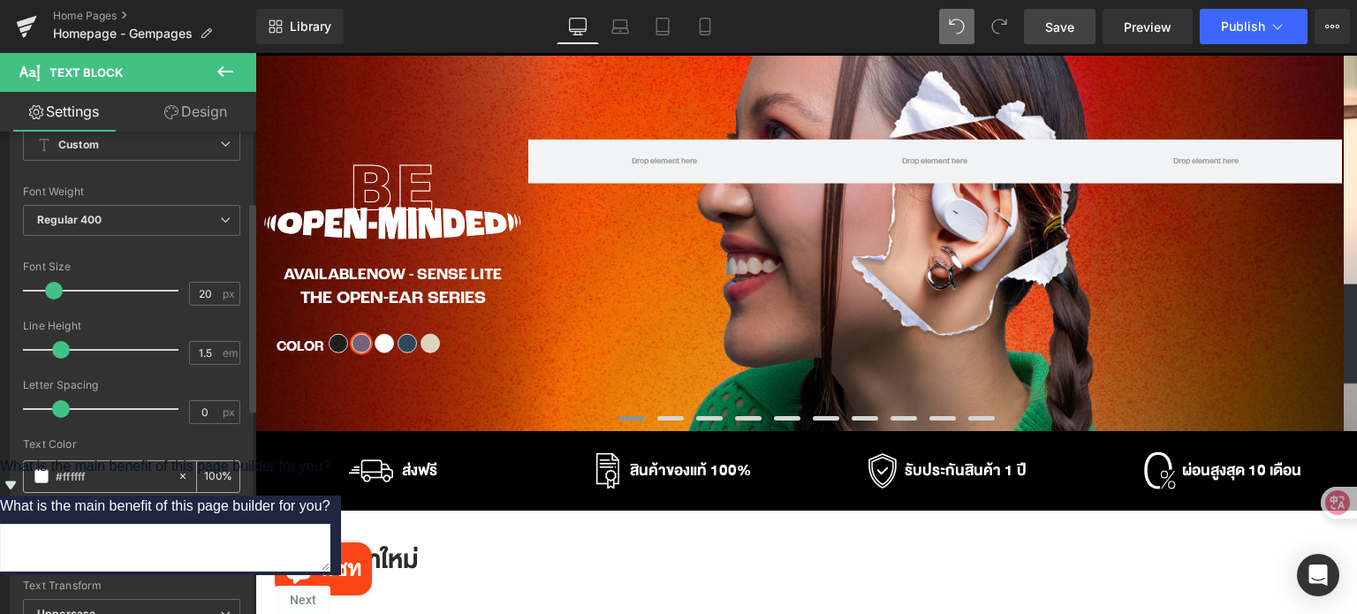
scroll to position [88, 0]
click at [113, 224] on span "Regular 400" at bounding box center [131, 220] width 217 height 31
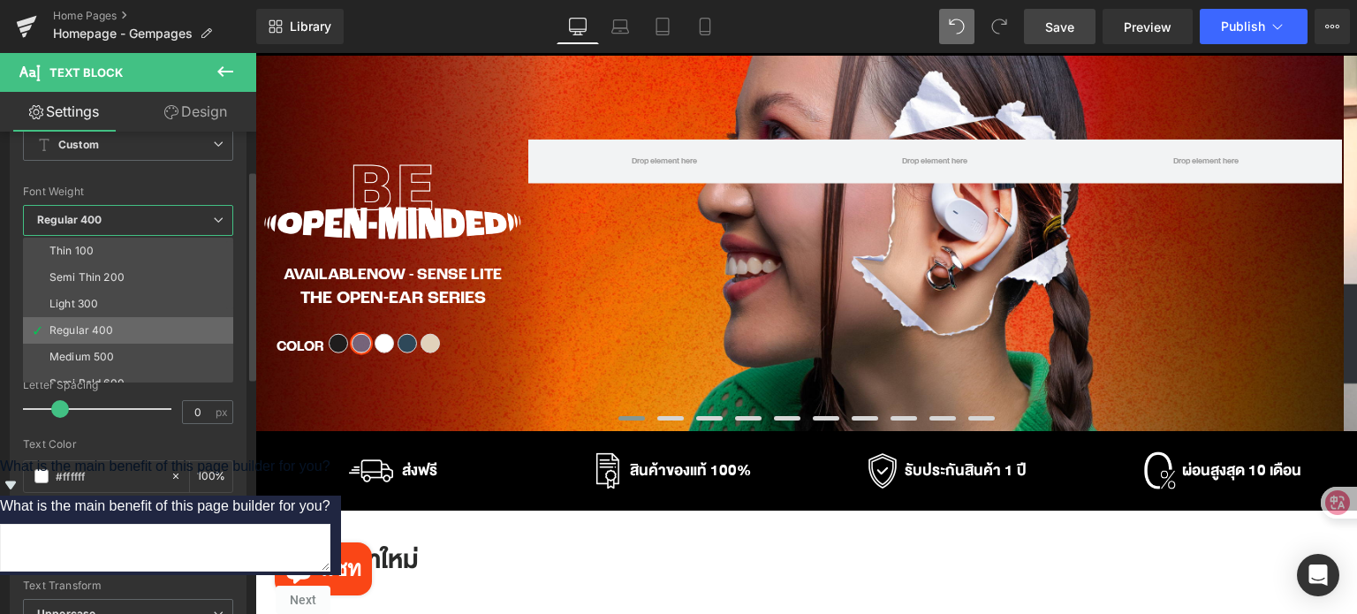
click at [95, 327] on div "Regular 400" at bounding box center [81, 330] width 64 height 12
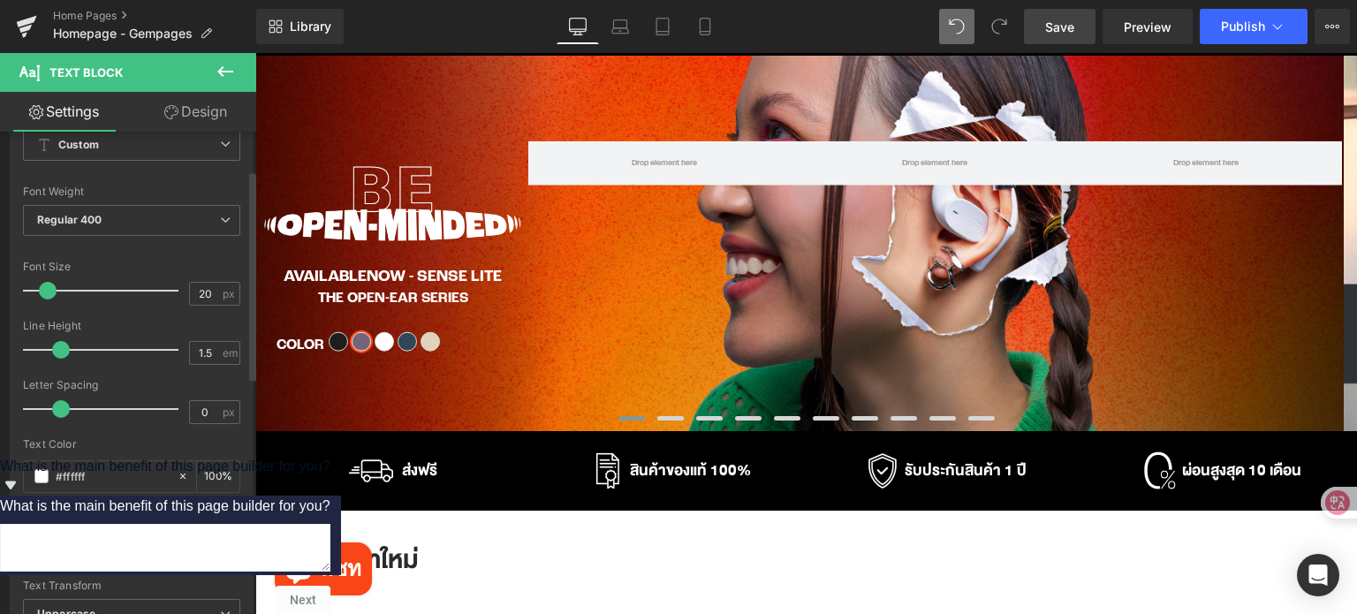
click at [40, 289] on span at bounding box center [48, 291] width 18 height 18
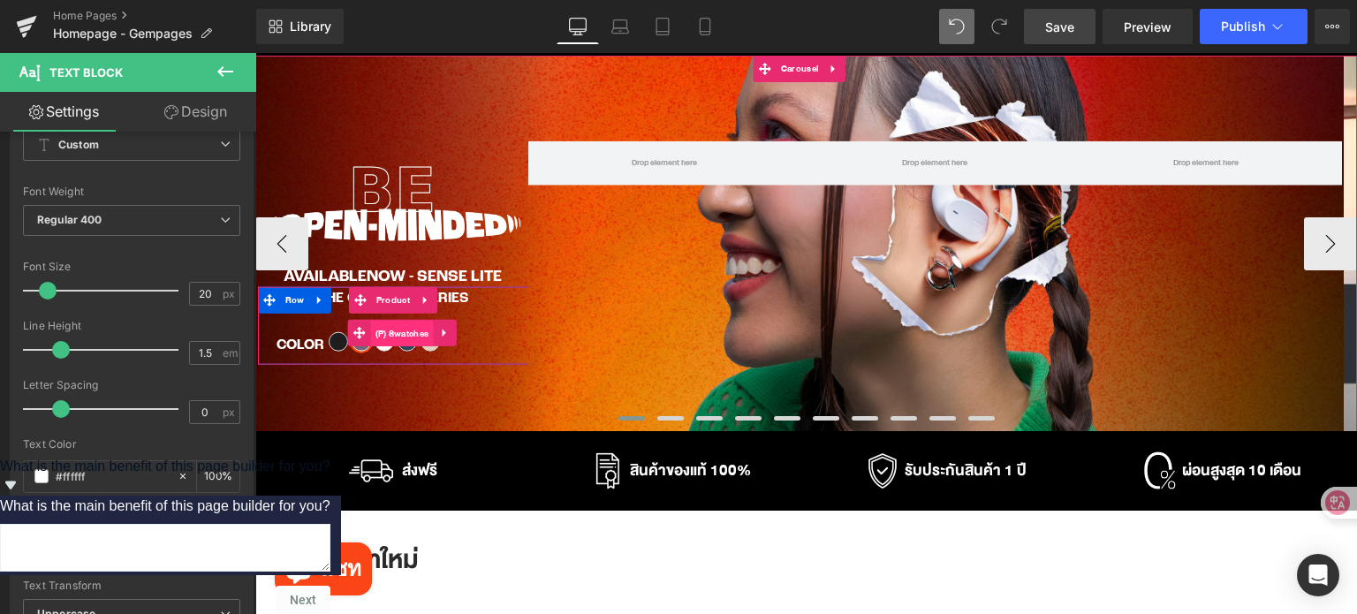
click at [392, 335] on span "(P) Swatches" at bounding box center [402, 334] width 63 height 26
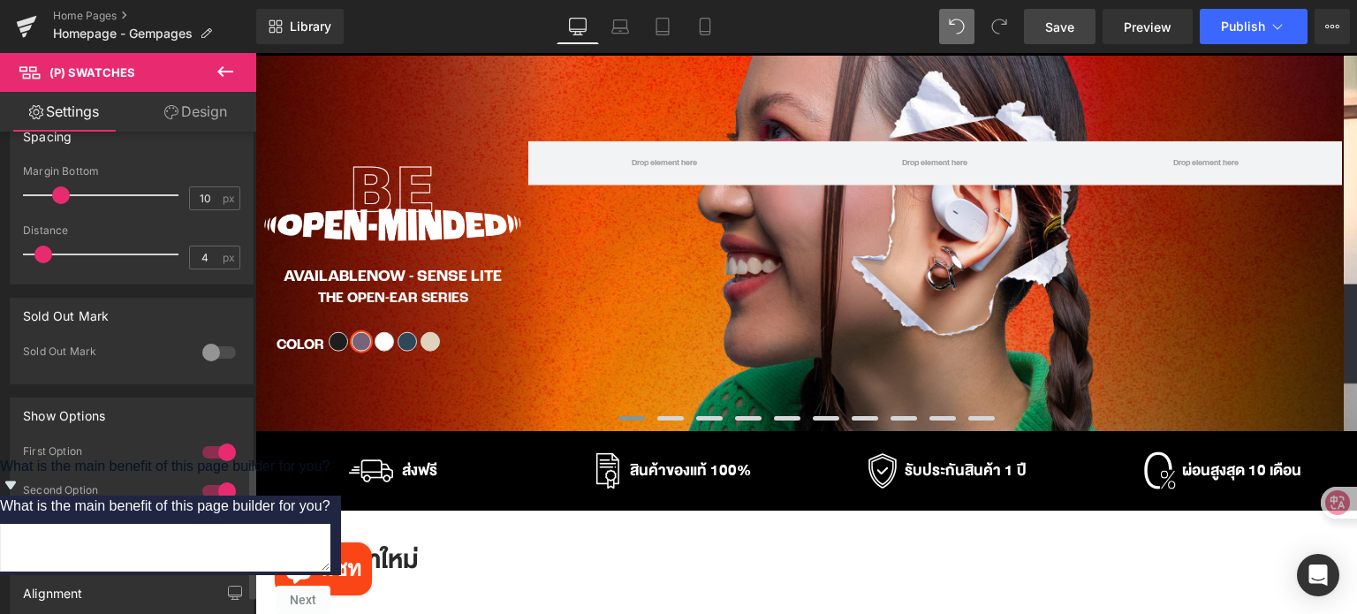
scroll to position [1237, 0]
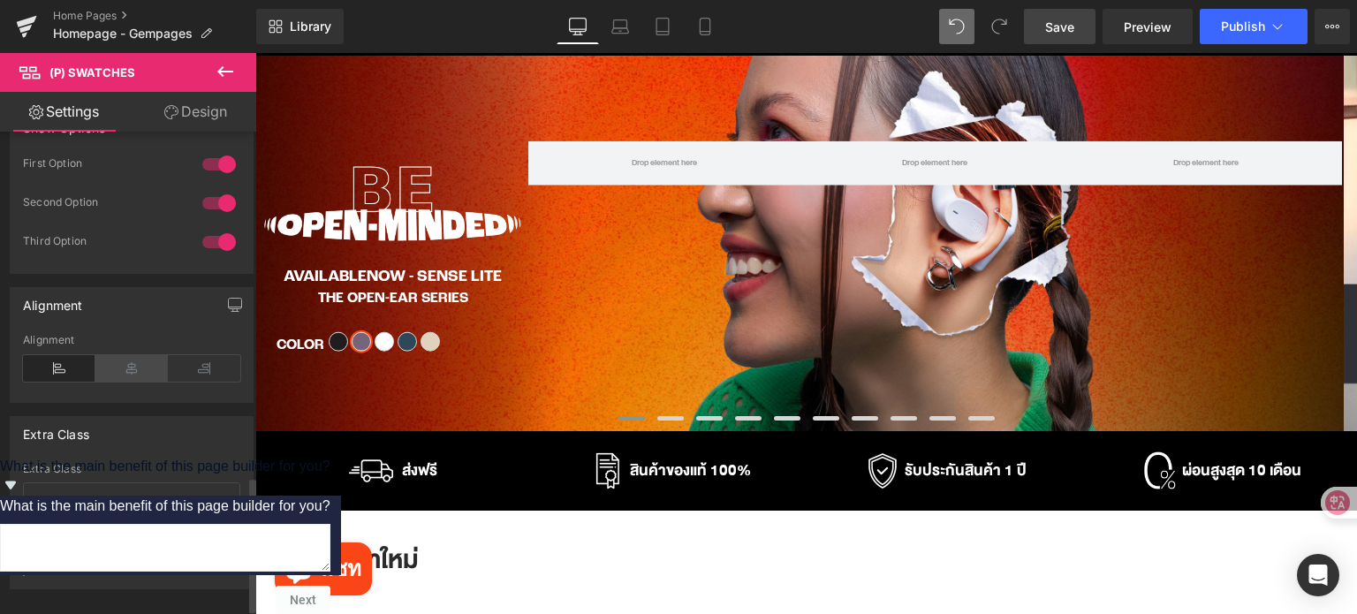
click at [129, 360] on icon at bounding box center [131, 368] width 72 height 26
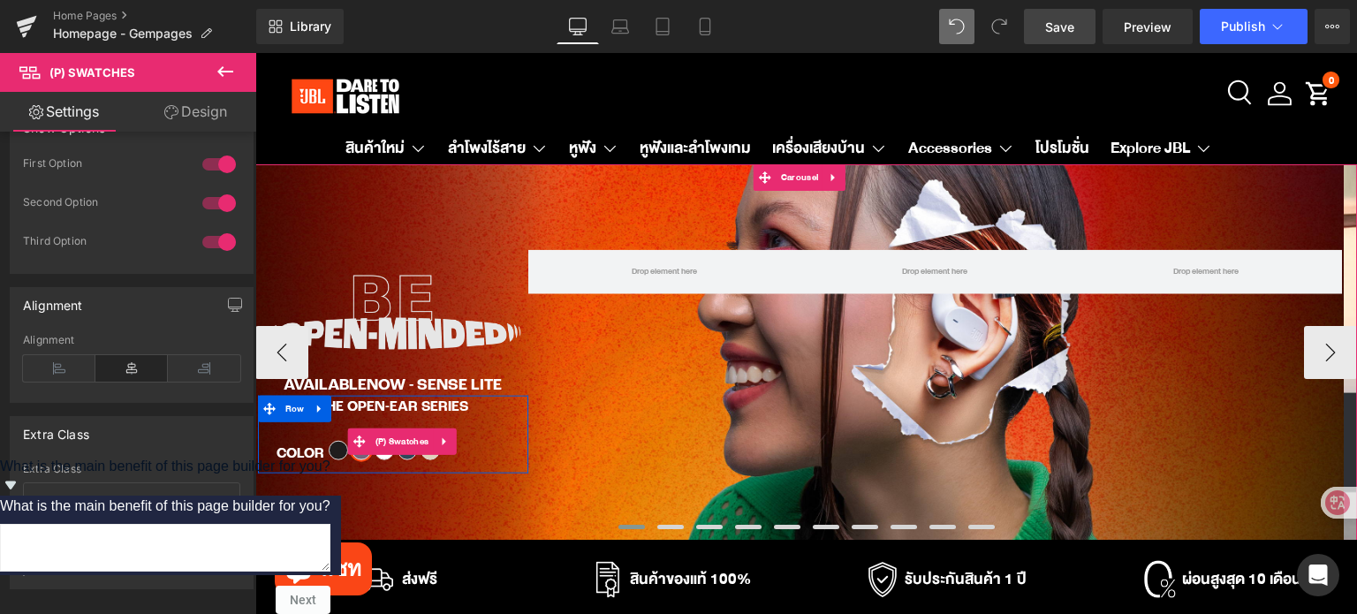
scroll to position [0, 0]
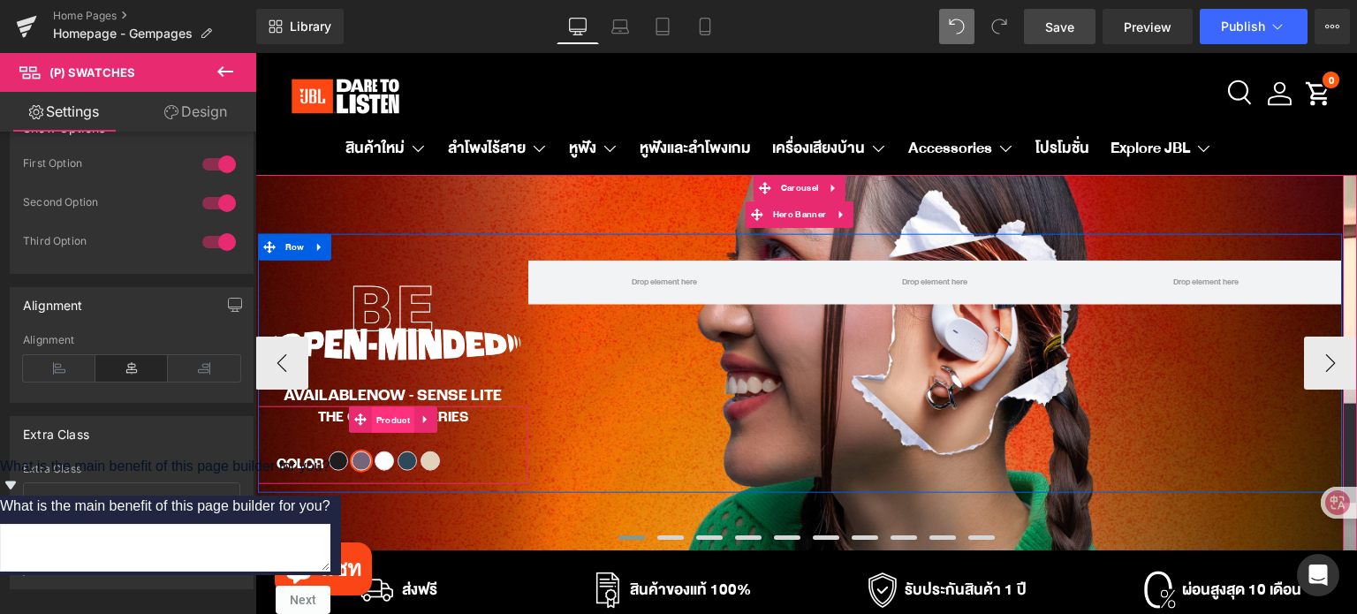
click at [397, 420] on span "Product" at bounding box center [393, 420] width 42 height 26
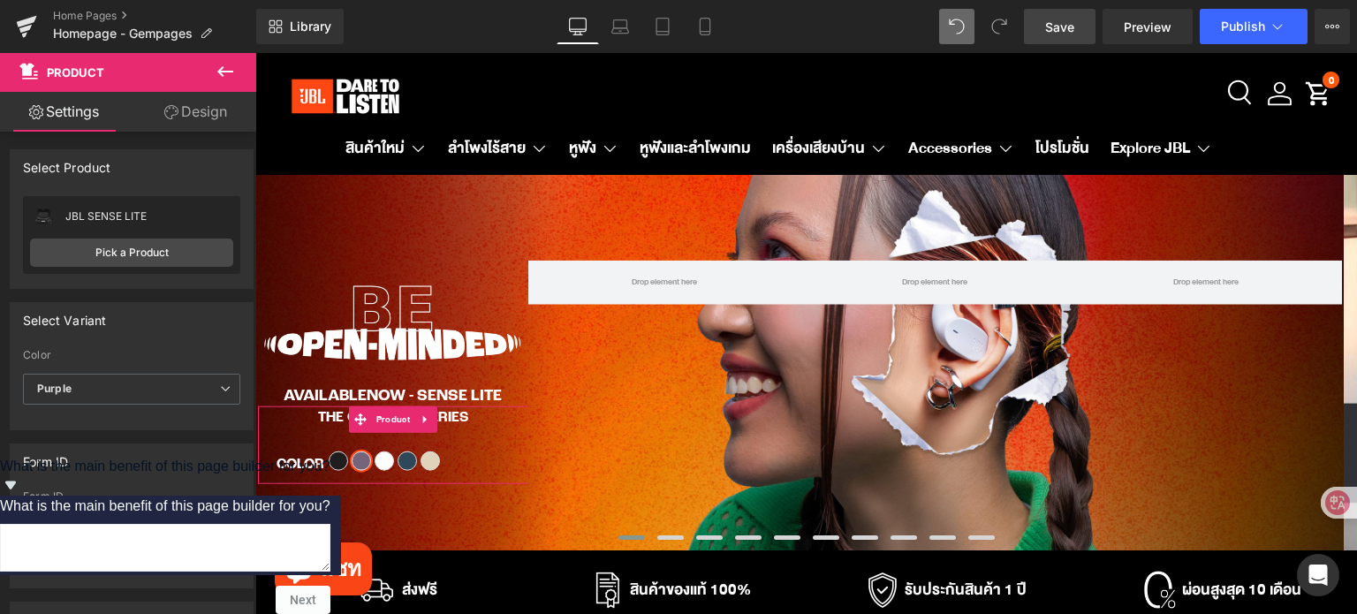
click at [191, 108] on link "Design" at bounding box center [196, 112] width 128 height 40
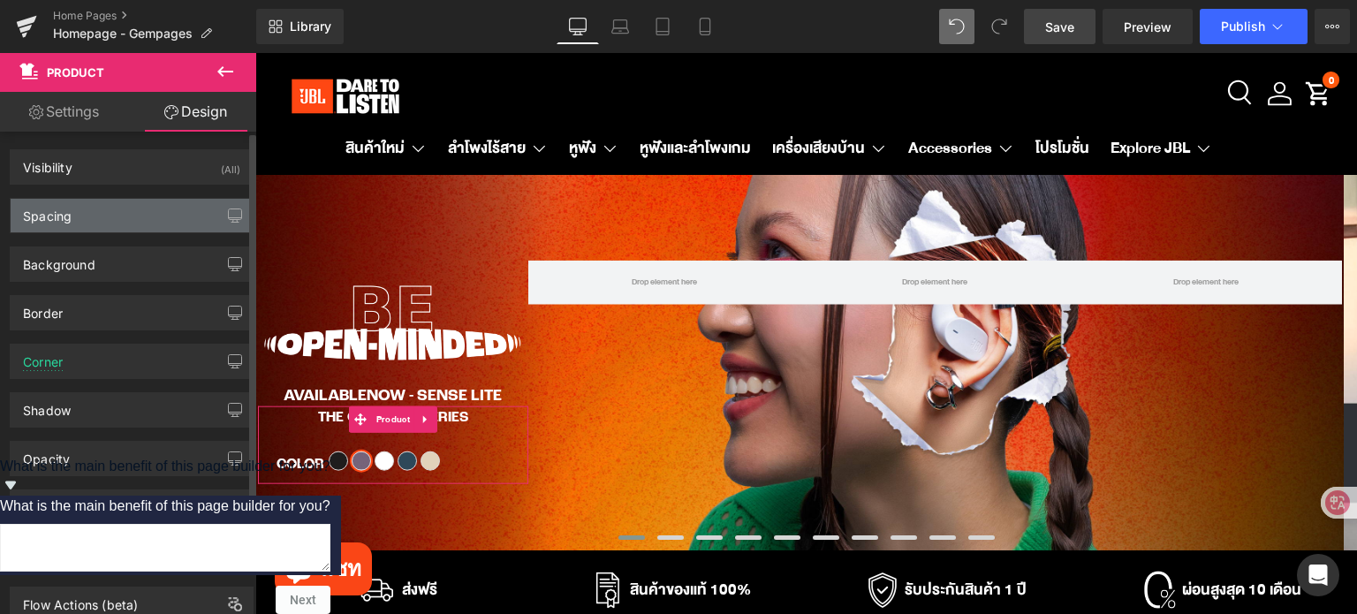
click at [118, 224] on div "Spacing" at bounding box center [132, 216] width 242 height 34
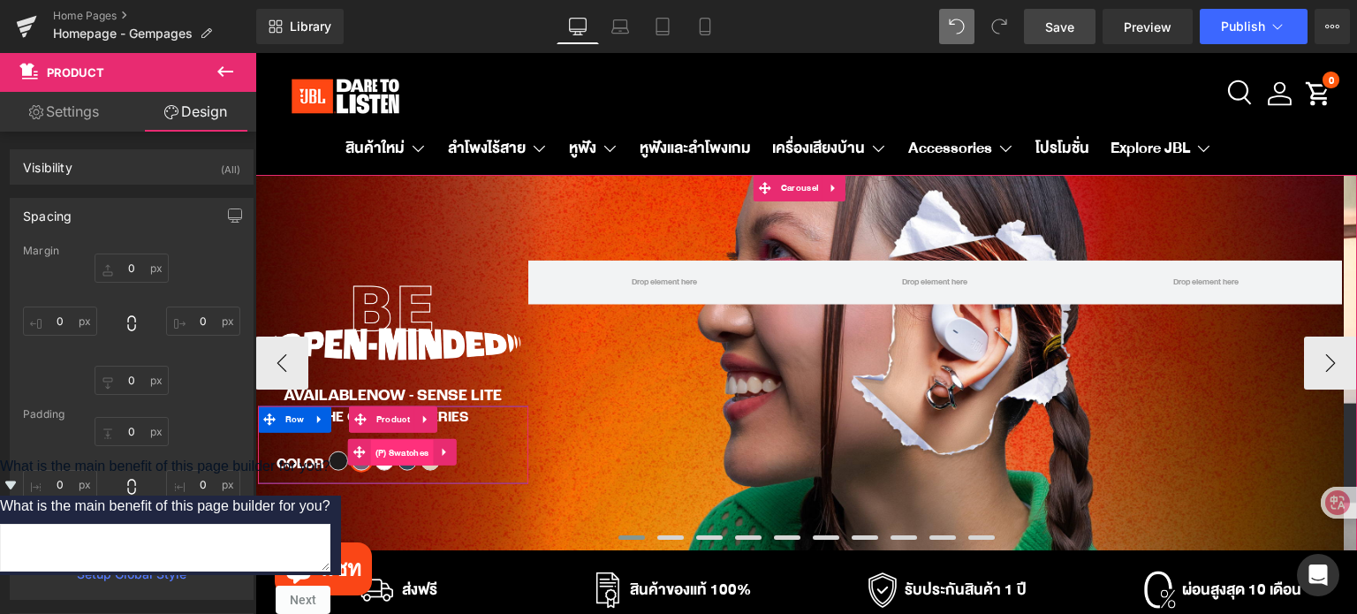
click at [396, 451] on span "(P) Swatches" at bounding box center [402, 453] width 63 height 26
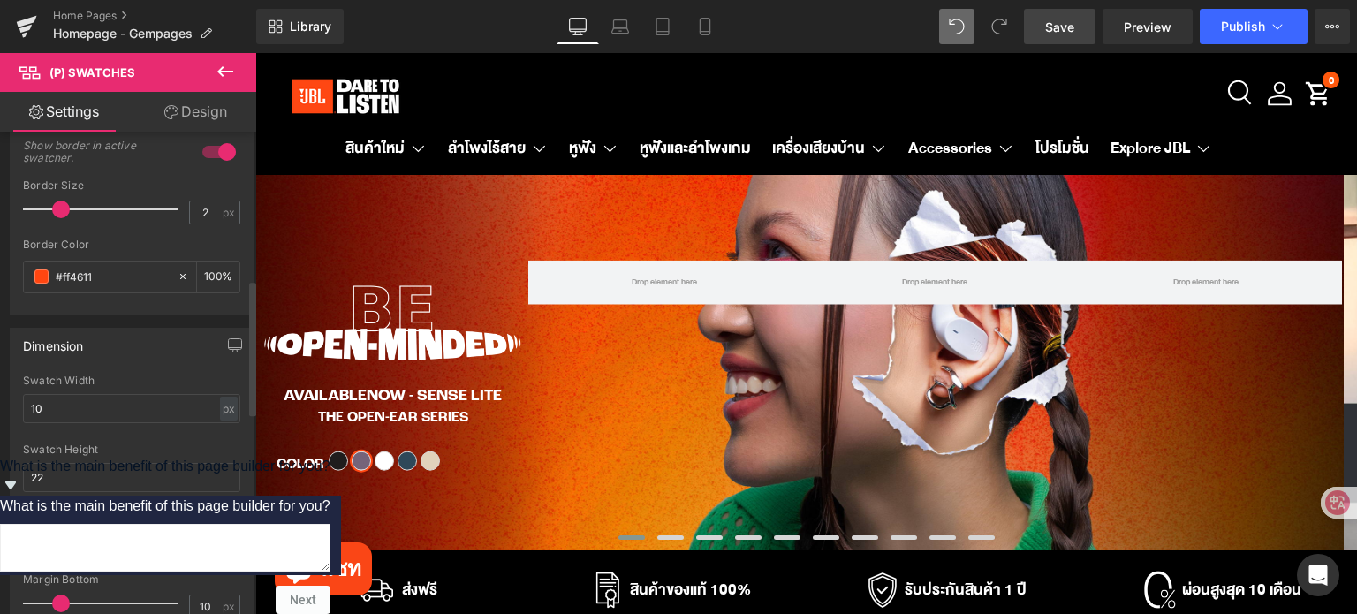
scroll to position [530, 0]
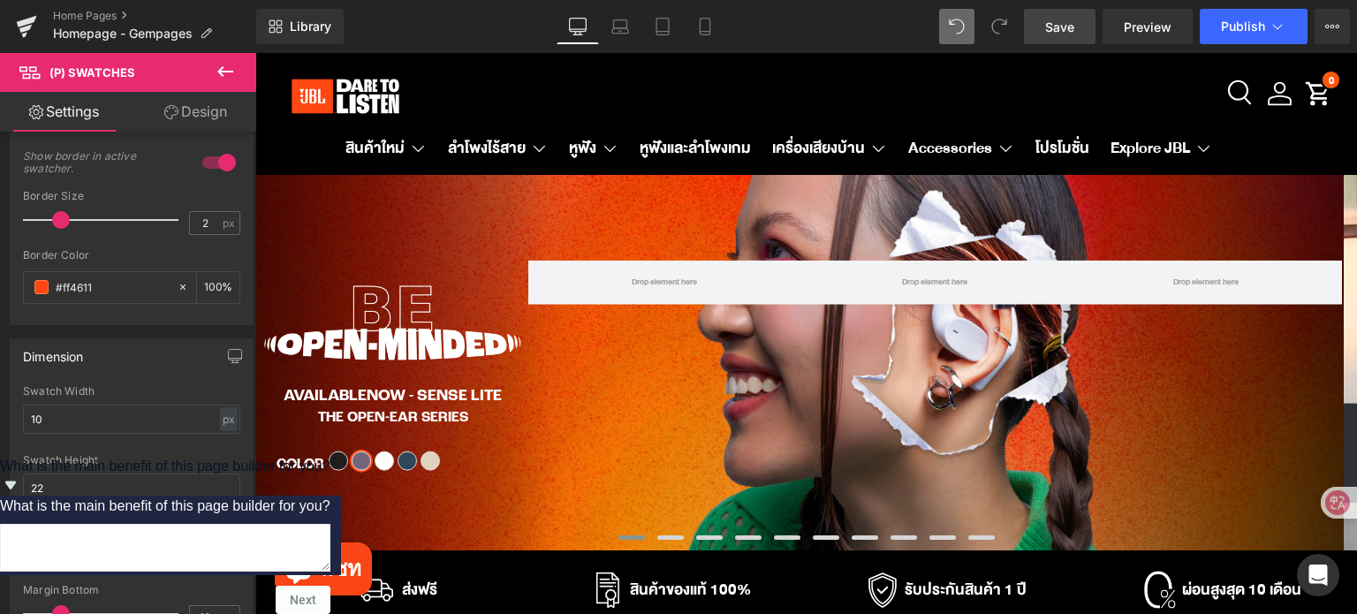
click at [199, 112] on link "Design" at bounding box center [196, 112] width 128 height 40
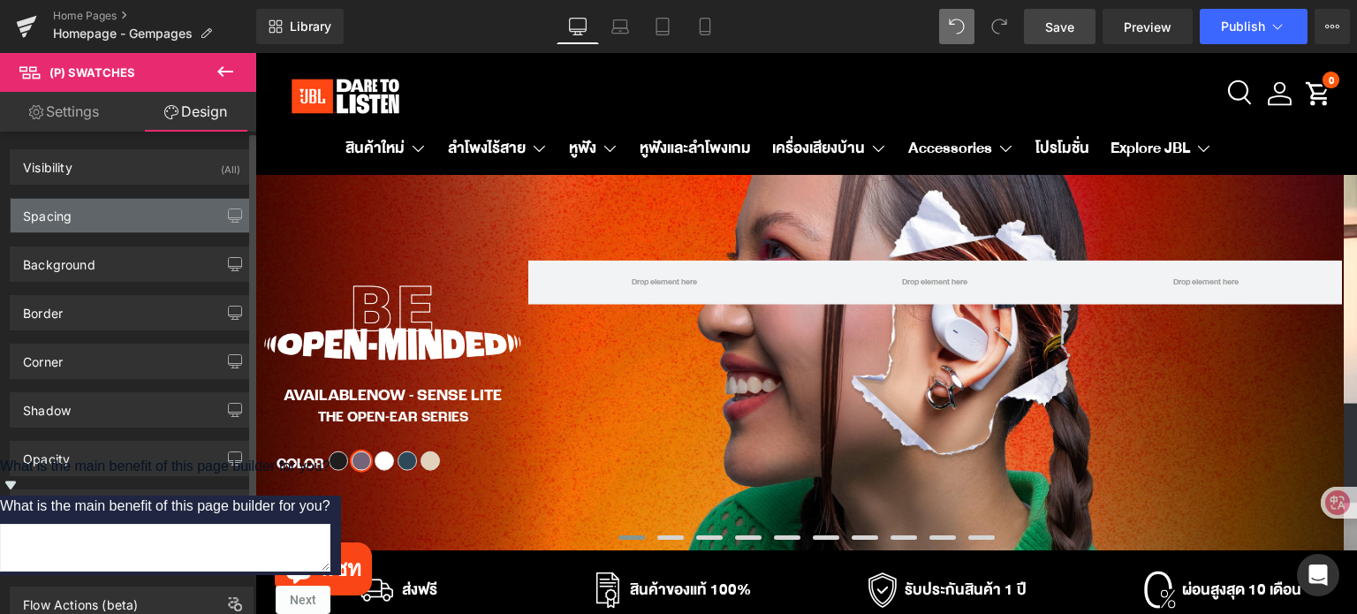
click at [87, 215] on div "Spacing" at bounding box center [132, 216] width 242 height 34
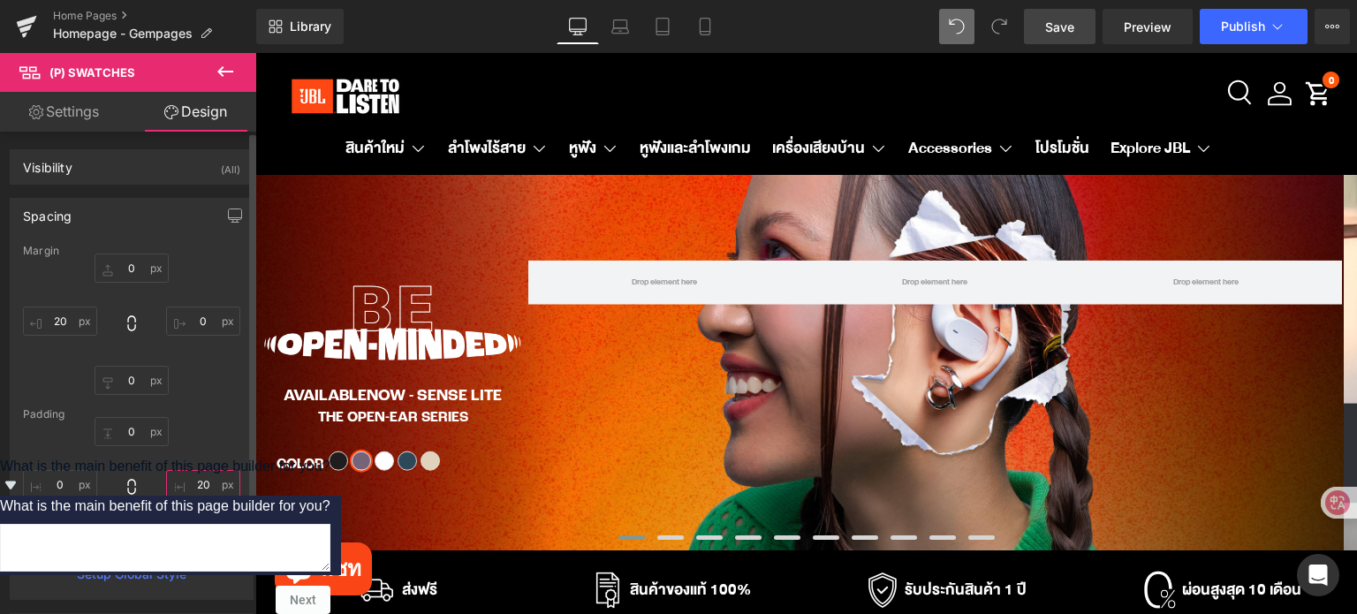
click at [199, 485] on input "text" at bounding box center [203, 484] width 74 height 29
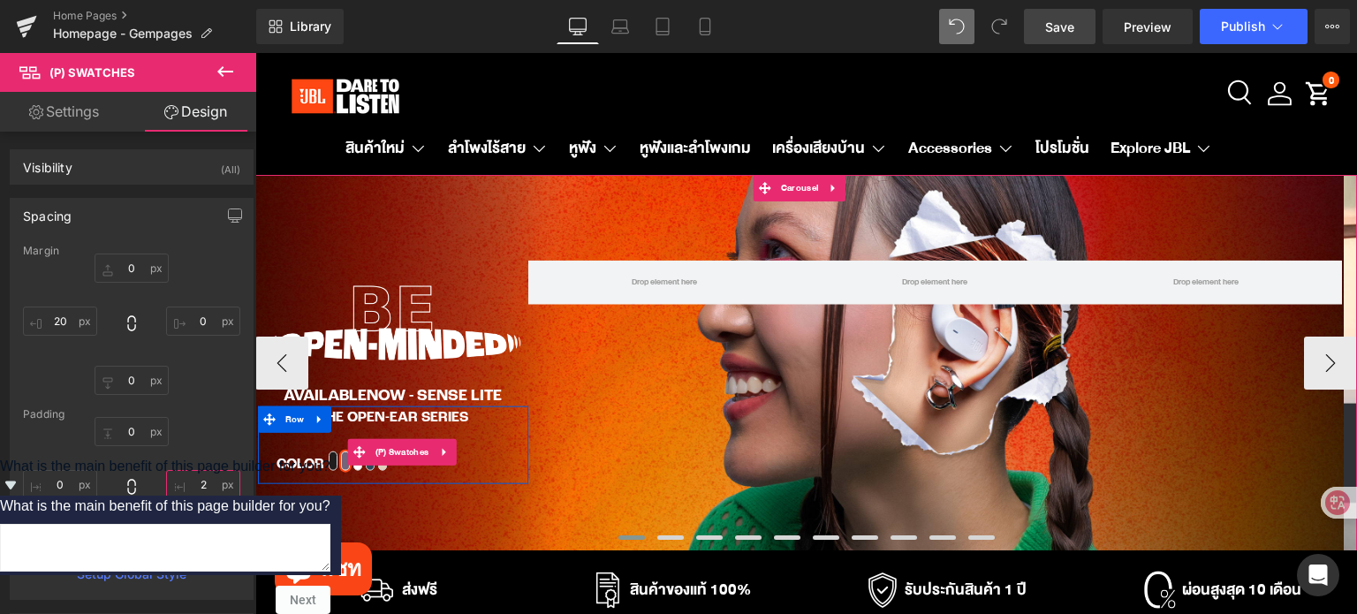
type input "20"
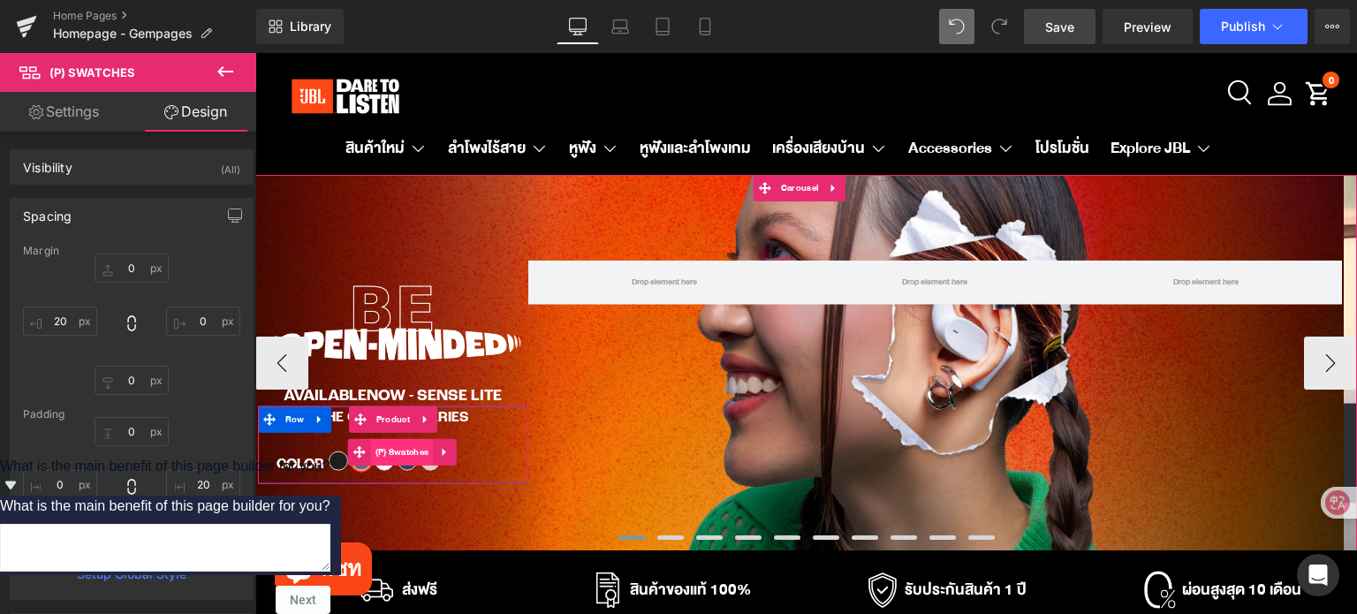
click at [409, 458] on span "(P) Swatches" at bounding box center [402, 452] width 63 height 26
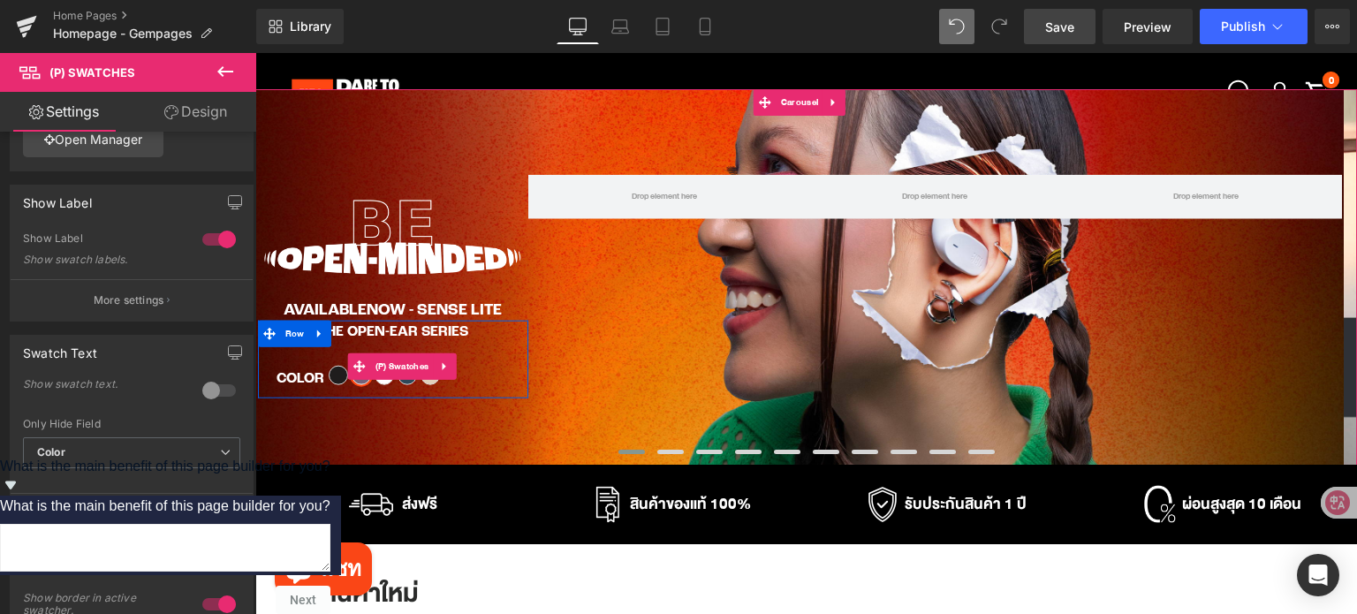
scroll to position [88, 0]
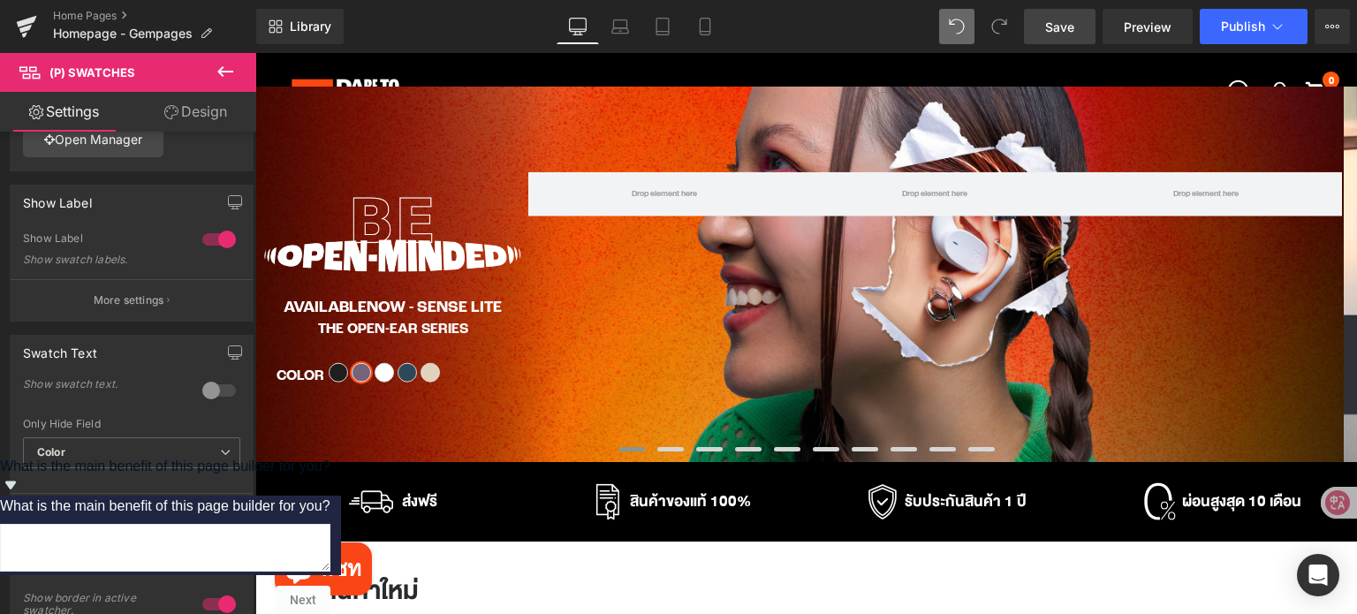
click at [233, 63] on icon at bounding box center [225, 71] width 21 height 21
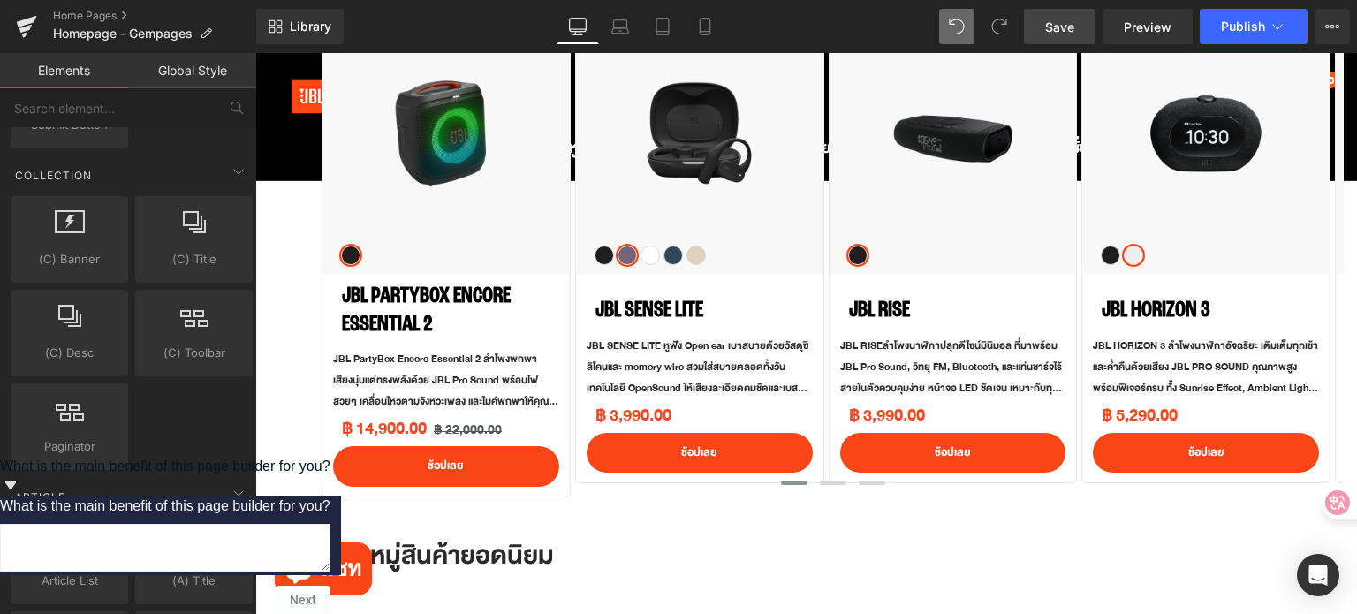
scroll to position [1060, 0]
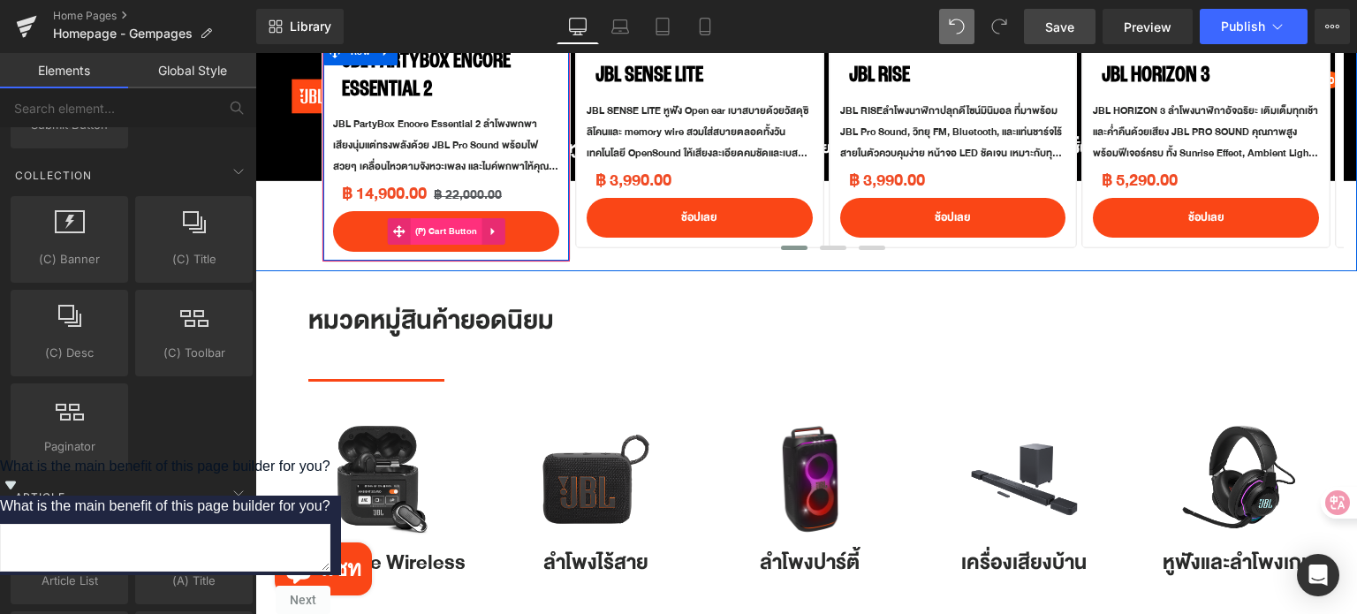
click at [439, 231] on span "(P) Cart Button" at bounding box center [447, 231] width 72 height 26
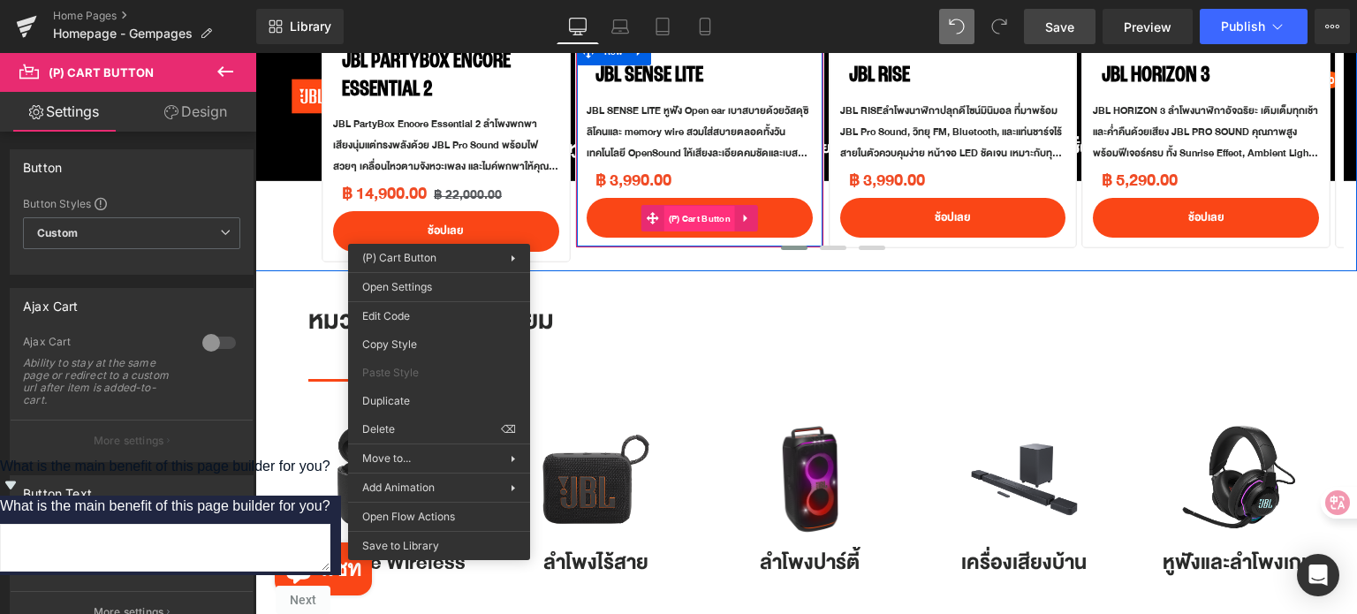
click at [692, 217] on span "(P) Cart Button" at bounding box center [700, 219] width 72 height 26
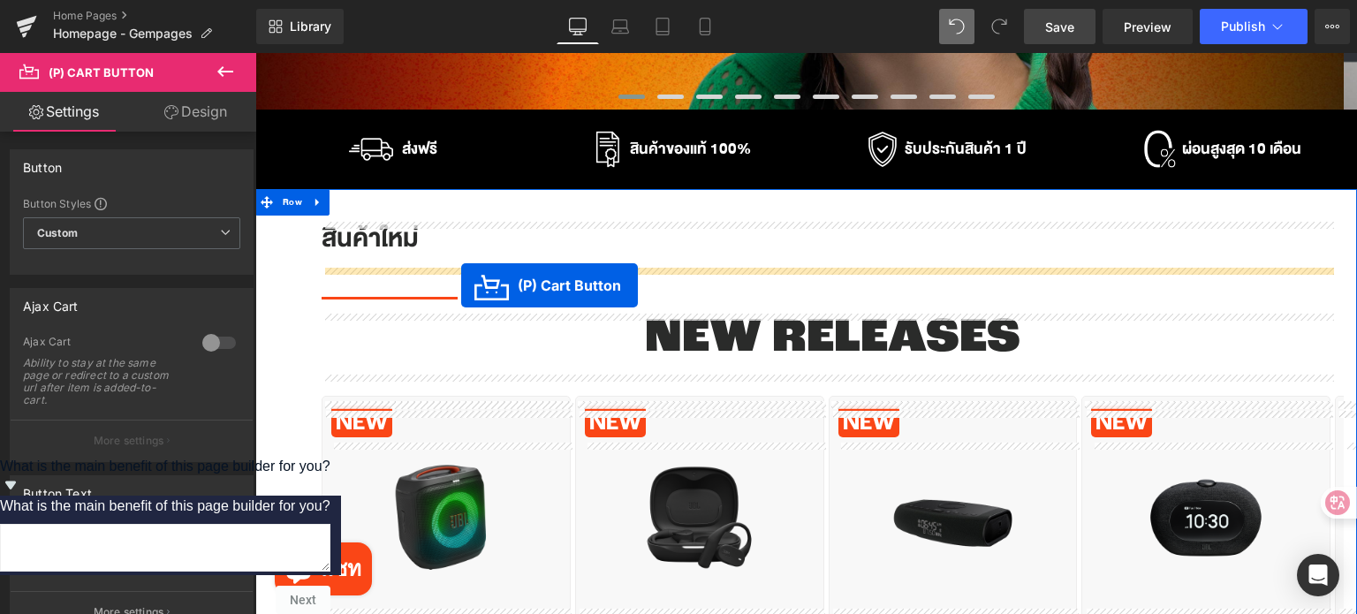
scroll to position [265, 0]
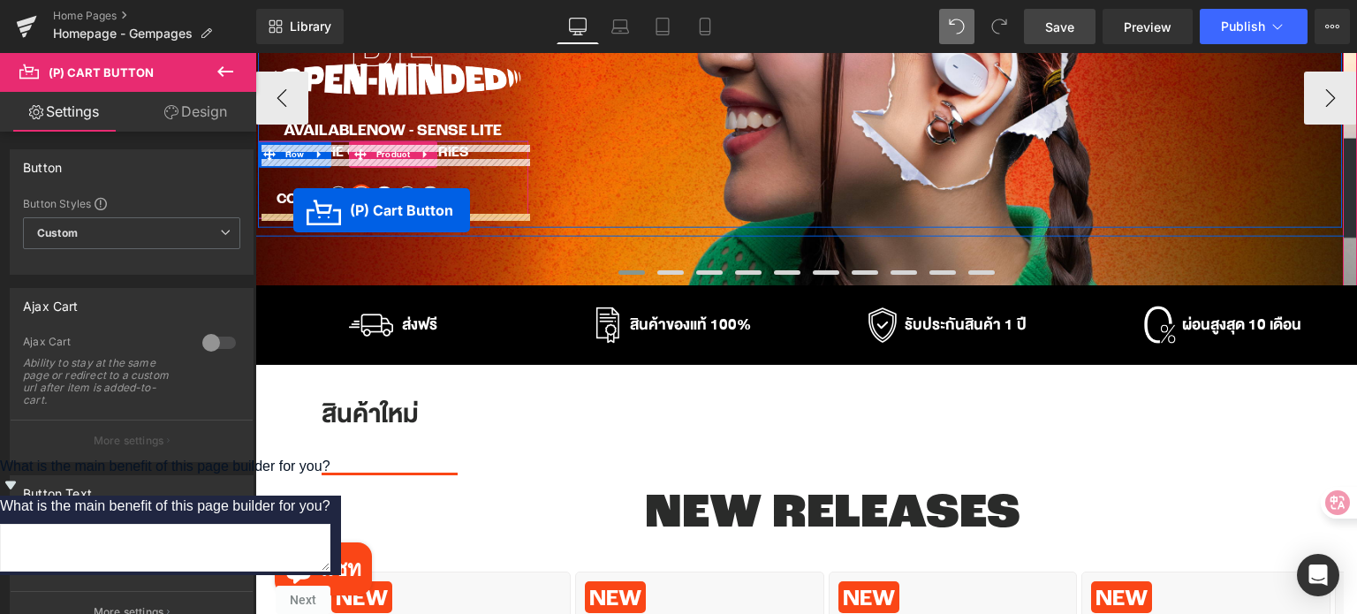
drag, startPoint x: 653, startPoint y: 221, endPoint x: 293, endPoint y: 210, distance: 359.6
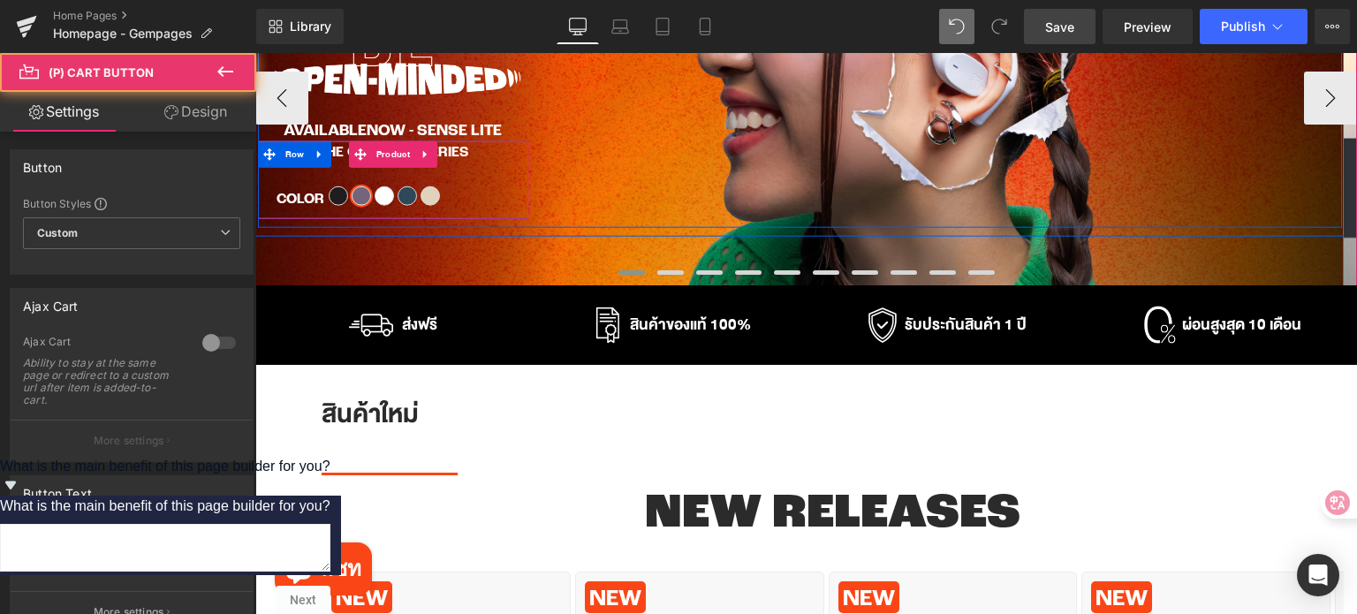
scroll to position [245, 0]
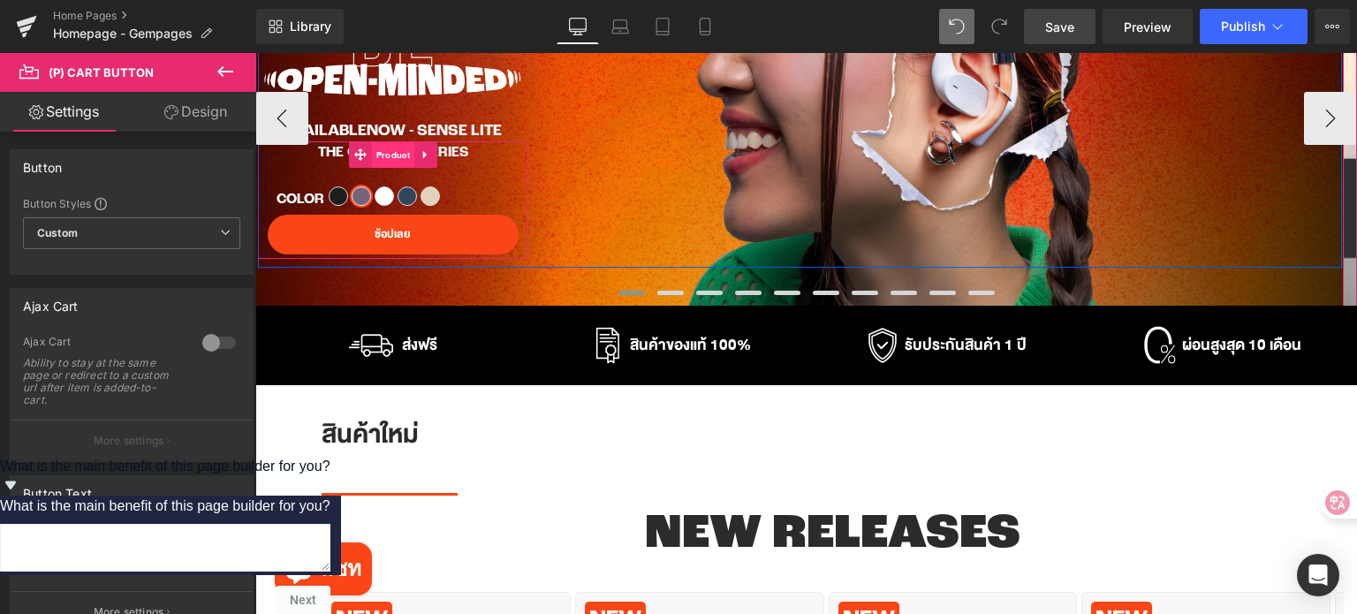
click at [399, 155] on span "Product" at bounding box center [393, 155] width 42 height 26
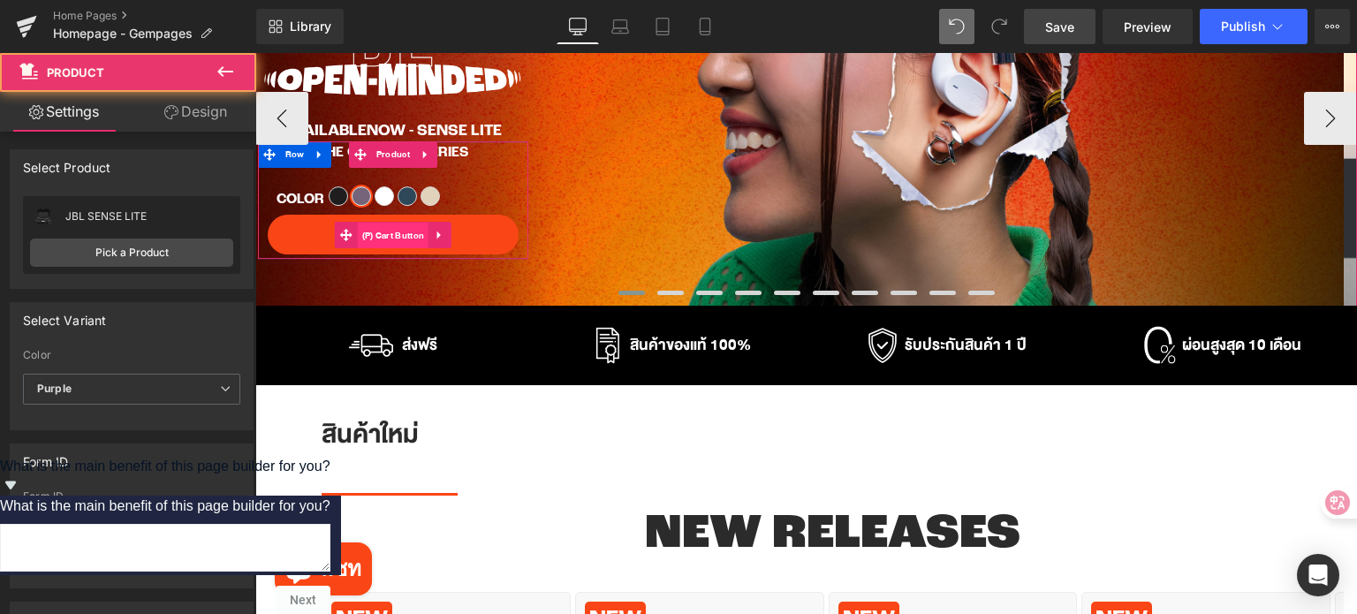
click at [394, 238] on span "(P) Cart Button" at bounding box center [394, 236] width 72 height 26
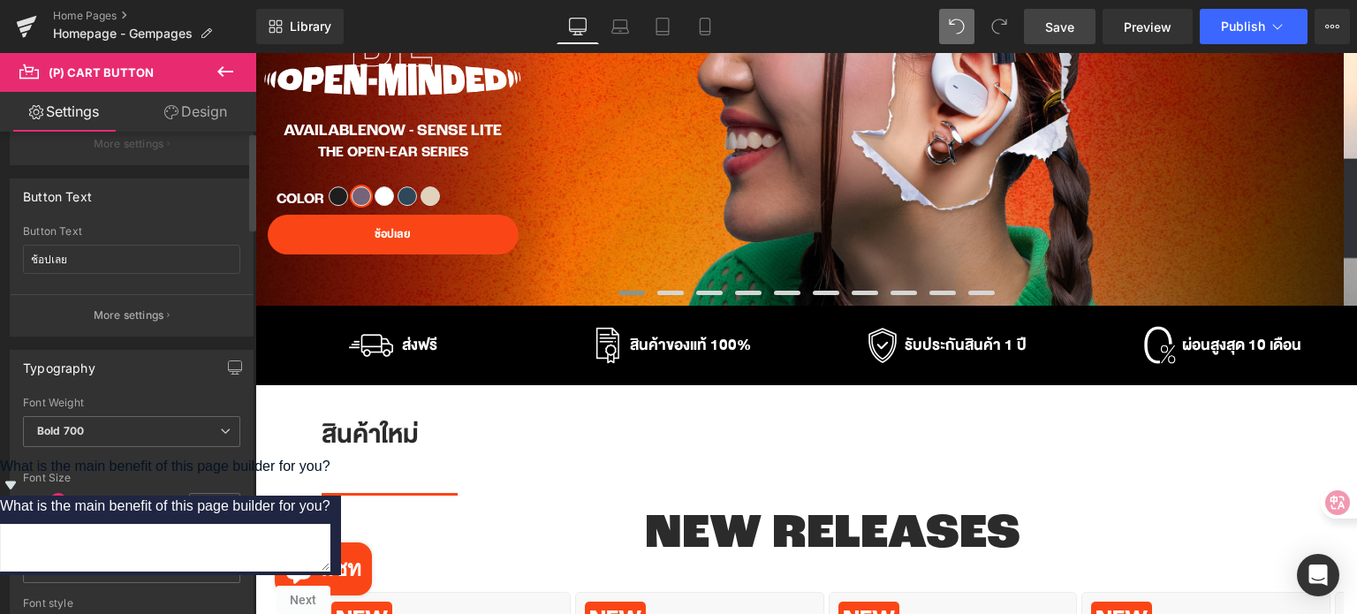
scroll to position [0, 0]
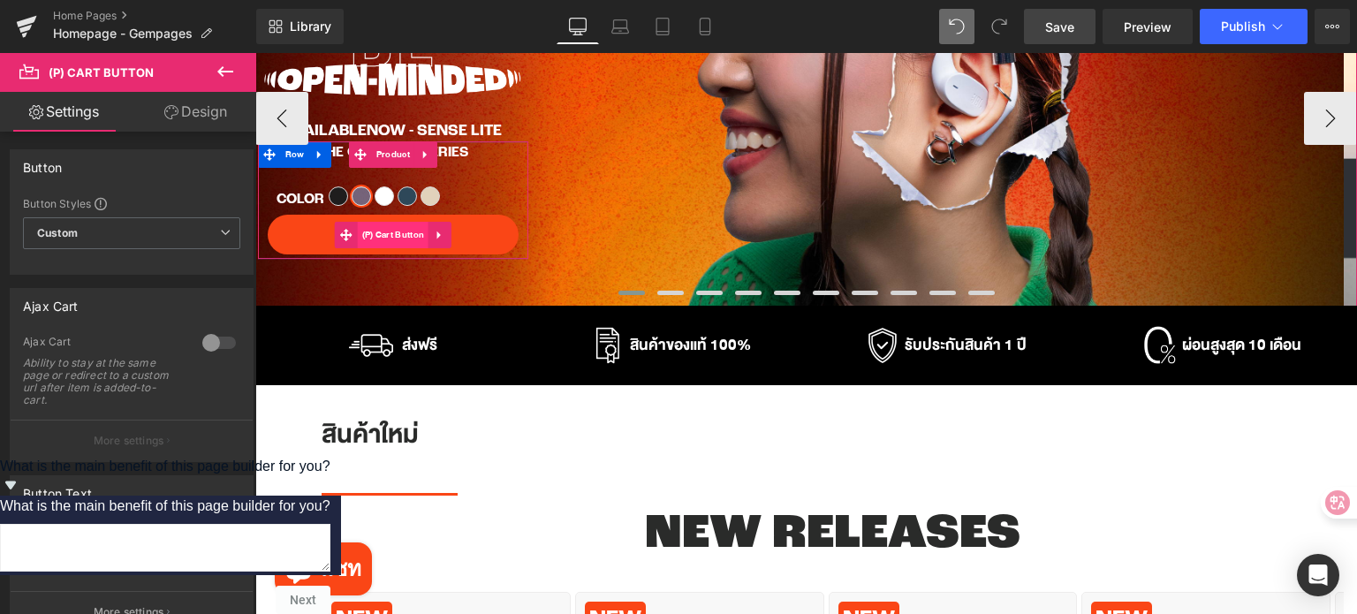
click at [382, 233] on span "(P) Cart Button" at bounding box center [394, 235] width 72 height 26
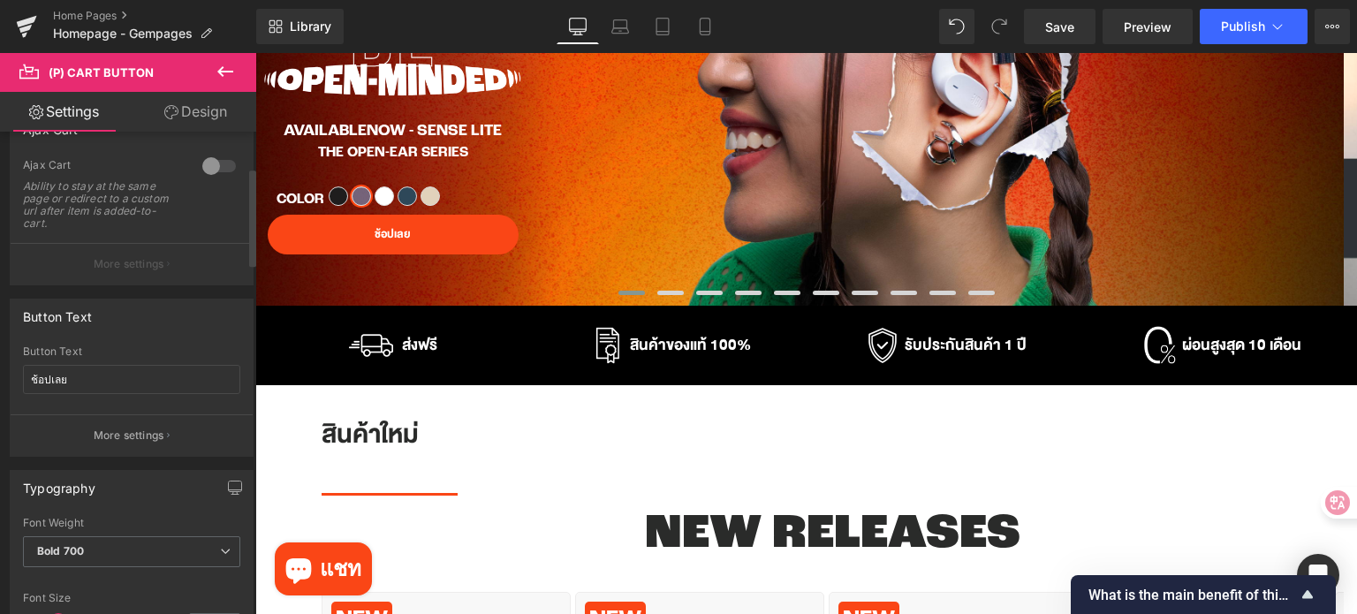
scroll to position [245, 0]
drag, startPoint x: 95, startPoint y: 375, endPoint x: 0, endPoint y: 367, distance: 95.8
click at [0, 367] on div "Button Text ช้อปเลย Button Text ช้อปเลย More settings" at bounding box center [132, 370] width 264 height 171
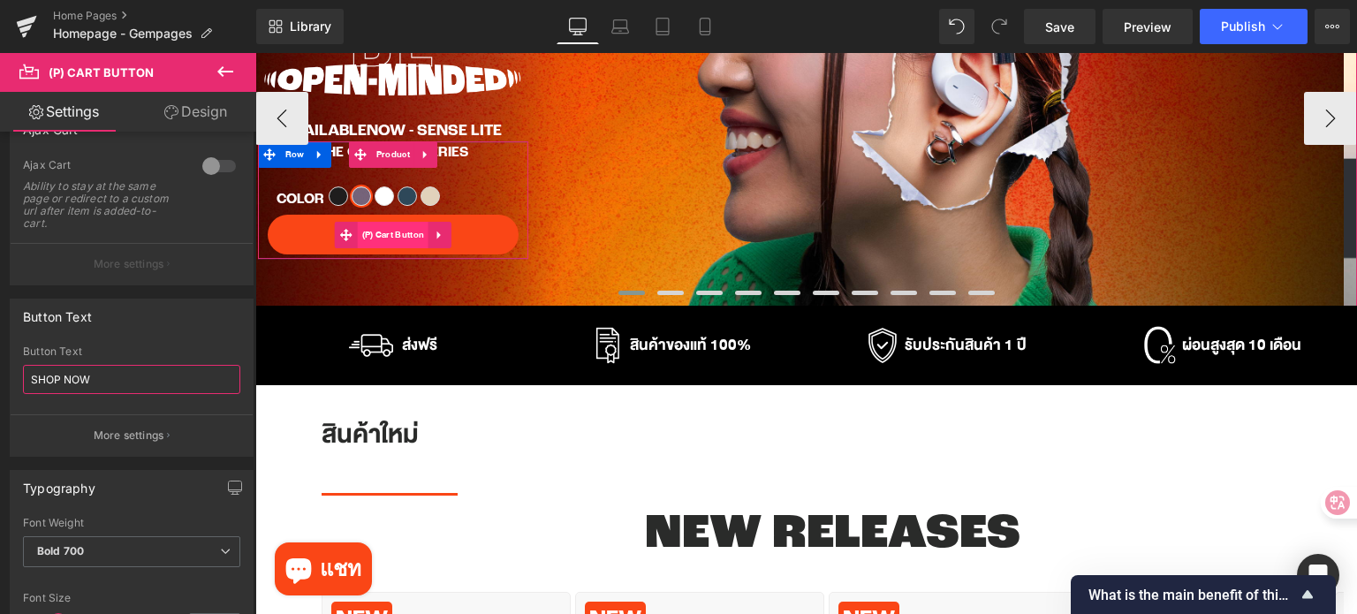
click at [388, 238] on span "(P) Cart Button" at bounding box center [394, 235] width 72 height 26
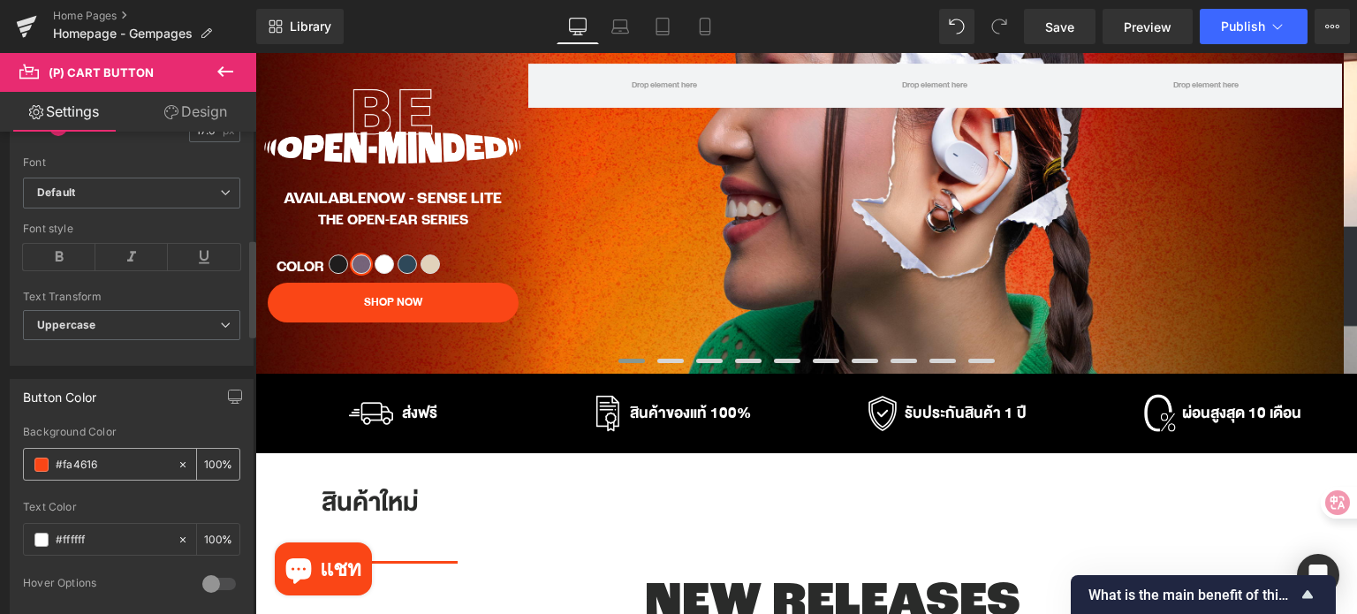
scroll to position [883, 0]
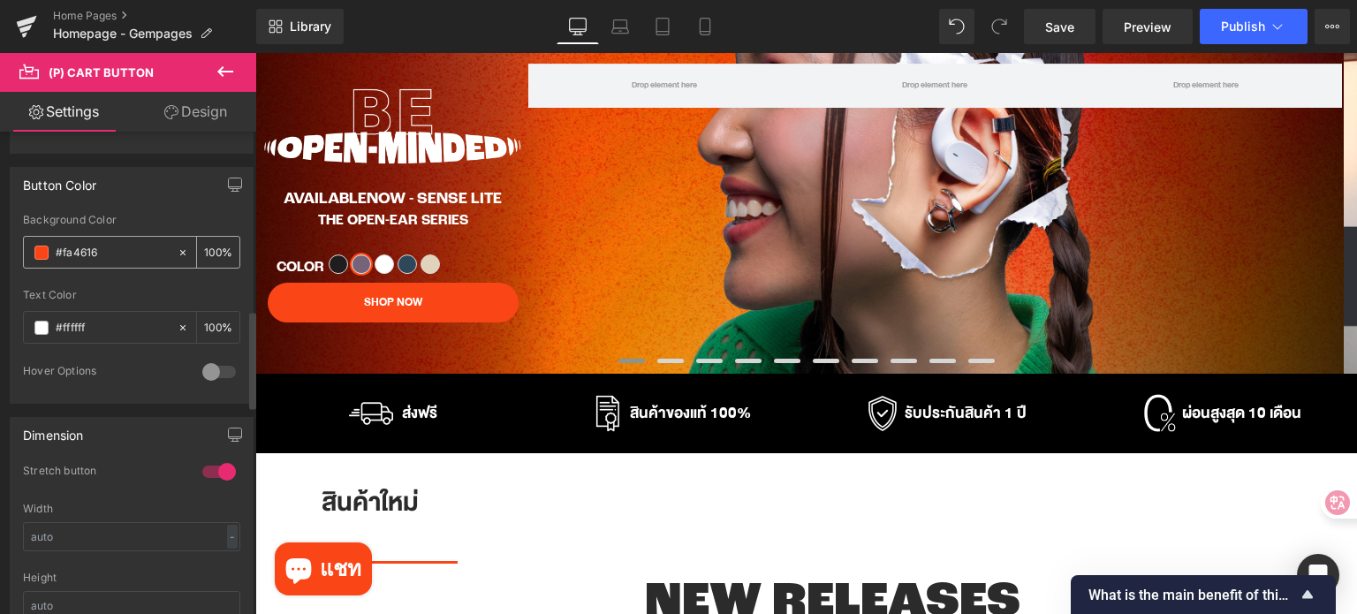
type input "SHOP NOW"
click at [42, 247] on span at bounding box center [41, 253] width 14 height 14
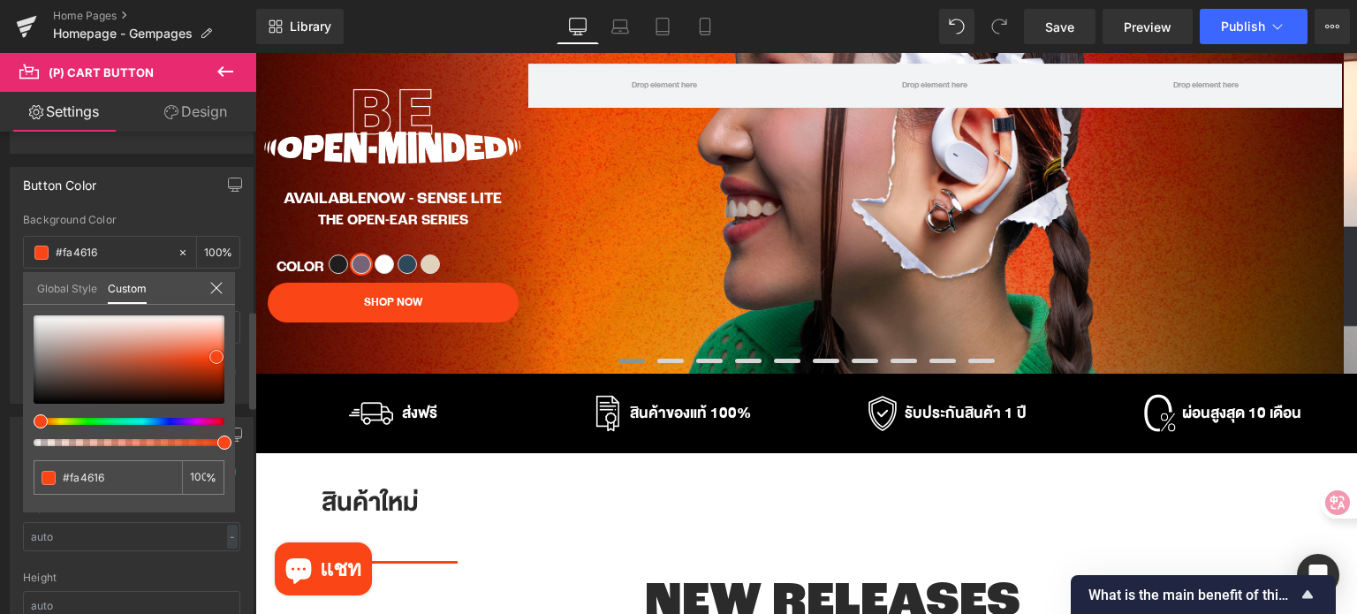
type input "#c69384"
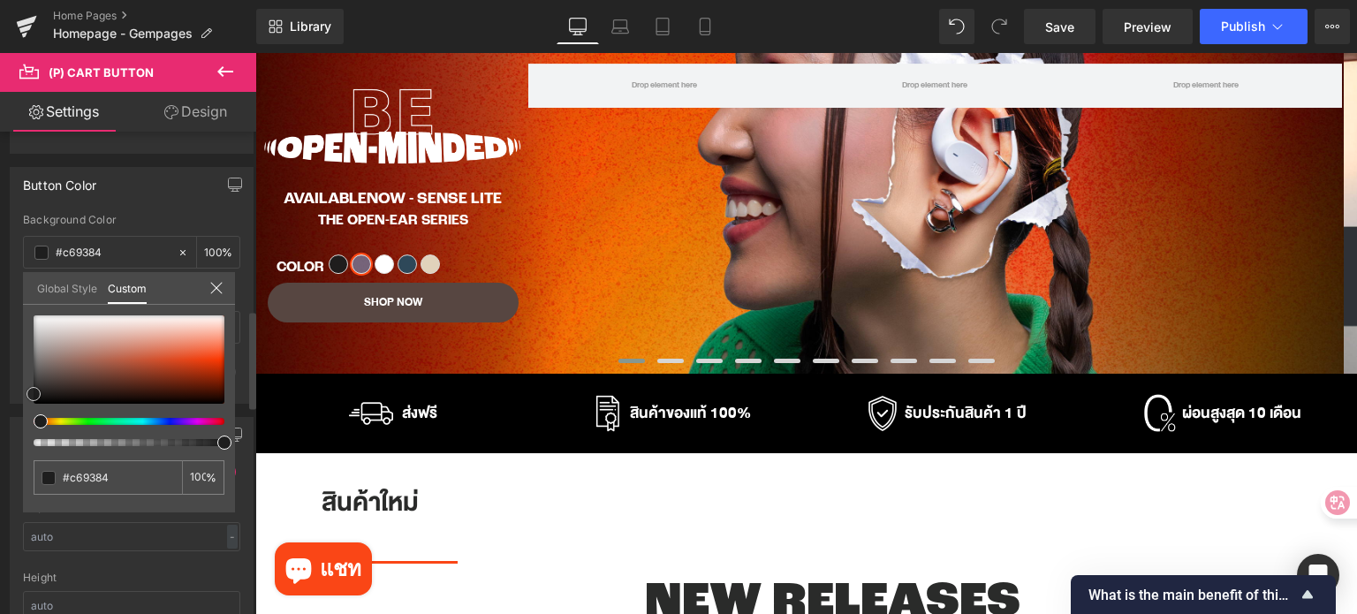
type input "#574641"
type input "#000000"
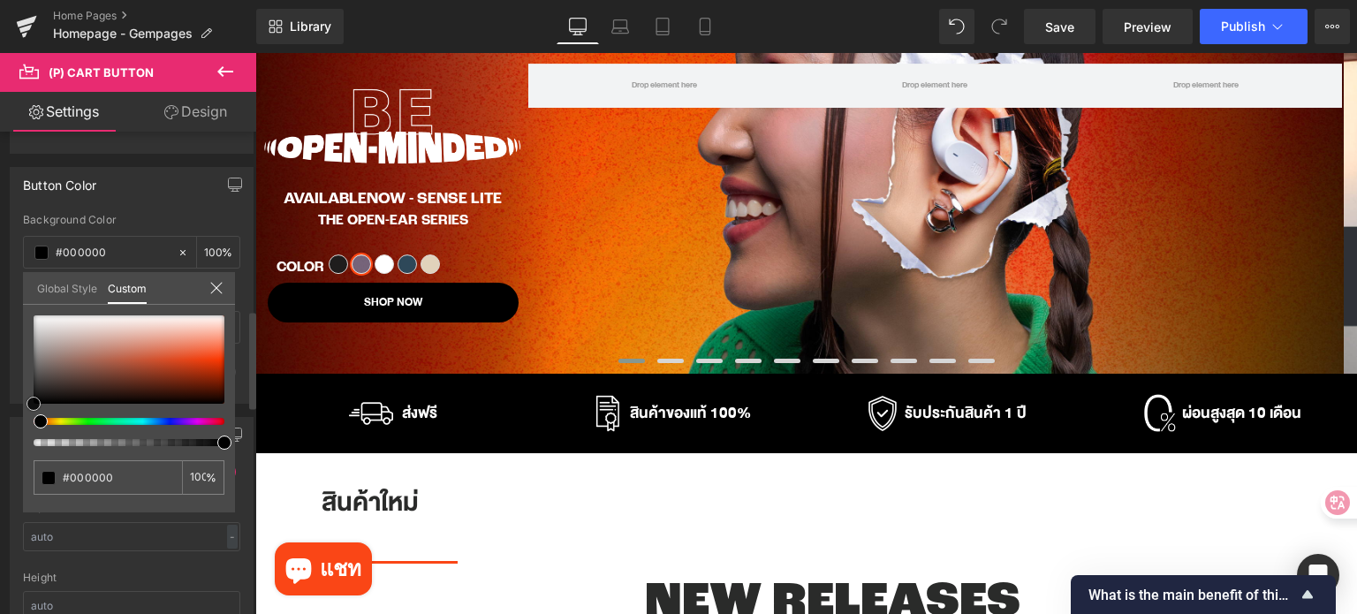
drag, startPoint x: 28, startPoint y: 393, endPoint x: 0, endPoint y: 456, distance: 68.8
click at [0, 404] on div "Button Color rgba(0, 0, 0, 1) Background Color #000000 100 % rgba(255, 255, 255…" at bounding box center [132, 279] width 264 height 250
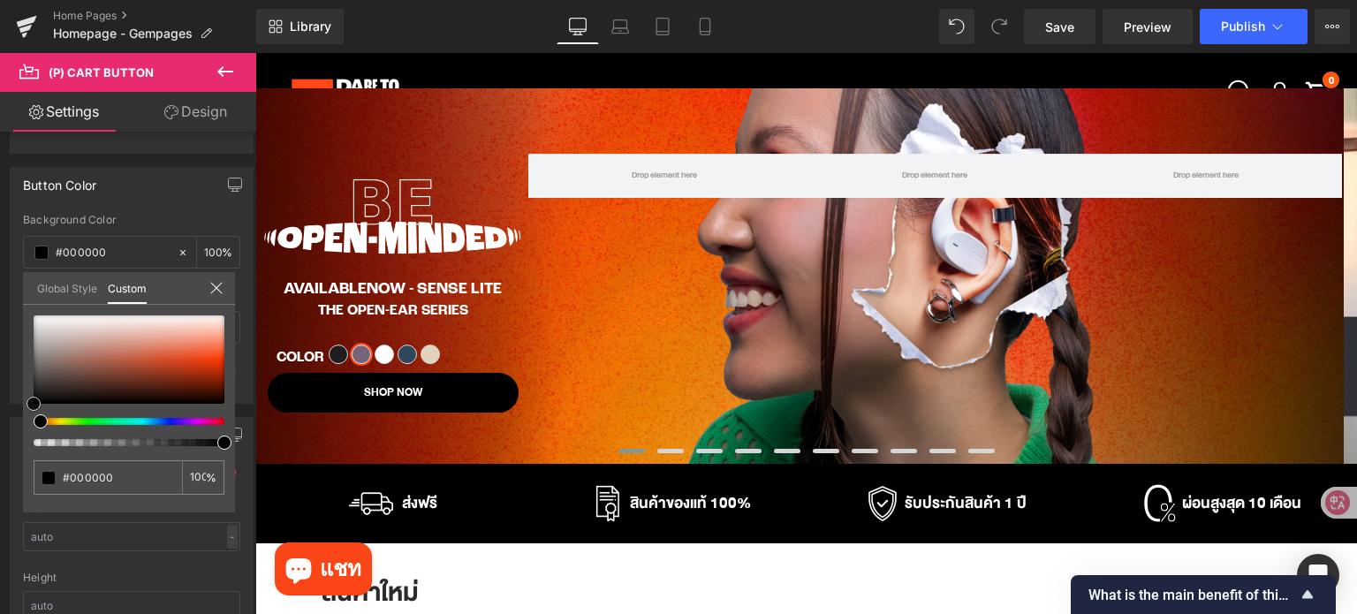
scroll to position [88, 0]
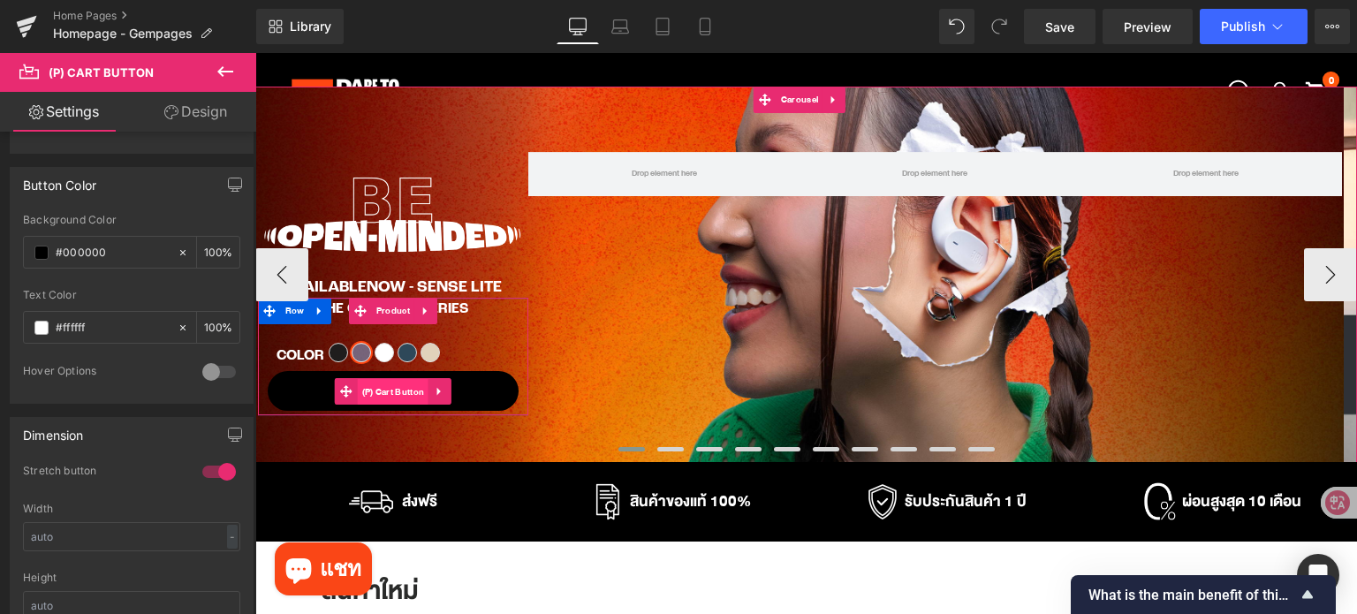
click at [390, 395] on span "(P) Cart Button" at bounding box center [394, 392] width 72 height 26
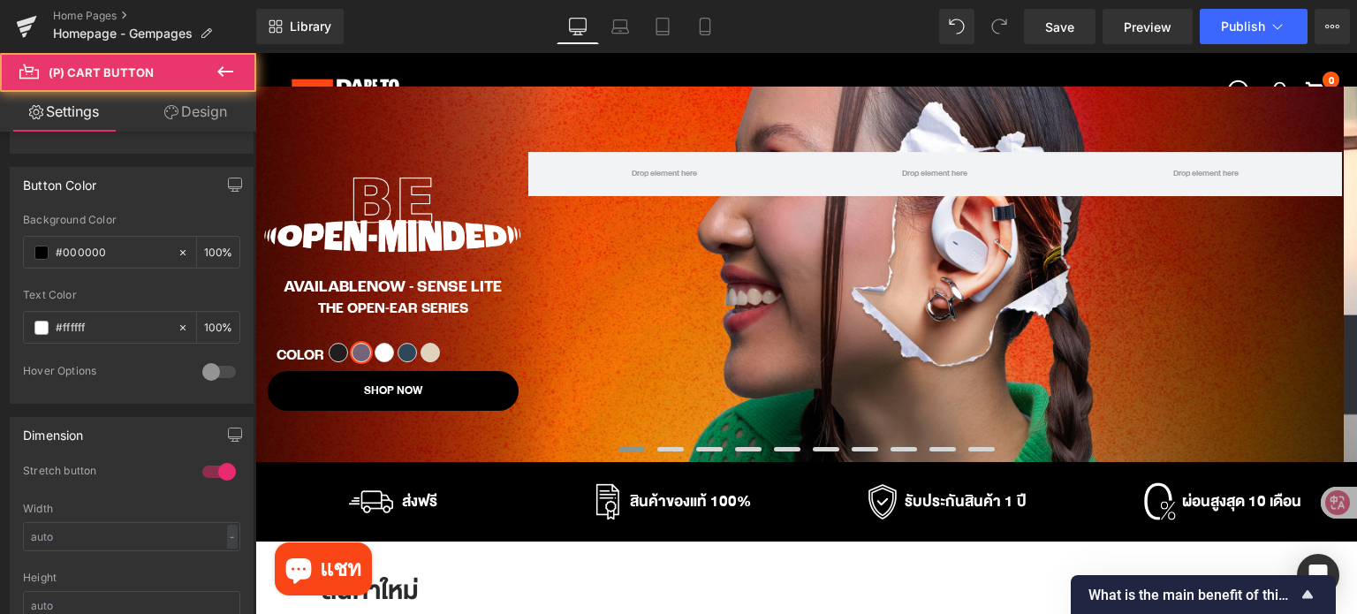
click at [212, 106] on link "Design" at bounding box center [196, 112] width 128 height 40
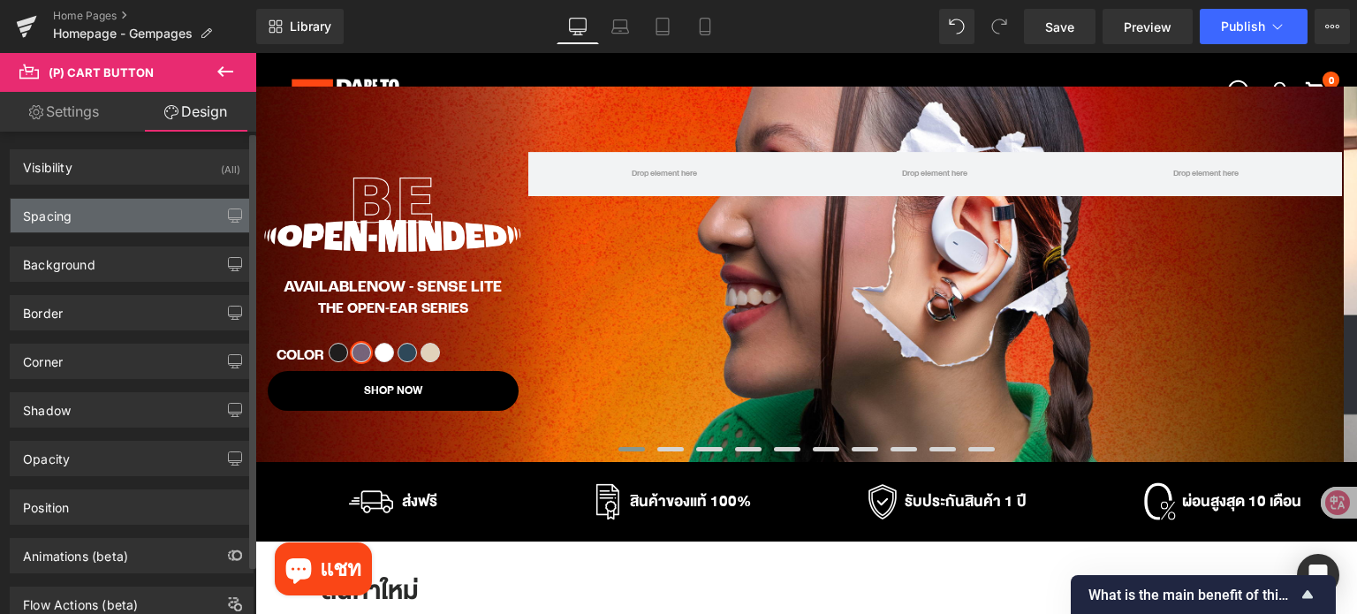
click at [143, 219] on div "Spacing" at bounding box center [132, 216] width 242 height 34
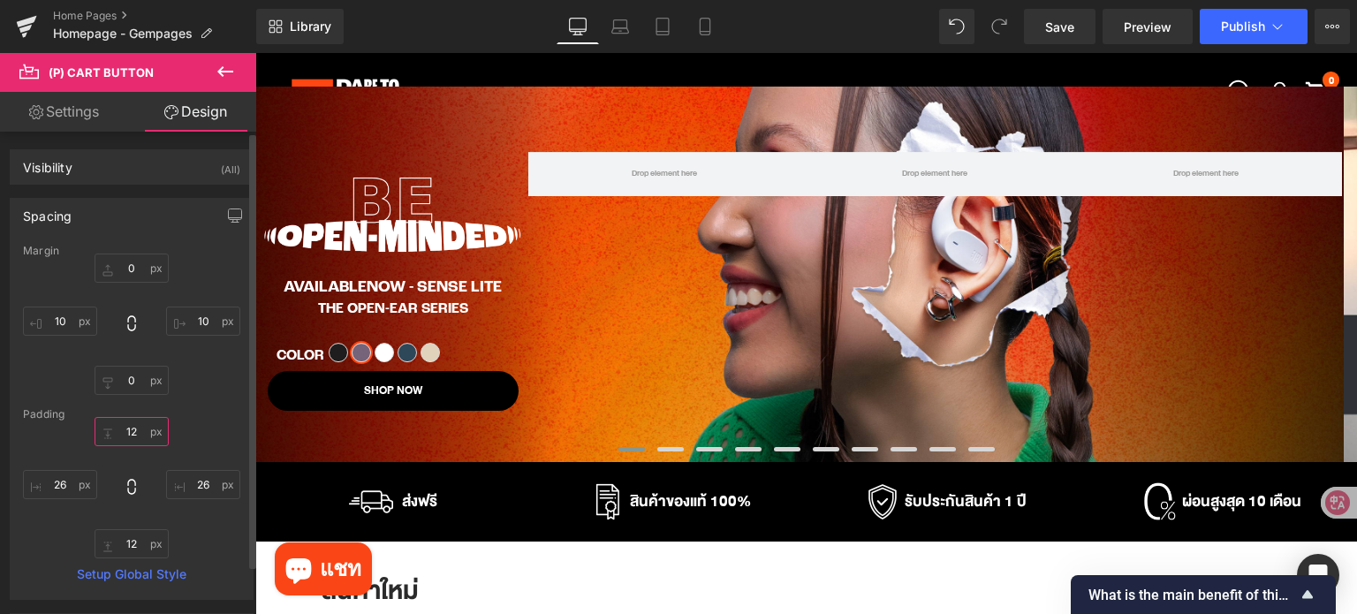
click at [140, 436] on input "12" at bounding box center [132, 431] width 74 height 29
click at [141, 261] on input "0" at bounding box center [132, 267] width 74 height 29
click at [213, 317] on input "10" at bounding box center [203, 320] width 74 height 29
click at [129, 268] on input "0" at bounding box center [132, 267] width 74 height 29
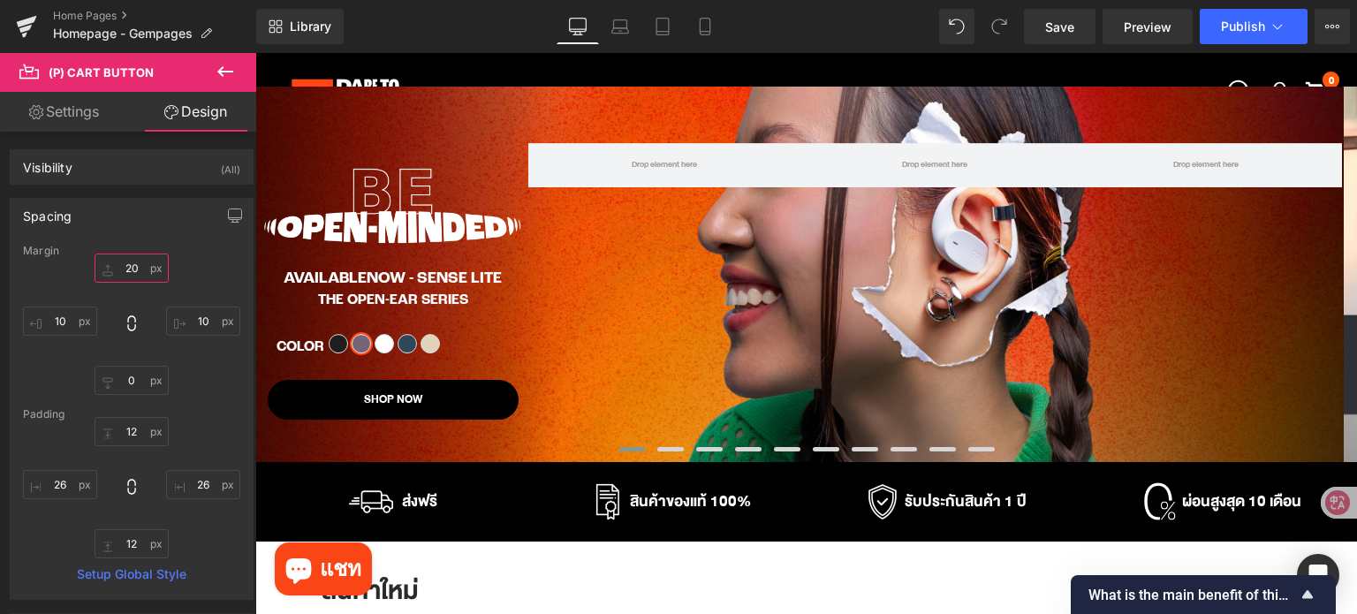
type input "20"
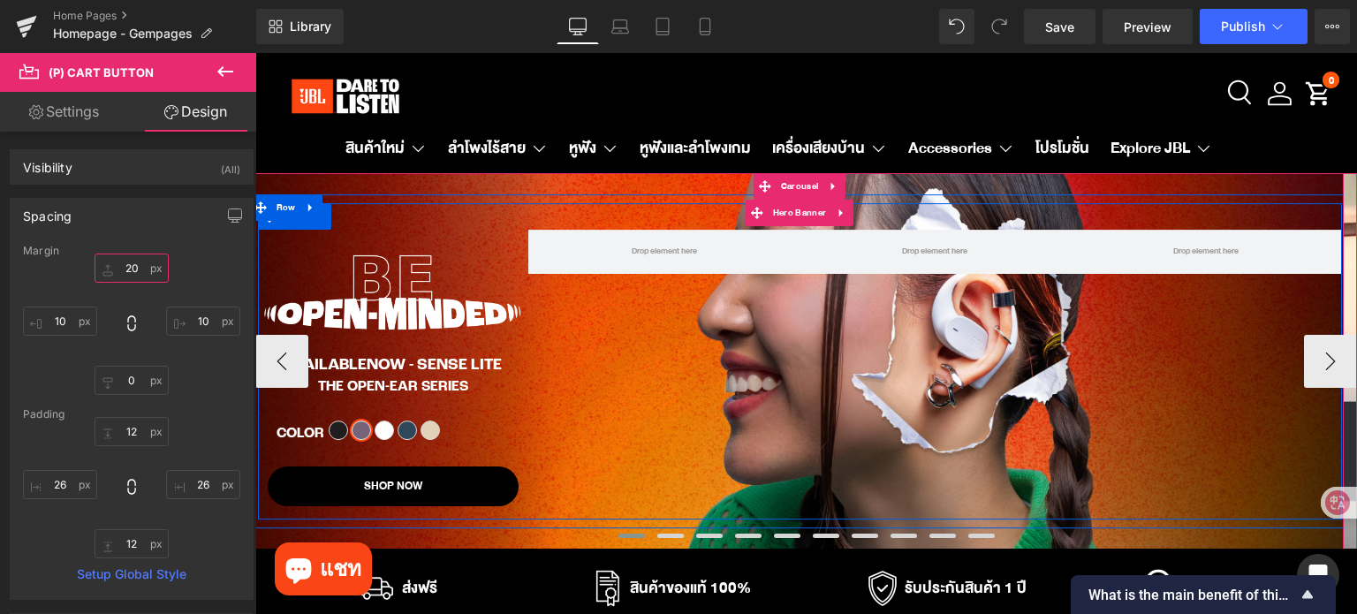
scroll to position [0, 0]
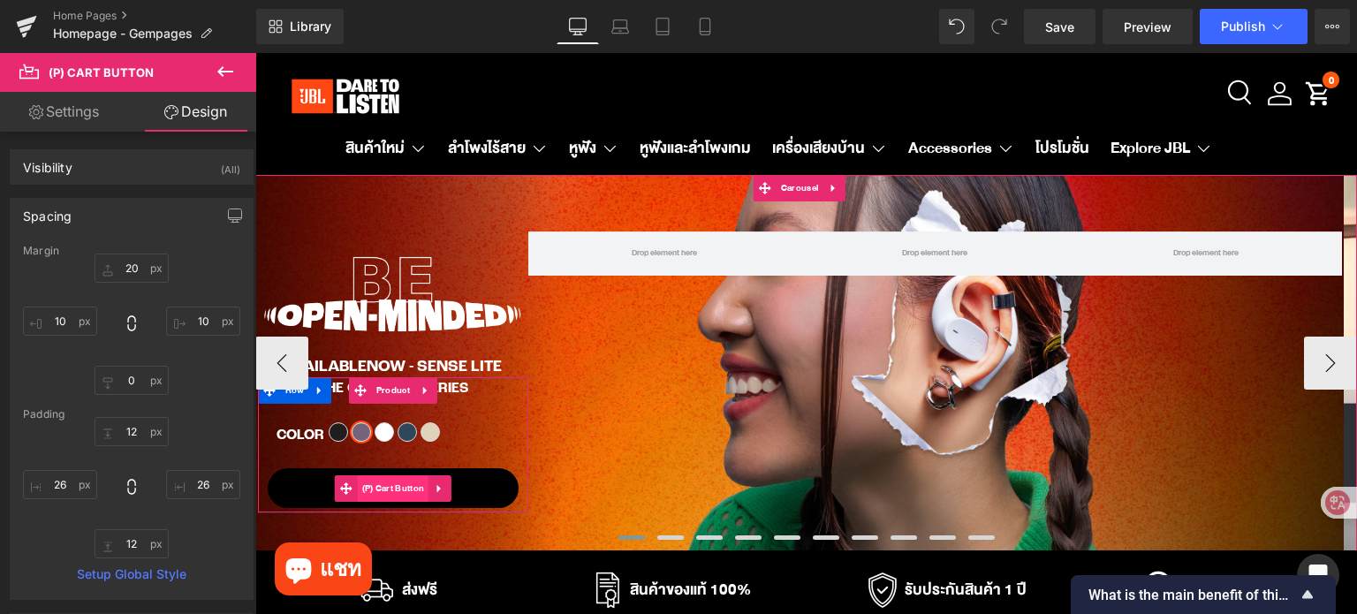
click at [391, 488] on span "(P) Cart Button" at bounding box center [394, 488] width 72 height 26
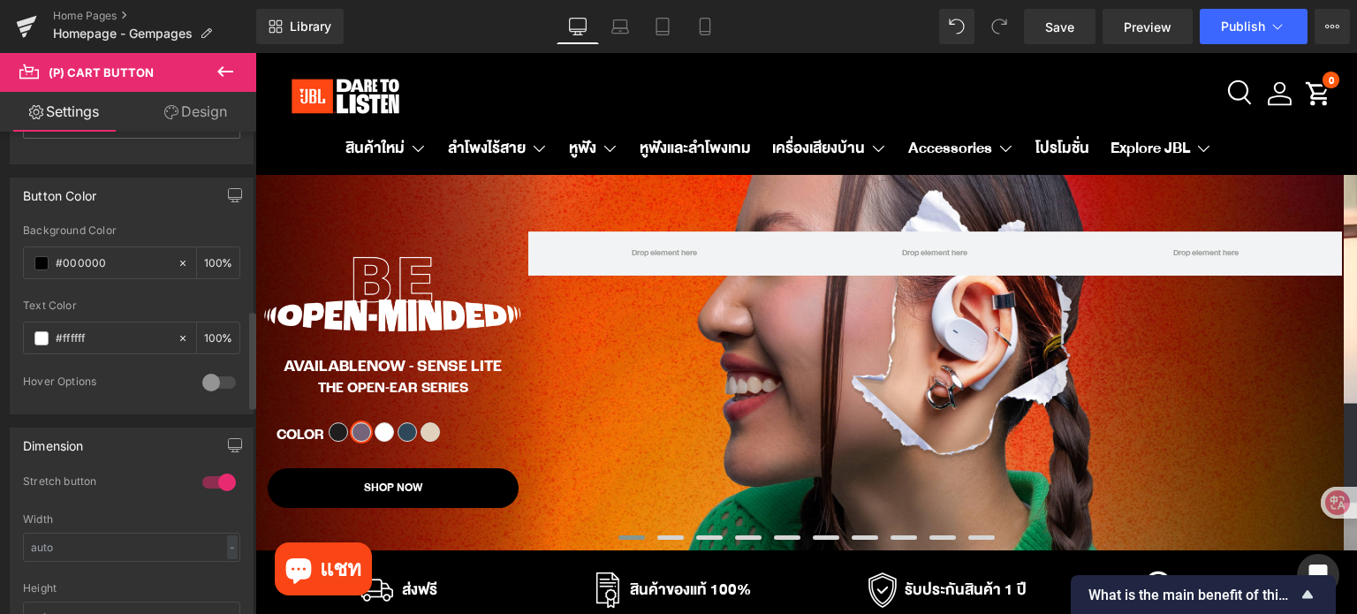
scroll to position [883, 0]
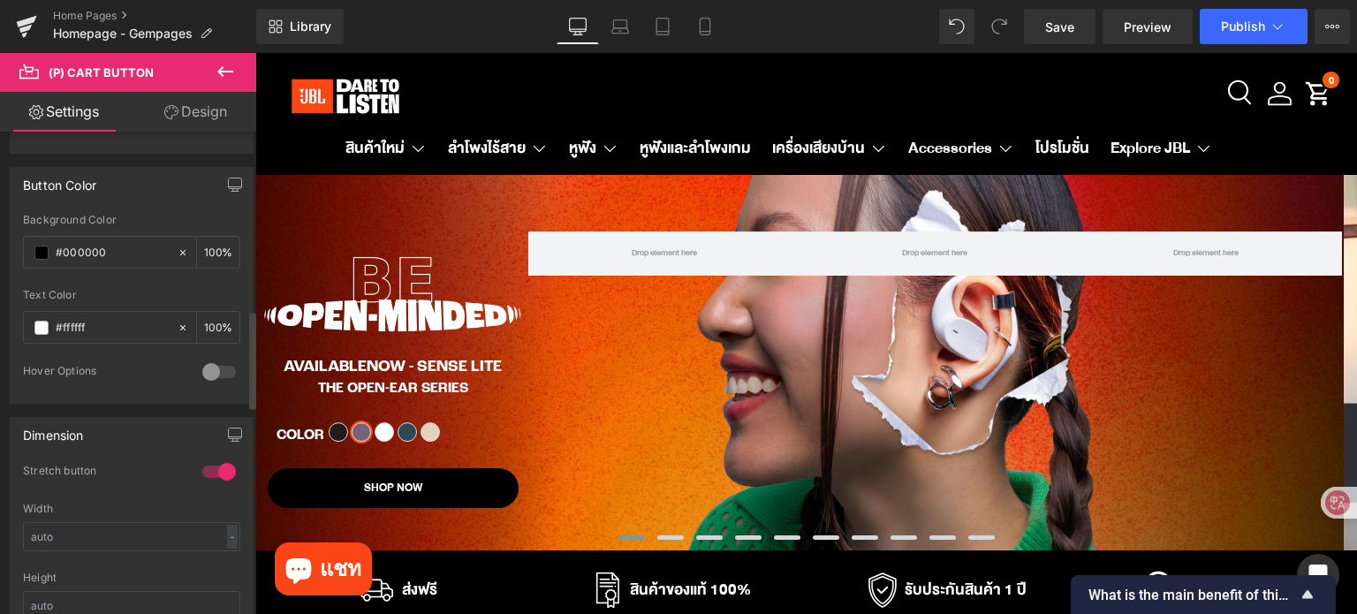
click at [212, 358] on div at bounding box center [219, 372] width 42 height 28
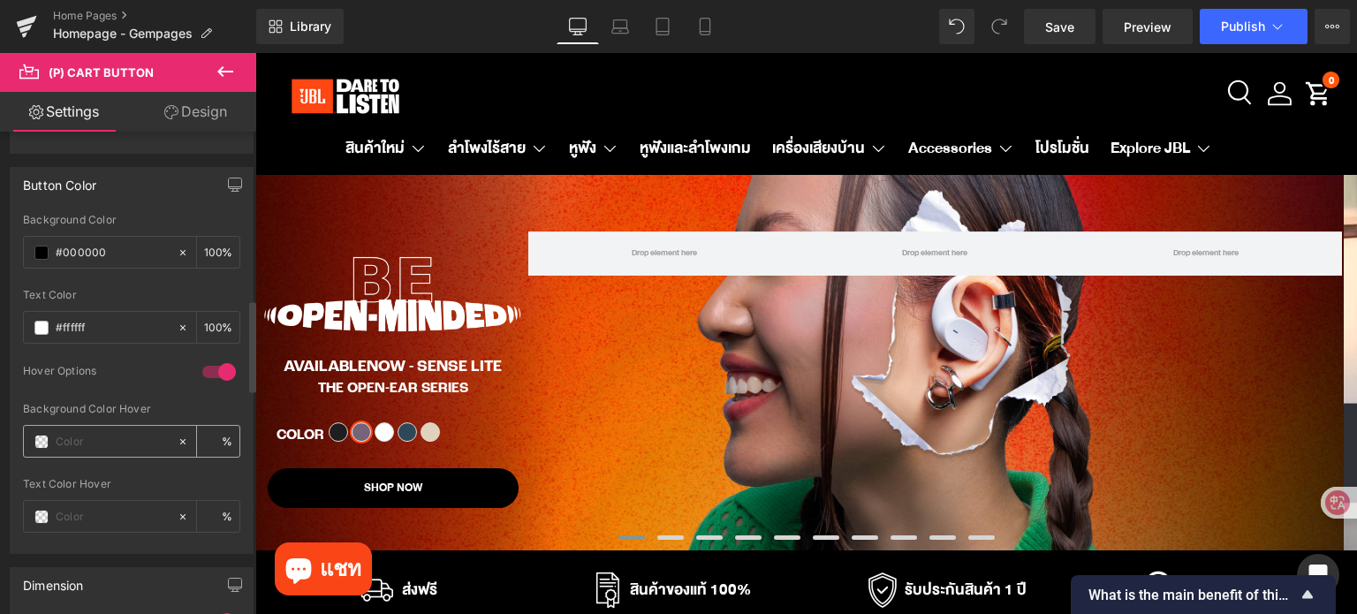
click at [43, 437] on span at bounding box center [41, 442] width 14 height 14
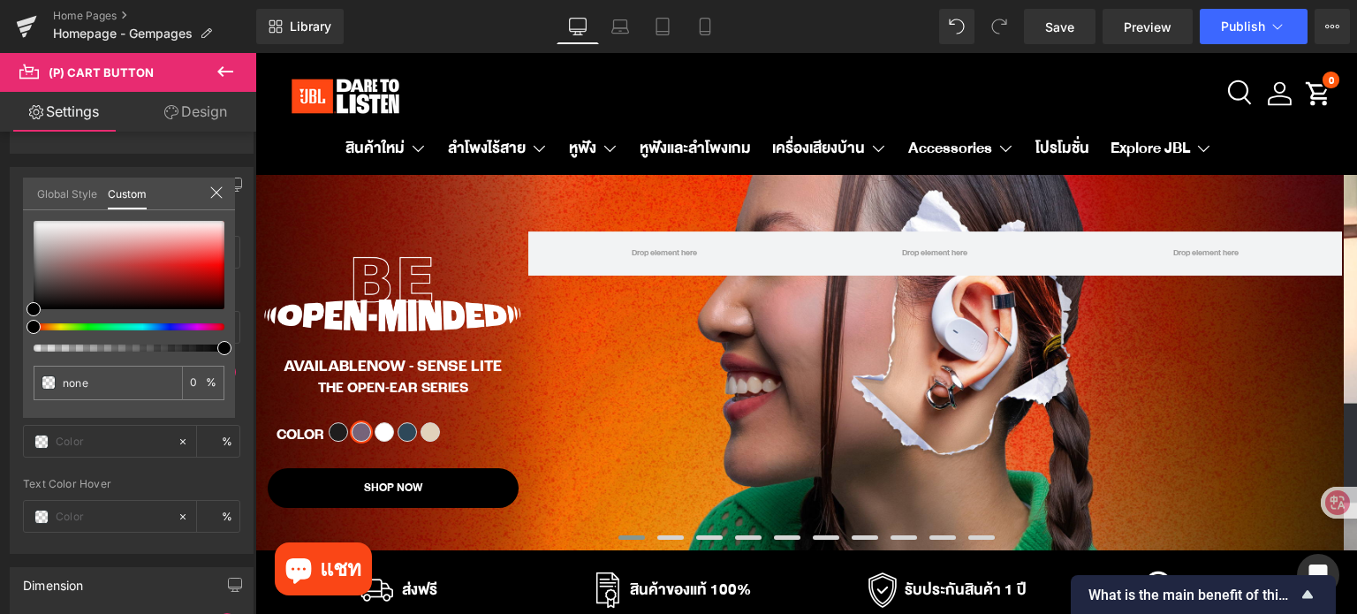
click at [346, 554] on button "แชท" at bounding box center [323, 568] width 97 height 53
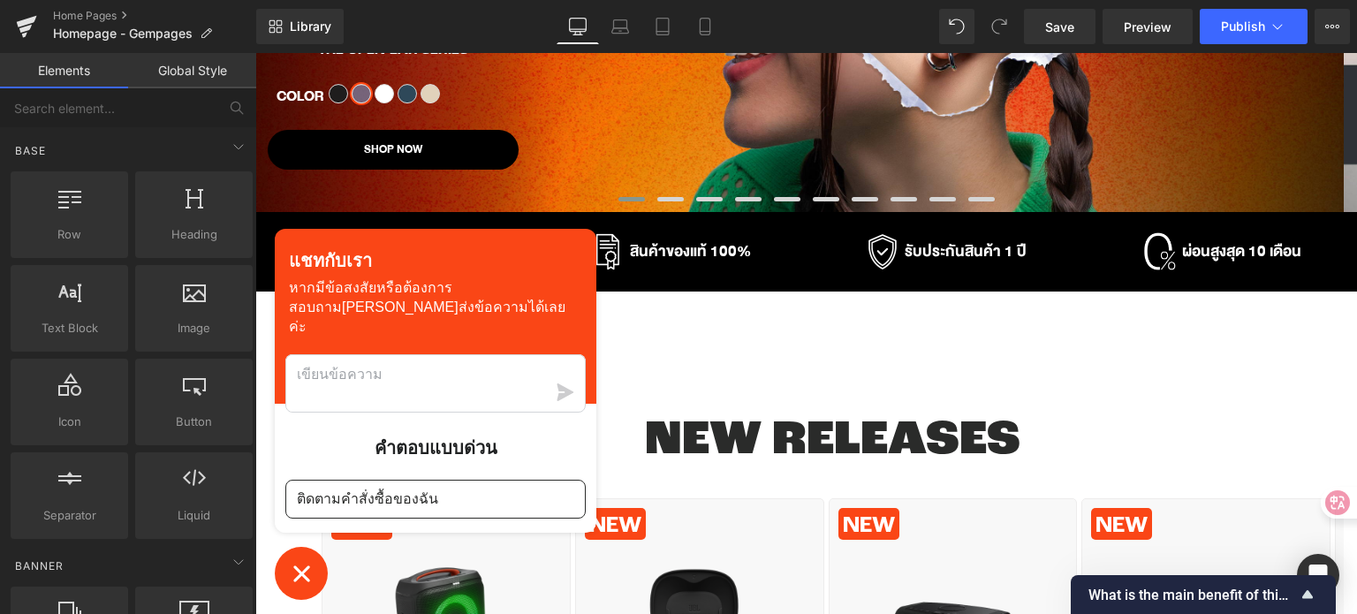
scroll to position [530, 0]
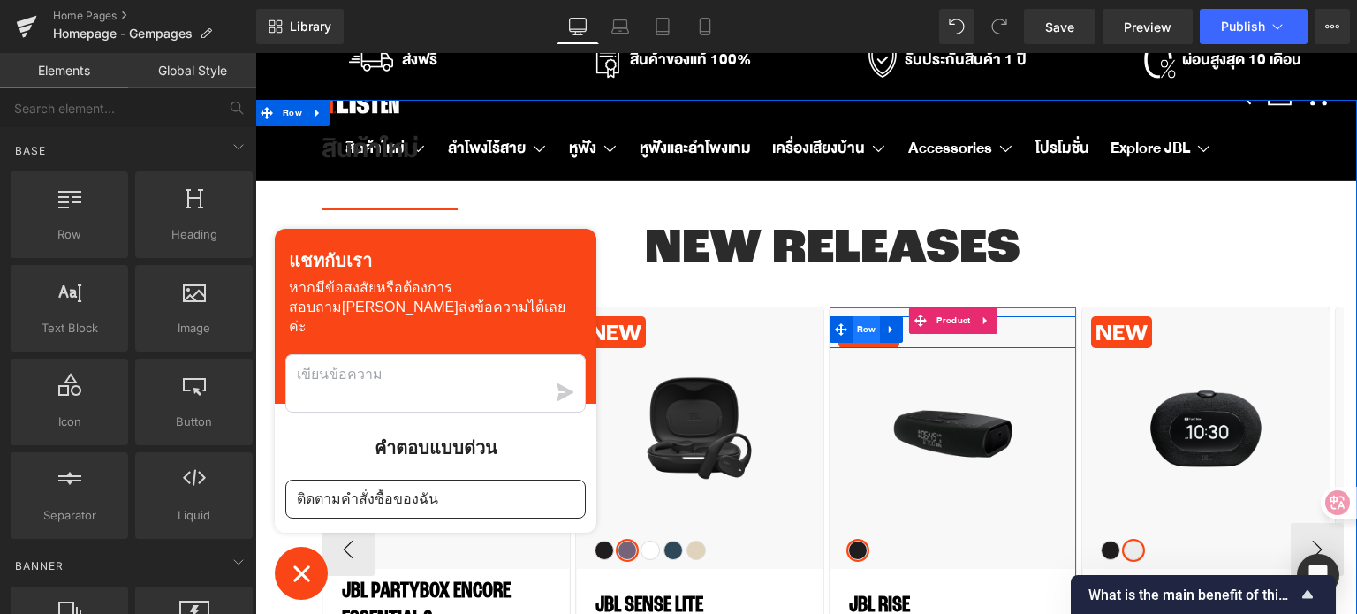
click at [874, 341] on span "Row" at bounding box center [866, 329] width 28 height 26
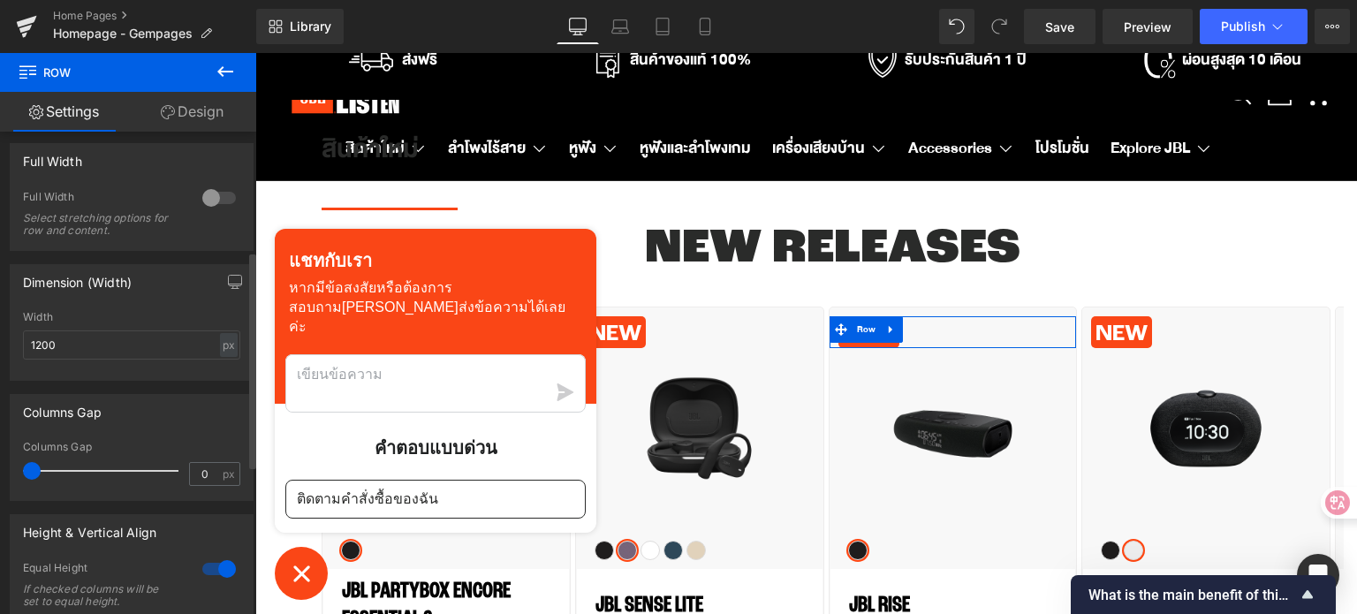
scroll to position [595, 0]
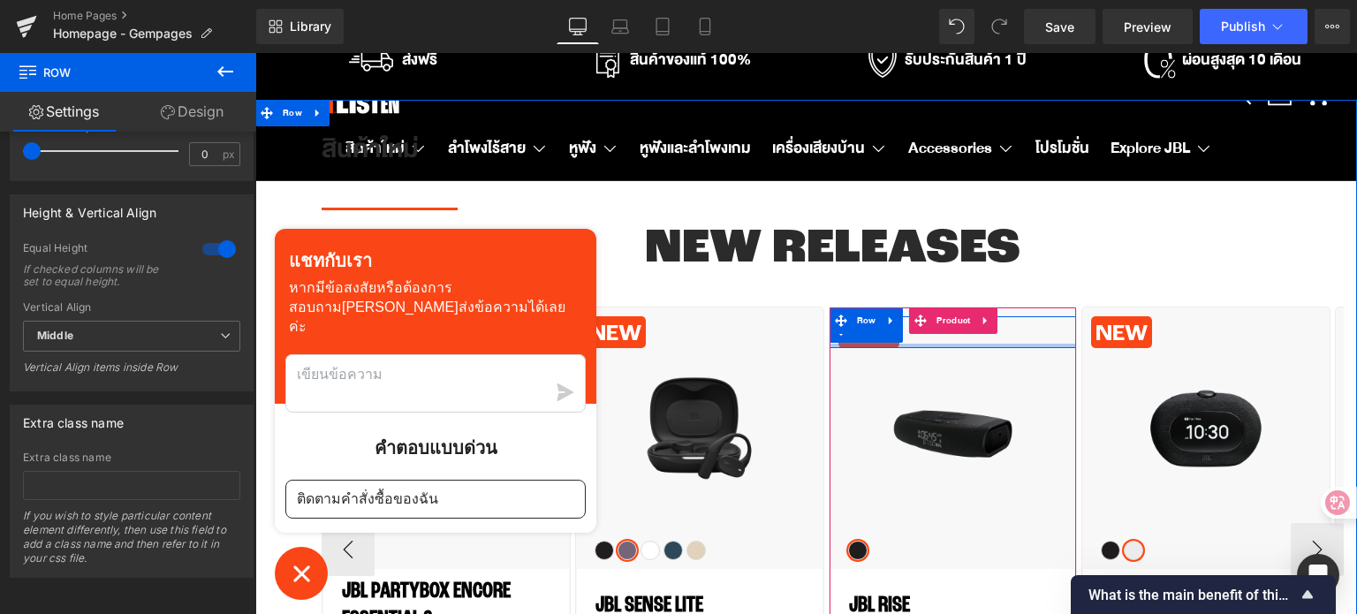
click at [869, 344] on div at bounding box center [952, 346] width 247 height 4
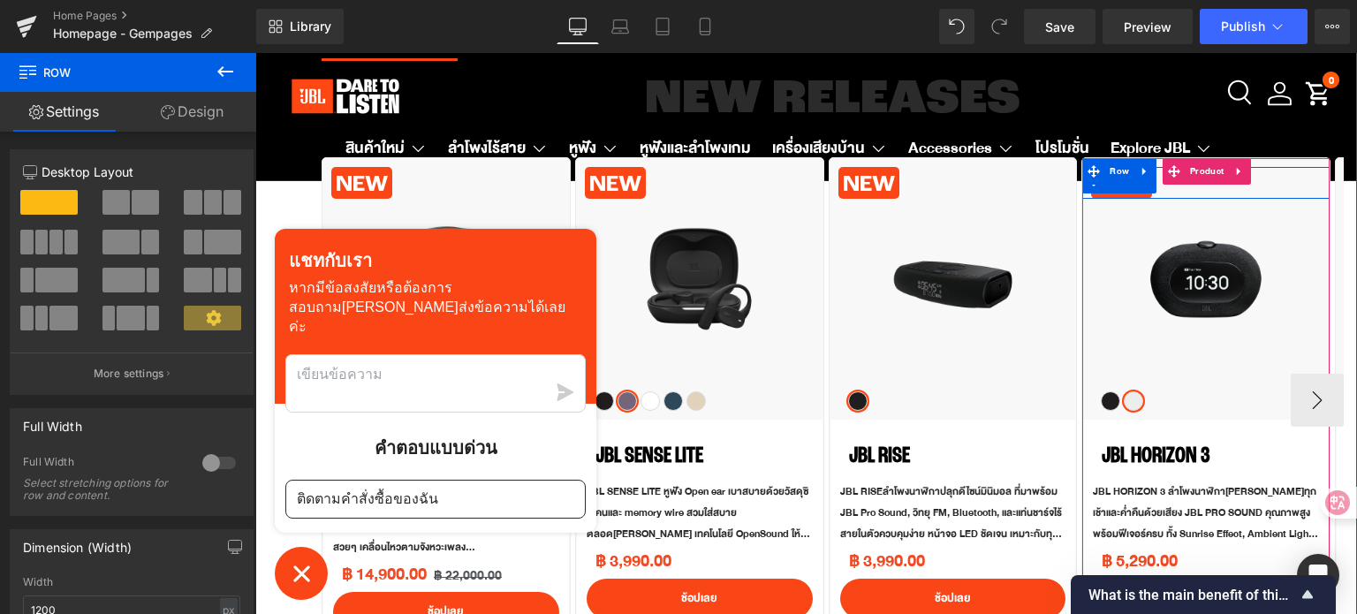
scroll to position [972, 0]
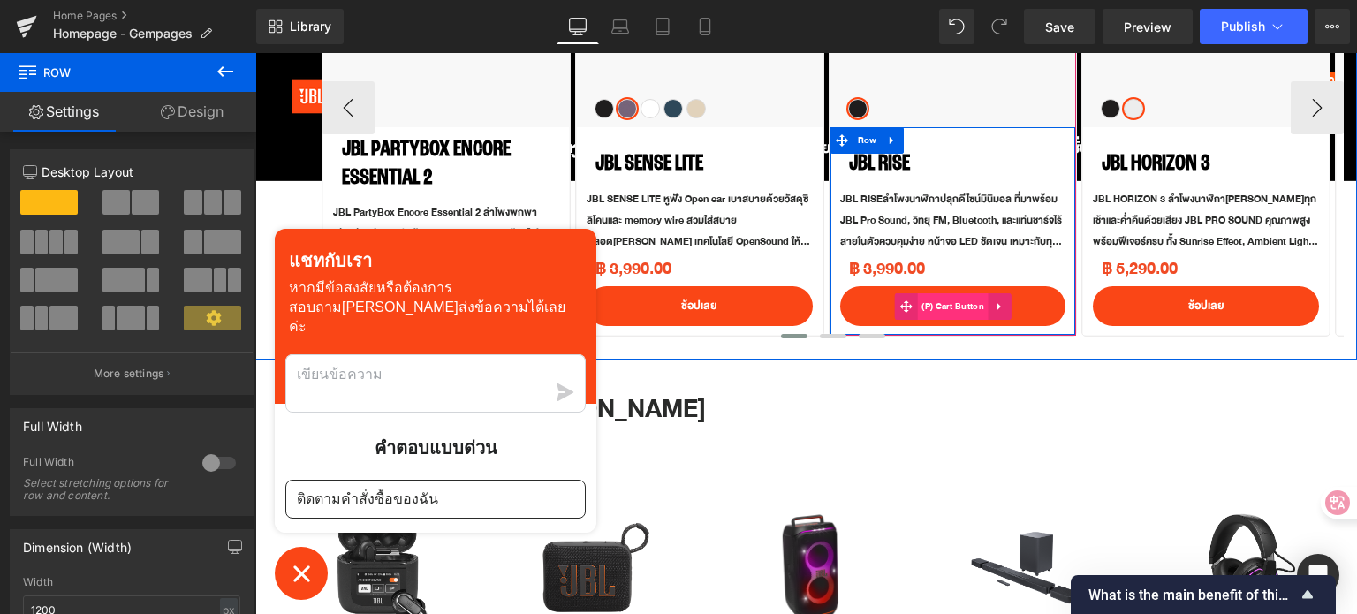
click at [954, 312] on span "(P) Cart Button" at bounding box center [953, 306] width 72 height 26
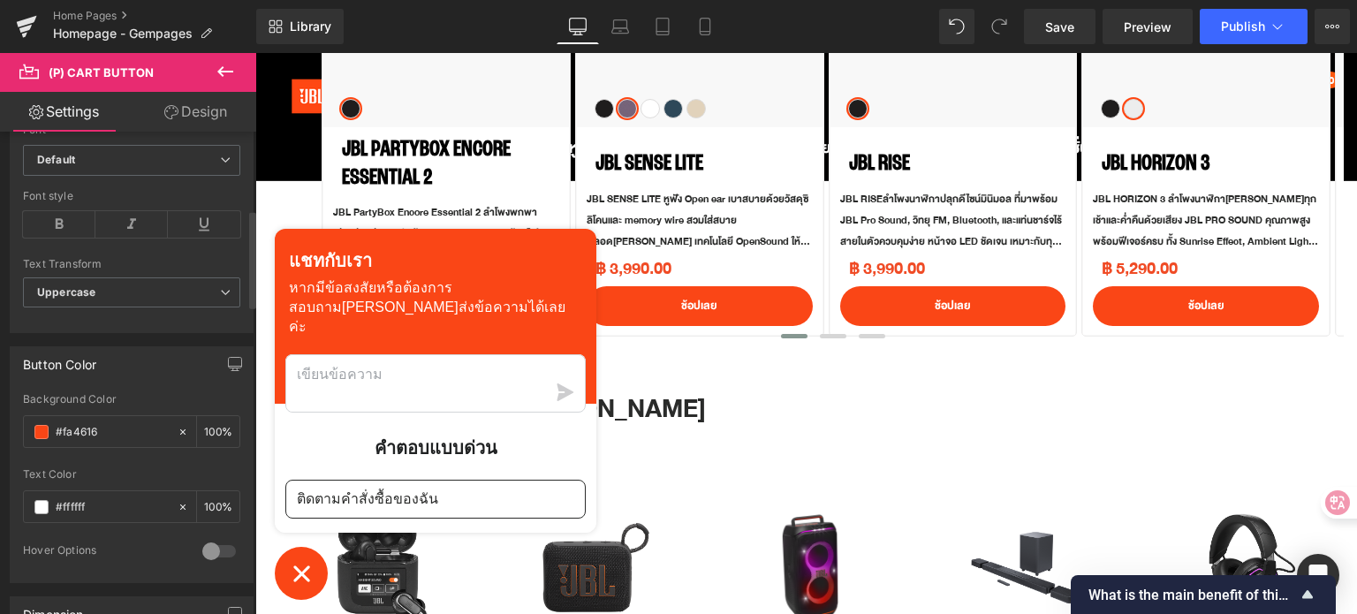
scroll to position [707, 0]
click at [104, 420] on input "#fa4616" at bounding box center [112, 429] width 113 height 19
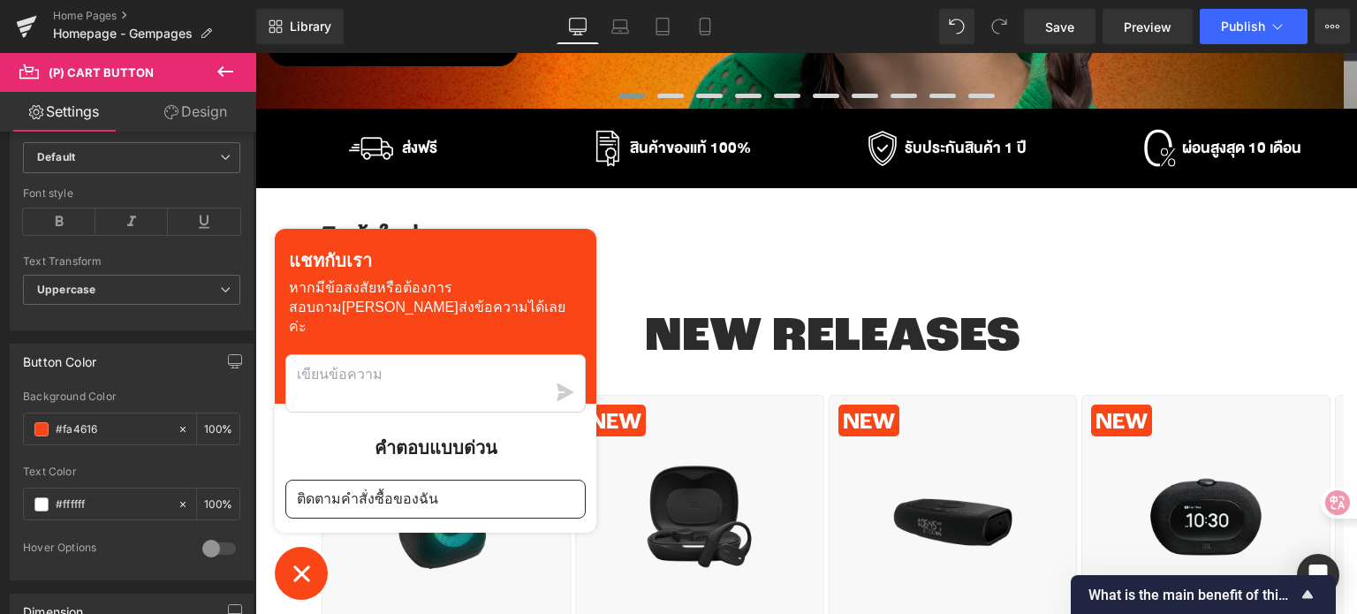
scroll to position [88, 0]
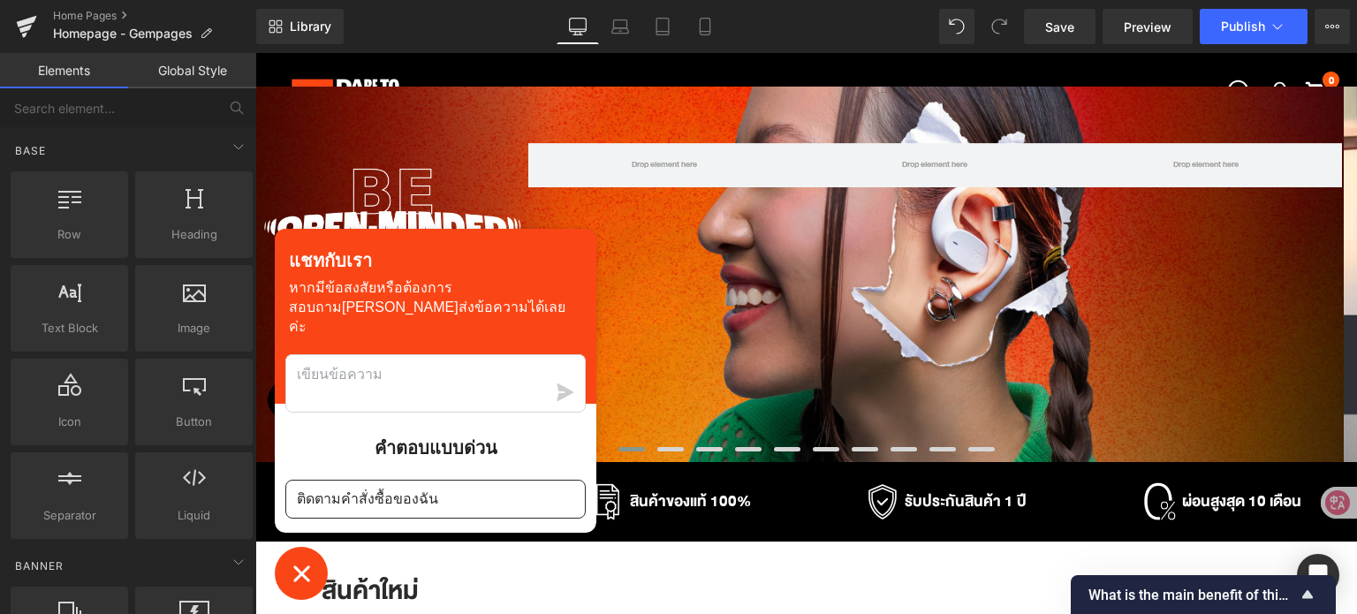
click at [300, 575] on icon "หน้าต่างแชท" at bounding box center [301, 573] width 16 height 16
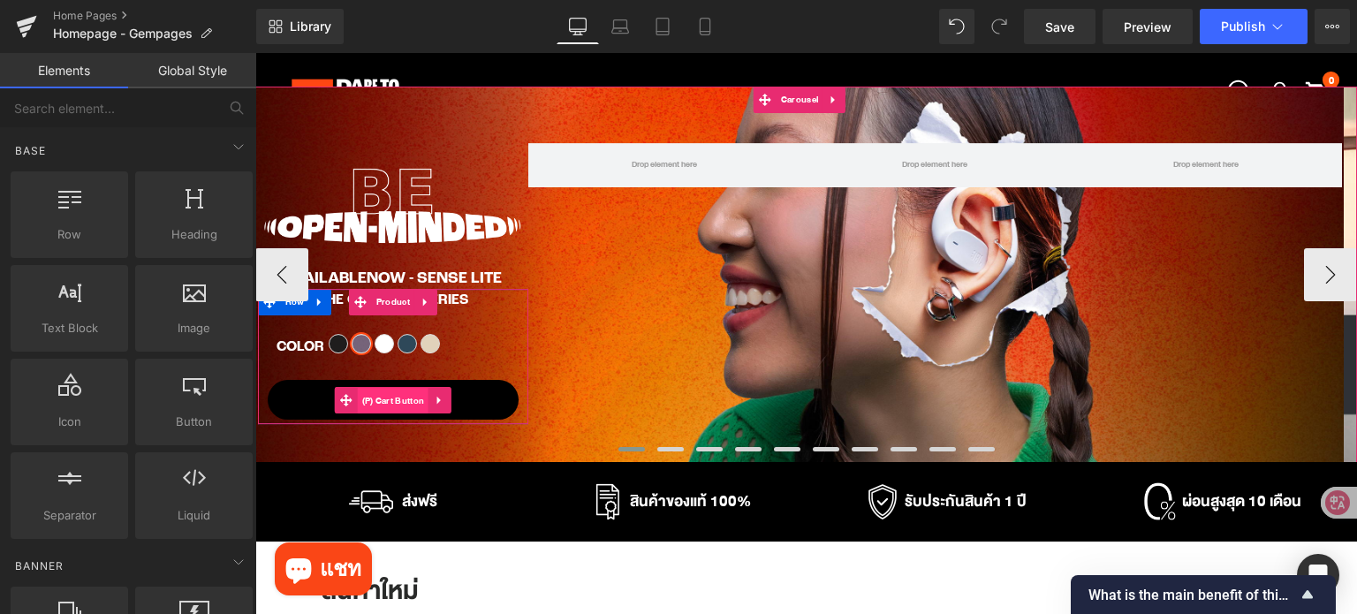
click at [385, 402] on span "(P) Cart Button" at bounding box center [394, 401] width 72 height 26
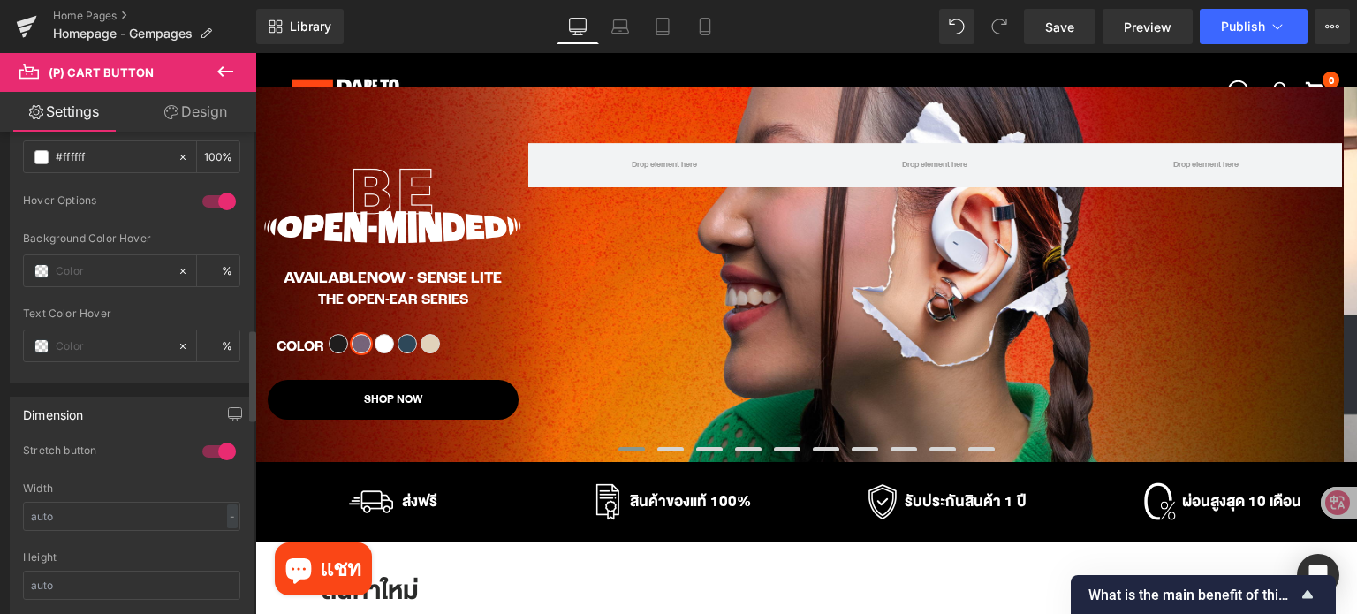
scroll to position [1060, 0]
click at [76, 258] on input "text" at bounding box center [112, 264] width 113 height 19
paste input "fa4616"
type input "fa4616"
type input "100"
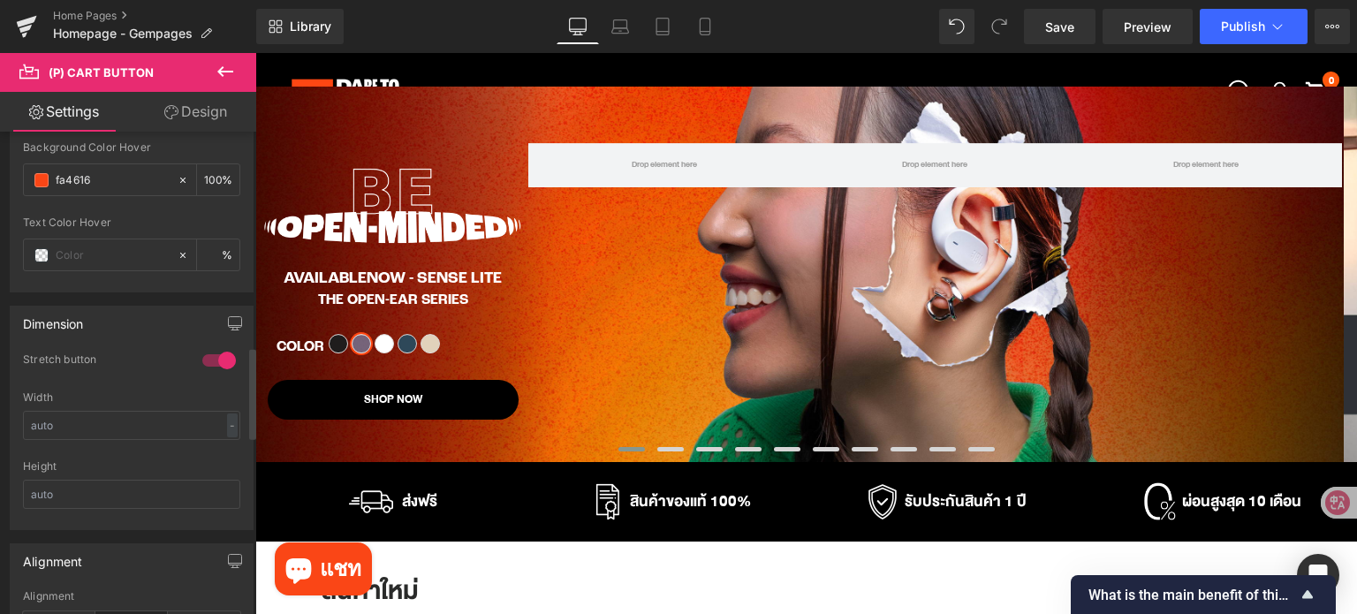
scroll to position [1148, 0]
type input "#fa4616"
click at [216, 356] on div at bounding box center [219, 357] width 42 height 28
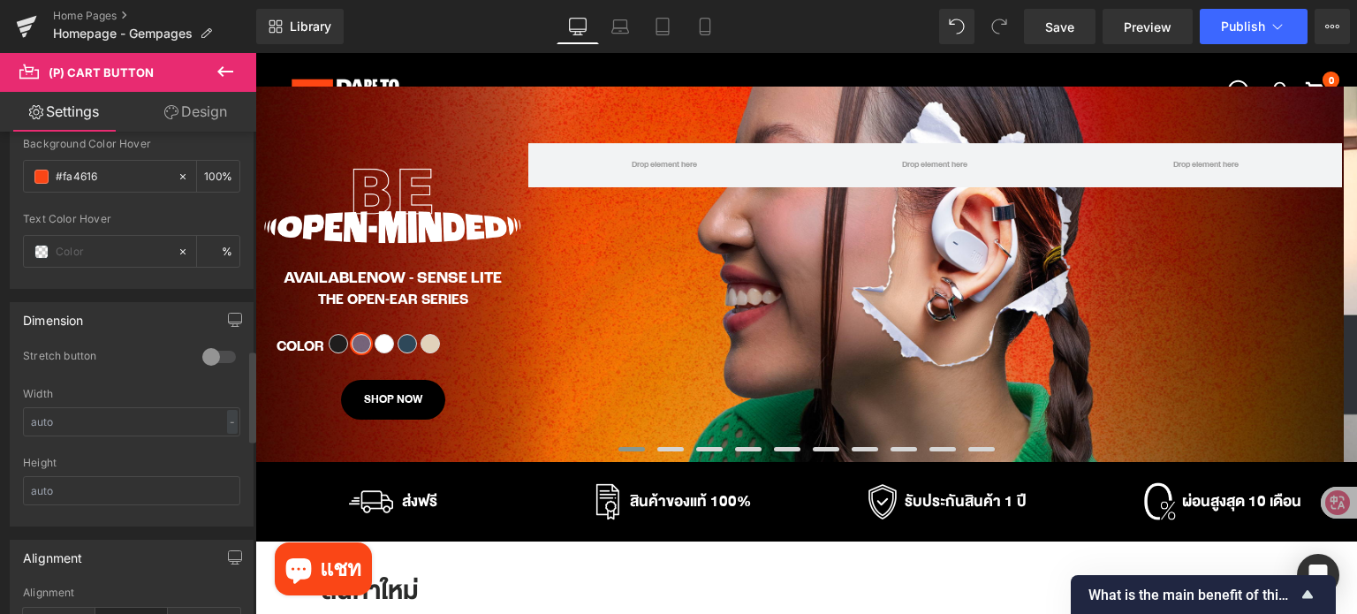
click at [216, 356] on div at bounding box center [219, 357] width 42 height 28
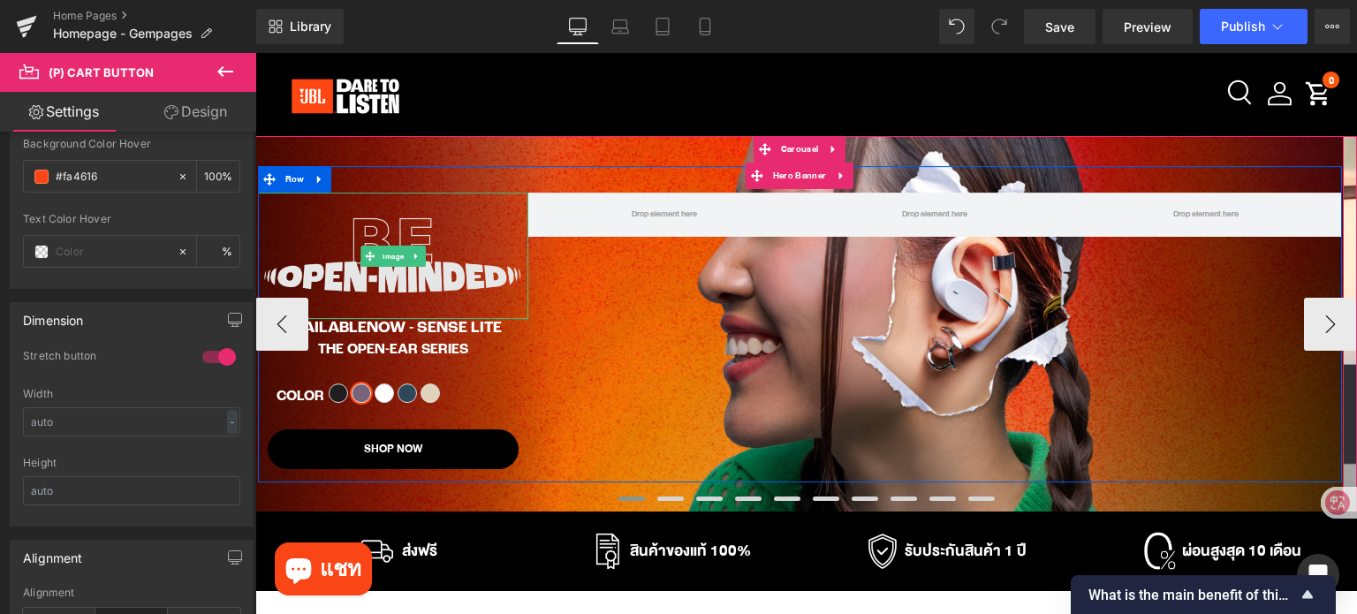
scroll to position [88, 0]
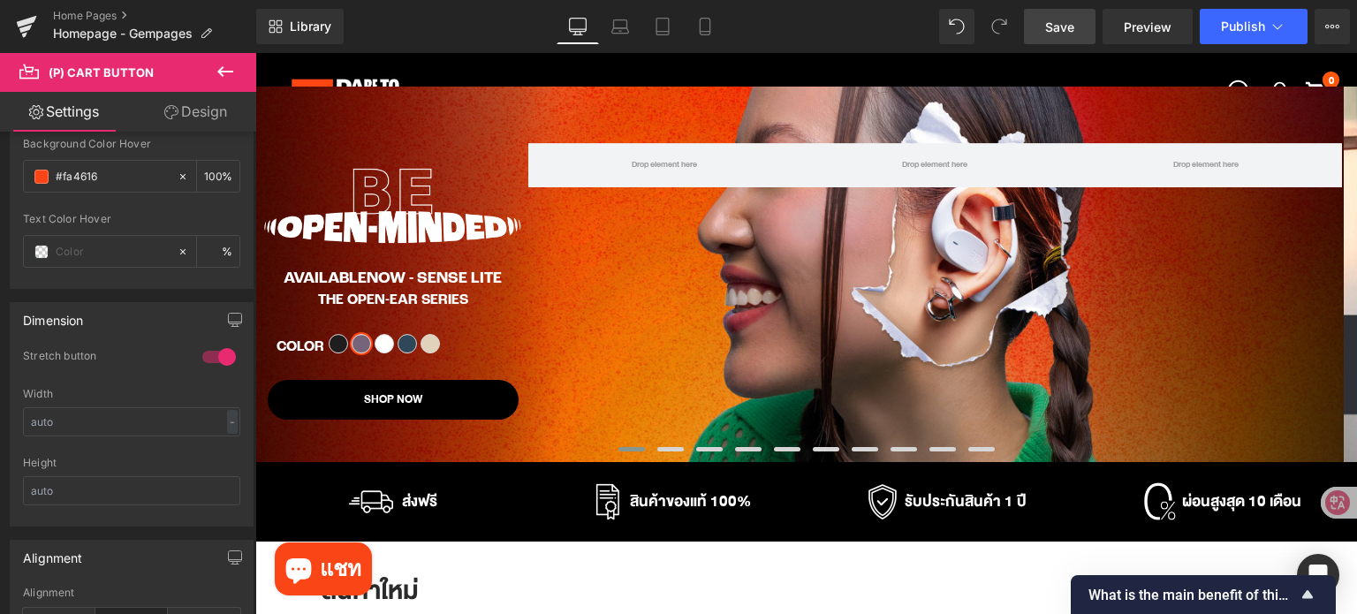
click at [1056, 37] on link "Save" at bounding box center [1060, 26] width 72 height 35
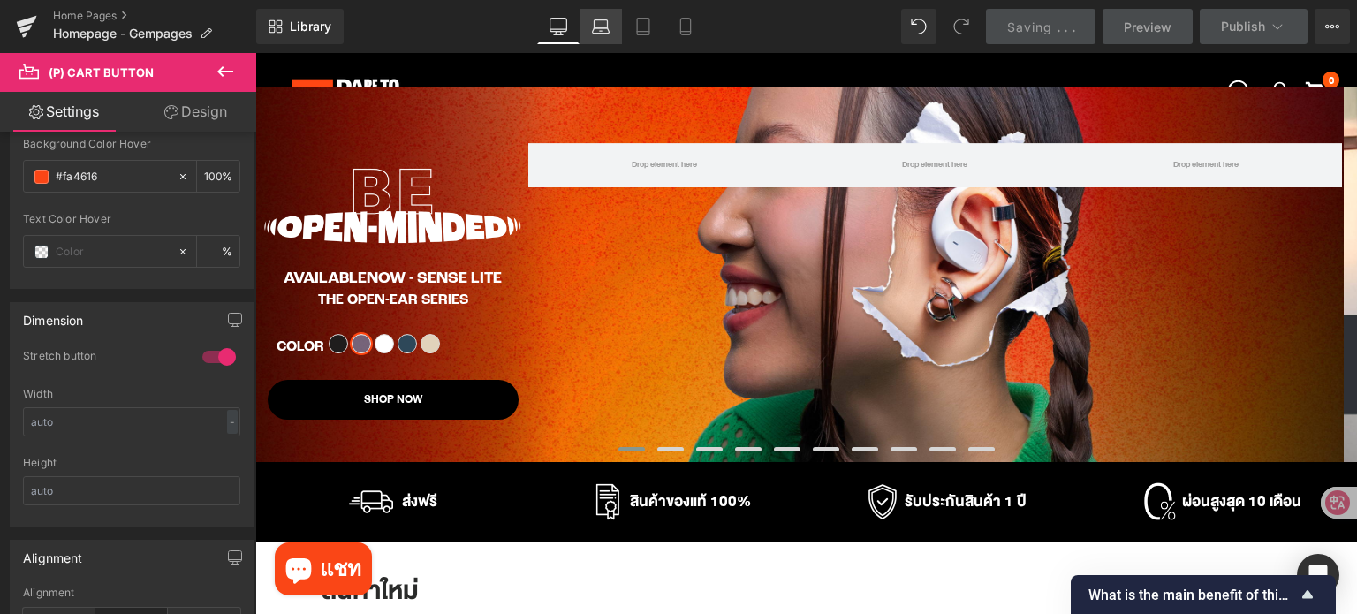
click at [601, 33] on icon at bounding box center [601, 30] width 17 height 5
type input "100"
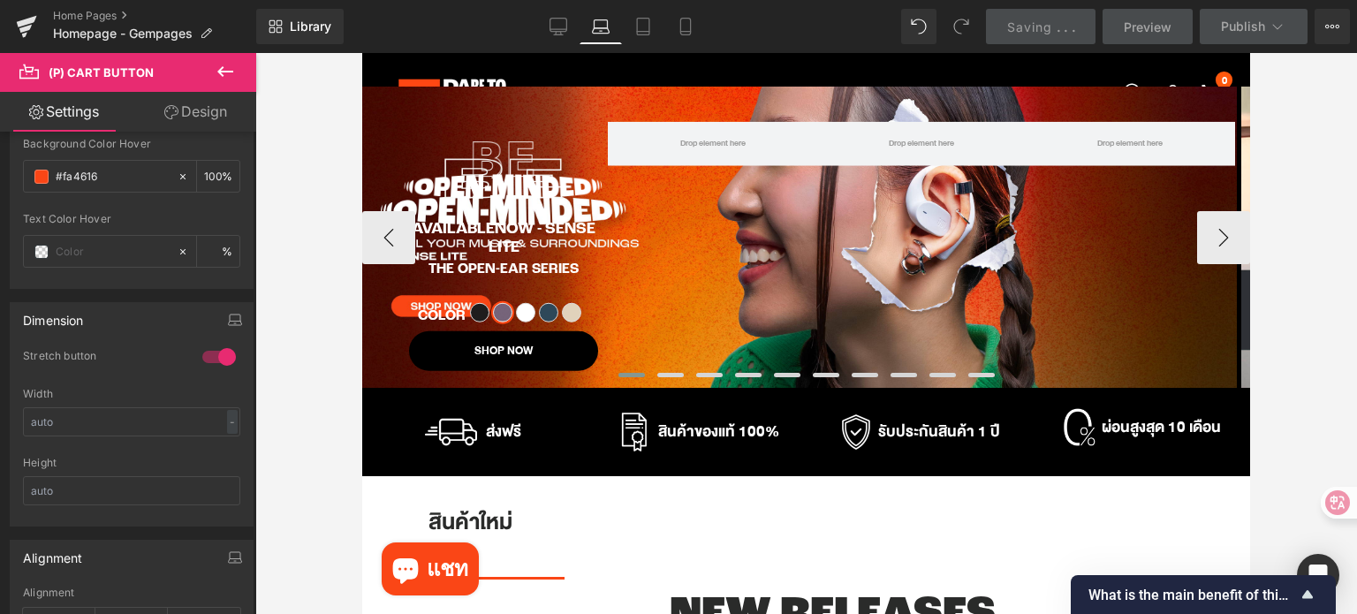
scroll to position [35, 0]
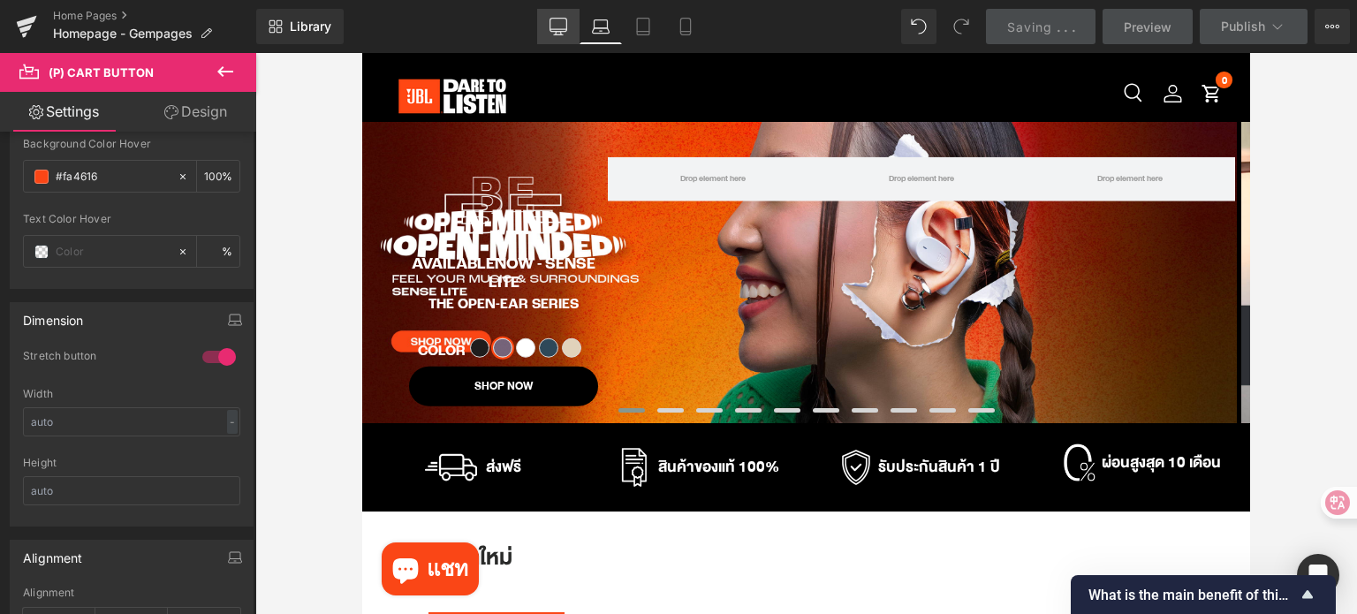
click at [556, 27] on icon at bounding box center [558, 27] width 18 height 18
type input "100"
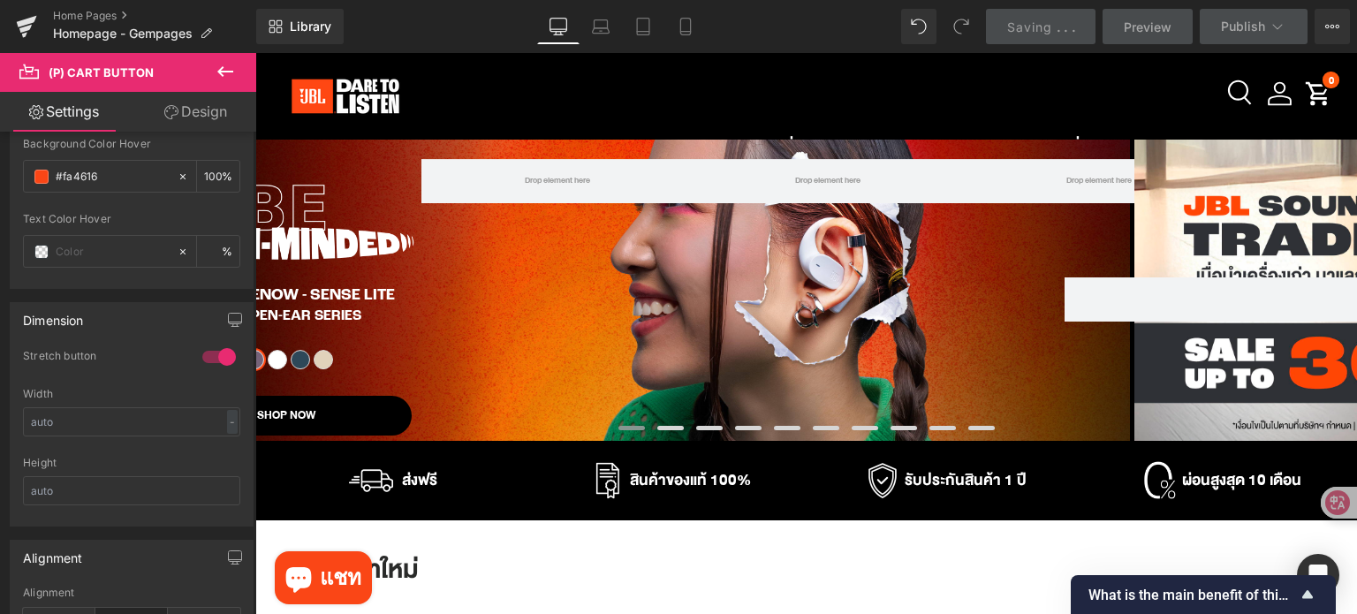
scroll to position [48, 0]
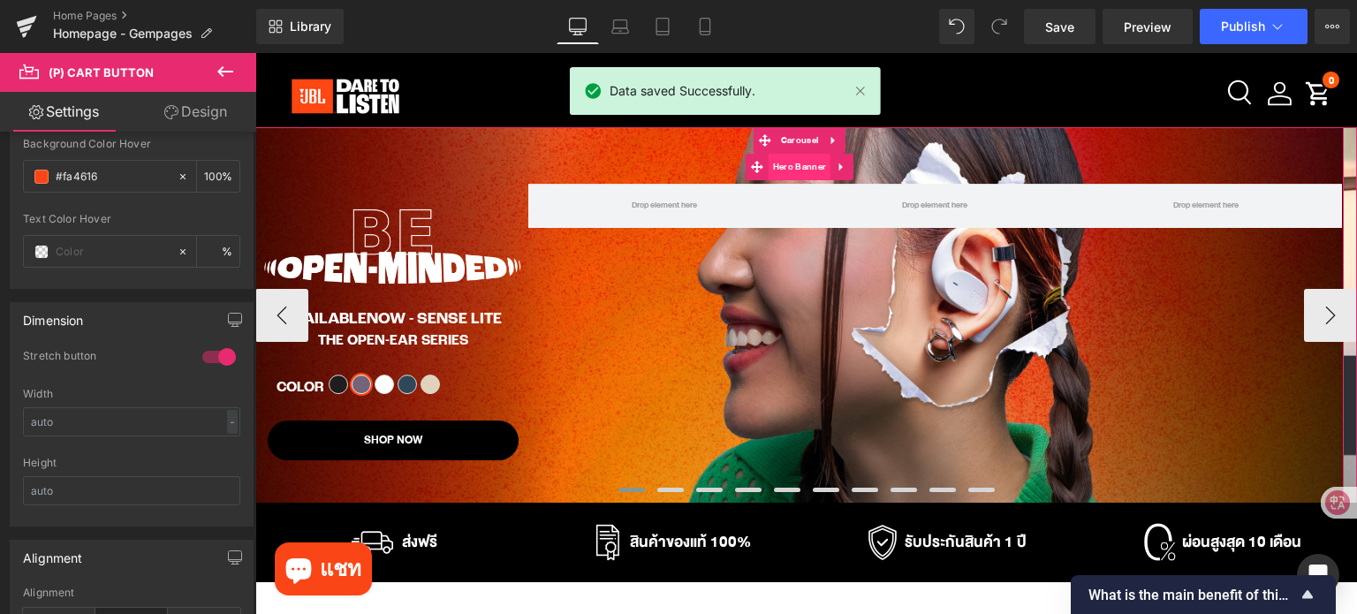
click at [790, 171] on span "Hero Banner" at bounding box center [799, 167] width 62 height 26
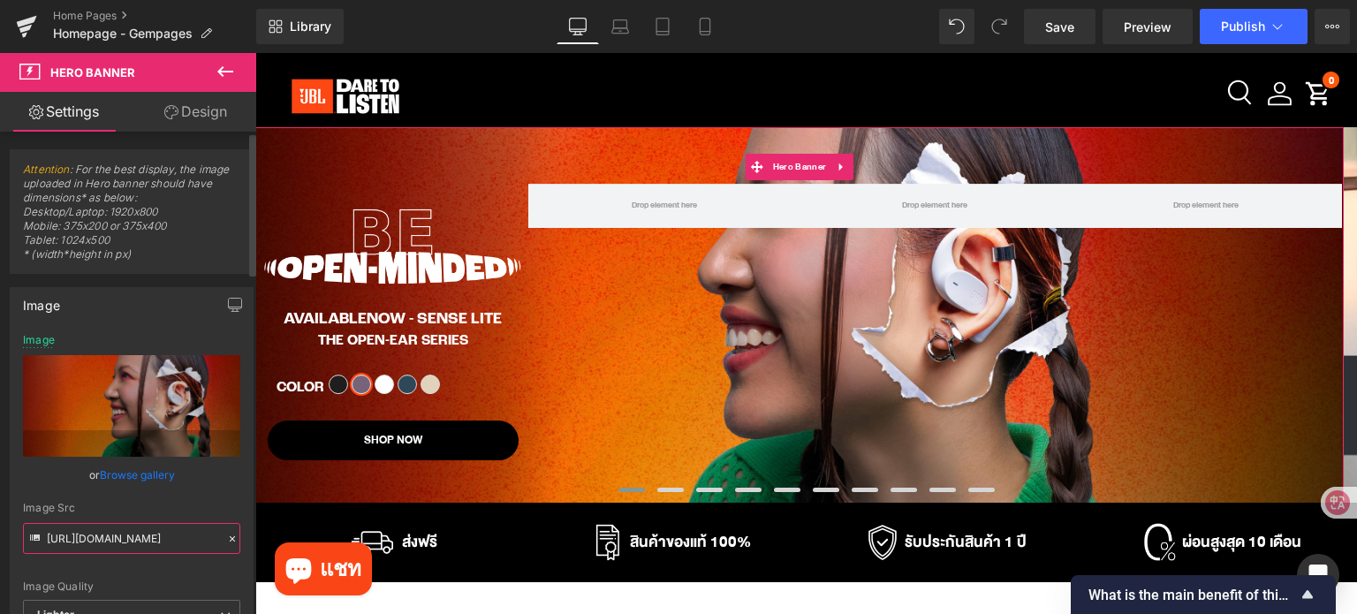
click at [196, 536] on input "[URL][DOMAIN_NAME]" at bounding box center [131, 538] width 217 height 31
click at [195, 536] on input "[URL][DOMAIN_NAME]" at bounding box center [131, 538] width 217 height 31
click at [194, 536] on input "[URL][DOMAIN_NAME]" at bounding box center [131, 538] width 217 height 31
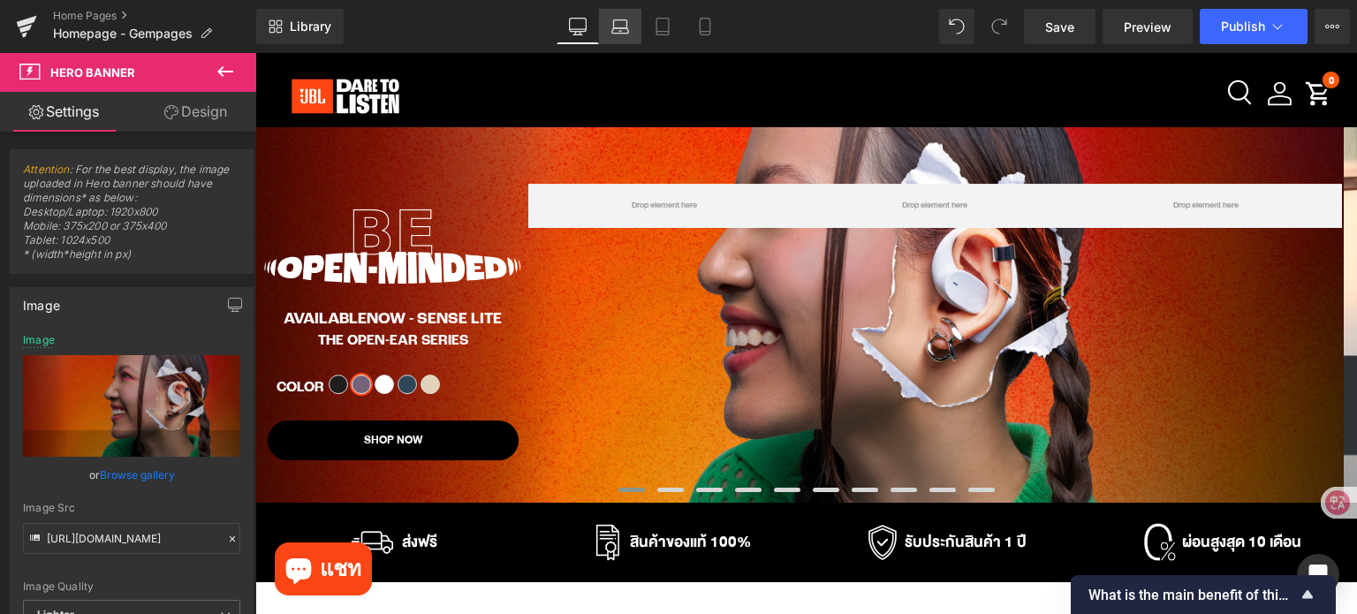
click at [624, 27] on icon at bounding box center [620, 27] width 18 height 18
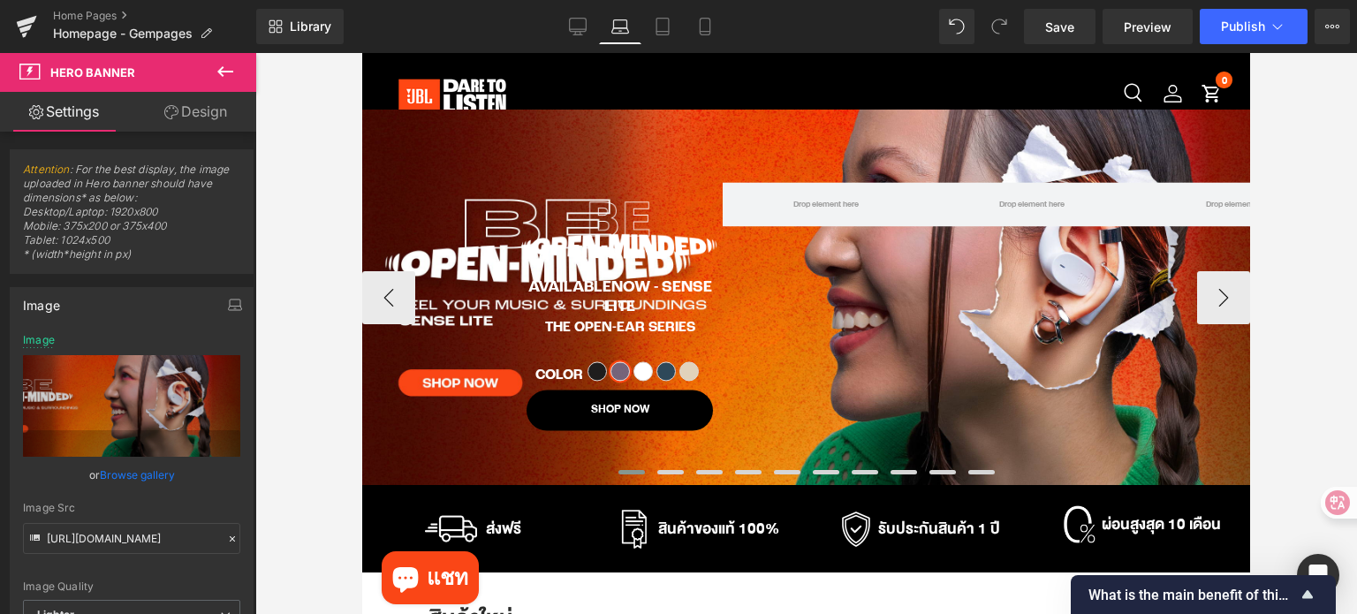
type input "[URL][DOMAIN_NAME]"
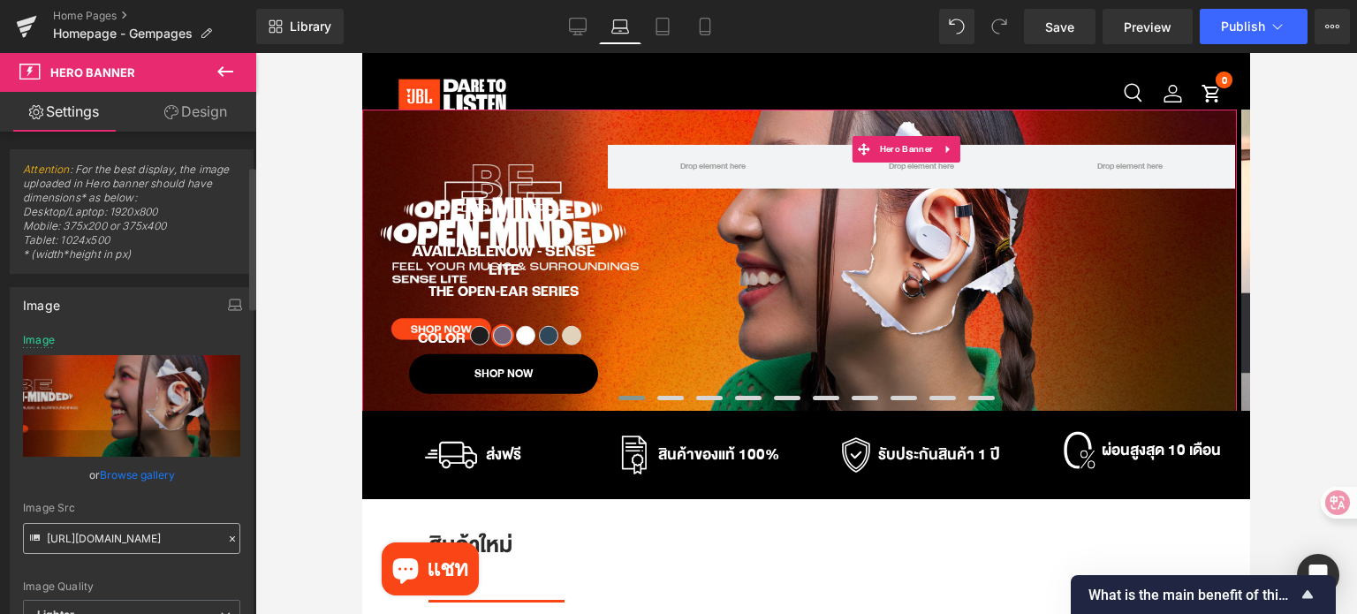
scroll to position [177, 0]
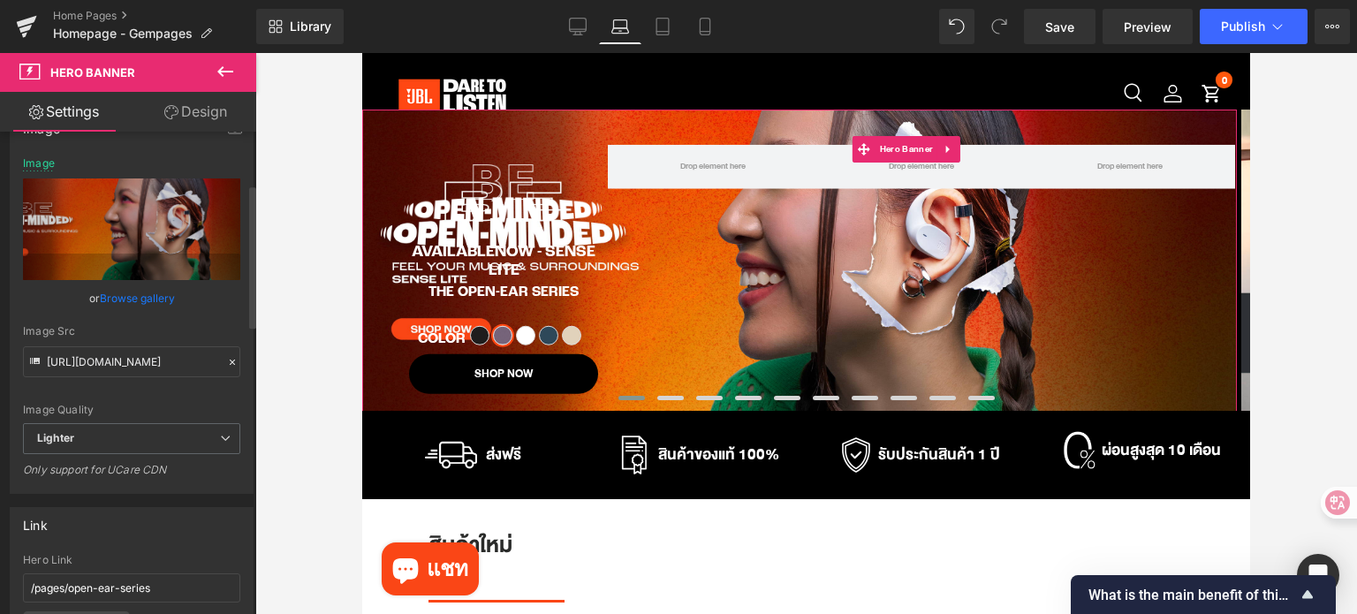
click at [230, 362] on icon at bounding box center [232, 361] width 5 height 5
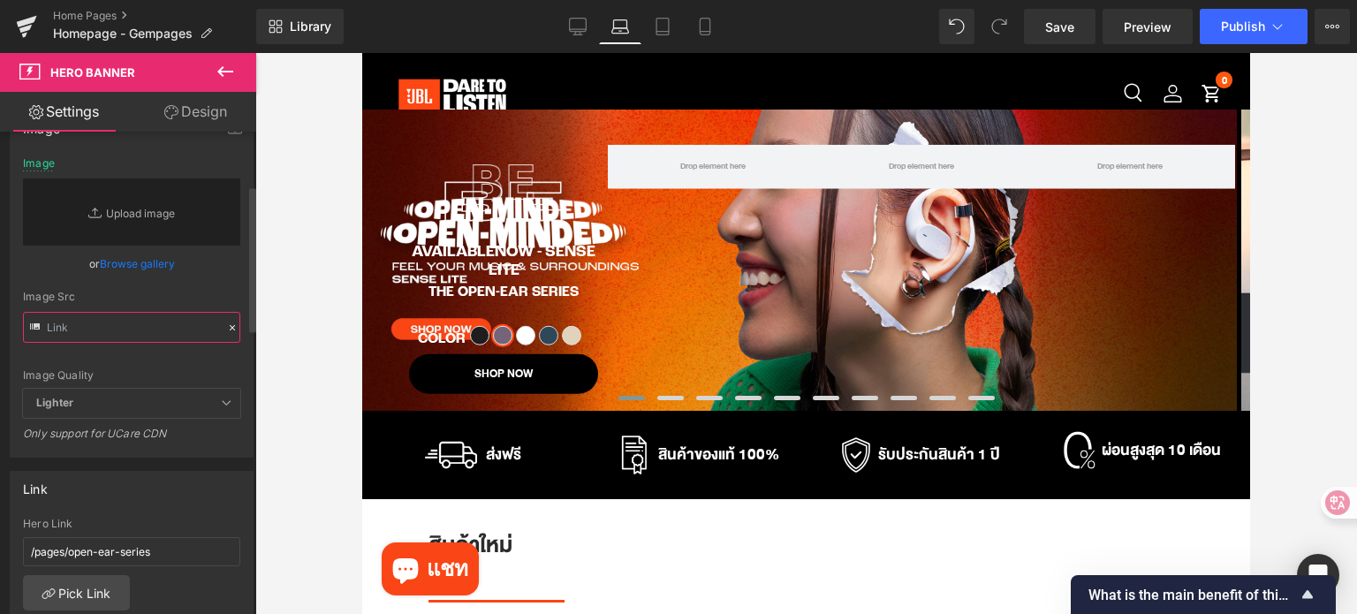
click at [157, 332] on input "text" at bounding box center [131, 327] width 217 height 31
paste input "[URL][DOMAIN_NAME]"
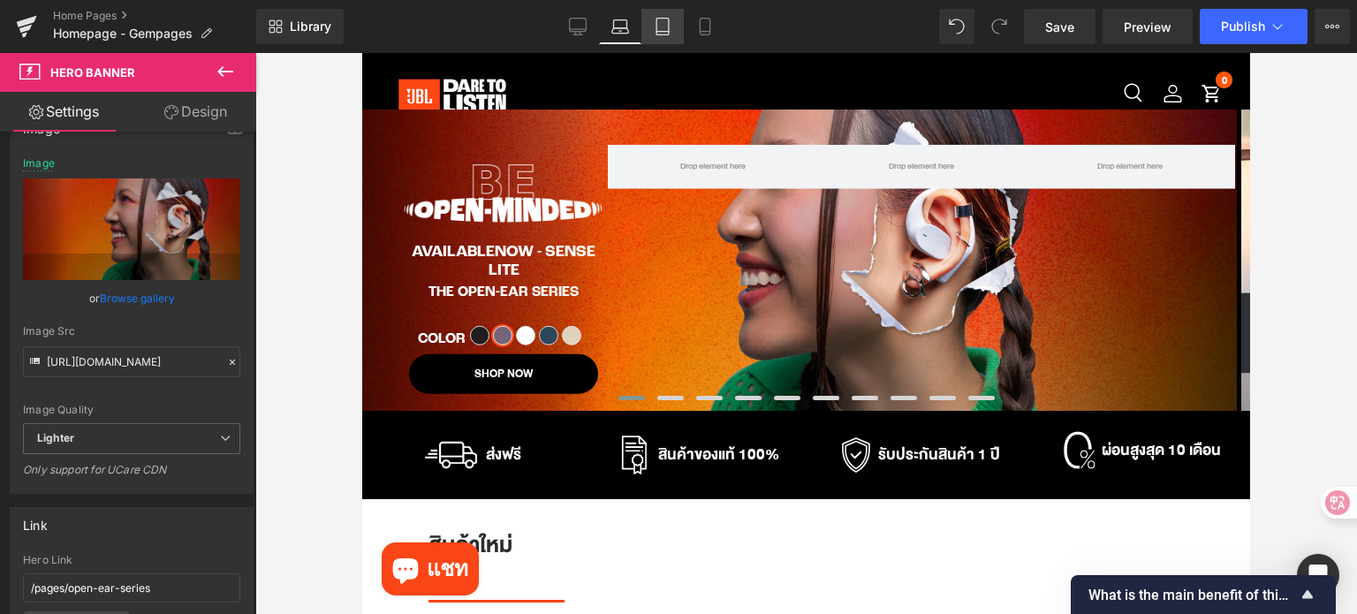
scroll to position [0, 0]
click at [667, 27] on icon at bounding box center [663, 27] width 18 height 18
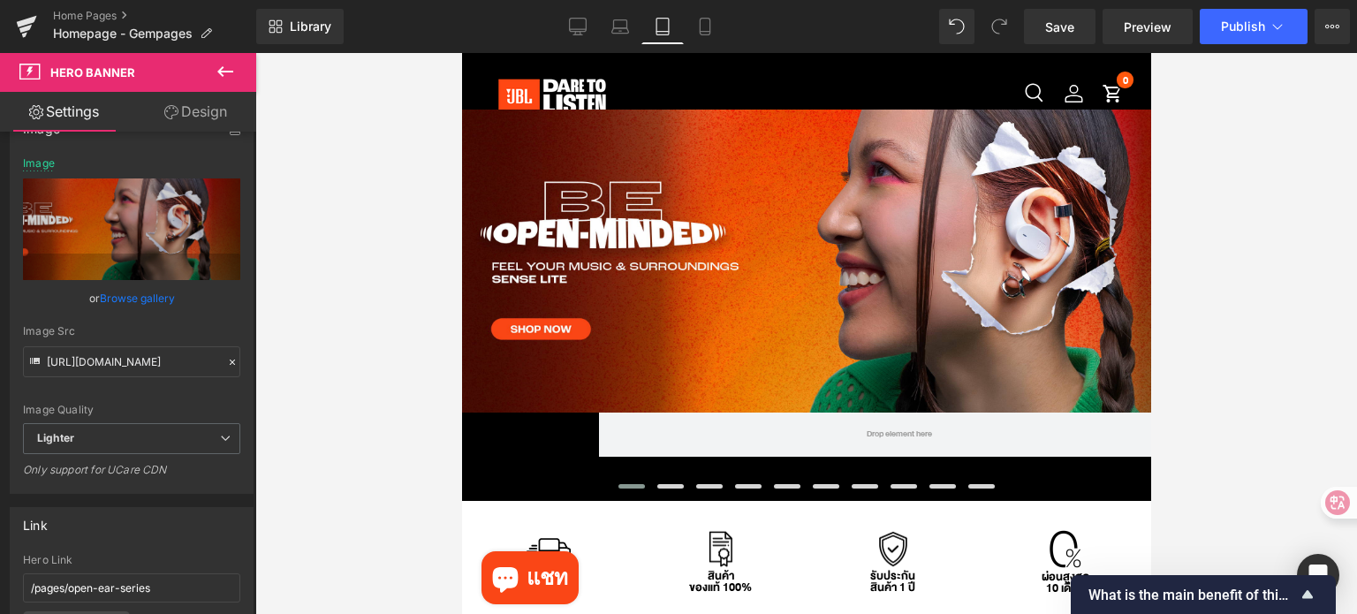
type input "[URL][DOMAIN_NAME]"
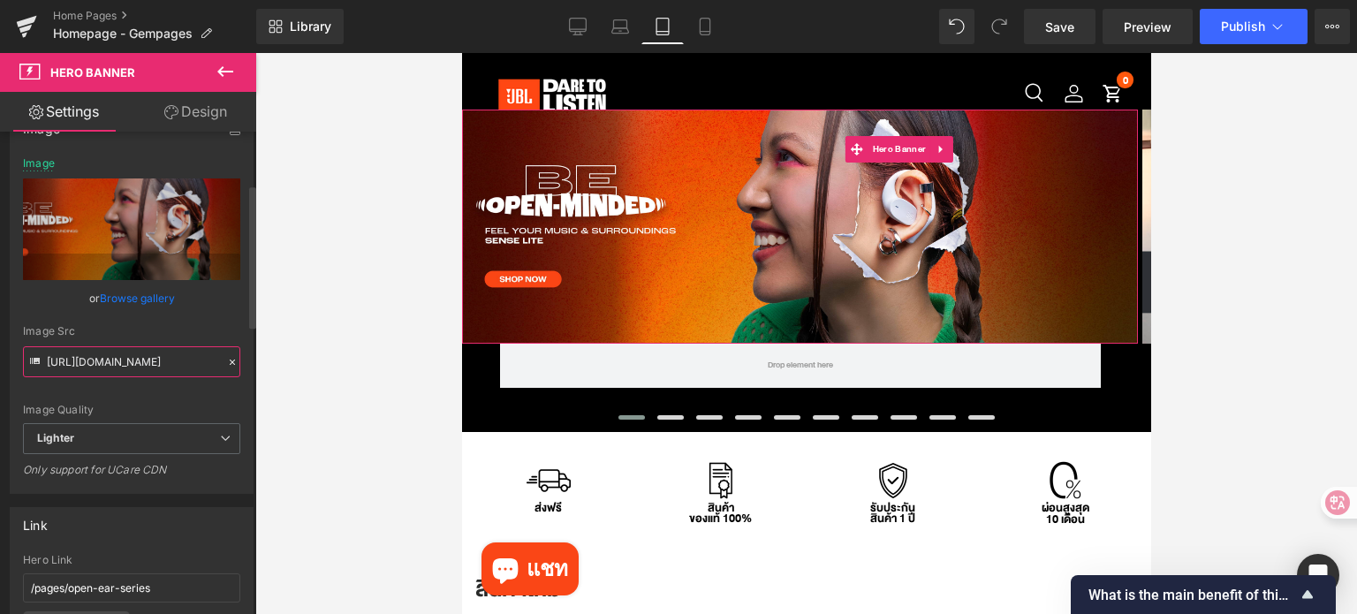
click at [145, 358] on input "[URL][DOMAIN_NAME]" at bounding box center [131, 361] width 217 height 31
click at [226, 362] on icon at bounding box center [232, 362] width 12 height 12
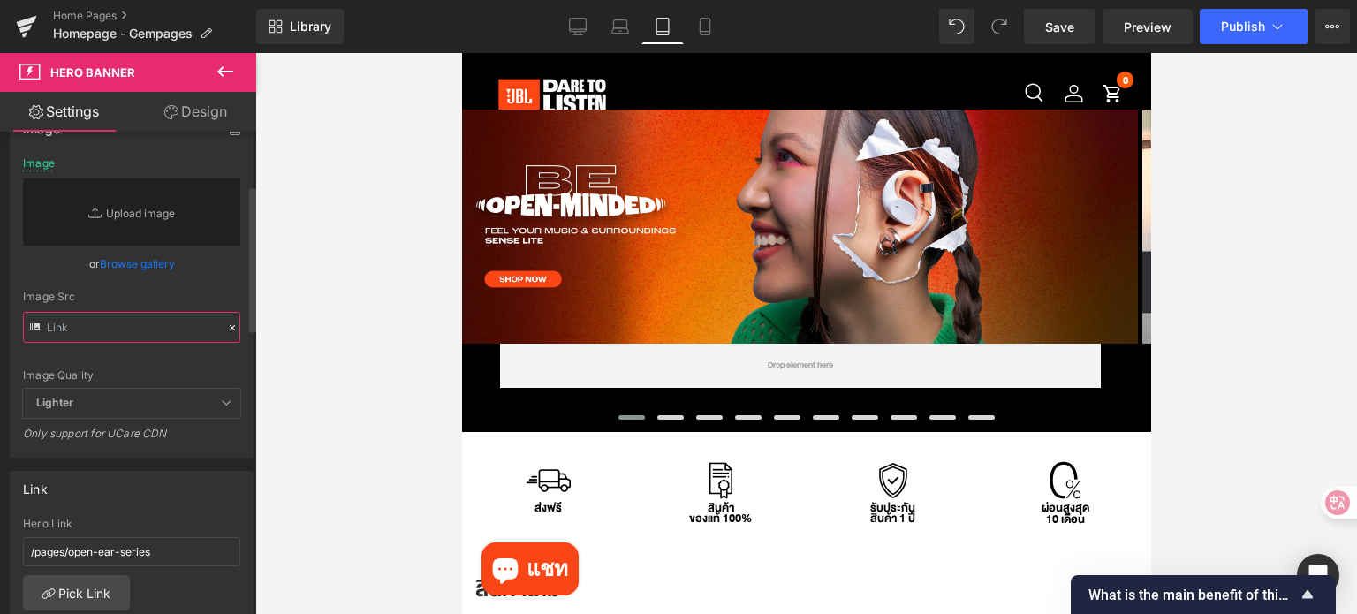
click at [125, 324] on input "text" at bounding box center [131, 327] width 217 height 31
paste input "[URL][DOMAIN_NAME]"
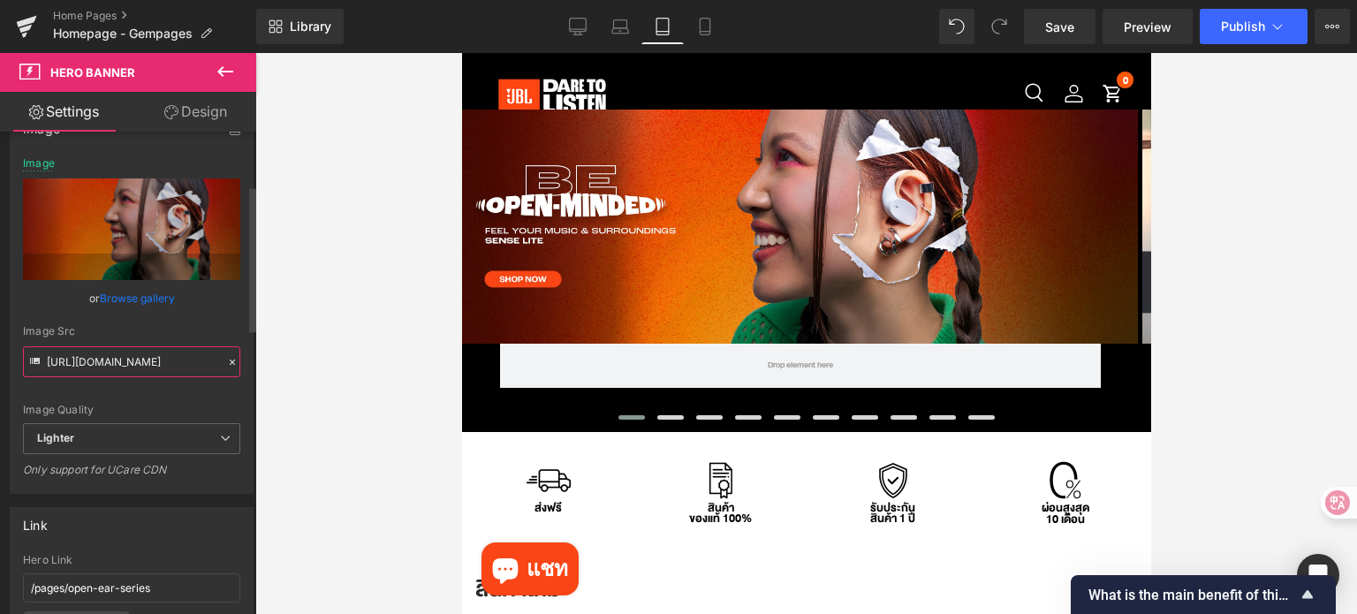
type input "[URL][DOMAIN_NAME]"
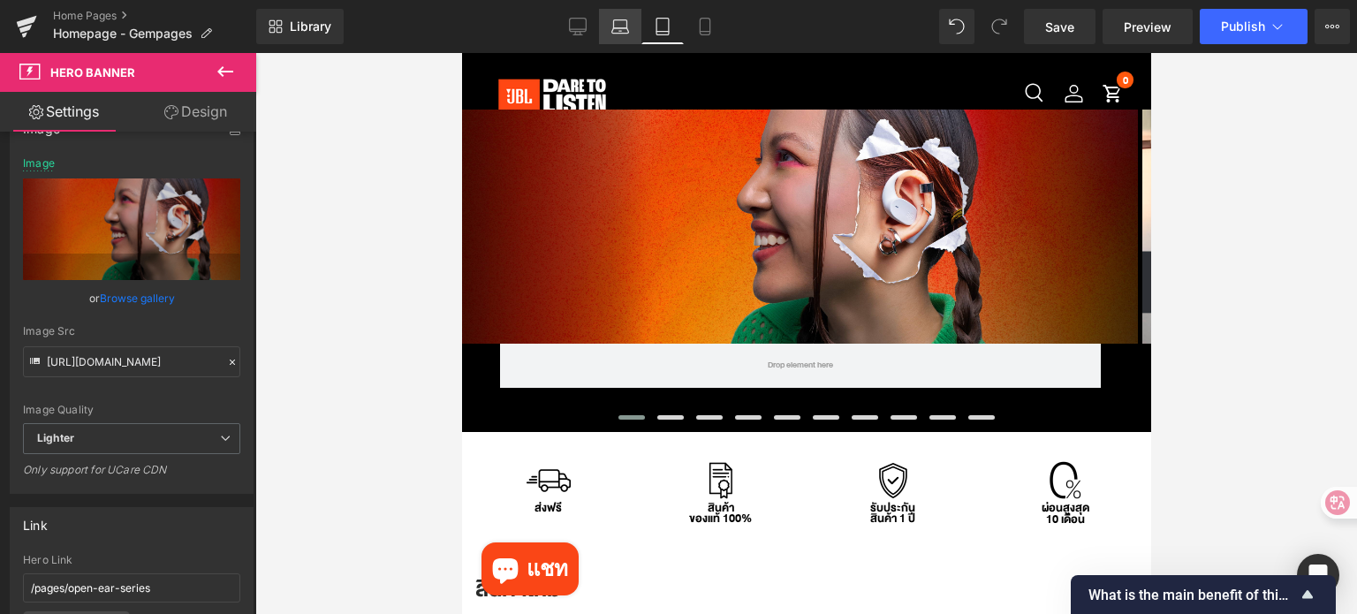
scroll to position [0, 0]
click at [619, 21] on icon at bounding box center [620, 27] width 18 height 18
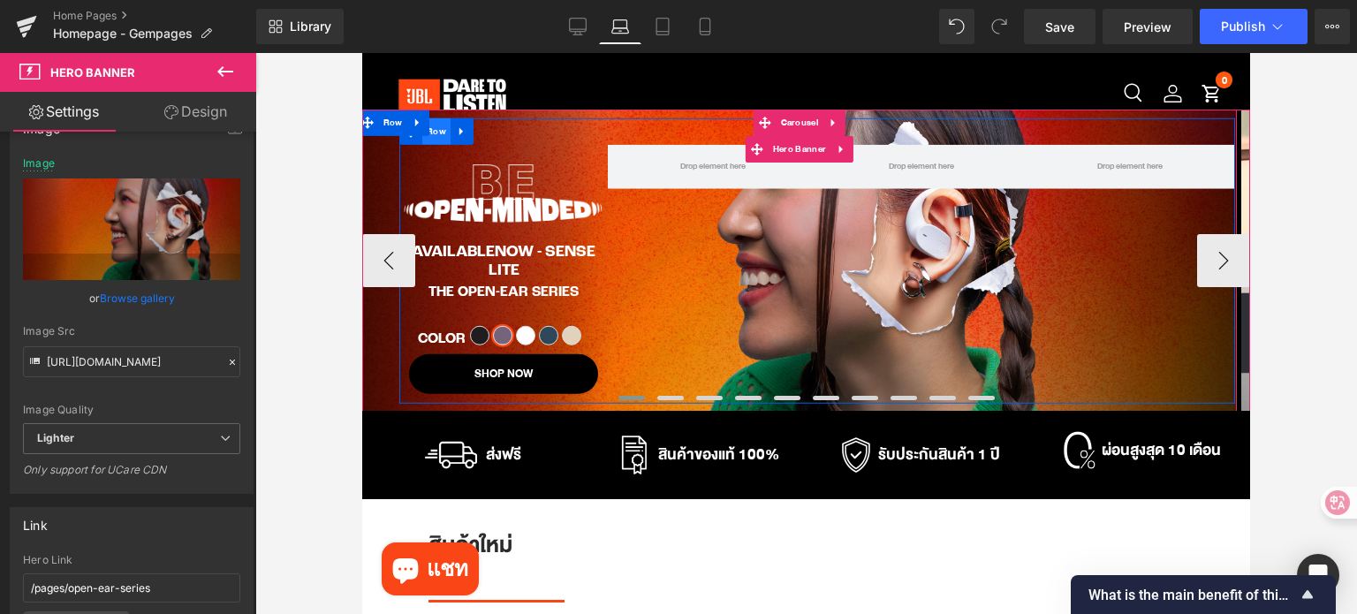
click at [435, 133] on span "Row" at bounding box center [436, 131] width 28 height 26
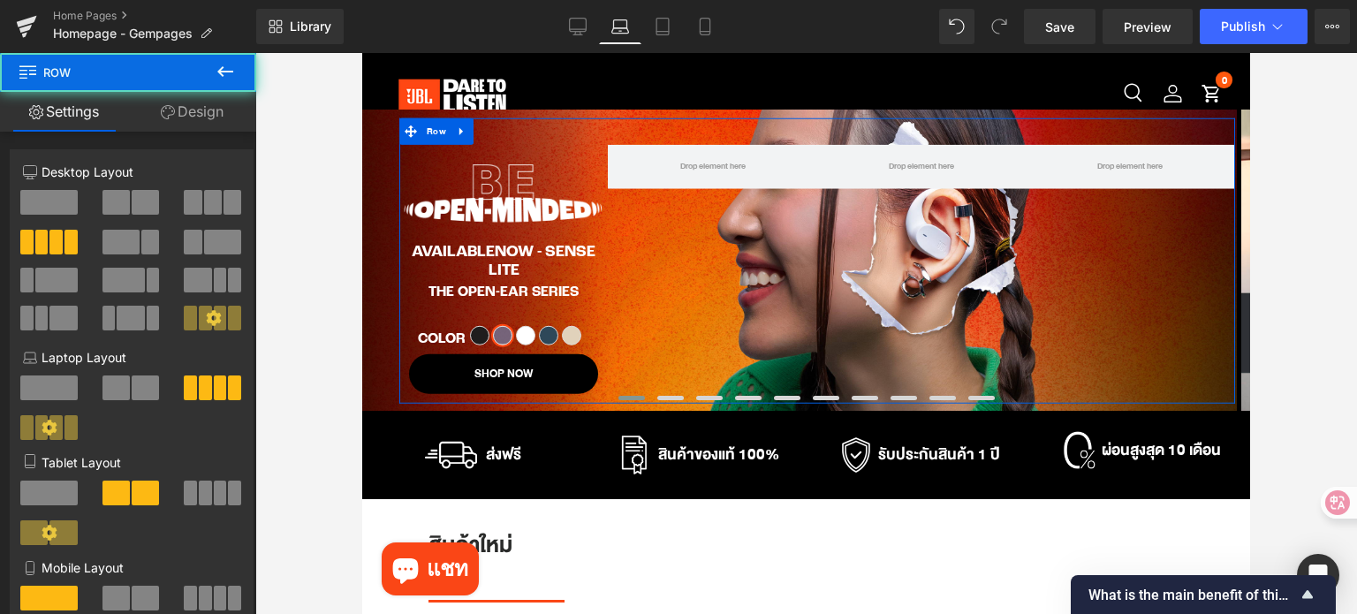
click at [186, 114] on link "Design" at bounding box center [192, 112] width 128 height 40
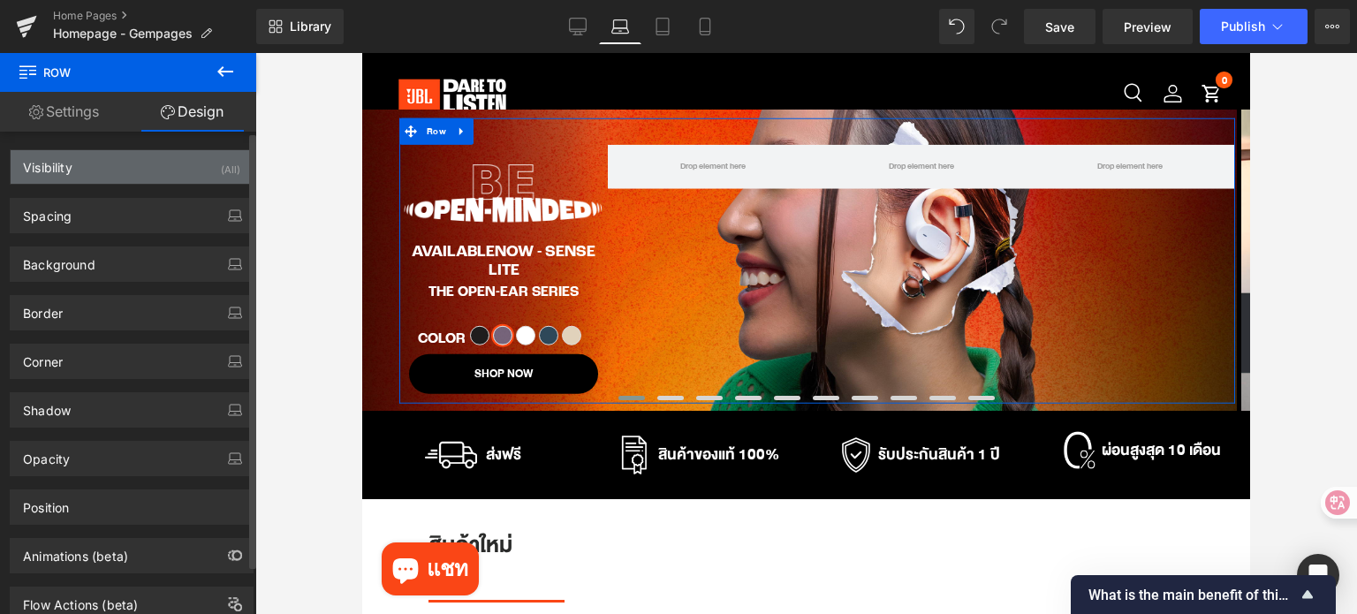
click at [147, 164] on div "Visibility (All)" at bounding box center [132, 167] width 242 height 34
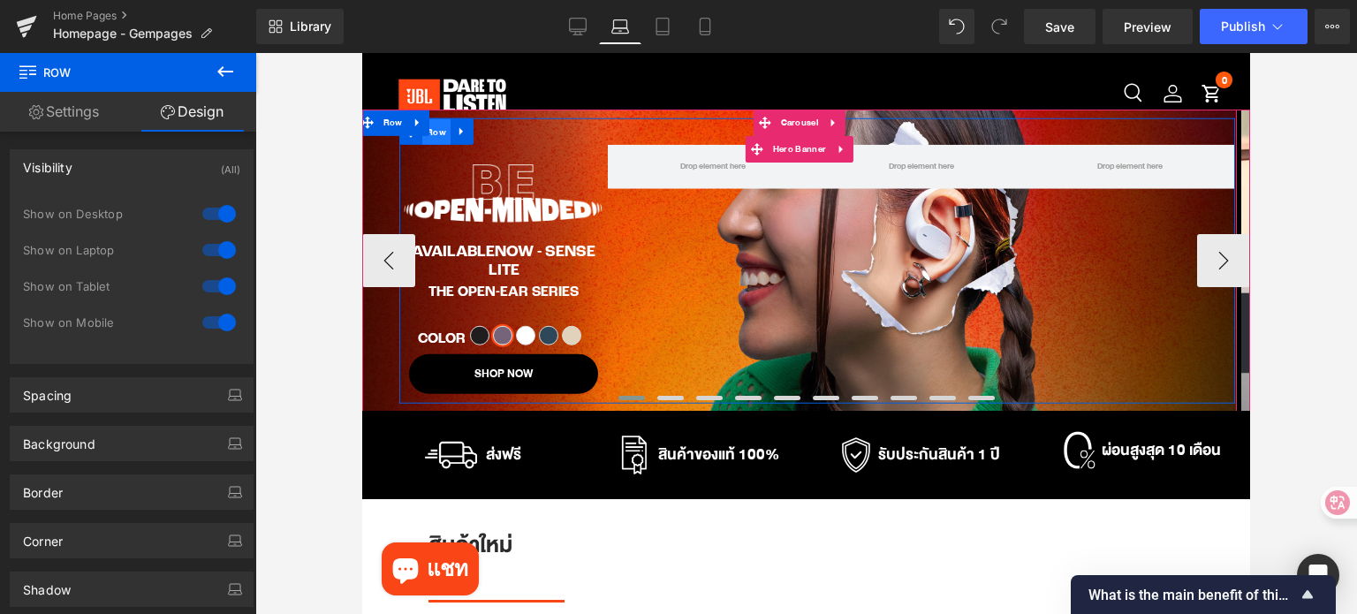
click at [445, 132] on span "Row" at bounding box center [436, 132] width 28 height 26
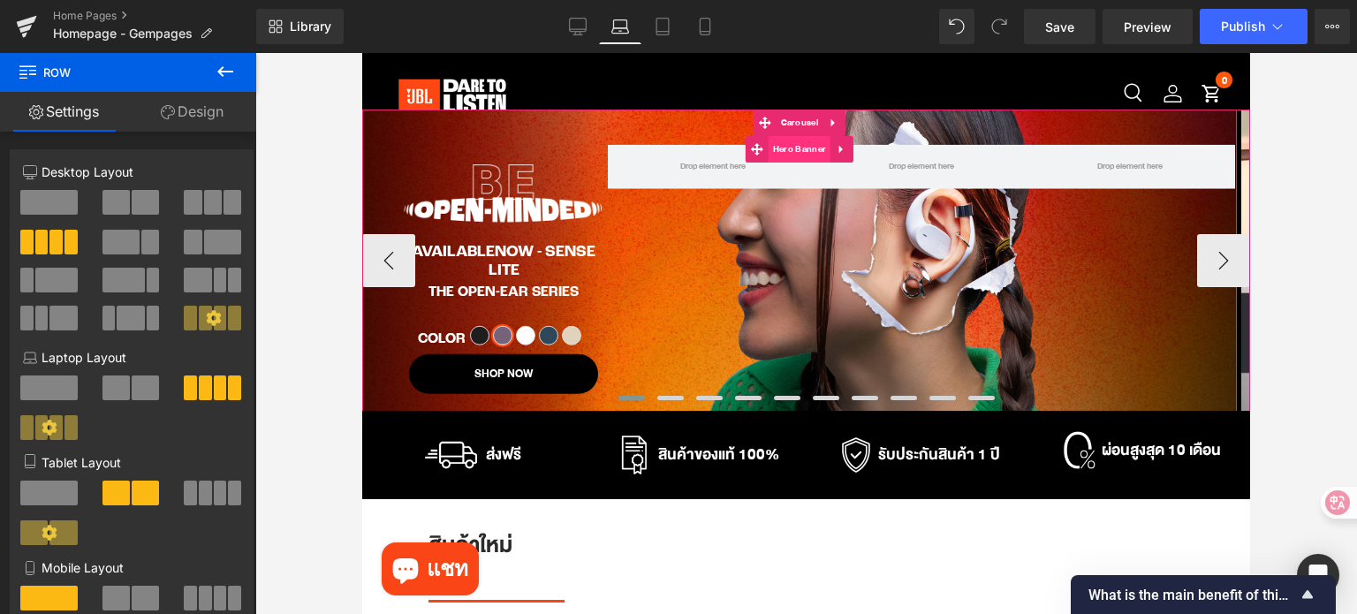
click at [788, 148] on span "Hero Banner" at bounding box center [799, 149] width 62 height 26
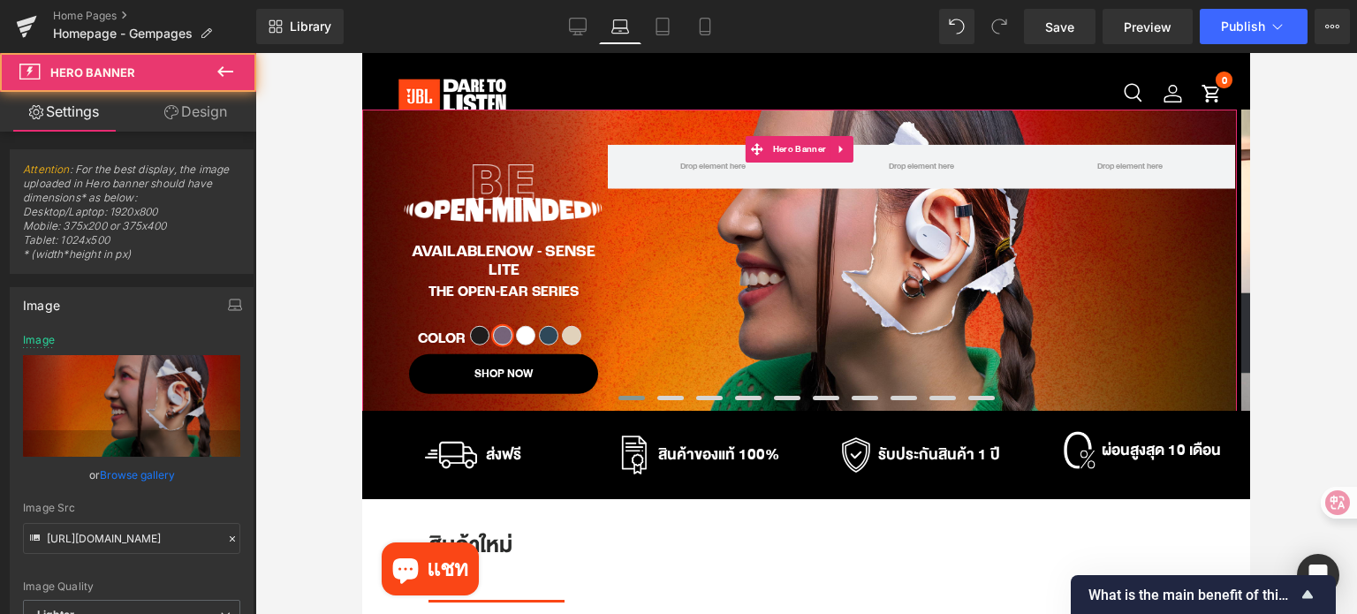
click at [208, 117] on link "Design" at bounding box center [196, 112] width 128 height 40
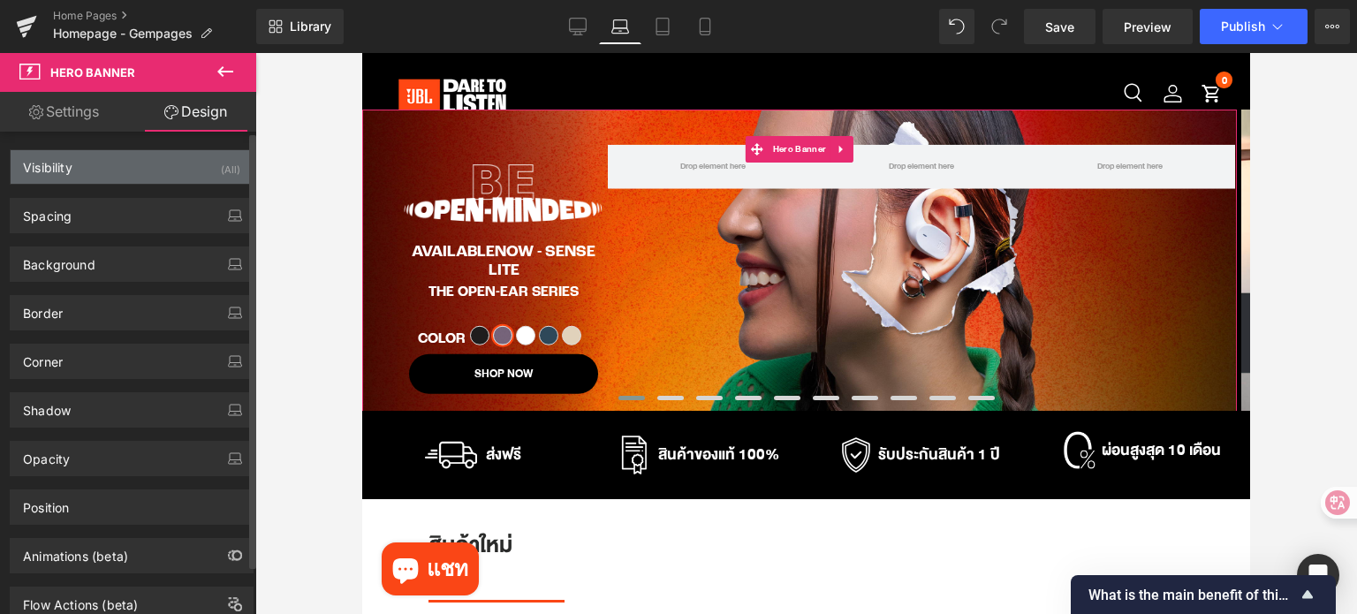
click at [132, 173] on div "Visibility (All)" at bounding box center [132, 167] width 242 height 34
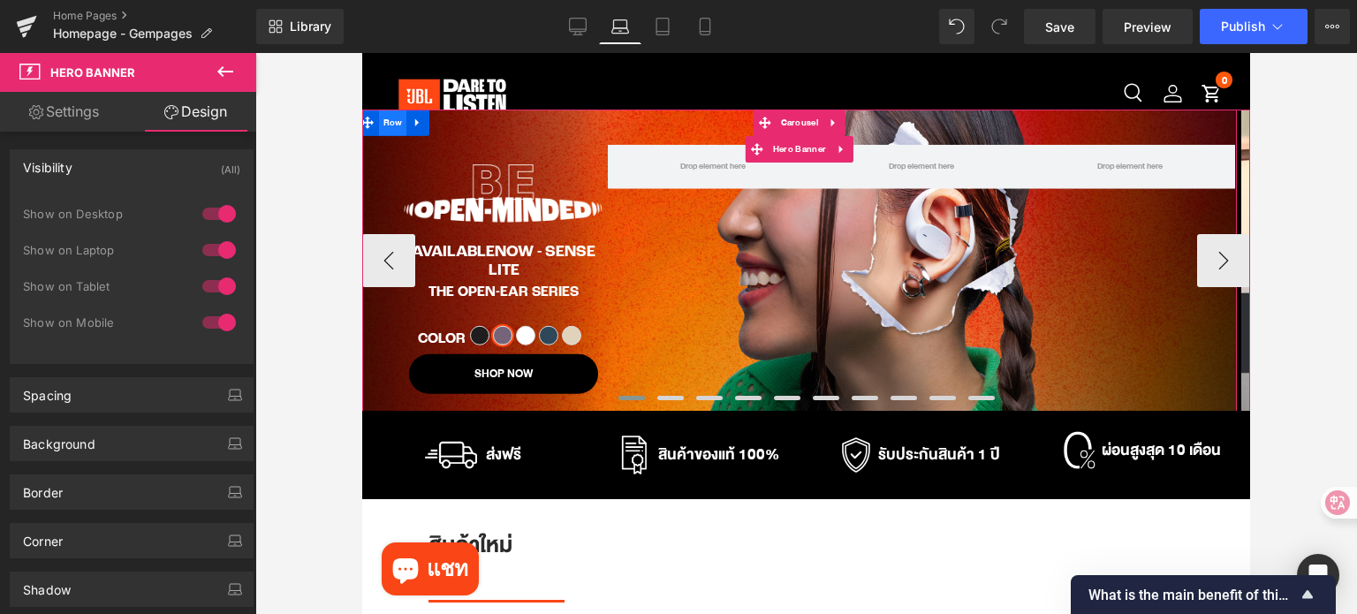
click at [389, 131] on span "Row" at bounding box center [393, 123] width 28 height 26
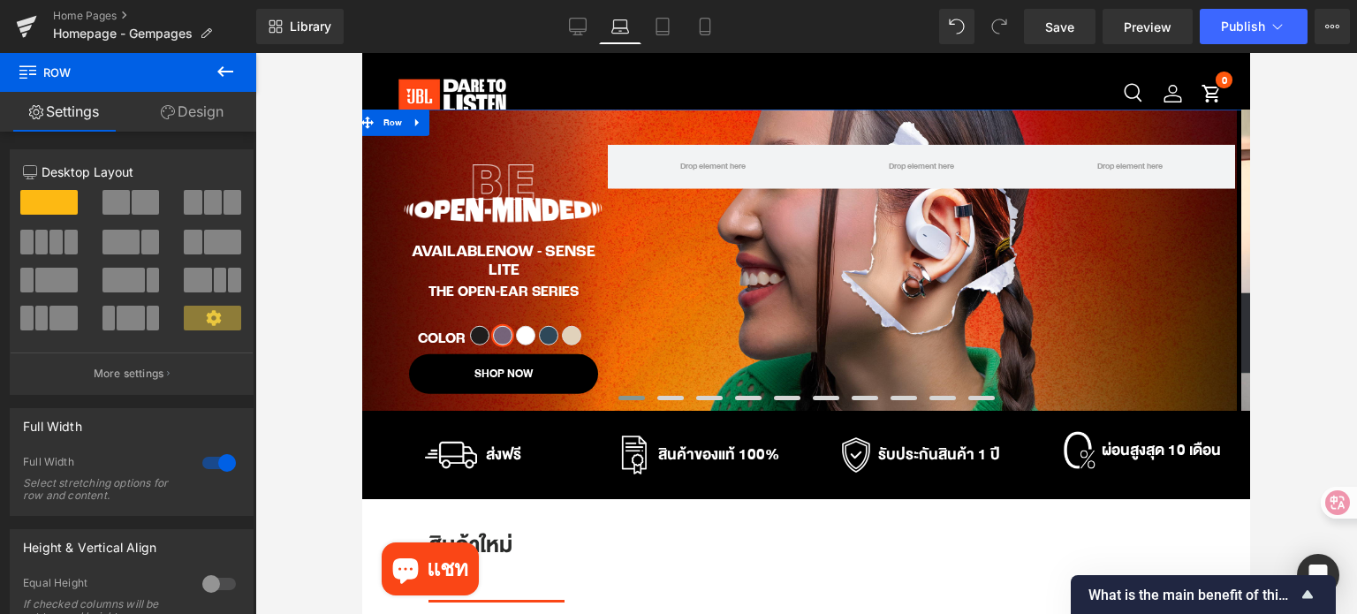
click at [208, 112] on link "Design" at bounding box center [192, 112] width 128 height 40
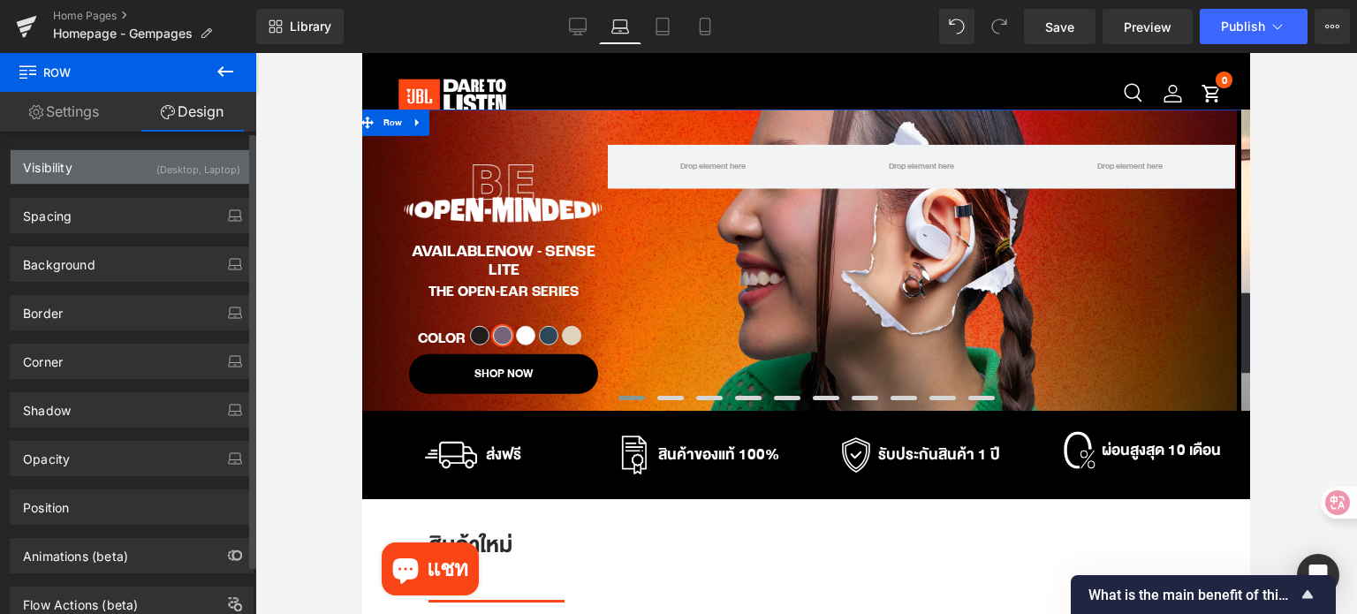
click at [88, 168] on div "Visibility (Desktop, Laptop)" at bounding box center [132, 167] width 242 height 34
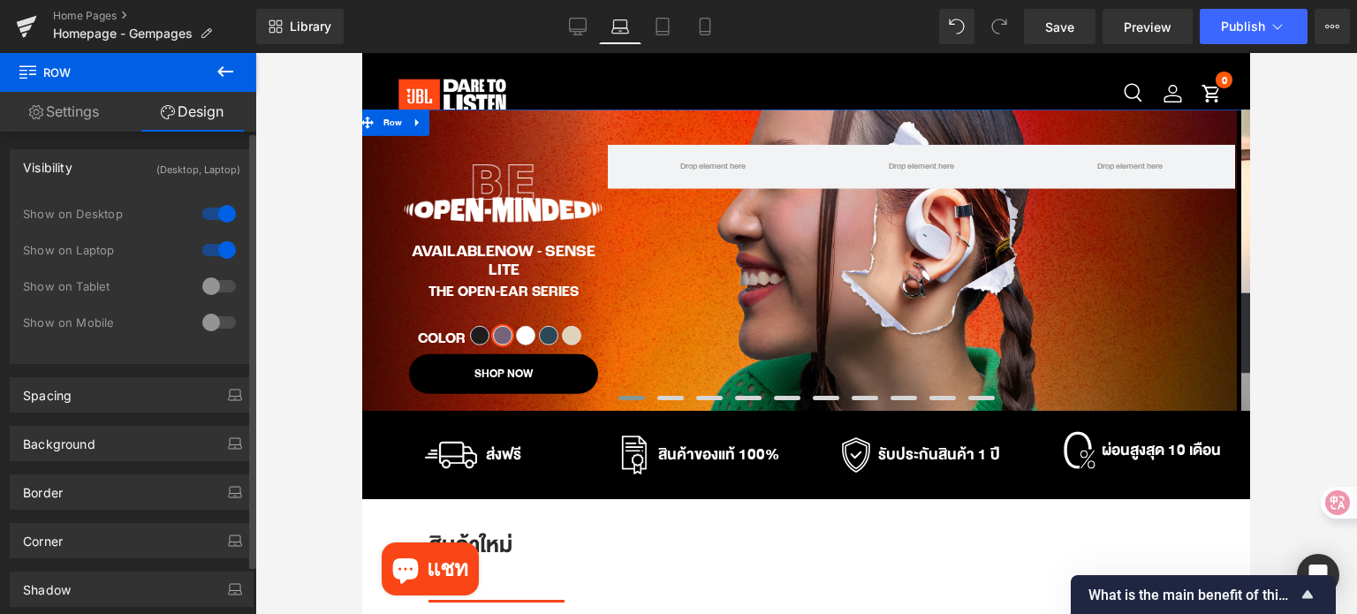
click at [206, 282] on div at bounding box center [219, 286] width 42 height 28
click at [208, 329] on div at bounding box center [219, 322] width 42 height 28
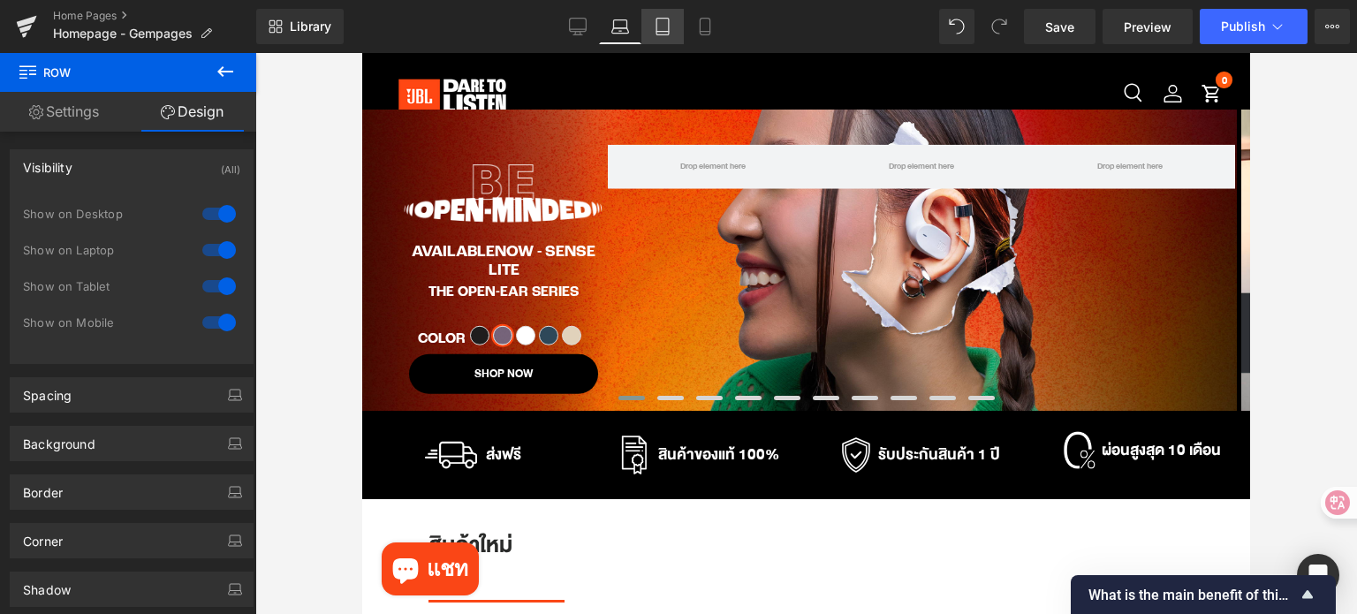
click at [655, 34] on icon at bounding box center [663, 27] width 18 height 18
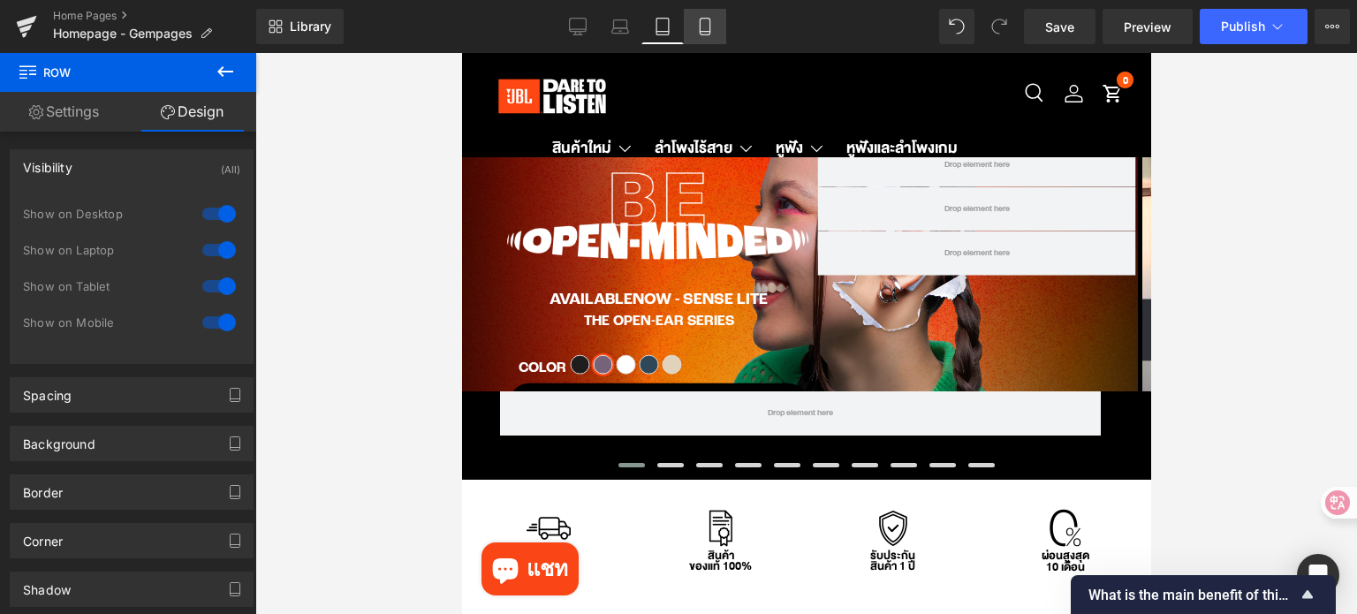
click at [701, 32] on icon at bounding box center [705, 32] width 10 height 0
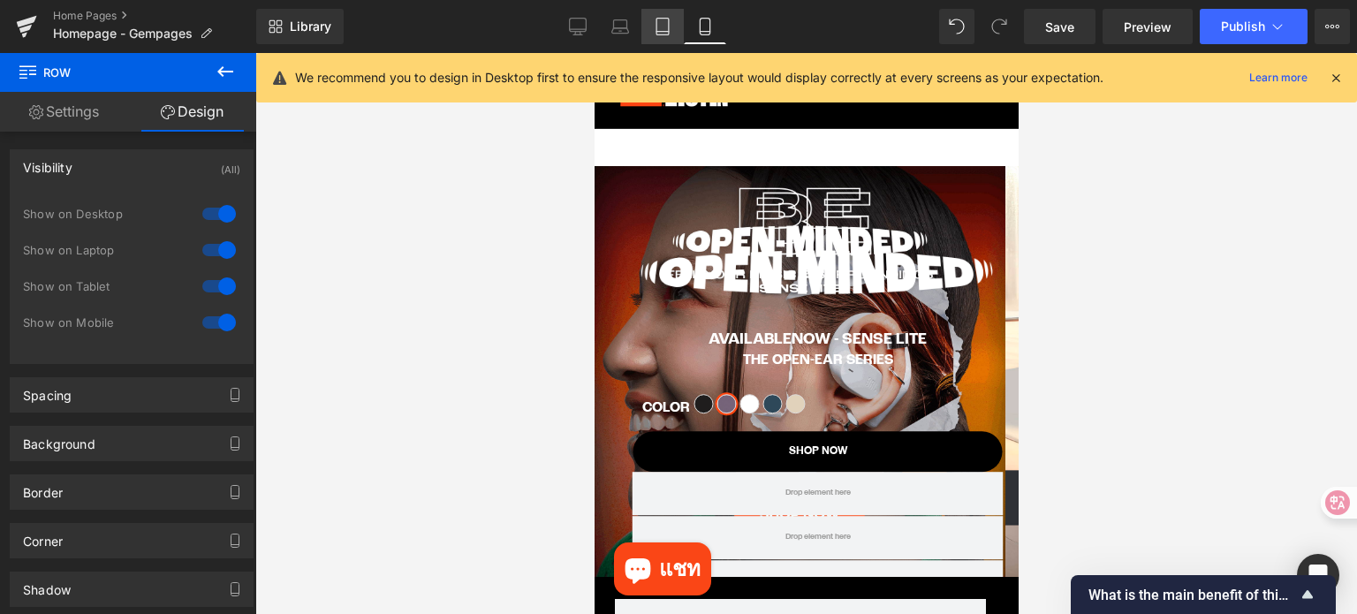
click at [657, 32] on icon at bounding box center [662, 27] width 12 height 17
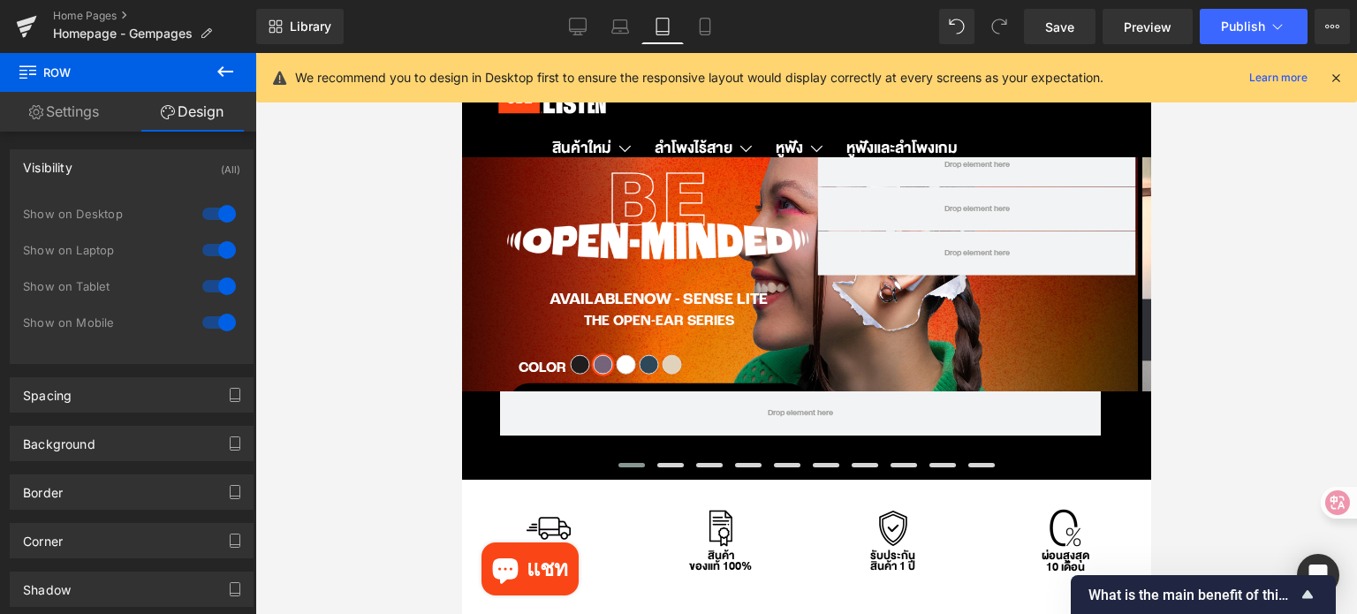
click at [74, 110] on link "Settings" at bounding box center [64, 112] width 128 height 40
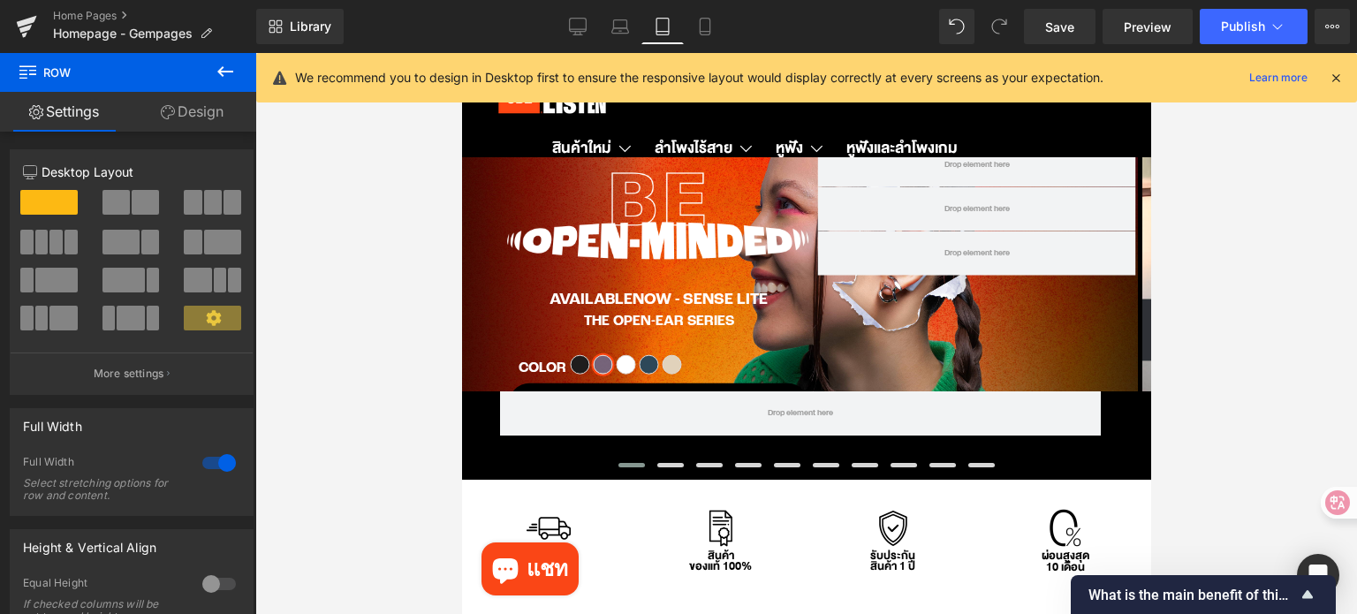
click at [1336, 77] on icon at bounding box center [1336, 78] width 16 height 16
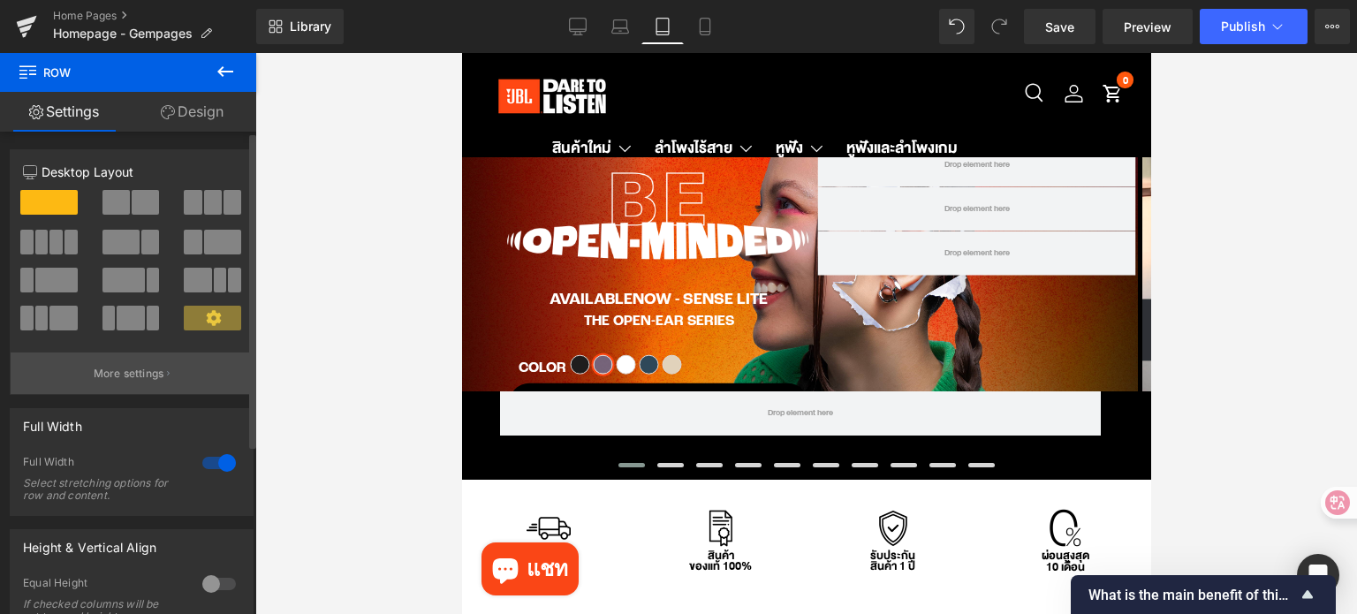
click at [162, 373] on button "More settings" at bounding box center [132, 373] width 242 height 42
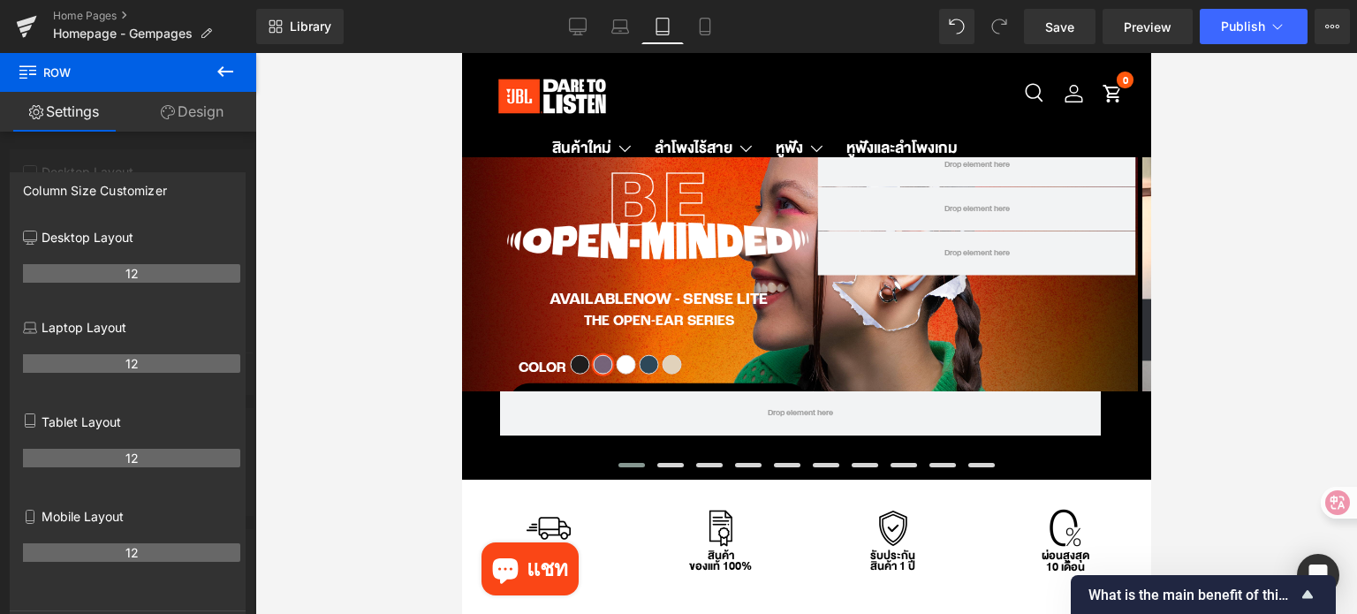
click at [147, 148] on div at bounding box center [128, 338] width 256 height 570
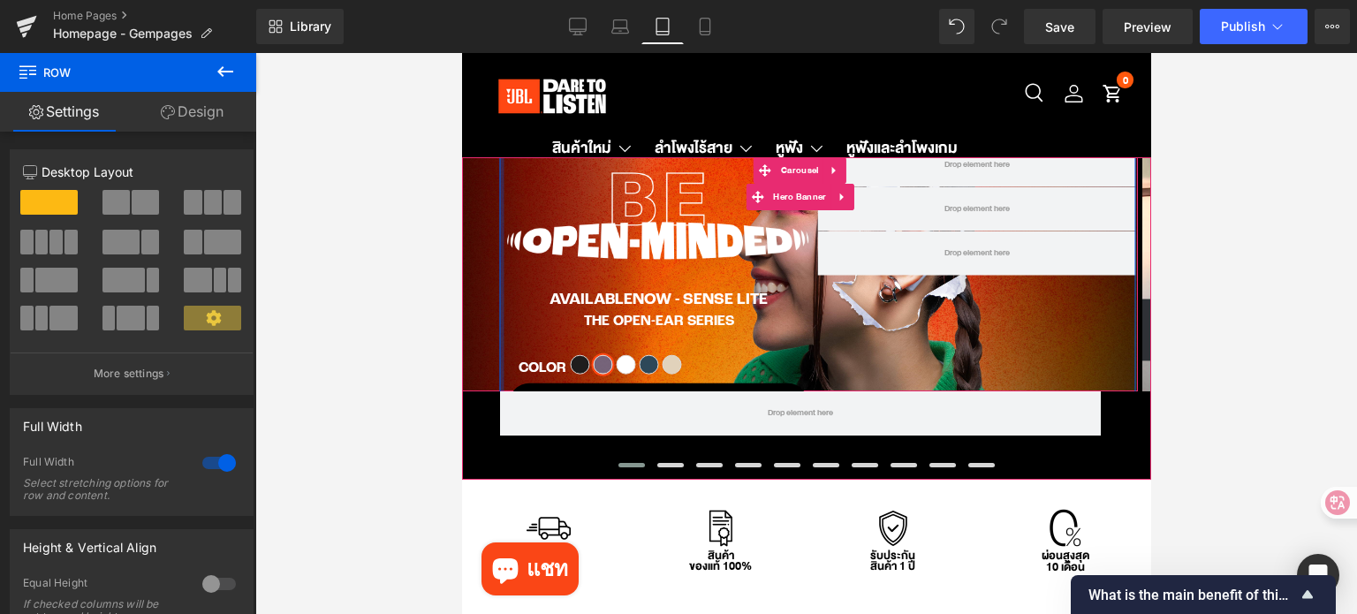
click at [499, 213] on div at bounding box center [501, 274] width 4 height 317
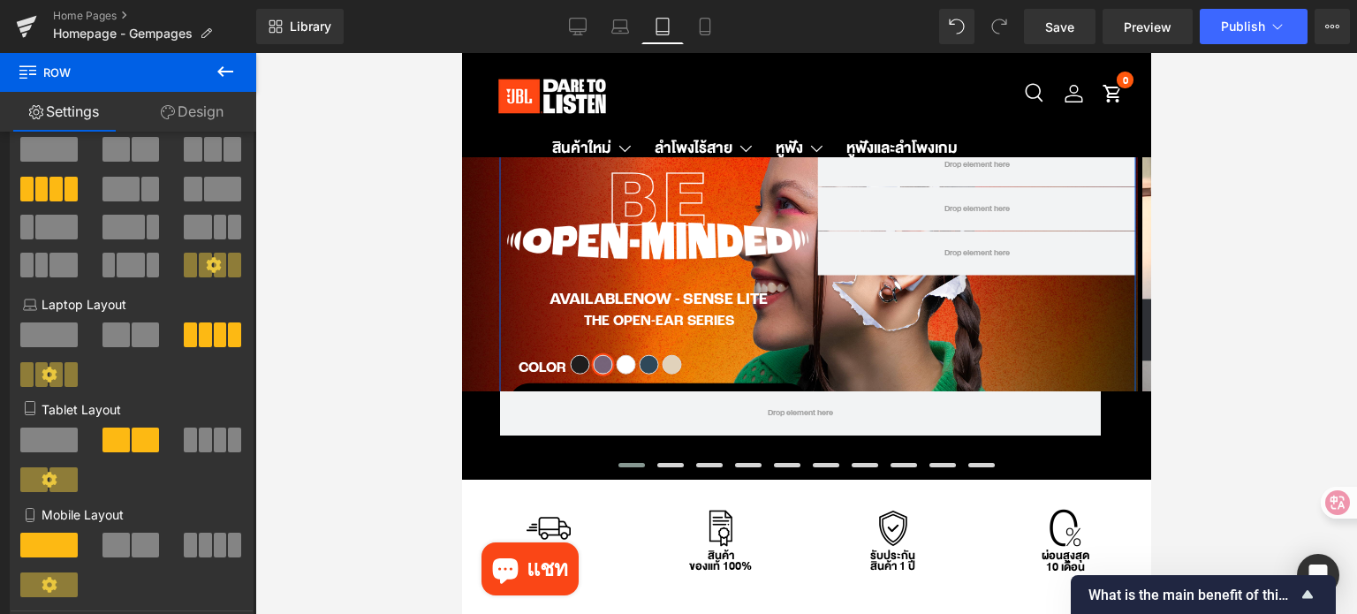
scroll to position [177, 0]
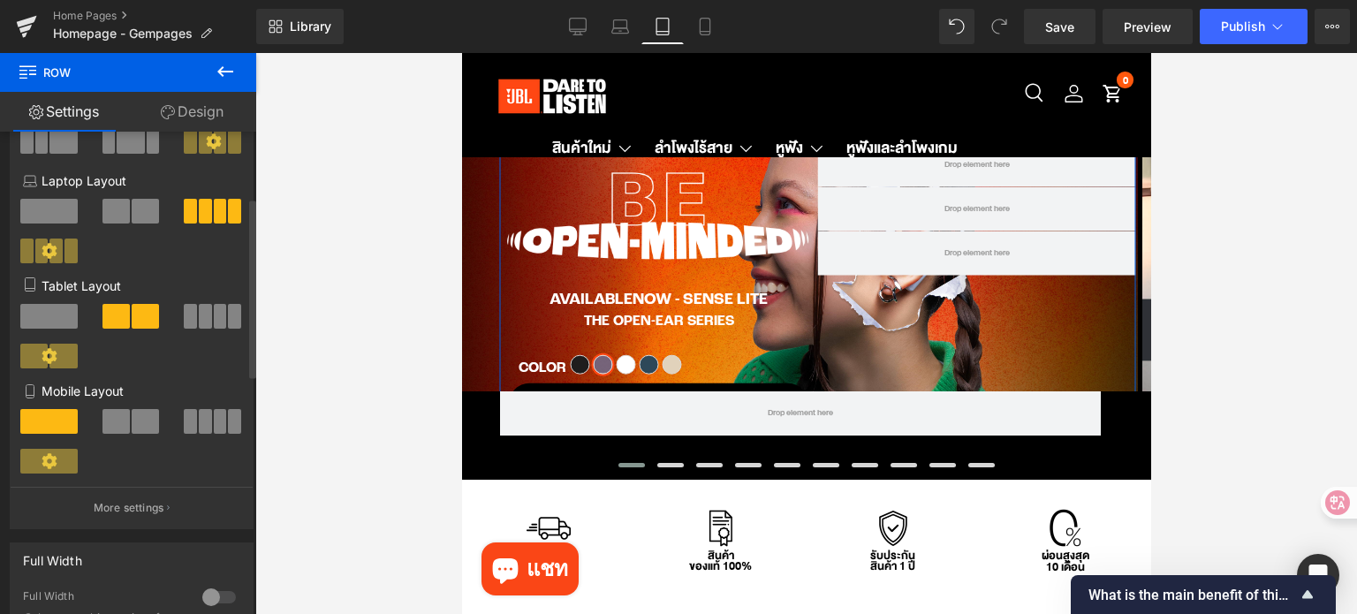
click at [201, 319] on span at bounding box center [205, 316] width 13 height 25
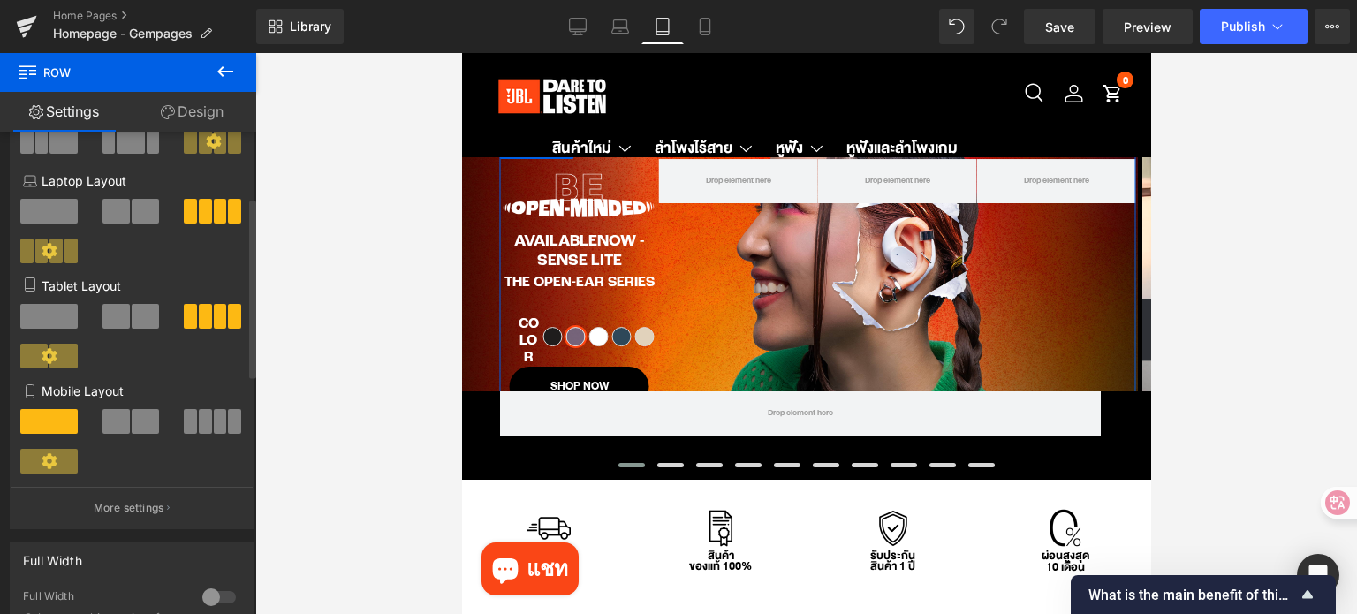
click at [147, 322] on span at bounding box center [145, 316] width 27 height 25
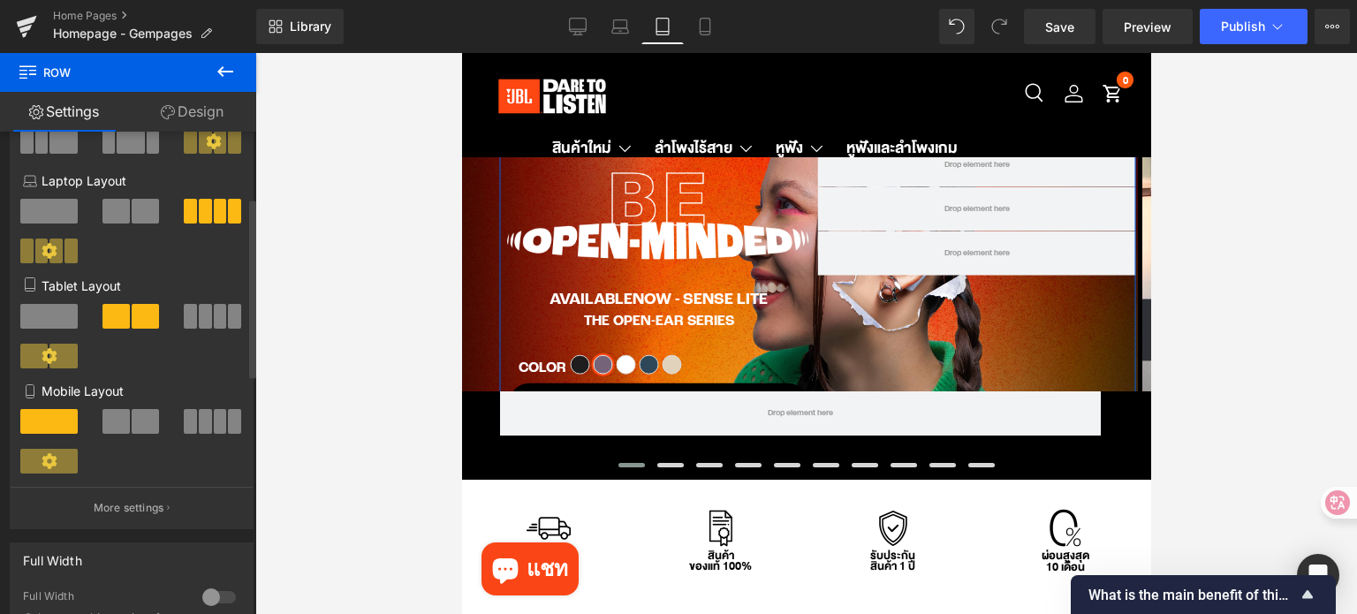
click at [58, 365] on span at bounding box center [62, 356] width 27 height 25
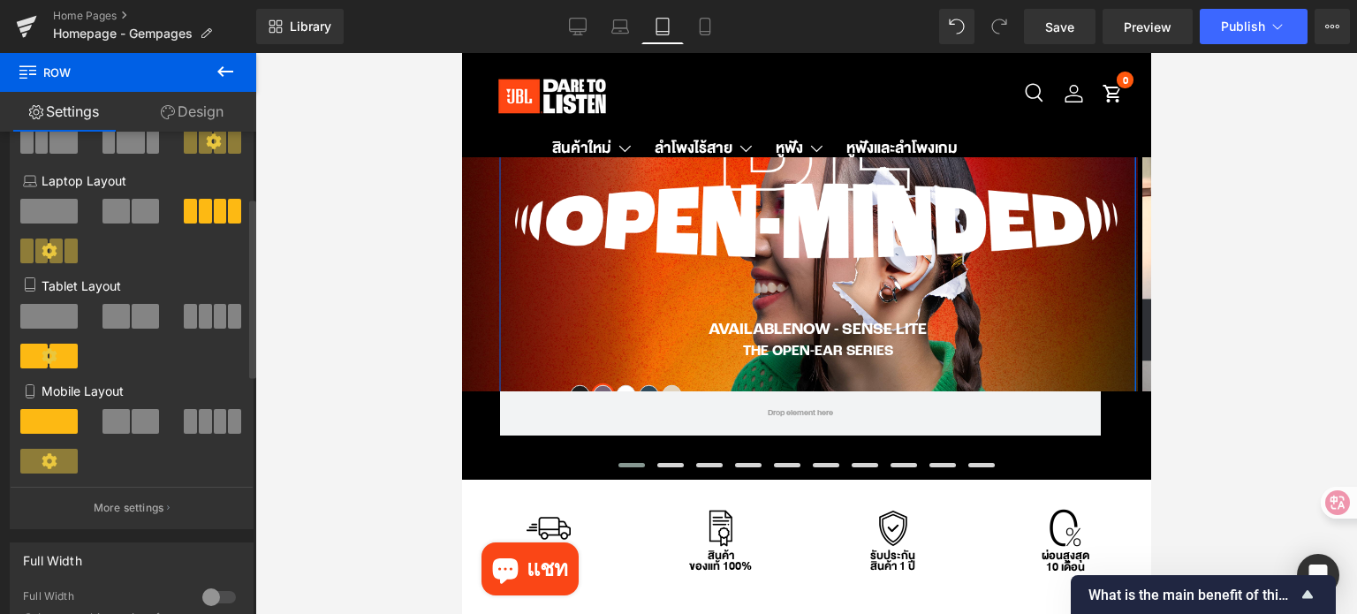
click at [144, 324] on span at bounding box center [145, 316] width 27 height 25
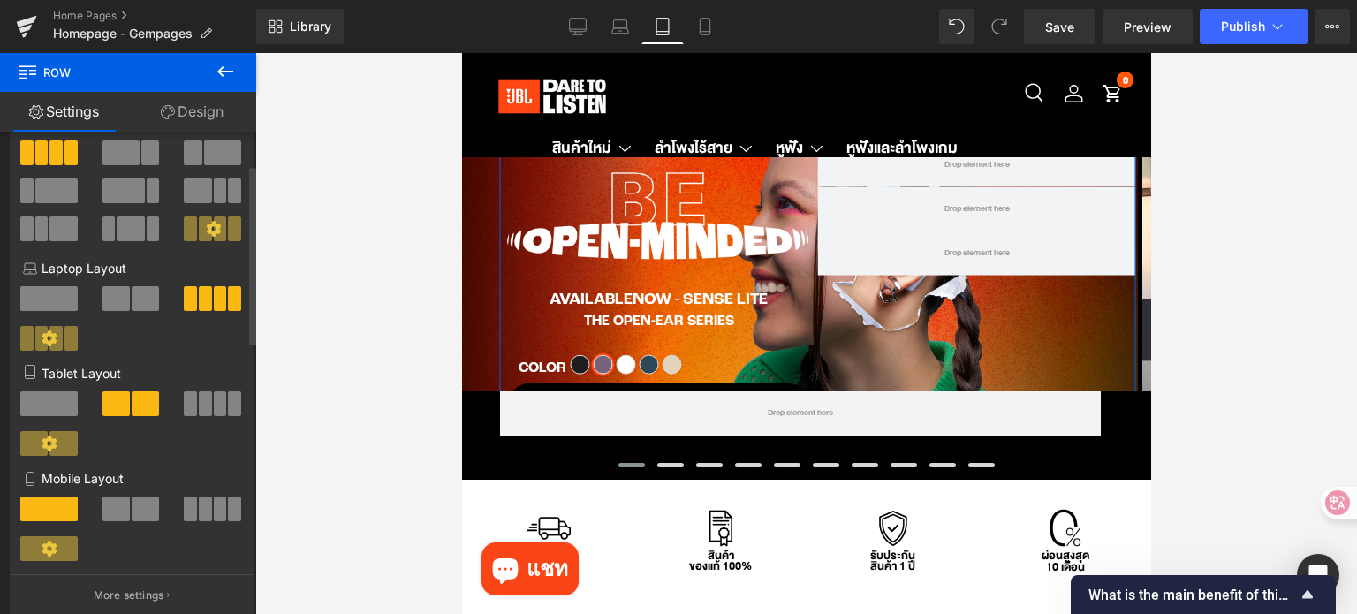
scroll to position [88, 0]
click at [223, 123] on link "Design" at bounding box center [192, 112] width 128 height 40
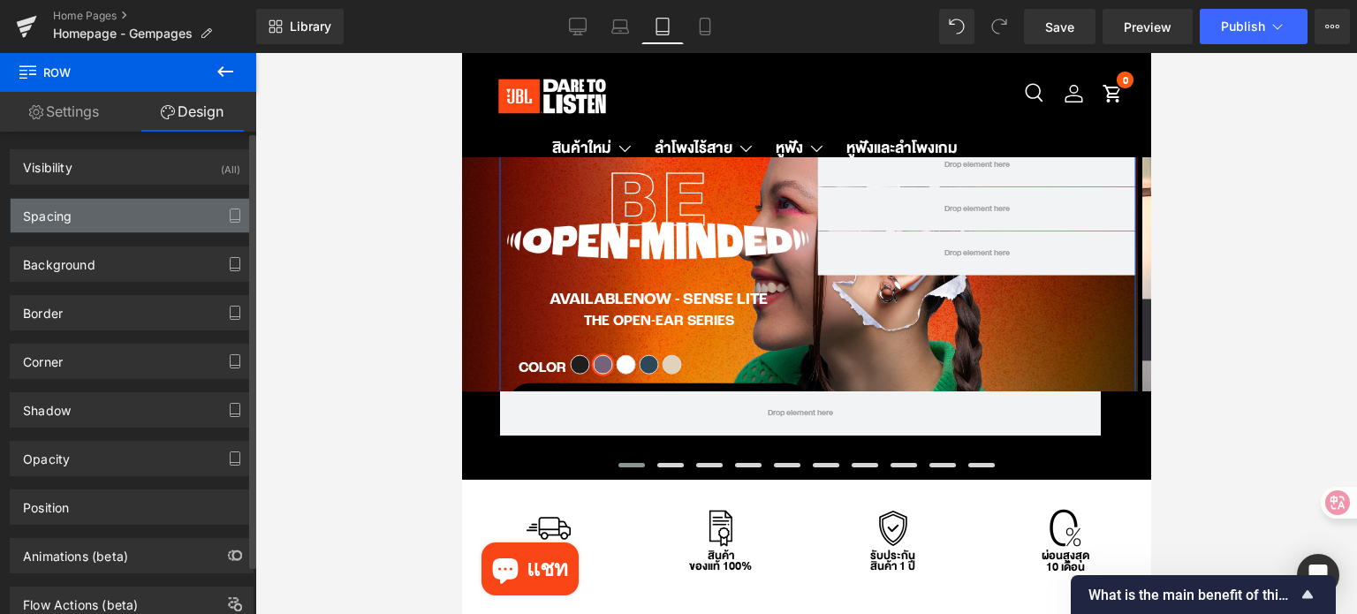
type input "0"
type input "30"
type input "0"
type input "10"
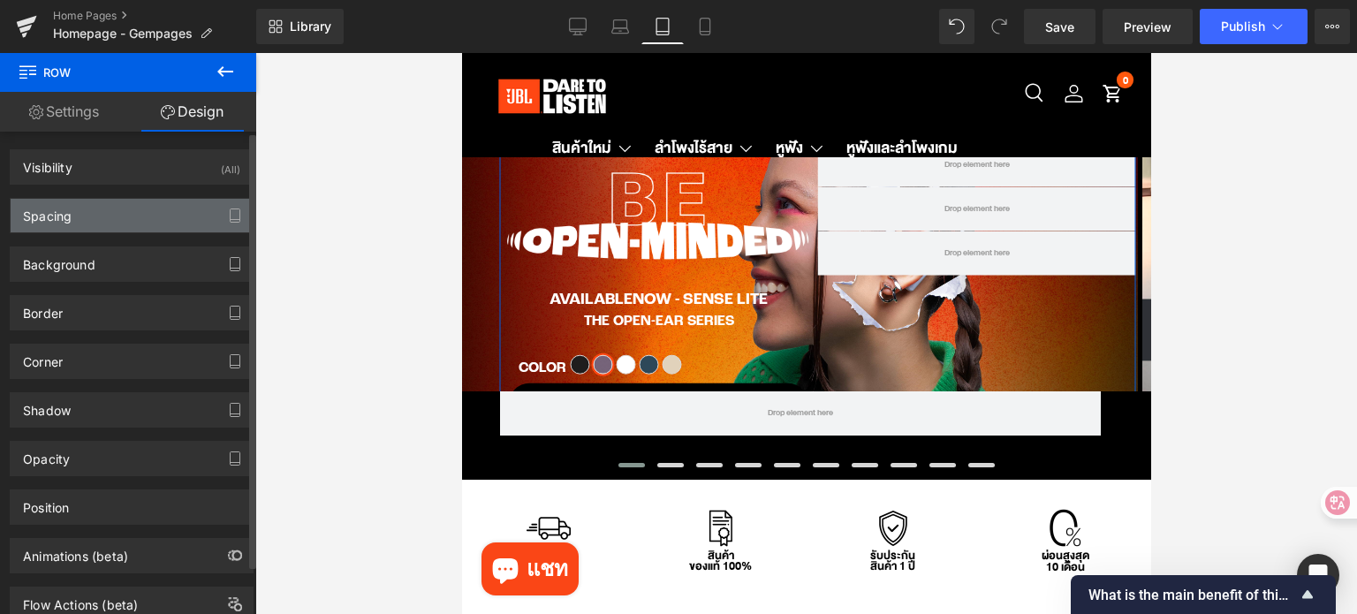
type input "0"
click at [97, 223] on div "Spacing" at bounding box center [132, 216] width 242 height 34
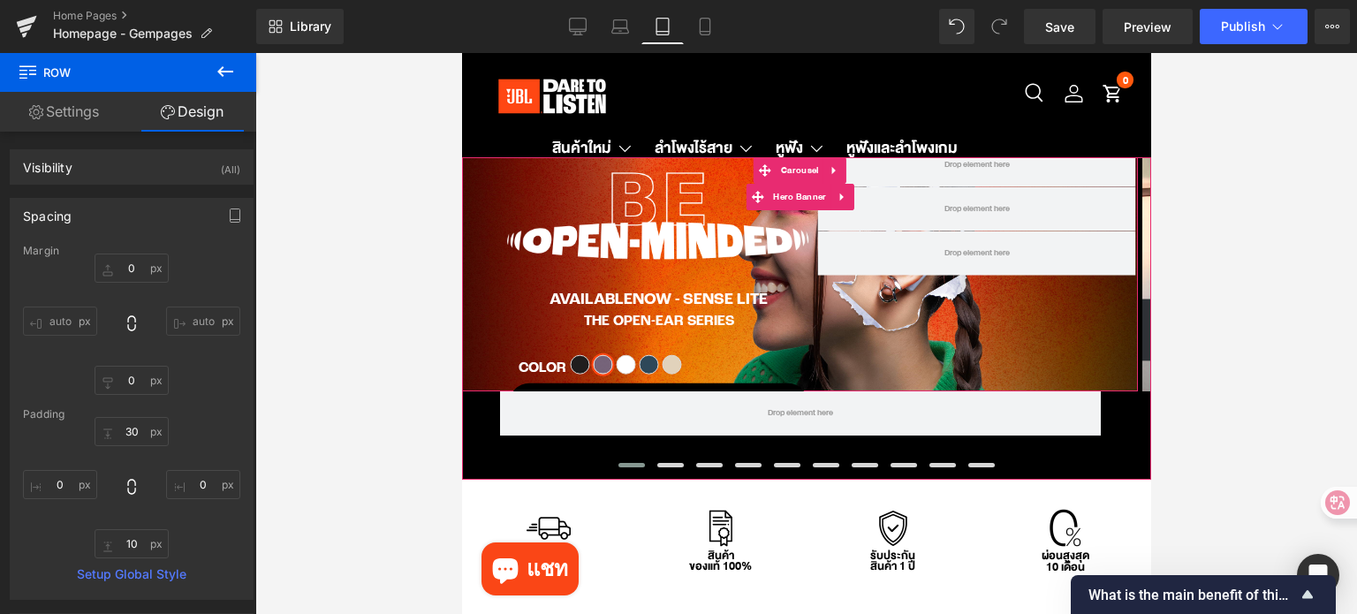
click at [485, 208] on div "Image AVAILABLENOW - SENSE LITE Text Block The Open-Ear Series Text Block Color…" at bounding box center [799, 274] width 689 height 335
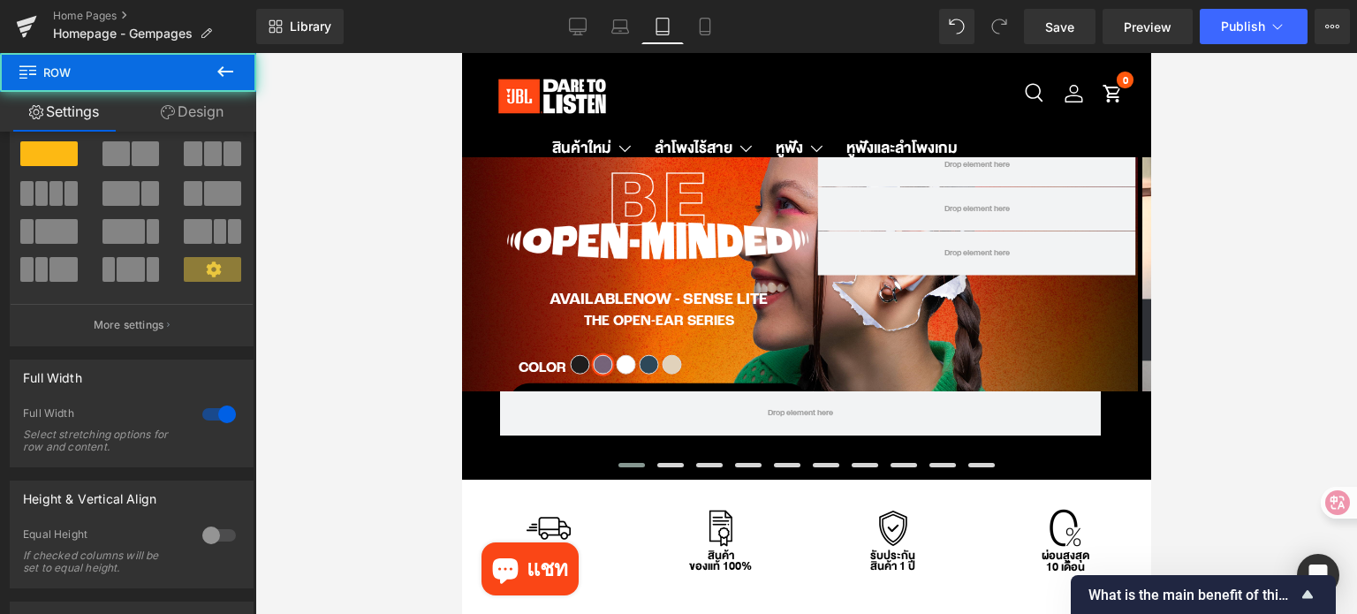
scroll to position [258, 0]
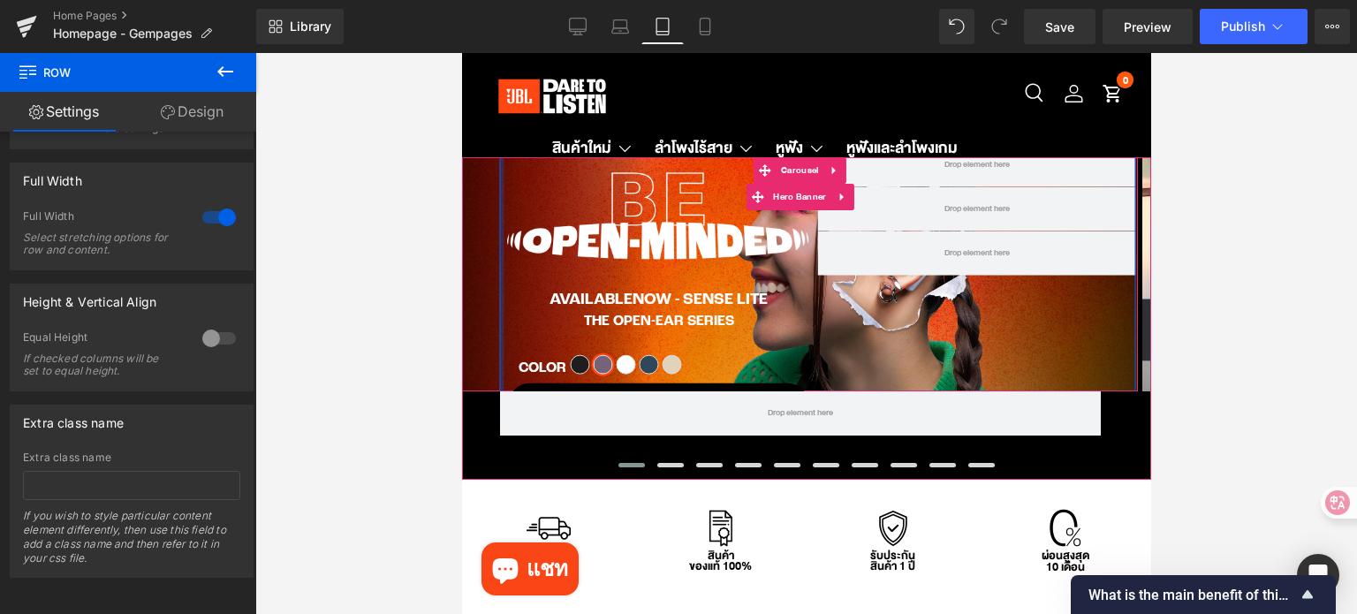
click at [500, 232] on div at bounding box center [501, 274] width 4 height 317
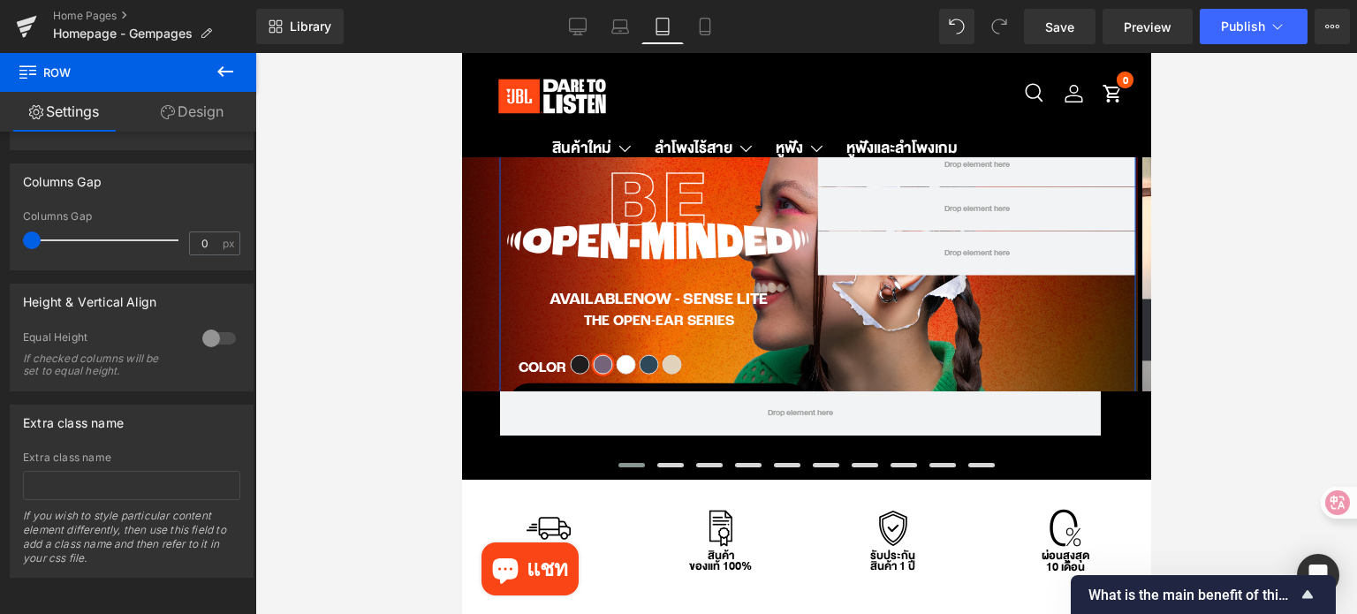
scroll to position [821, 0]
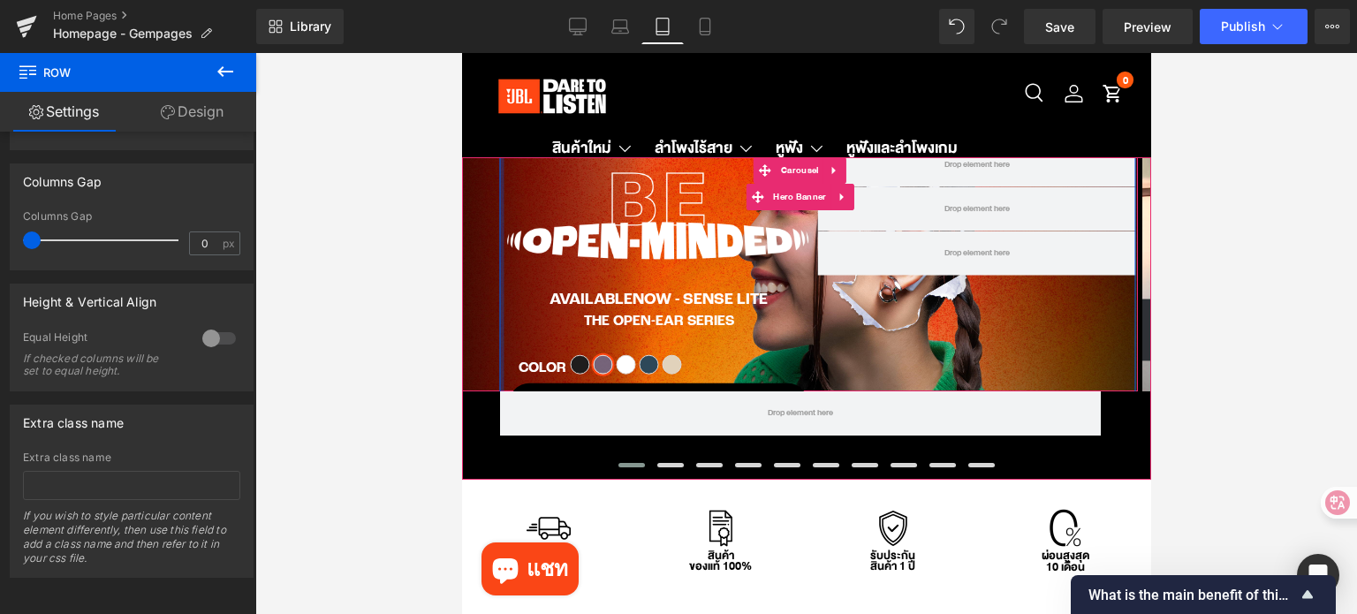
click at [500, 239] on div at bounding box center [501, 274] width 4 height 317
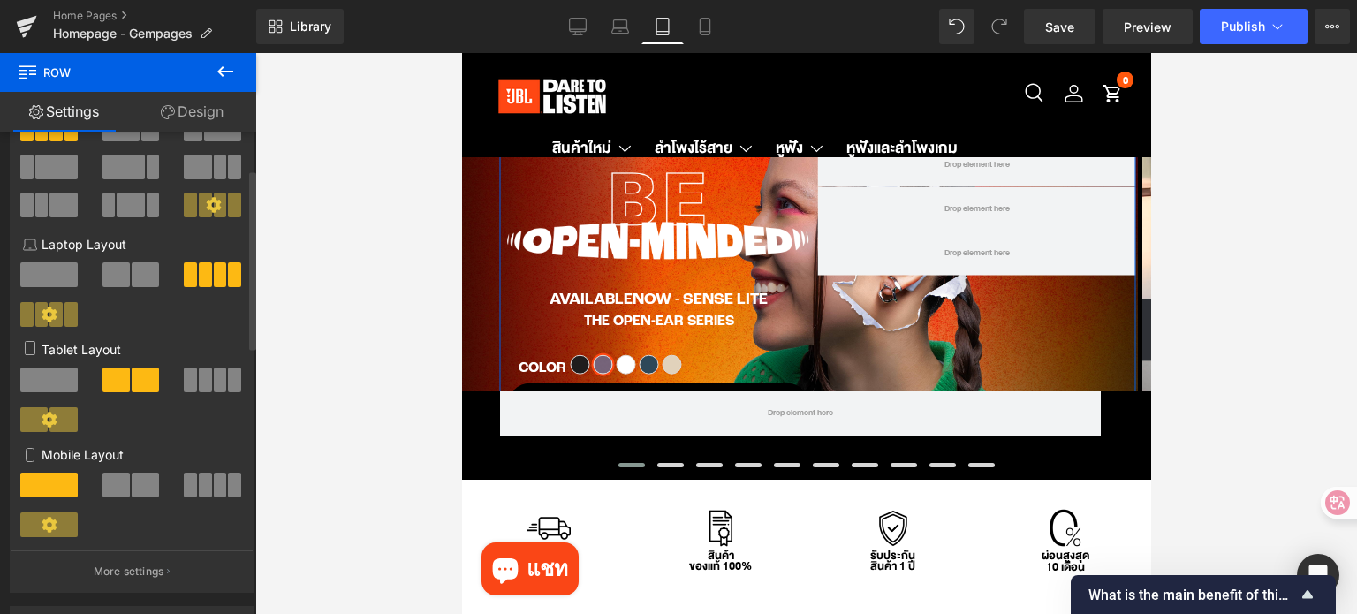
scroll to position [114, 0]
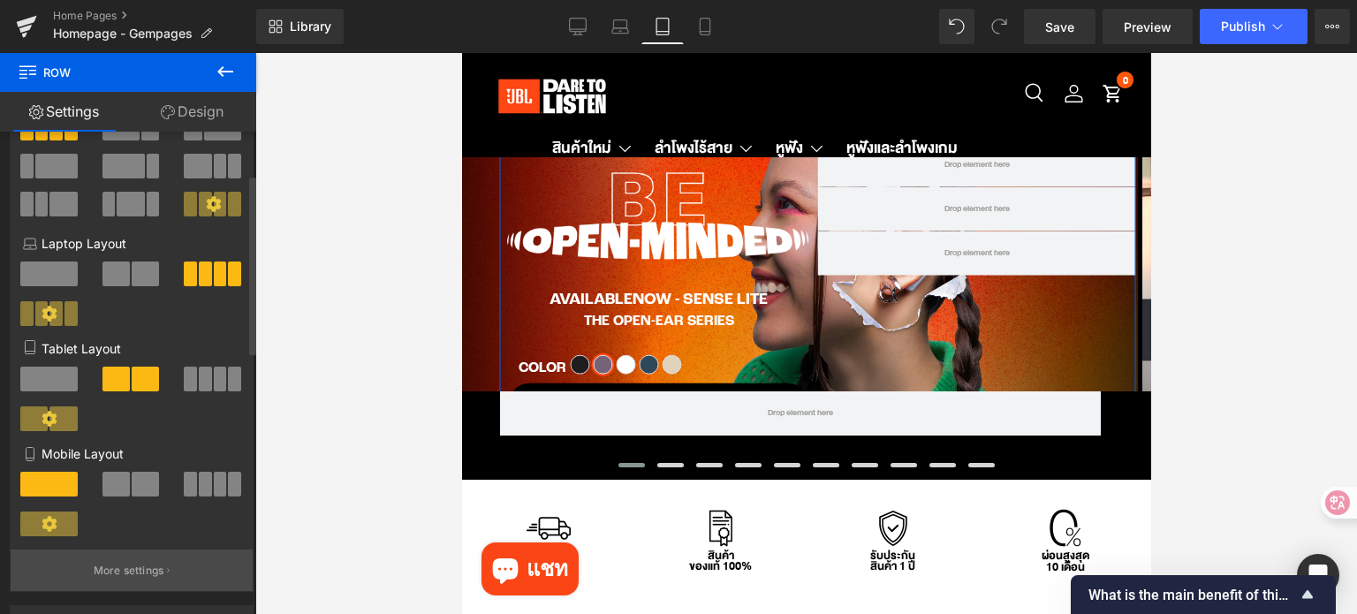
click at [122, 571] on p "More settings" at bounding box center [129, 571] width 71 height 16
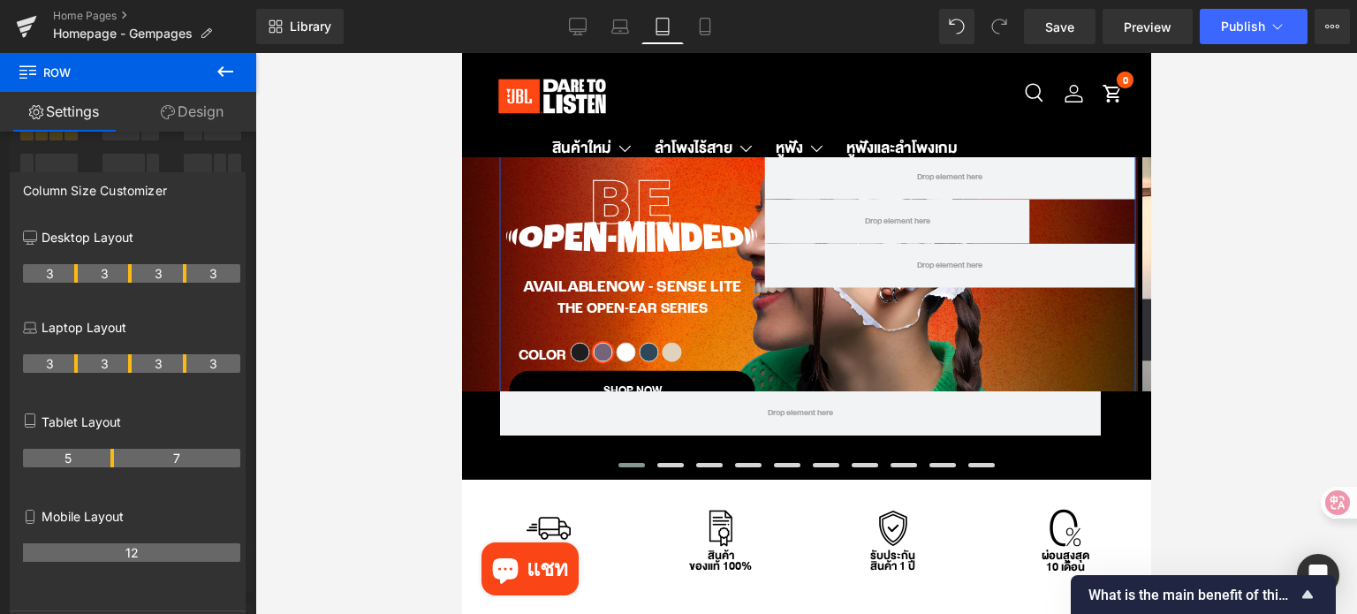
drag, startPoint x: 127, startPoint y: 455, endPoint x: 102, endPoint y: 456, distance: 24.7
click at [102, 456] on th "5" at bounding box center [68, 458] width 91 height 19
click at [1314, 337] on div at bounding box center [805, 333] width 1101 height 561
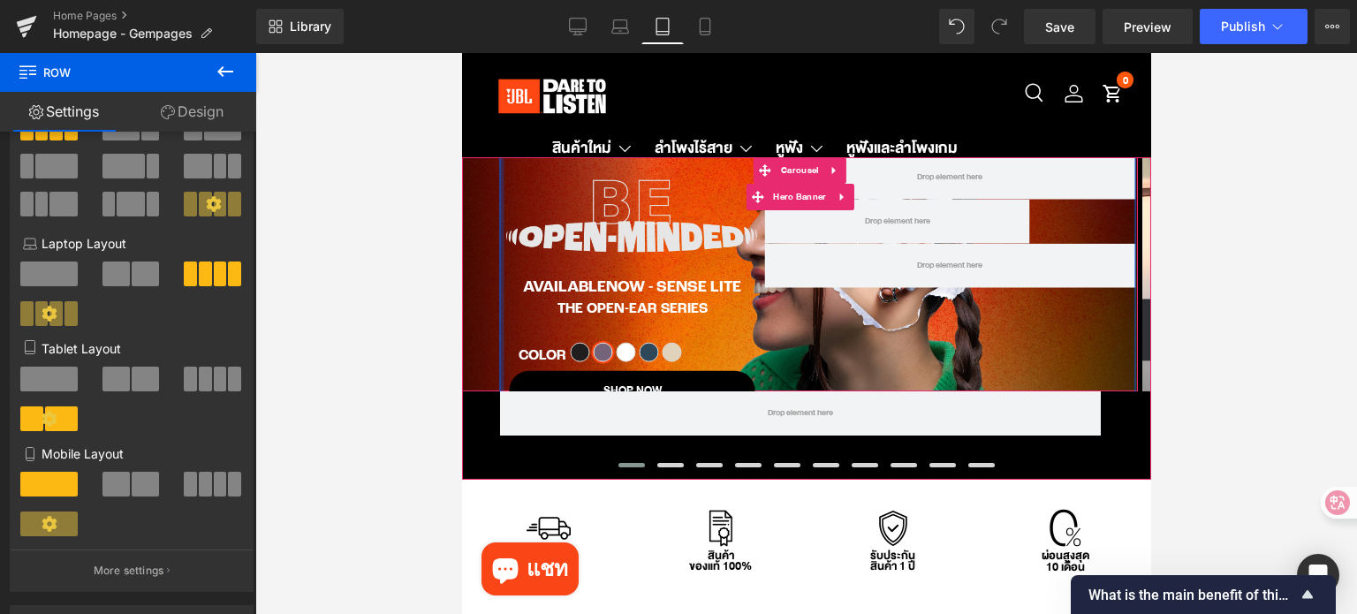
click at [500, 234] on div at bounding box center [501, 274] width 4 height 292
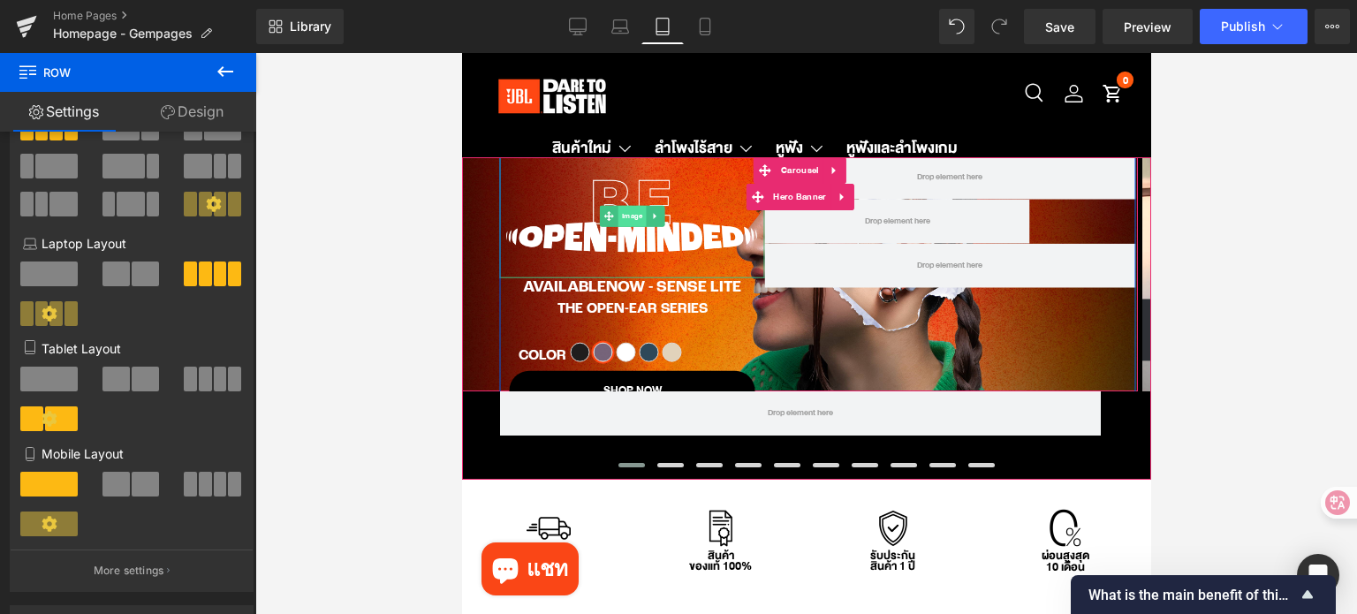
click at [624, 217] on span "Image" at bounding box center [631, 216] width 28 height 21
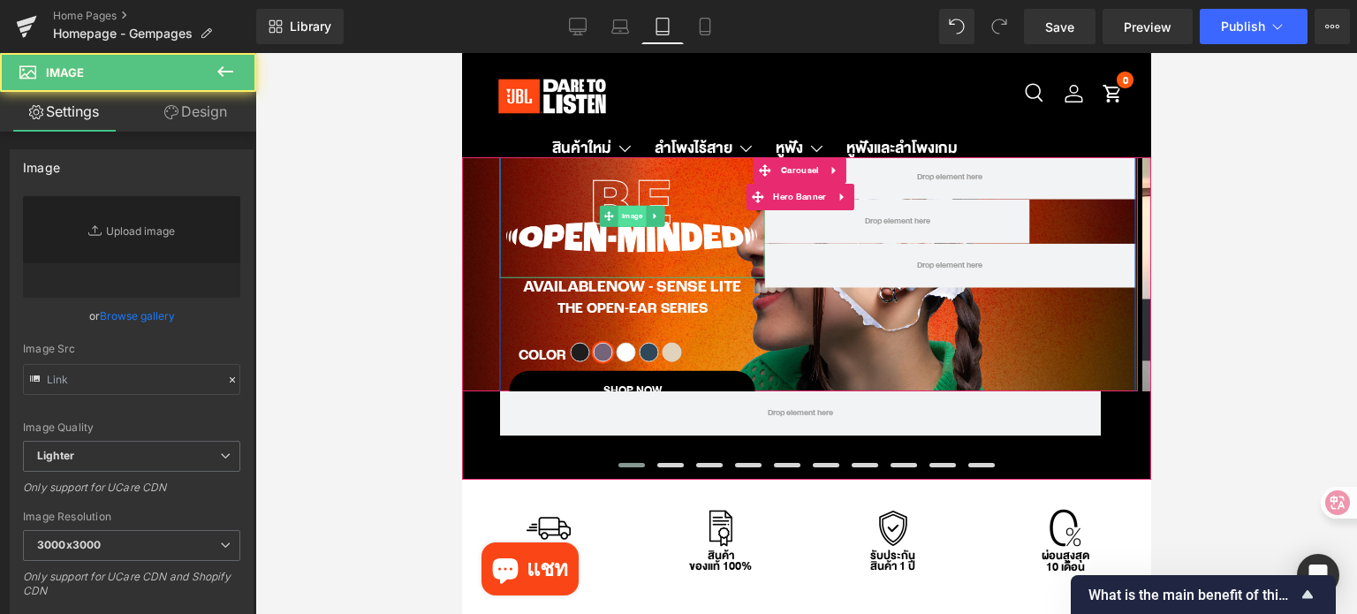
type input "[URL][DOMAIN_NAME]"
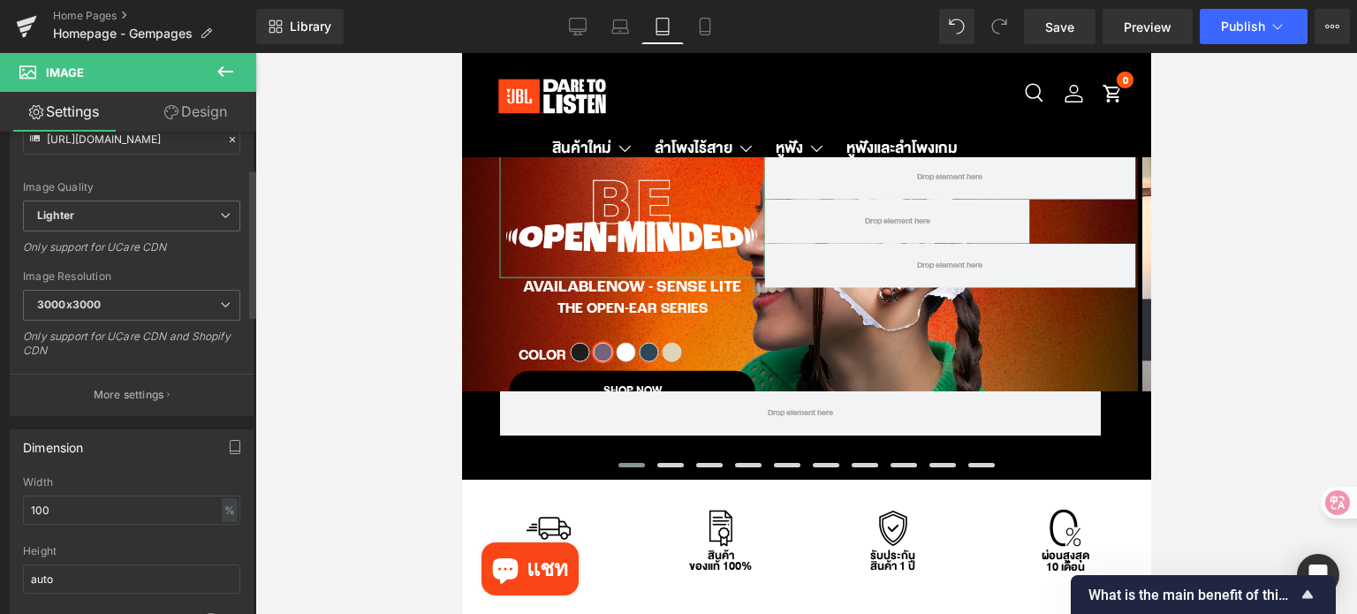
scroll to position [265, 0]
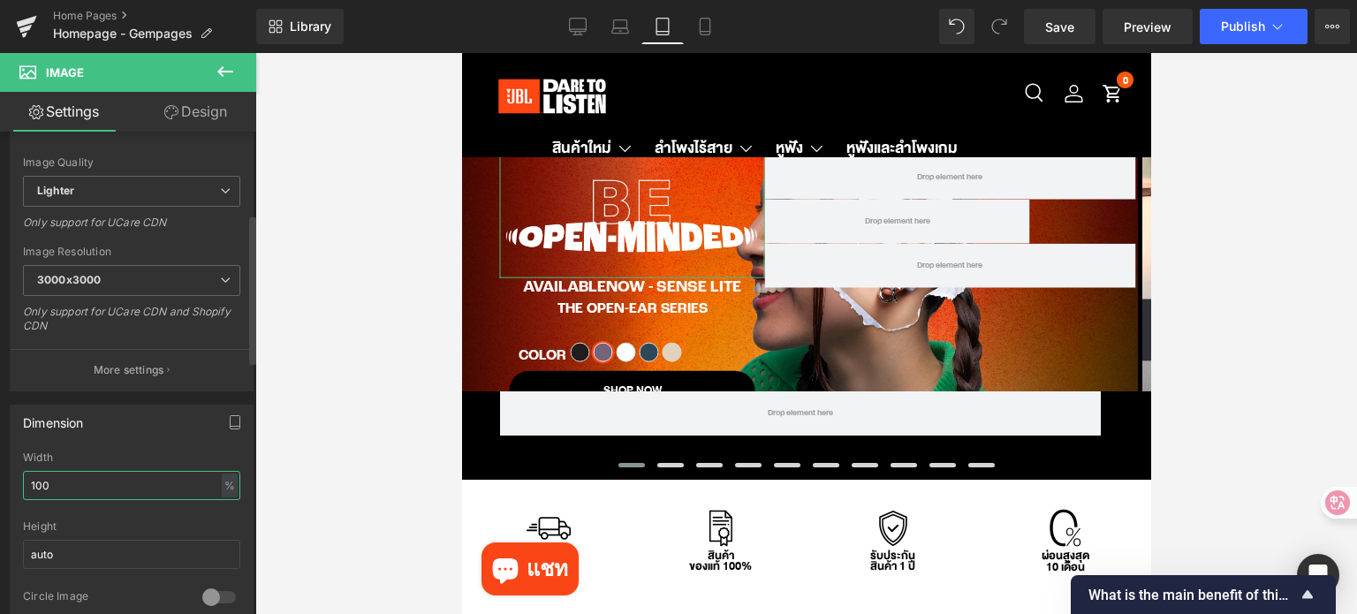
click at [85, 490] on input "100" at bounding box center [131, 485] width 217 height 29
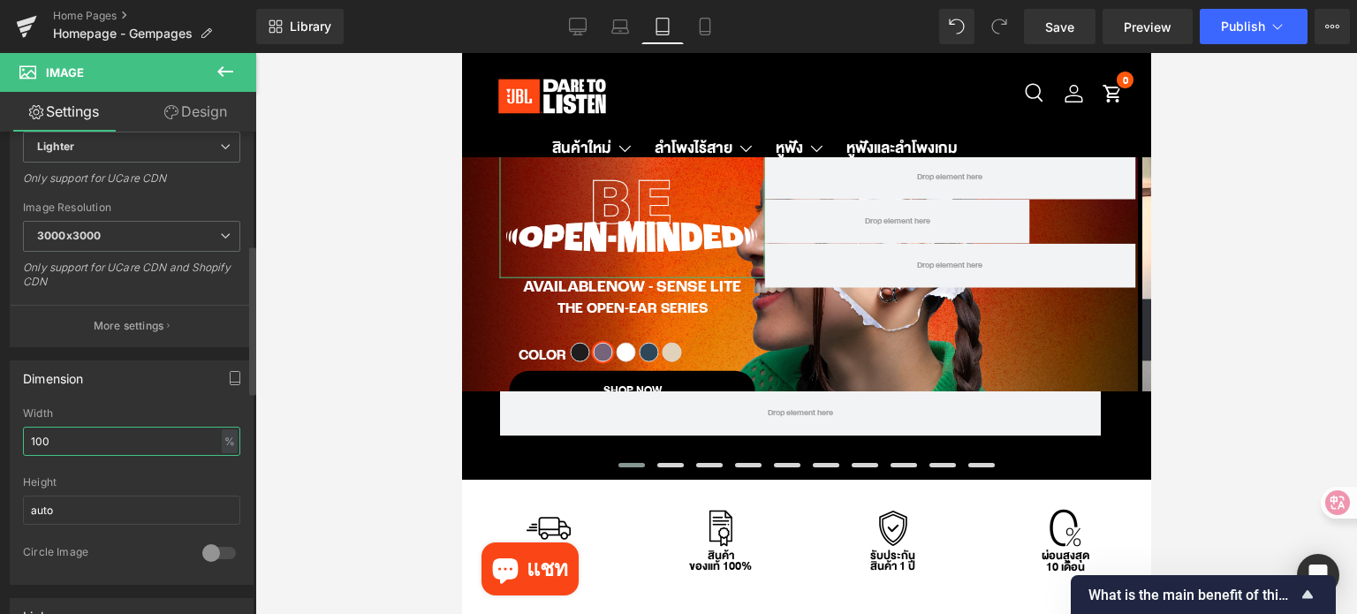
scroll to position [442, 0]
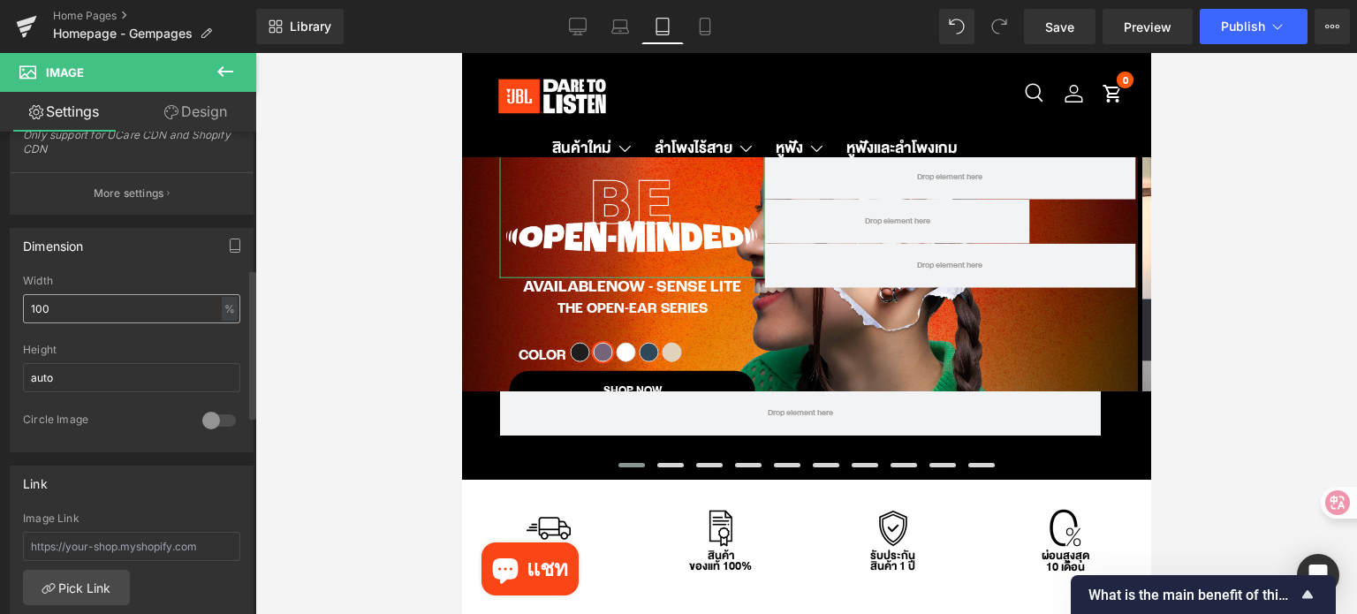
drag, startPoint x: 226, startPoint y: 306, endPoint x: 102, endPoint y: 312, distance: 124.7
click at [102, 312] on div "100 % % px" at bounding box center [131, 308] width 217 height 29
drag, startPoint x: 25, startPoint y: 314, endPoint x: 7, endPoint y: 314, distance: 17.7
click at [7, 314] on div "Dimension 100% Width 100 % % px auto Height auto 0 Circle Image" at bounding box center [132, 334] width 264 height 238
type input "80"
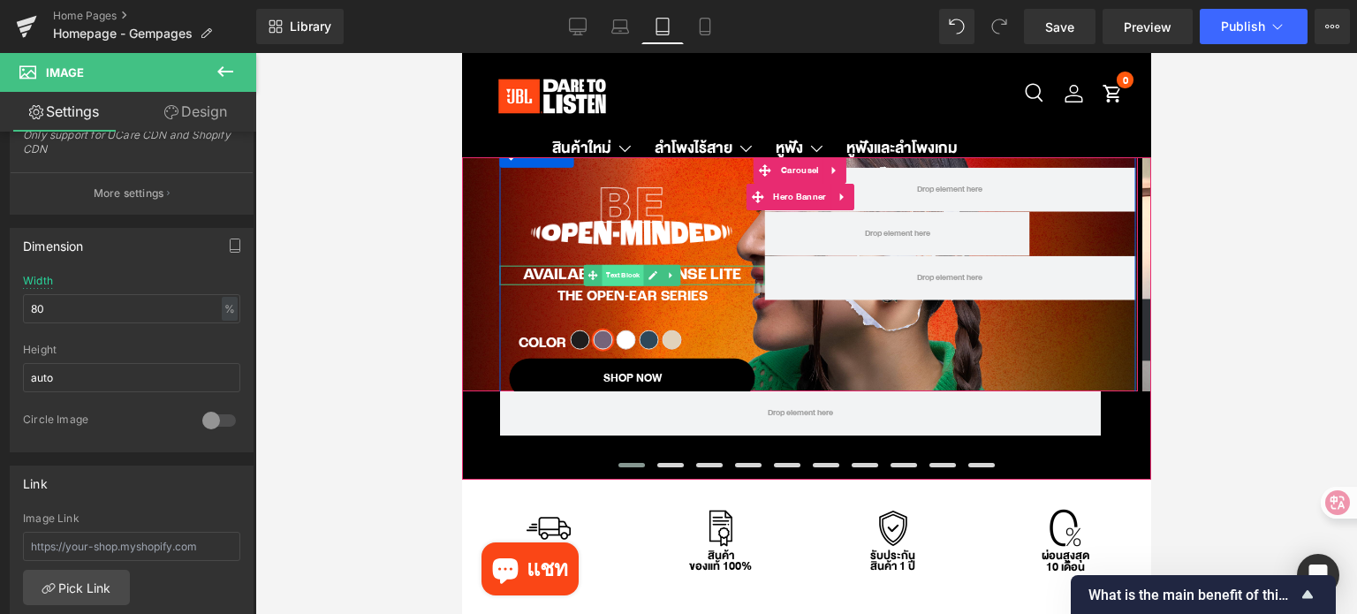
click at [616, 274] on span "Text Block" at bounding box center [623, 275] width 42 height 21
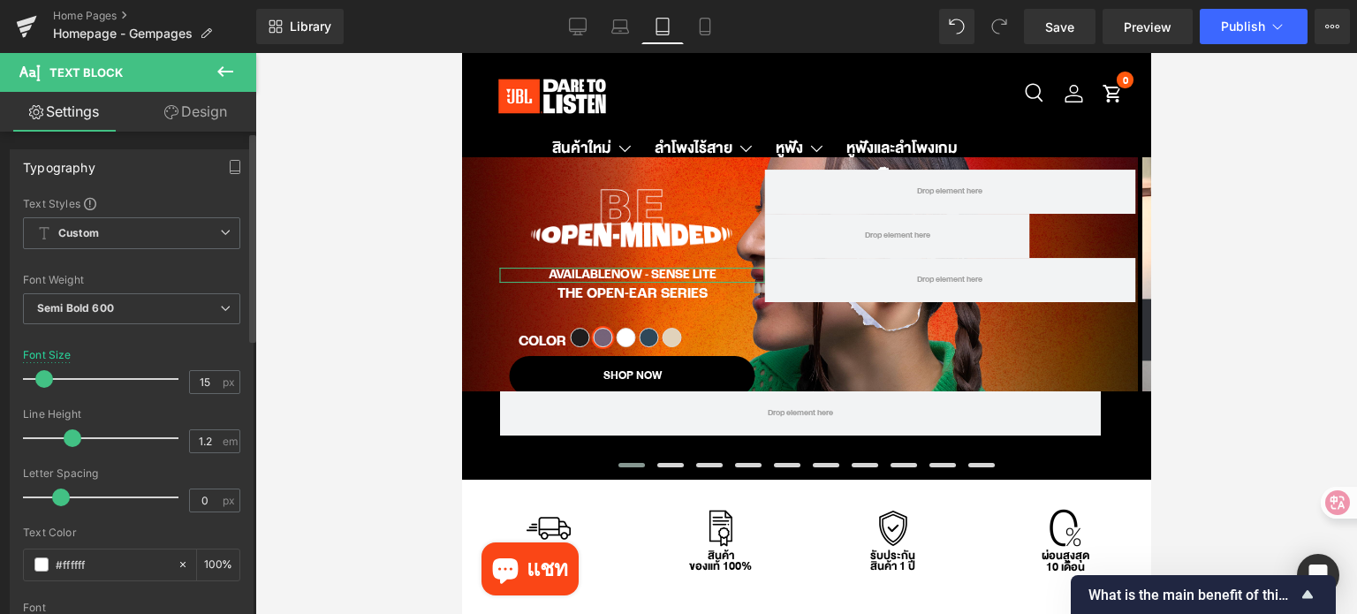
type input "16"
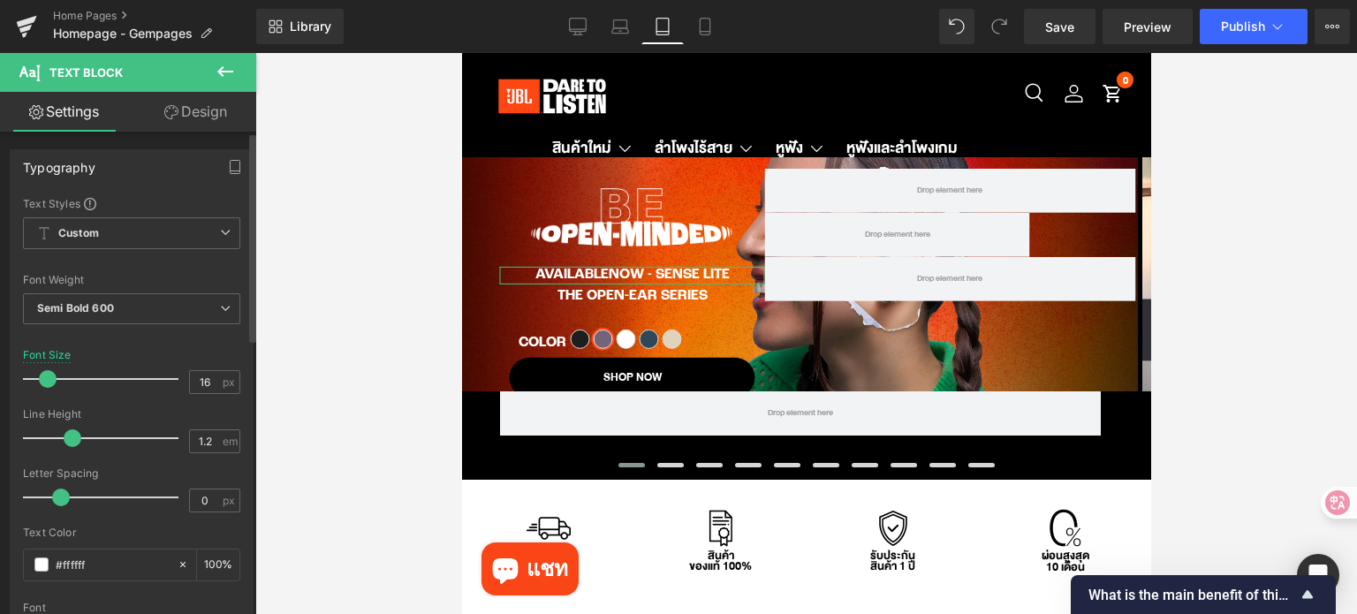
click at [45, 381] on span at bounding box center [48, 379] width 18 height 18
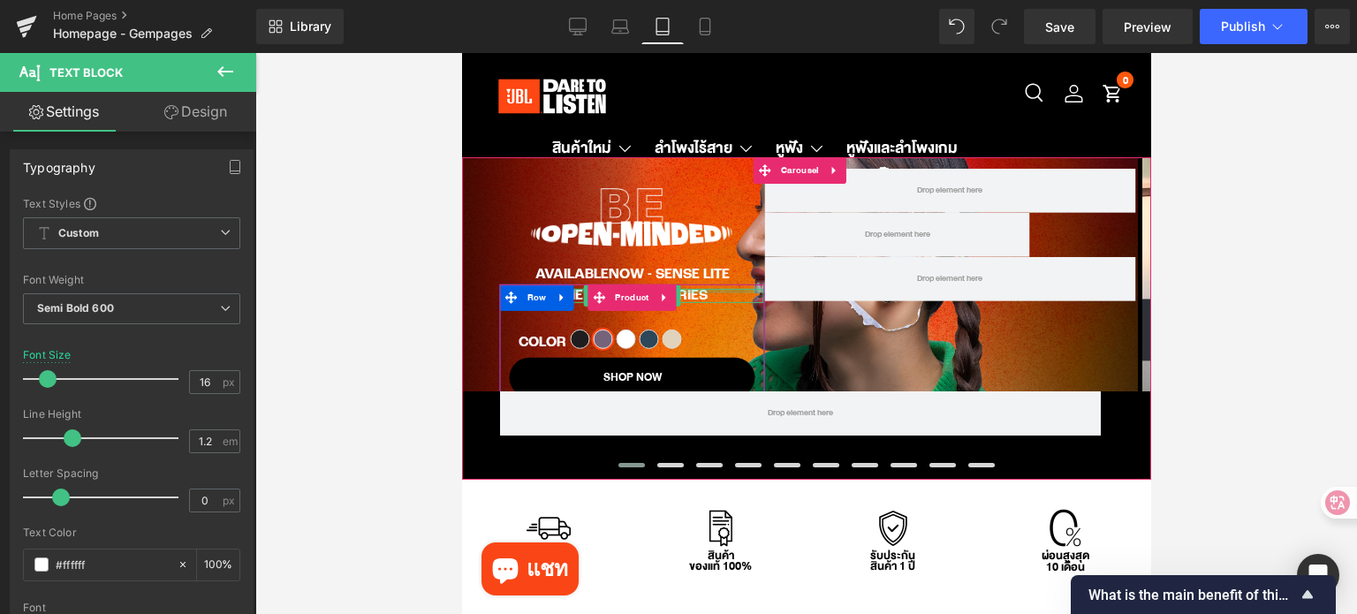
click at [703, 292] on div "The Open-Ear Series" at bounding box center [631, 296] width 263 height 14
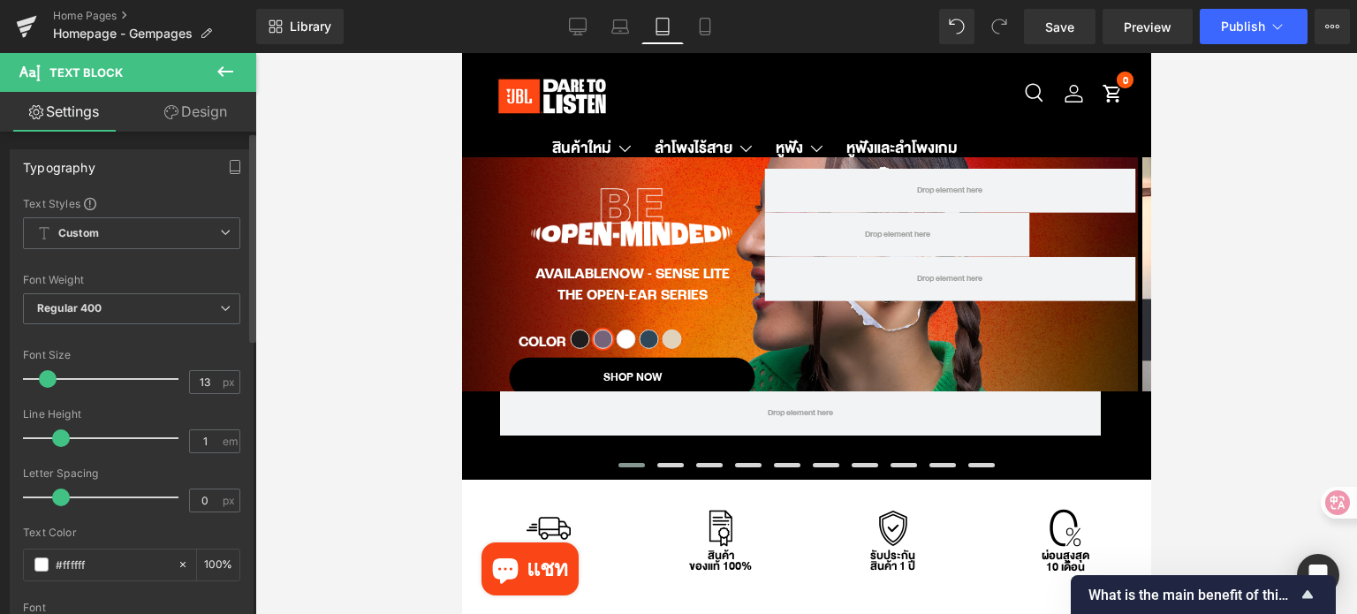
type input "12"
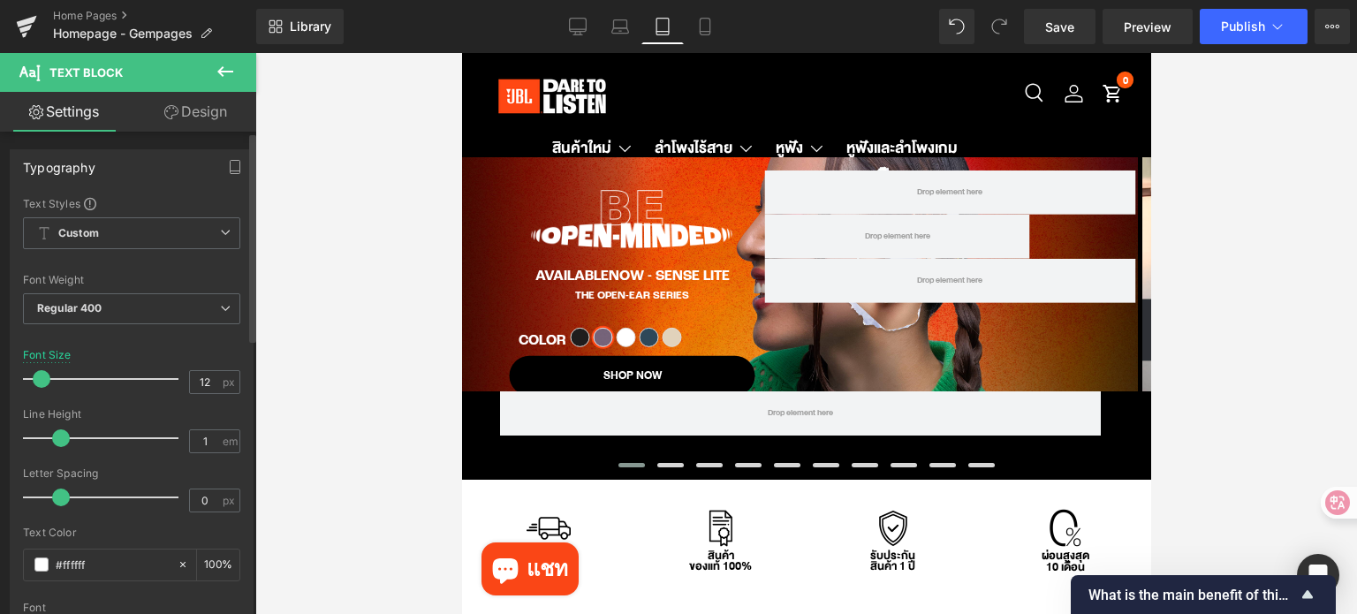
click at [40, 375] on span at bounding box center [42, 379] width 18 height 18
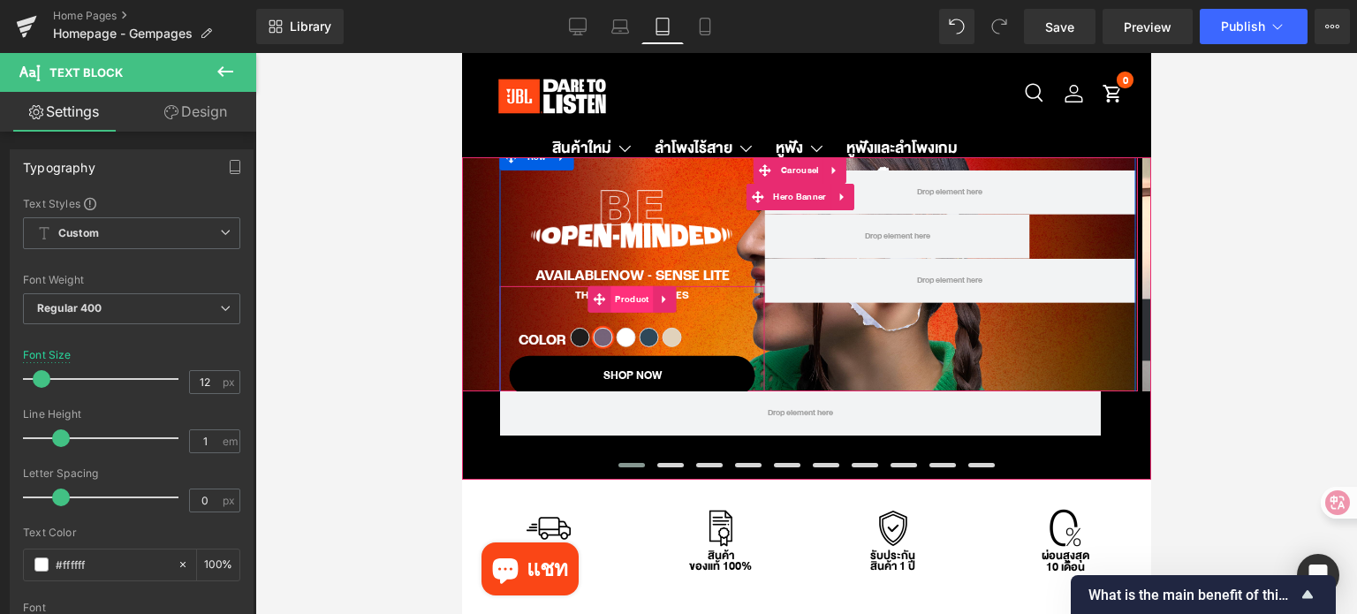
click at [630, 296] on span "Product" at bounding box center [630, 299] width 42 height 26
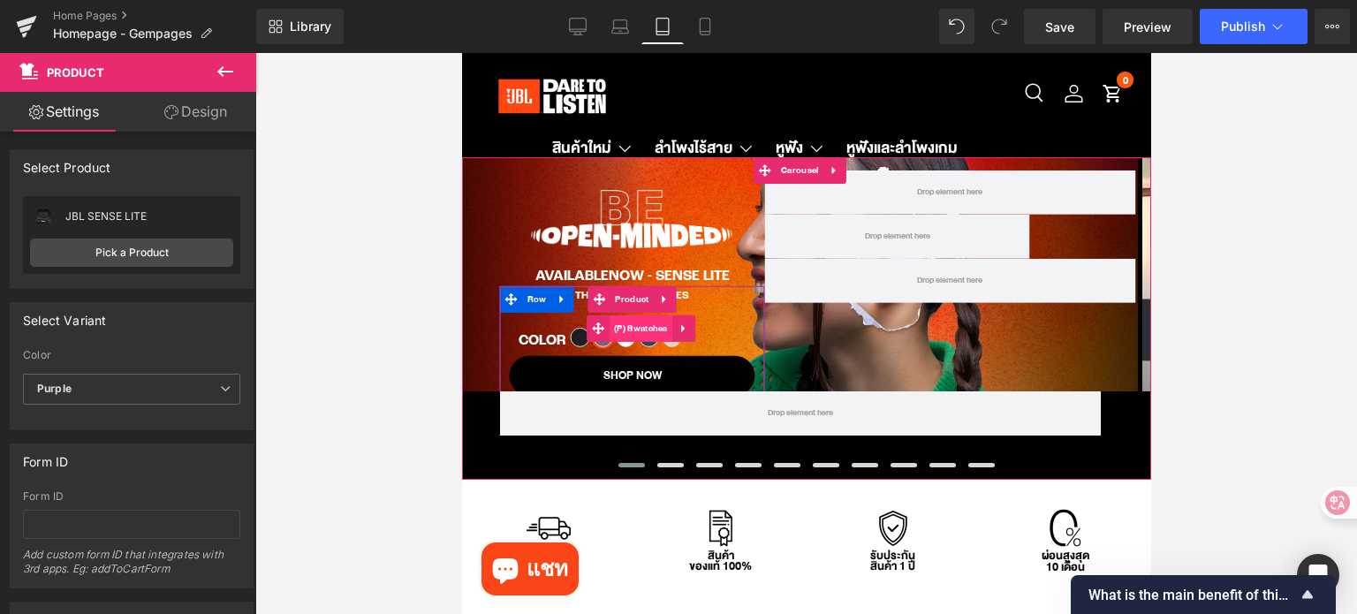
click at [652, 325] on span "(P) Swatches" at bounding box center [640, 328] width 63 height 26
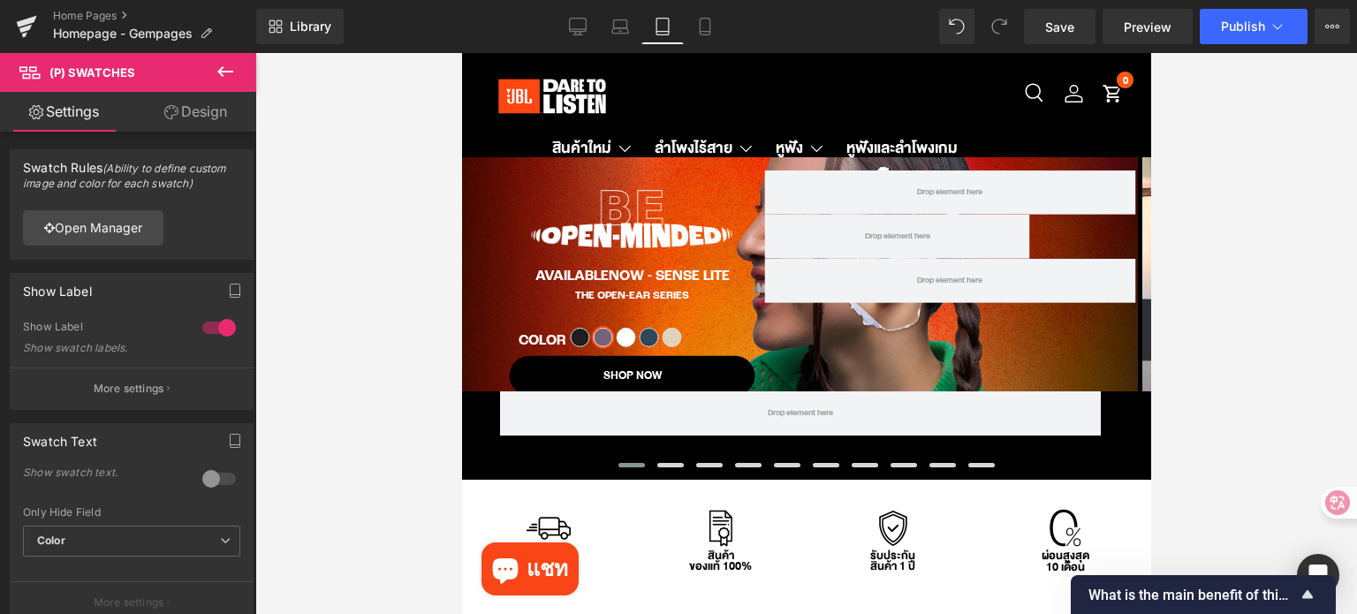
click at [183, 117] on link "Design" at bounding box center [196, 112] width 128 height 40
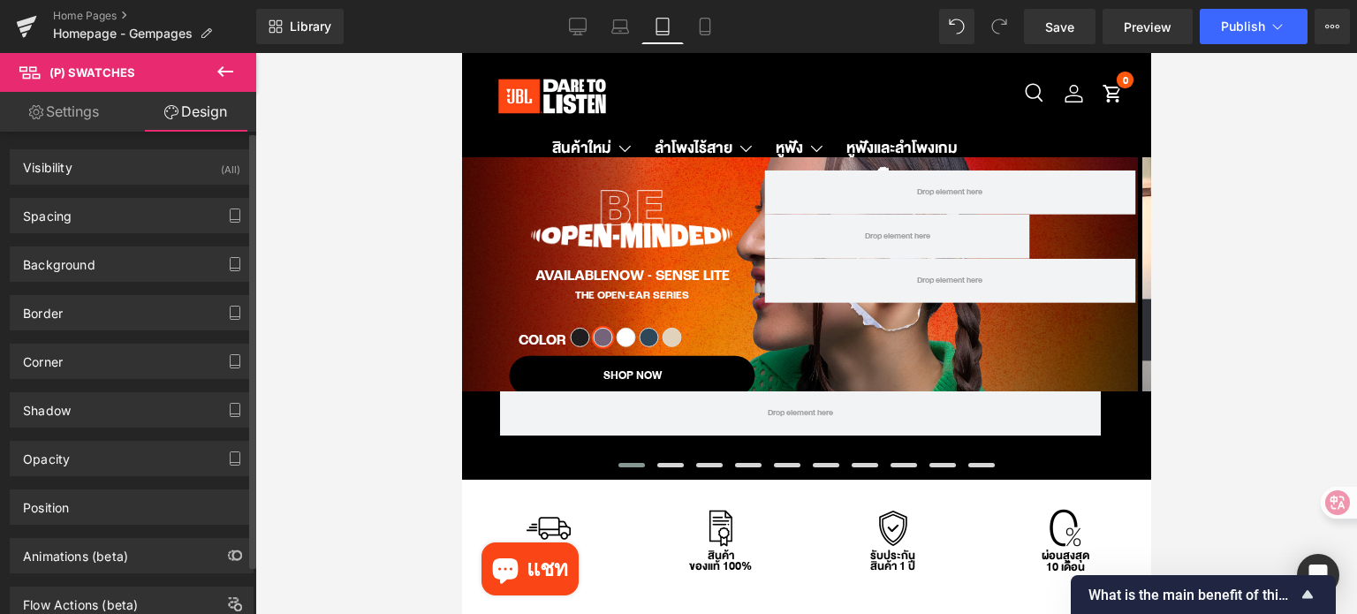
type input "0"
type input "20"
type input "0"
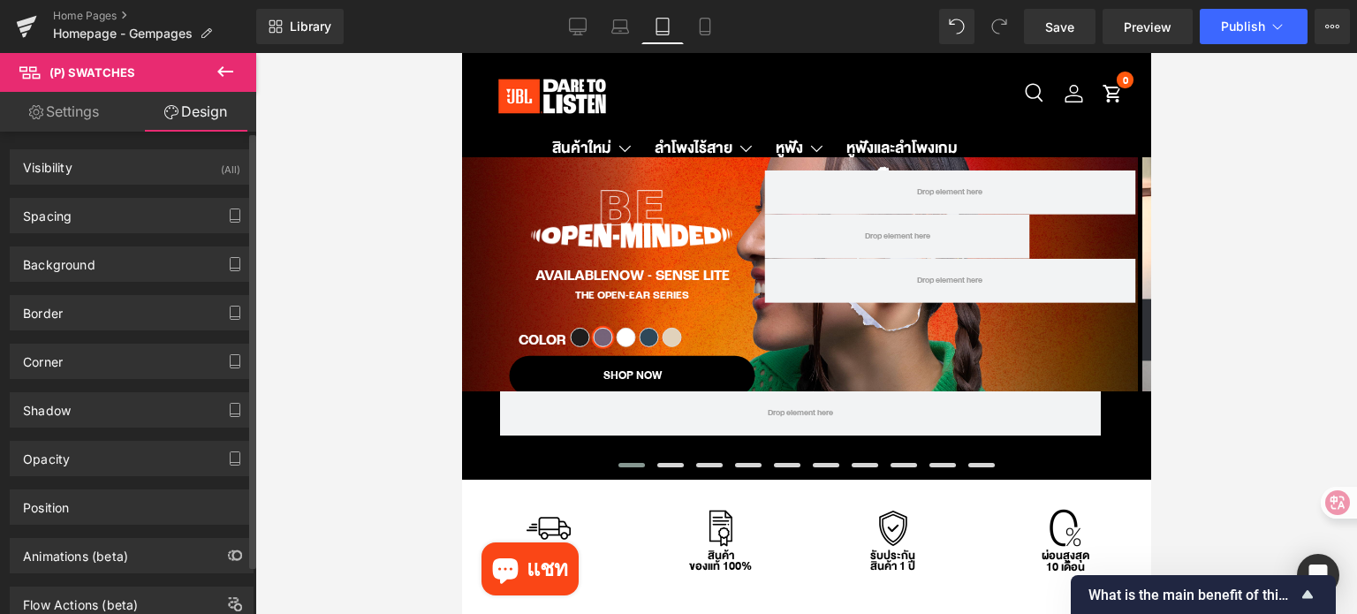
type input "20"
type input "0"
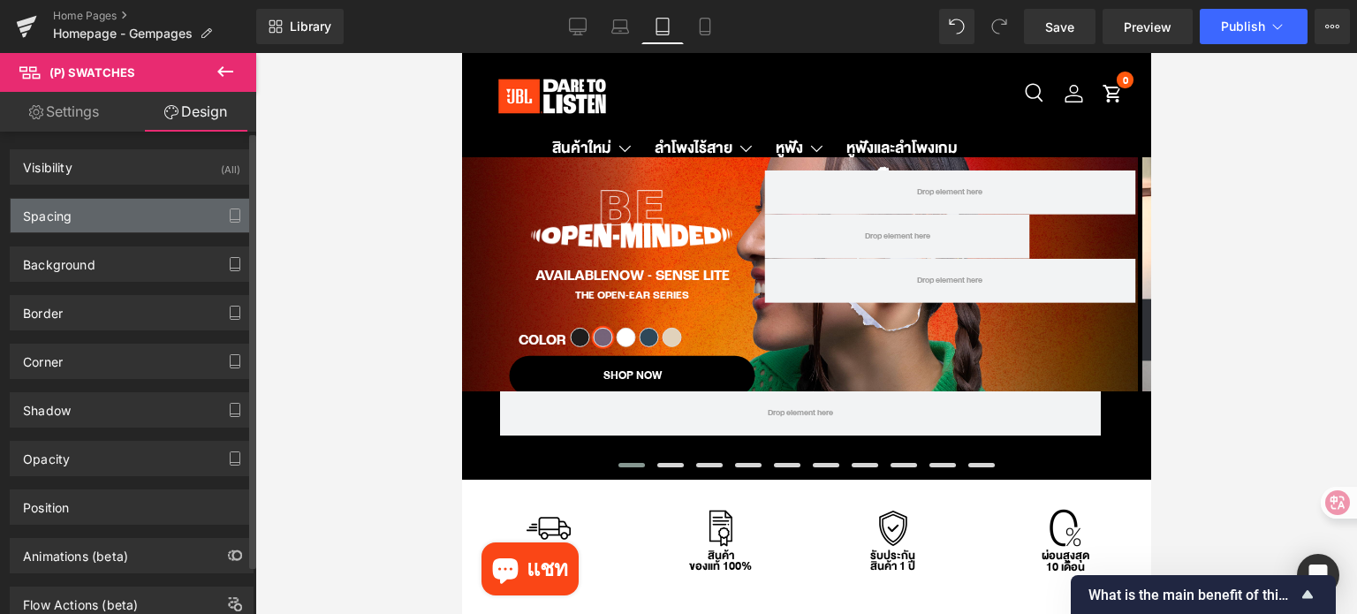
click at [95, 225] on div "Spacing" at bounding box center [132, 216] width 242 height 34
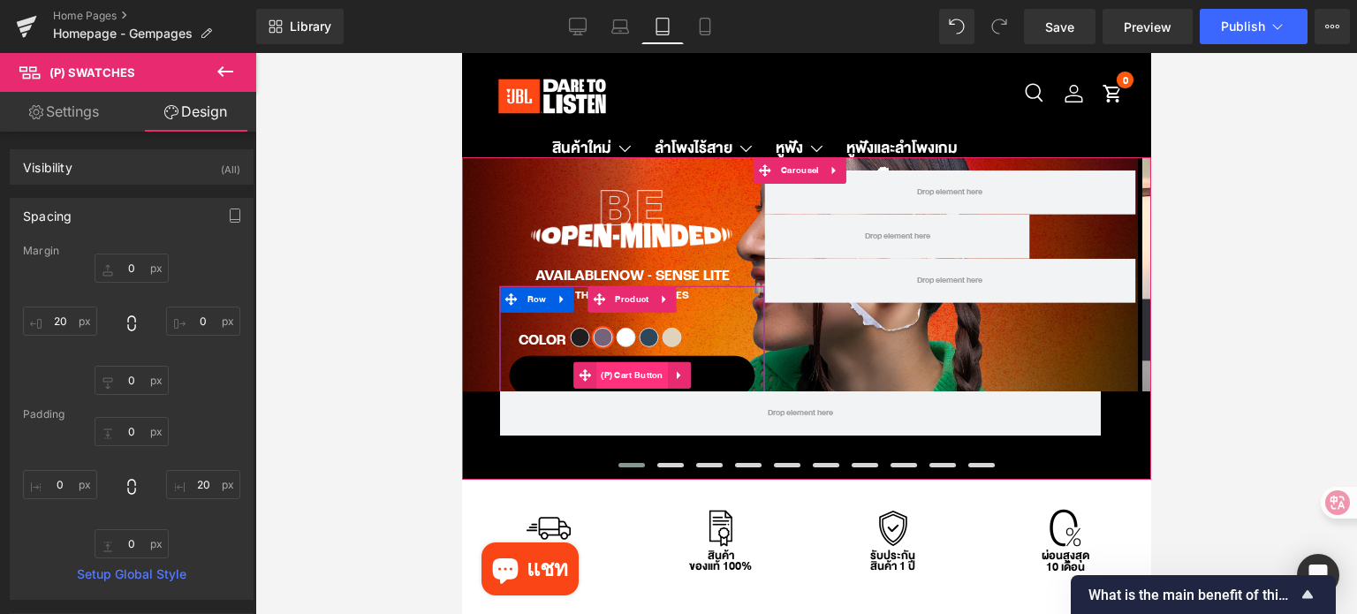
click at [628, 371] on span "(P) Cart Button" at bounding box center [631, 375] width 72 height 26
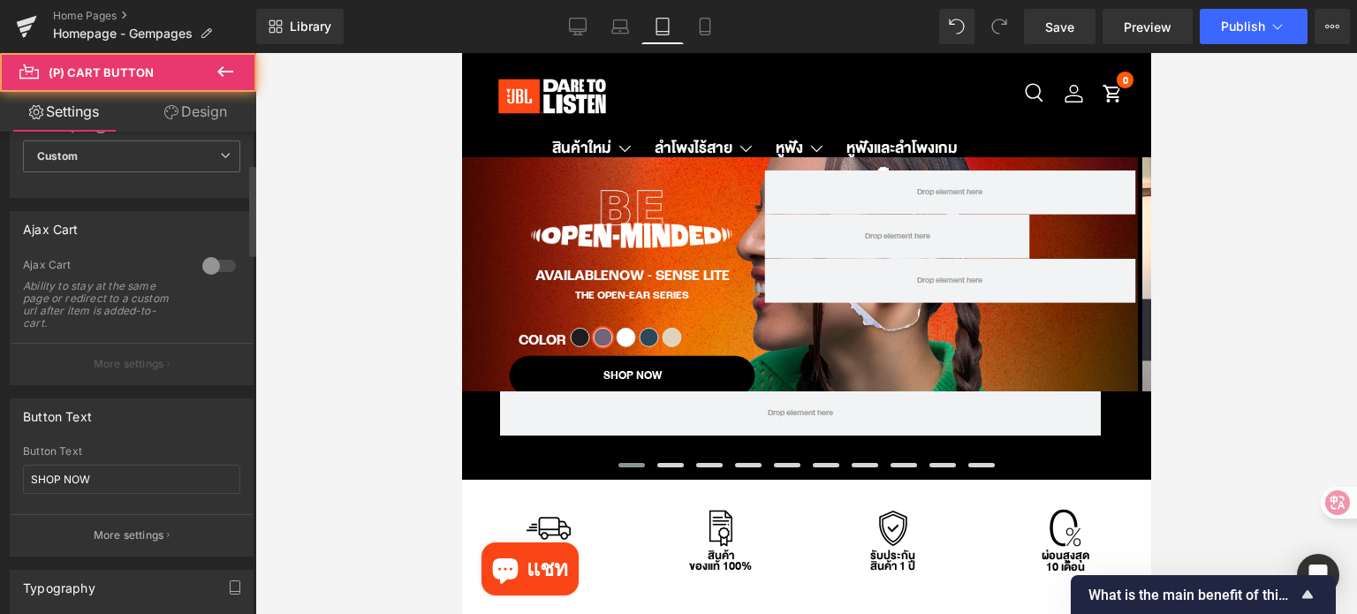
scroll to position [177, 0]
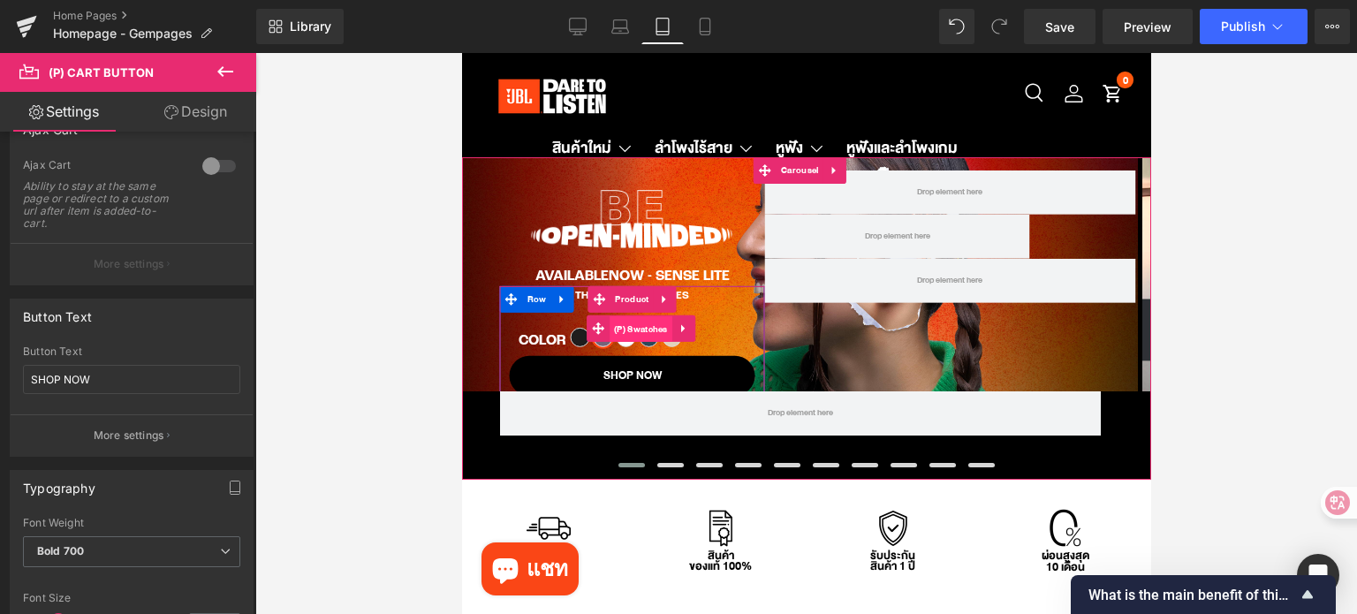
click at [647, 329] on span "(P) Swatches" at bounding box center [640, 329] width 63 height 26
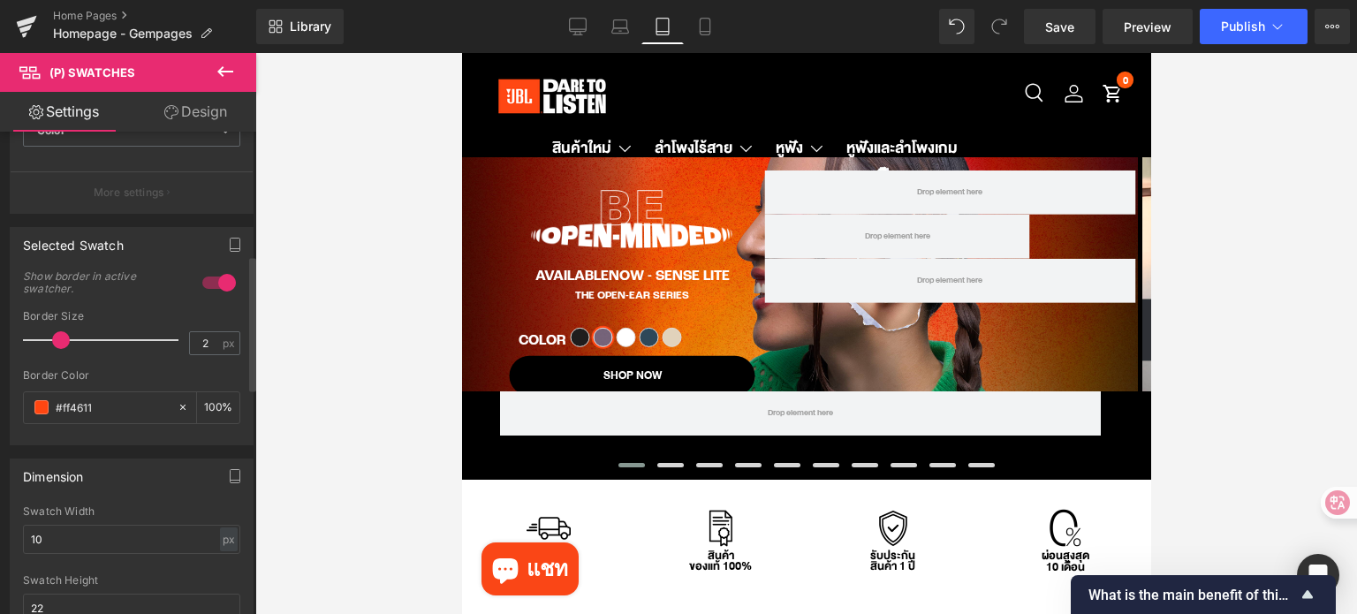
scroll to position [442, 0]
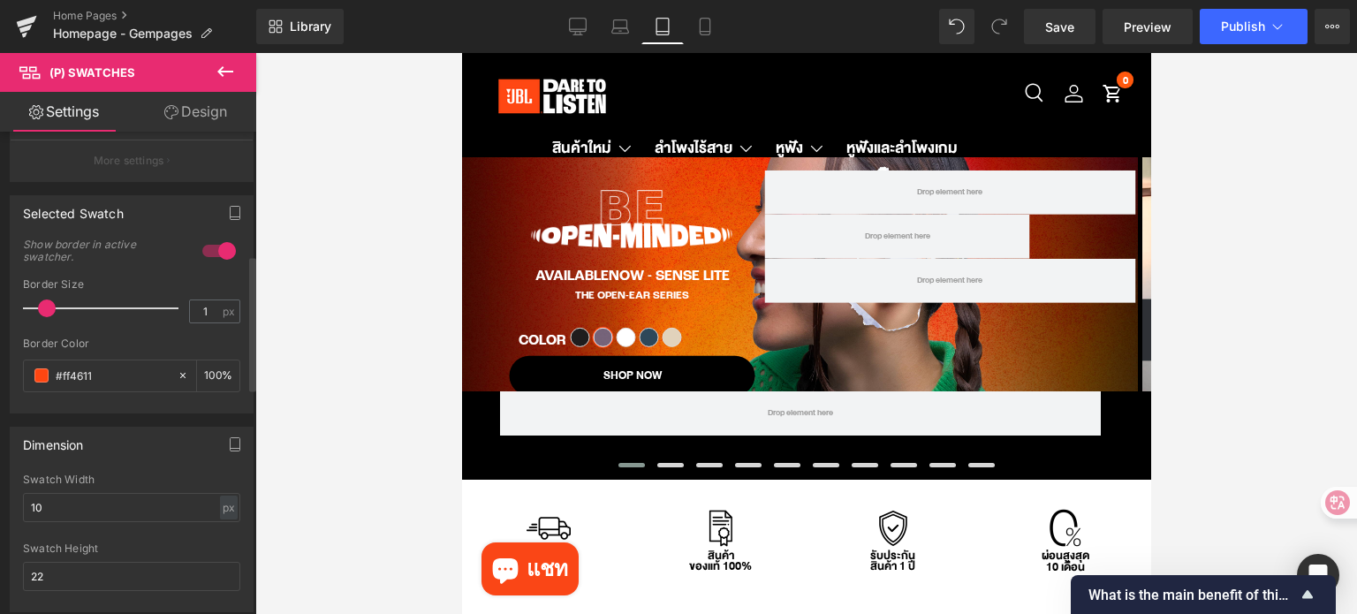
type input "0"
drag, startPoint x: 60, startPoint y: 306, endPoint x: 34, endPoint y: 303, distance: 26.7
click at [34, 303] on span at bounding box center [32, 308] width 18 height 18
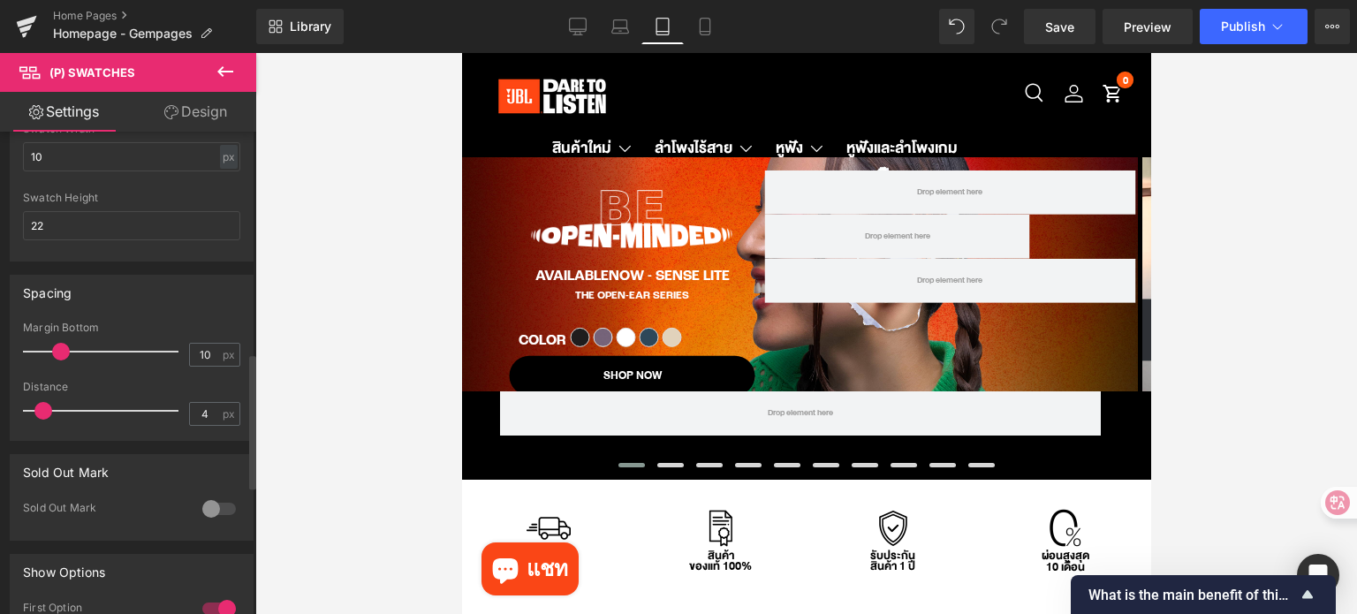
scroll to position [795, 0]
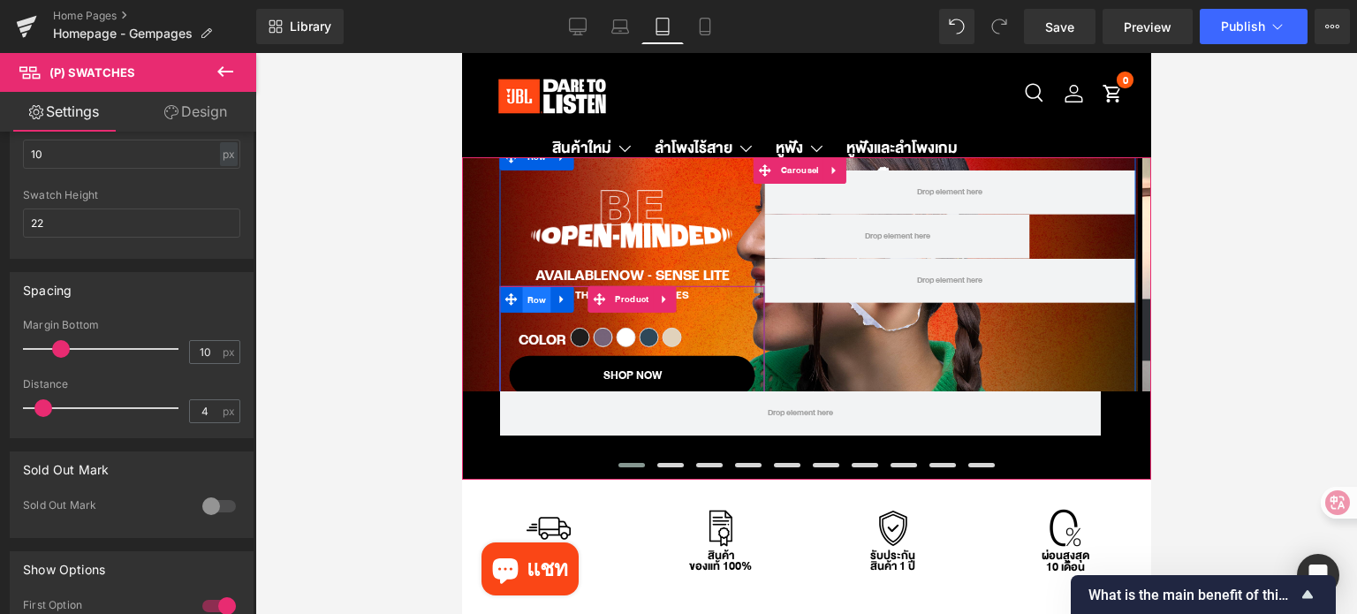
click at [538, 299] on span "Row" at bounding box center [536, 300] width 28 height 26
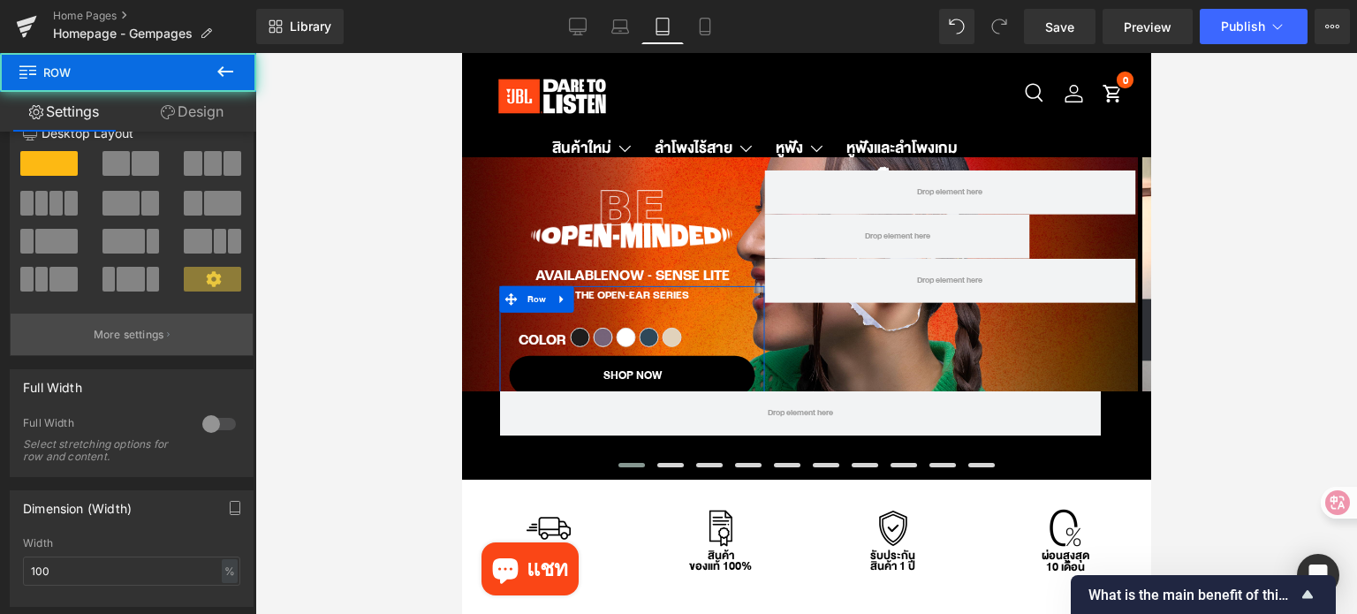
scroll to position [265, 0]
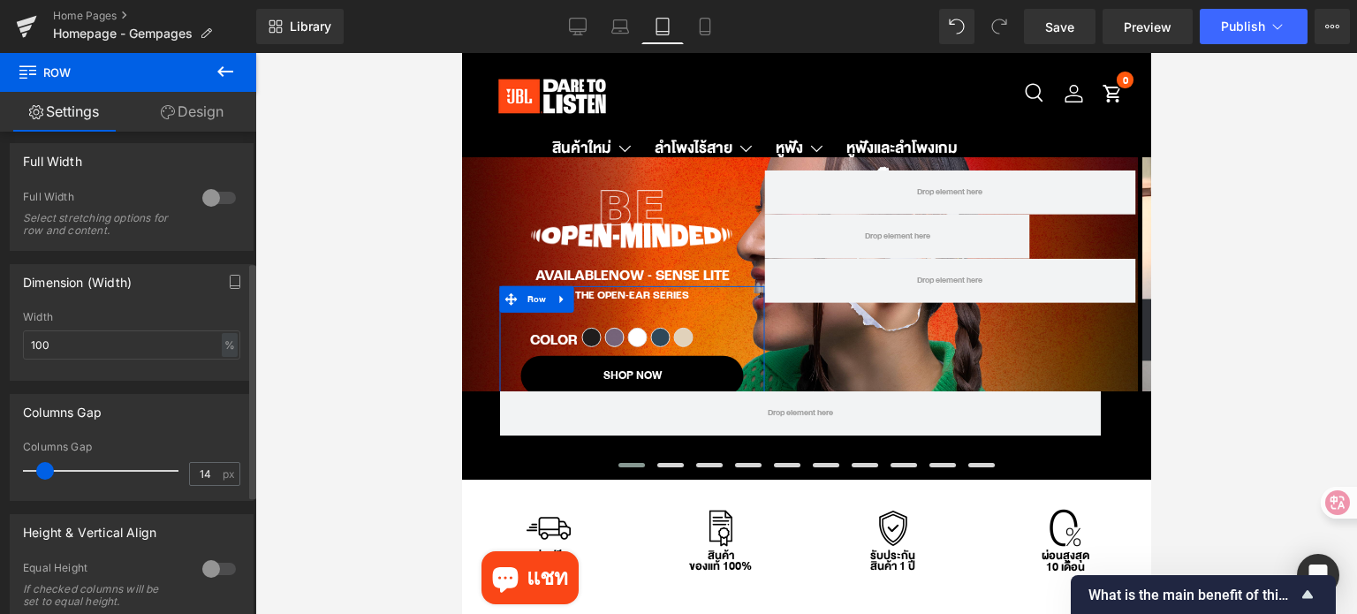
type input "15"
drag, startPoint x: 34, startPoint y: 469, endPoint x: 48, endPoint y: 469, distance: 13.2
click at [48, 469] on span at bounding box center [47, 471] width 18 height 18
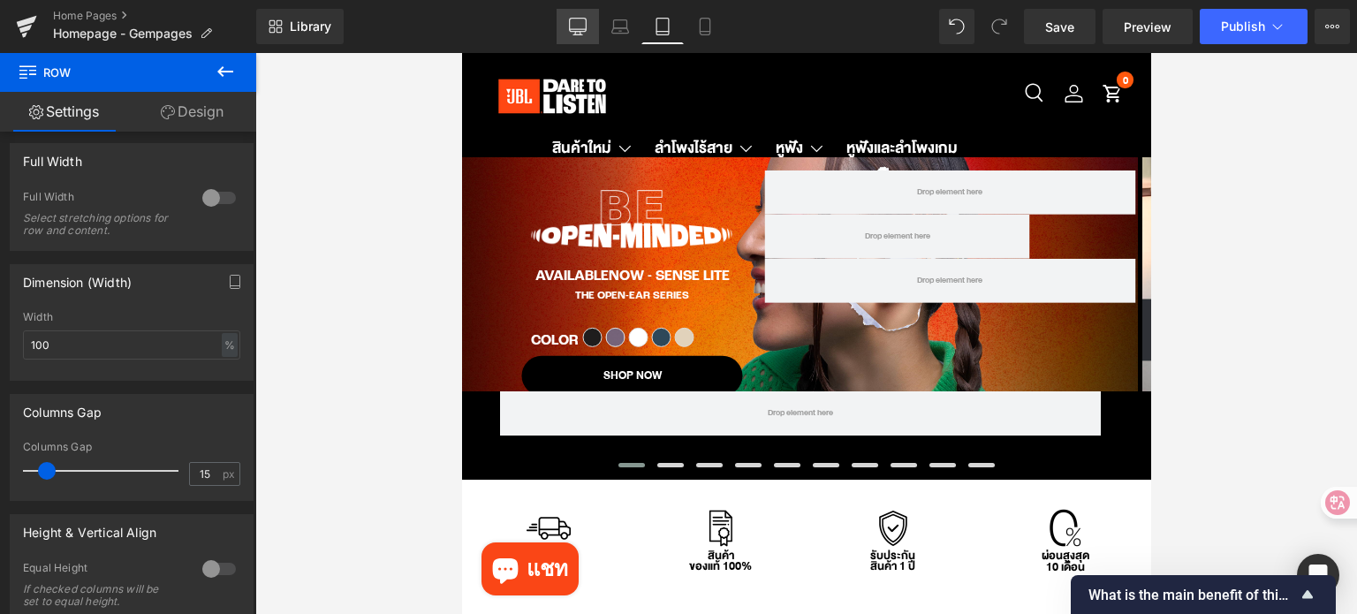
click at [576, 27] on icon at bounding box center [578, 27] width 18 height 18
type input "1200"
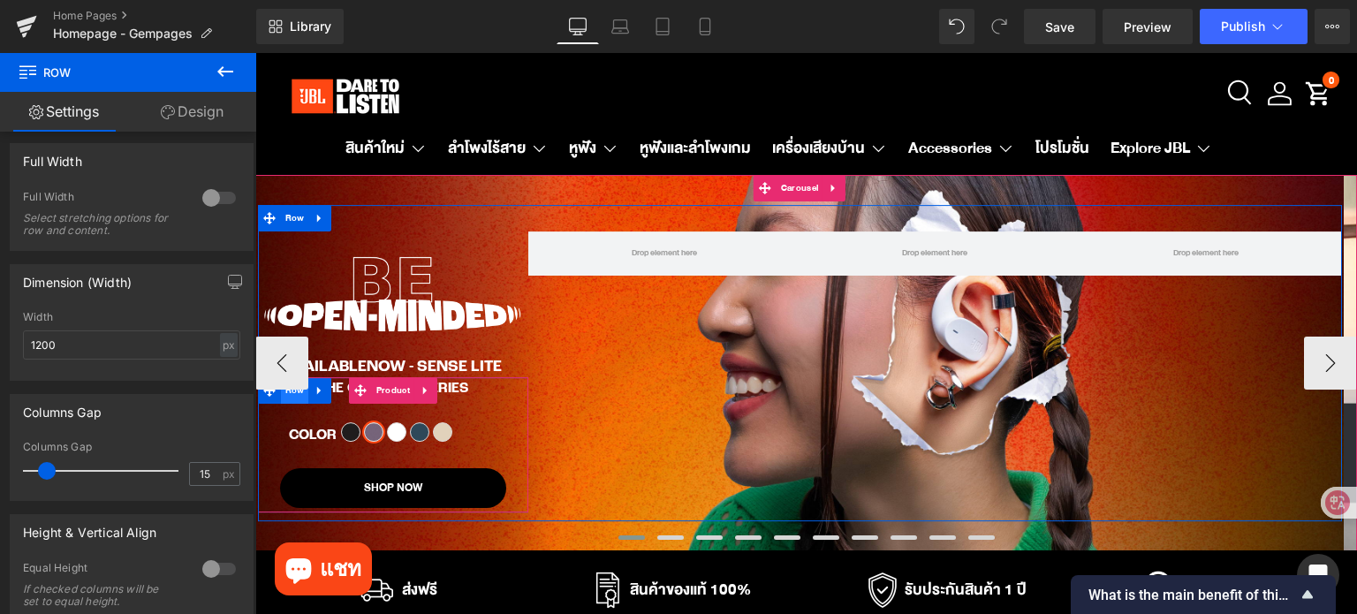
click at [292, 397] on span "Row" at bounding box center [295, 390] width 28 height 26
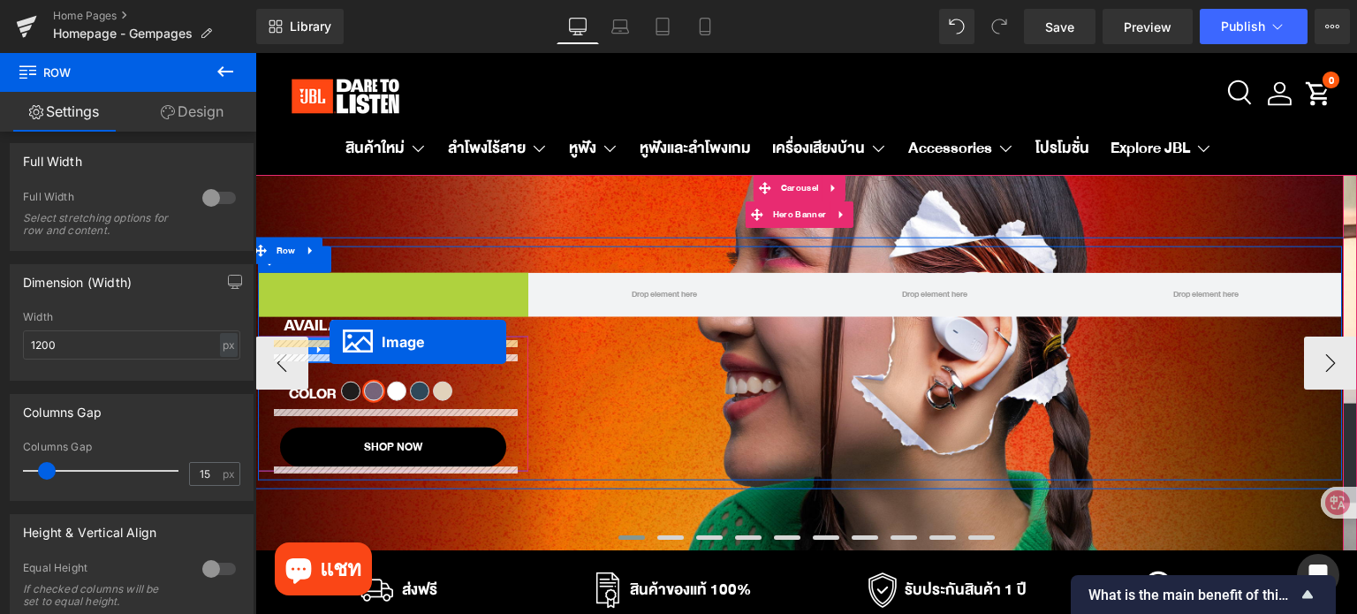
drag, startPoint x: 370, startPoint y: 297, endPoint x: 329, endPoint y: 342, distance: 60.7
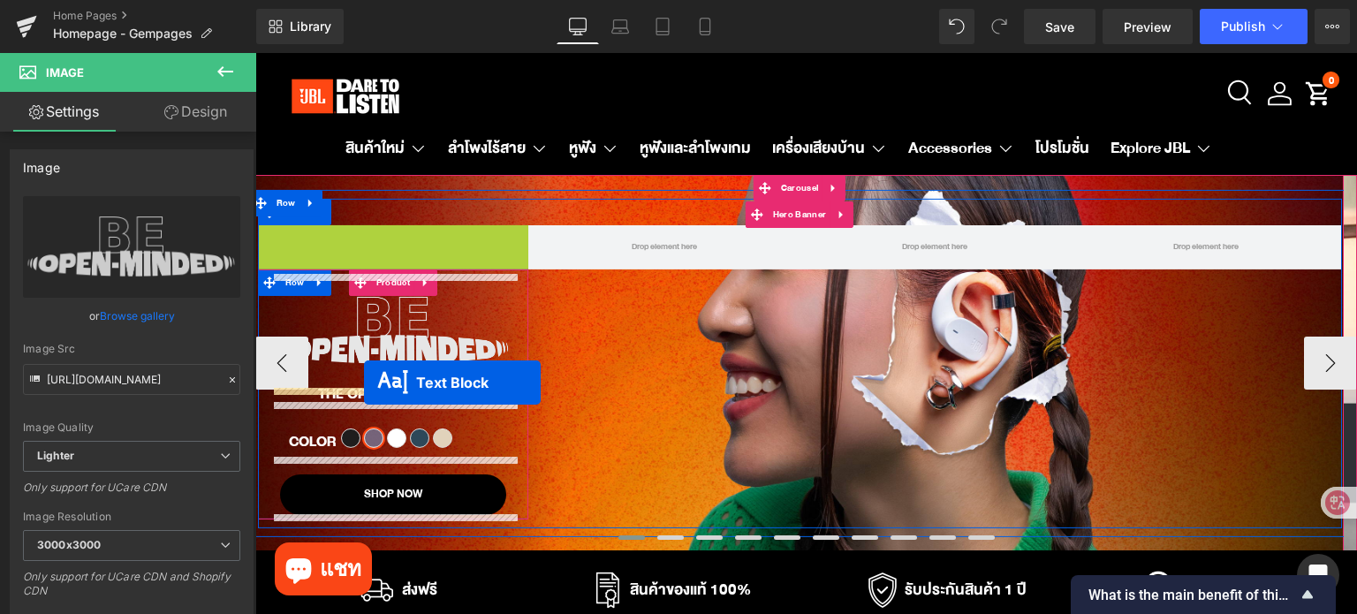
drag, startPoint x: 356, startPoint y: 246, endPoint x: 364, endPoint y: 382, distance: 136.3
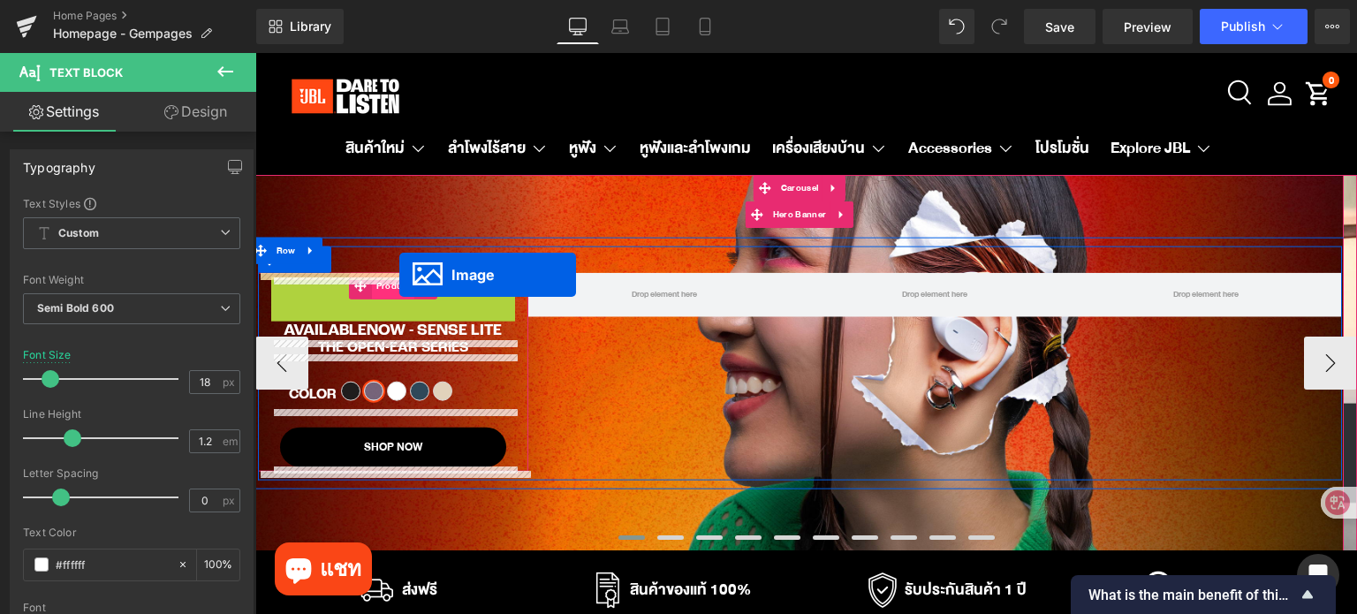
drag, startPoint x: 363, startPoint y: 301, endPoint x: 399, endPoint y: 275, distance: 44.9
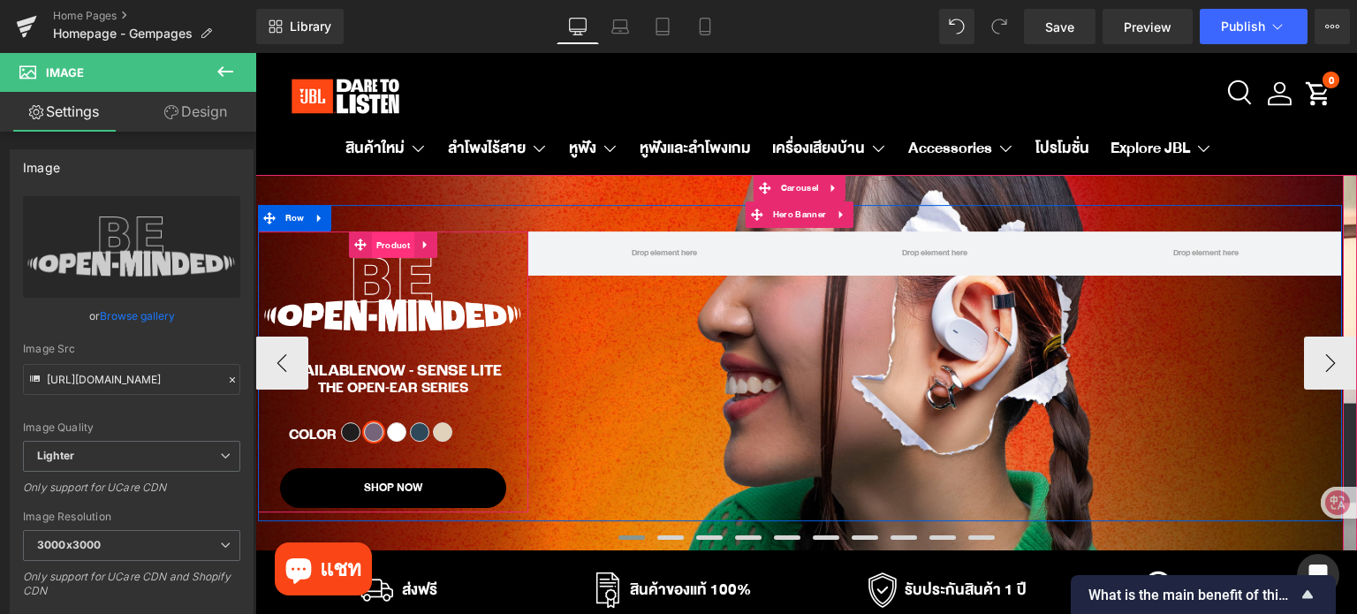
click at [391, 246] on span "Product" at bounding box center [393, 246] width 42 height 26
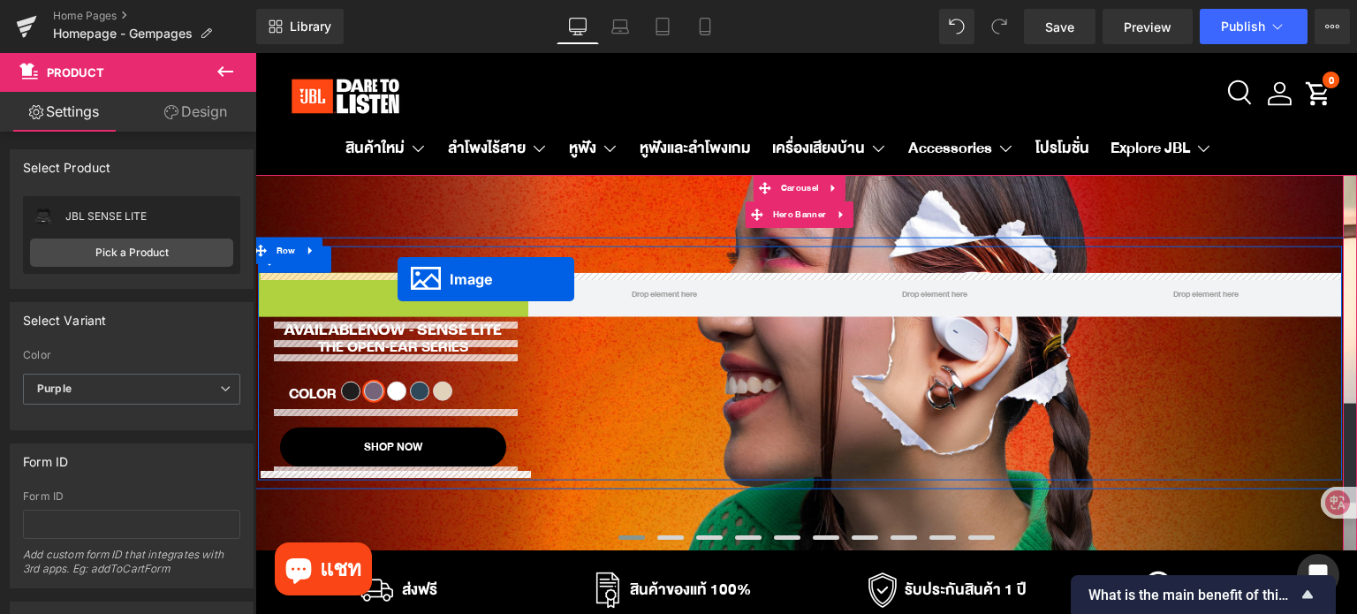
drag, startPoint x: 367, startPoint y: 293, endPoint x: 397, endPoint y: 279, distance: 33.2
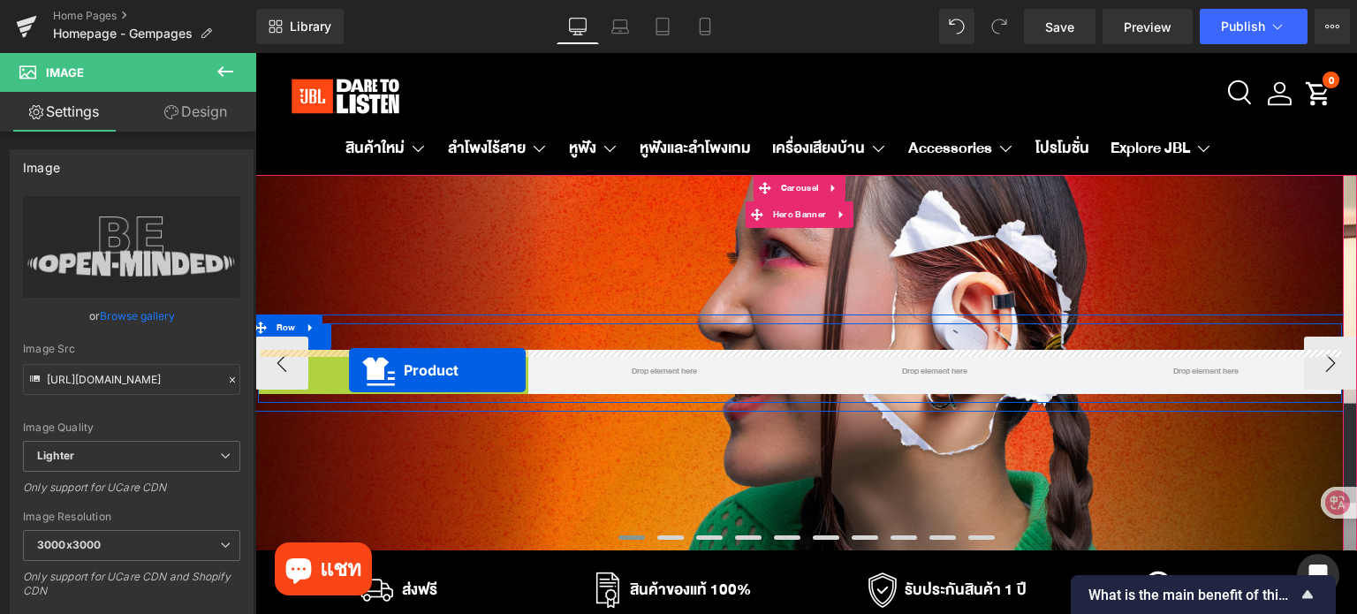
drag, startPoint x: 357, startPoint y: 244, endPoint x: 349, endPoint y: 370, distance: 126.6
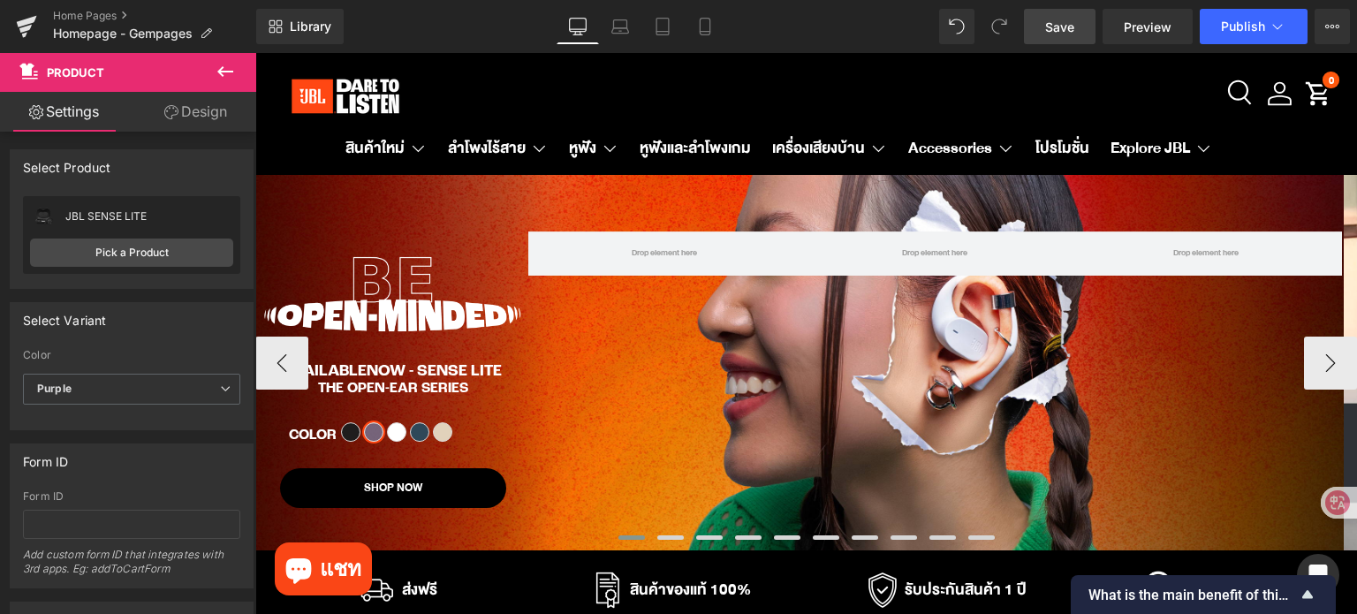
click at [1046, 38] on link "Save" at bounding box center [1060, 26] width 72 height 35
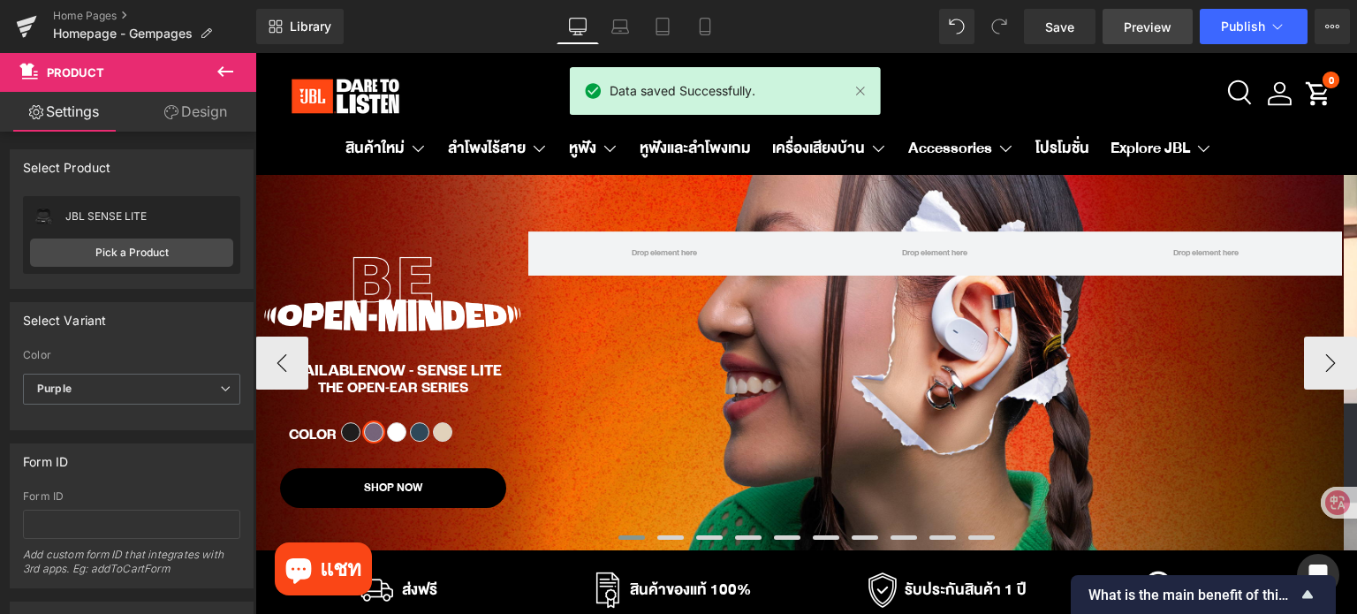
click at [1138, 34] on span "Preview" at bounding box center [1148, 27] width 48 height 19
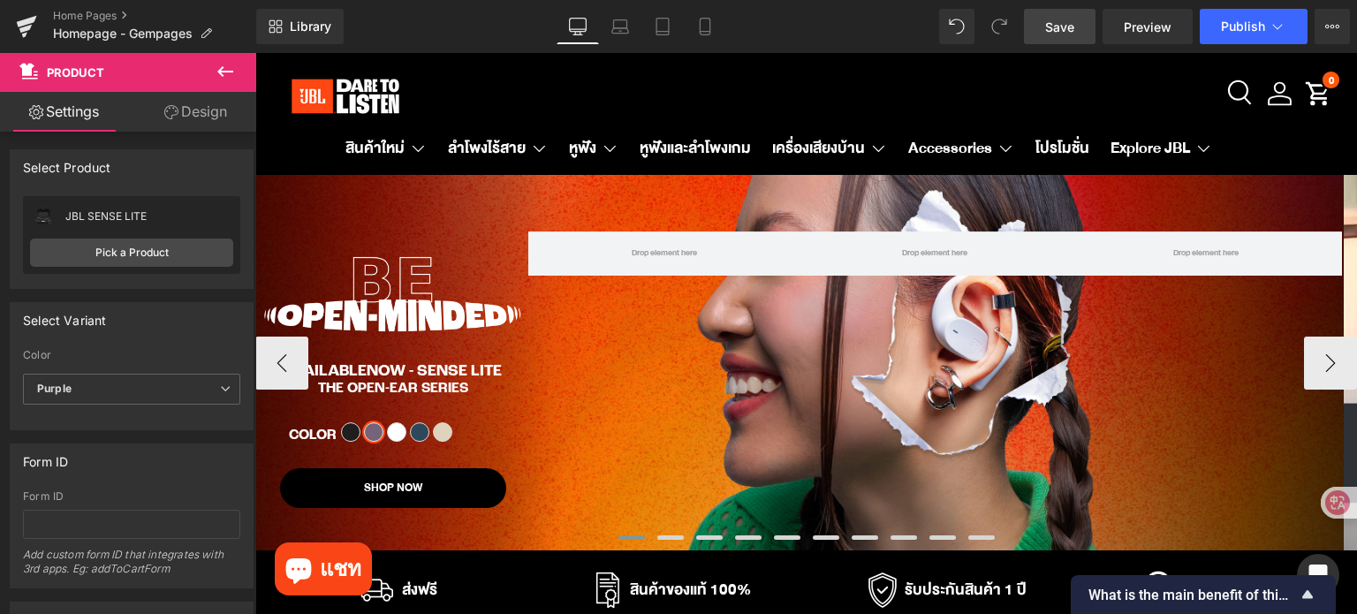
click at [1053, 33] on span "Save" at bounding box center [1059, 27] width 29 height 19
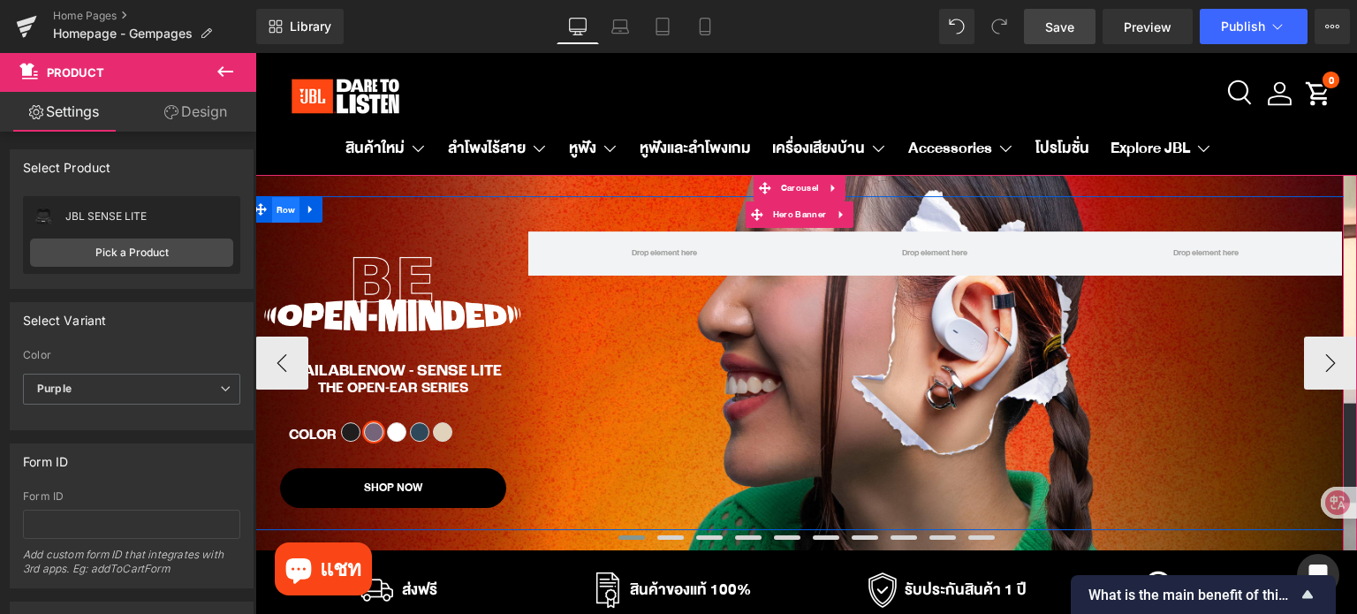
click at [281, 209] on span "Row" at bounding box center [286, 211] width 28 height 26
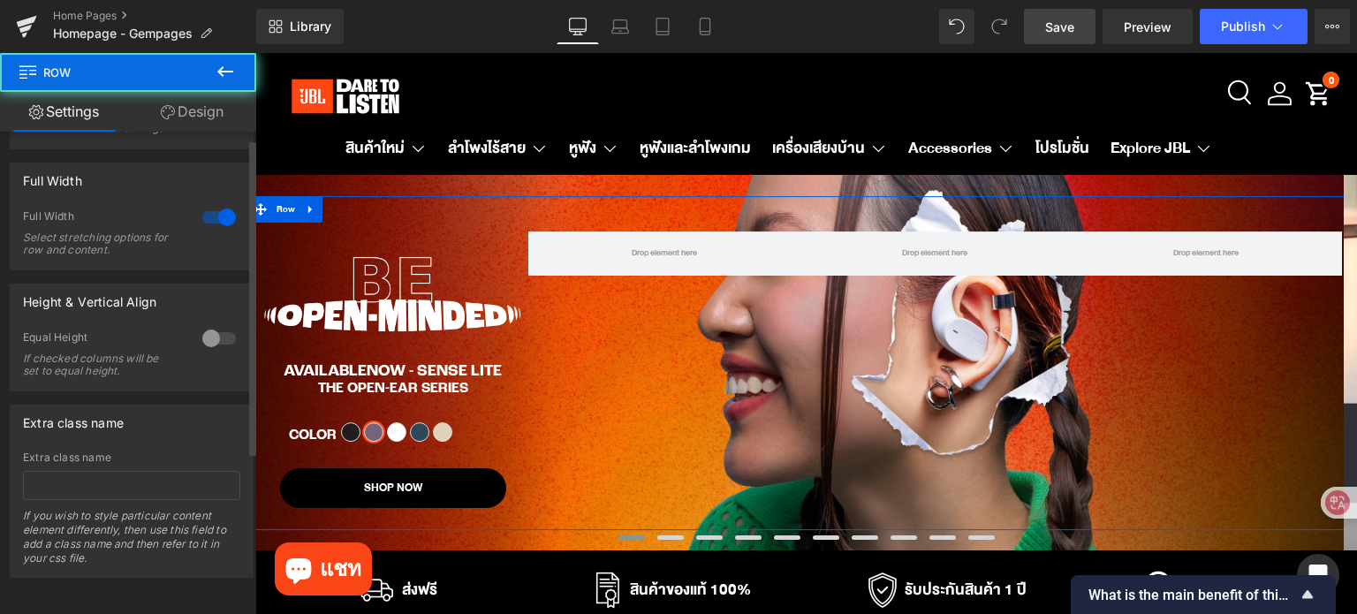
scroll to position [258, 0]
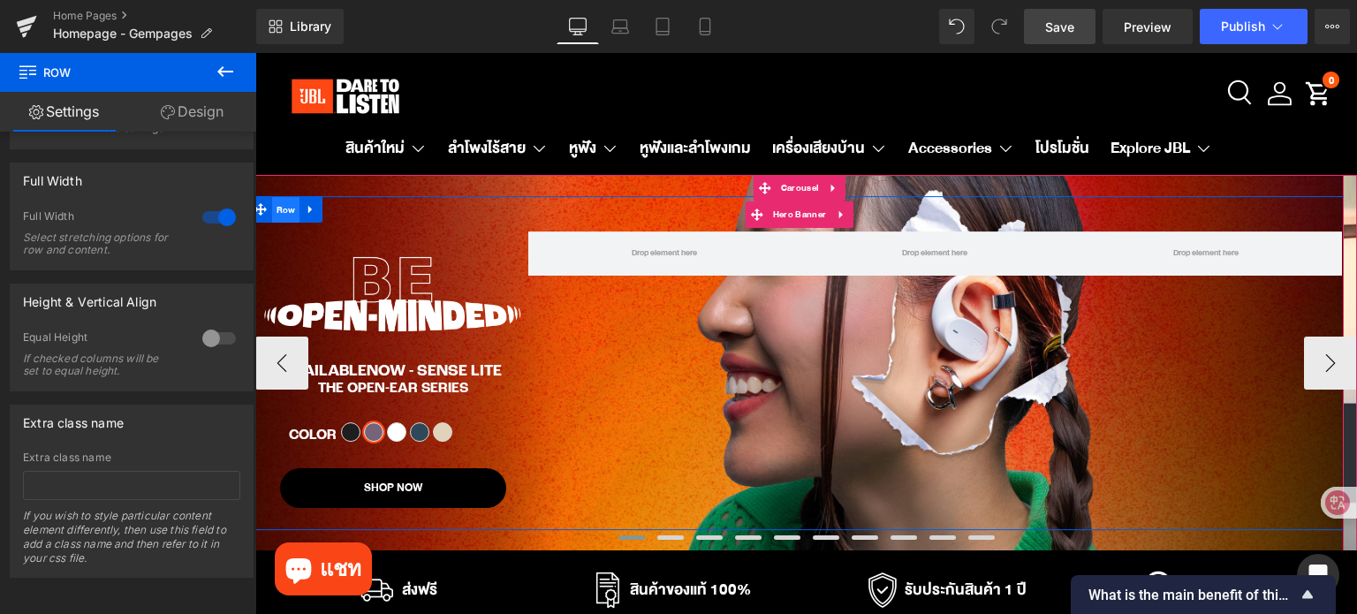
click at [297, 222] on span "Row" at bounding box center [286, 211] width 28 height 26
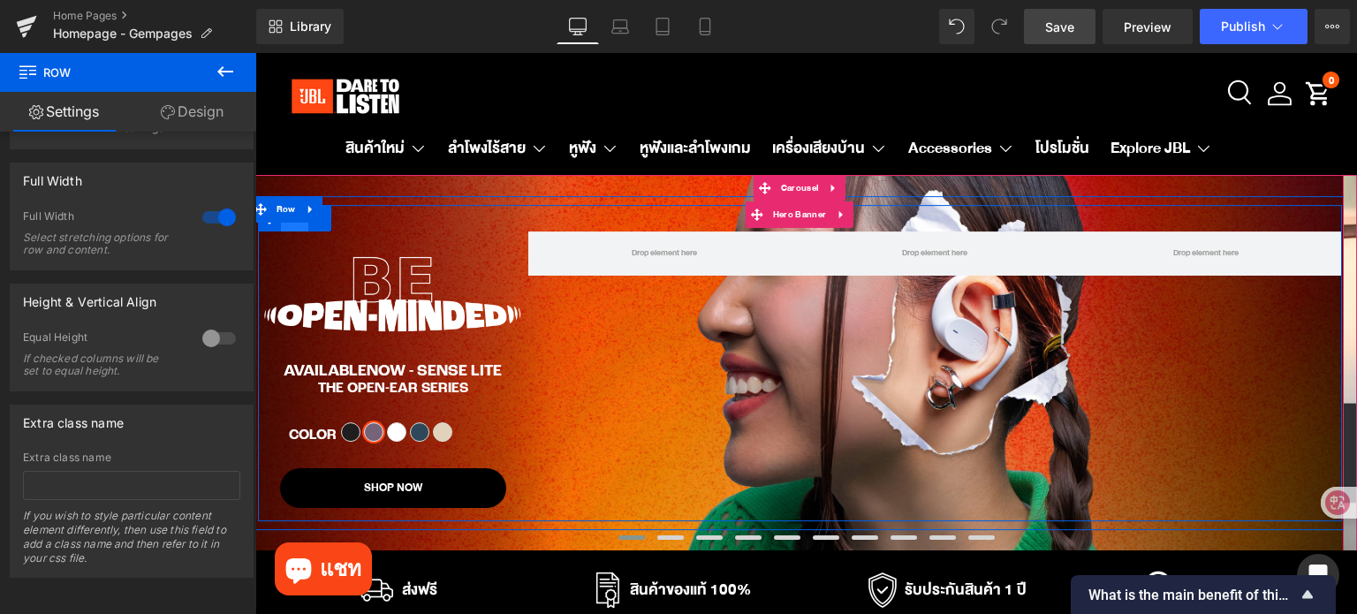
click at [294, 231] on span "Row" at bounding box center [295, 219] width 28 height 26
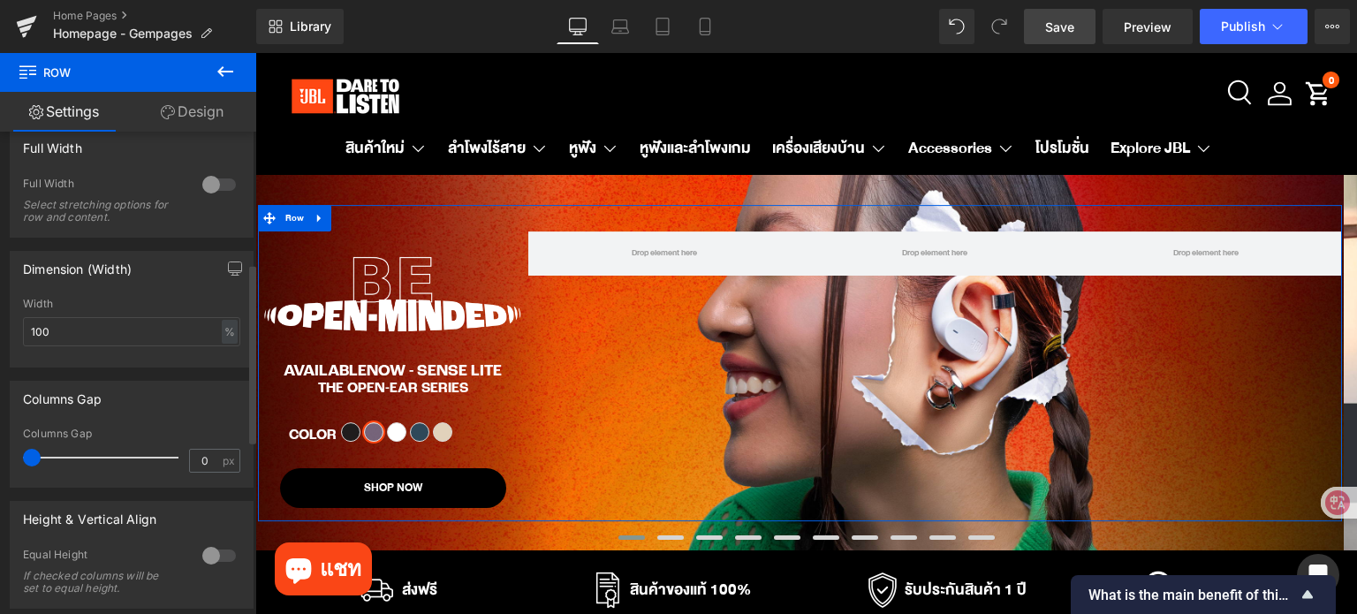
scroll to position [618, 0]
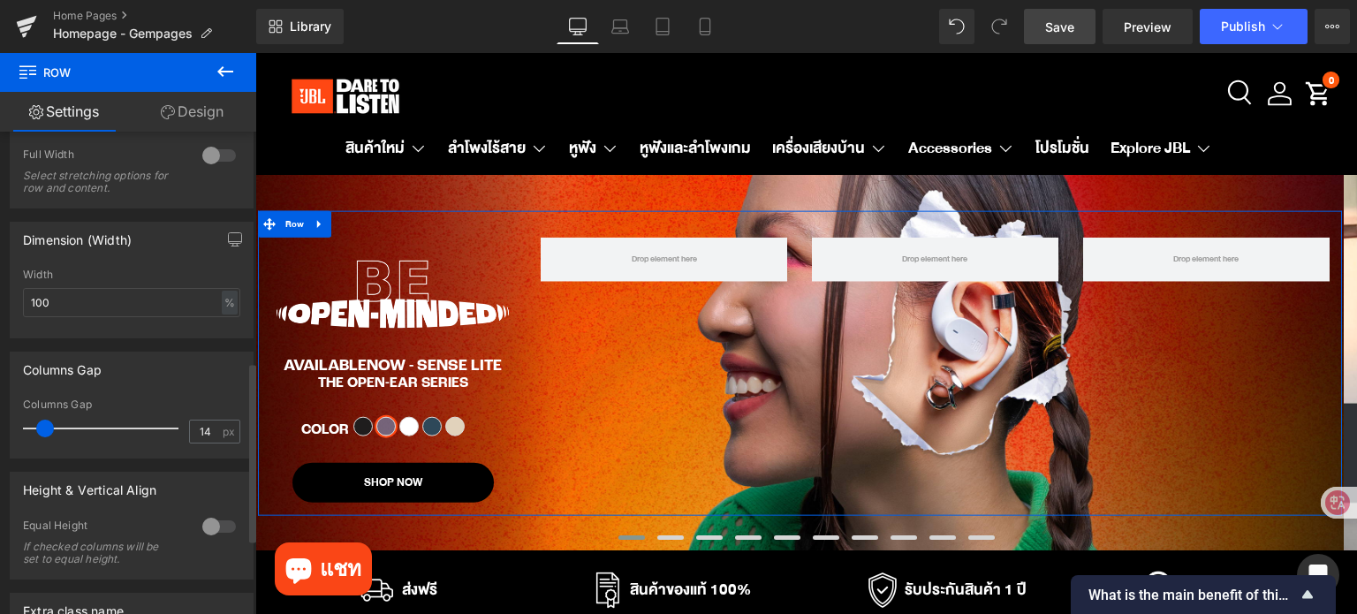
type input "15"
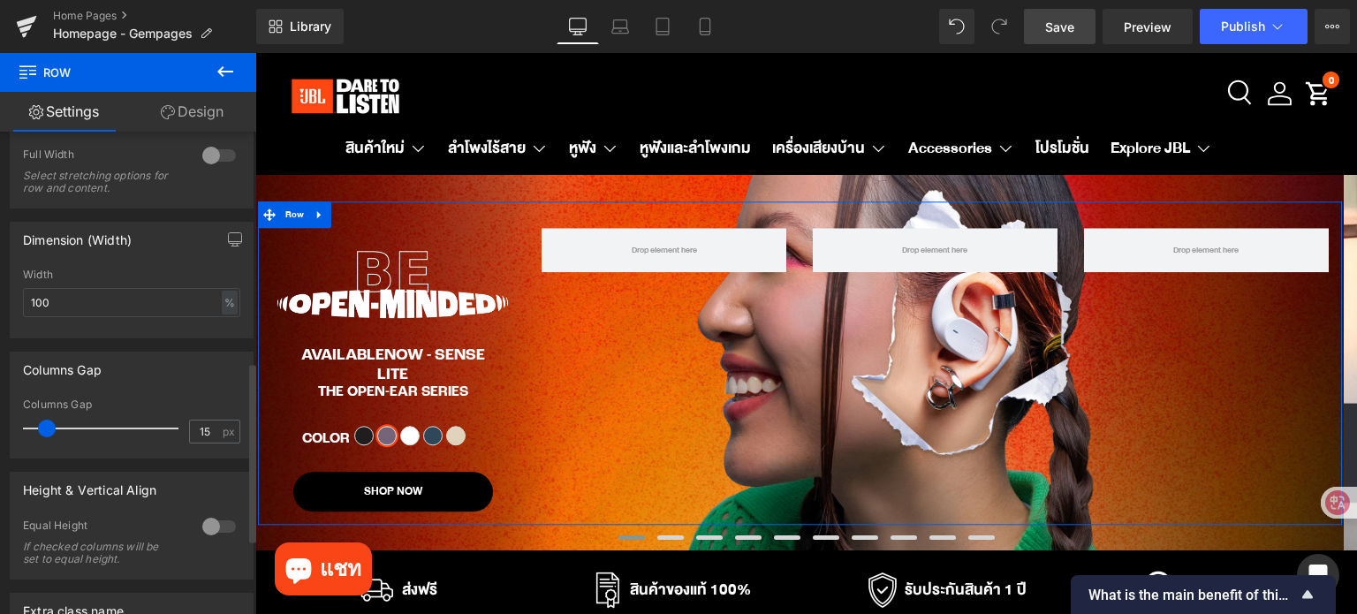
drag, startPoint x: 28, startPoint y: 425, endPoint x: 42, endPoint y: 425, distance: 14.1
click at [42, 425] on span at bounding box center [47, 429] width 18 height 18
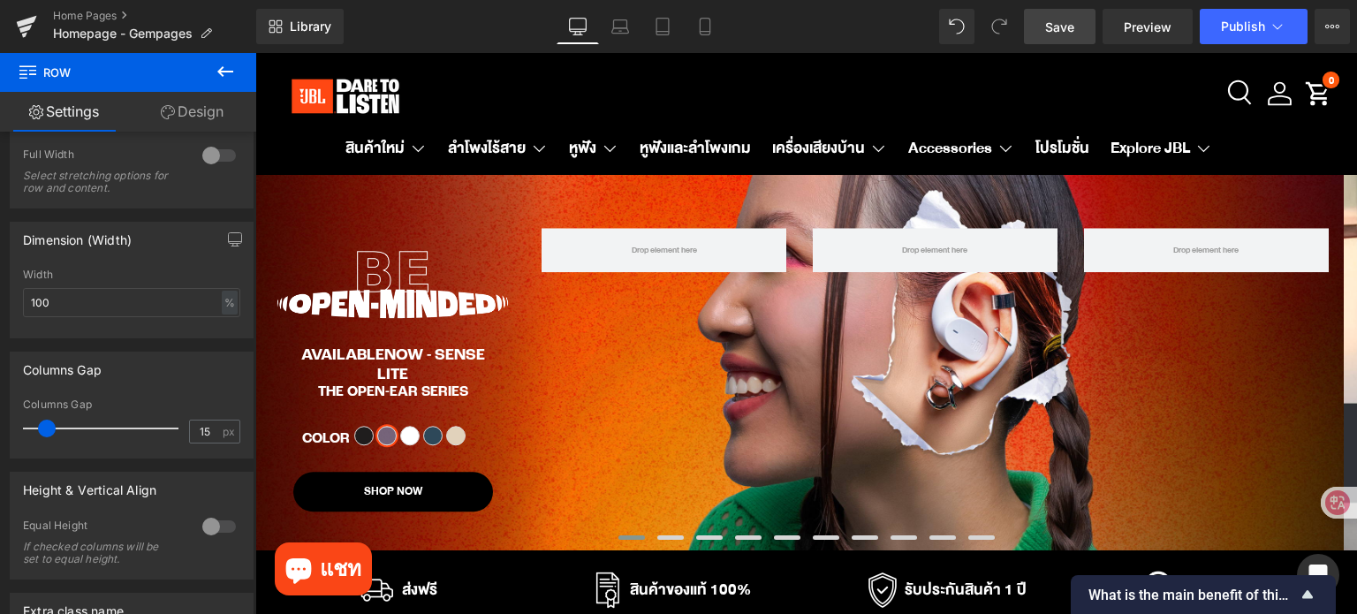
click at [1072, 27] on span "Save" at bounding box center [1059, 27] width 29 height 19
click at [1145, 38] on link "Preview" at bounding box center [1147, 26] width 90 height 35
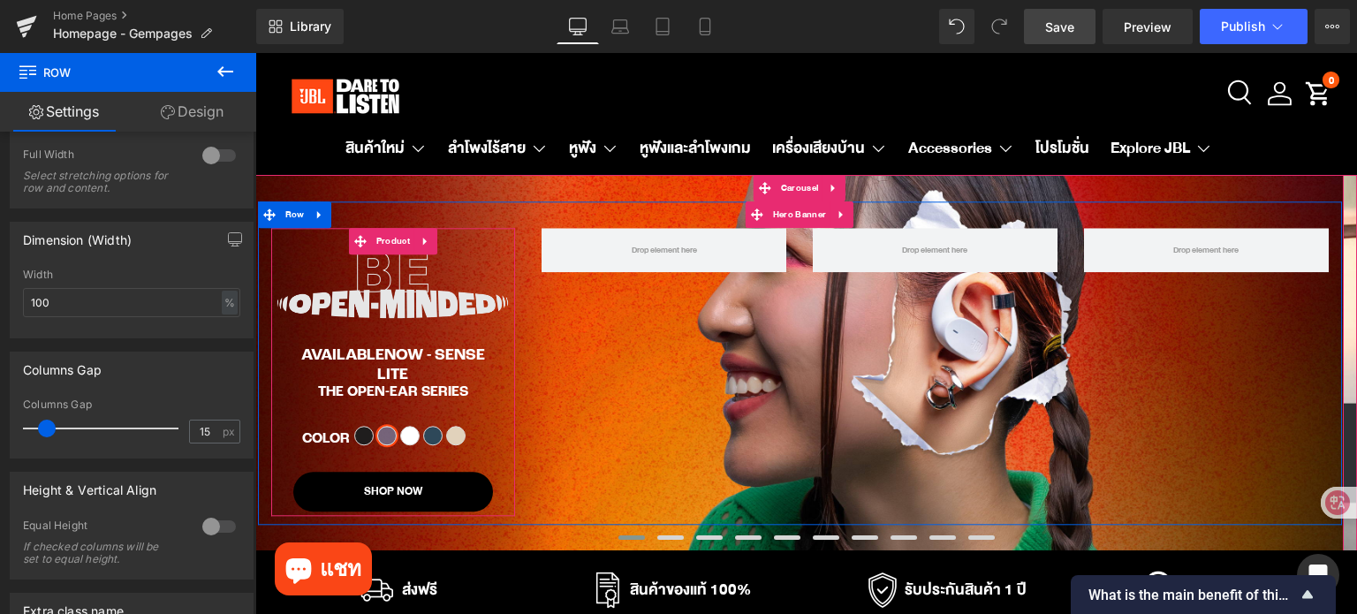
drag, startPoint x: 387, startPoint y: 242, endPoint x: 360, endPoint y: 341, distance: 102.4
click at [387, 242] on span "Product" at bounding box center [393, 242] width 42 height 26
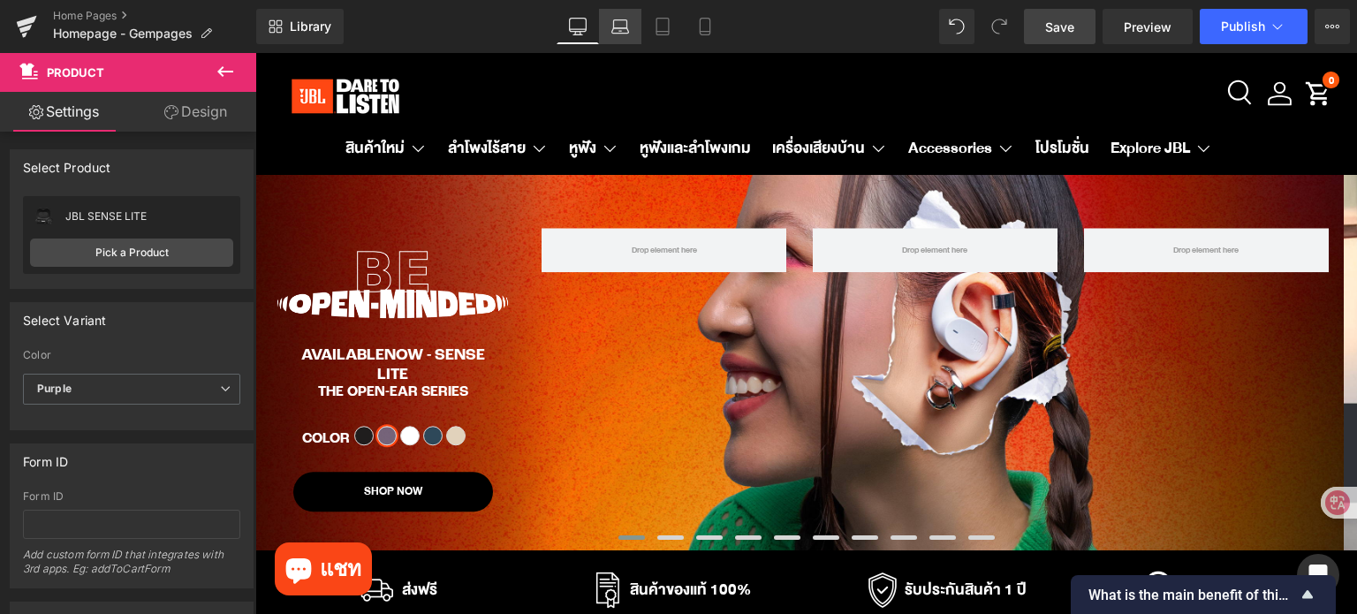
click at [624, 36] on link "Laptop" at bounding box center [620, 26] width 42 height 35
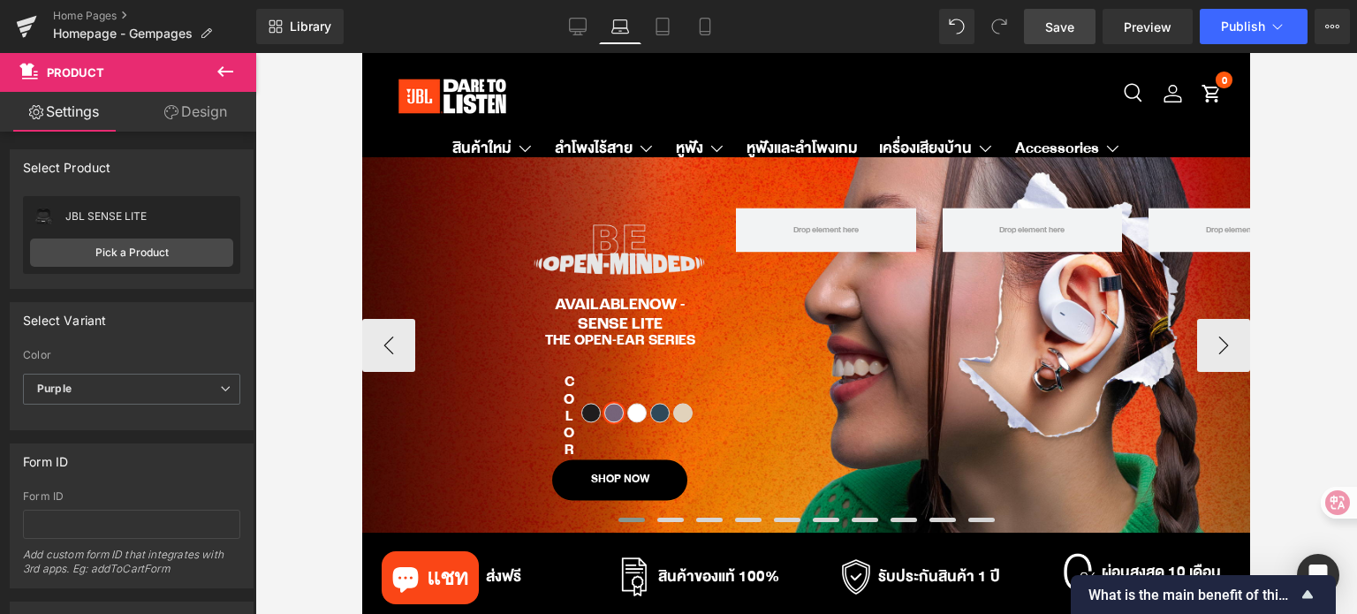
scroll to position [5, 0]
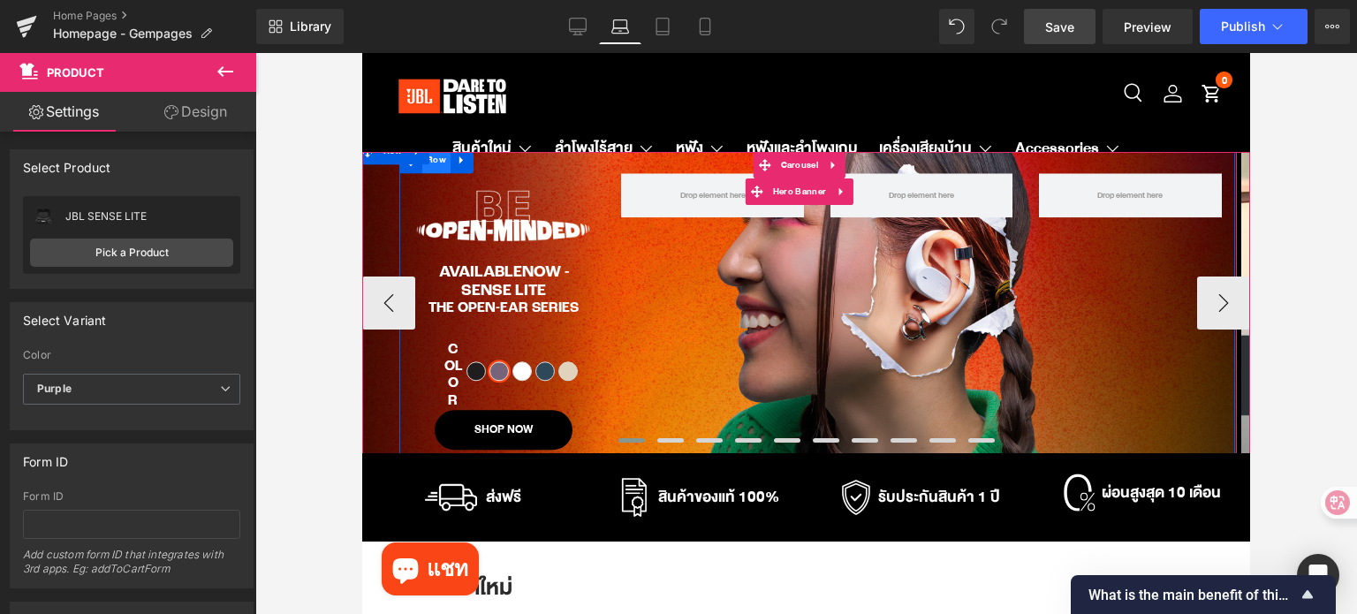
click at [443, 174] on span "Row" at bounding box center [436, 161] width 28 height 26
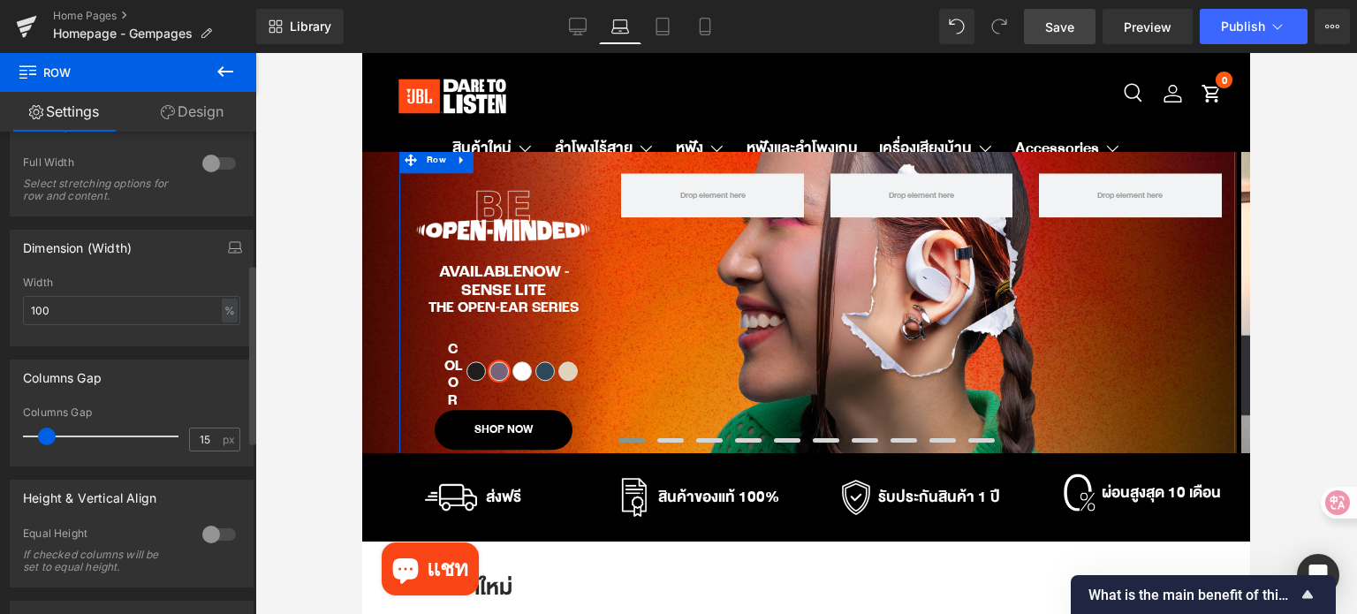
scroll to position [618, 0]
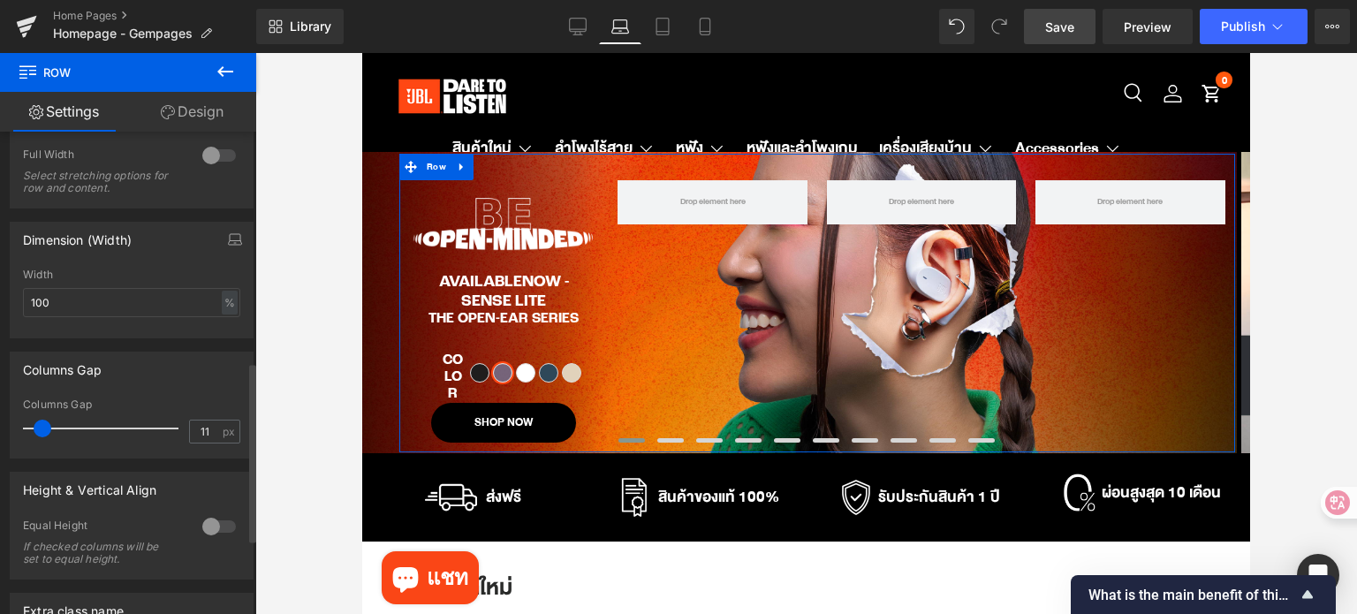
click at [37, 432] on span at bounding box center [43, 429] width 18 height 18
drag, startPoint x: 203, startPoint y: 438, endPoint x: 185, endPoint y: 439, distance: 18.6
click at [190, 439] on input "11" at bounding box center [205, 431] width 31 height 22
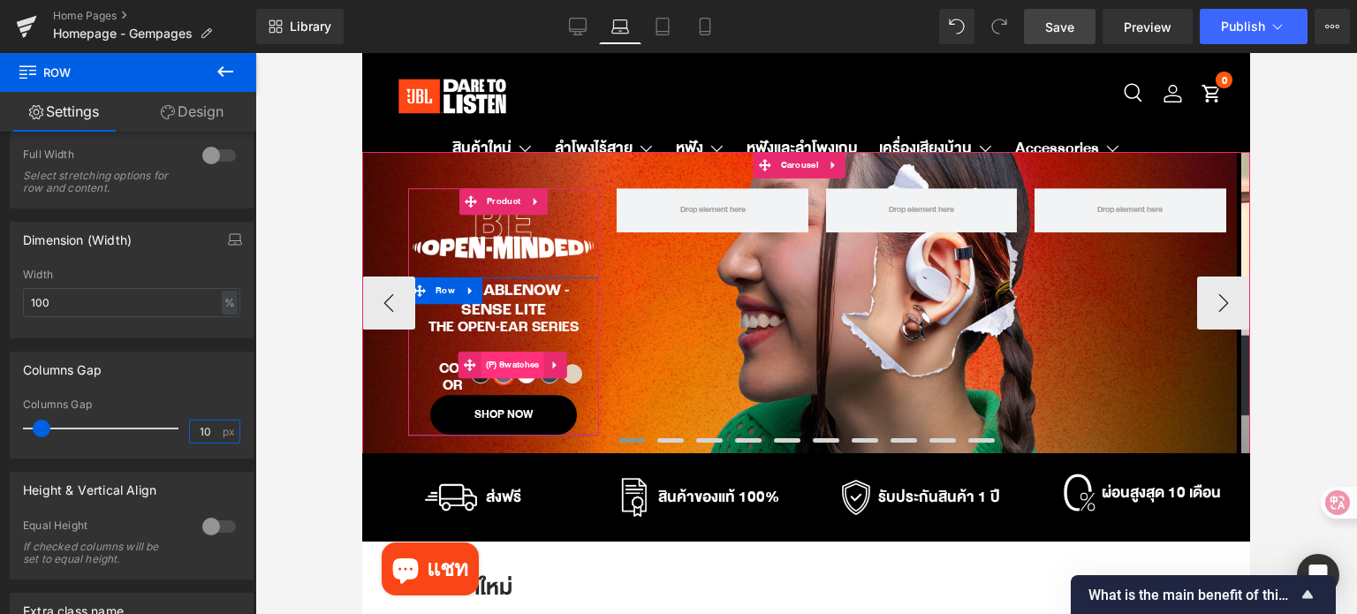
type input "10"
click at [520, 362] on span "(P) Swatches" at bounding box center [512, 365] width 63 height 26
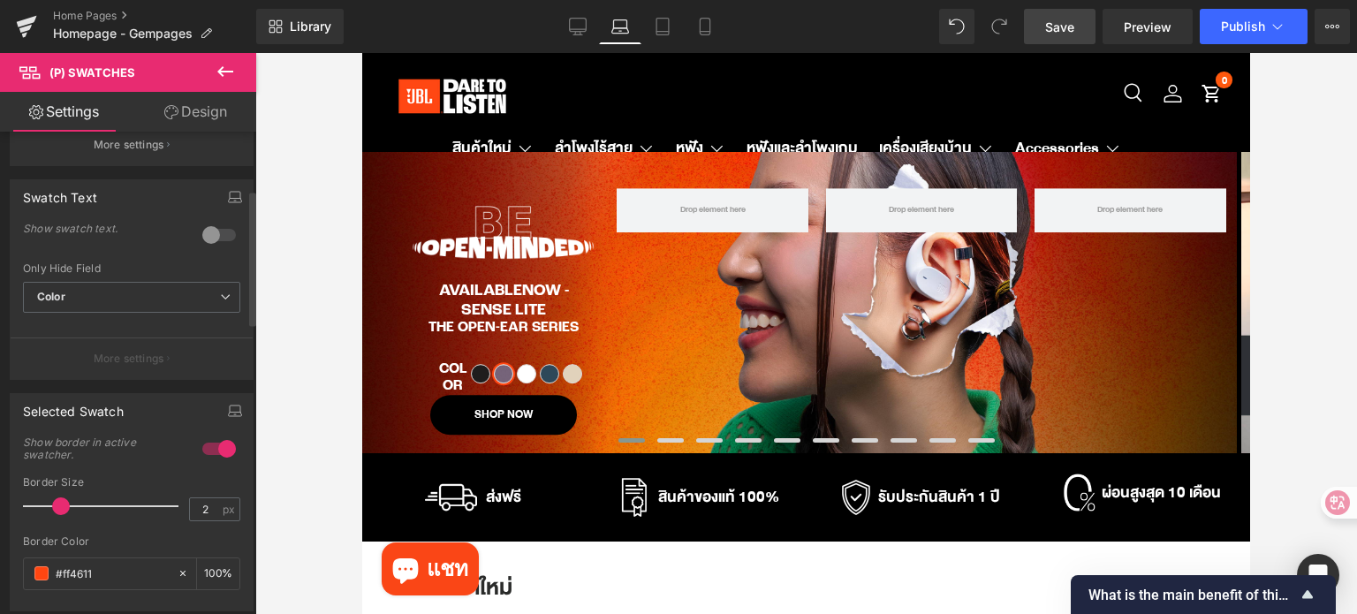
scroll to position [0, 0]
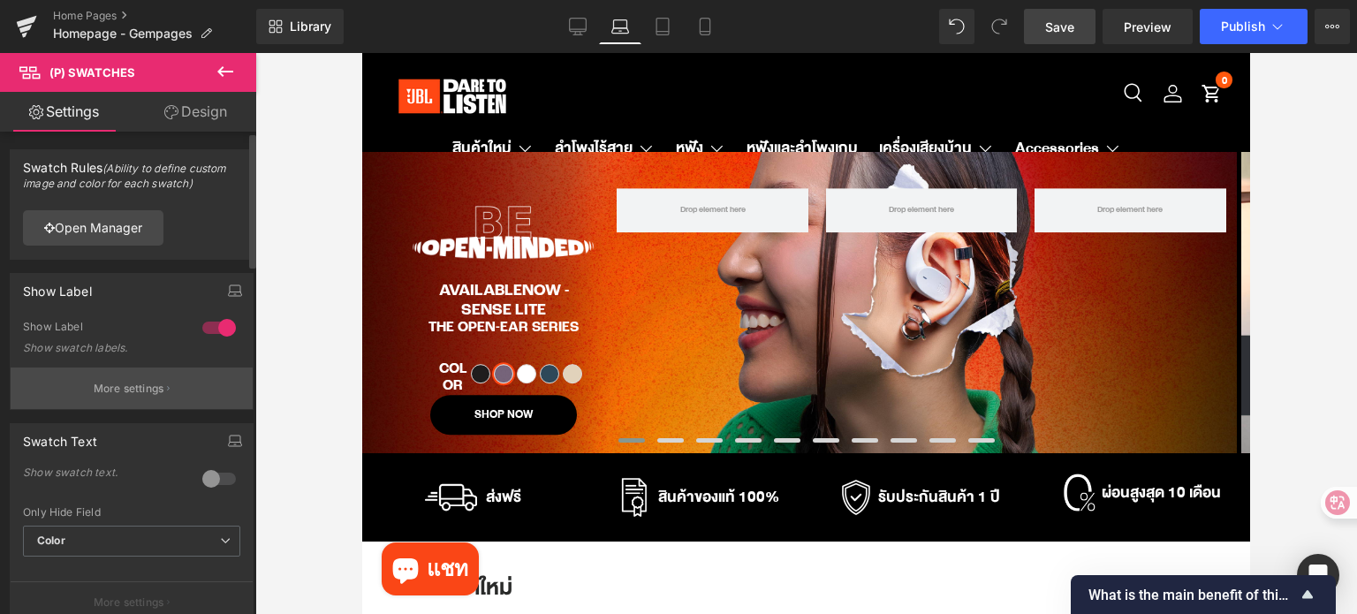
click at [109, 391] on p "More settings" at bounding box center [129, 389] width 71 height 16
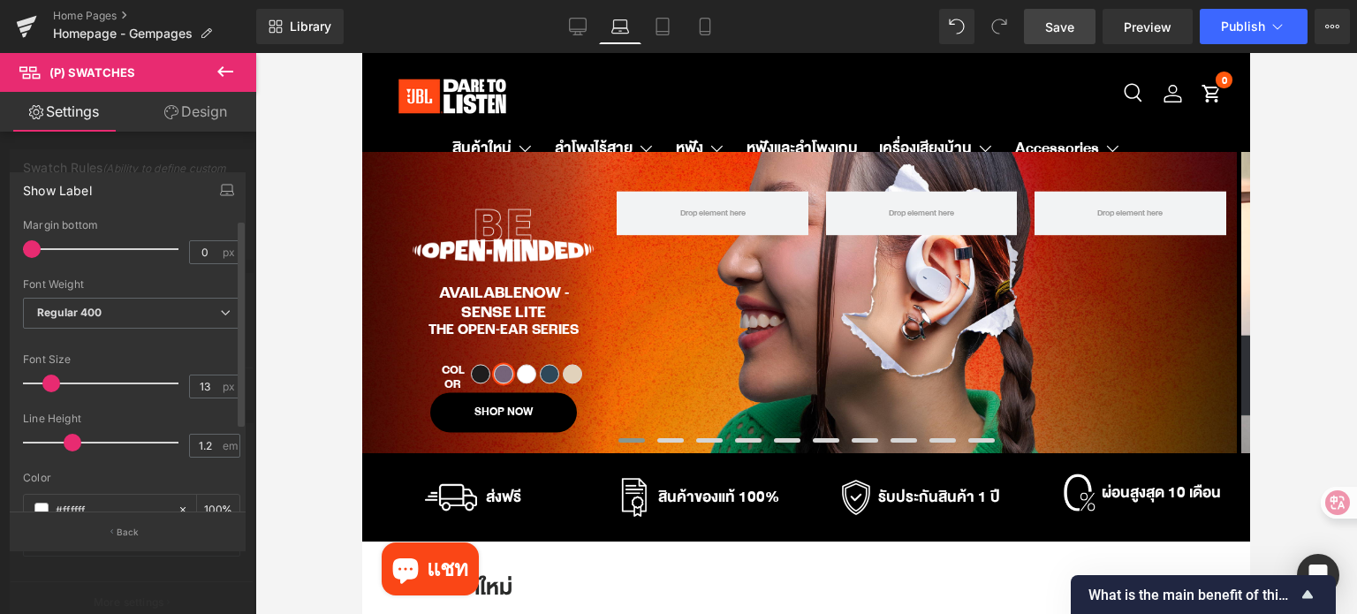
type input "12"
click at [44, 383] on span at bounding box center [50, 384] width 18 height 18
click at [654, 32] on icon at bounding box center [663, 27] width 18 height 18
type input "0"
type input "100"
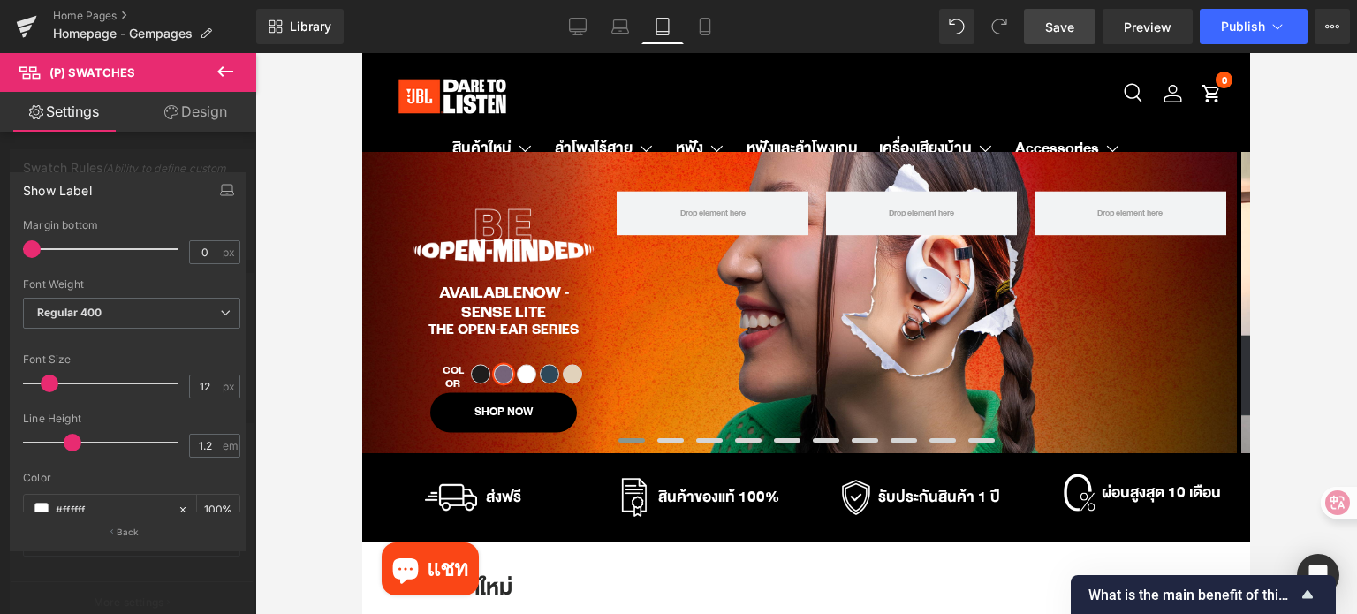
type input "16"
type input "100"
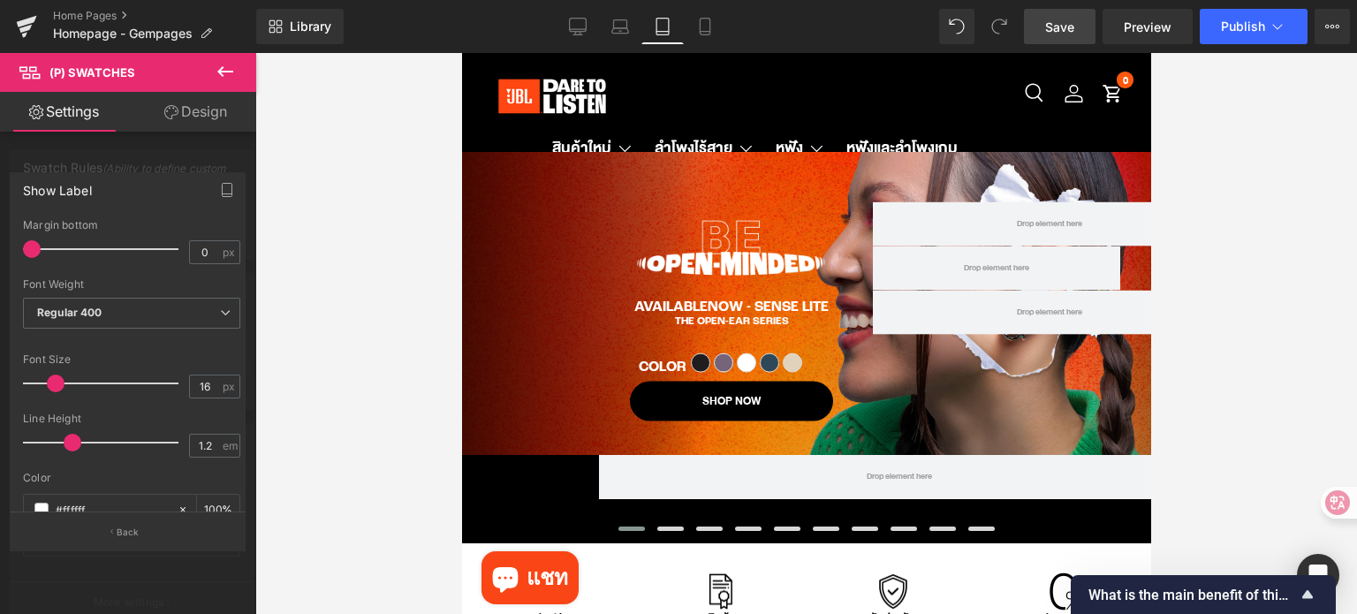
scroll to position [6, 0]
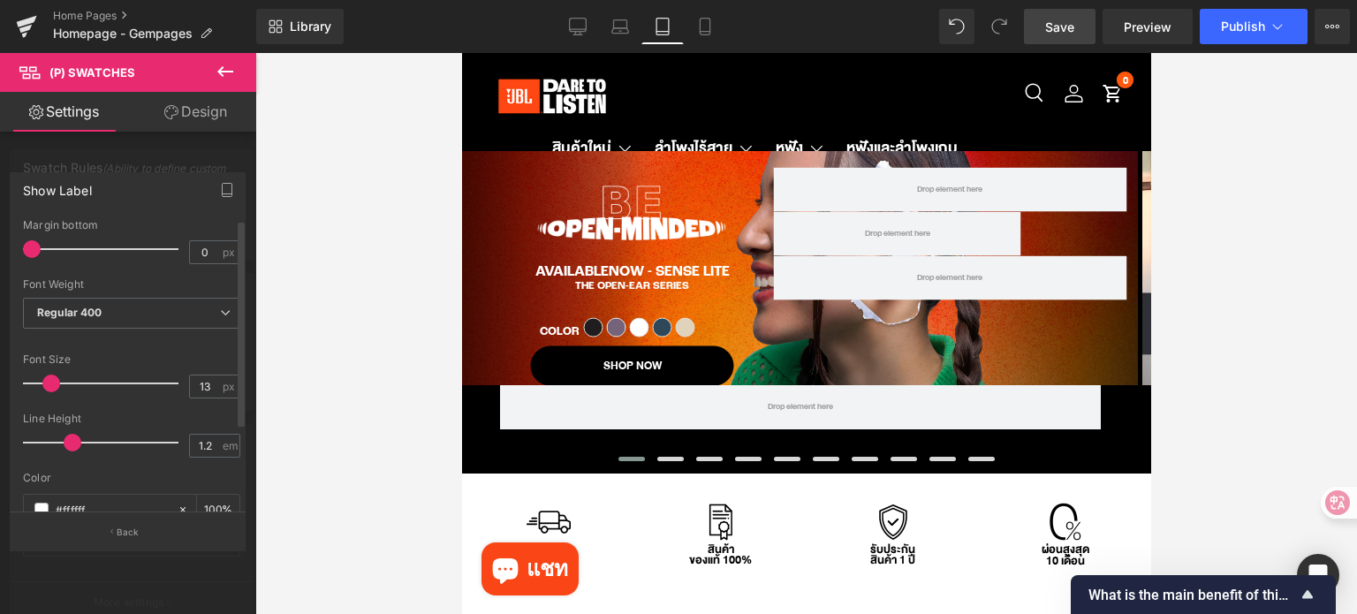
type input "12"
click at [50, 382] on span at bounding box center [50, 384] width 18 height 18
click at [700, 31] on icon at bounding box center [705, 27] width 10 height 17
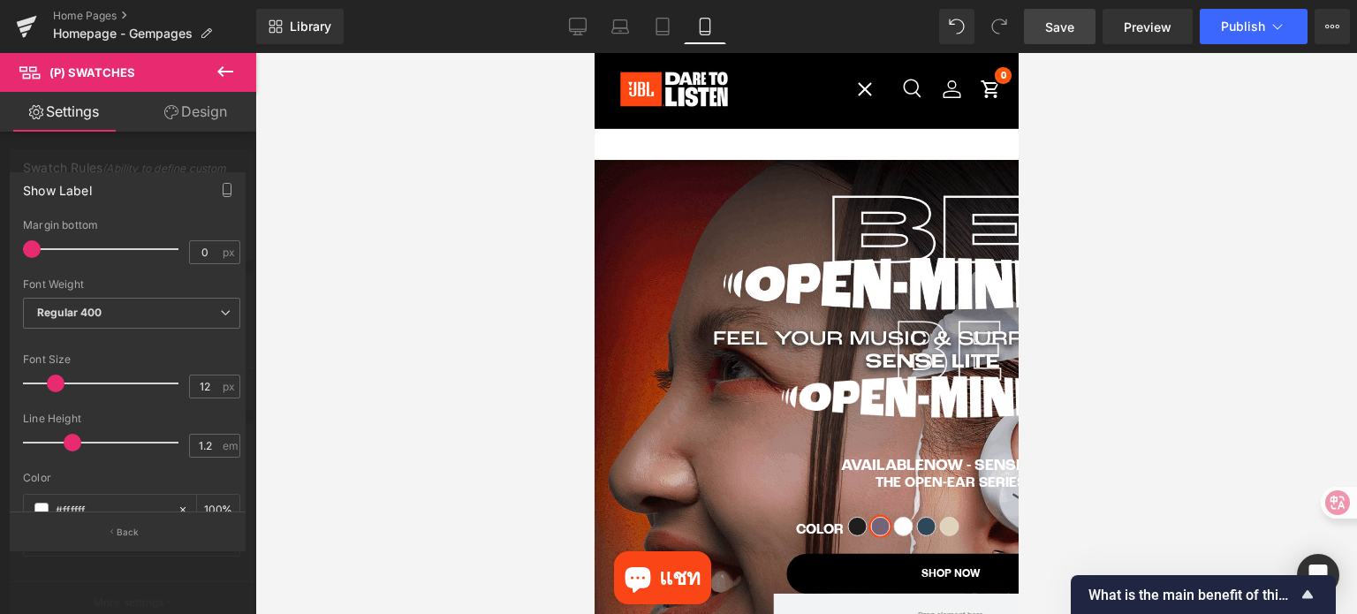
type input "2"
type input "100"
type input "16"
type input "100"
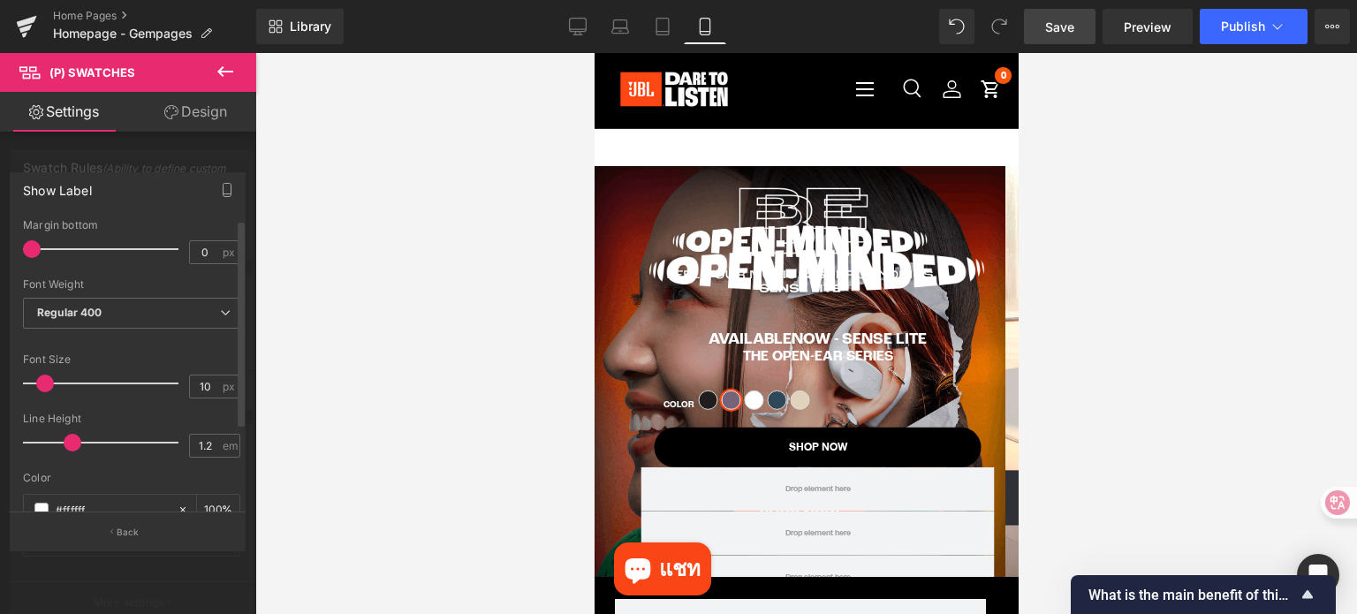
type input "12"
click at [48, 381] on span at bounding box center [50, 384] width 18 height 18
click at [583, 31] on icon at bounding box center [578, 25] width 17 height 13
type input "100"
type input "16"
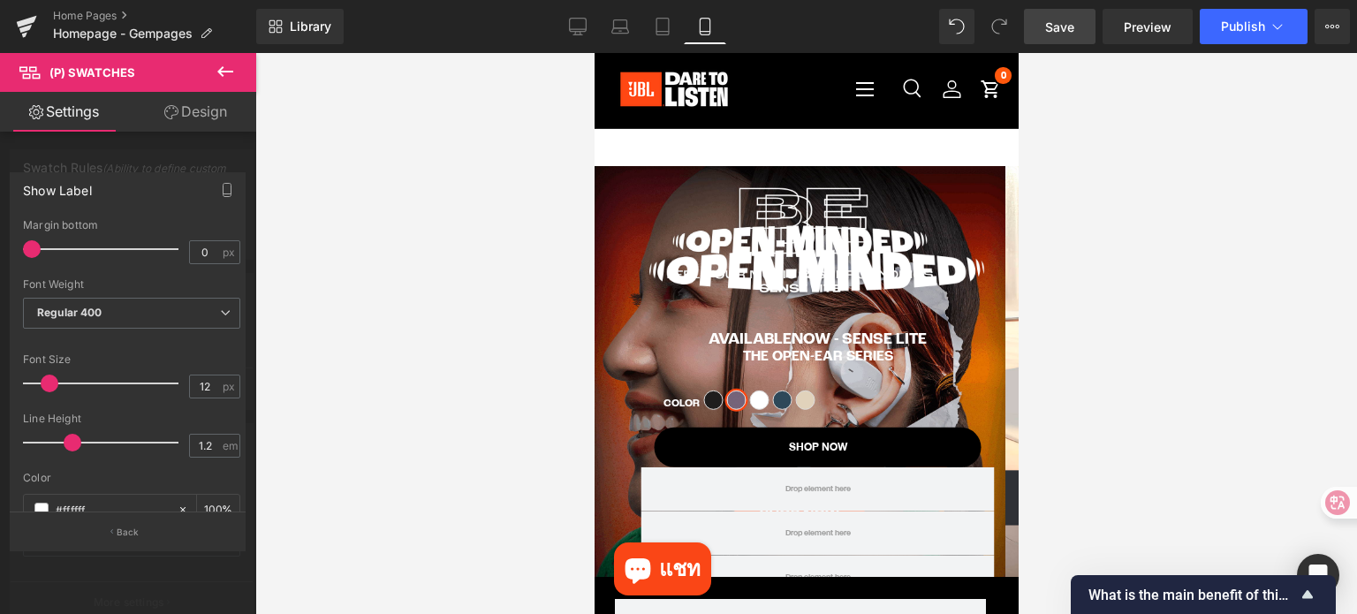
type input "100"
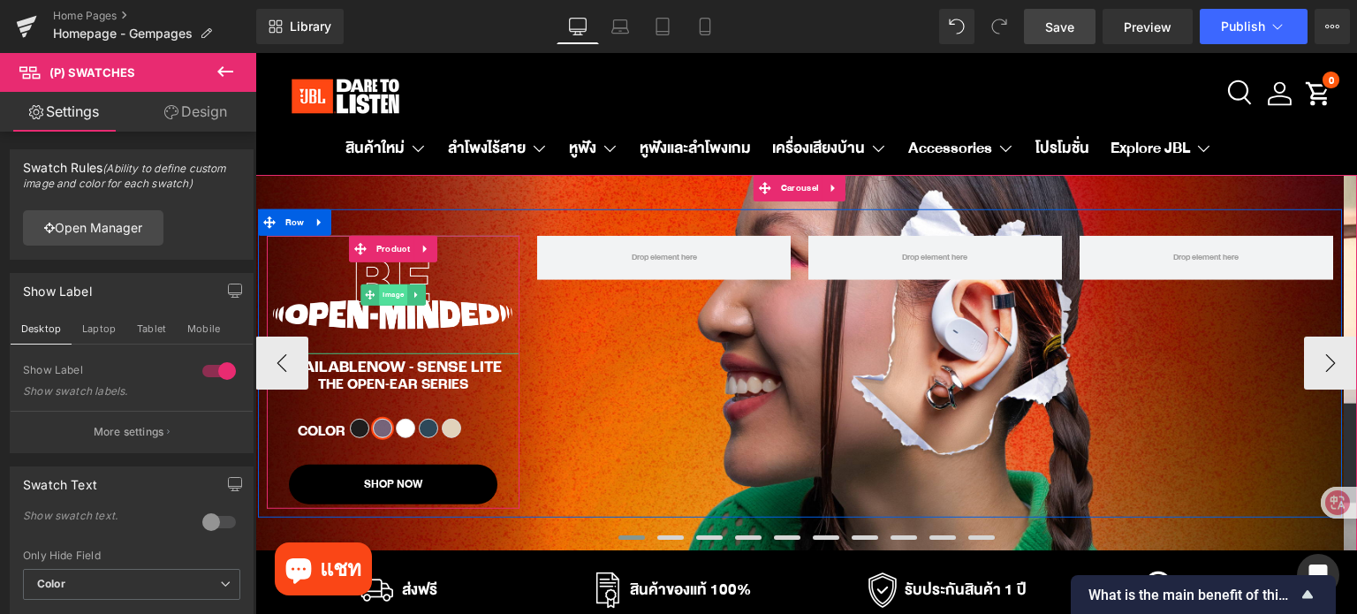
click at [386, 295] on span "Image" at bounding box center [393, 294] width 28 height 21
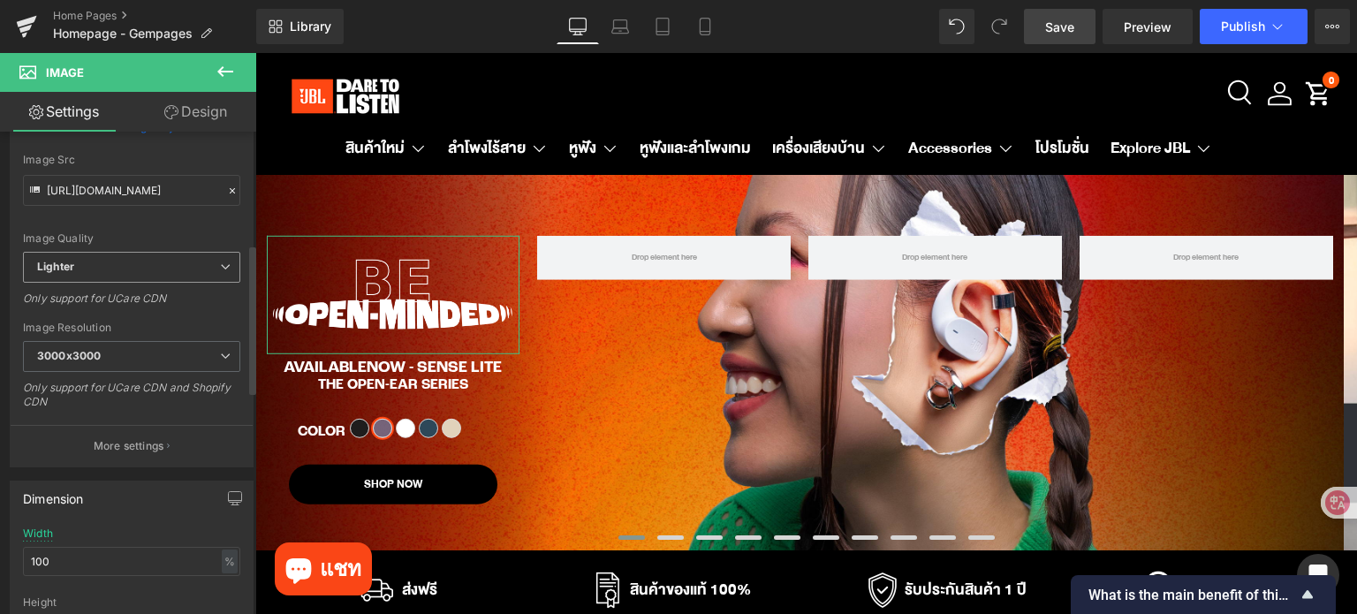
scroll to position [442, 0]
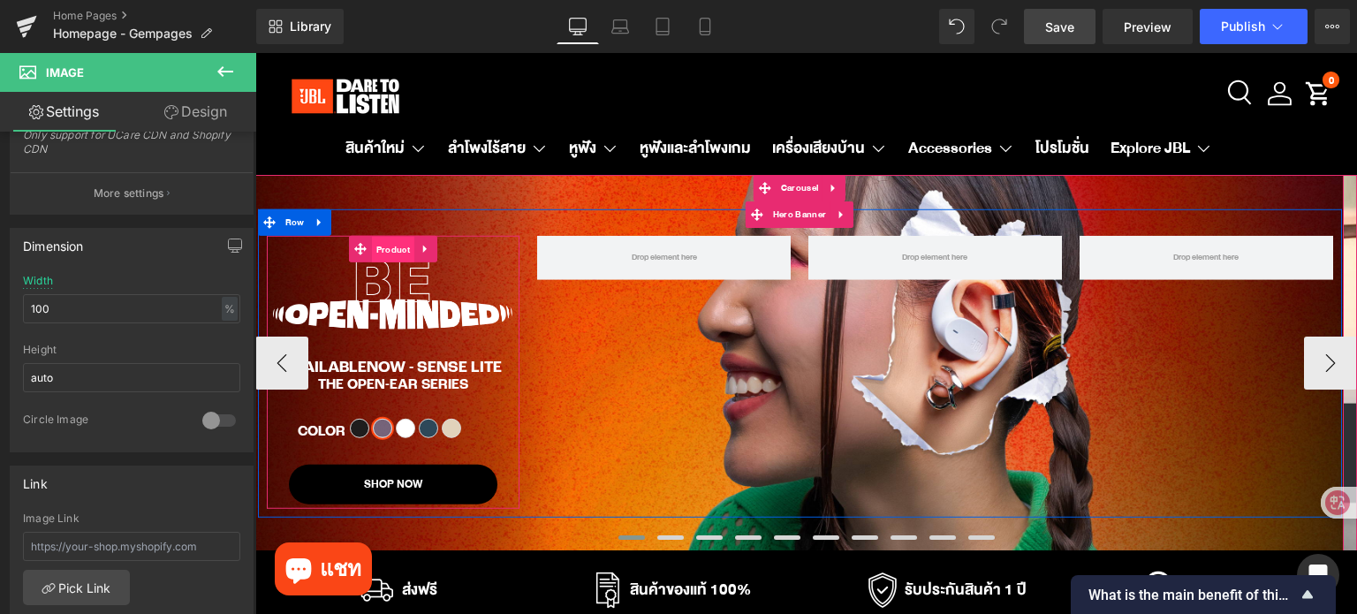
click at [385, 249] on span "Product" at bounding box center [393, 250] width 42 height 26
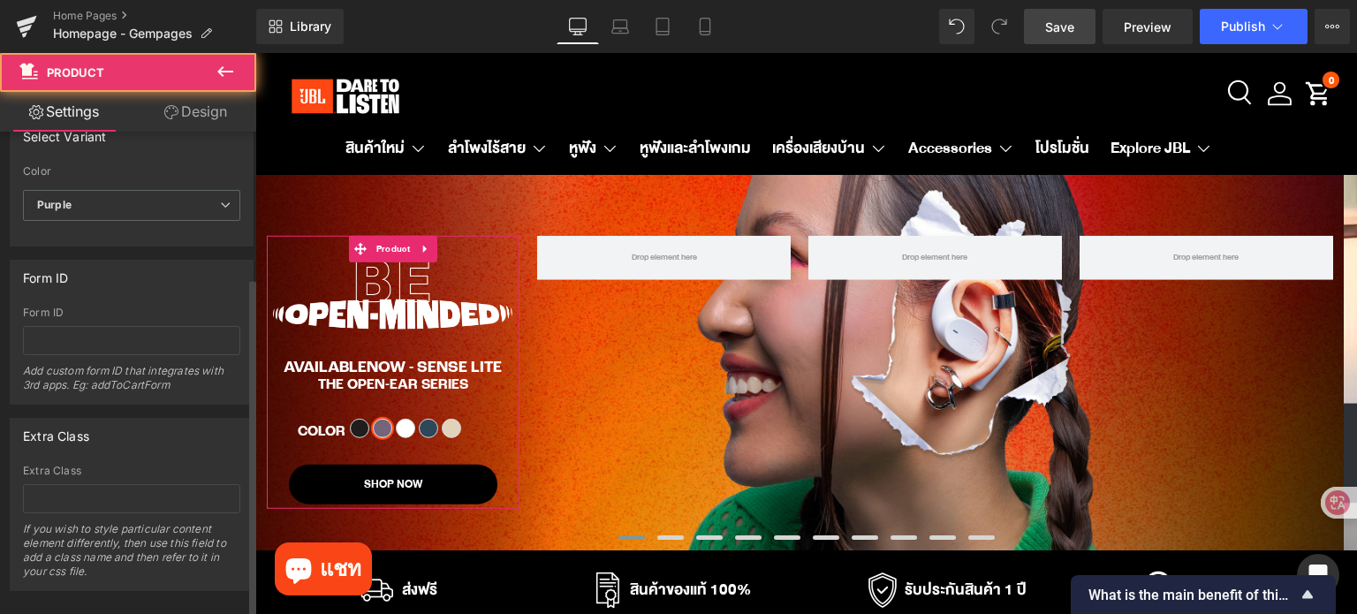
scroll to position [208, 0]
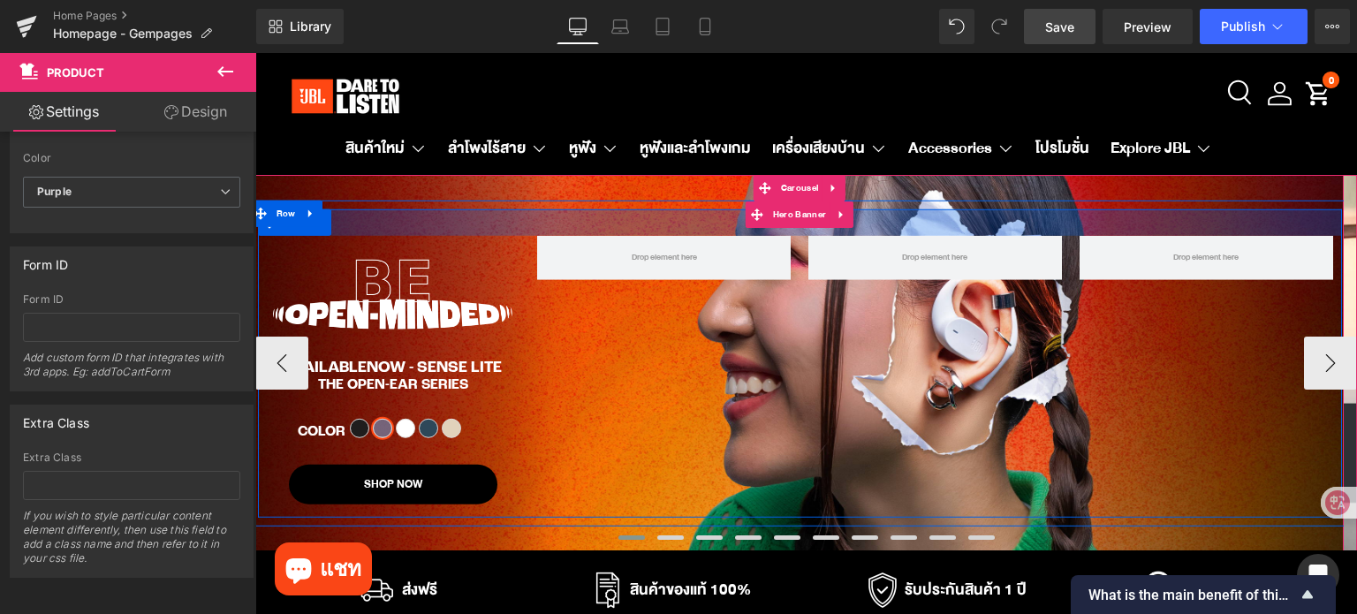
click at [401, 231] on div at bounding box center [800, 222] width 1084 height 26
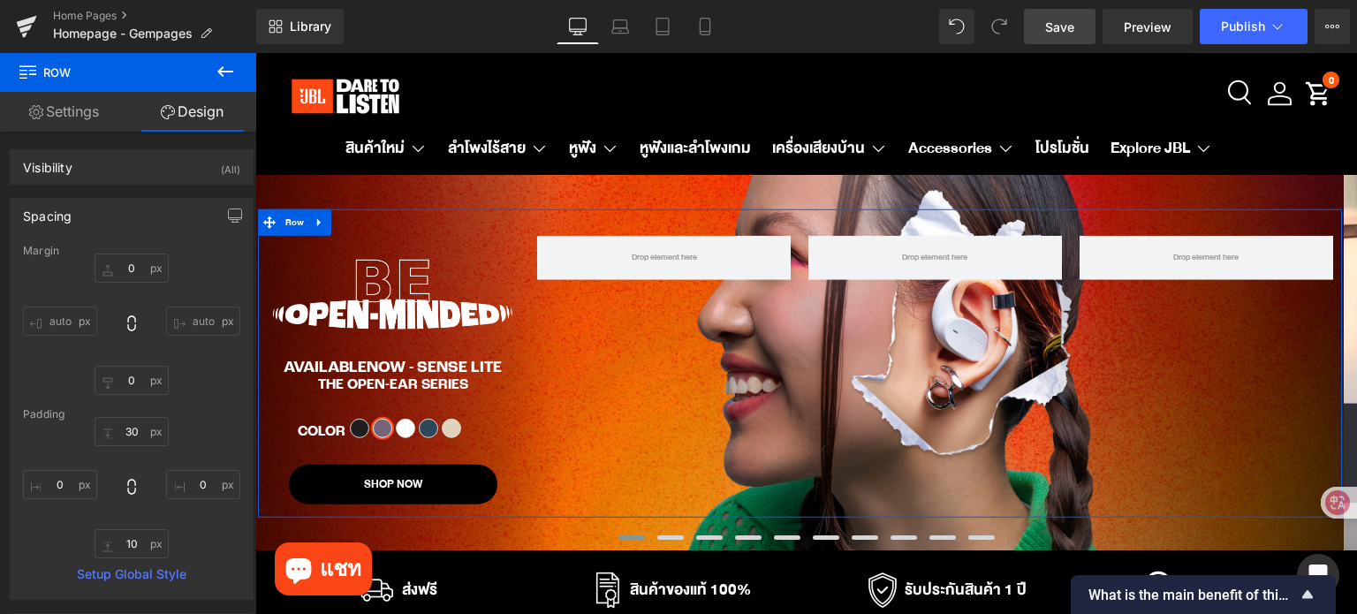
click at [78, 107] on link "Settings" at bounding box center [64, 112] width 128 height 40
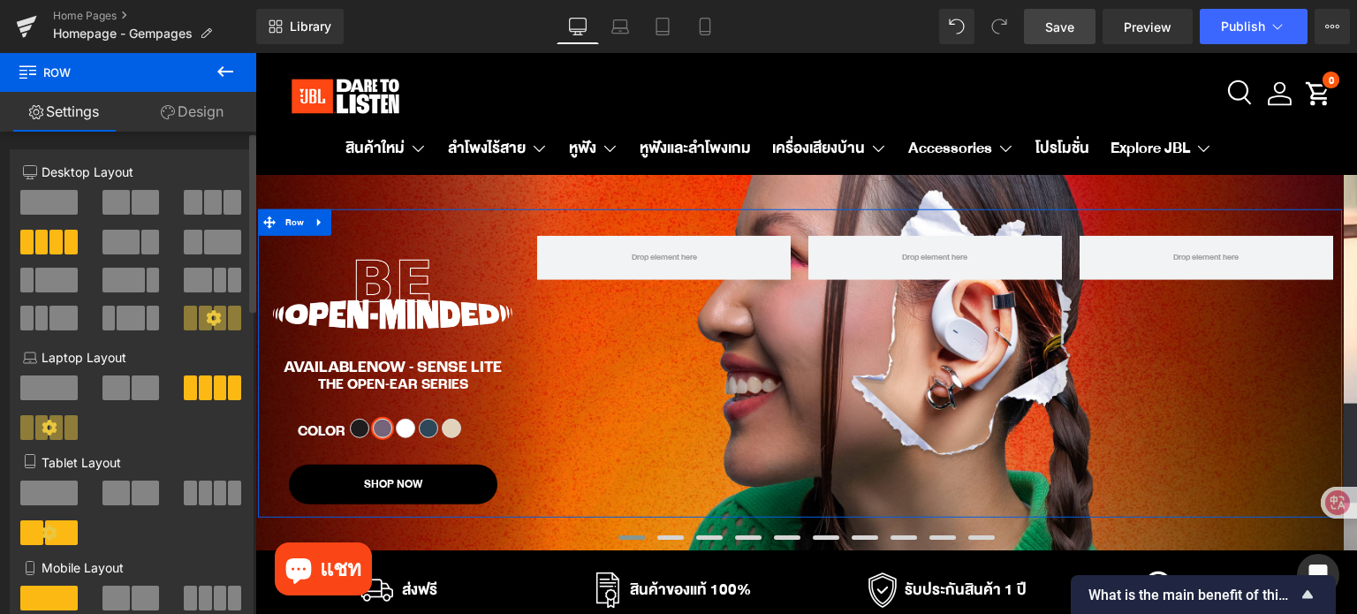
click at [208, 211] on span at bounding box center [213, 202] width 18 height 25
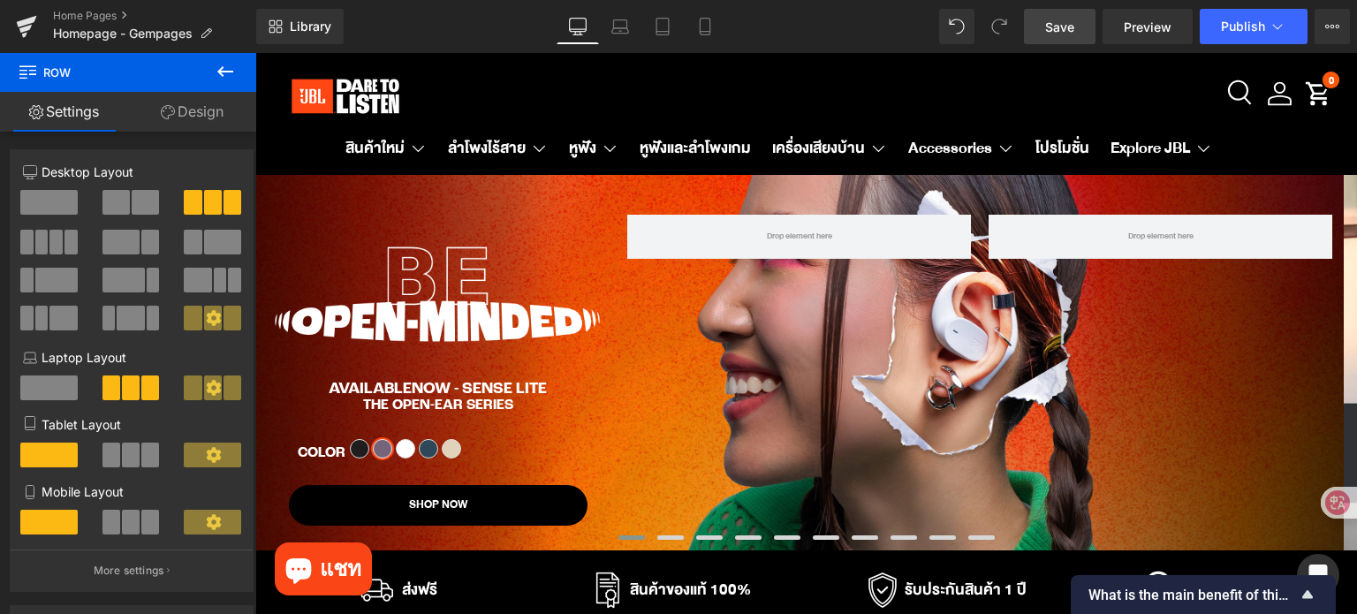
click at [1051, 20] on span "Save" at bounding box center [1059, 27] width 29 height 19
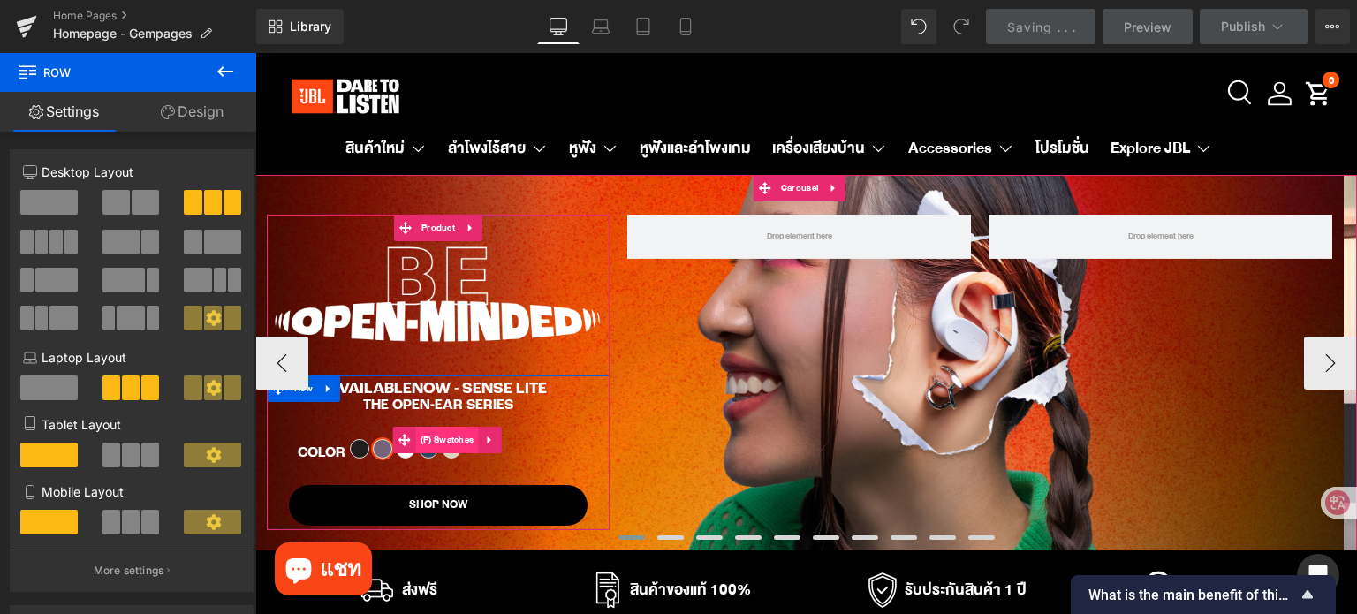
click at [441, 440] on span "(P) Swatches" at bounding box center [447, 440] width 63 height 26
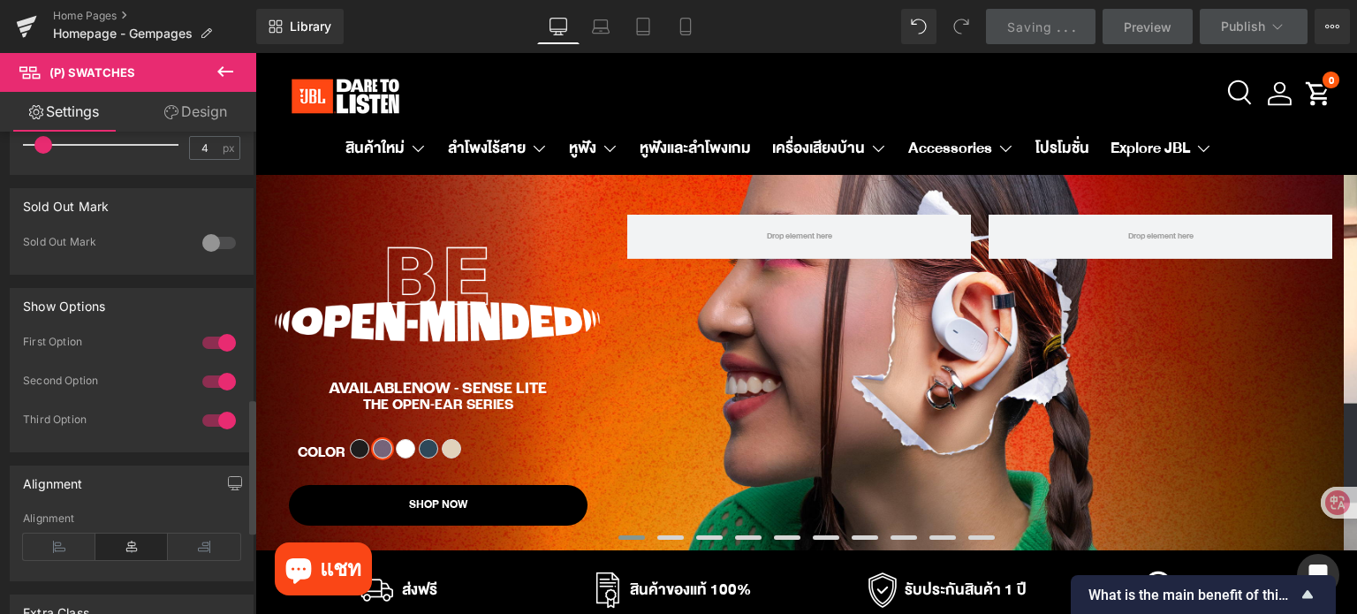
scroll to position [1060, 0]
click at [125, 539] on icon at bounding box center [131, 545] width 72 height 26
click at [186, 540] on icon at bounding box center [204, 545] width 72 height 26
click at [145, 547] on icon at bounding box center [131, 545] width 72 height 26
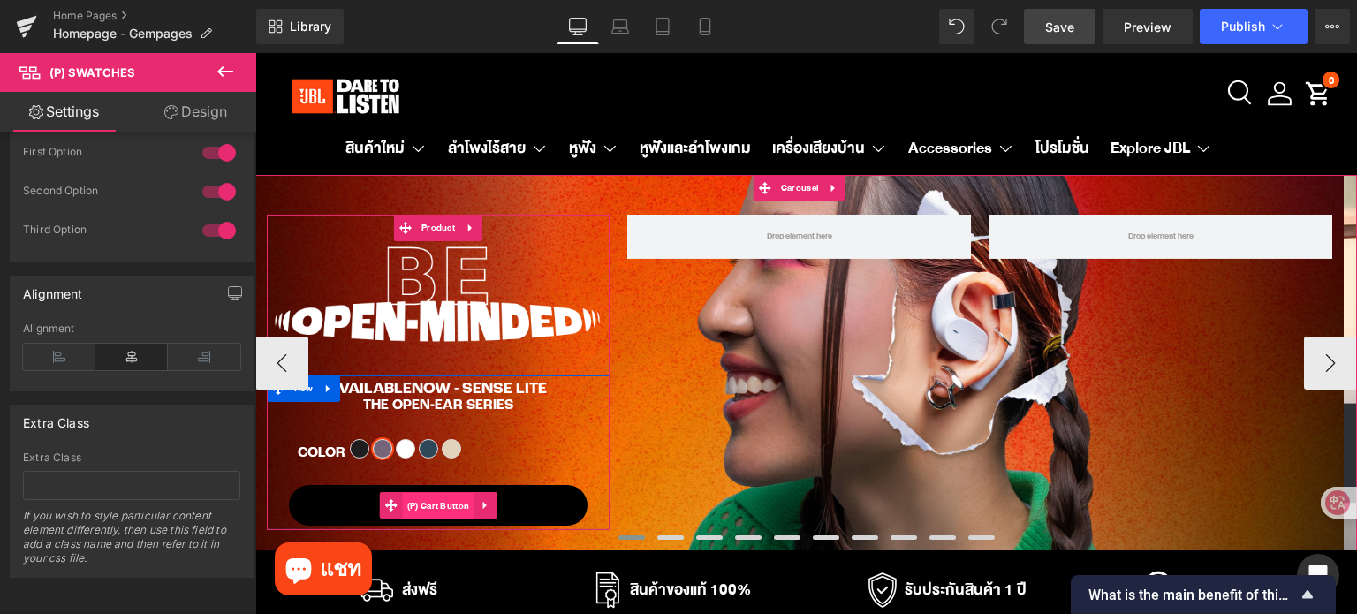
click at [437, 511] on span "(P) Cart Button" at bounding box center [439, 506] width 72 height 26
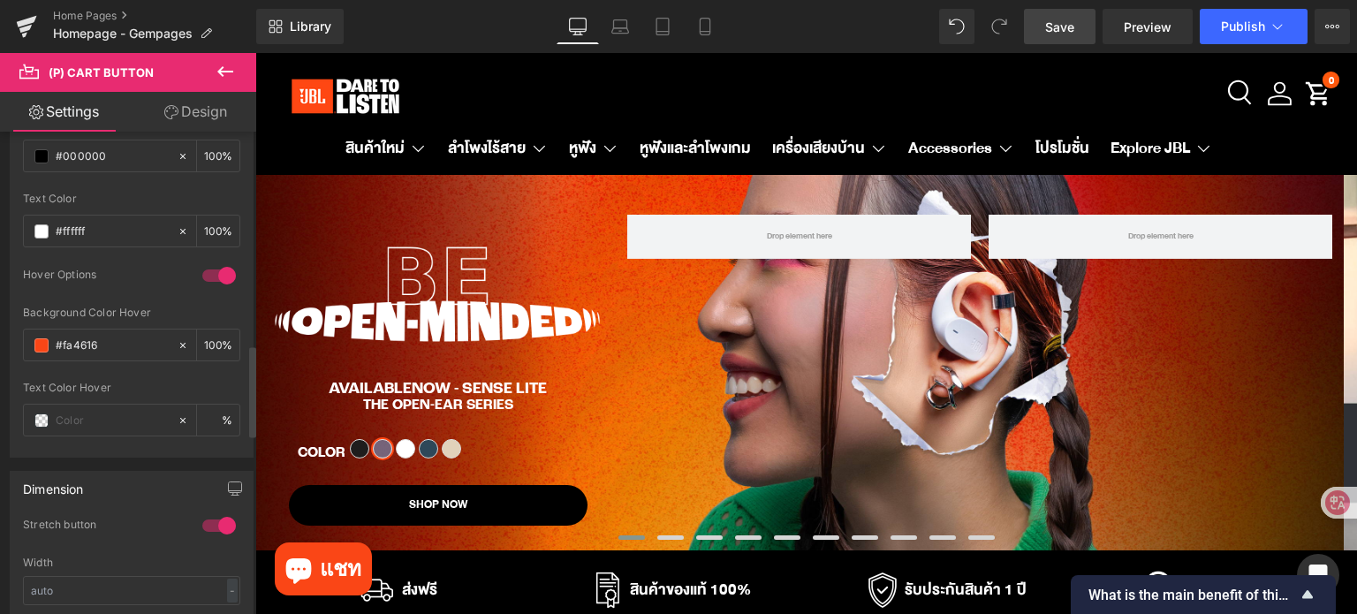
scroll to position [1148, 0]
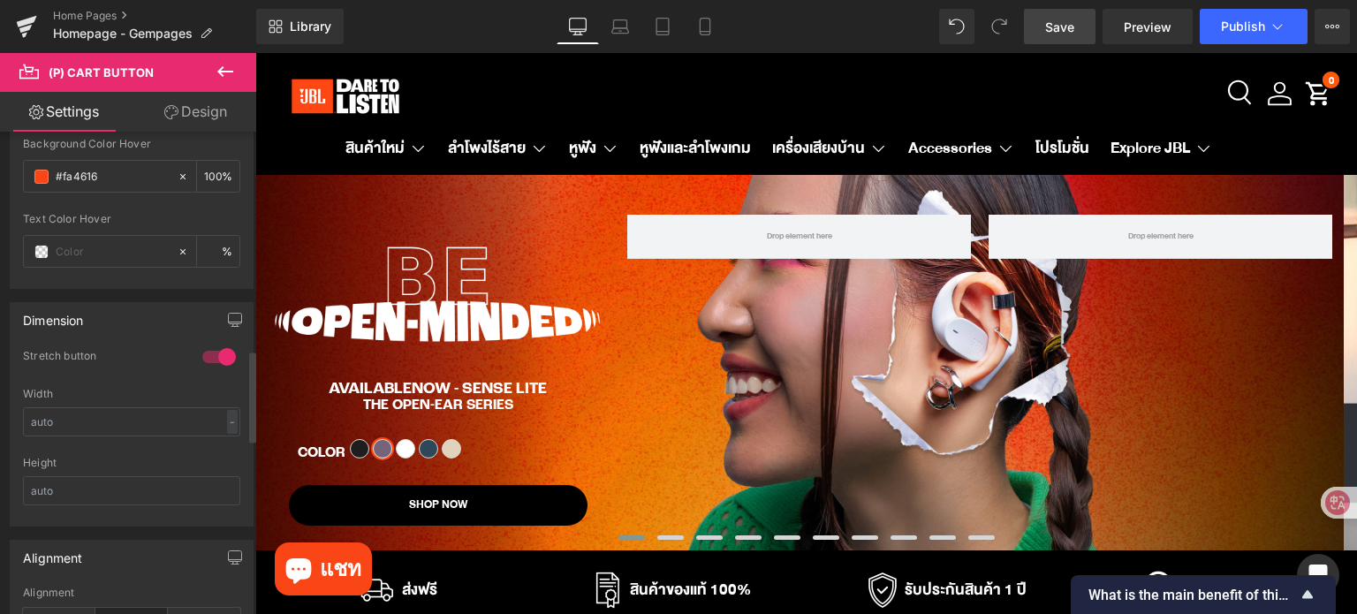
click at [205, 352] on div at bounding box center [219, 357] width 42 height 28
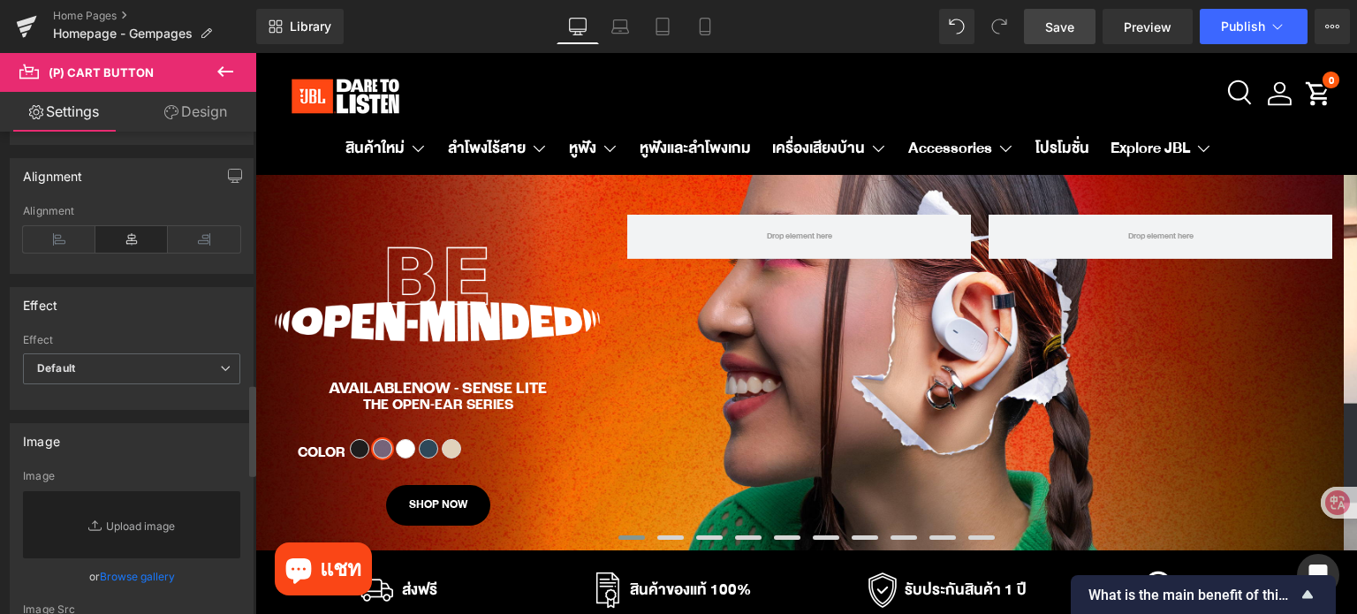
scroll to position [1590, 0]
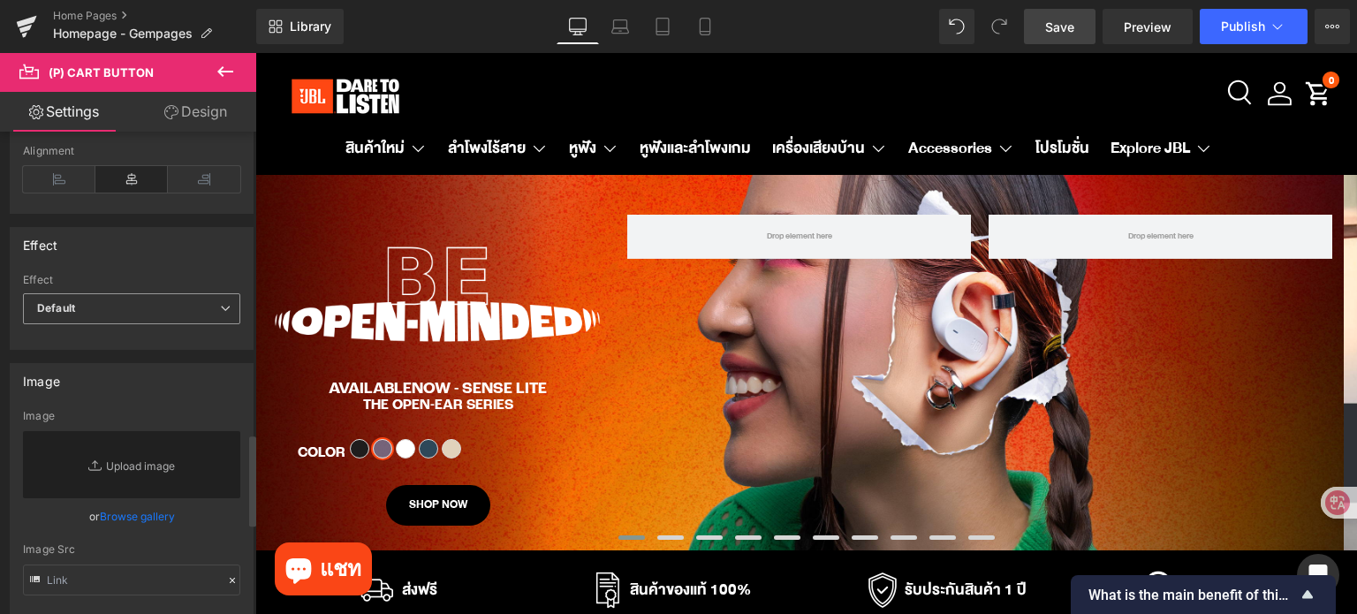
click at [138, 302] on span "Default" at bounding box center [131, 308] width 217 height 31
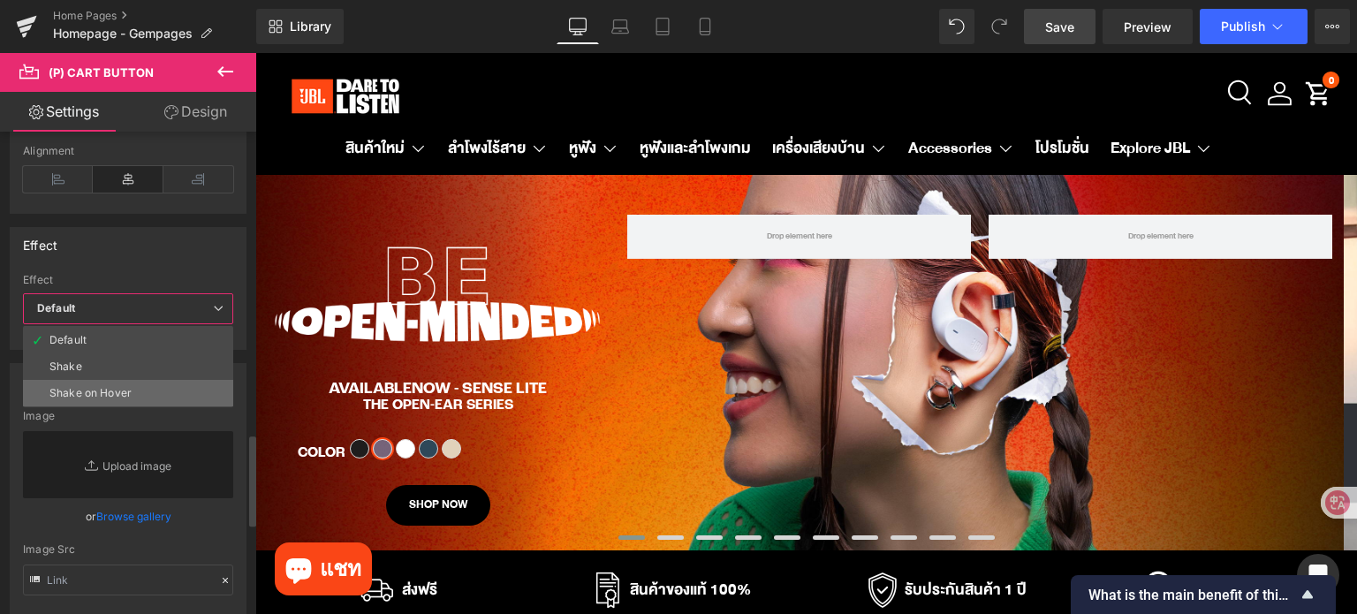
click at [140, 384] on li "Shake on Hover" at bounding box center [128, 393] width 210 height 26
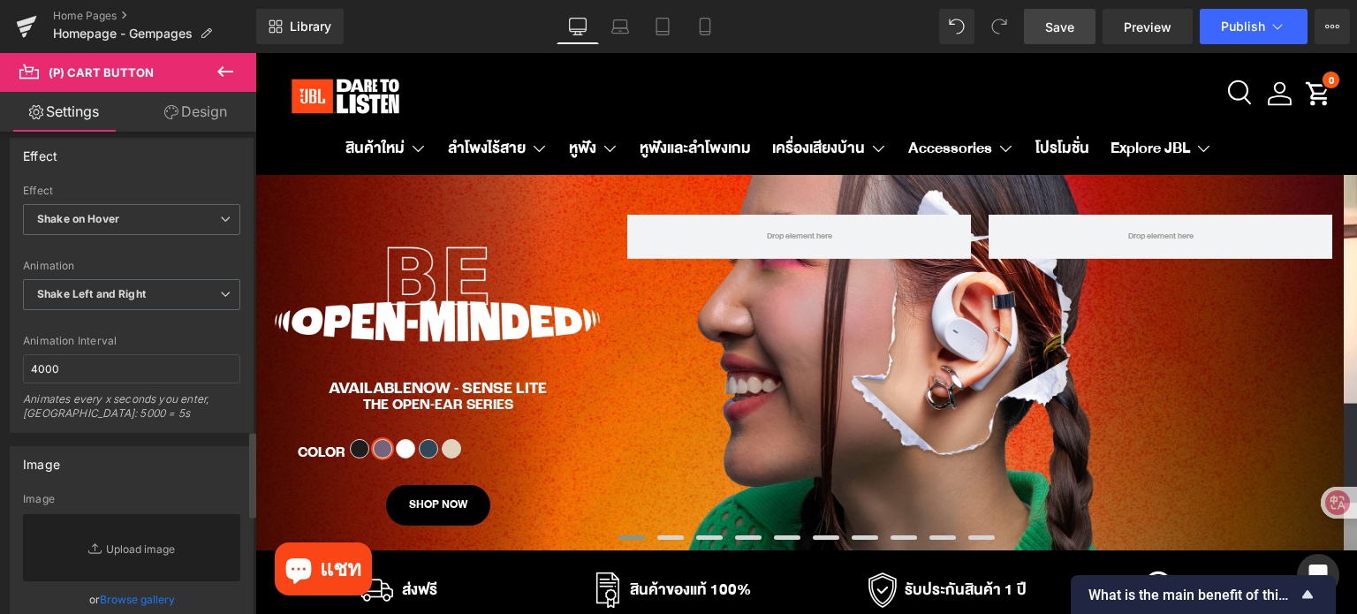
scroll to position [1678, 0]
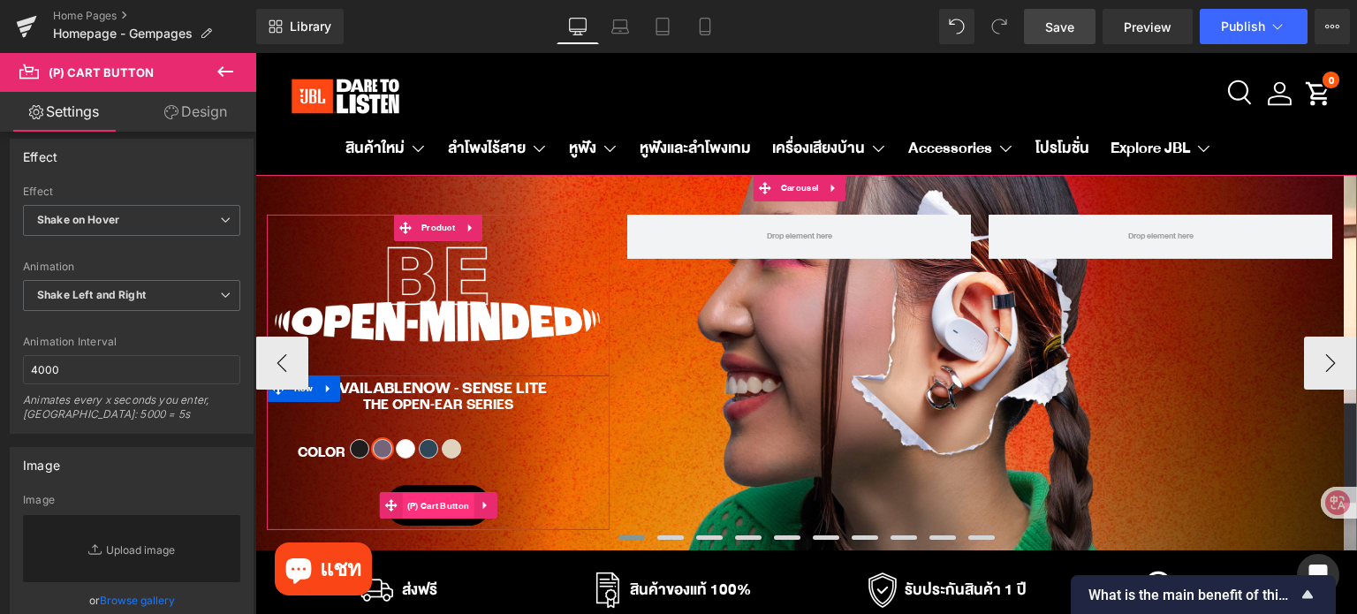
click at [428, 508] on span "(P) Cart Button" at bounding box center [439, 506] width 72 height 26
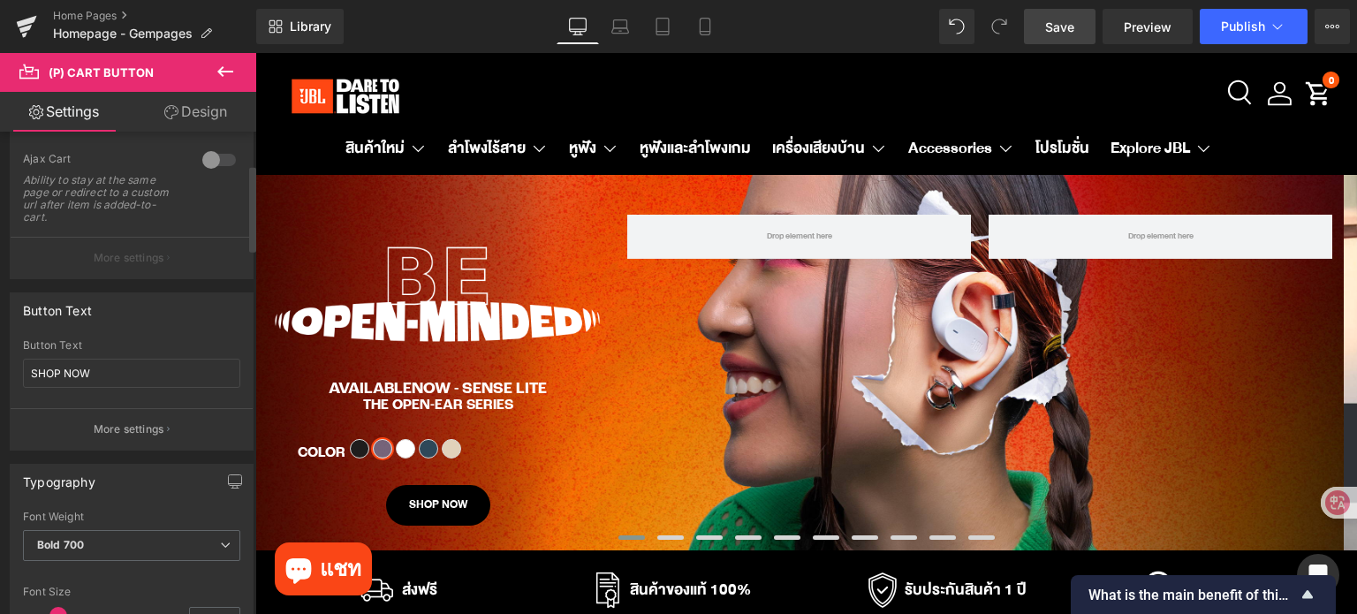
scroll to position [0, 0]
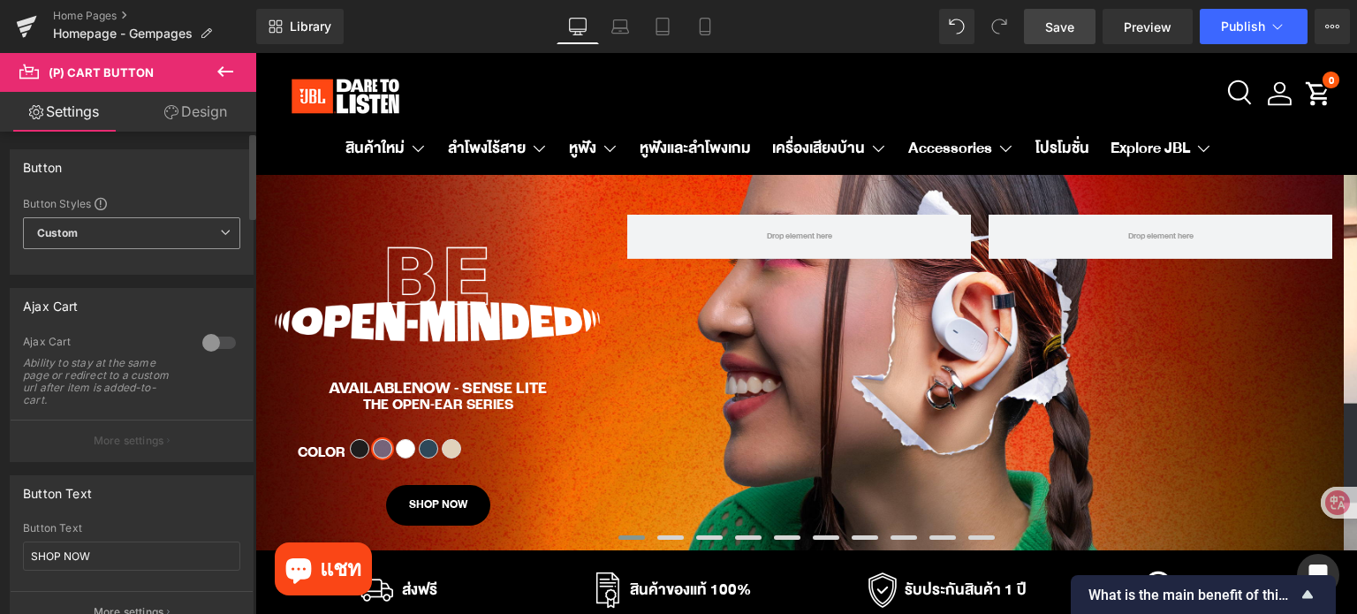
click at [123, 230] on span "Custom Setup Global Style" at bounding box center [131, 233] width 217 height 32
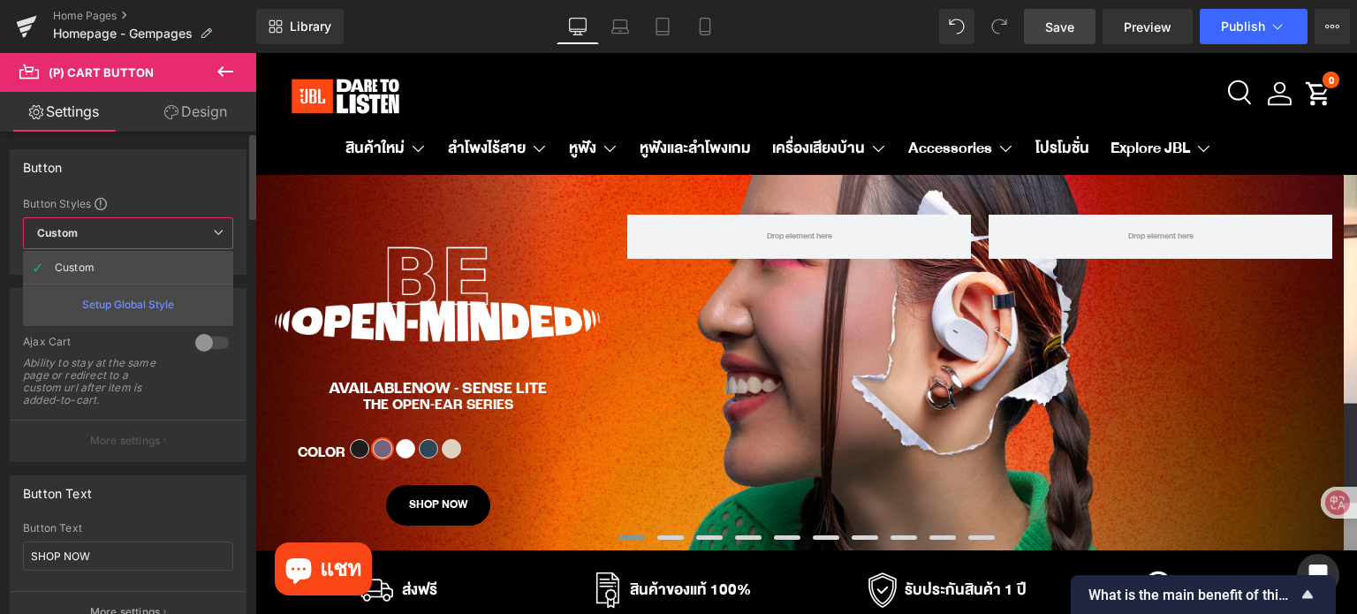
click at [123, 230] on span "Custom Setup Global Style" at bounding box center [128, 233] width 210 height 32
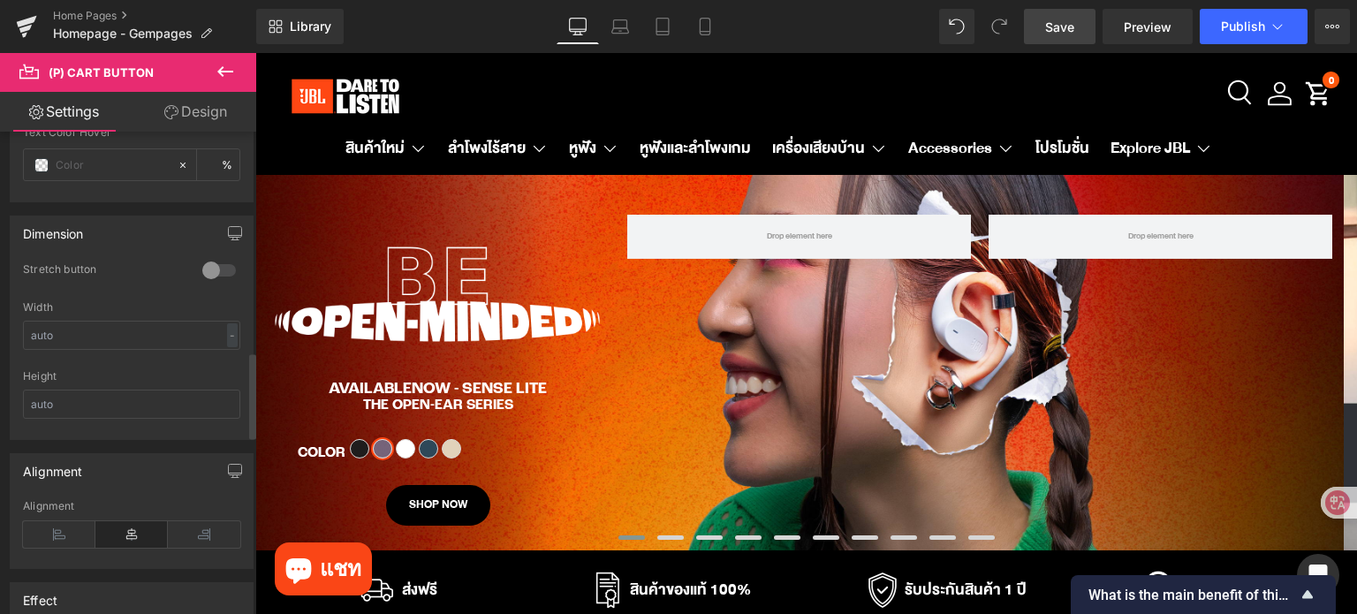
scroll to position [1237, 0]
click at [75, 329] on input "text" at bounding box center [131, 333] width 217 height 29
type input "50"
click at [92, 398] on input "text" at bounding box center [131, 402] width 217 height 29
click at [102, 357] on div at bounding box center [131, 362] width 217 height 11
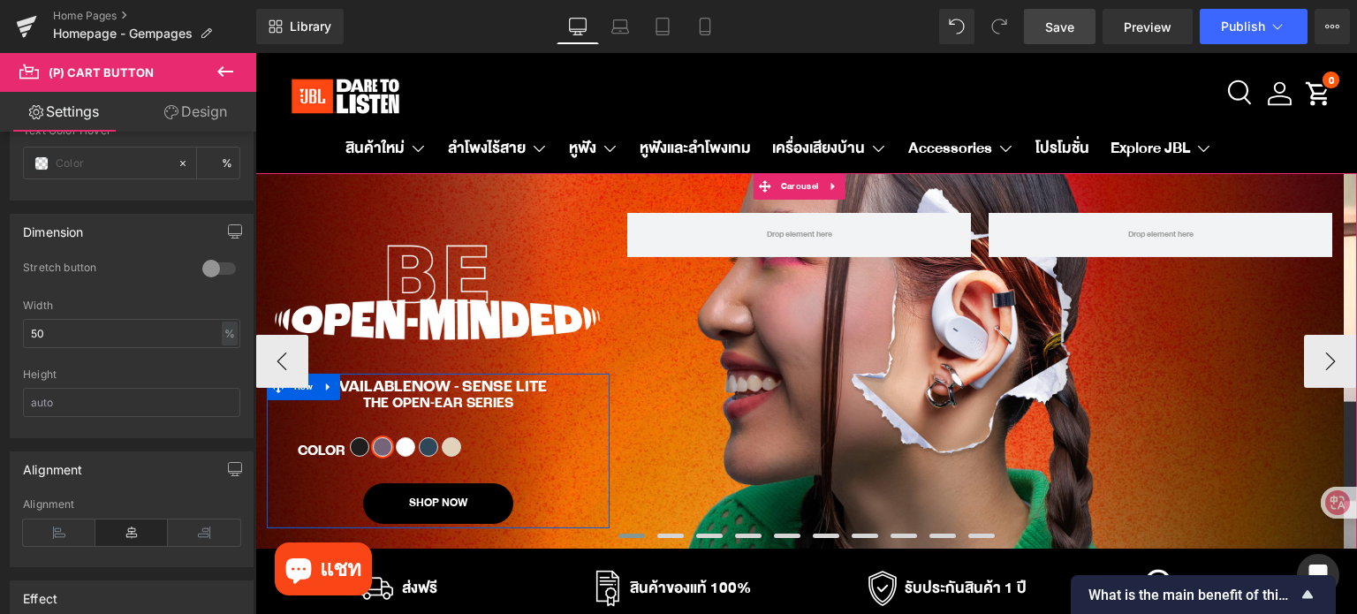
scroll to position [0, 0]
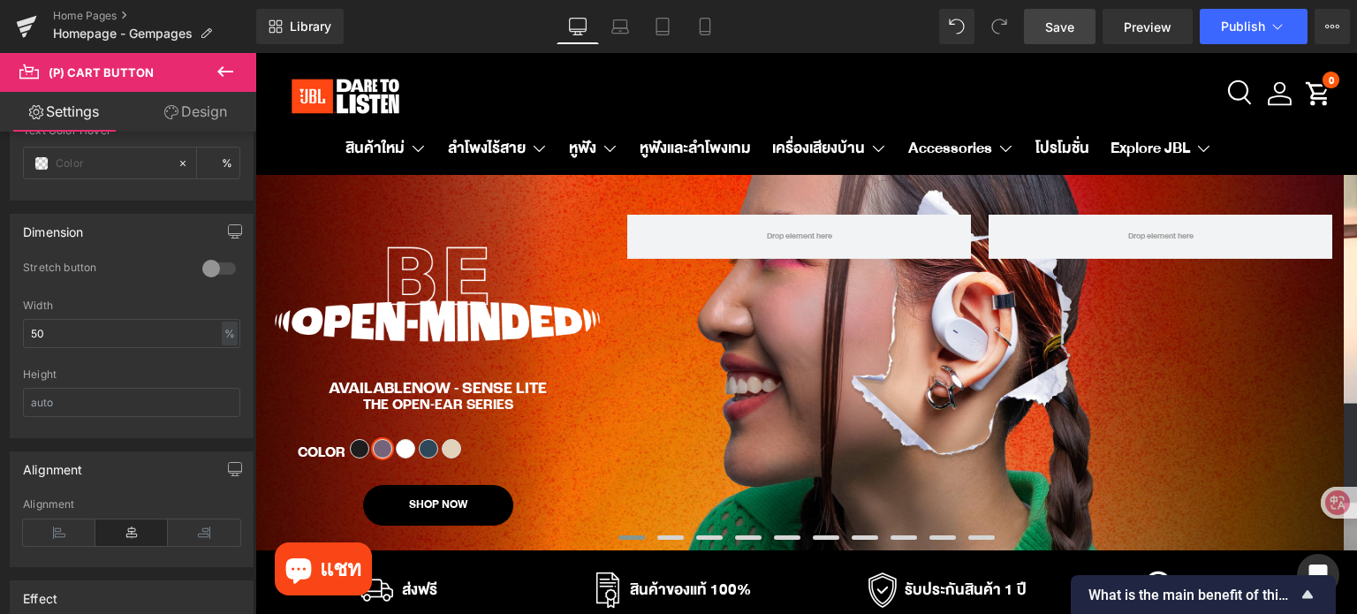
click at [1028, 24] on link "Save" at bounding box center [1060, 26] width 72 height 35
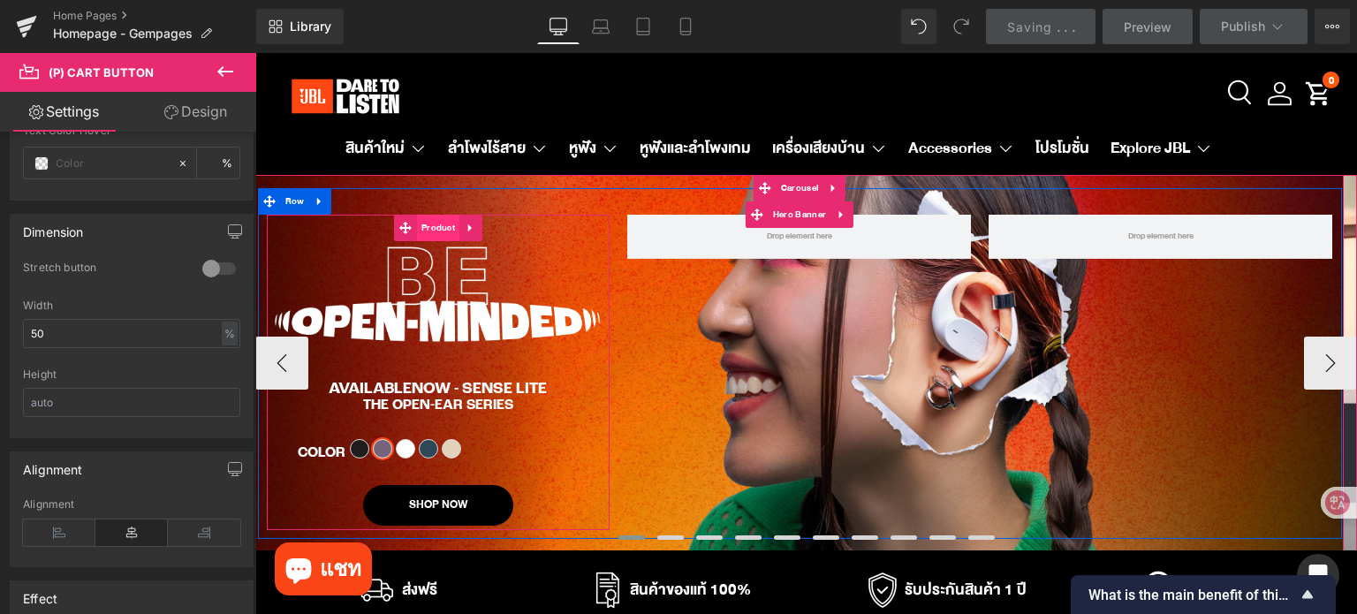
click at [433, 232] on span "Product" at bounding box center [438, 228] width 42 height 26
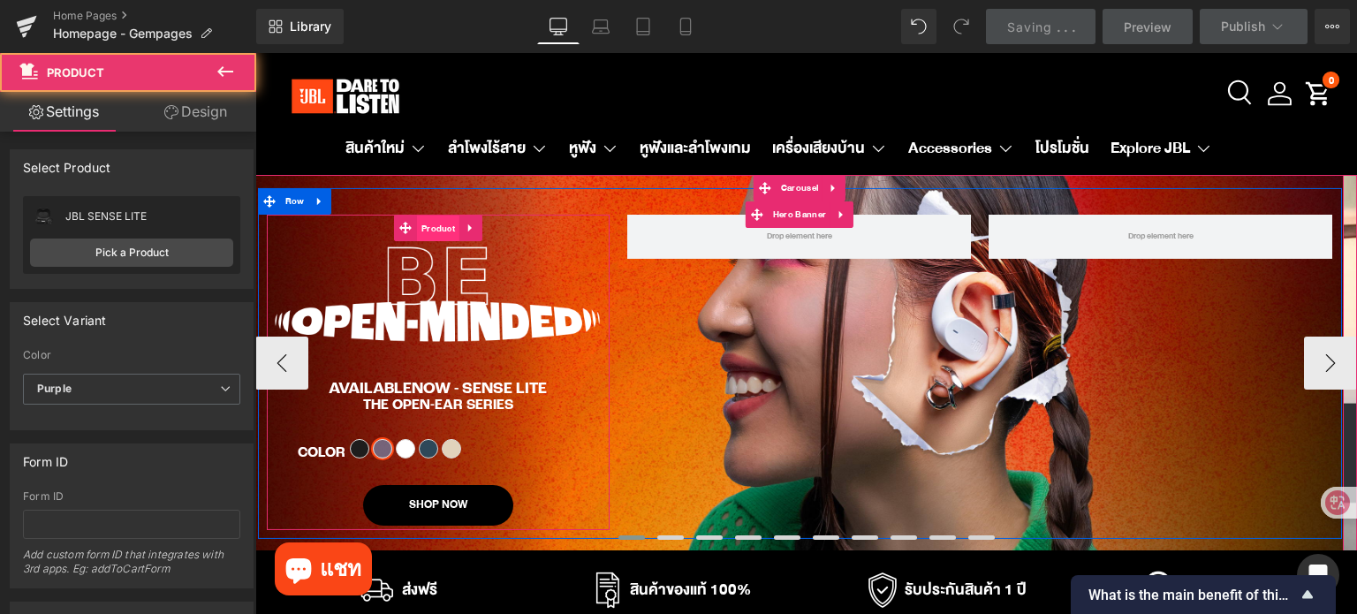
click at [433, 232] on span "Product" at bounding box center [438, 229] width 42 height 26
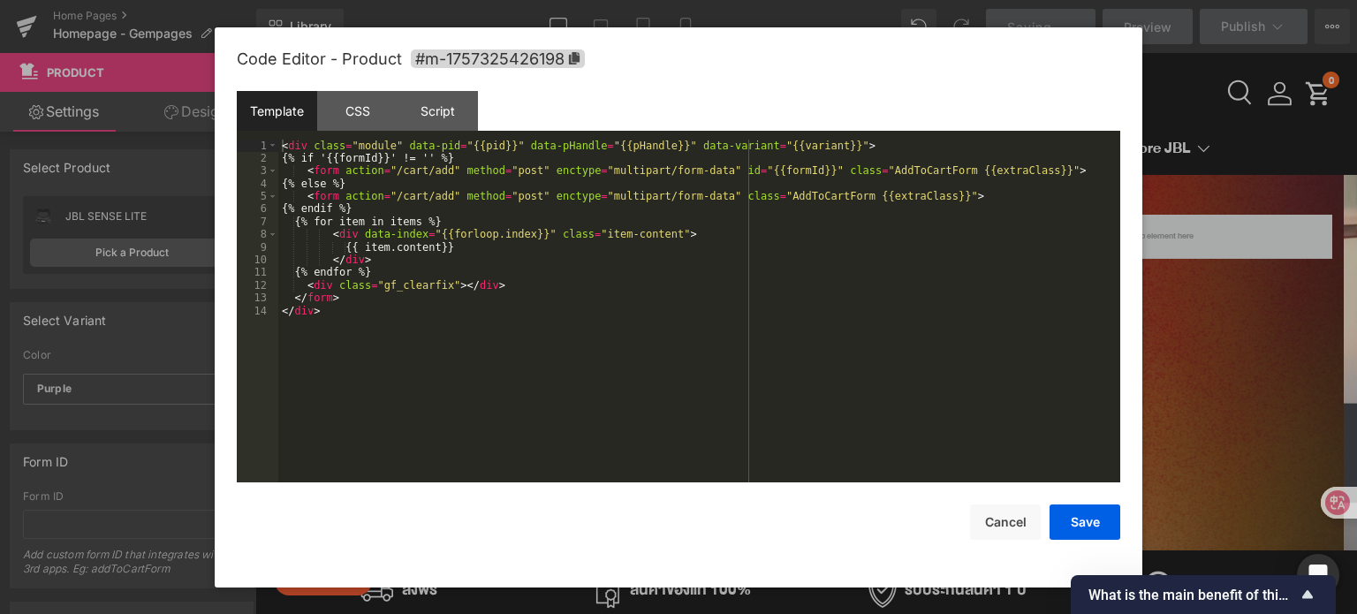
click at [435, 0] on div "Product You are previewing how the will restyle your page. You can not edit Ele…" at bounding box center [678, 0] width 1357 height 0
click at [365, 115] on div "CSS" at bounding box center [357, 111] width 80 height 40
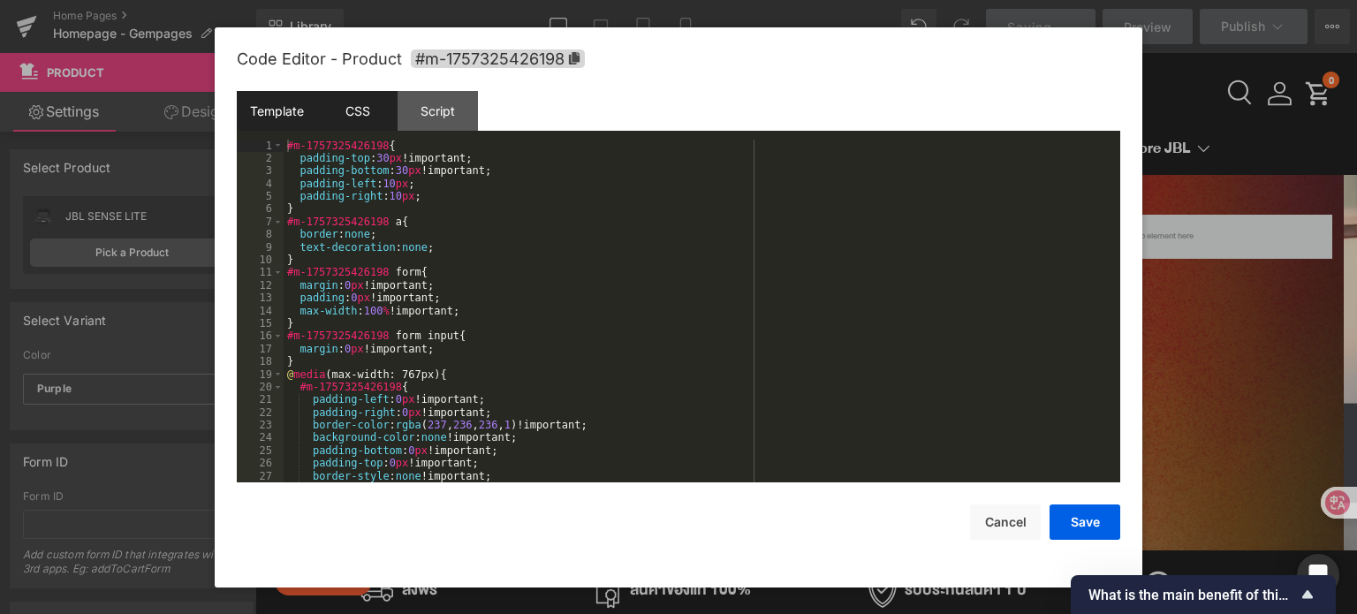
click at [260, 113] on div "Template" at bounding box center [277, 111] width 80 height 40
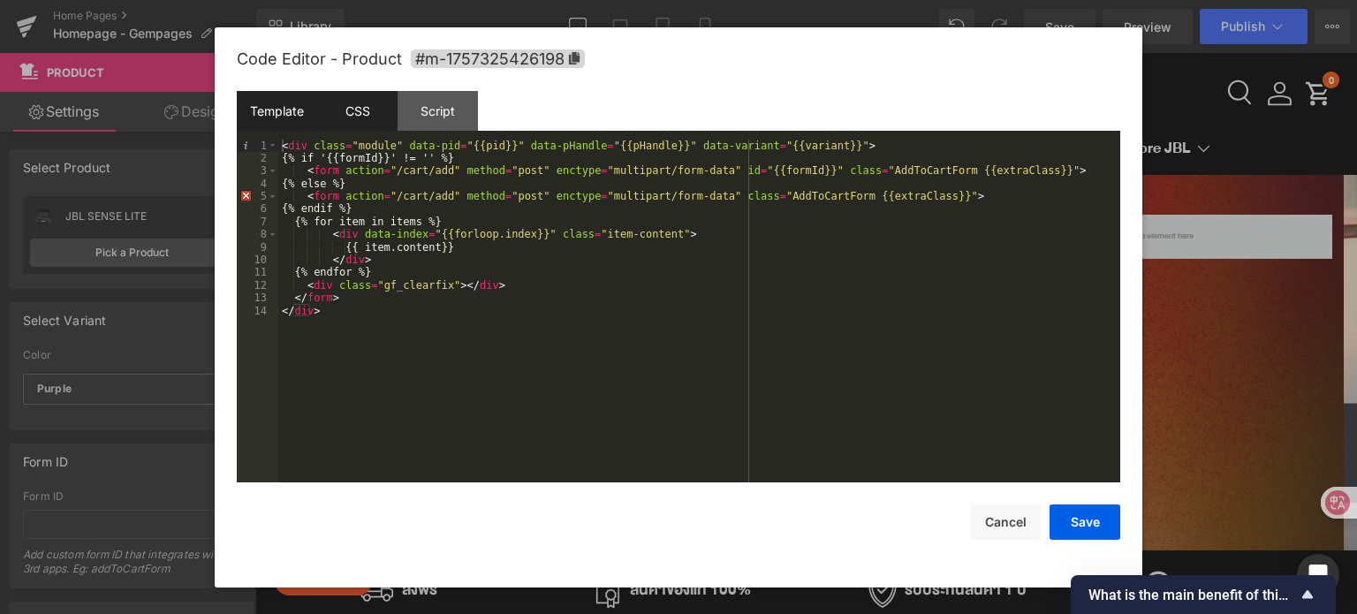
click at [361, 109] on div "CSS" at bounding box center [357, 111] width 80 height 40
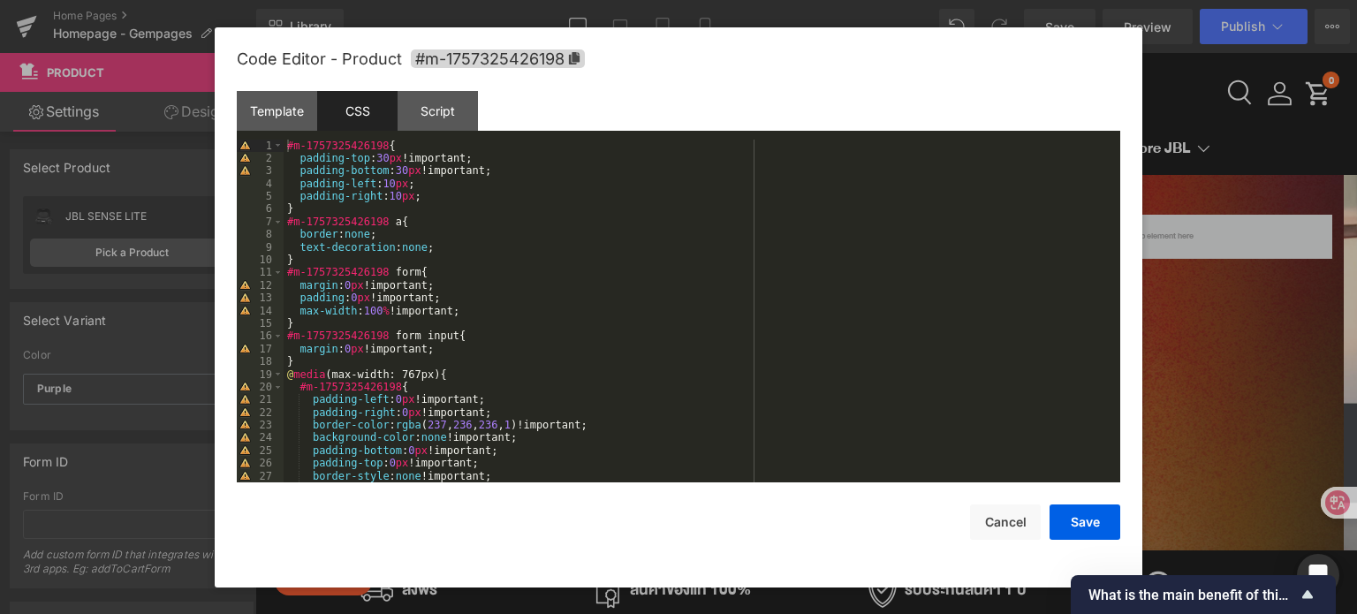
click at [444, 199] on div "#m-1757325426198 { padding-top : 30 px !important; padding-bottom : 30 px !impo…" at bounding box center [698, 324] width 829 height 369
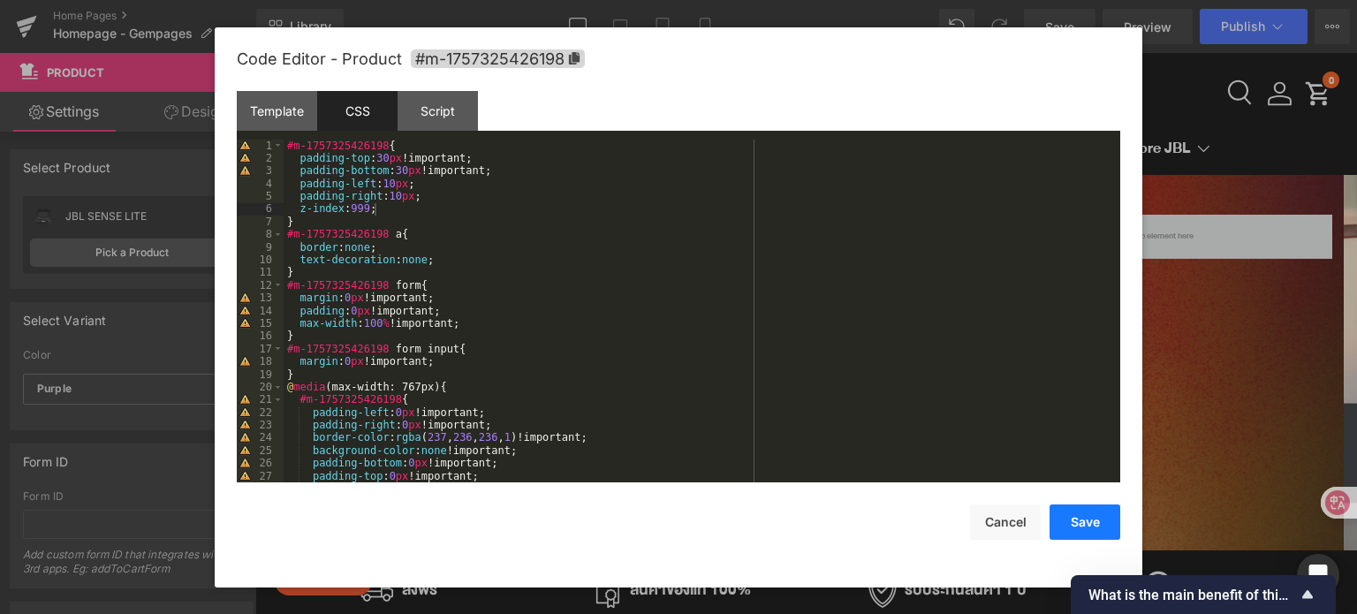
click at [1102, 526] on button "Save" at bounding box center [1084, 521] width 71 height 35
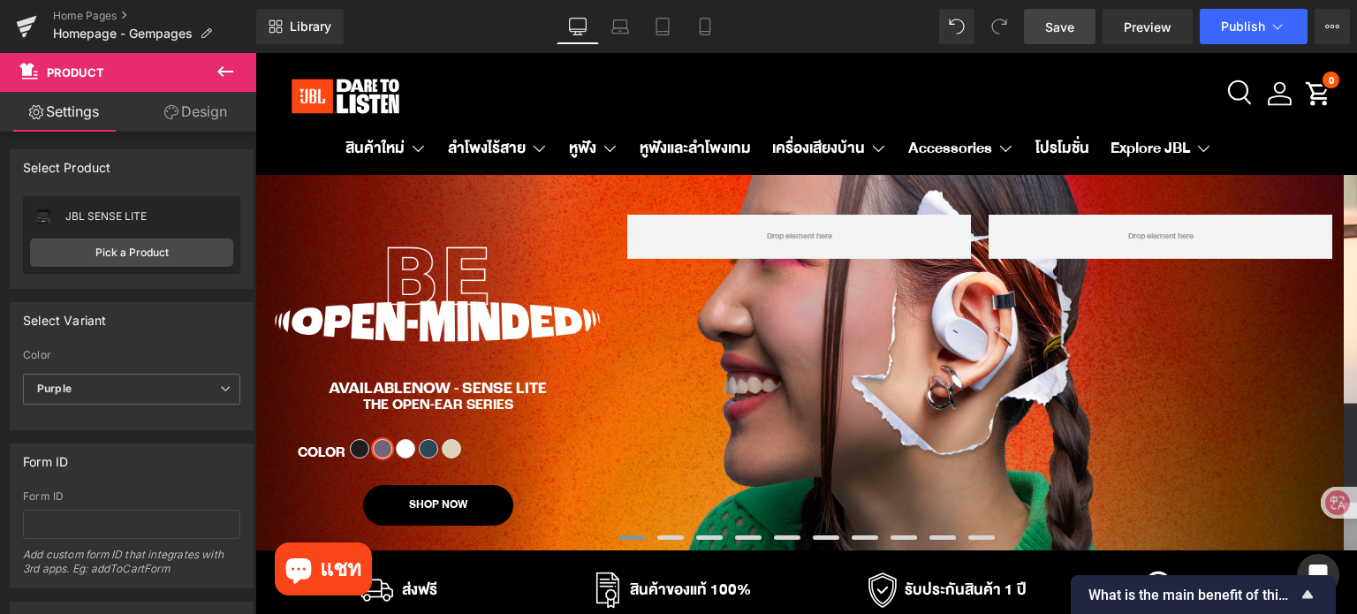
click at [1042, 26] on link "Save" at bounding box center [1060, 26] width 72 height 35
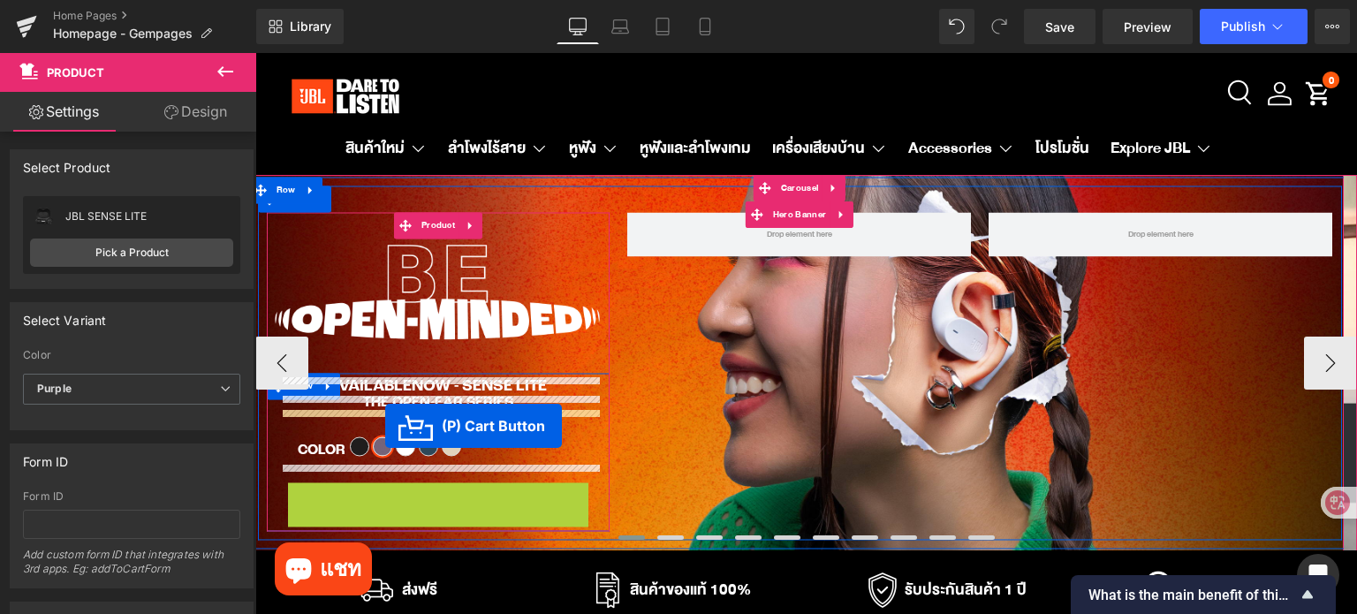
drag, startPoint x: 386, startPoint y: 508, endPoint x: 385, endPoint y: 426, distance: 82.1
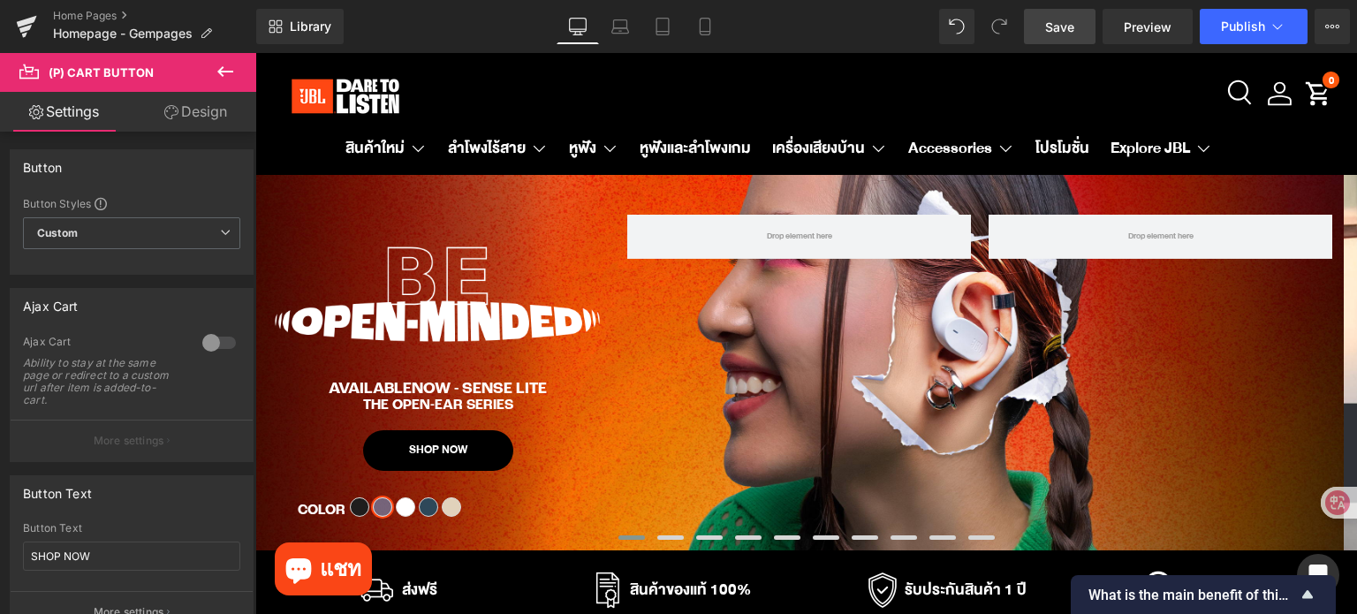
click at [1056, 39] on link "Save" at bounding box center [1060, 26] width 72 height 35
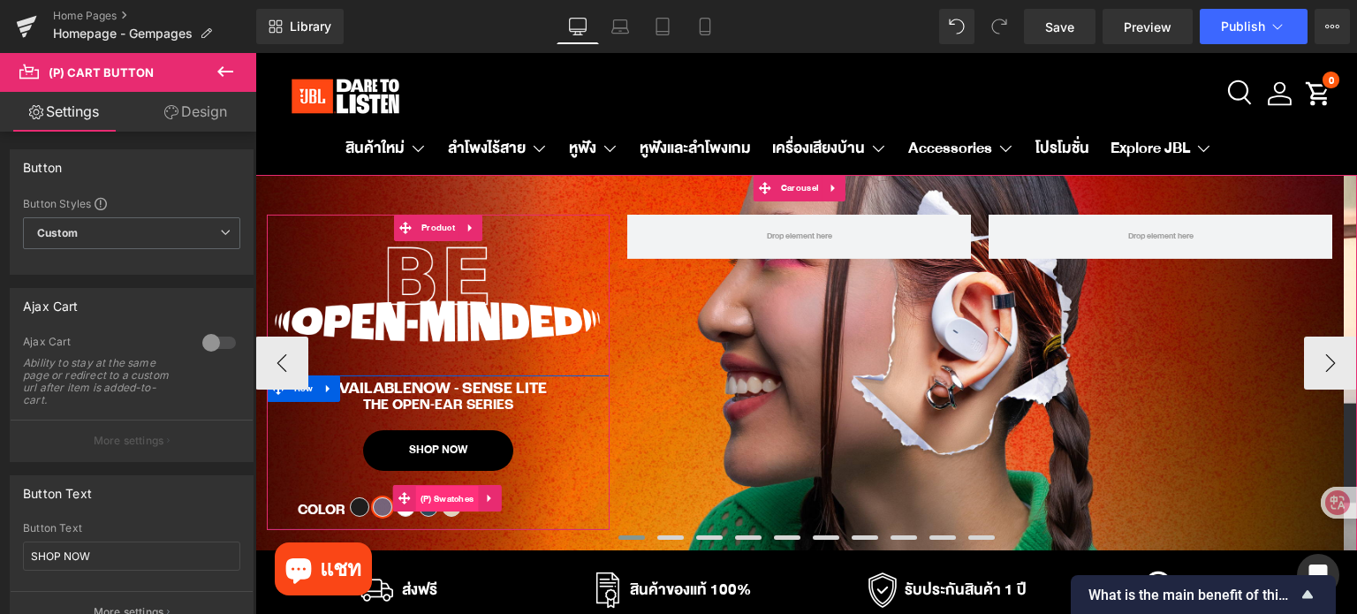
click at [433, 504] on span "(P) Swatches" at bounding box center [447, 498] width 63 height 26
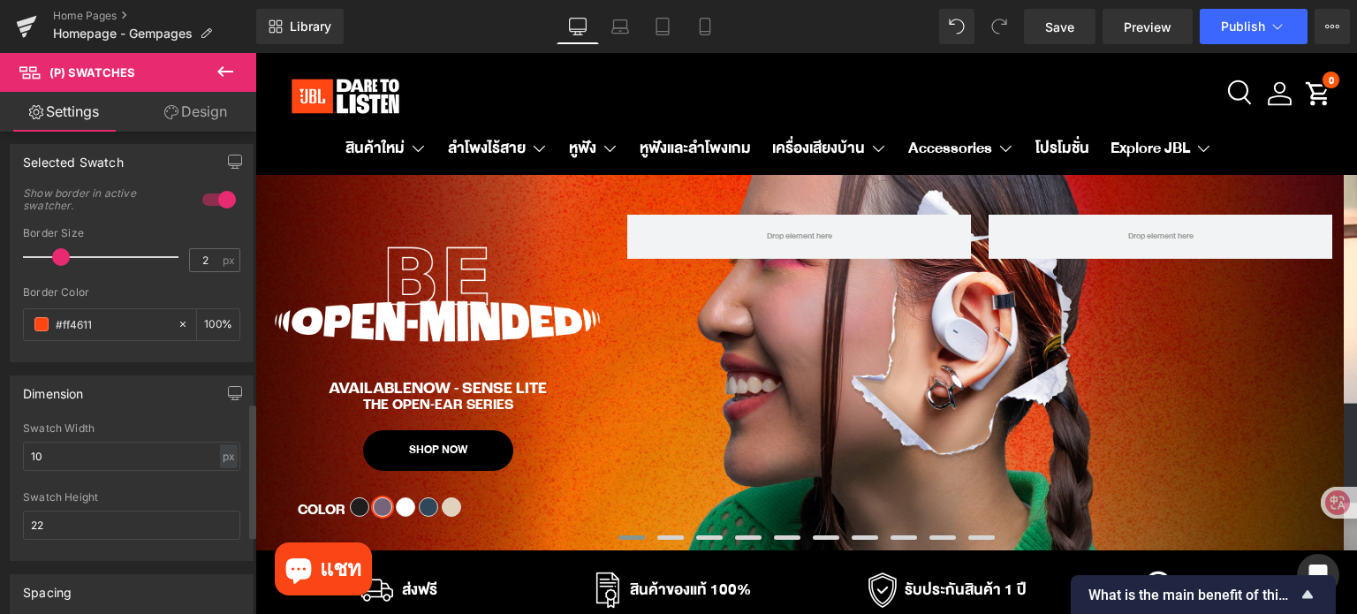
scroll to position [442, 0]
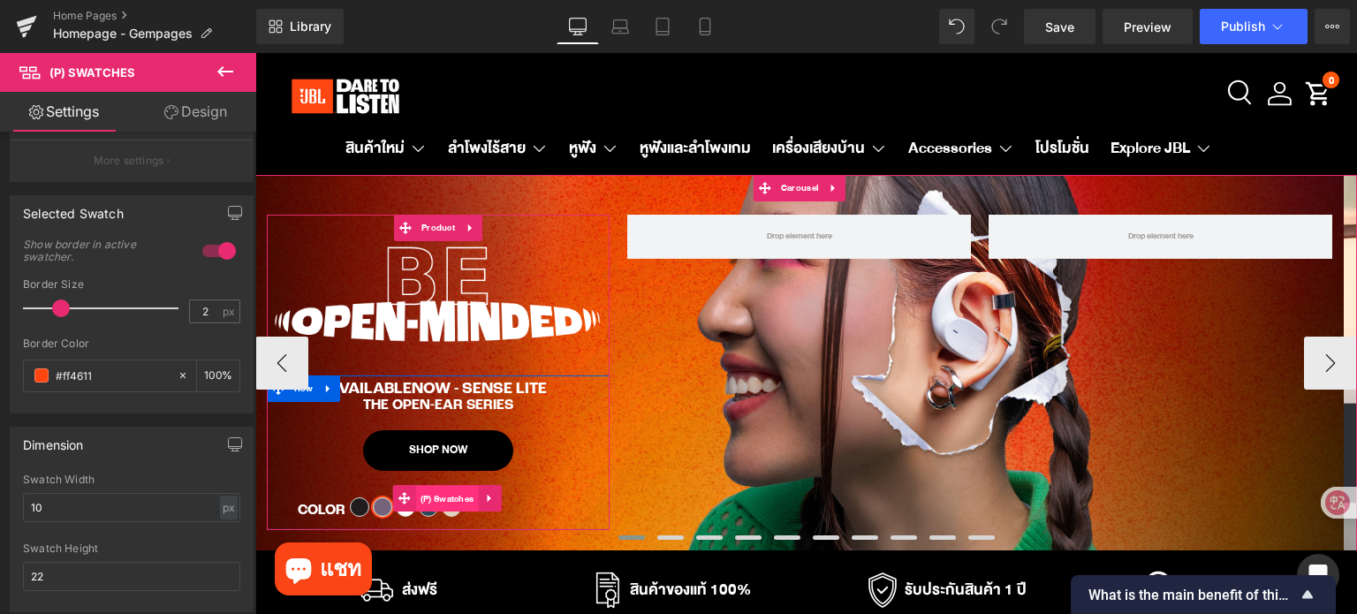
click at [434, 501] on span "(P) Swatches" at bounding box center [447, 498] width 63 height 26
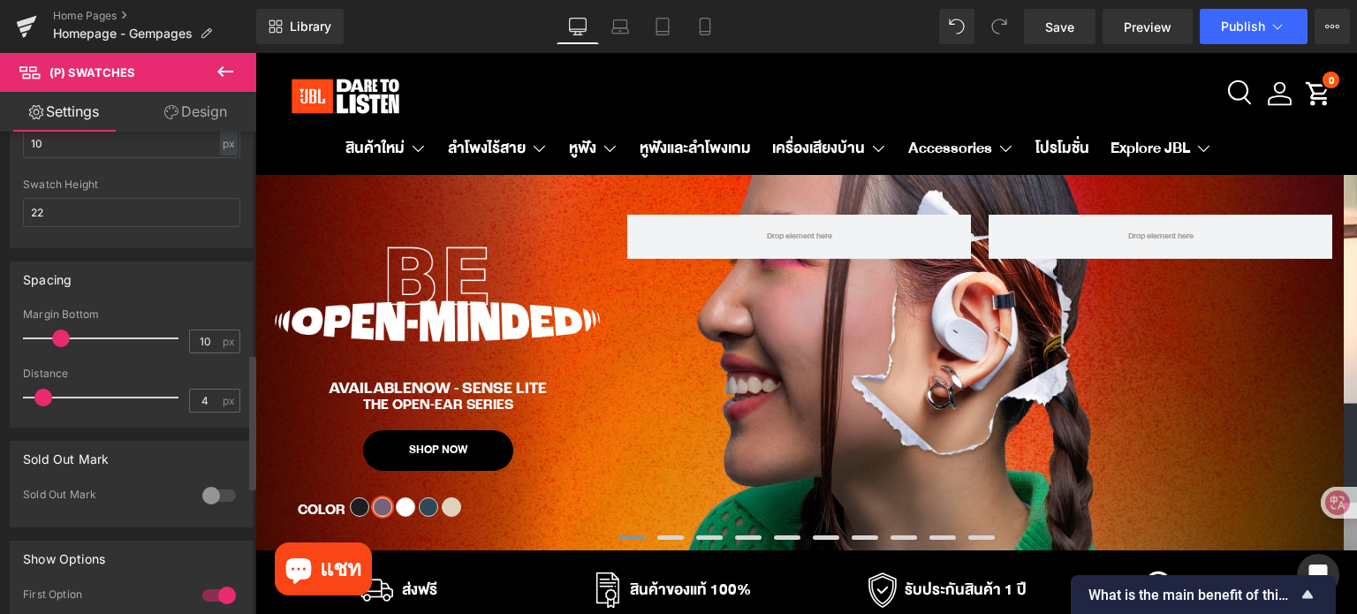
scroll to position [795, 0]
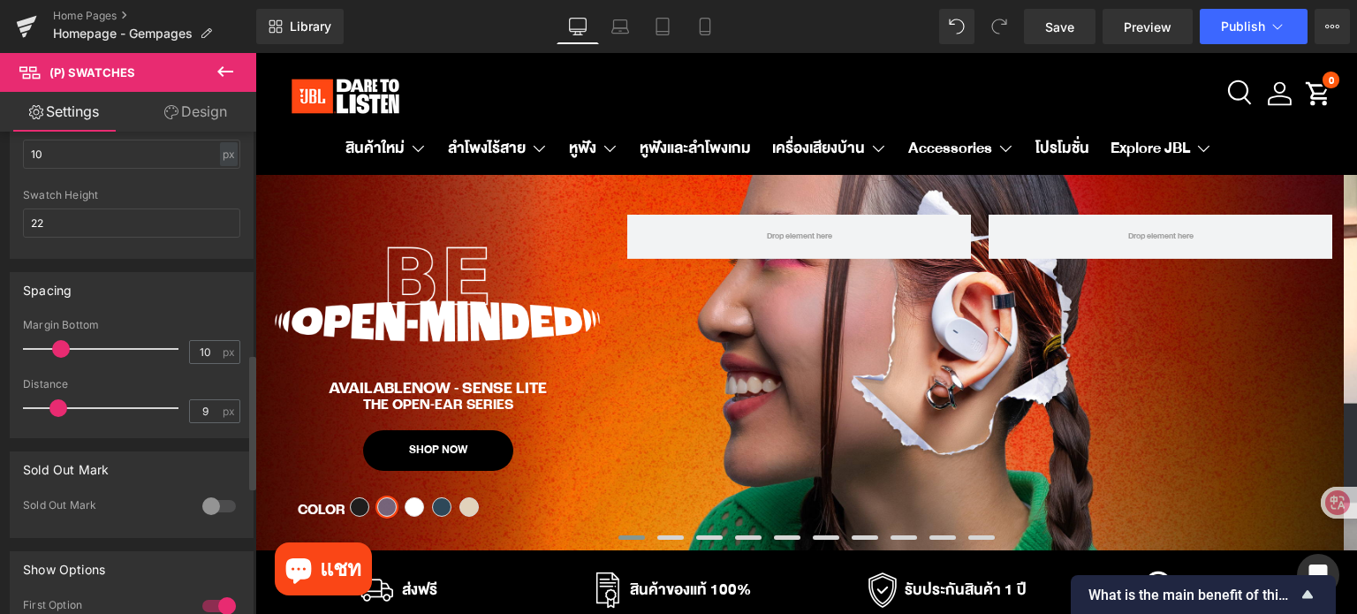
type input "10"
drag, startPoint x: 45, startPoint y: 404, endPoint x: 63, endPoint y: 404, distance: 17.7
click at [63, 404] on span at bounding box center [61, 408] width 18 height 18
click at [1053, 28] on span "Save" at bounding box center [1059, 27] width 29 height 19
